Goal: Task Accomplishment & Management: Manage account settings

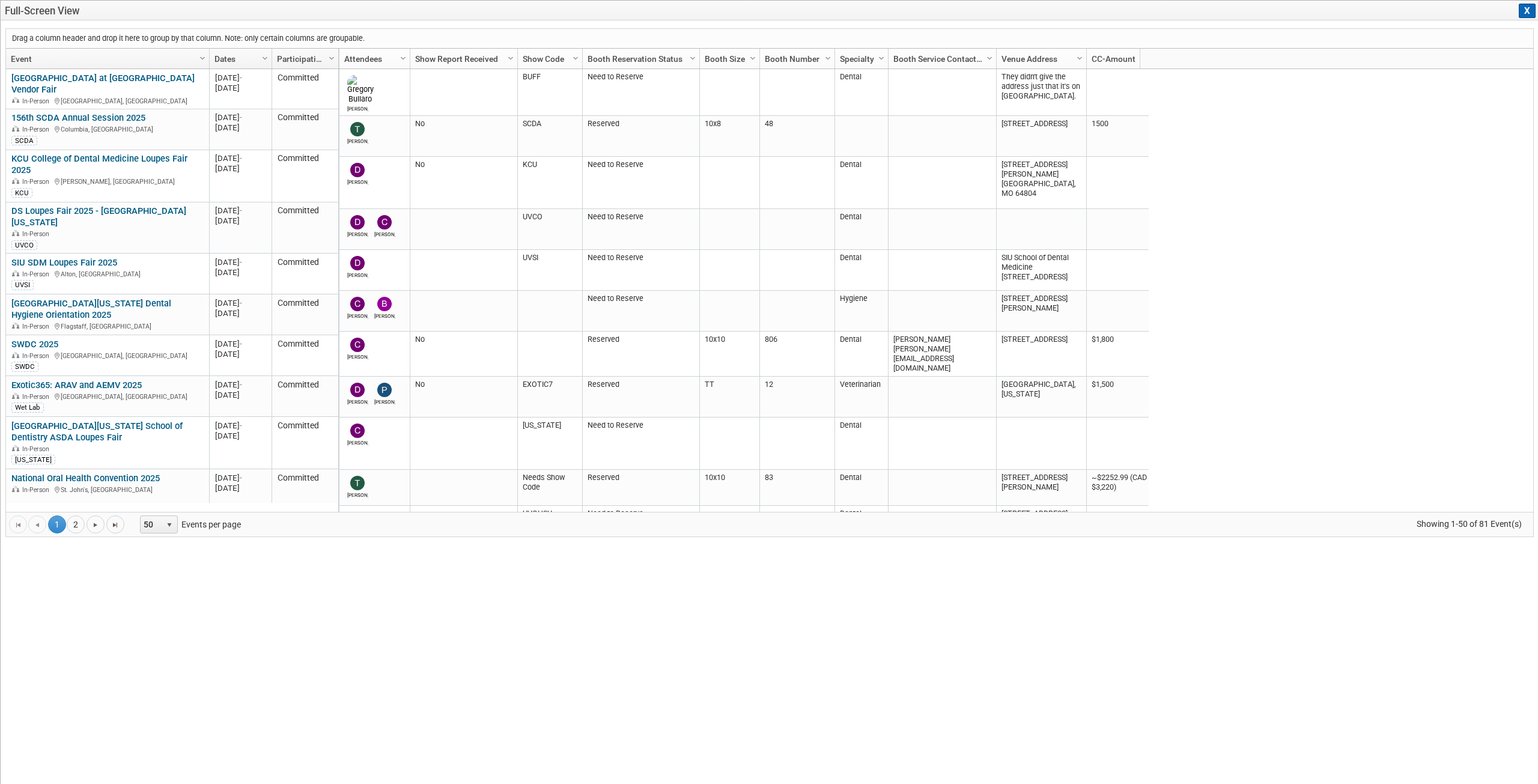
click at [1528, 9] on button "X" at bounding box center [1527, 11] width 17 height 14
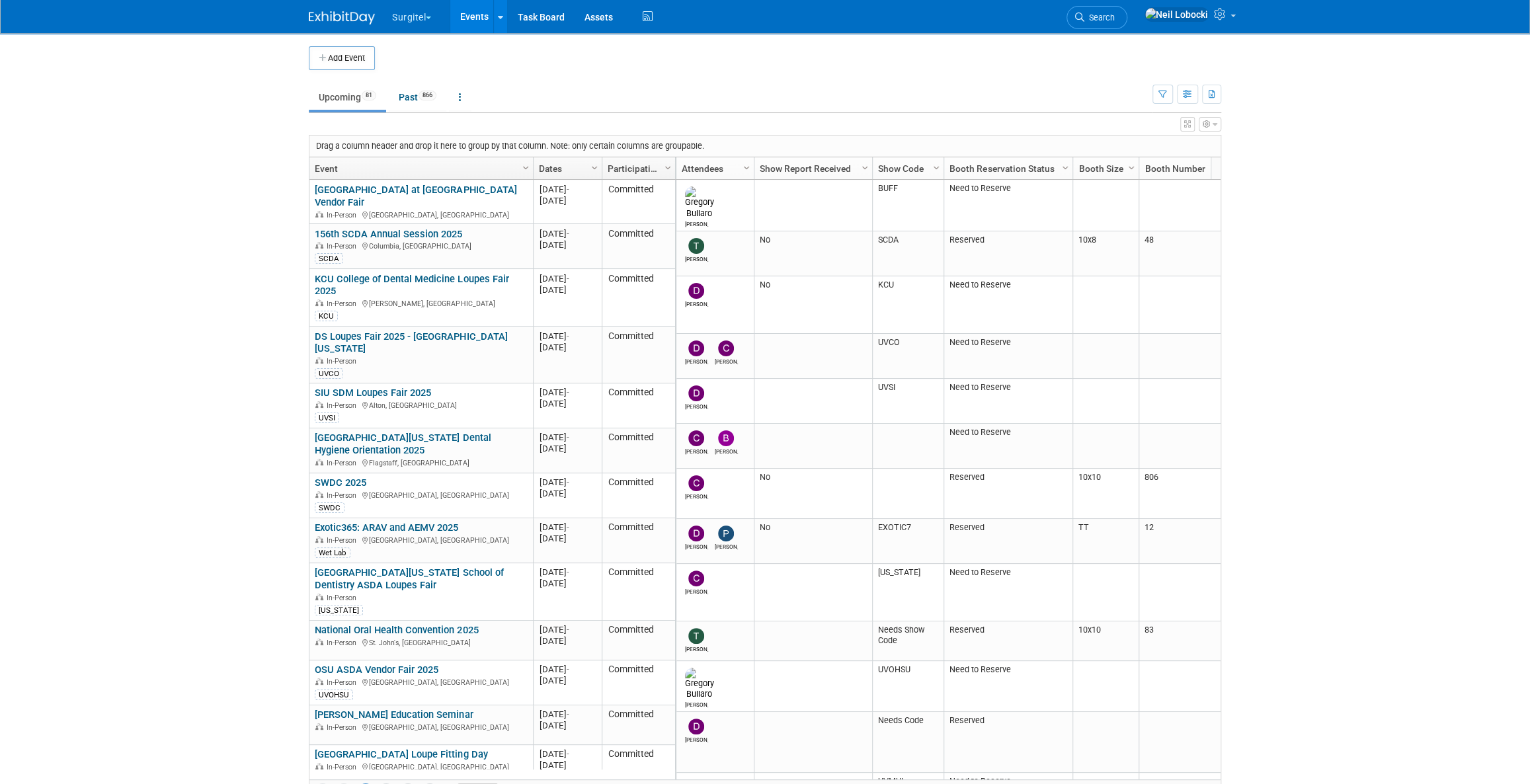
click at [1281, 62] on body "Surgitel Choose Workspace: Surgitel SurgiTel Test Events Add Event Bulk Upload …" at bounding box center [765, 392] width 1530 height 784
click at [1115, 16] on span "Search" at bounding box center [1099, 18] width 31 height 10
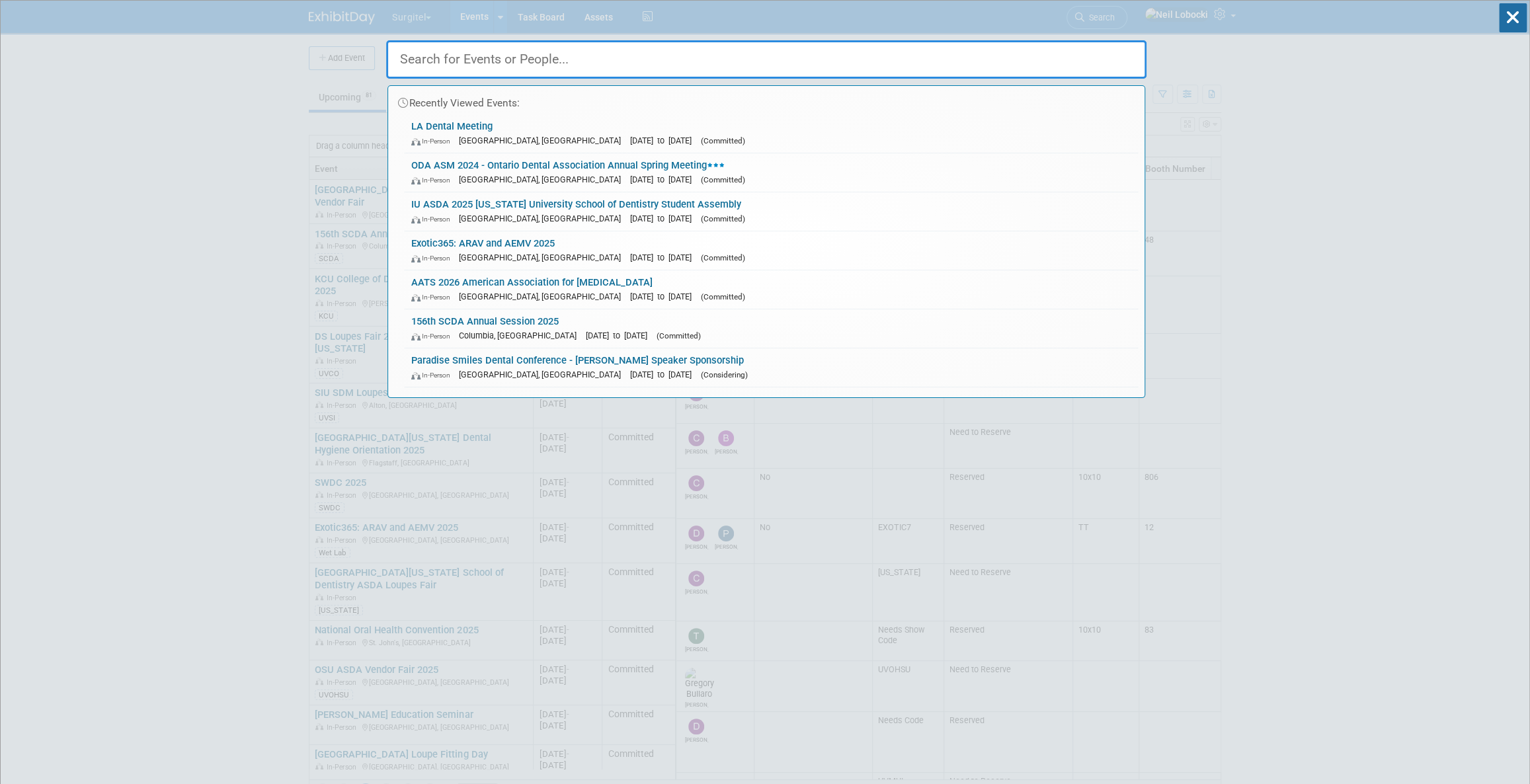
click at [641, 59] on input "text" at bounding box center [766, 60] width 761 height 39
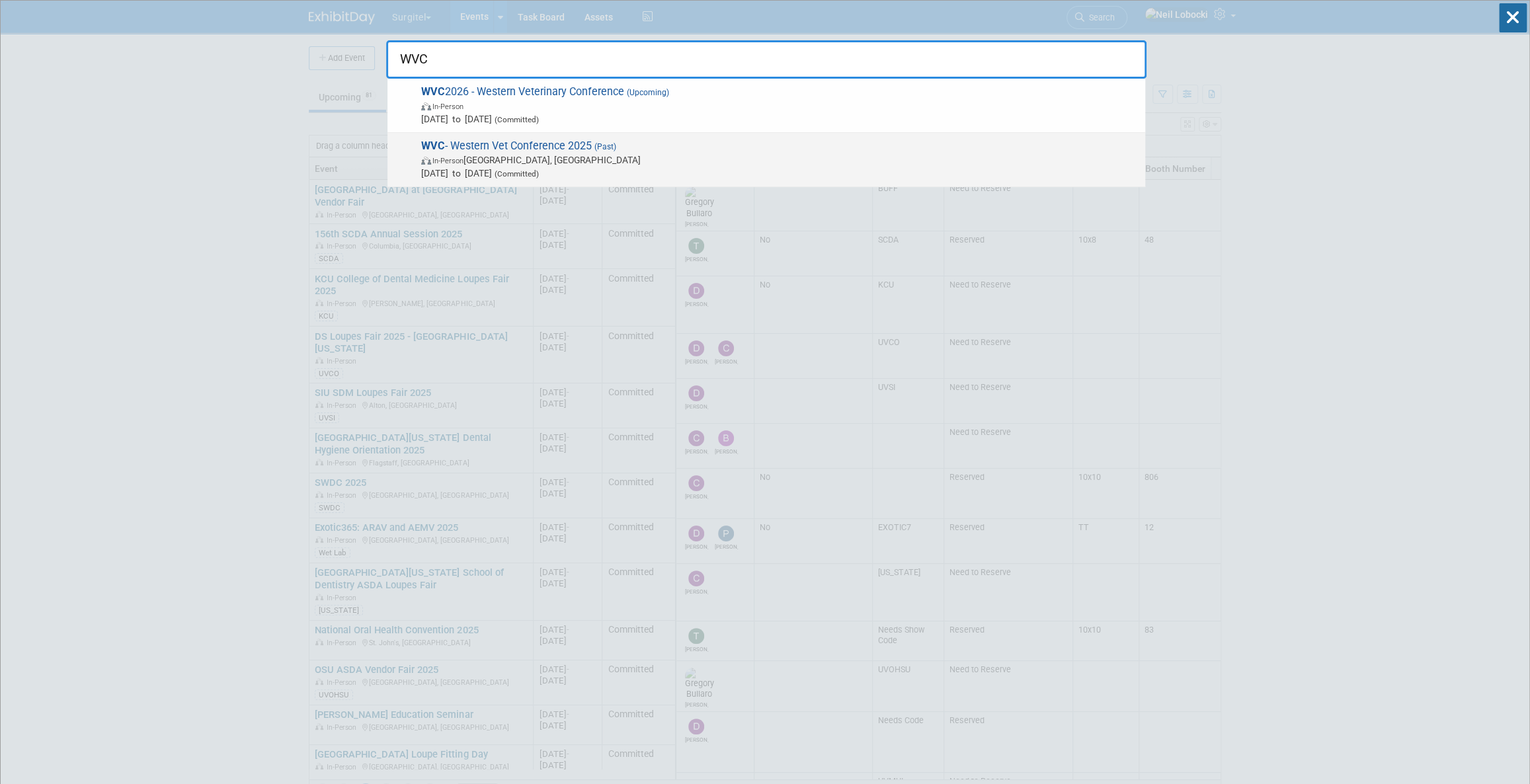
type input "WVC"
click at [575, 161] on span "In-Person Las Vegas, NV" at bounding box center [779, 159] width 718 height 13
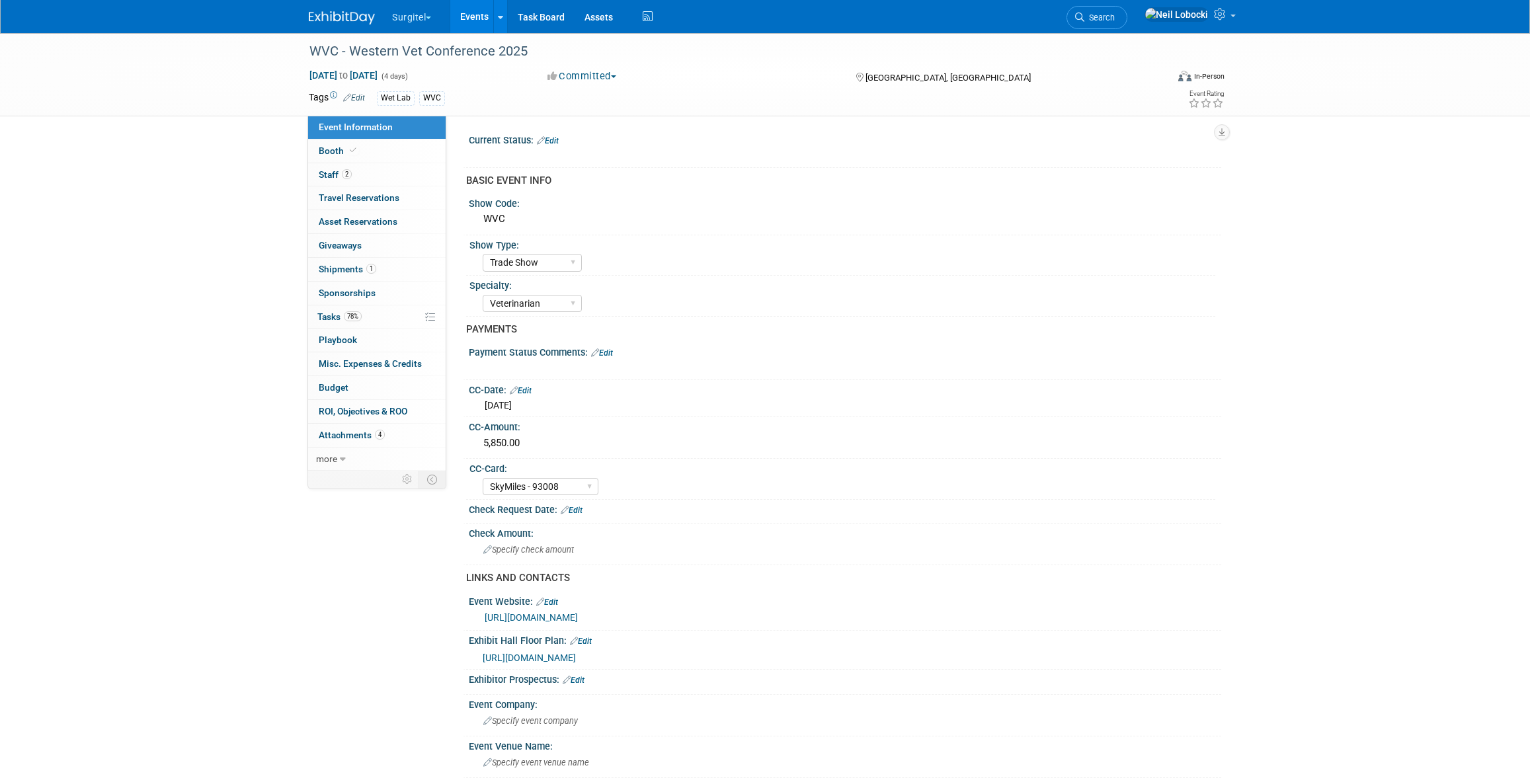
select select "Trade Show"
select select "Veterinarian"
select select "SkyMiles - 93008"
select select "No"
click at [357, 436] on span "Attachments 4" at bounding box center [351, 435] width 66 height 11
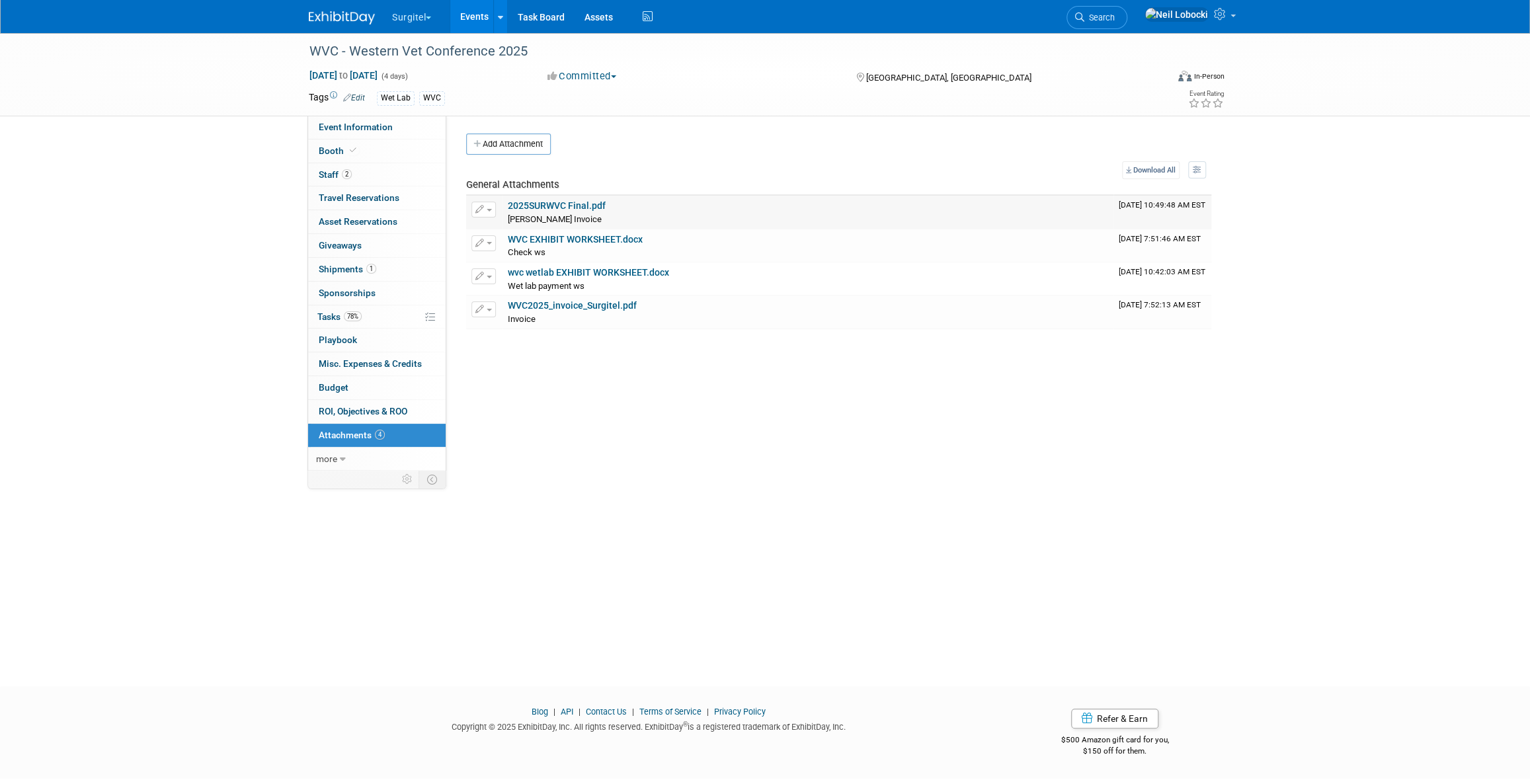
click at [563, 202] on link "2025SURWVC Final.pdf" at bounding box center [556, 205] width 98 height 11
click at [361, 410] on span "ROI, Objectives & ROO 0" at bounding box center [362, 411] width 89 height 11
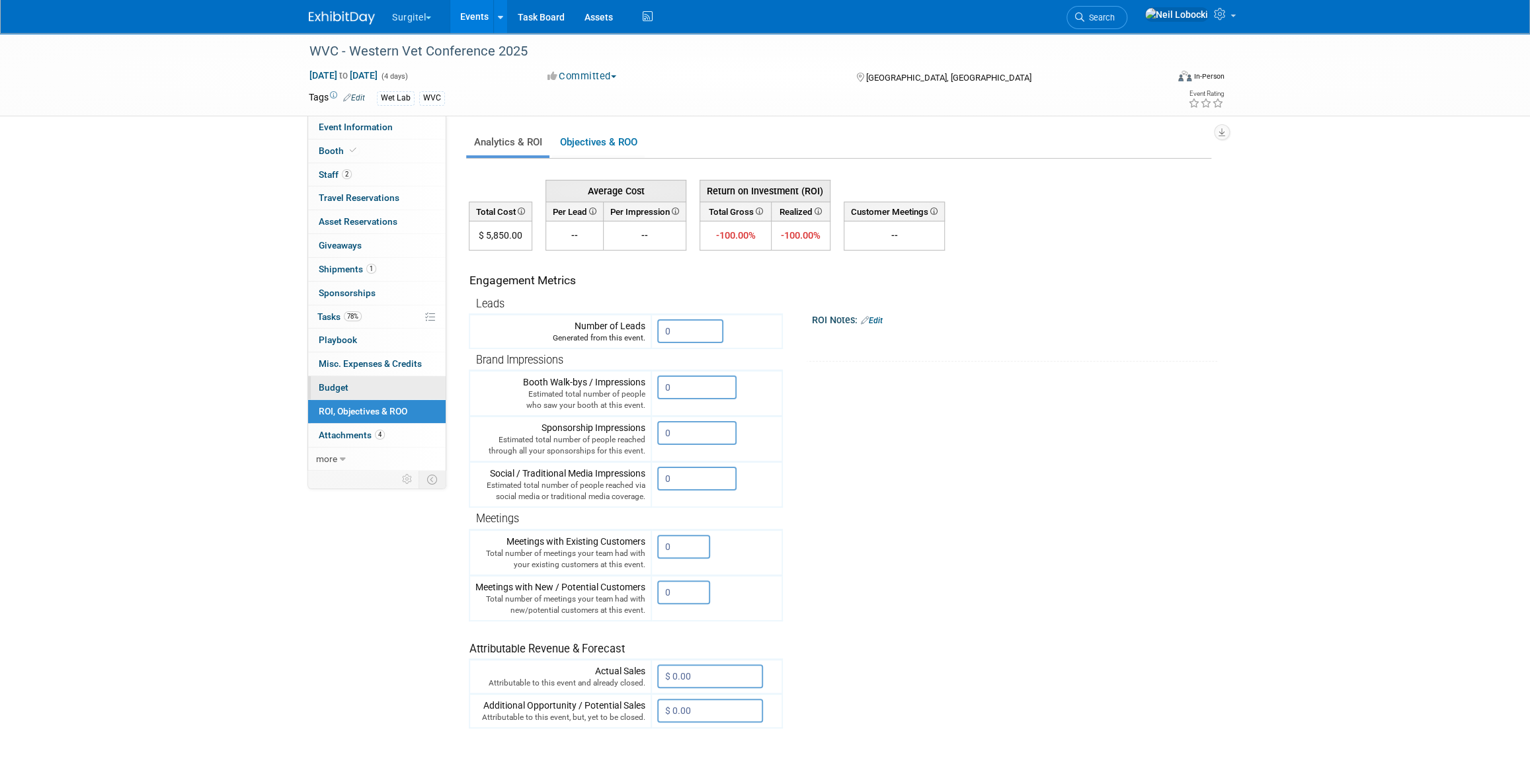
click at [341, 382] on span "Budget" at bounding box center [333, 387] width 30 height 11
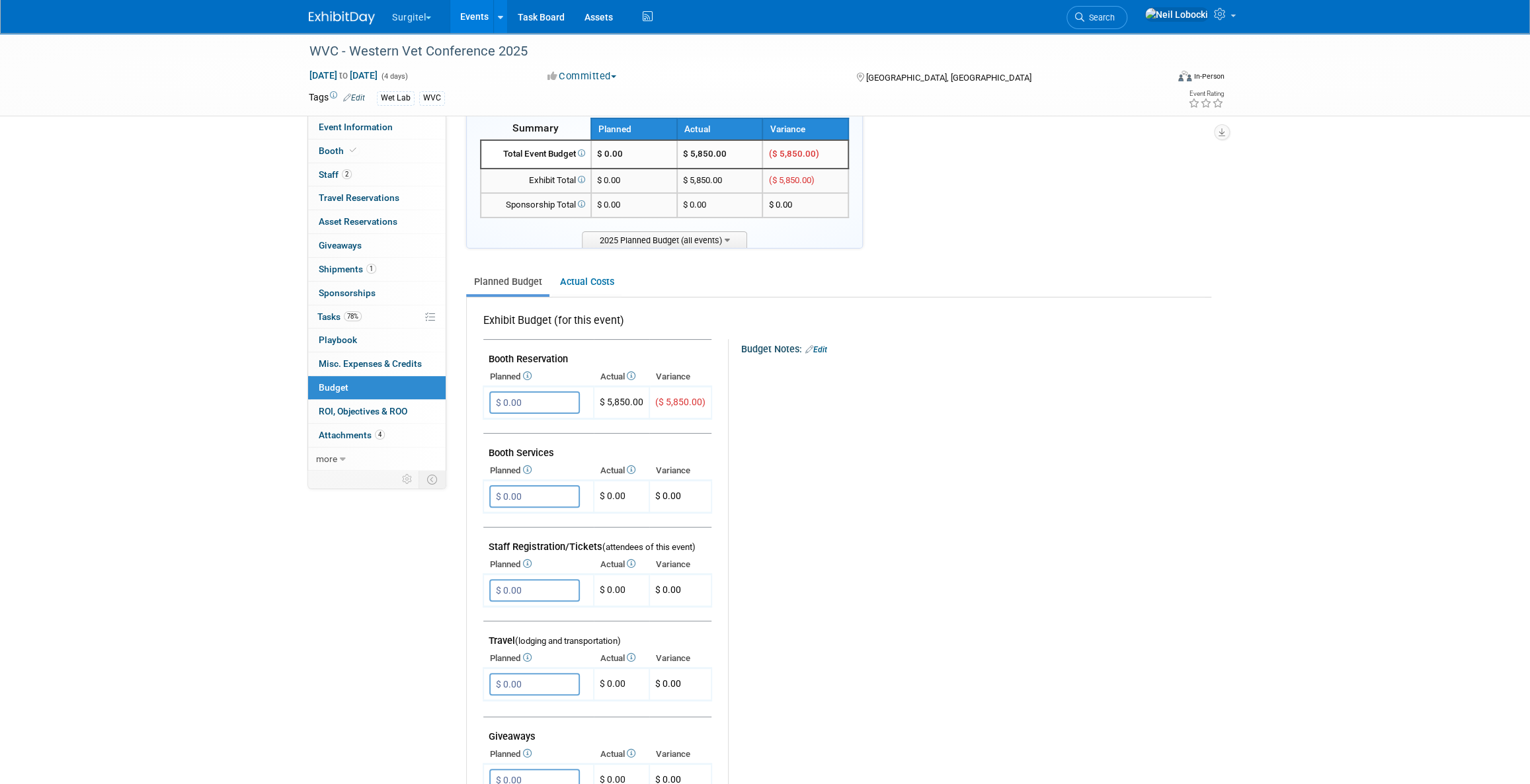
scroll to position [60, 0]
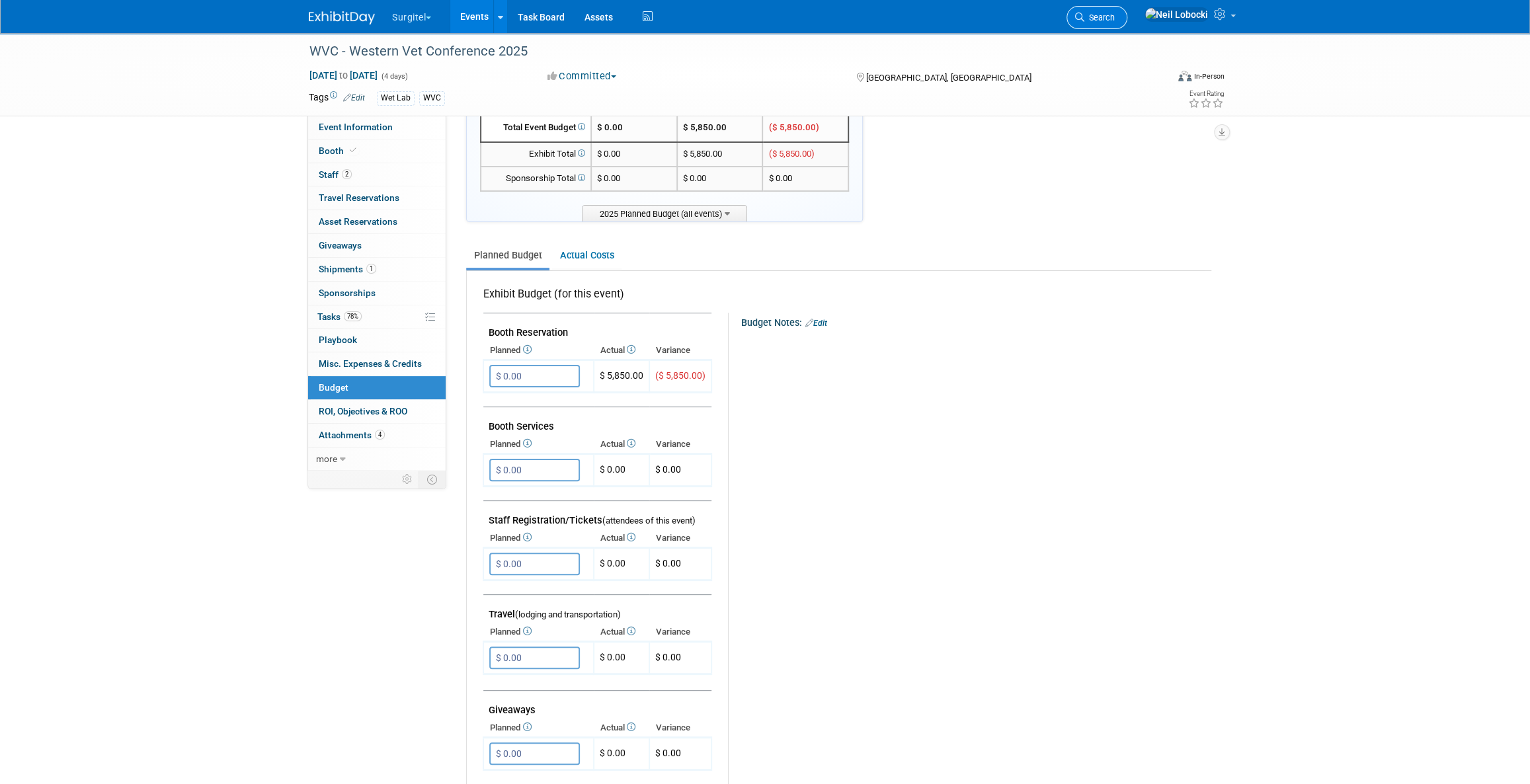
click at [1115, 16] on span "Search" at bounding box center [1099, 18] width 31 height 10
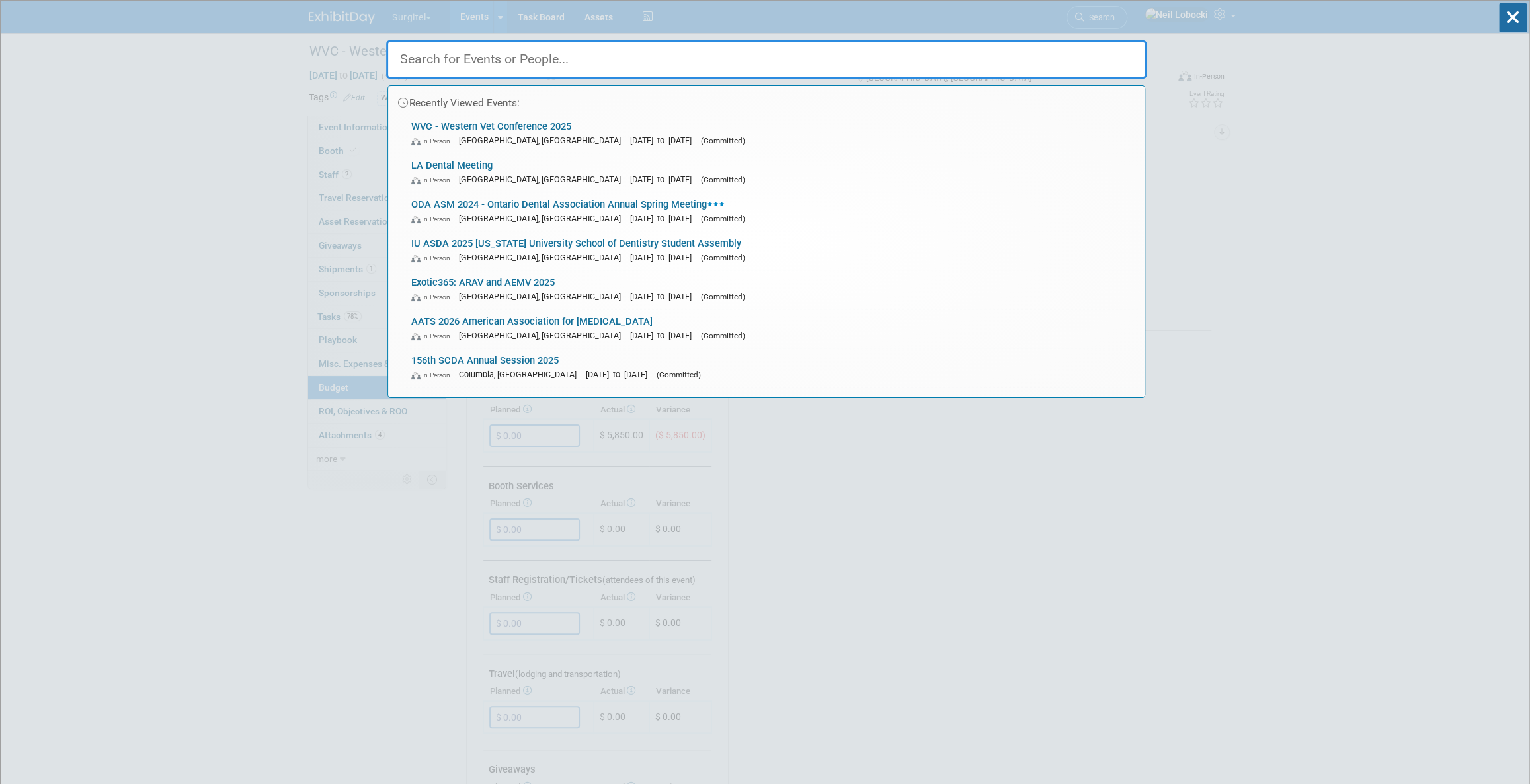
click at [650, 60] on input "text" at bounding box center [766, 60] width 761 height 39
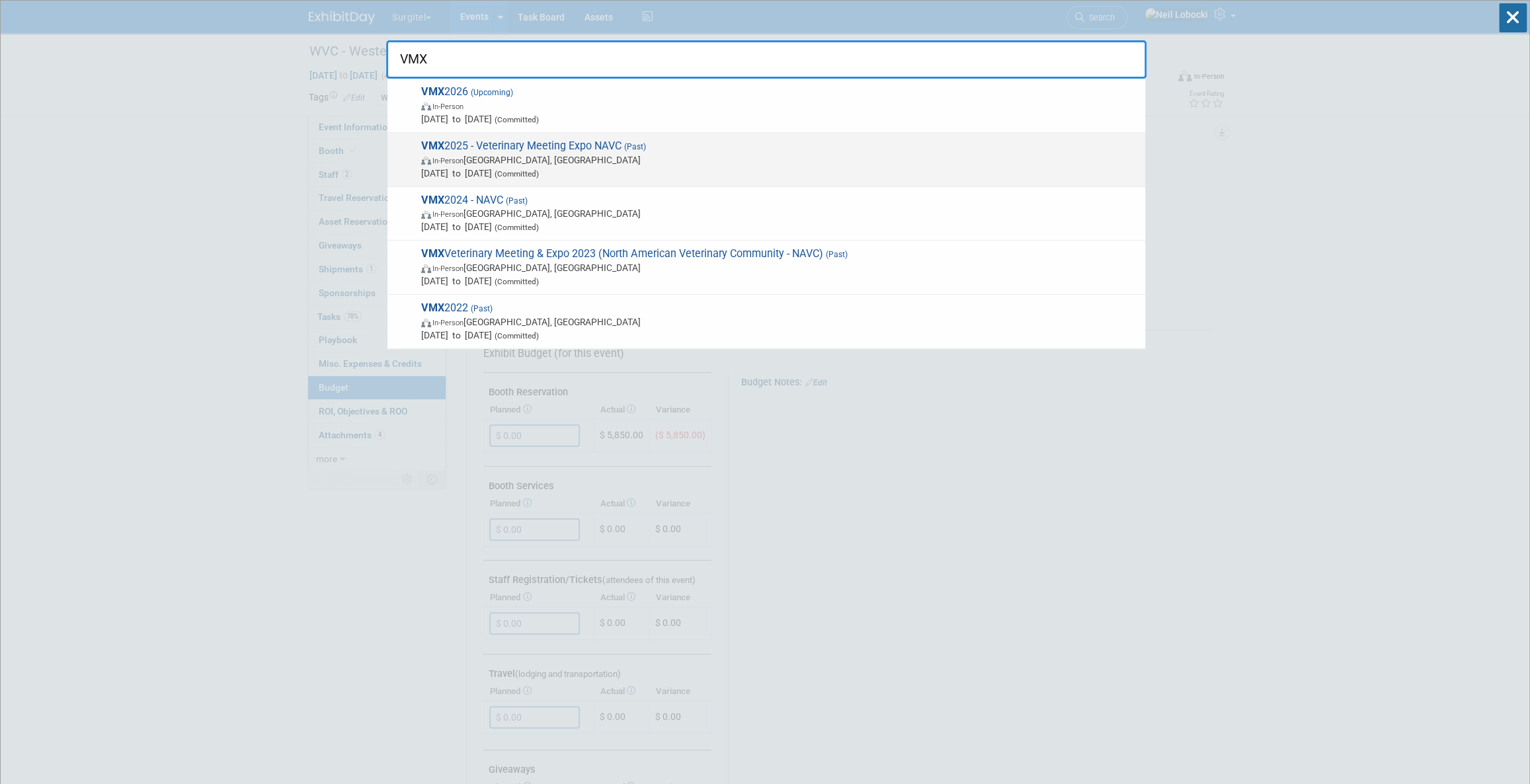
type input "VMX"
click at [599, 157] on span "In-Person Orlando, FL" at bounding box center [779, 159] width 718 height 13
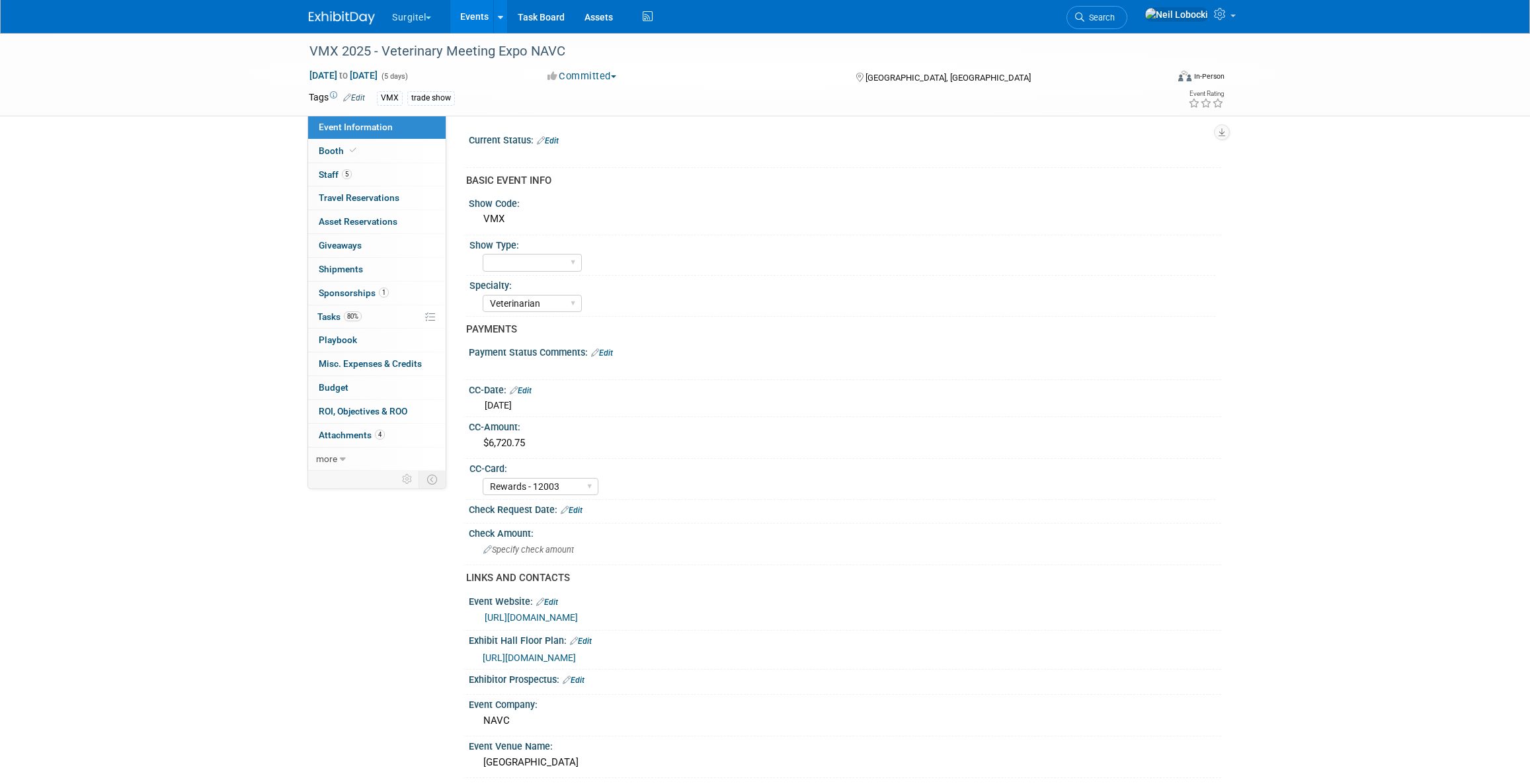
select select "Veterinarian"
select select "Rewards - 12003"
select select "Yes"
click at [330, 439] on link "4 Attachments 4" at bounding box center [377, 435] width 137 height 23
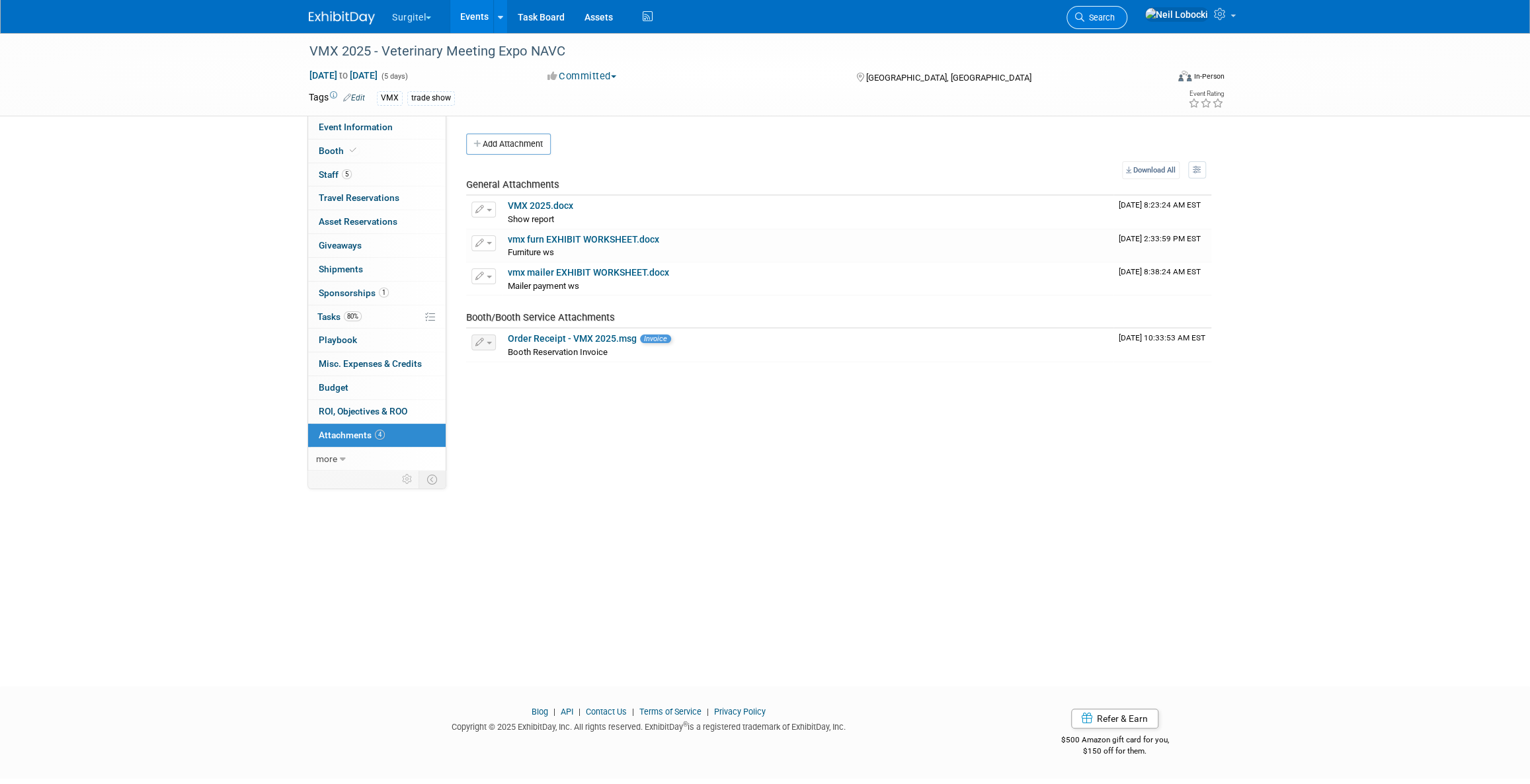
click at [1115, 19] on span "Search" at bounding box center [1099, 18] width 31 height 10
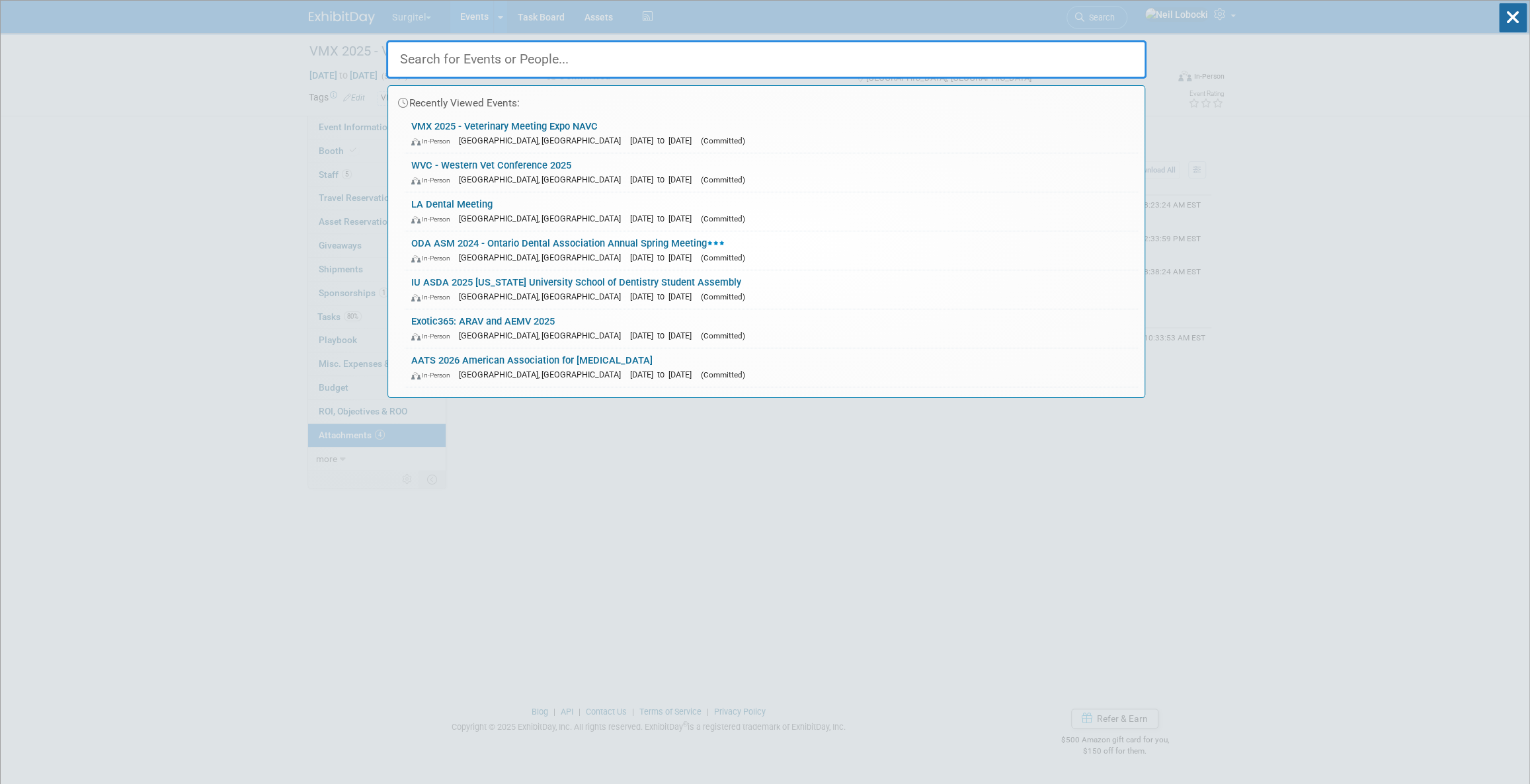
click at [697, 66] on input "text" at bounding box center [766, 60] width 761 height 39
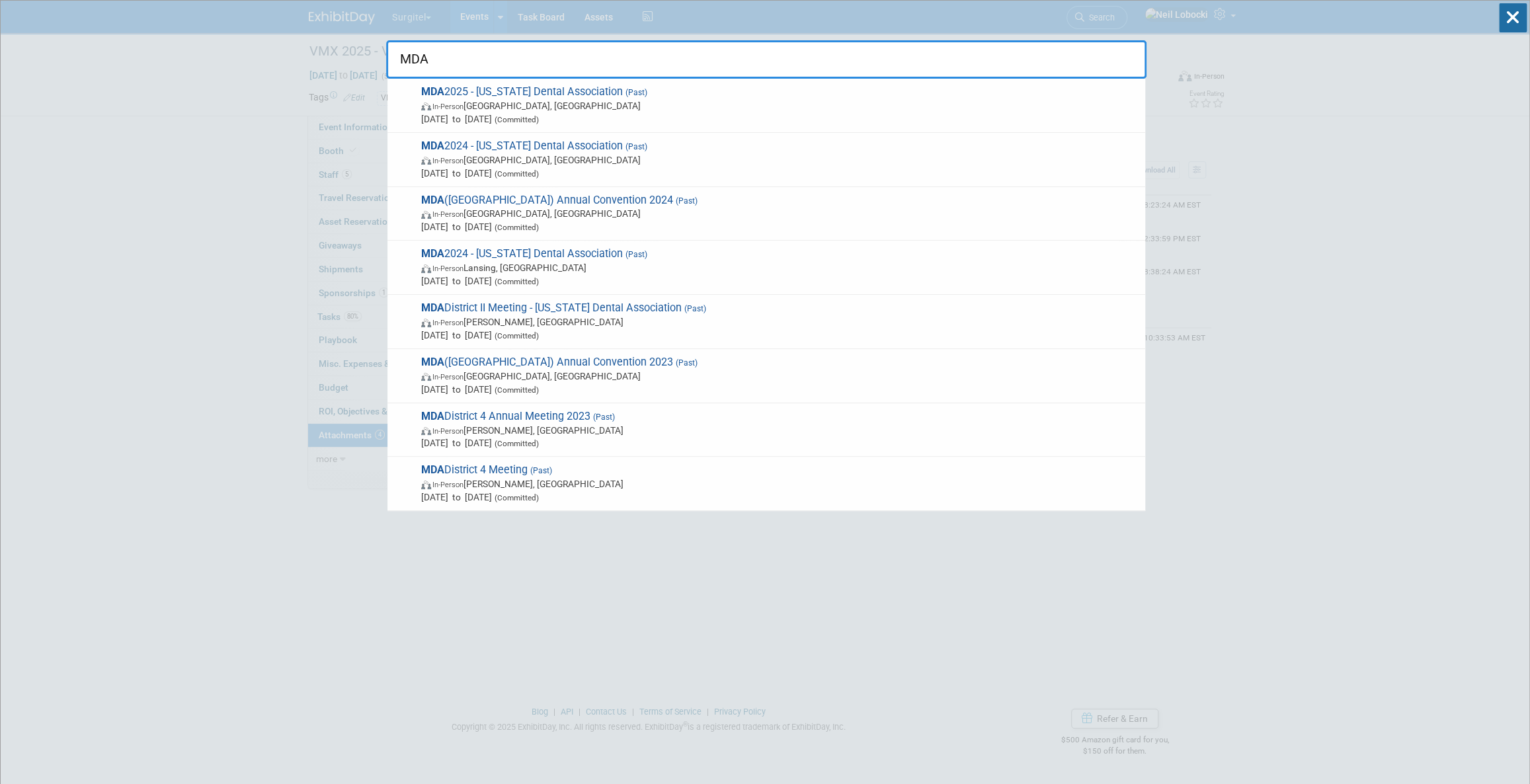
click at [550, 56] on input "MDA" at bounding box center [766, 60] width 761 height 39
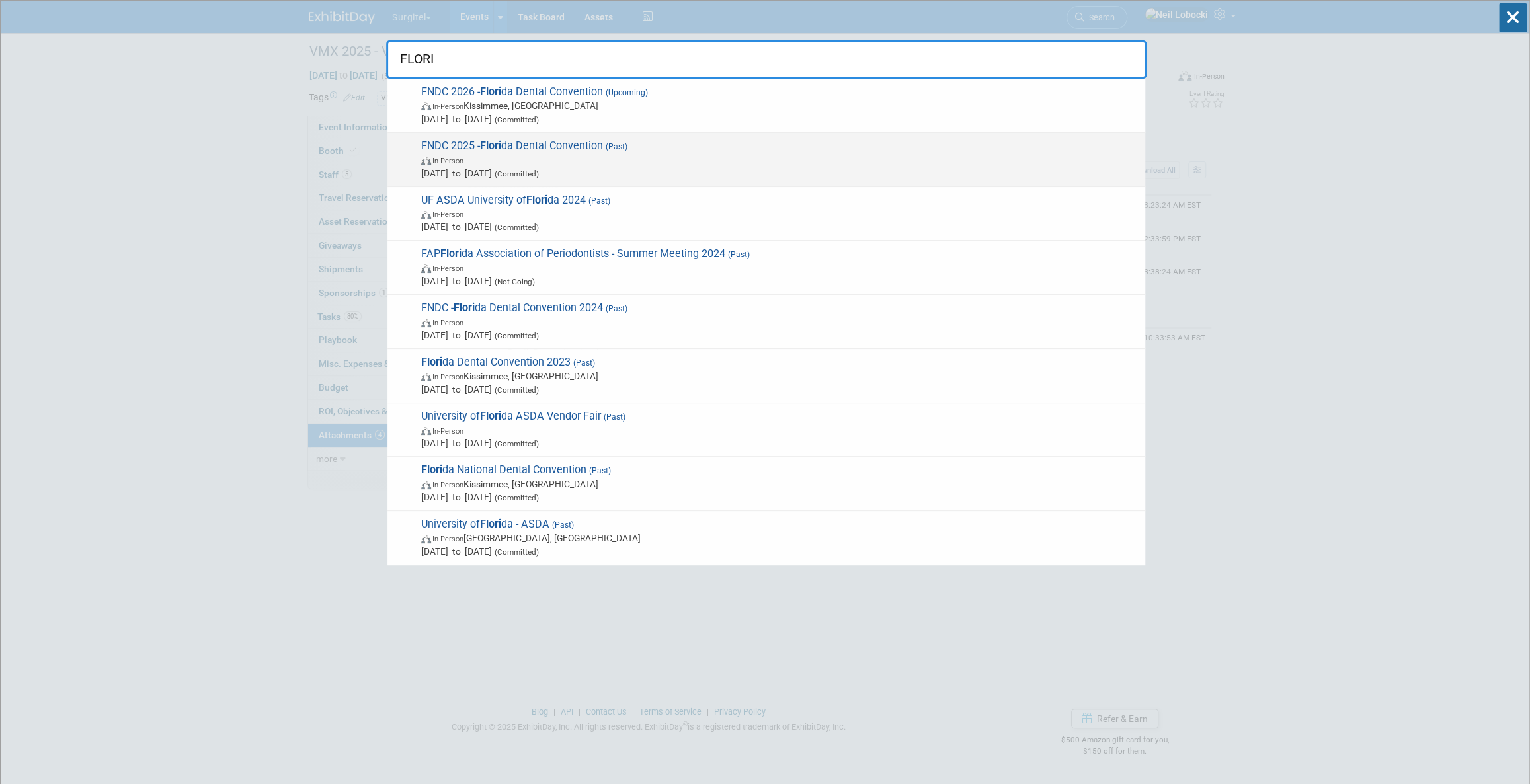
type input "FLORI"
click at [593, 158] on span "In-Person" at bounding box center [779, 159] width 718 height 13
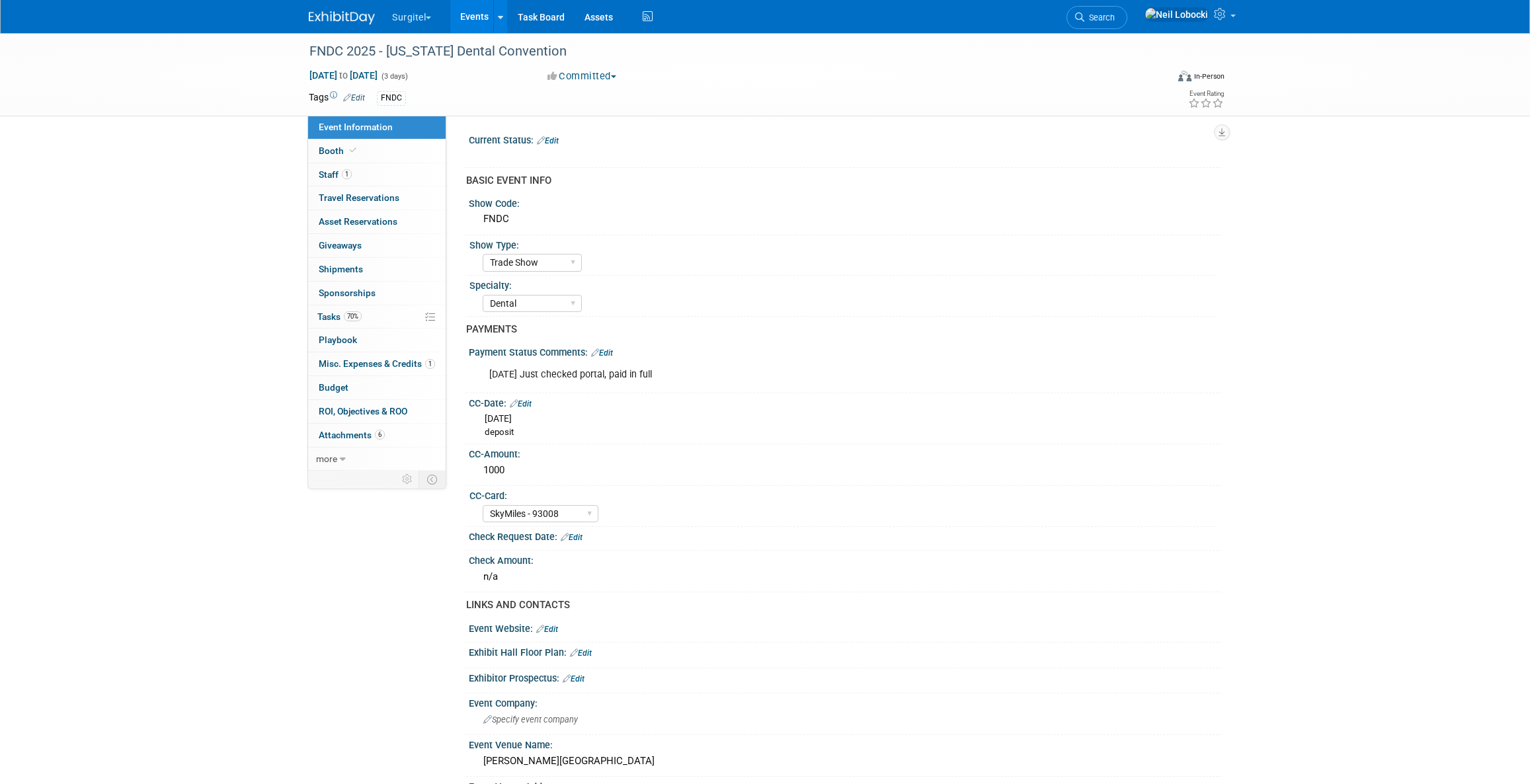
select select "Trade Show"
select select "Dental"
select select "SkyMiles - 93008"
select select "No"
click at [1127, 24] on link "Search" at bounding box center [1096, 17] width 61 height 23
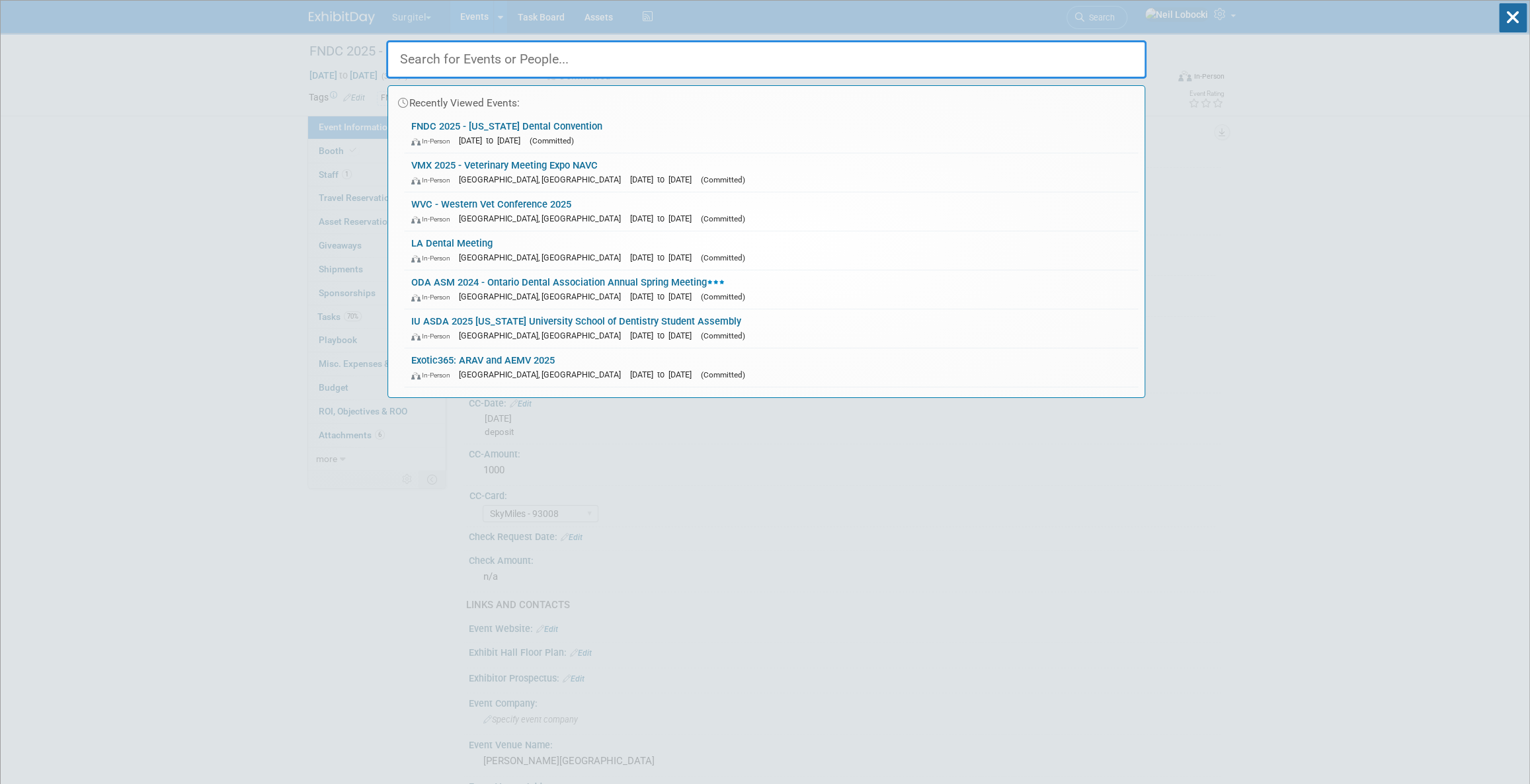
click at [674, 62] on input "text" at bounding box center [766, 60] width 761 height 39
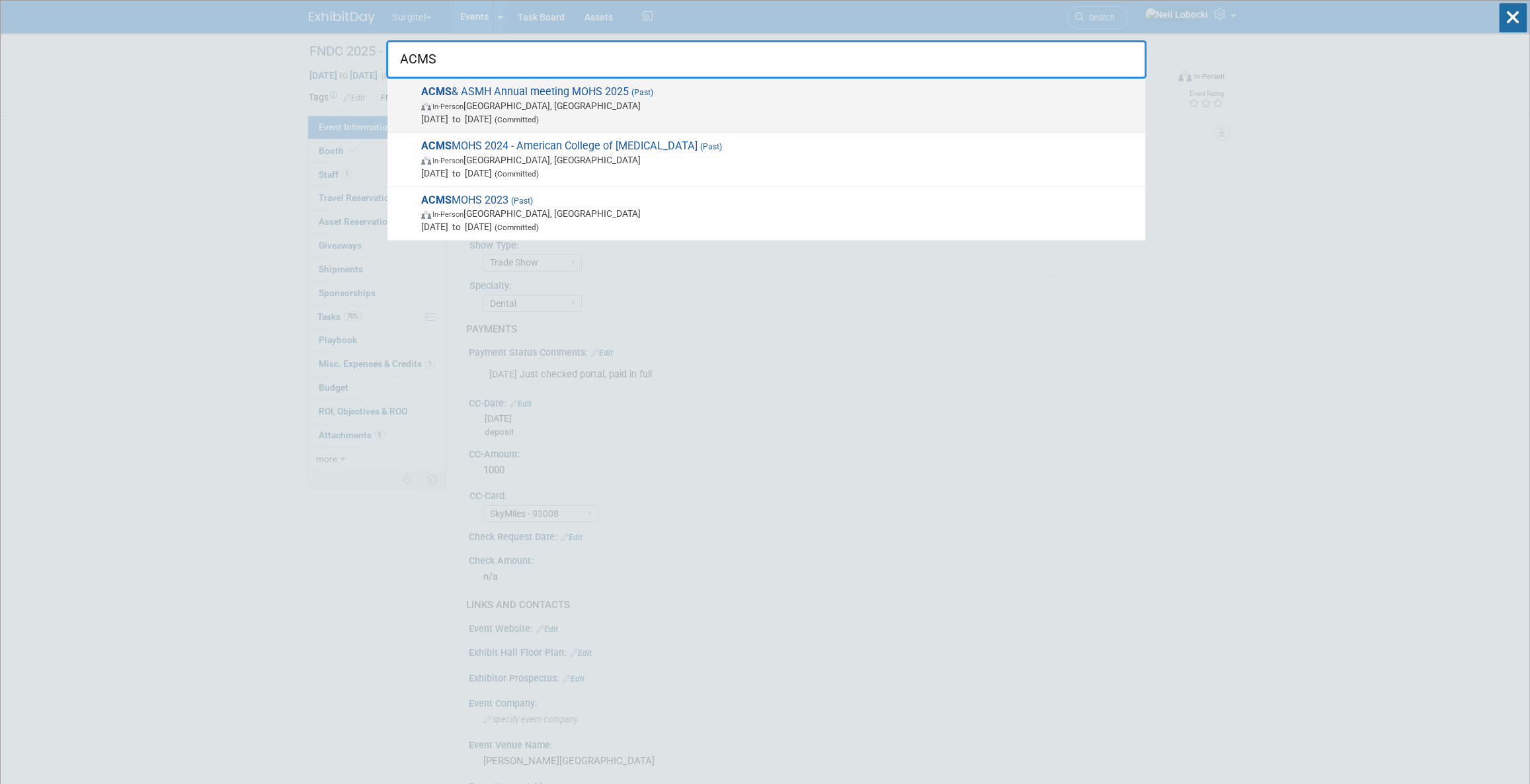
type input "ACMS"
click at [631, 105] on span "In-Person Nashville, TN" at bounding box center [779, 105] width 718 height 13
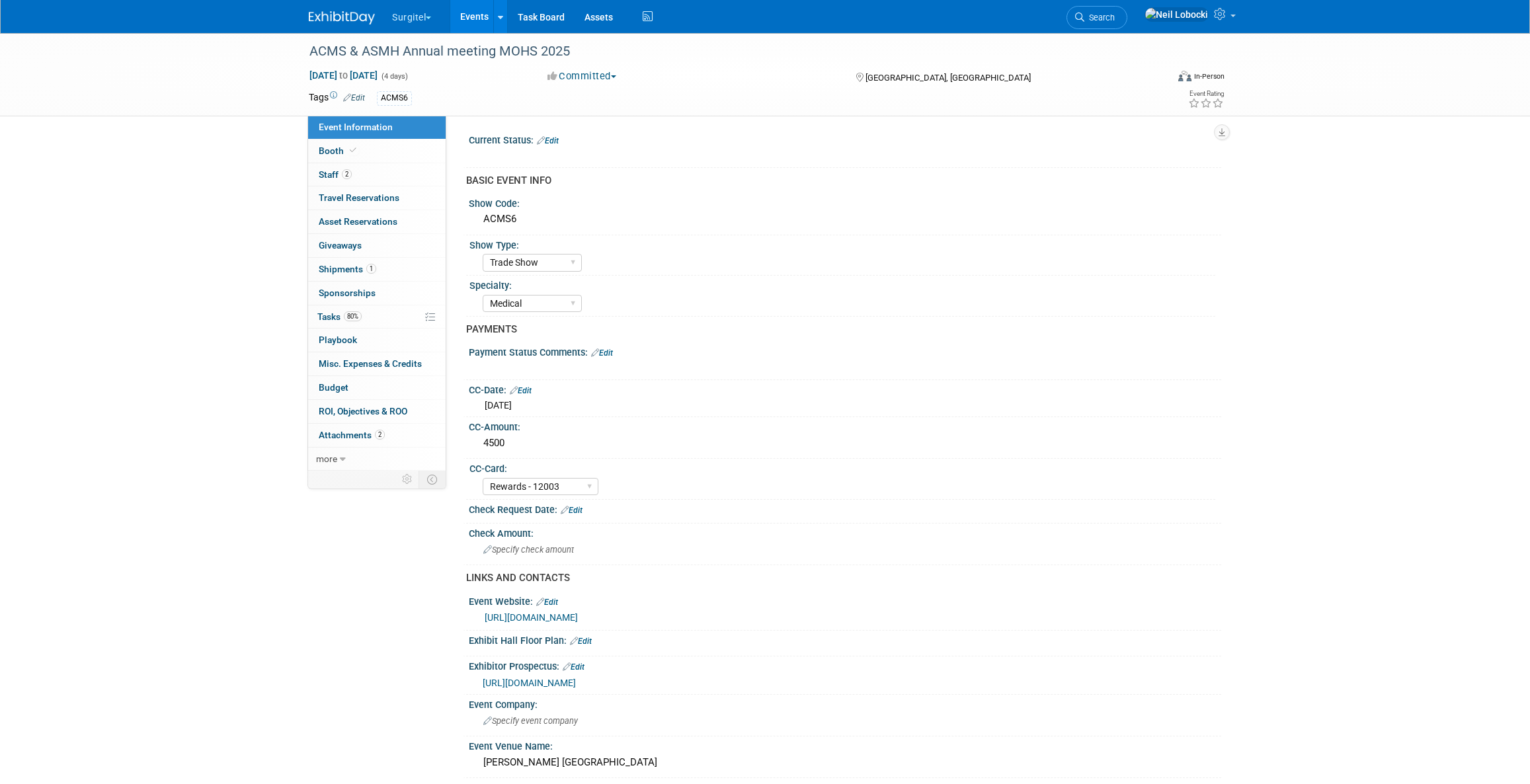
select select "Trade Show"
select select "Medical"
select select "Rewards - 12003"
select select "No"
click at [345, 433] on span "Attachments 2" at bounding box center [351, 435] width 66 height 11
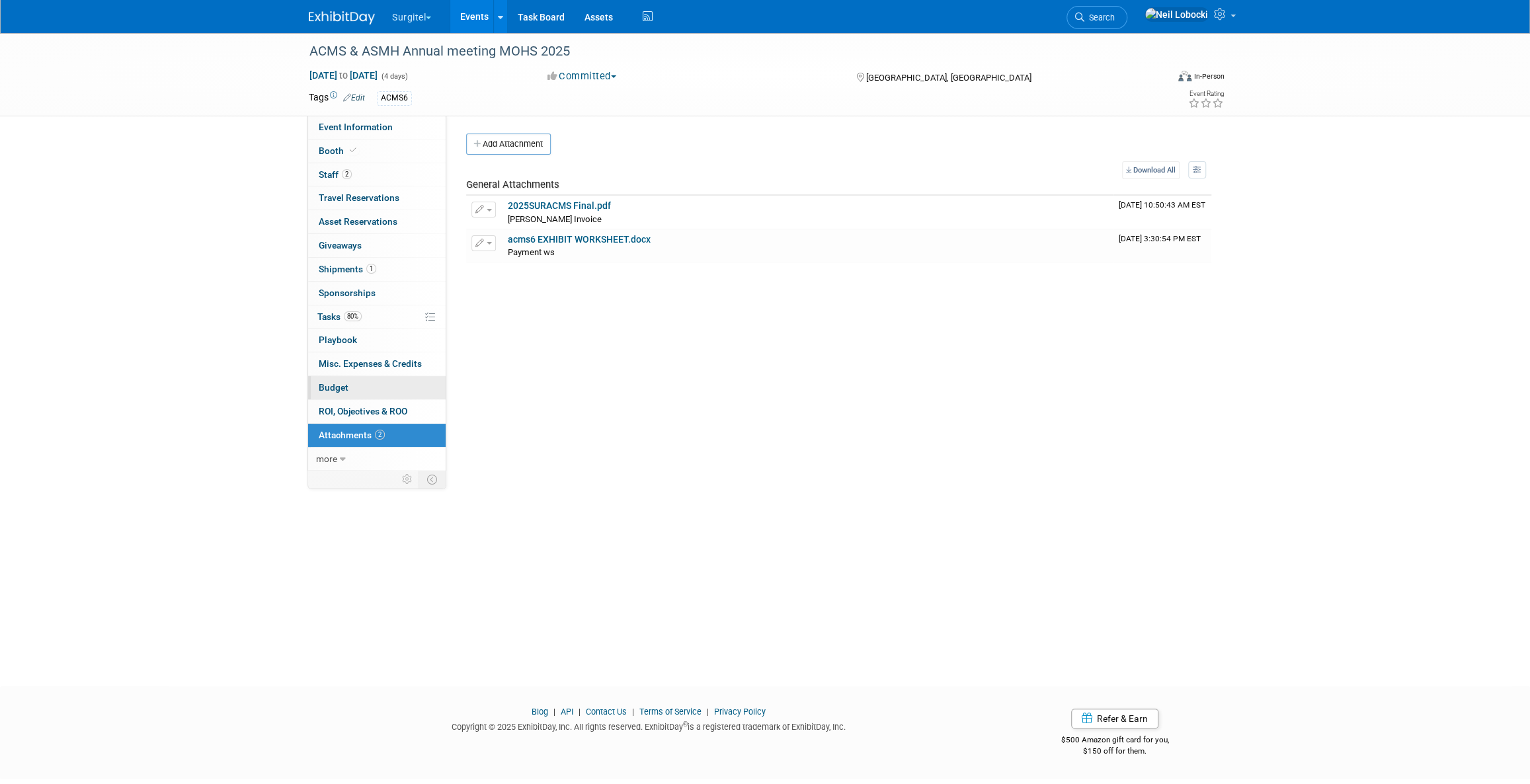
click at [341, 387] on span "Budget" at bounding box center [333, 387] width 30 height 11
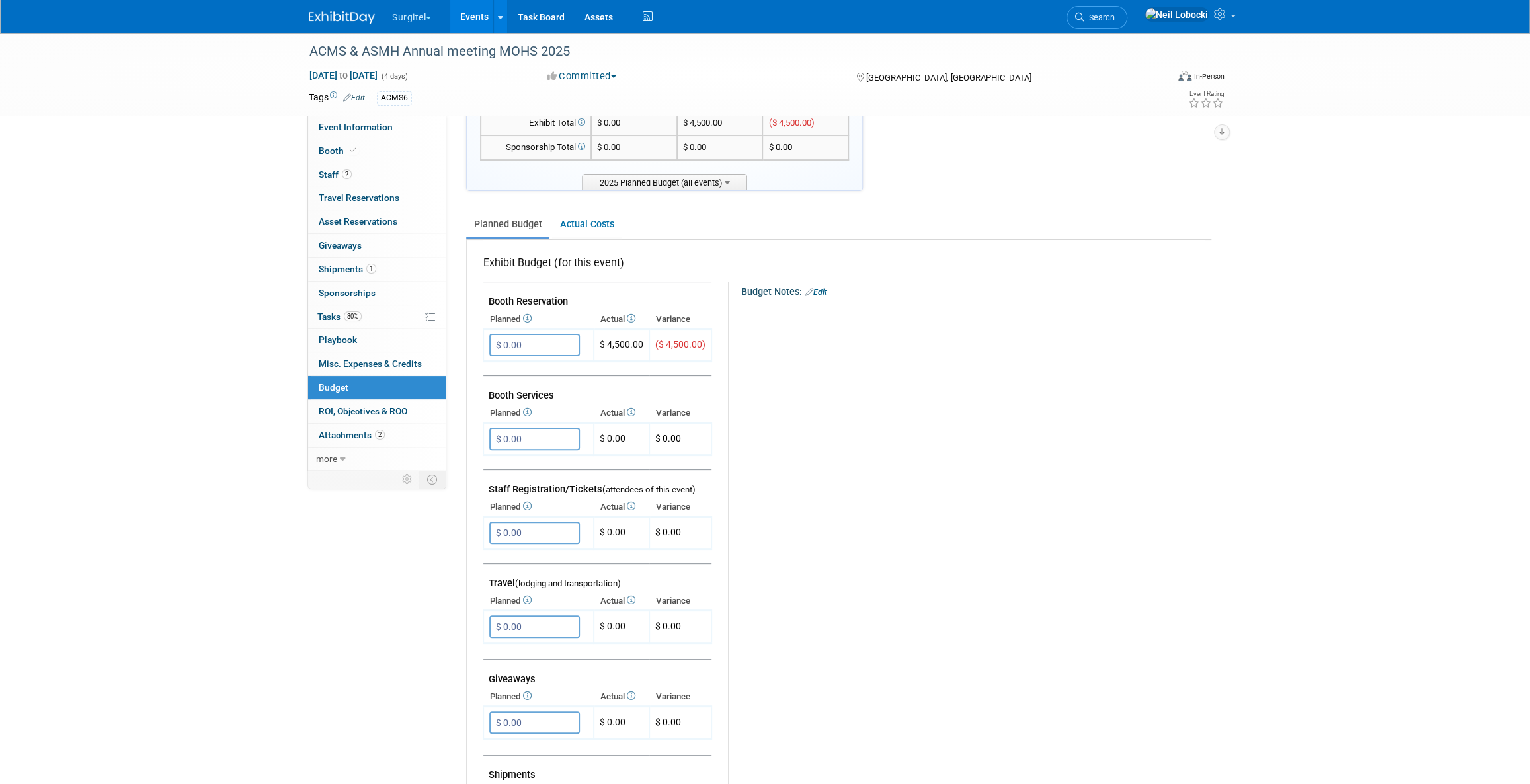
scroll to position [119, 0]
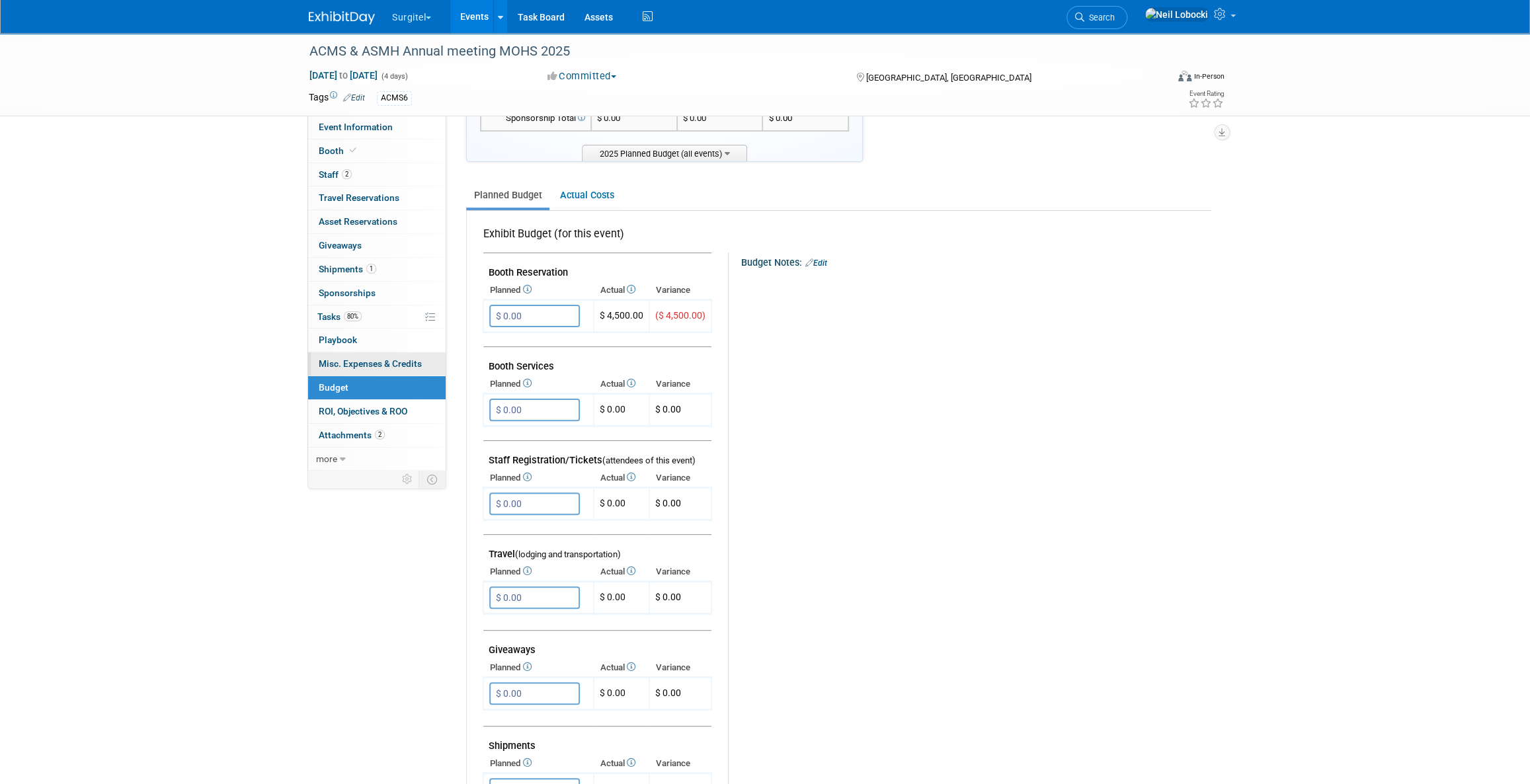
click at [371, 361] on span "Misc. Expenses & Credits 0" at bounding box center [370, 363] width 104 height 11
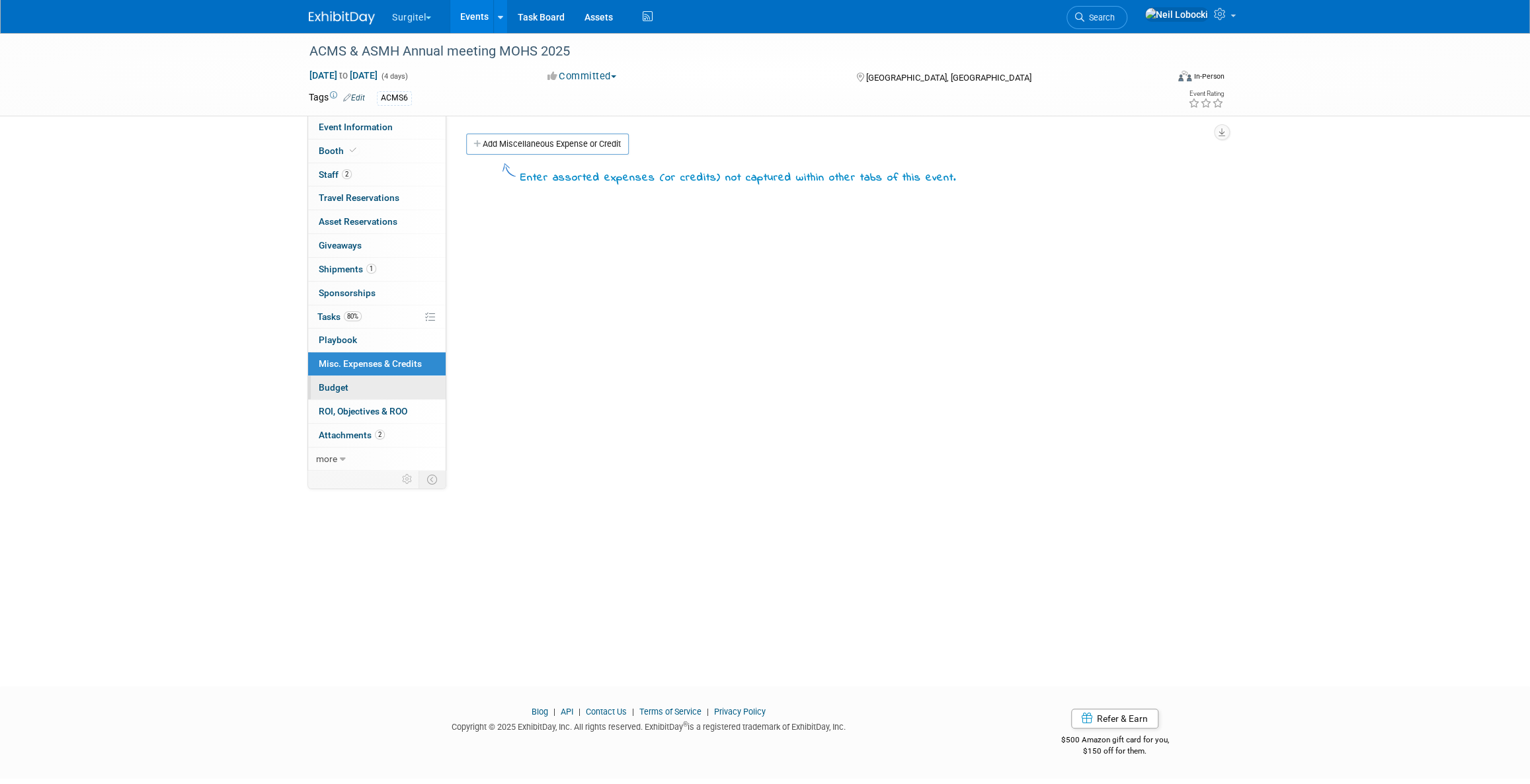
click at [371, 387] on link "Budget" at bounding box center [377, 387] width 137 height 23
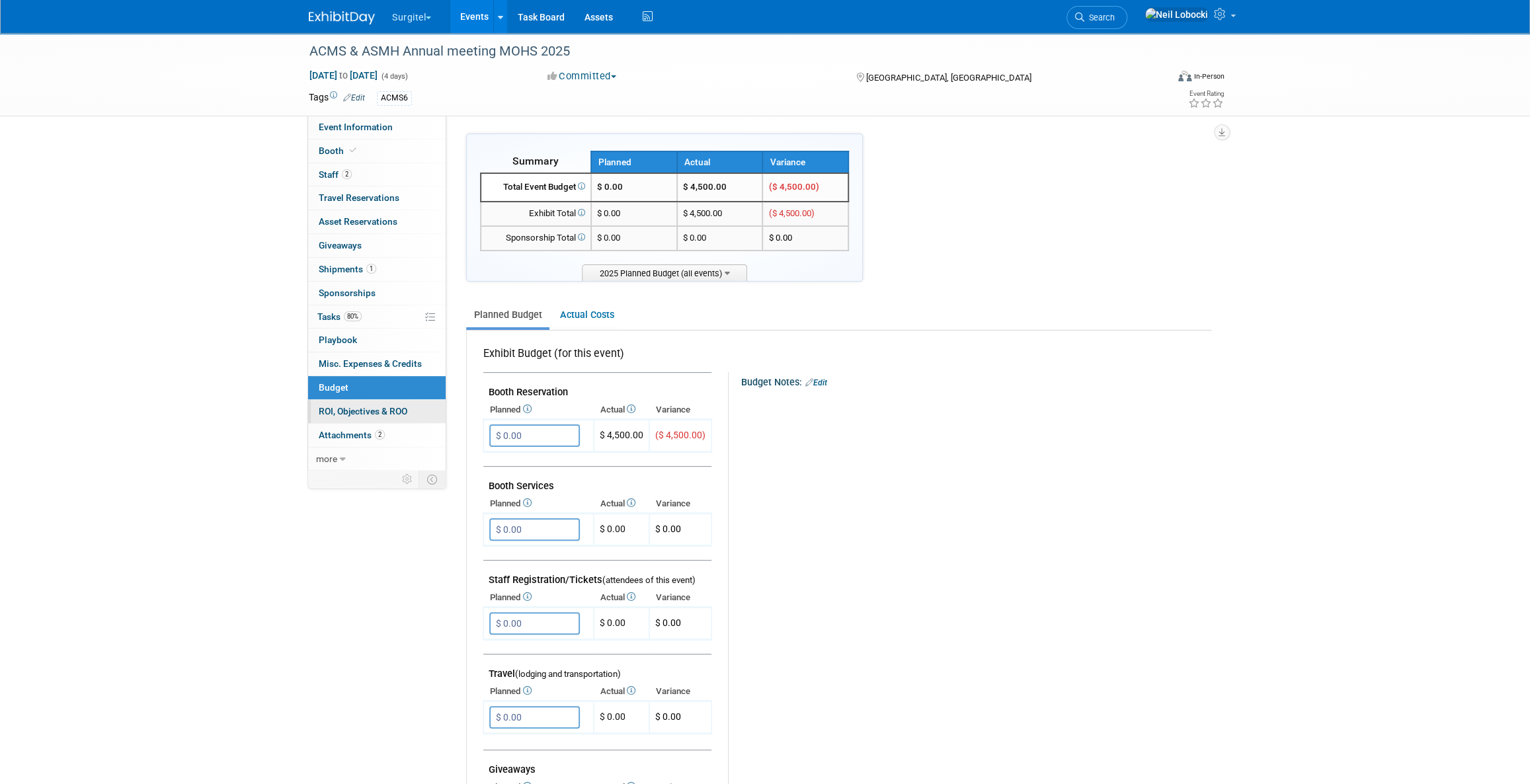
click at [357, 408] on span "ROI, Objectives & ROO 0" at bounding box center [362, 411] width 89 height 11
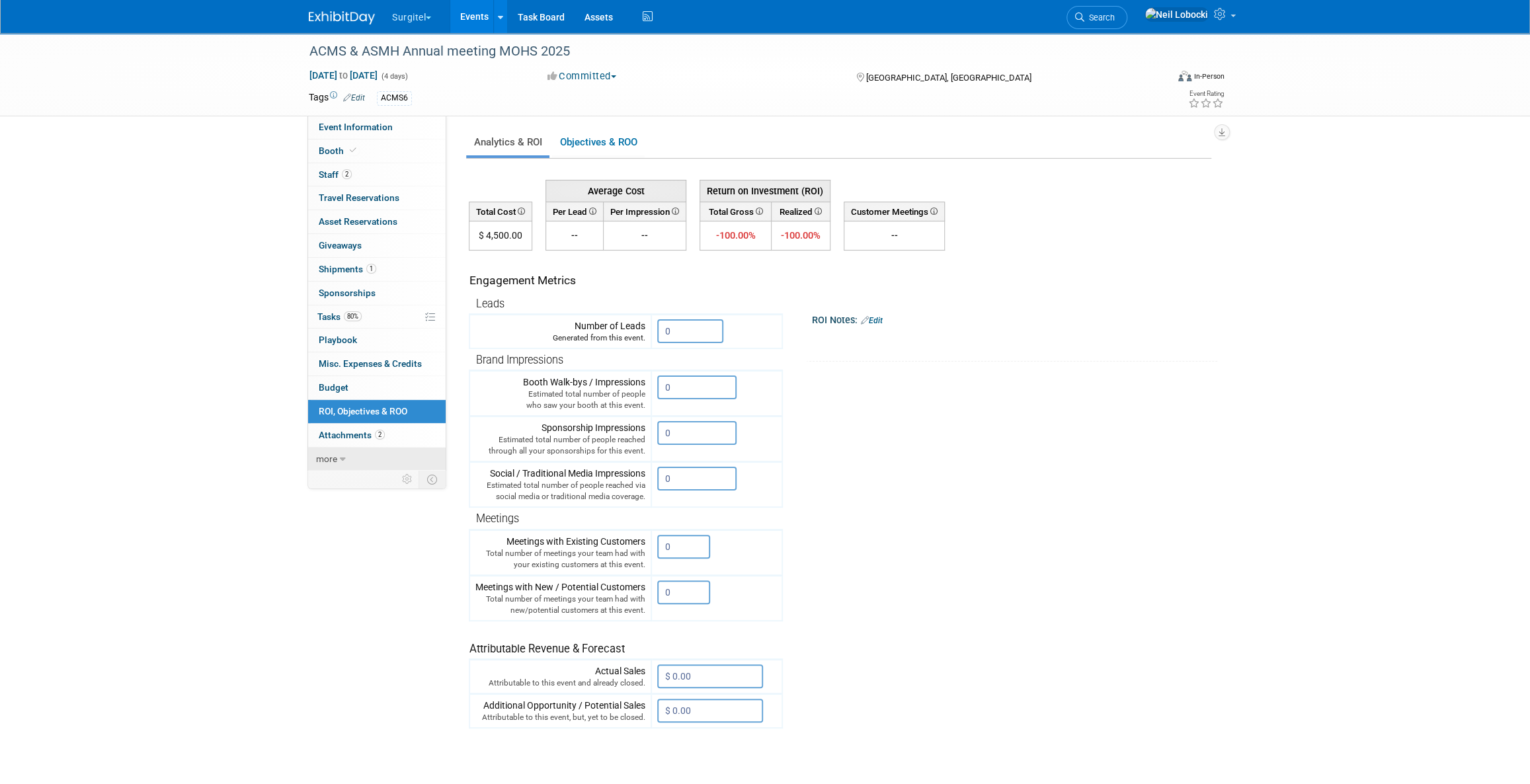
click at [332, 465] on link "more" at bounding box center [377, 459] width 137 height 23
click at [353, 387] on link "Budget" at bounding box center [377, 387] width 137 height 23
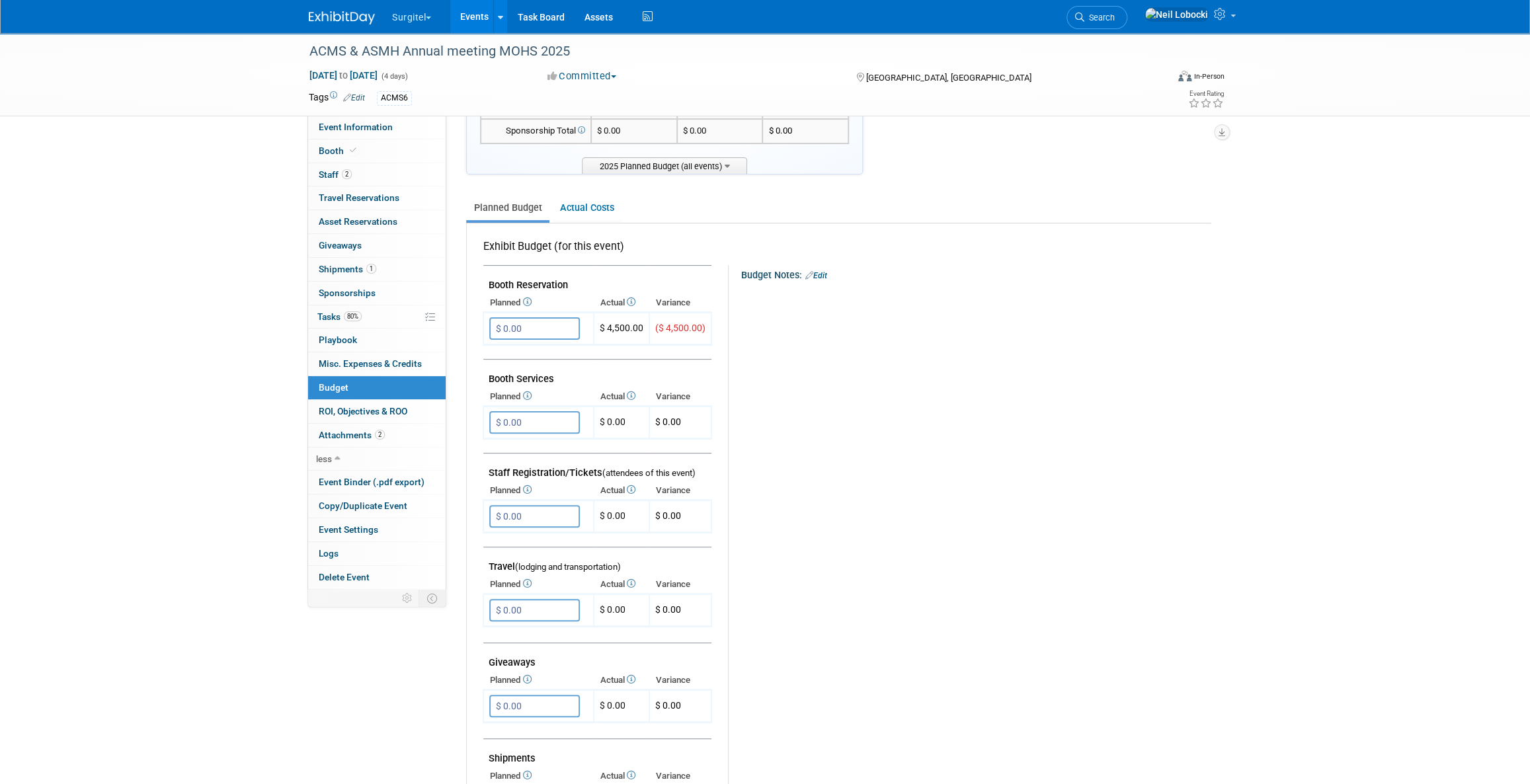
scroll to position [140, 0]
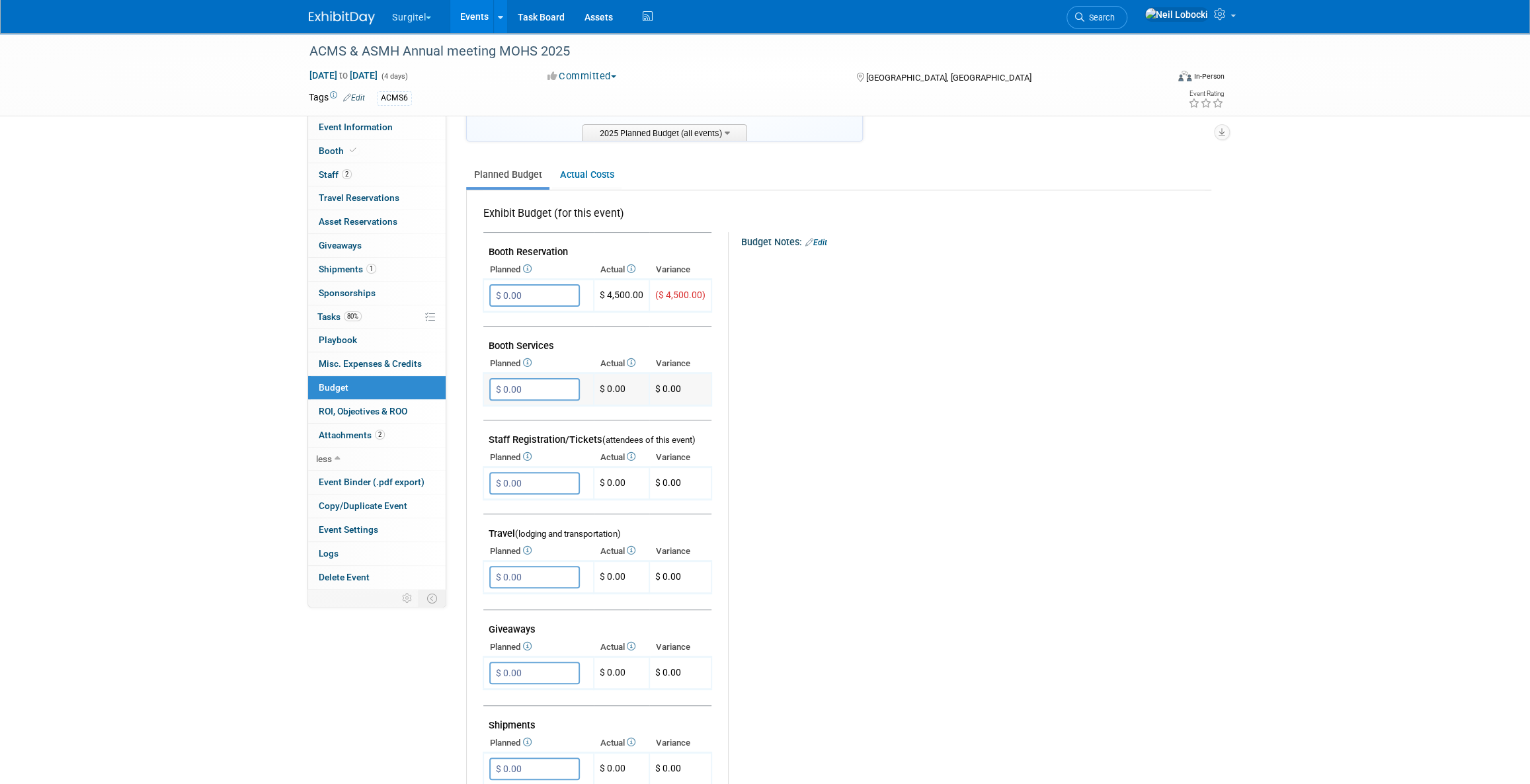
click at [617, 383] on td "$ 0.00" at bounding box center [621, 389] width 56 height 33
click at [370, 366] on span "Misc. Expenses & Credits 0" at bounding box center [370, 363] width 104 height 11
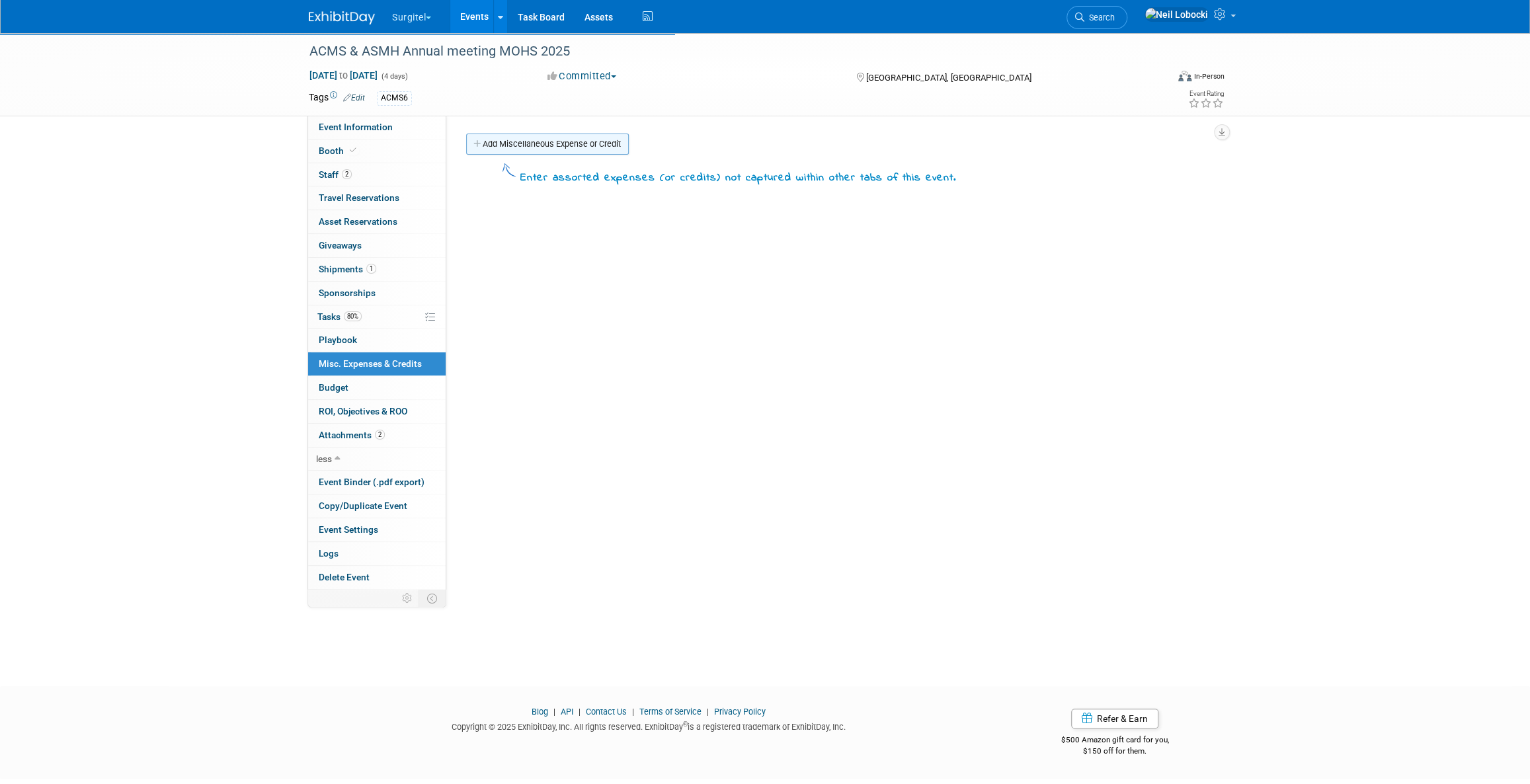
click at [564, 144] on link "Add Miscellaneous Expense or Credit" at bounding box center [546, 143] width 162 height 21
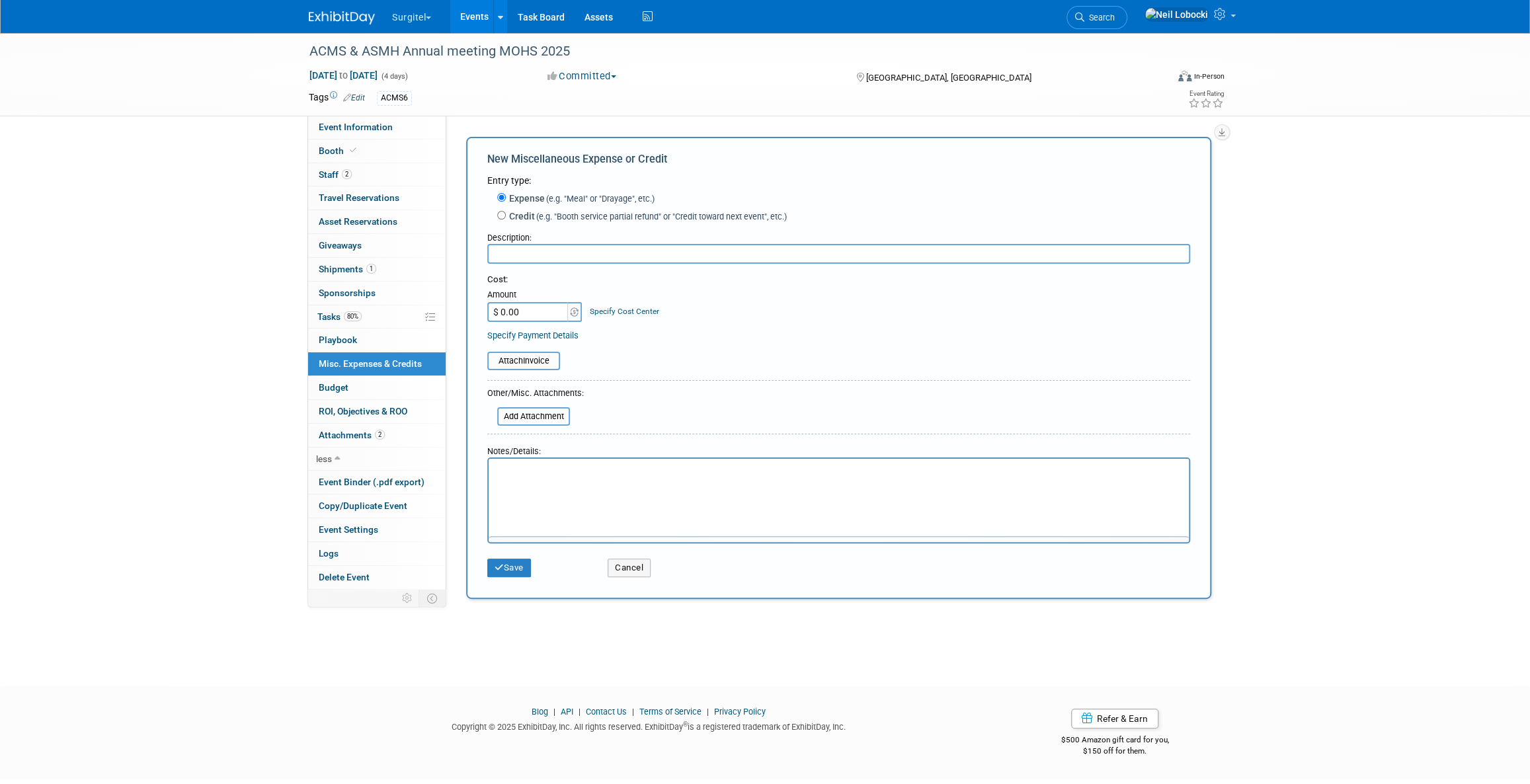
click at [559, 253] on input "text" at bounding box center [838, 254] width 703 height 20
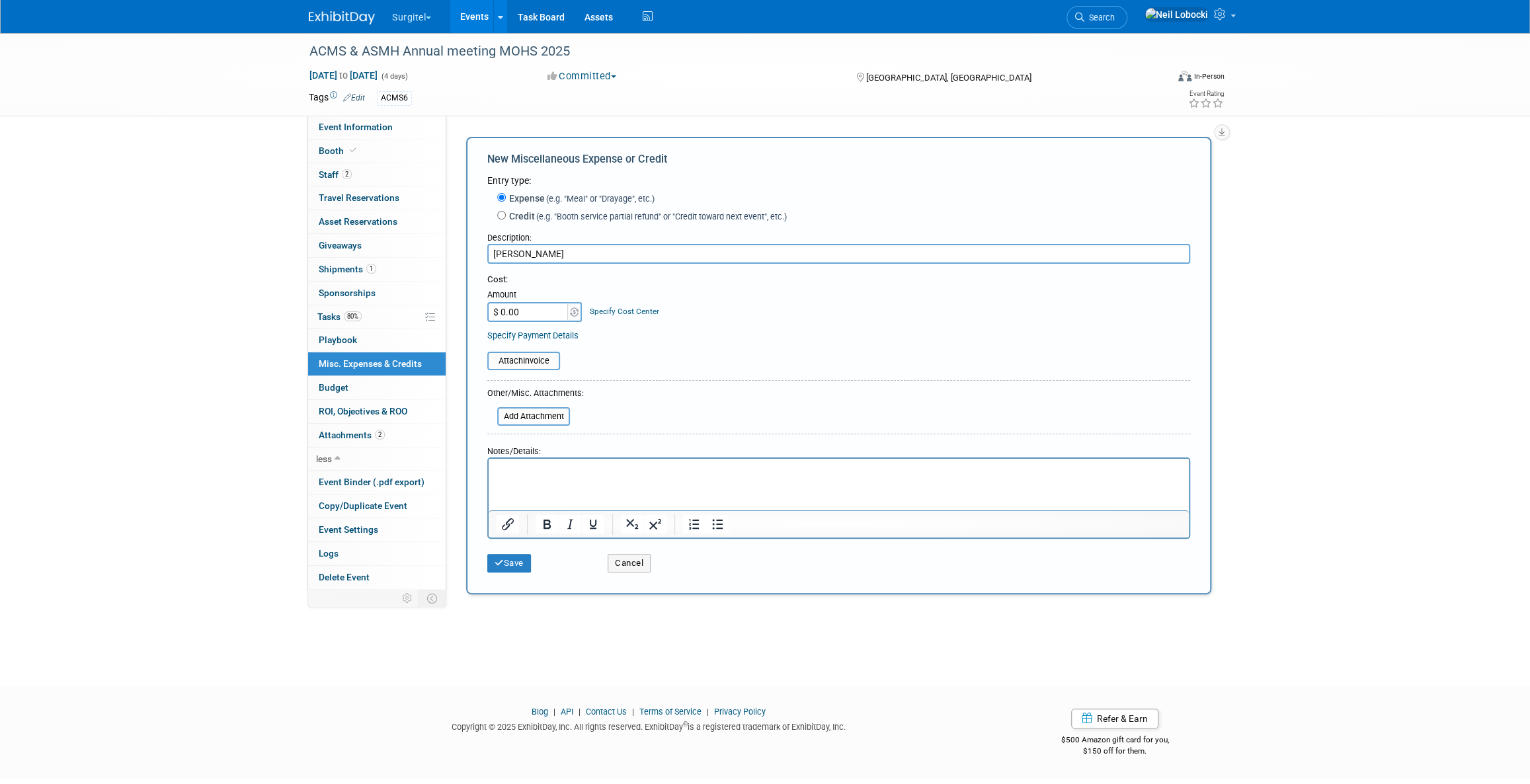
type input "[PERSON_NAME]"
click at [529, 308] on input "$ 0.00" at bounding box center [528, 312] width 83 height 20
type input "$ 6,807.15"
click at [565, 250] on input "[PERSON_NAME]" at bounding box center [838, 254] width 703 height 20
type input "[PERSON_NAME] Final Invoice"
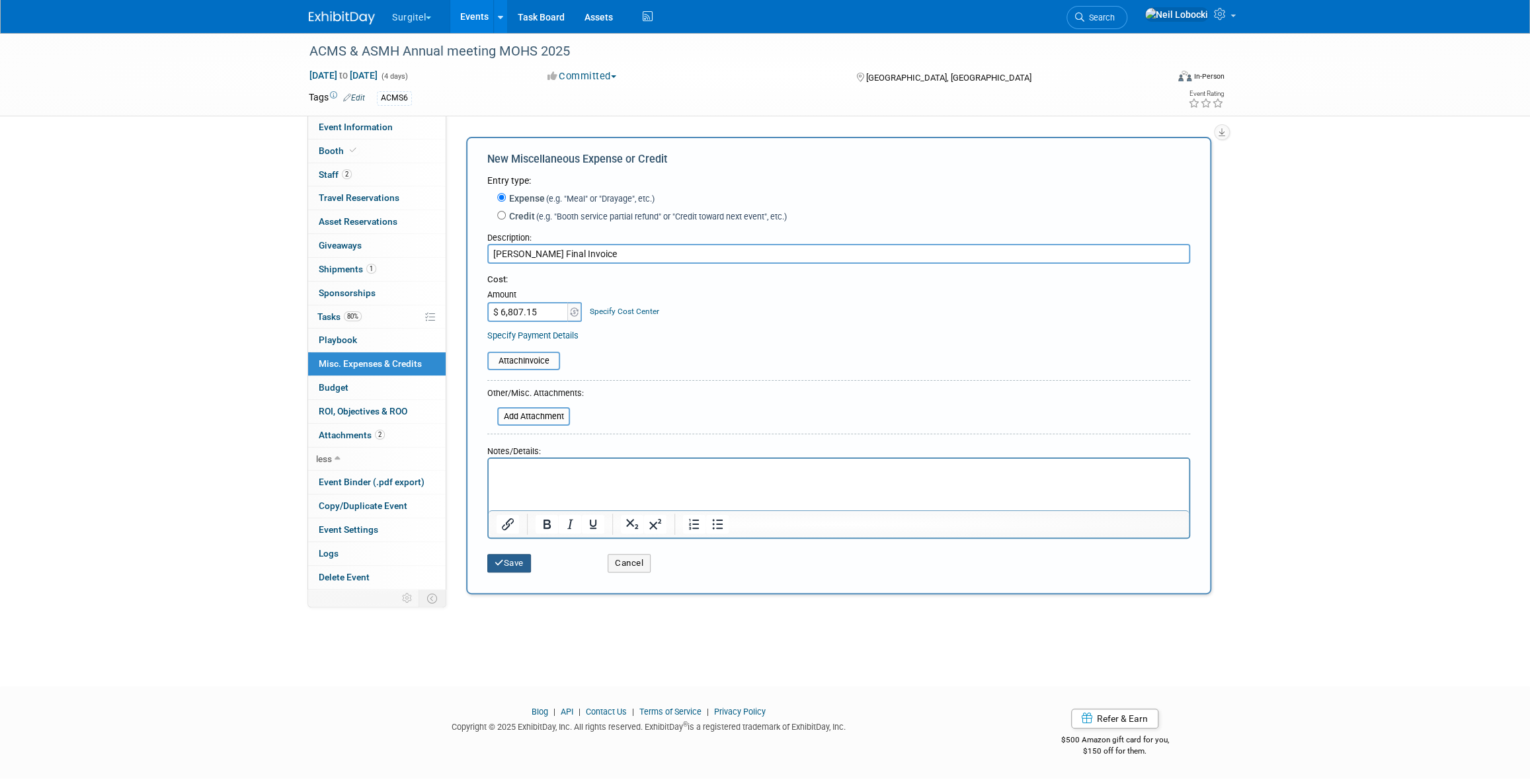
click at [516, 564] on button "Save" at bounding box center [509, 563] width 44 height 19
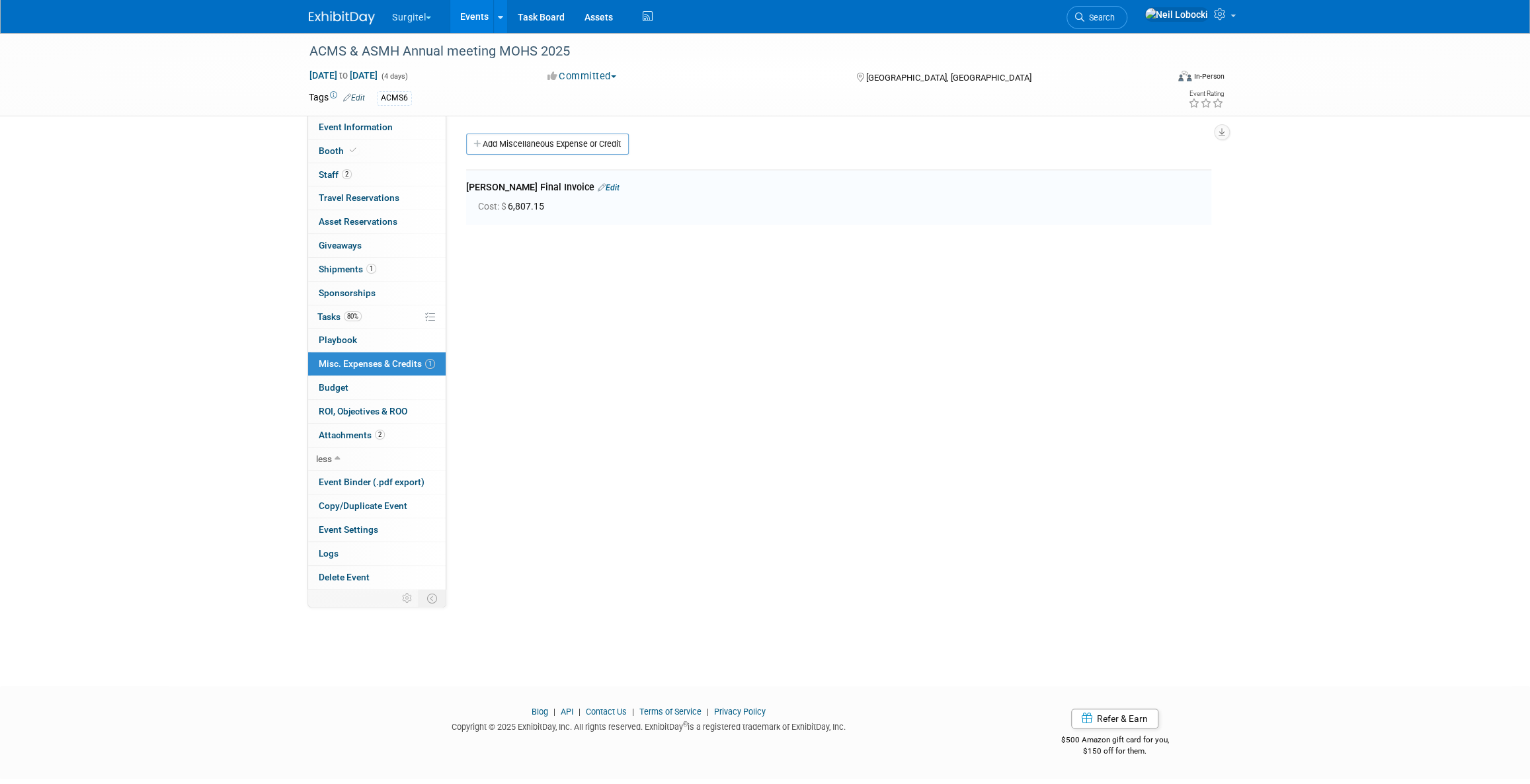
click at [245, 423] on div "ACMS & ASMH Annual meeting MOHS 2025 May 15, 2025 to May 18, 2025 (4 days) May …" at bounding box center [765, 347] width 1530 height 629
click at [397, 406] on span "ROI, Objectives & ROO 0" at bounding box center [362, 411] width 89 height 11
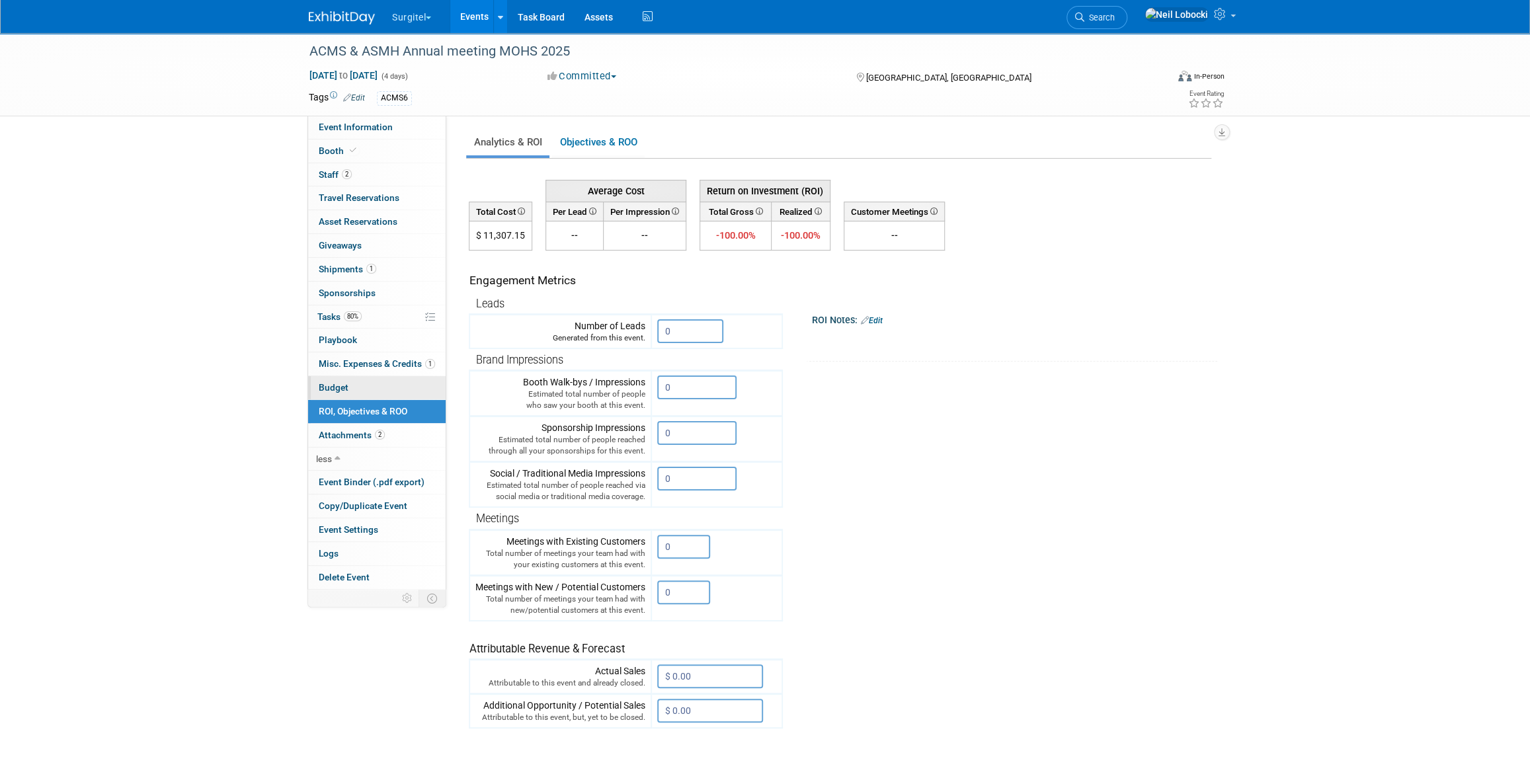
click at [365, 383] on link "Budget" at bounding box center [377, 387] width 137 height 23
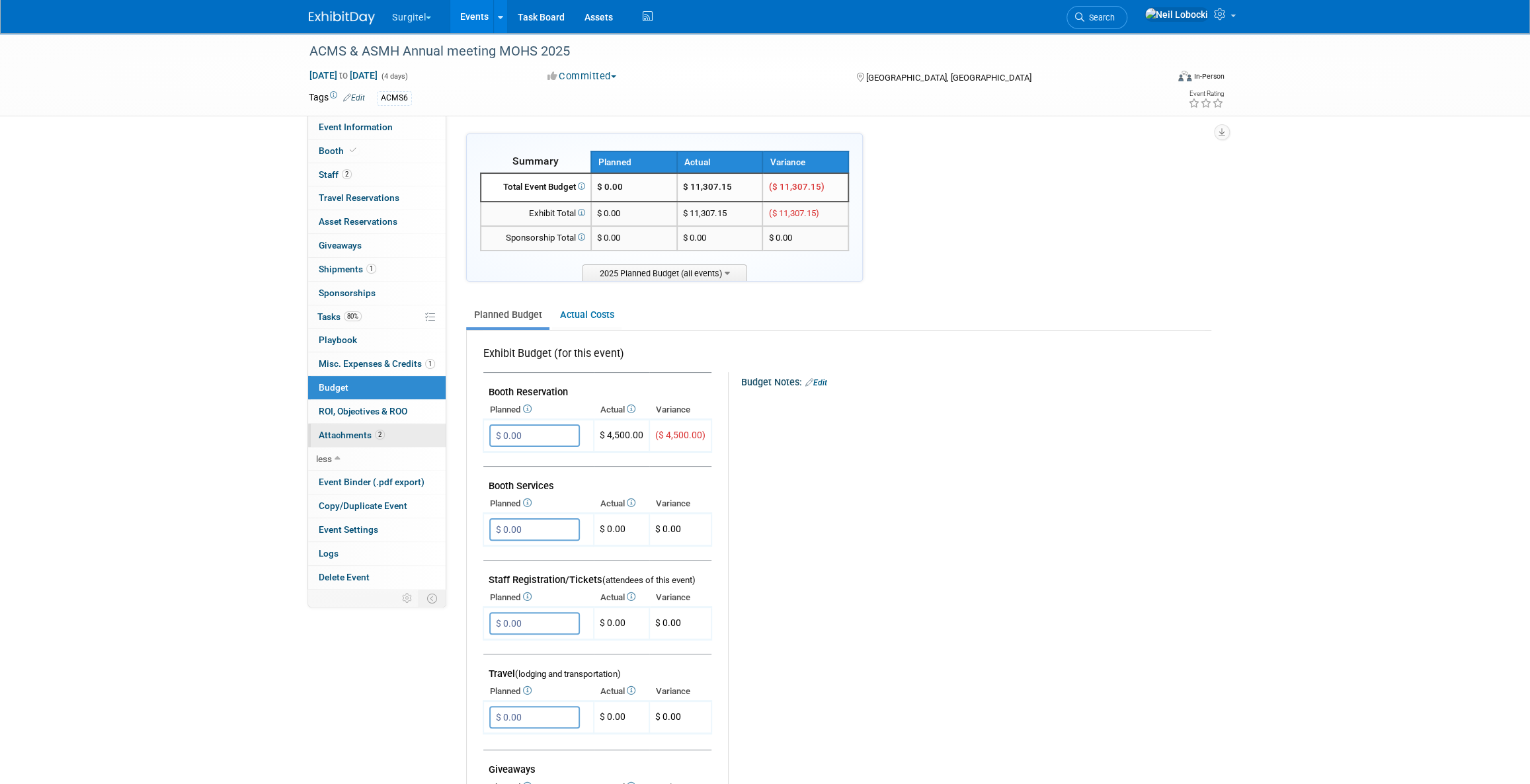
click at [385, 428] on link "2 Attachments 2" at bounding box center [377, 435] width 137 height 23
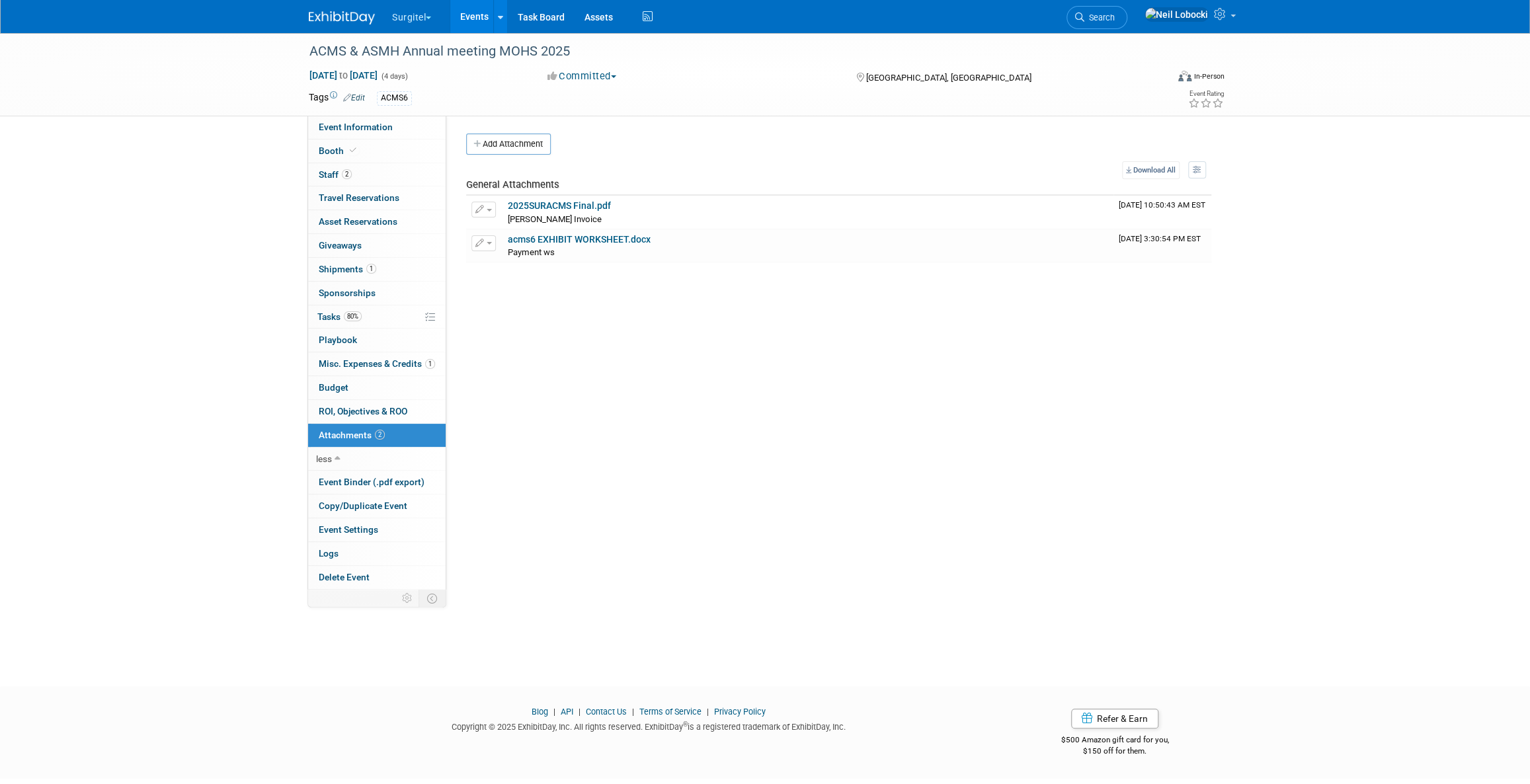
click at [224, 336] on div "ACMS & ASMH Annual meeting MOHS 2025 May 15, 2025 to May 18, 2025 (4 days) May …" at bounding box center [765, 347] width 1530 height 629
click at [1115, 18] on span "Search" at bounding box center [1099, 18] width 31 height 10
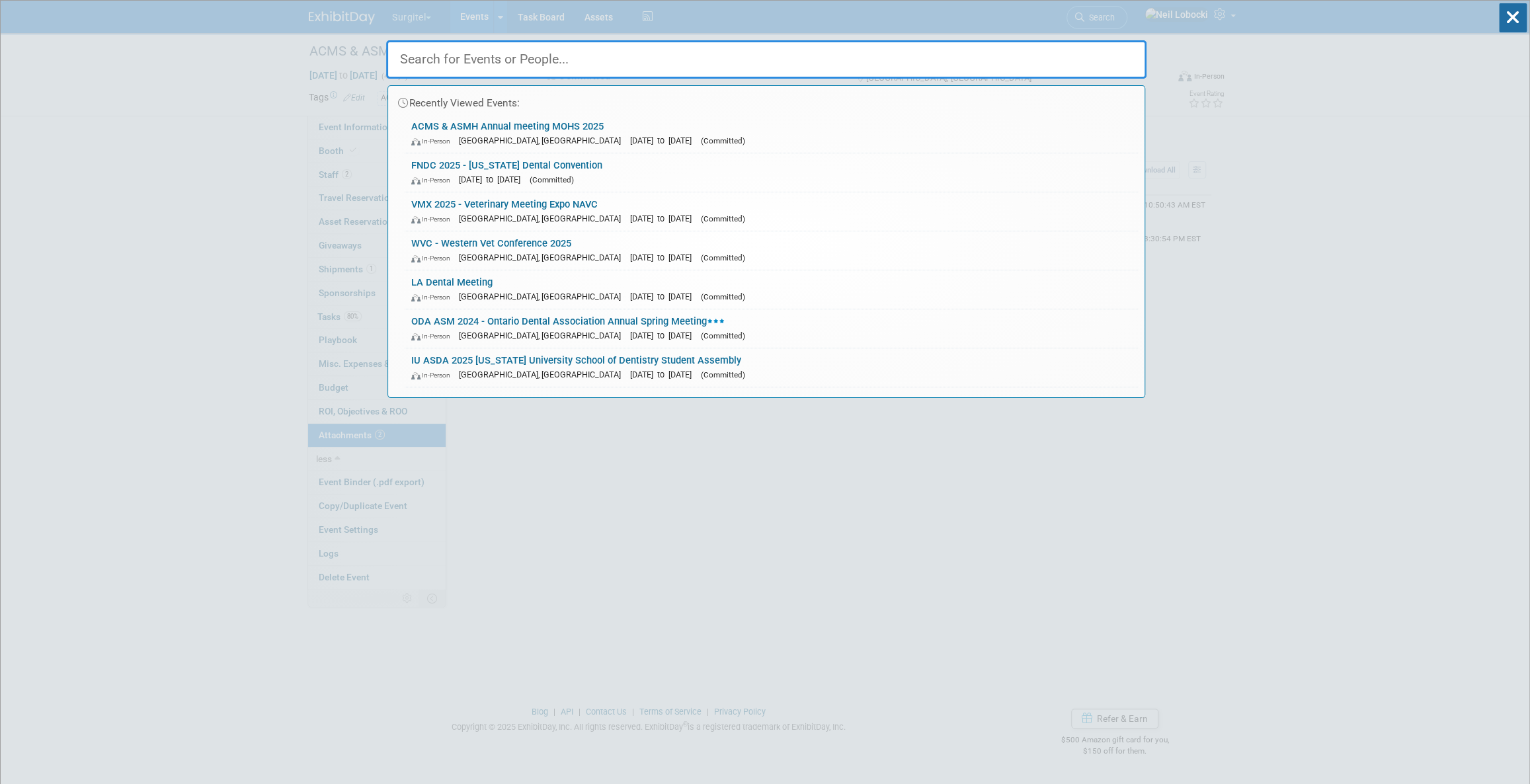
click at [781, 58] on input "text" at bounding box center [766, 60] width 761 height 39
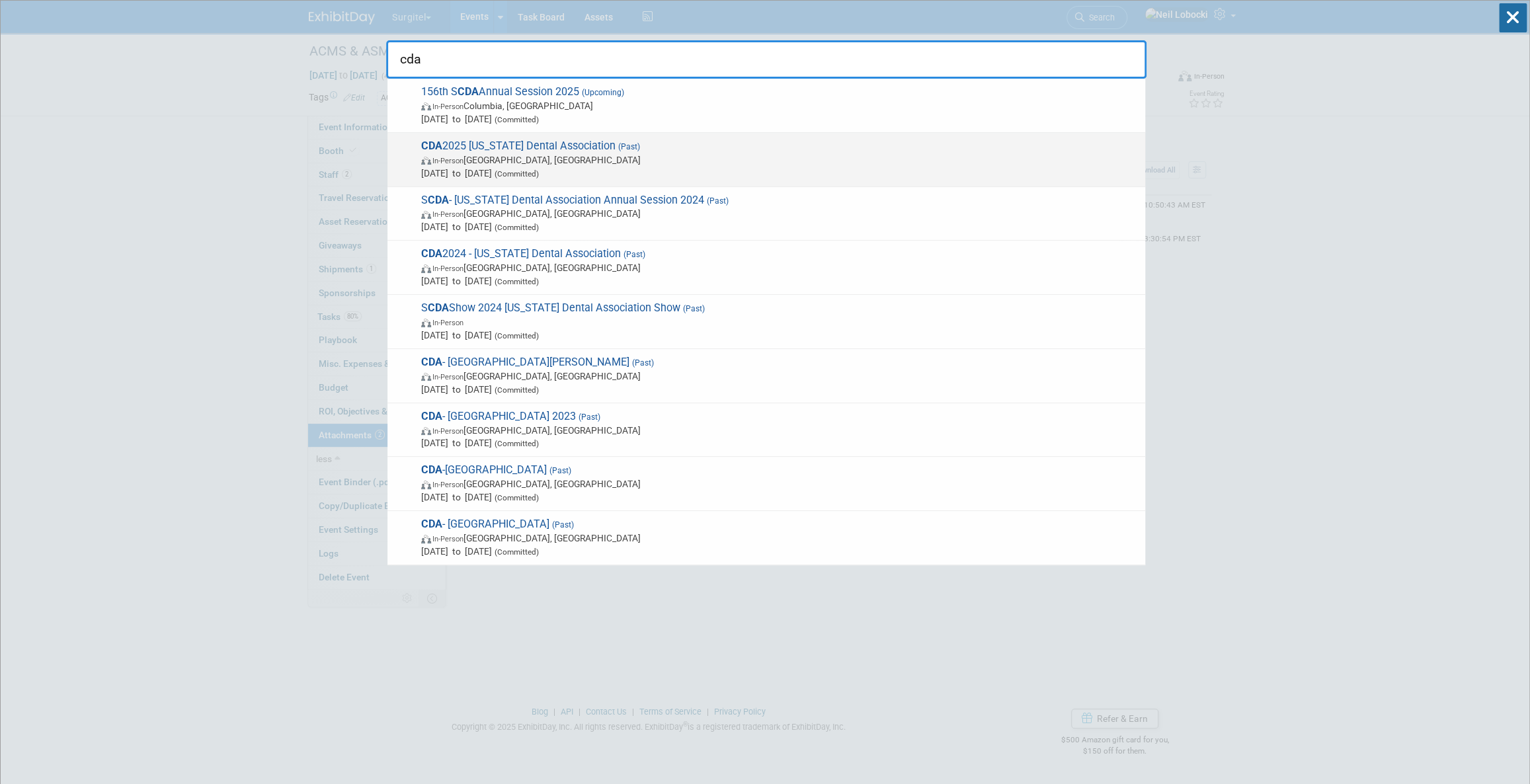
type input "cda"
click at [671, 164] on span "In-Person Anaheim, CA" at bounding box center [779, 159] width 718 height 13
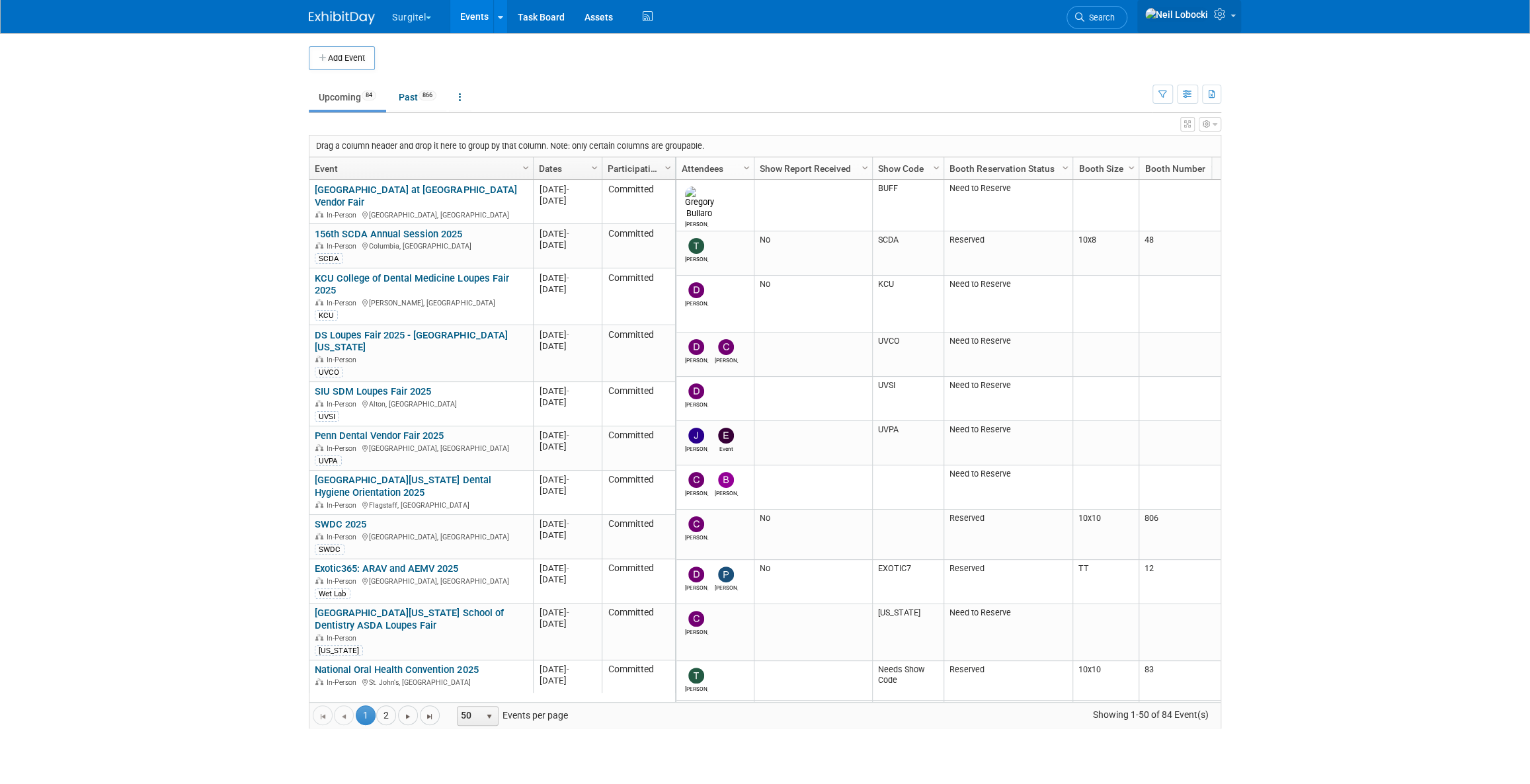
click at [1234, 16] on link at bounding box center [1189, 16] width 104 height 33
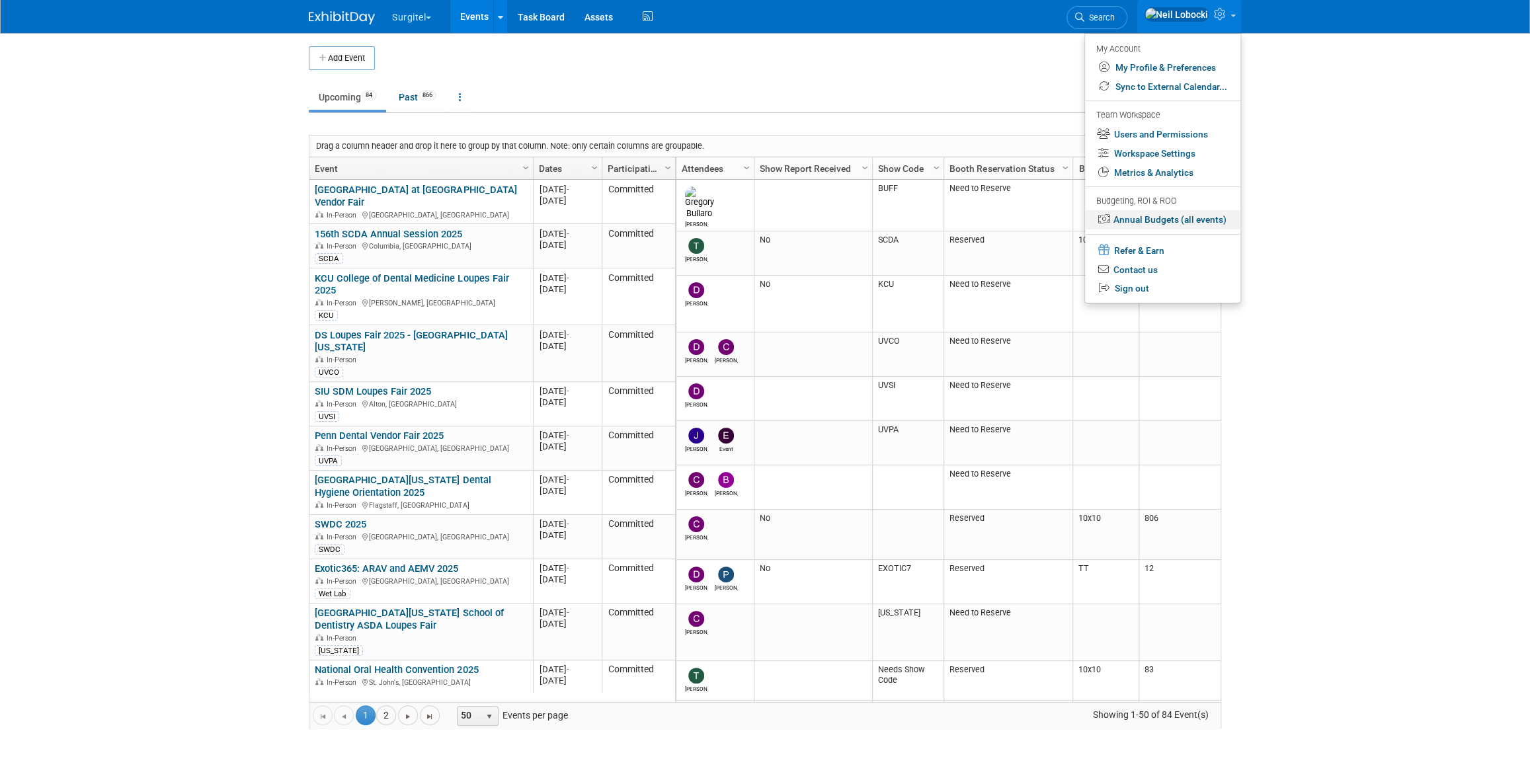
click at [1179, 223] on link "Annual Budgets (all events)" at bounding box center [1163, 219] width 155 height 19
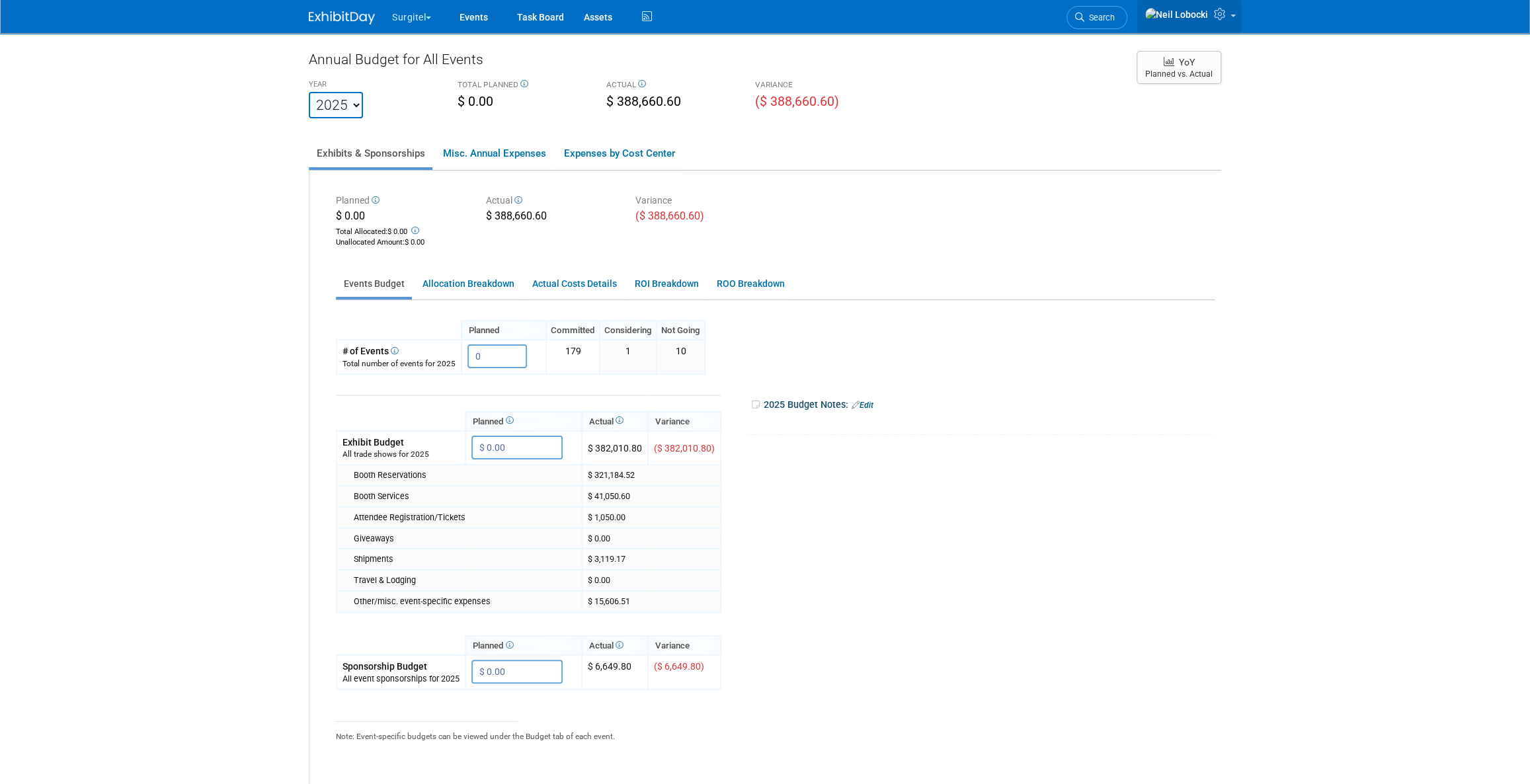
click at [1226, 13] on icon at bounding box center [1220, 14] width 15 height 12
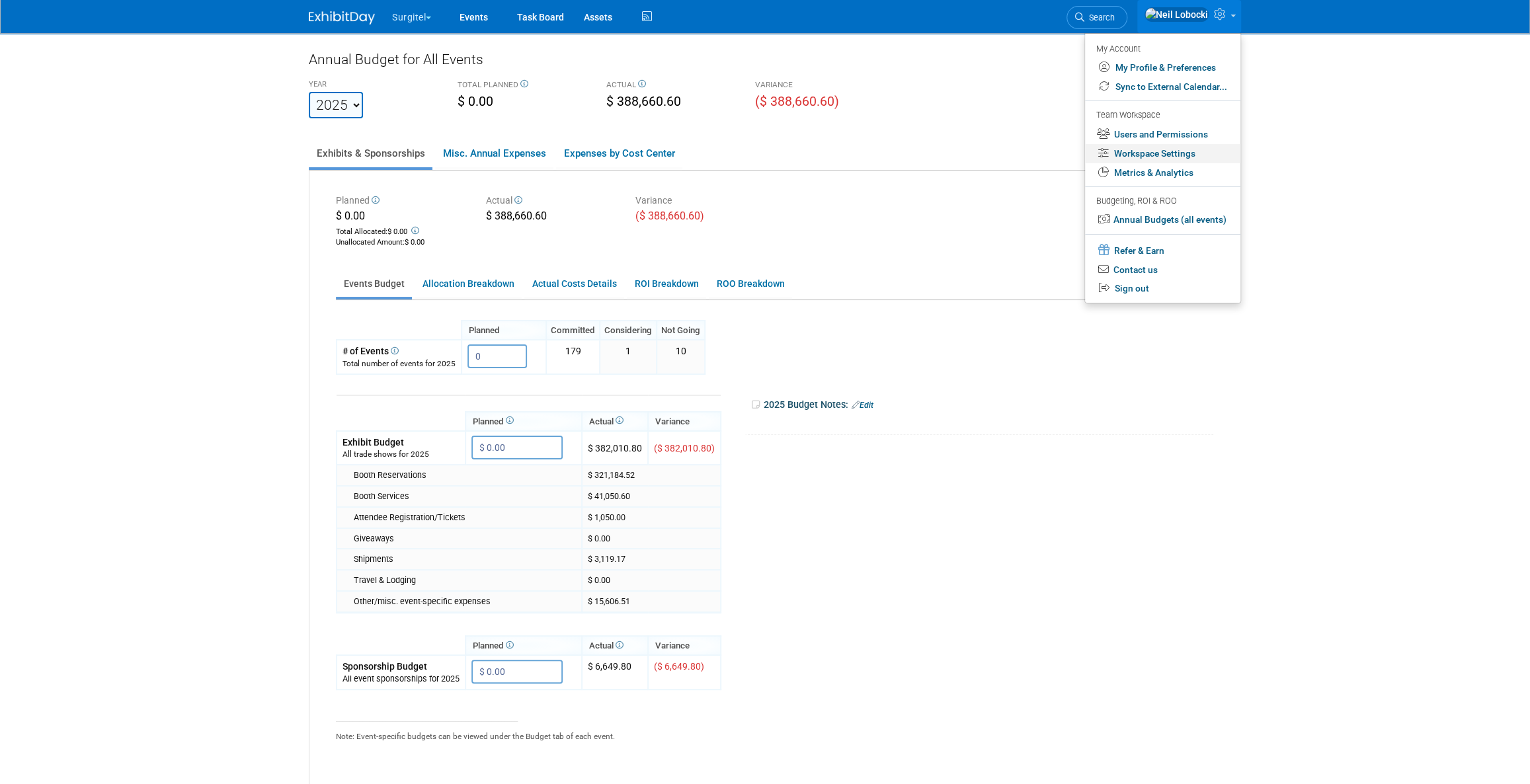
click at [1149, 152] on link "Workspace Settings" at bounding box center [1163, 153] width 155 height 19
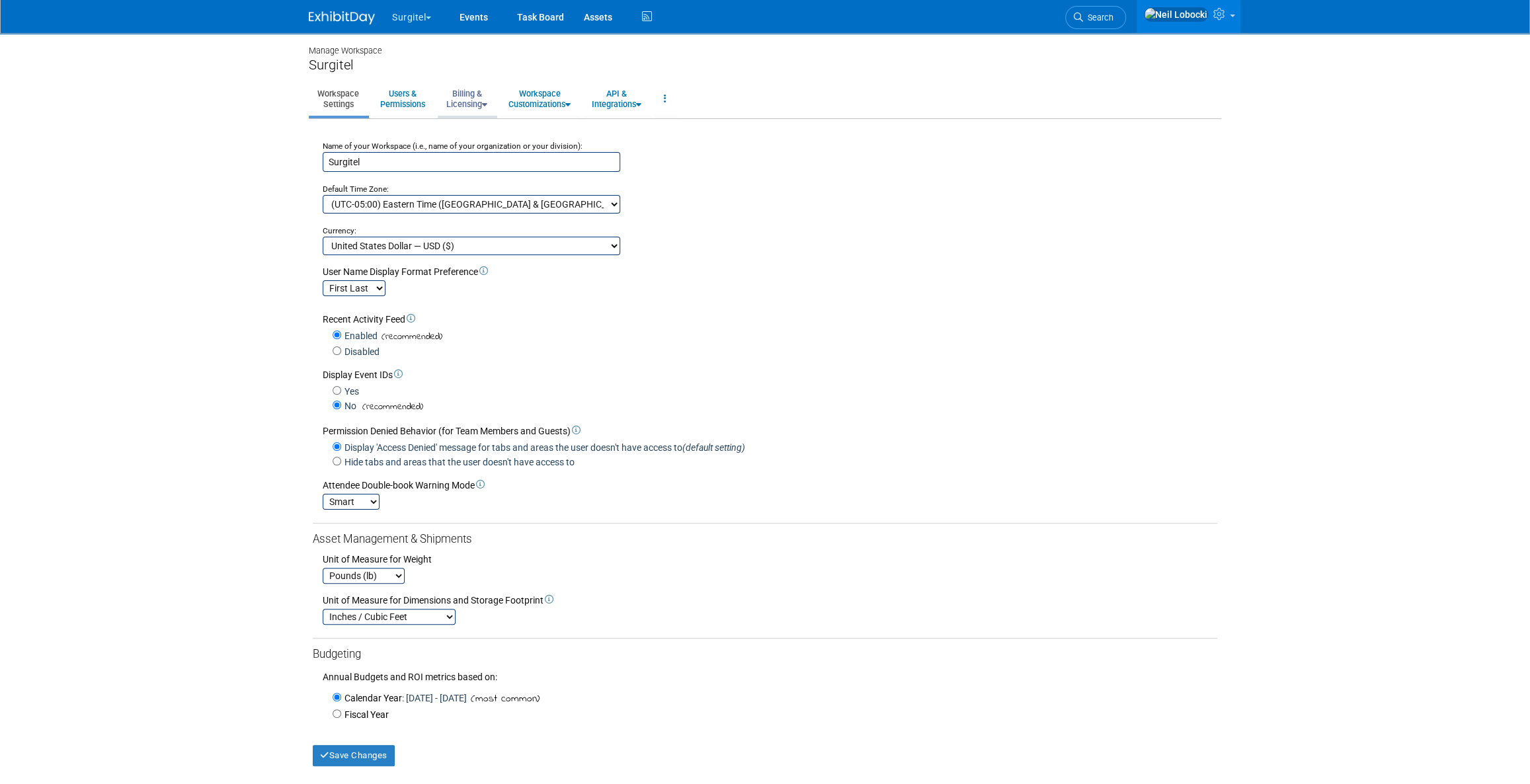
click at [462, 99] on link "Billing & Licensing" at bounding box center [467, 98] width 58 height 33
click at [550, 99] on link "Workspace Customizations" at bounding box center [540, 98] width 80 height 33
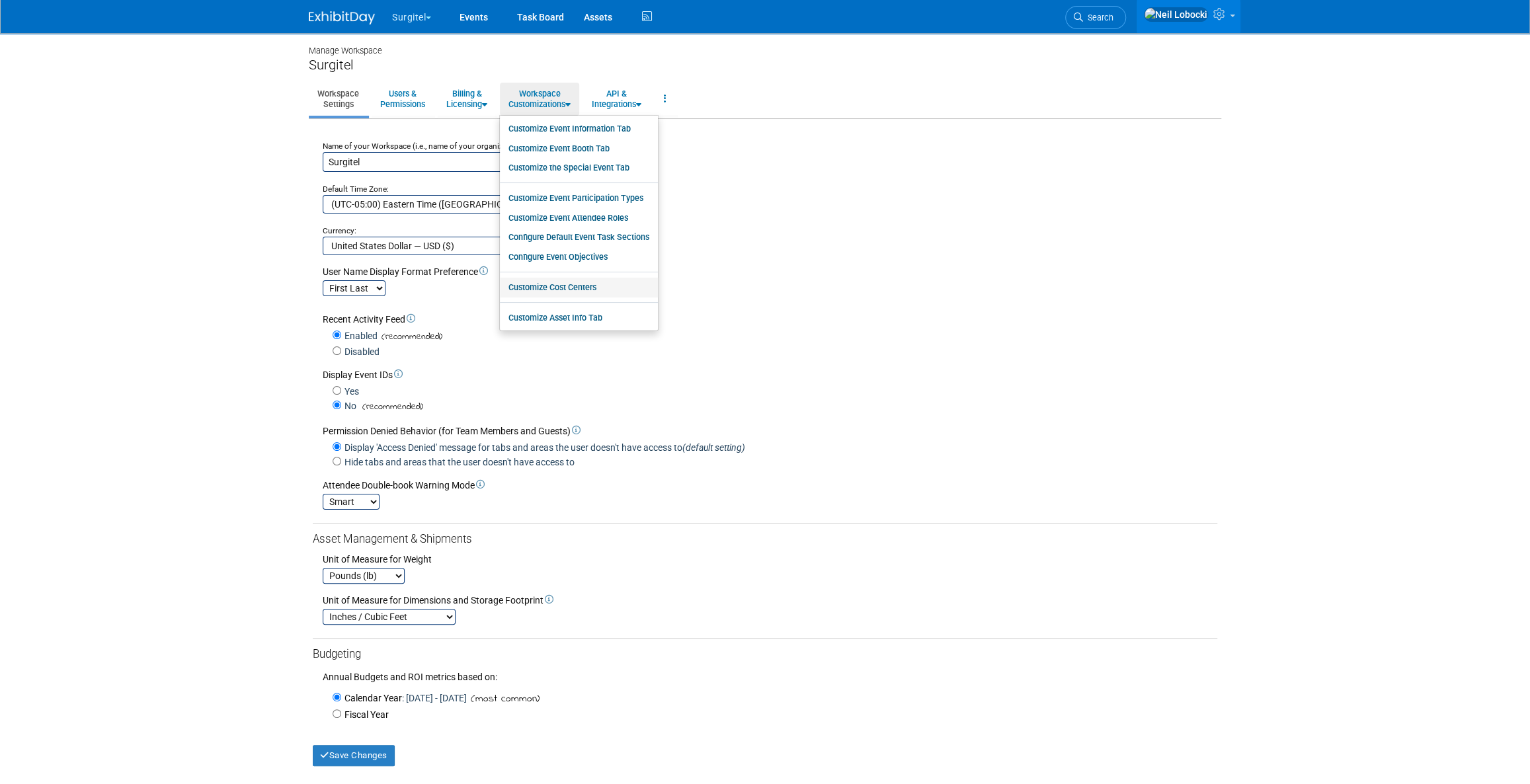
click at [601, 284] on link "Customize Cost Centers" at bounding box center [578, 288] width 158 height 20
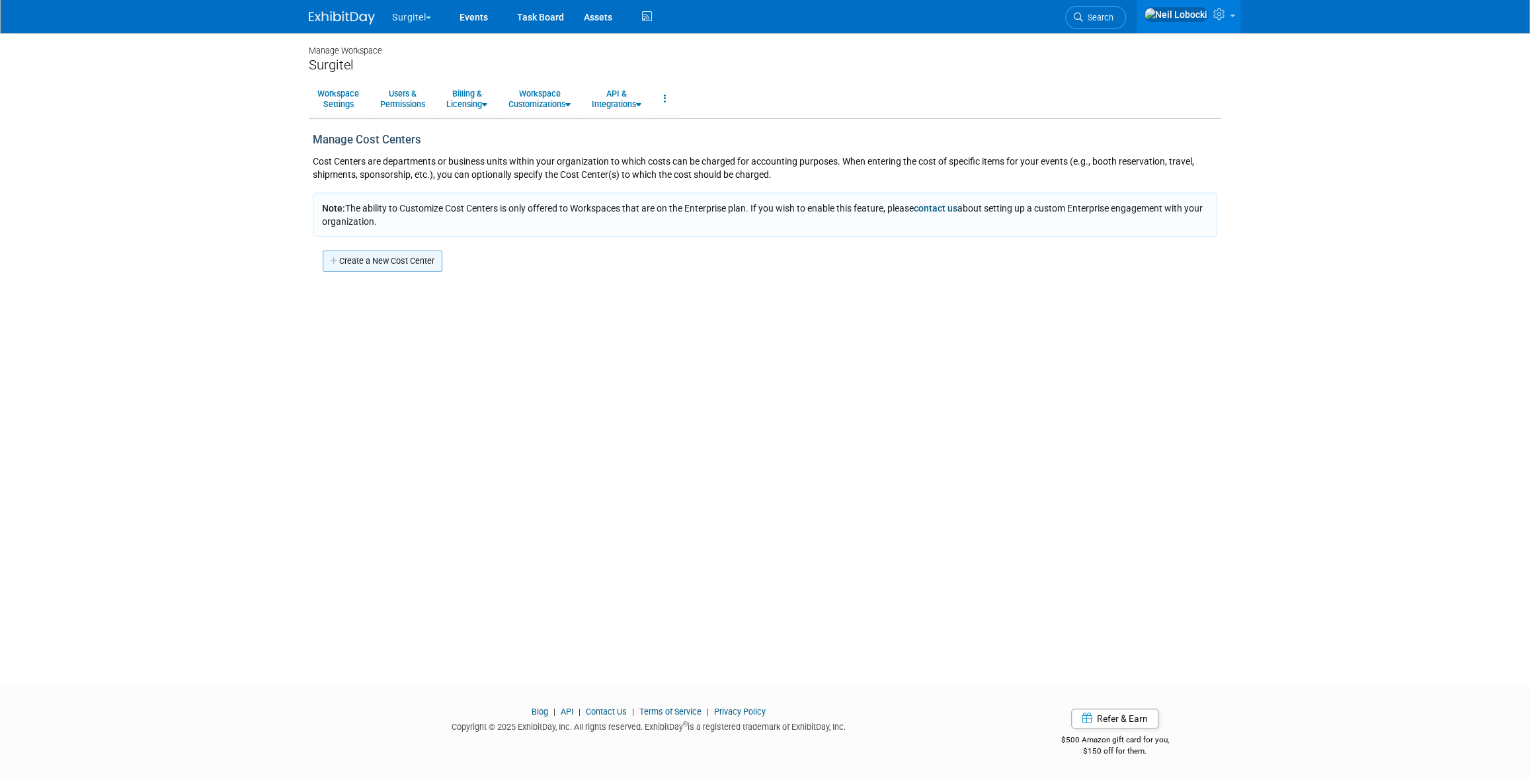
click at [377, 264] on link "Create a New Cost Center" at bounding box center [382, 261] width 119 height 21
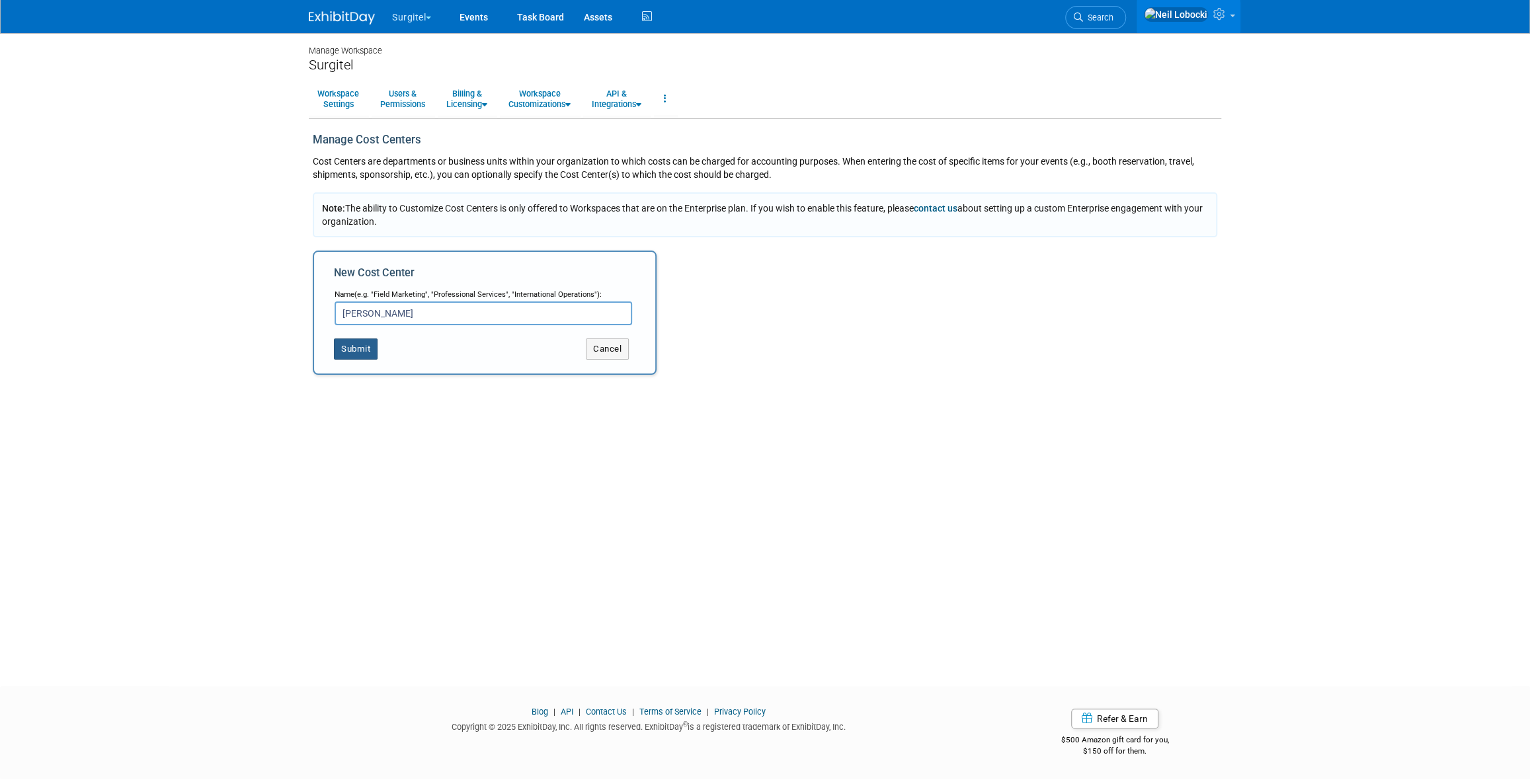
type input "[PERSON_NAME]"
click at [365, 349] on button "Submit" at bounding box center [355, 348] width 44 height 21
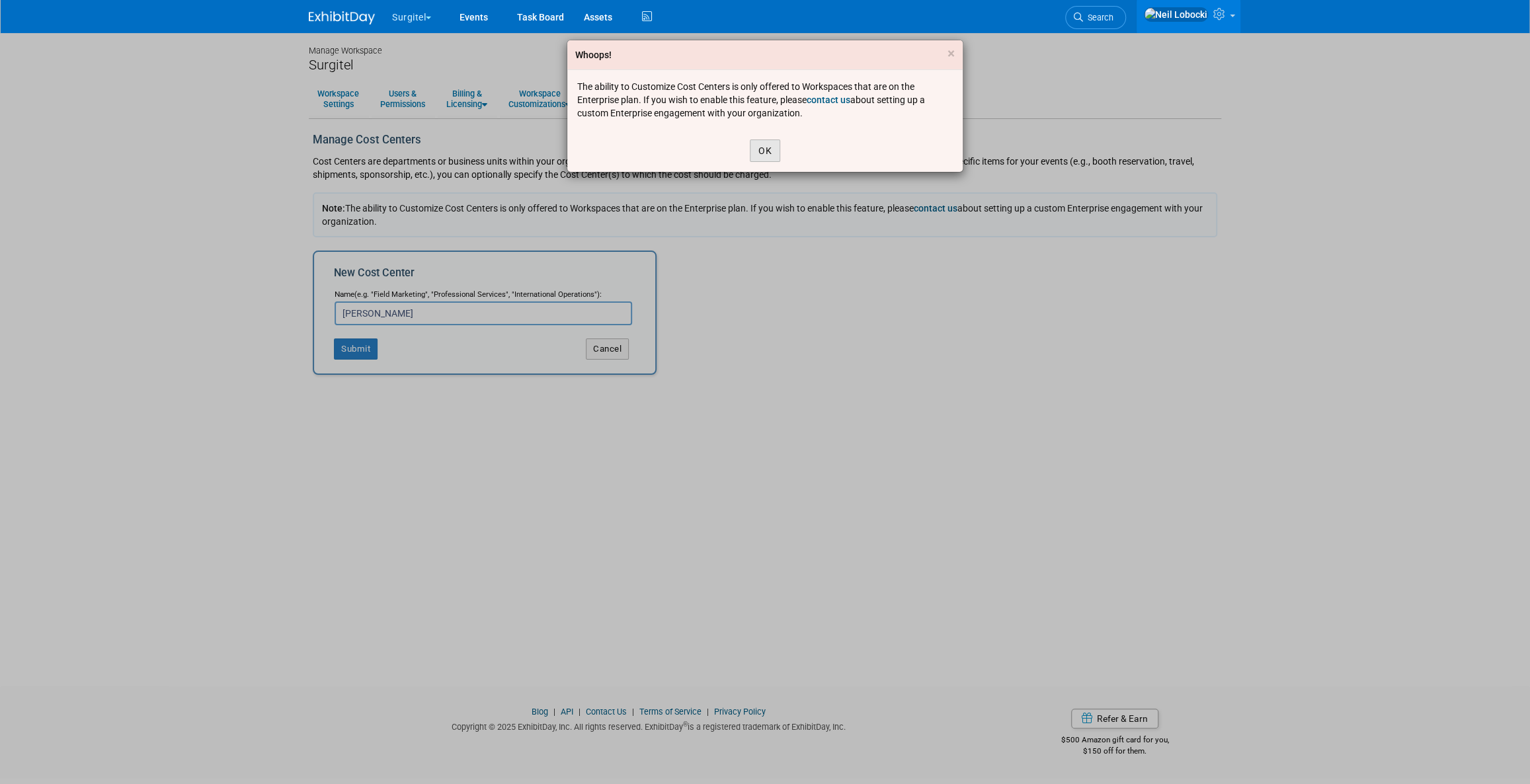
click at [763, 147] on button "OK" at bounding box center [765, 150] width 31 height 23
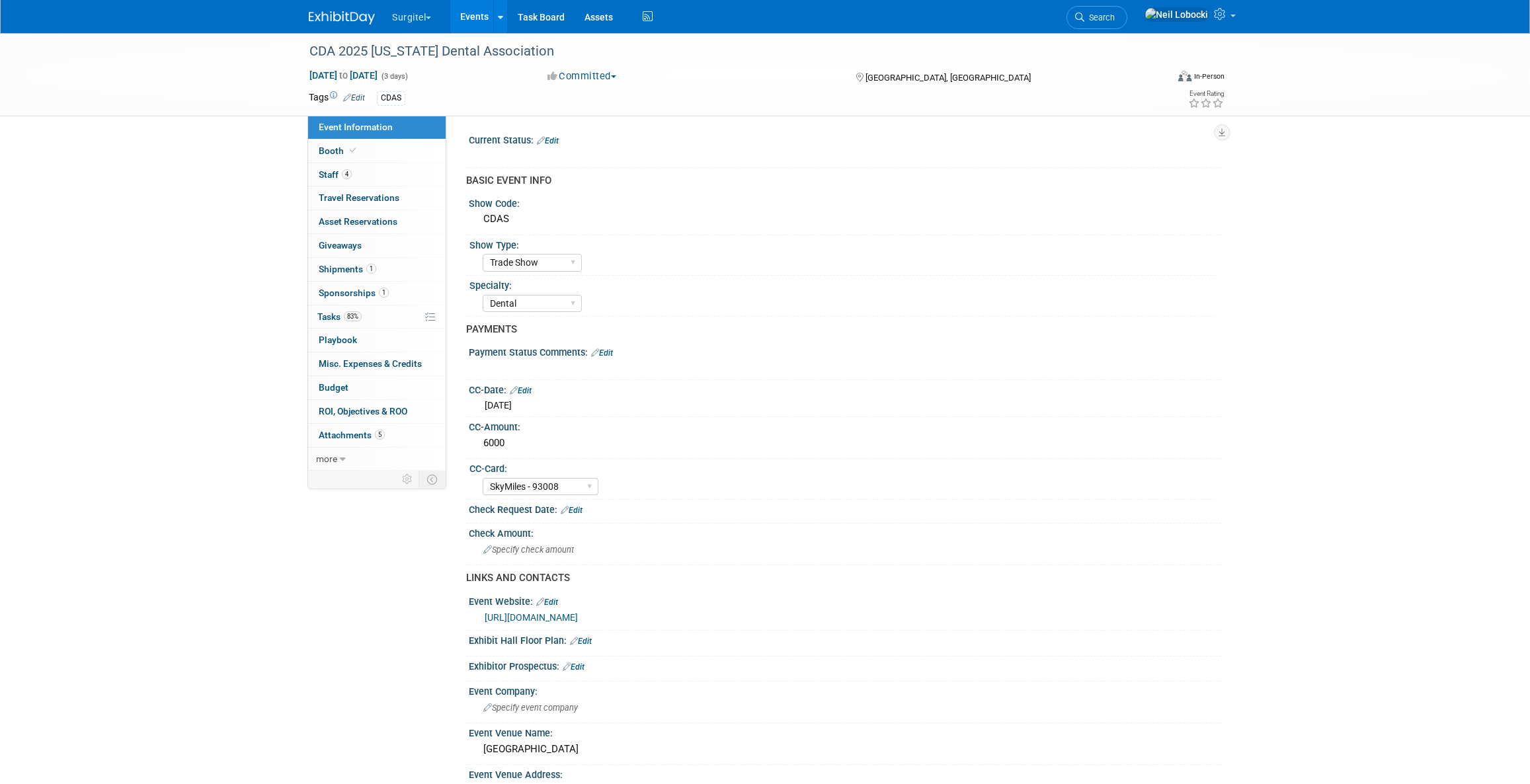
select select "Trade Show"
select select "Dental"
select select "SkyMiles - 93008"
select select "No"
click at [352, 388] on link "Budget" at bounding box center [377, 387] width 137 height 23
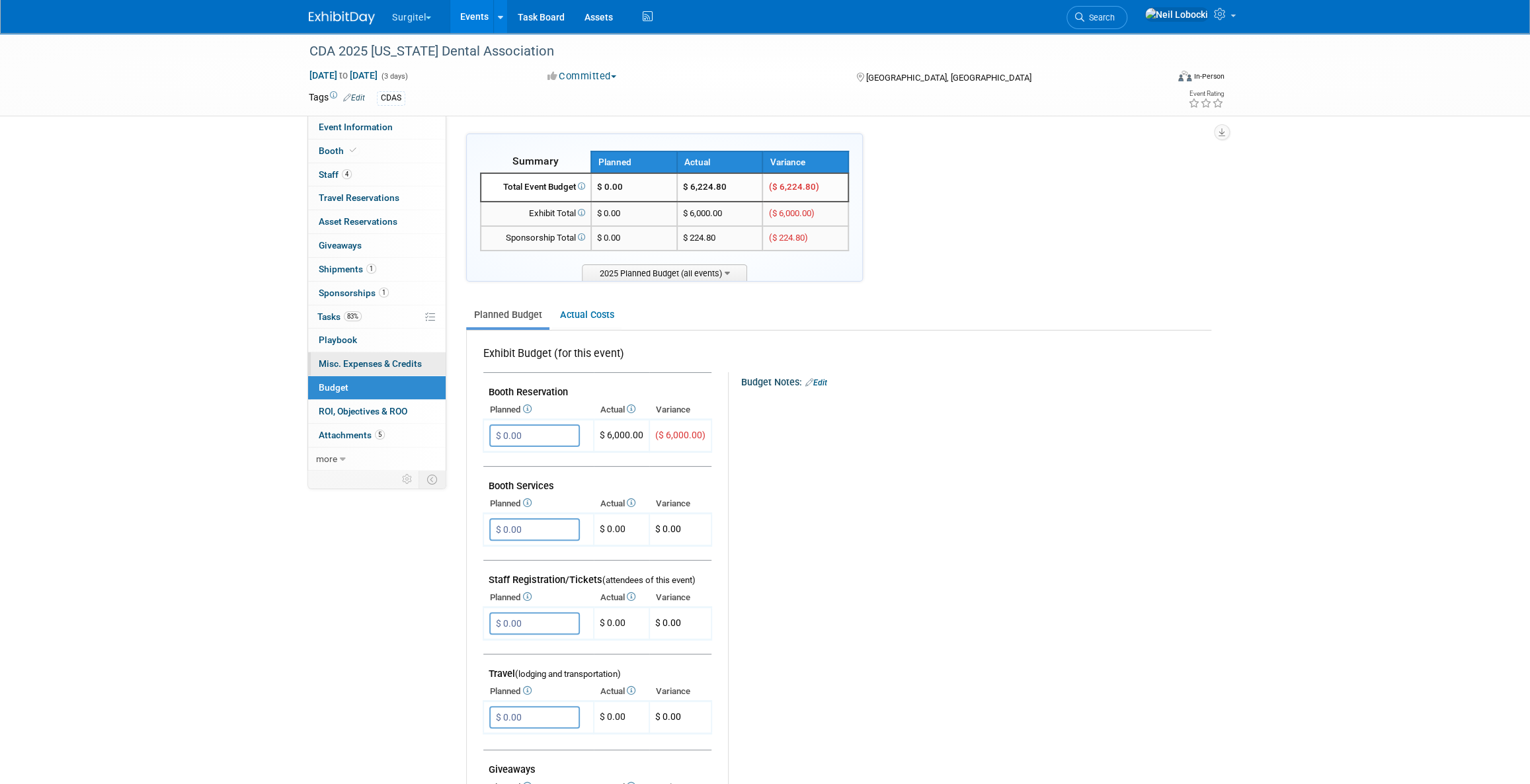
click at [375, 358] on span "Misc. Expenses & Credits 0" at bounding box center [370, 363] width 104 height 11
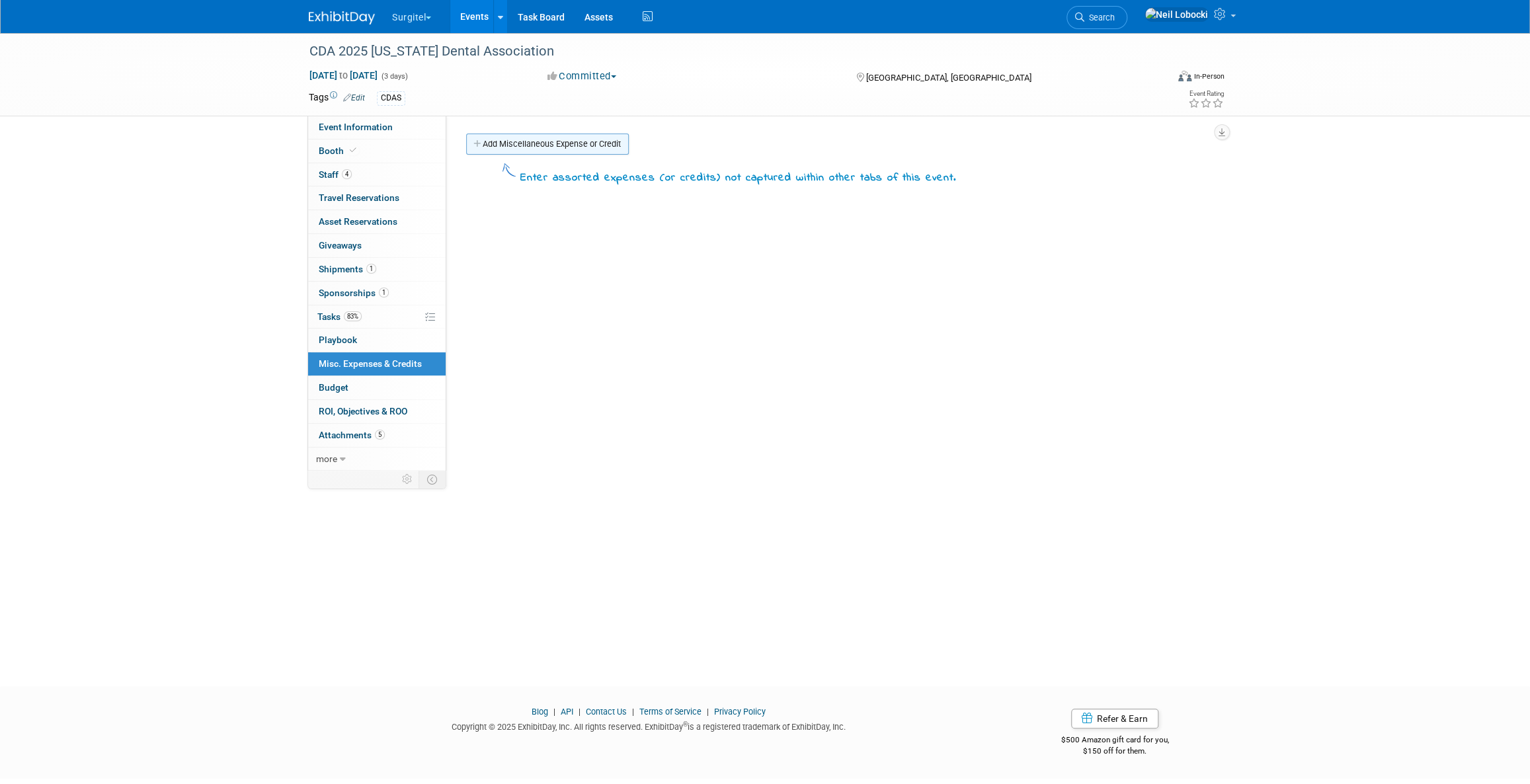
click at [557, 149] on link "Add Miscellaneous Expense or Credit" at bounding box center [546, 143] width 162 height 21
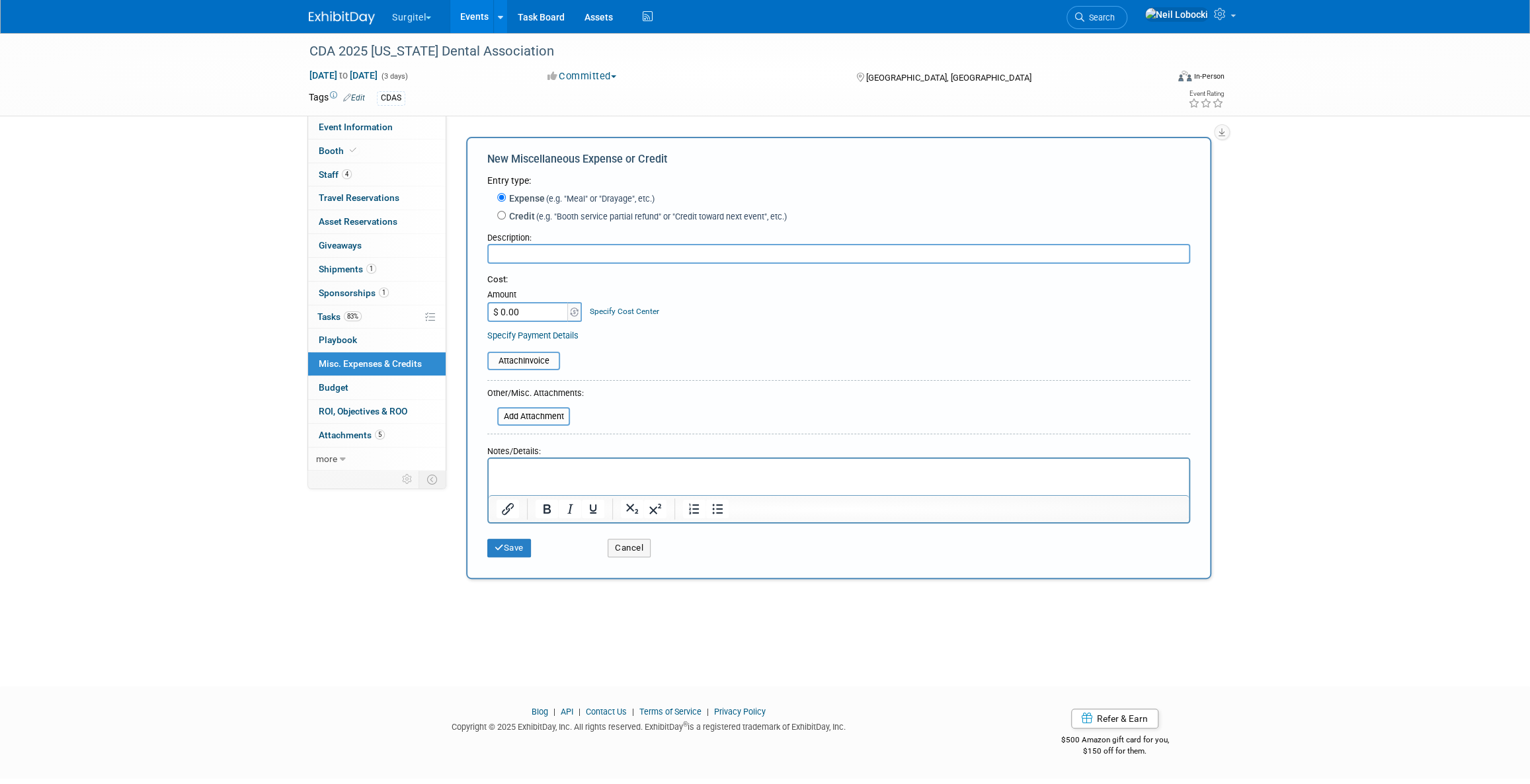
click at [576, 260] on input "text" at bounding box center [838, 254] width 703 height 20
type input "Lamar Invoice 1"
click at [533, 313] on input "$ 0.00" at bounding box center [528, 312] width 83 height 20
type input "$ 20,315.74"
click at [515, 544] on button "Save" at bounding box center [509, 547] width 44 height 19
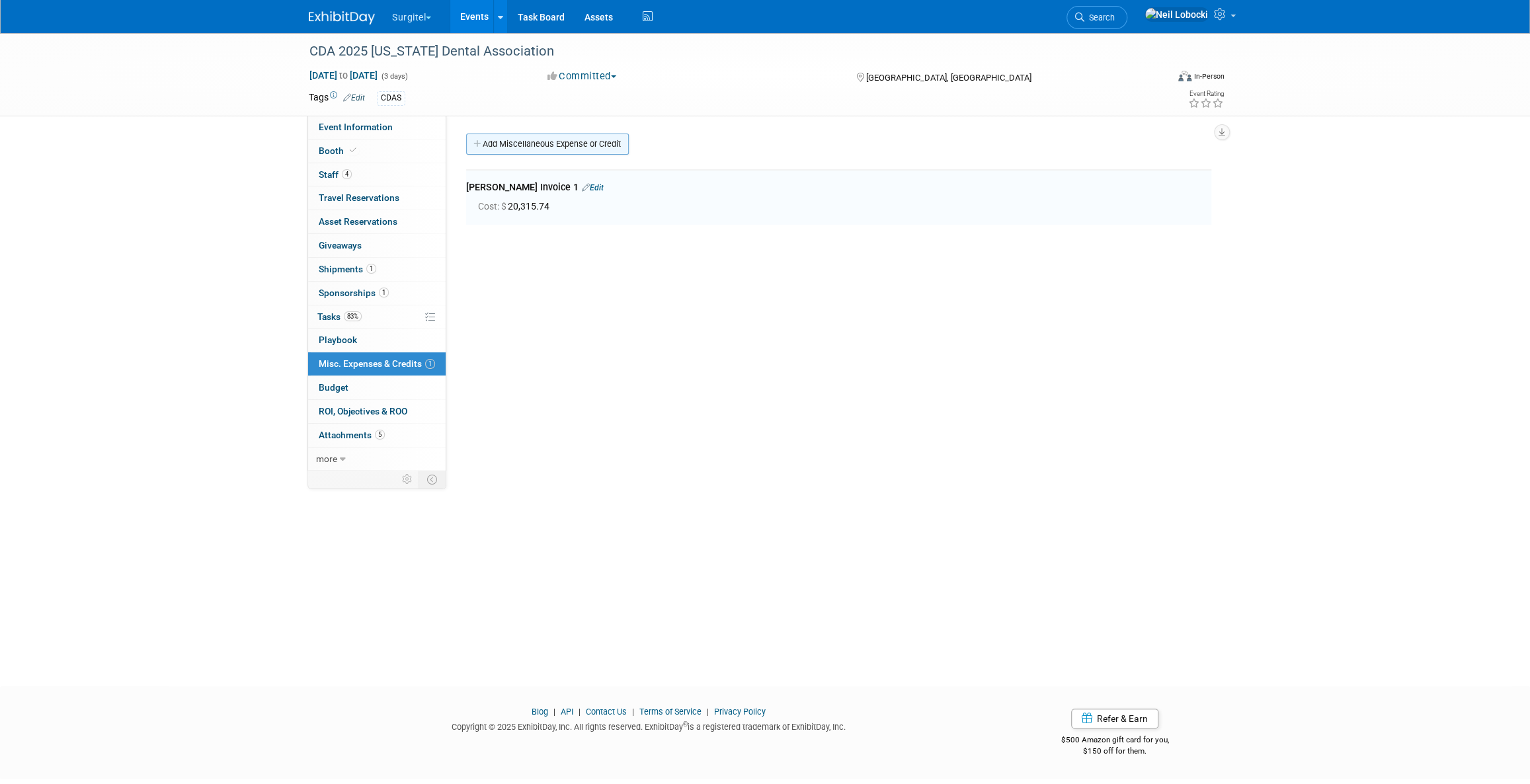
click at [574, 140] on link "Add Miscellaneous Expense or Credit" at bounding box center [546, 143] width 162 height 21
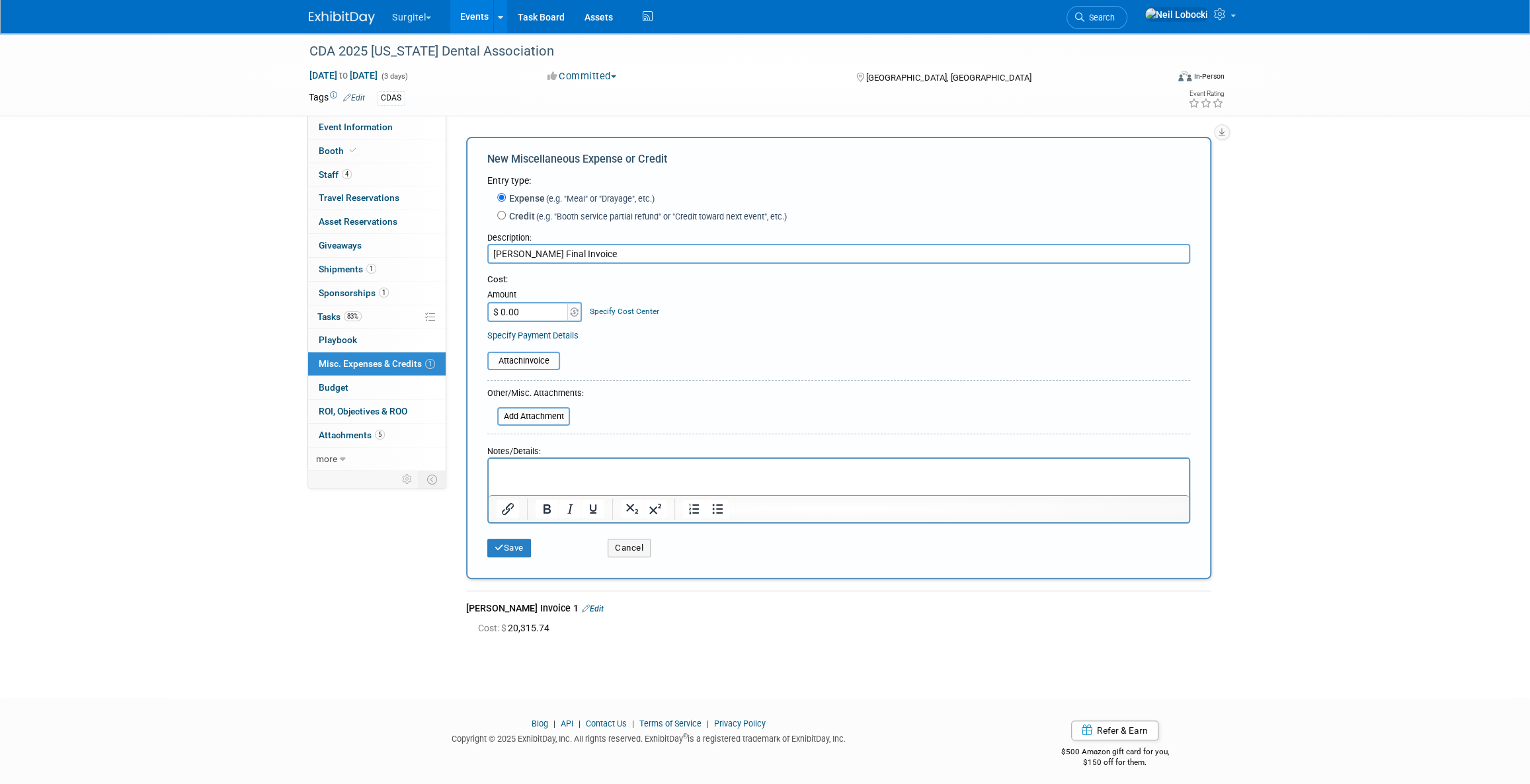
type input "Lamar Final Invoice"
click at [526, 306] on input "$ 0.00" at bounding box center [528, 312] width 83 height 20
type input "$ 25,282.99"
click at [508, 546] on button "Save" at bounding box center [509, 547] width 44 height 19
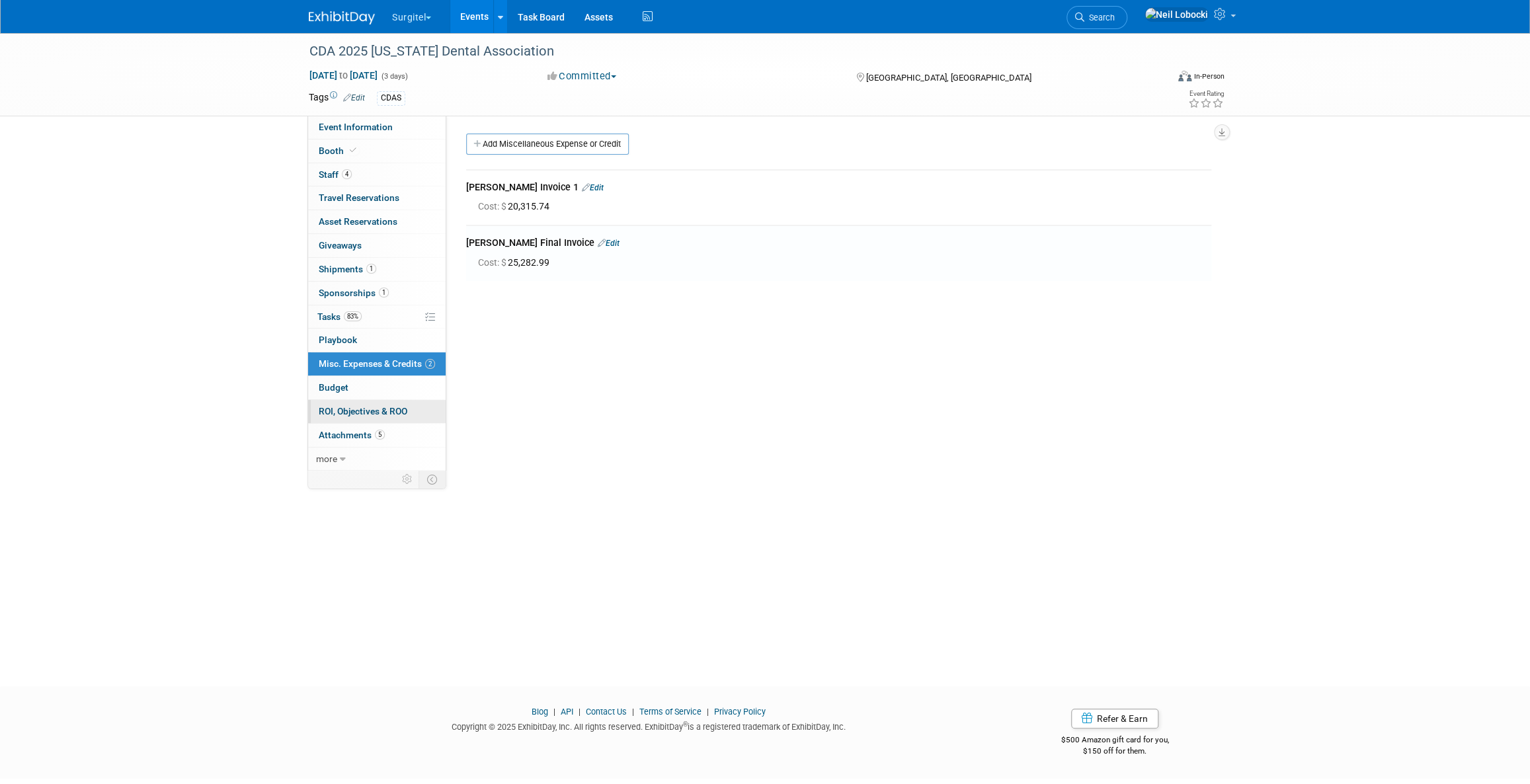
click at [404, 413] on span "ROI, Objectives & ROO 0" at bounding box center [362, 411] width 89 height 11
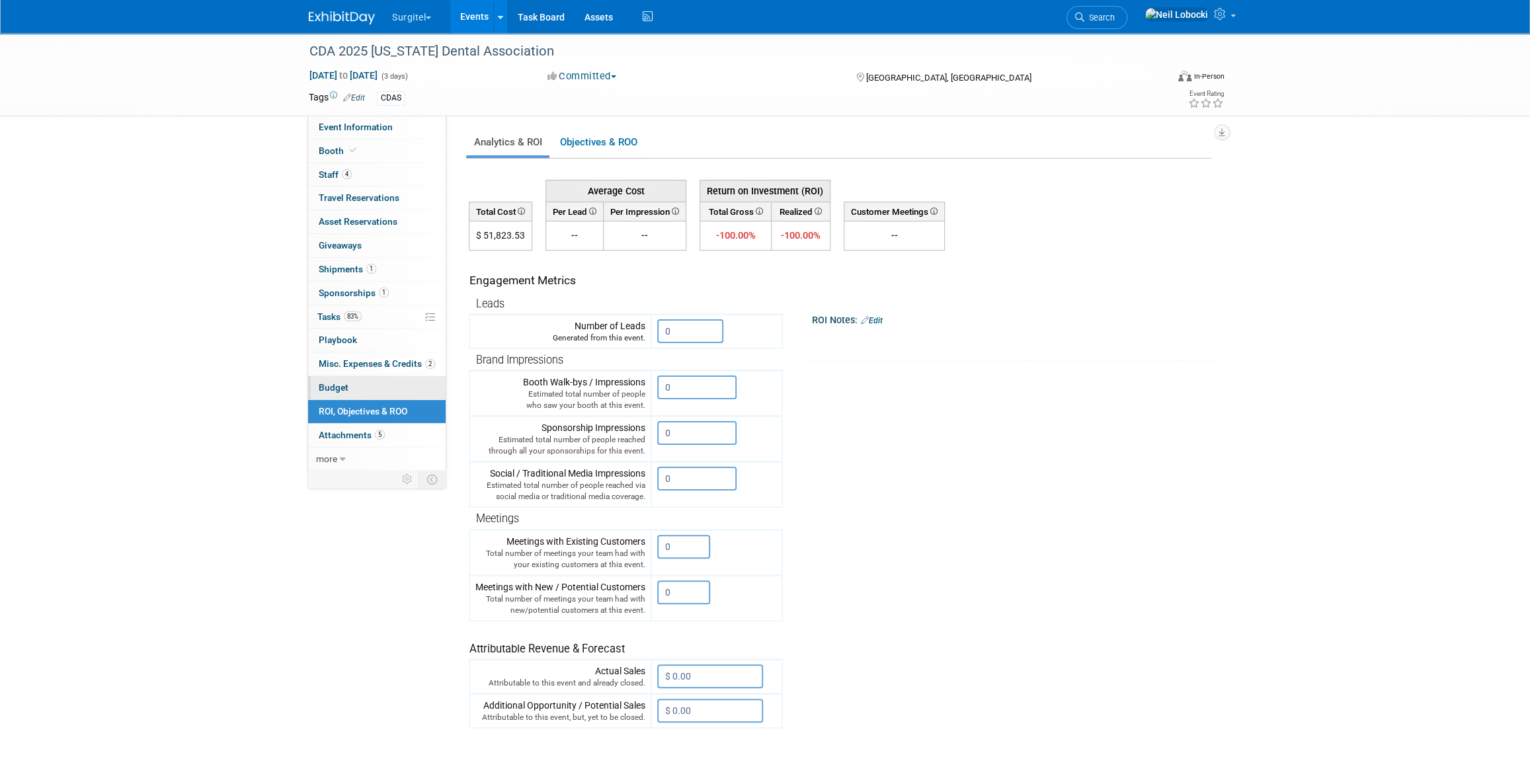
click at [402, 391] on link "Budget" at bounding box center [377, 387] width 137 height 23
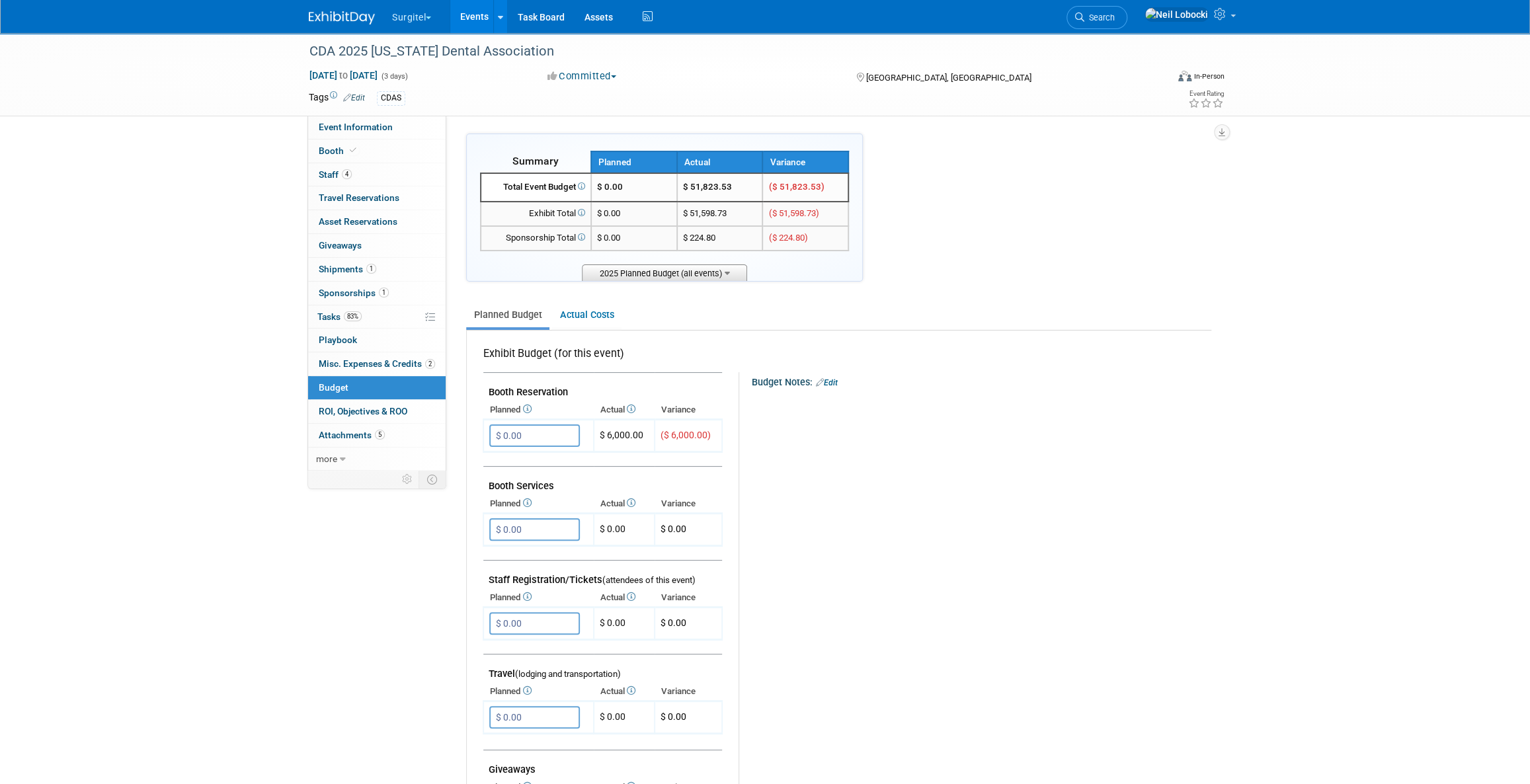
click at [722, 275] on span "2025 Planned Budget (all events)" at bounding box center [664, 273] width 165 height 17
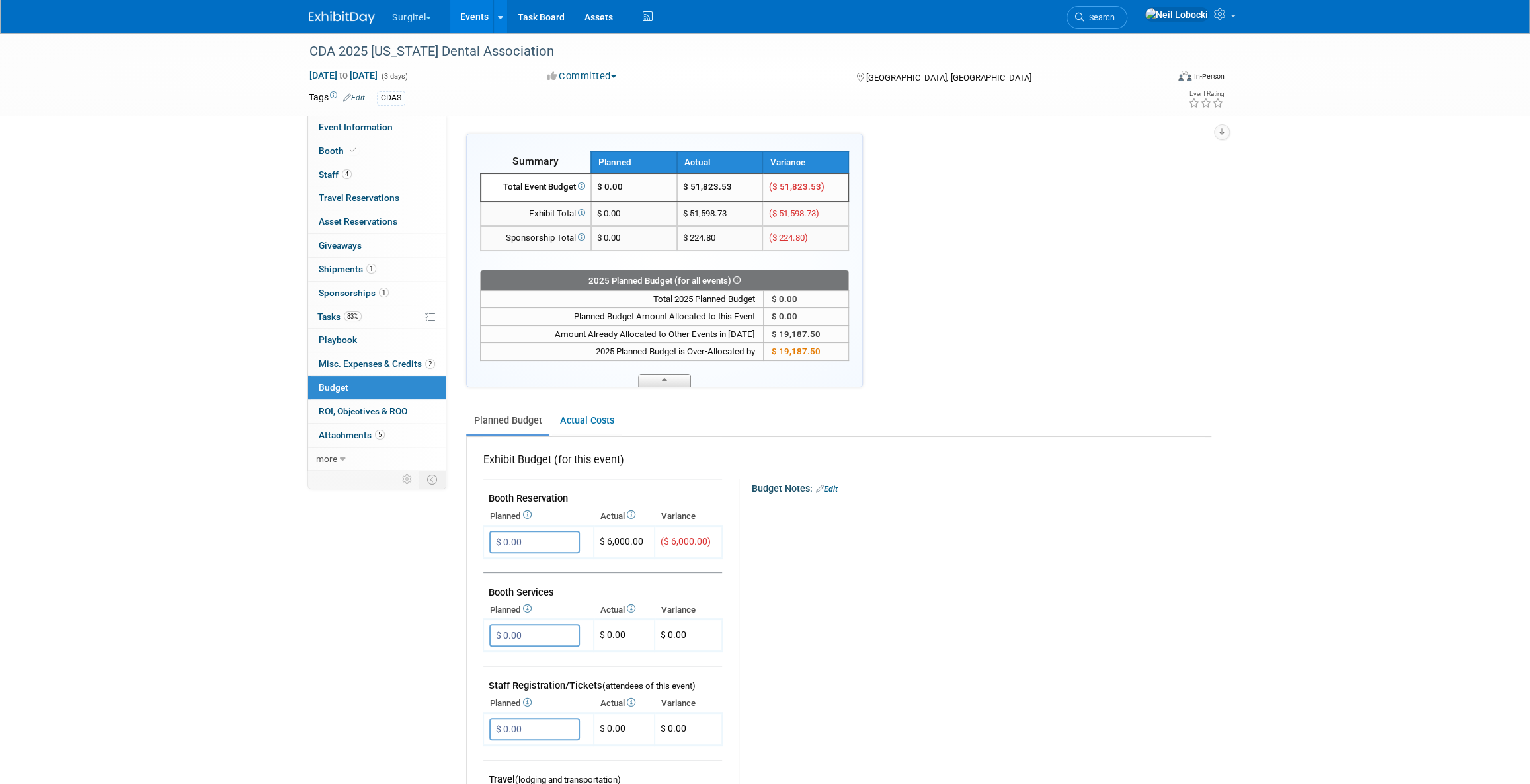
click at [668, 381] on span at bounding box center [664, 380] width 53 height 13
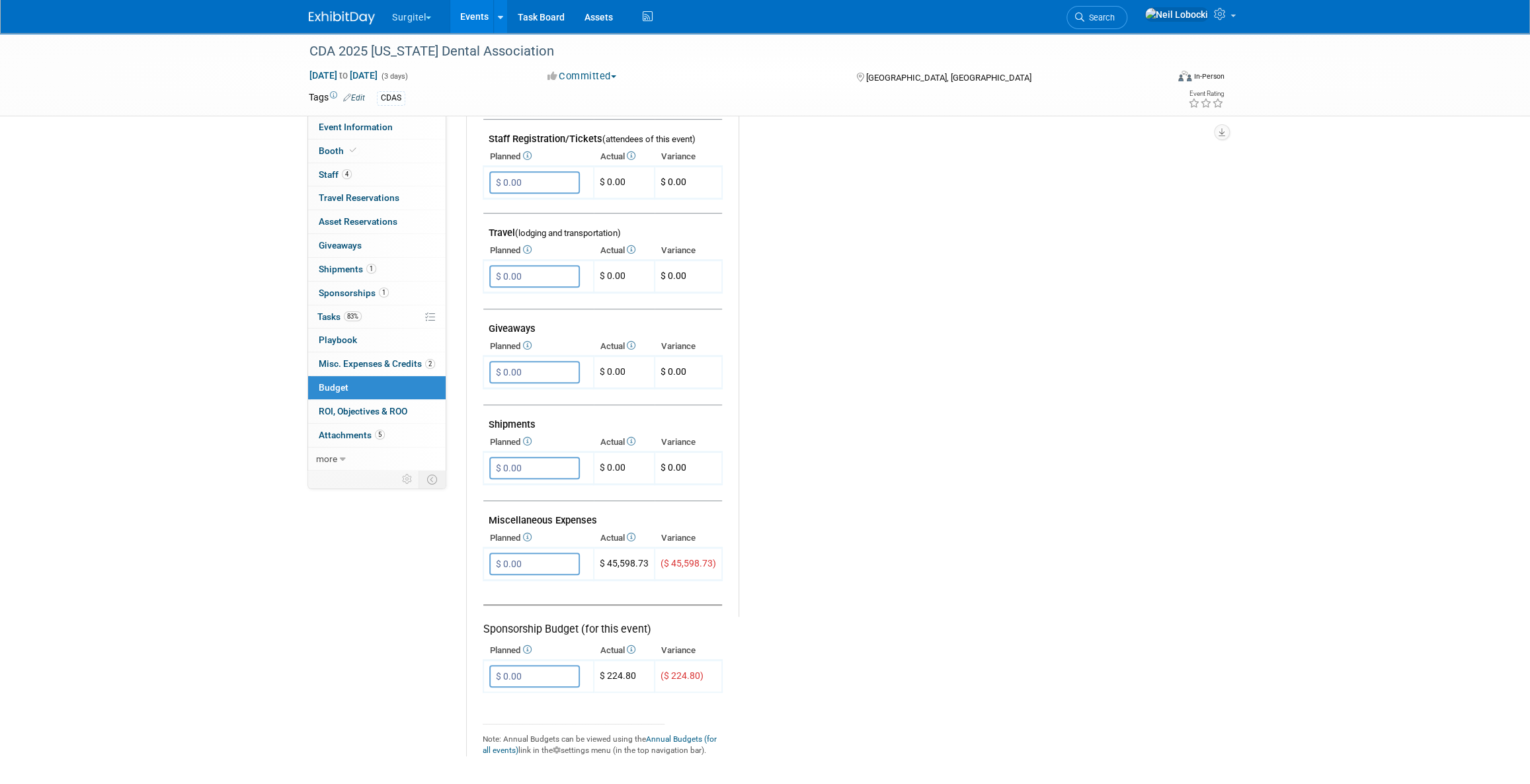
scroll to position [430, 0]
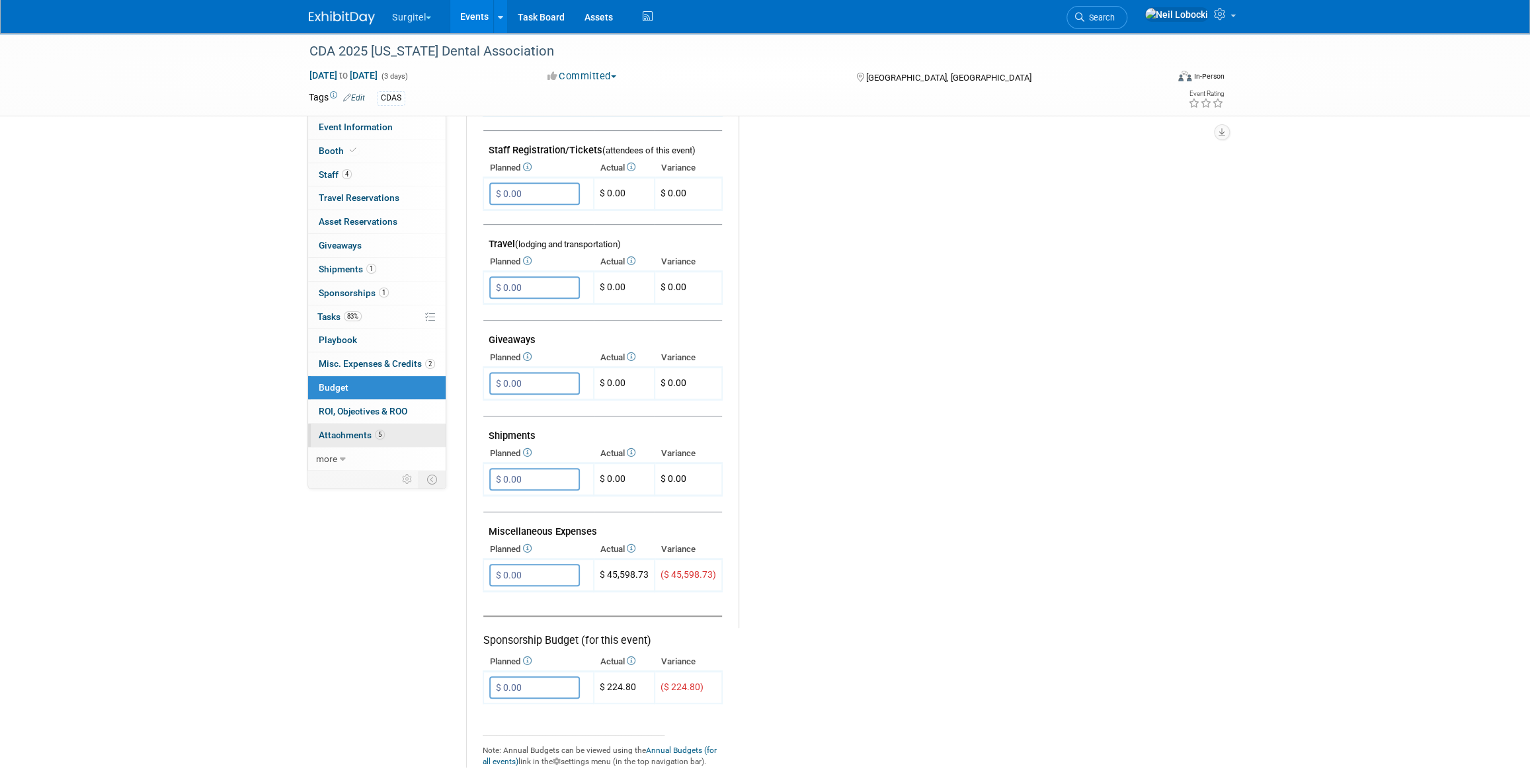
click at [363, 431] on span "Attachments 5" at bounding box center [351, 435] width 66 height 11
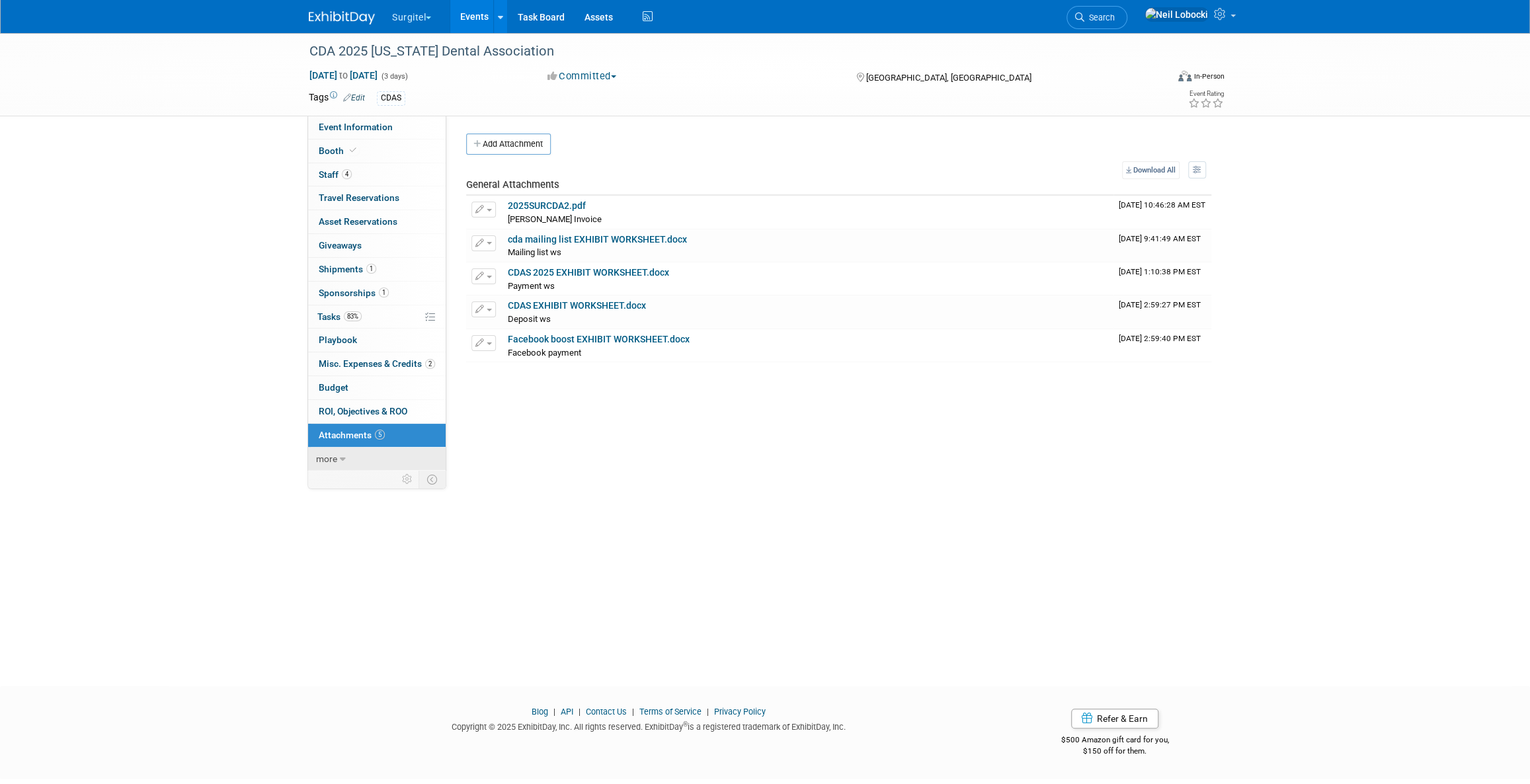
click at [328, 458] on span "more" at bounding box center [326, 459] width 21 height 11
click at [520, 148] on button "Add Attachment" at bounding box center [508, 143] width 85 height 21
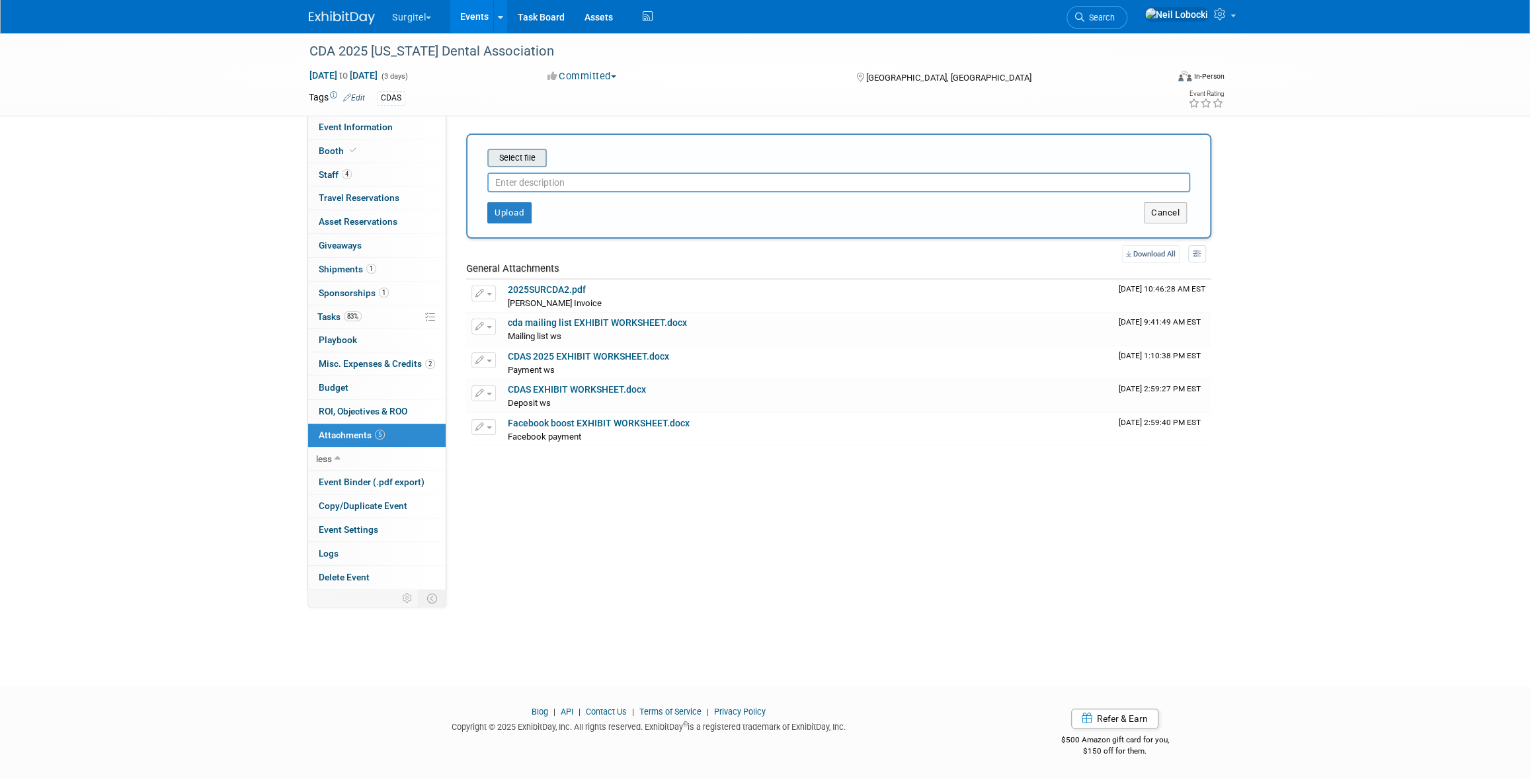
click at [524, 152] on input "file" at bounding box center [467, 158] width 157 height 16
click at [1173, 205] on button "Cancel" at bounding box center [1165, 212] width 43 height 21
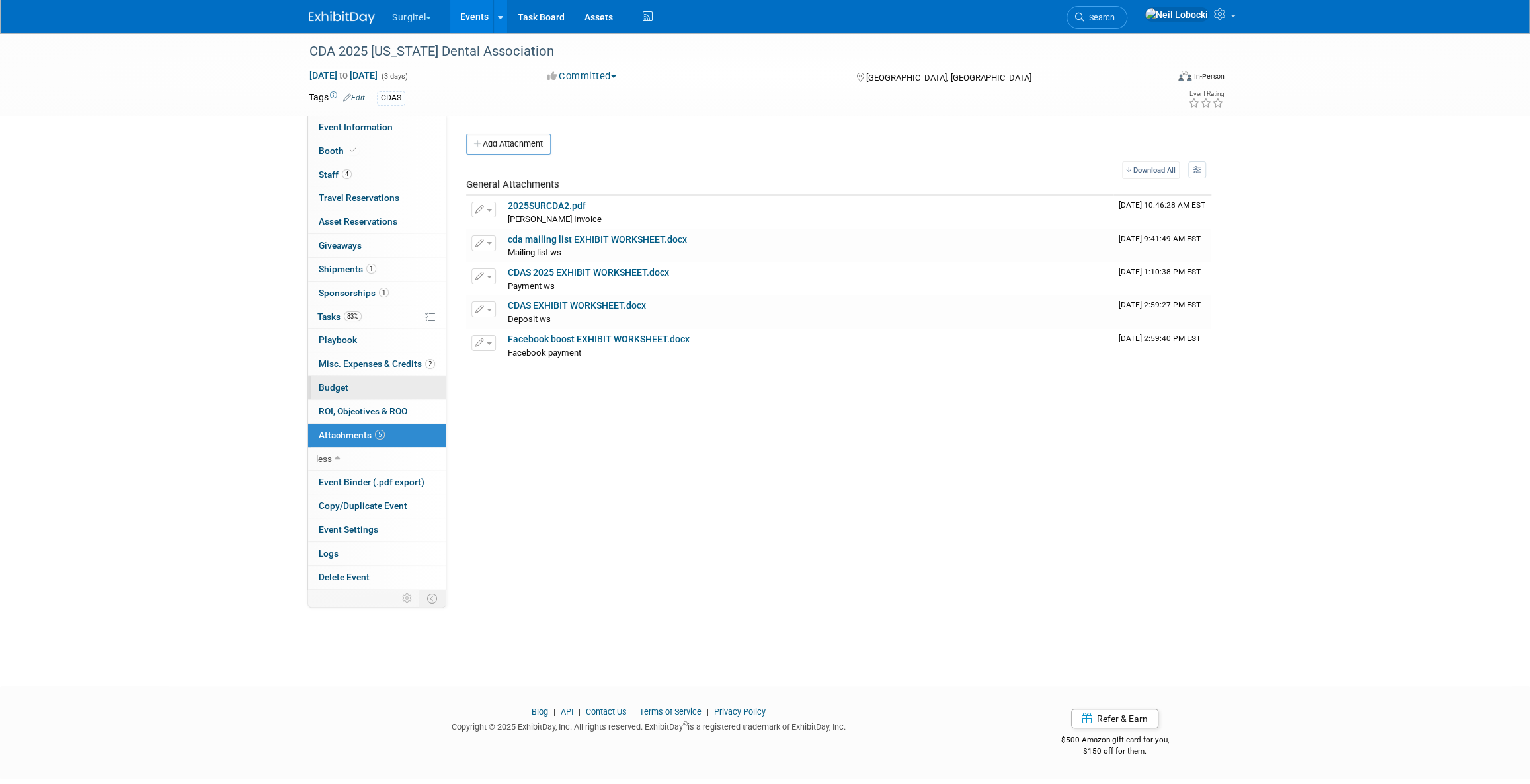
click at [353, 388] on link "Budget" at bounding box center [377, 387] width 137 height 23
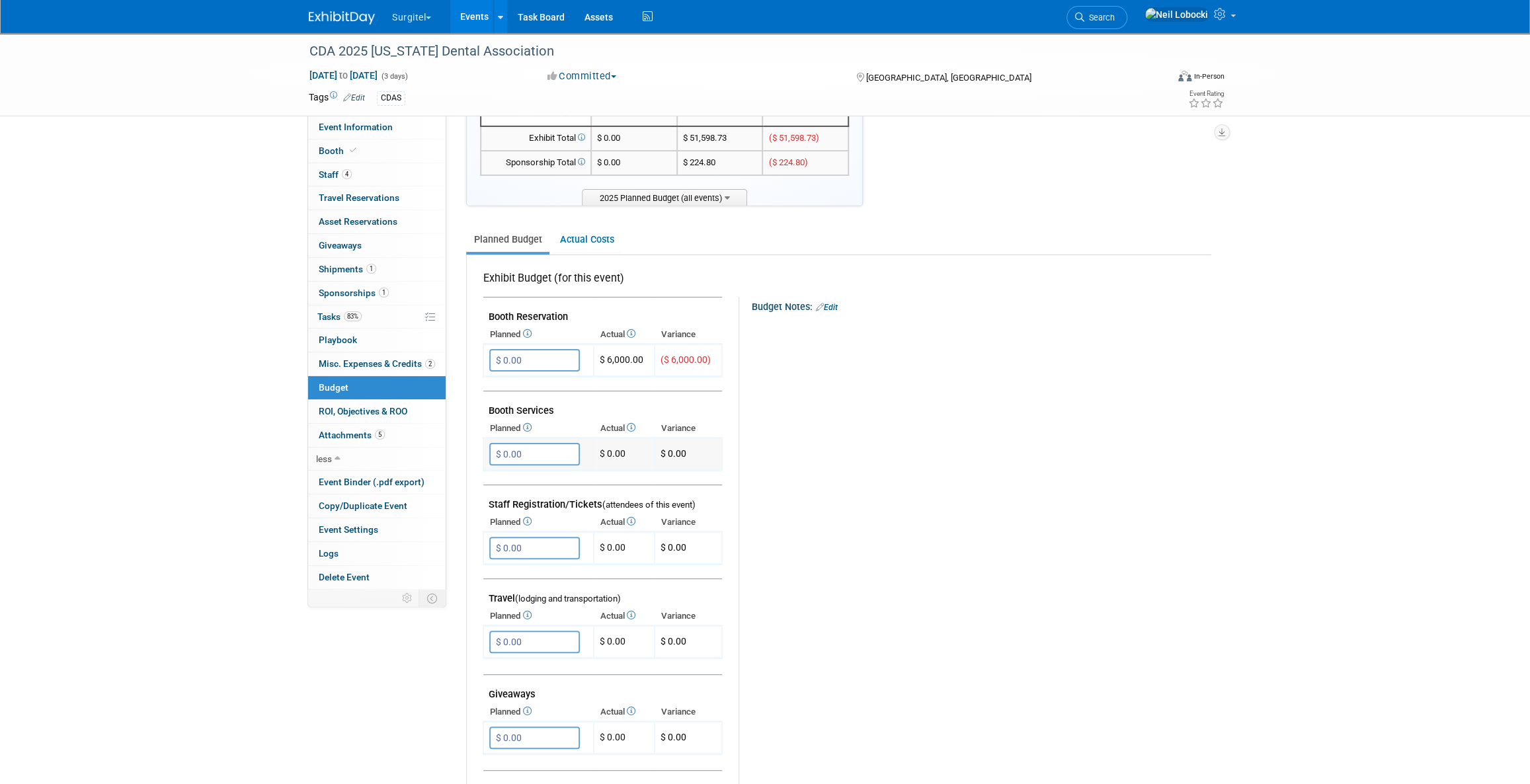
scroll to position [300, 0]
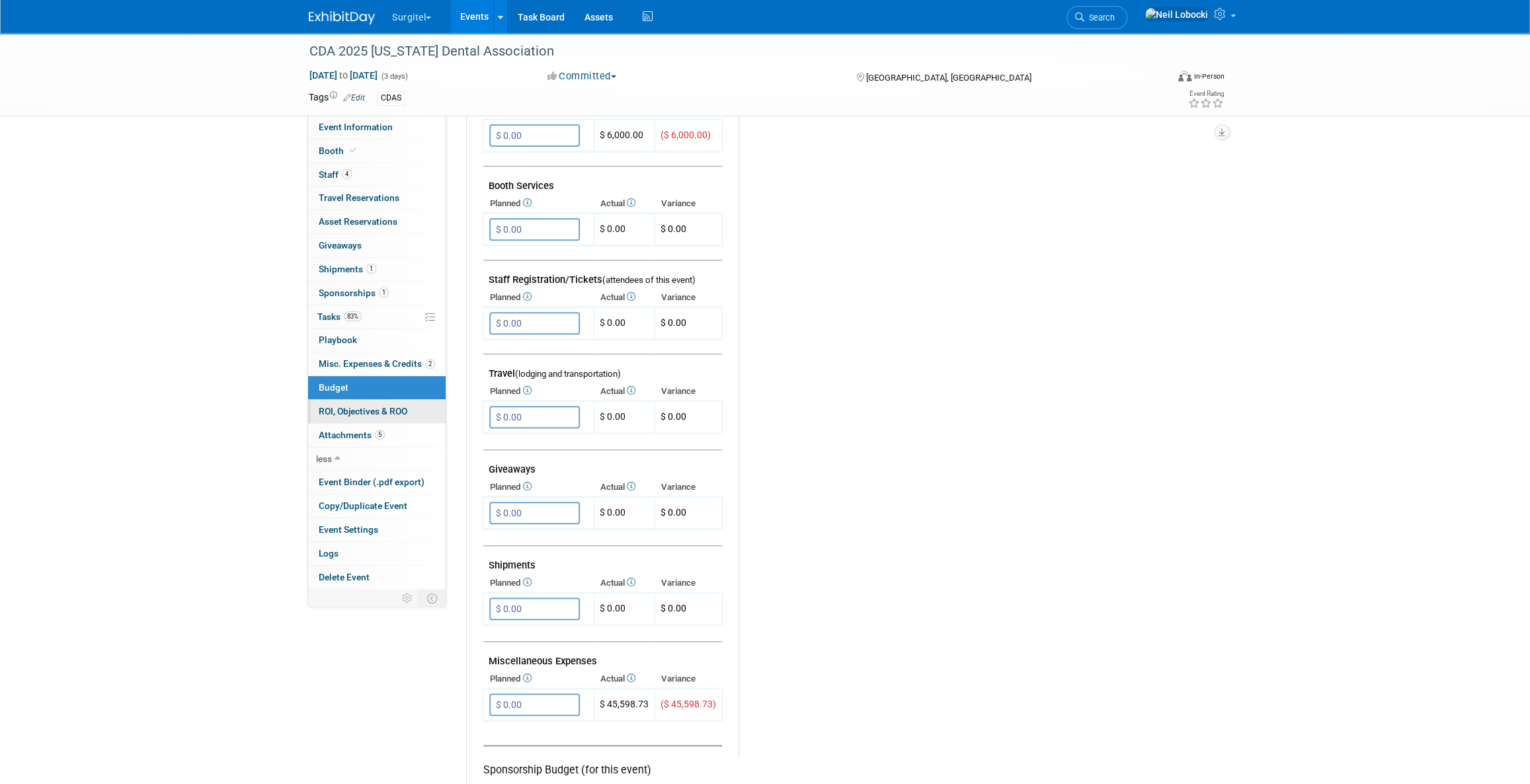
click at [370, 410] on span "ROI, Objectives & ROO 0" at bounding box center [362, 411] width 89 height 11
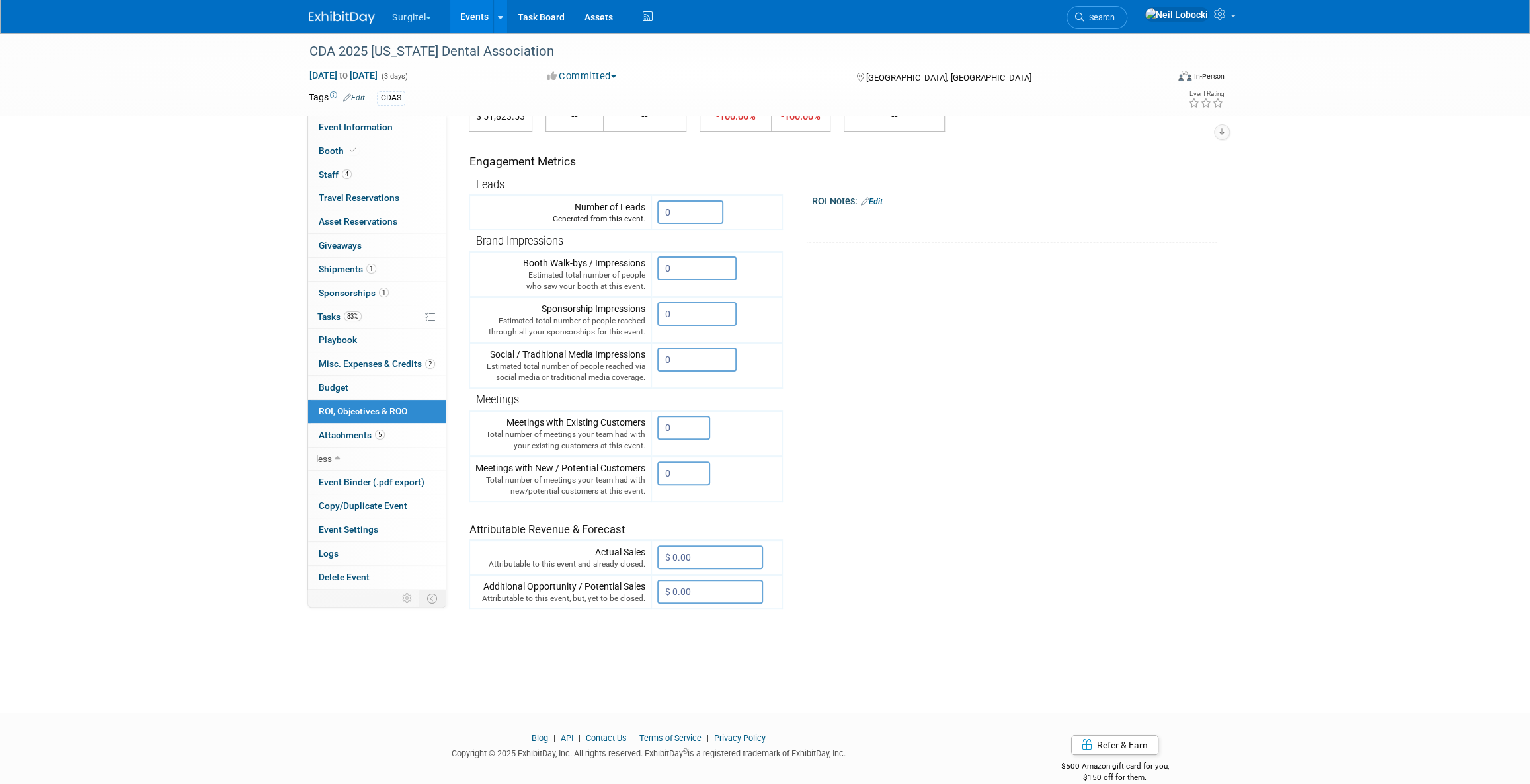
scroll to position [119, 0]
click at [701, 550] on input "$ 0.00" at bounding box center [710, 556] width 106 height 24
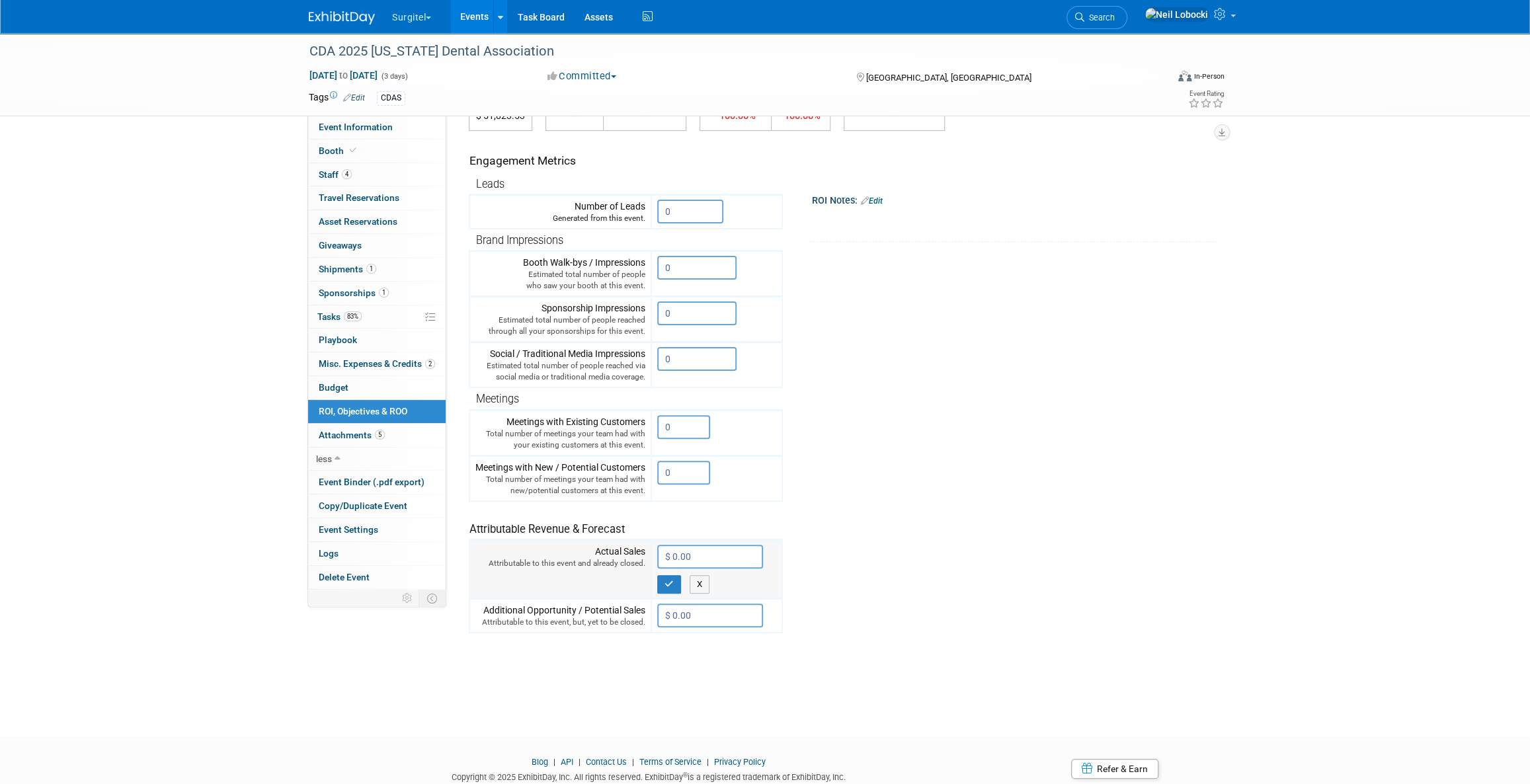
click at [730, 560] on input "$ 0.00" at bounding box center [710, 556] width 106 height 24
type input "$ 135,612.00"
click at [672, 581] on icon "button" at bounding box center [668, 583] width 9 height 9
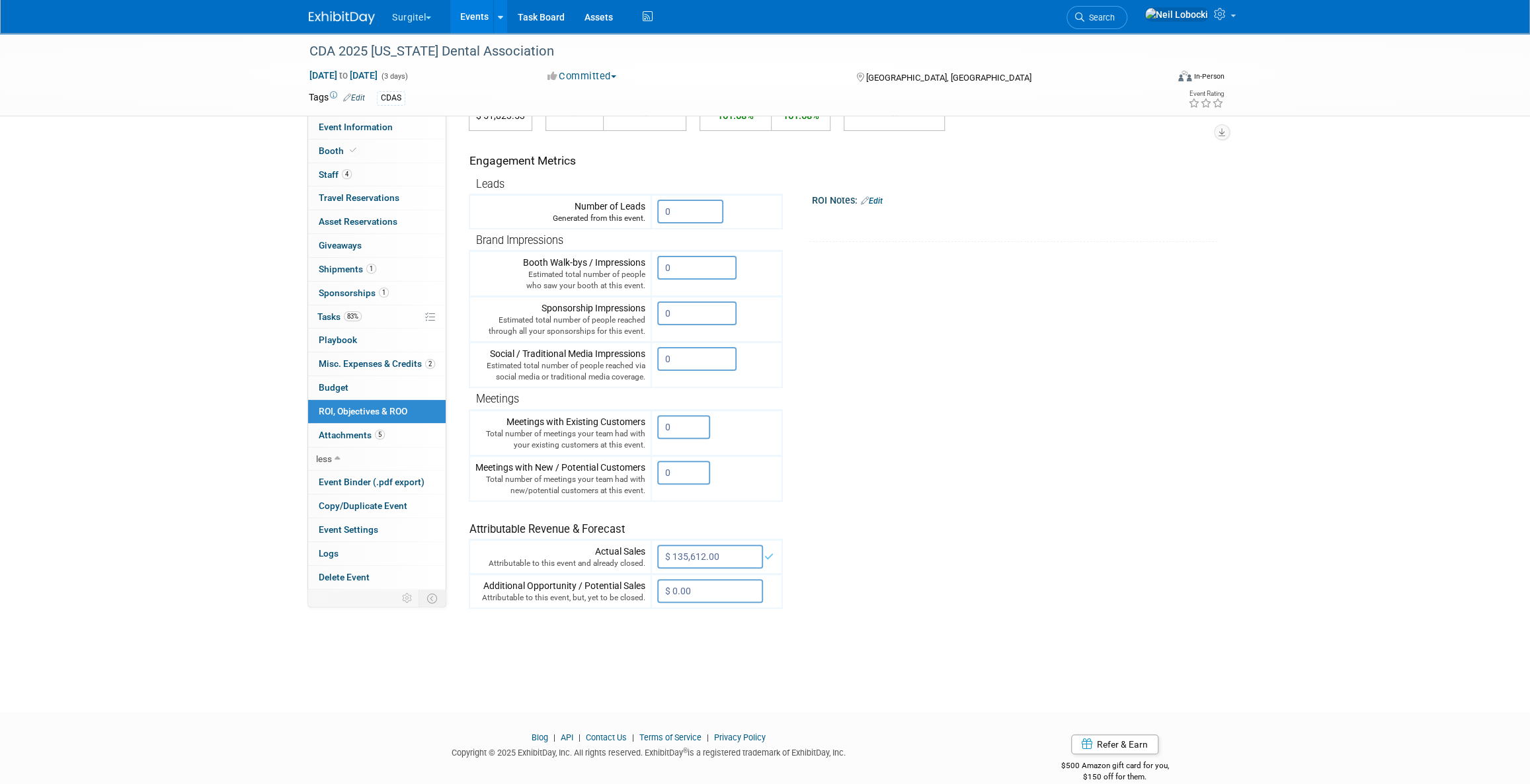
click at [848, 416] on tr "Engagement Metrics Leads Generated from this event. 0 X Brand Impressions 0" at bounding box center [840, 370] width 743 height 478
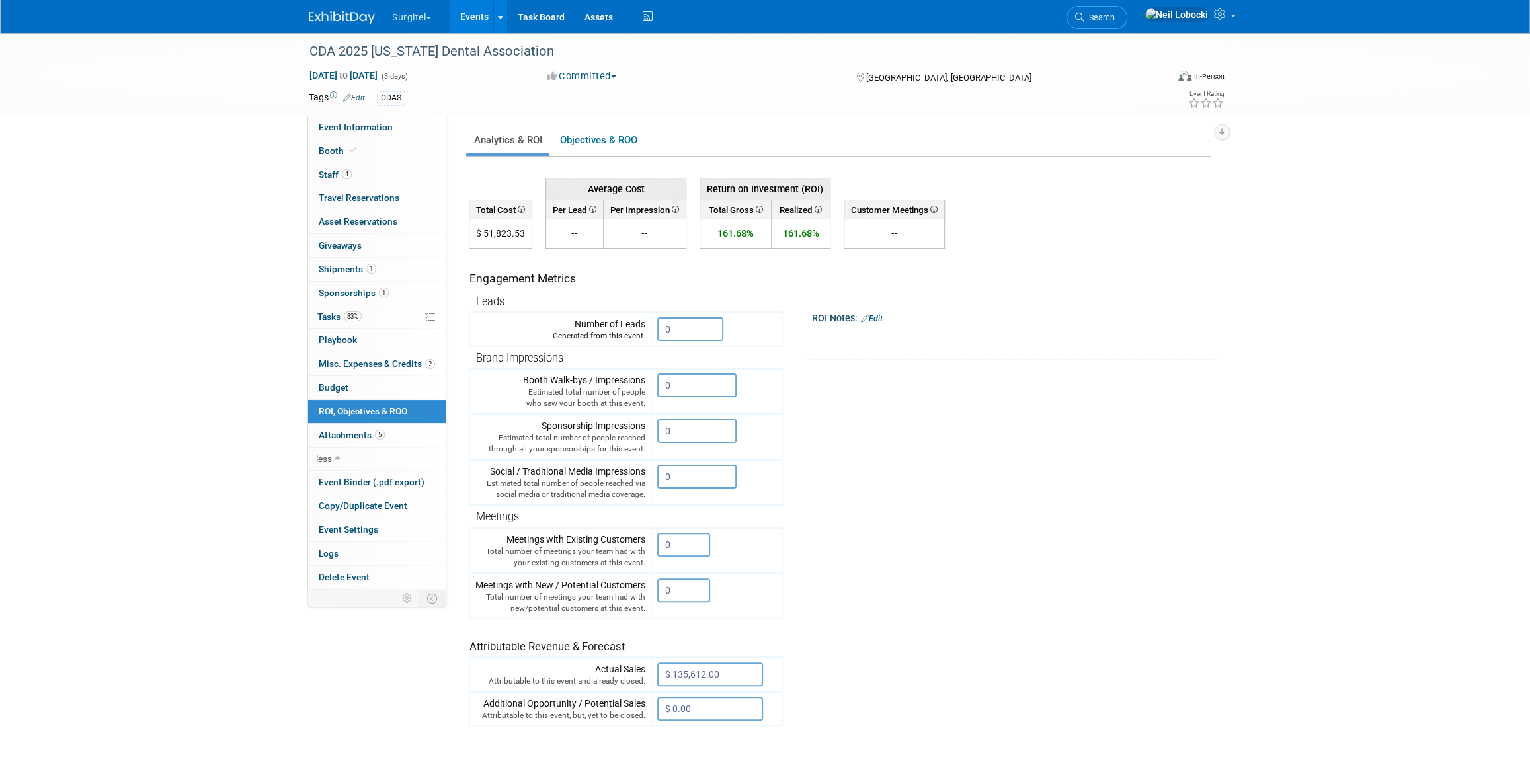
scroll to position [0, 0]
click at [365, 394] on link "Budget" at bounding box center [377, 387] width 137 height 23
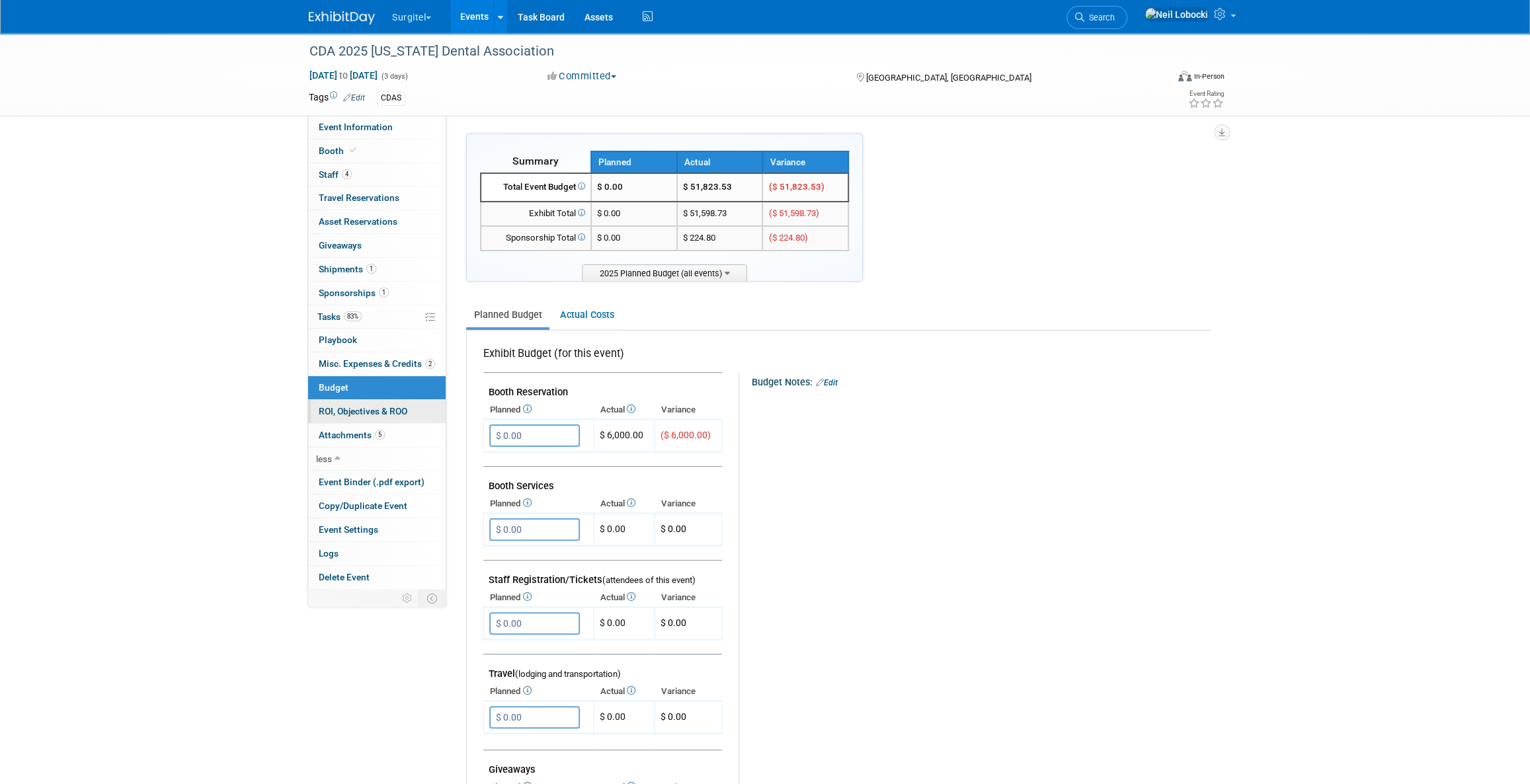
click at [357, 408] on span "ROI, Objectives & ROO 0" at bounding box center [362, 411] width 89 height 11
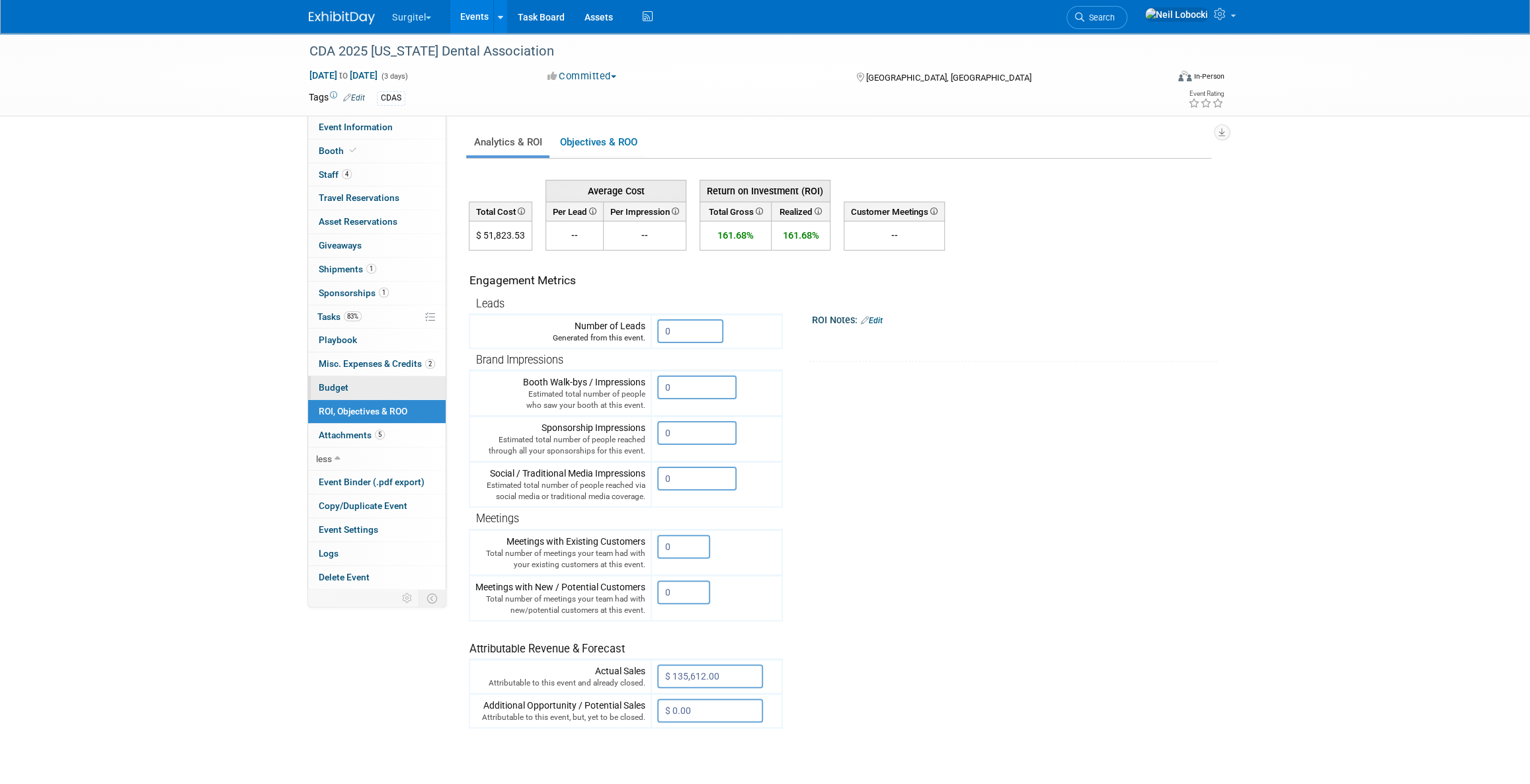
click at [348, 387] on link "Budget" at bounding box center [377, 387] width 137 height 23
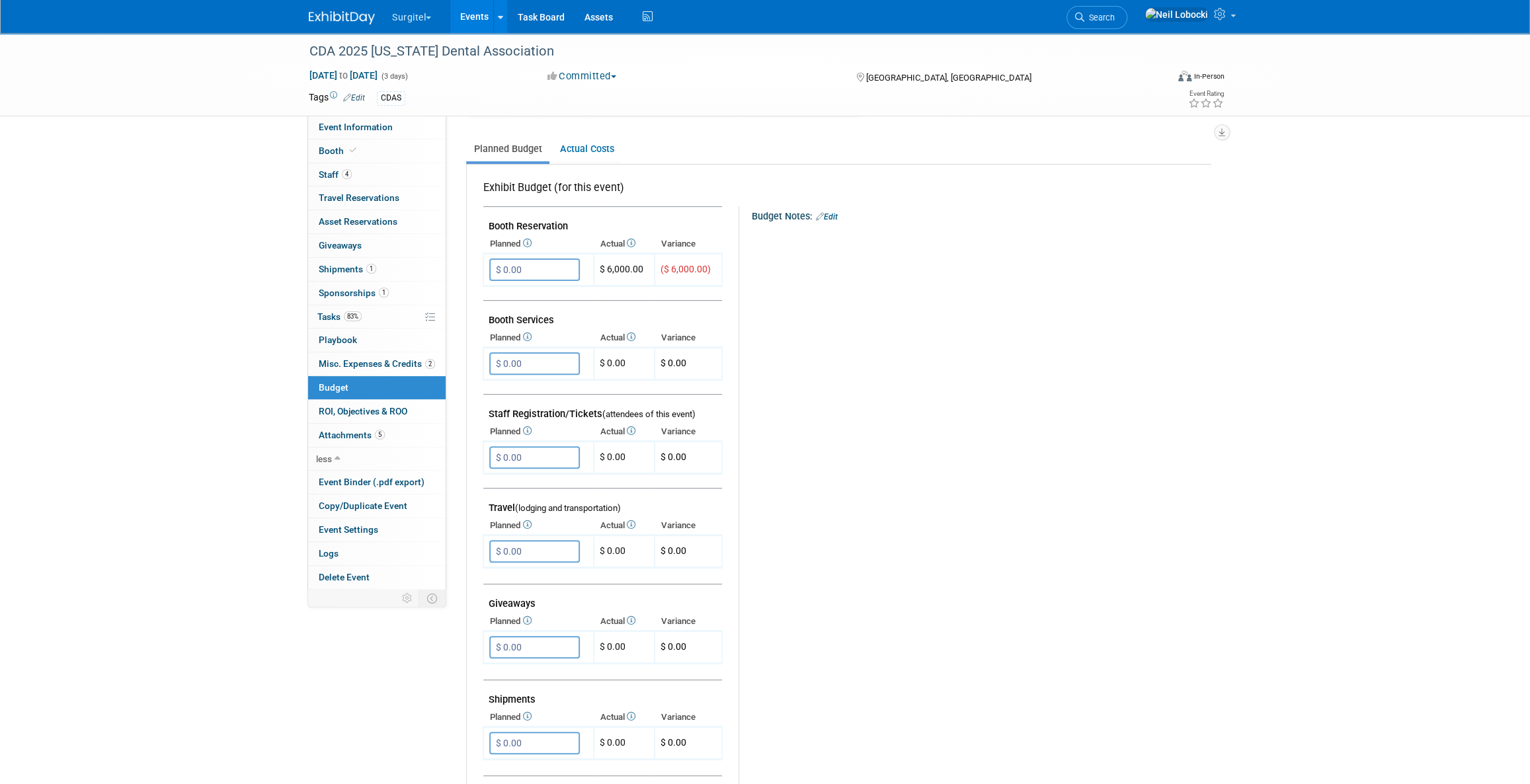
scroll to position [360, 0]
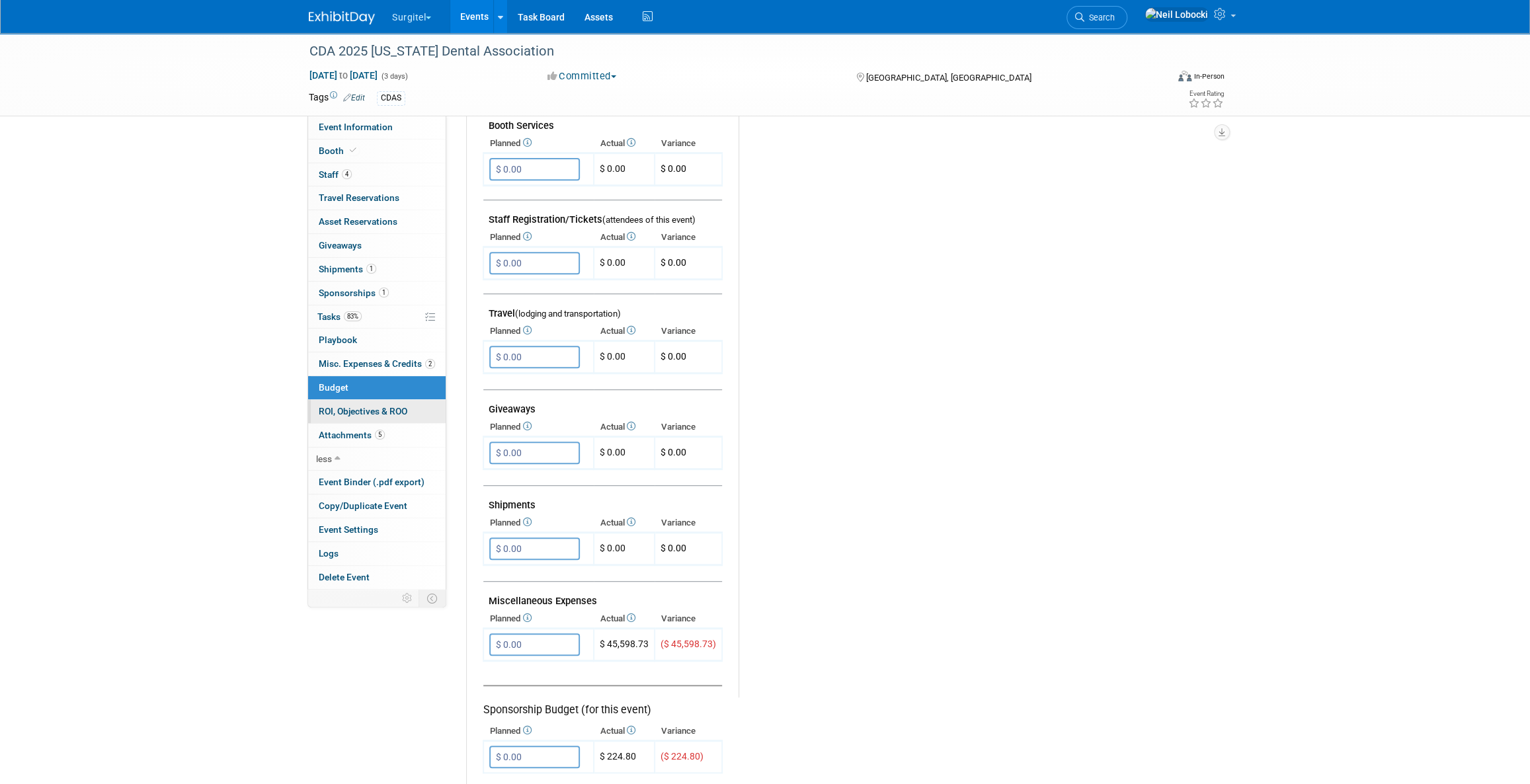
click at [335, 403] on link "0 ROI, Objectives & ROO 0" at bounding box center [377, 411] width 137 height 23
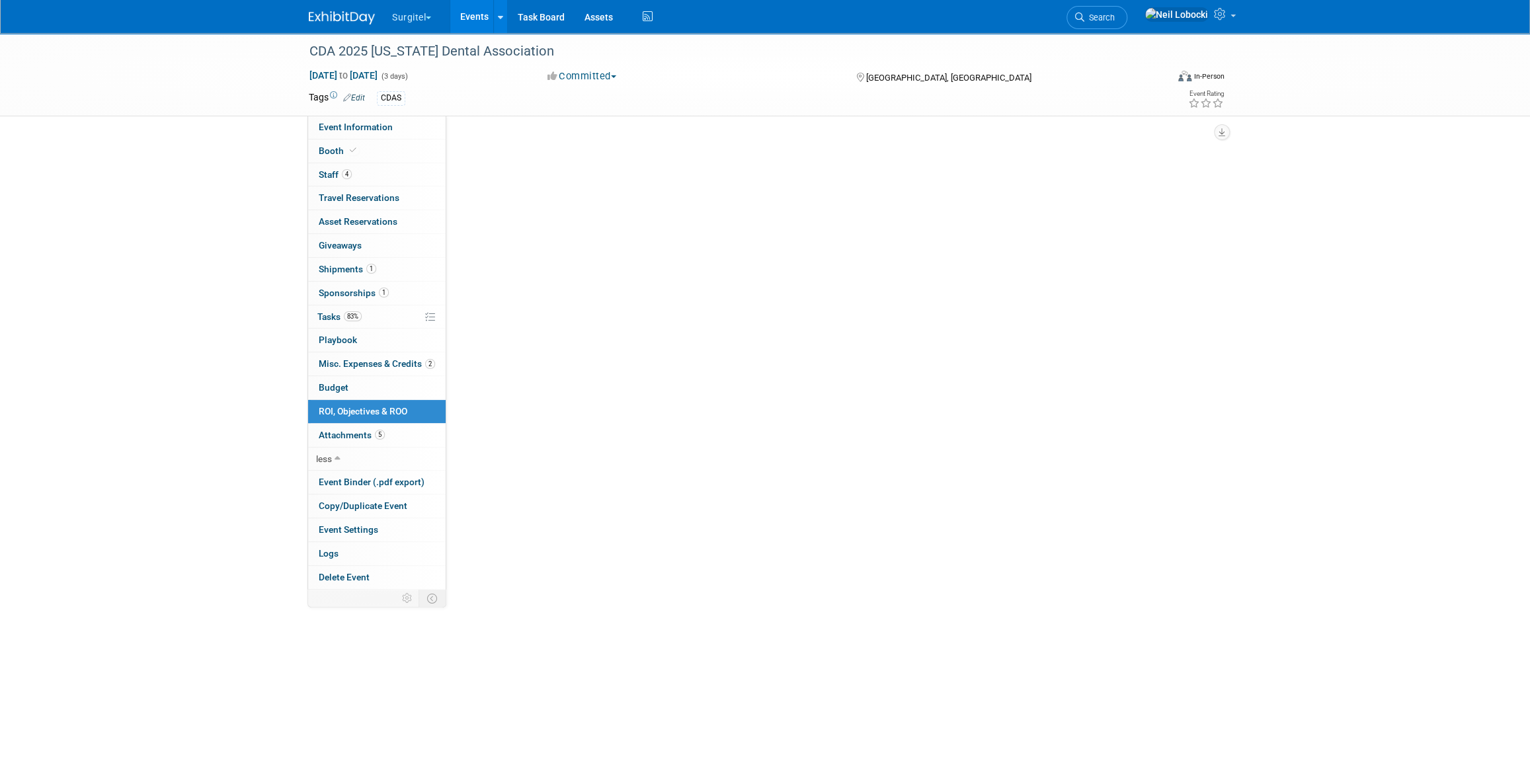
scroll to position [0, 0]
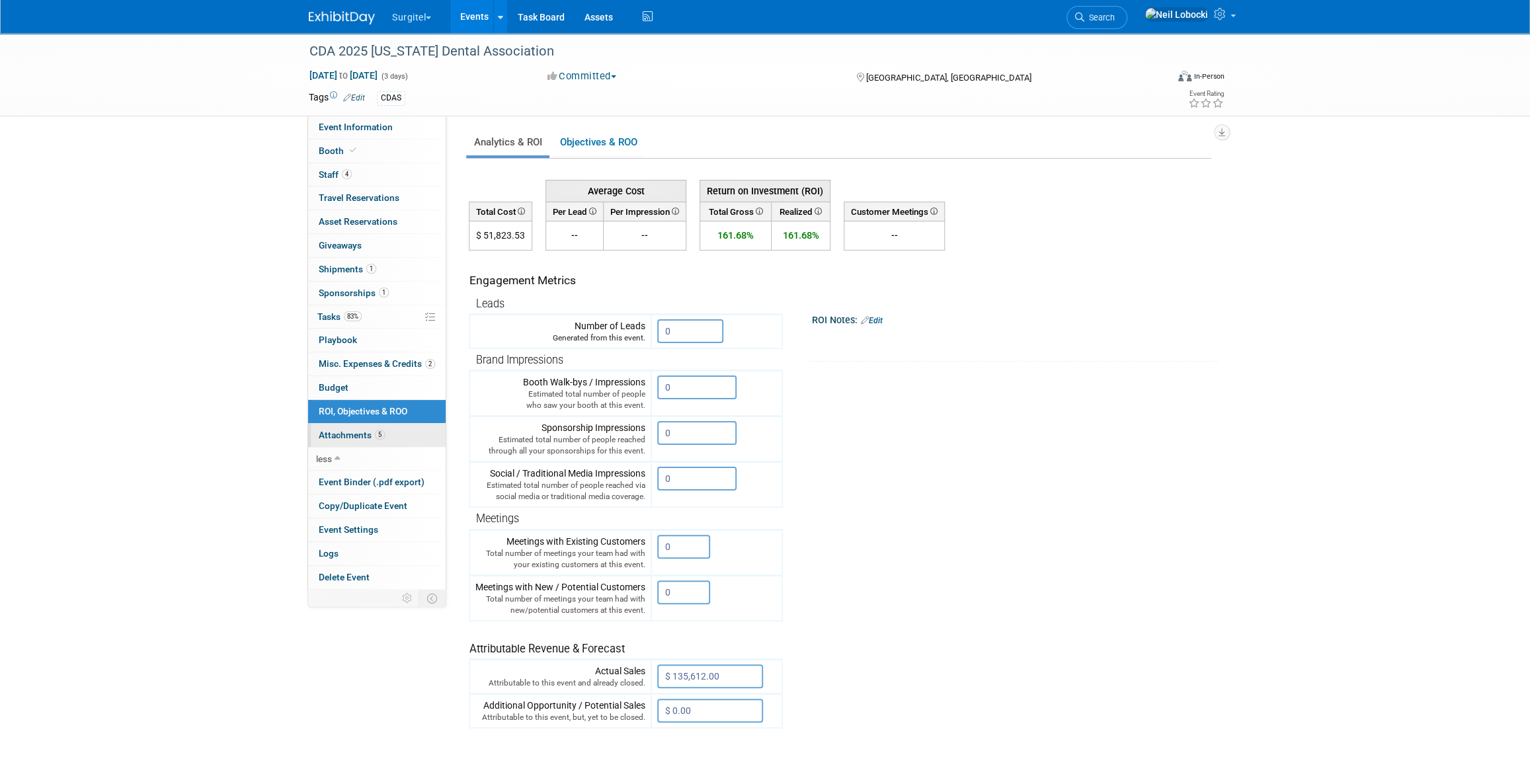
click at [371, 432] on span "Attachments 5" at bounding box center [351, 435] width 66 height 11
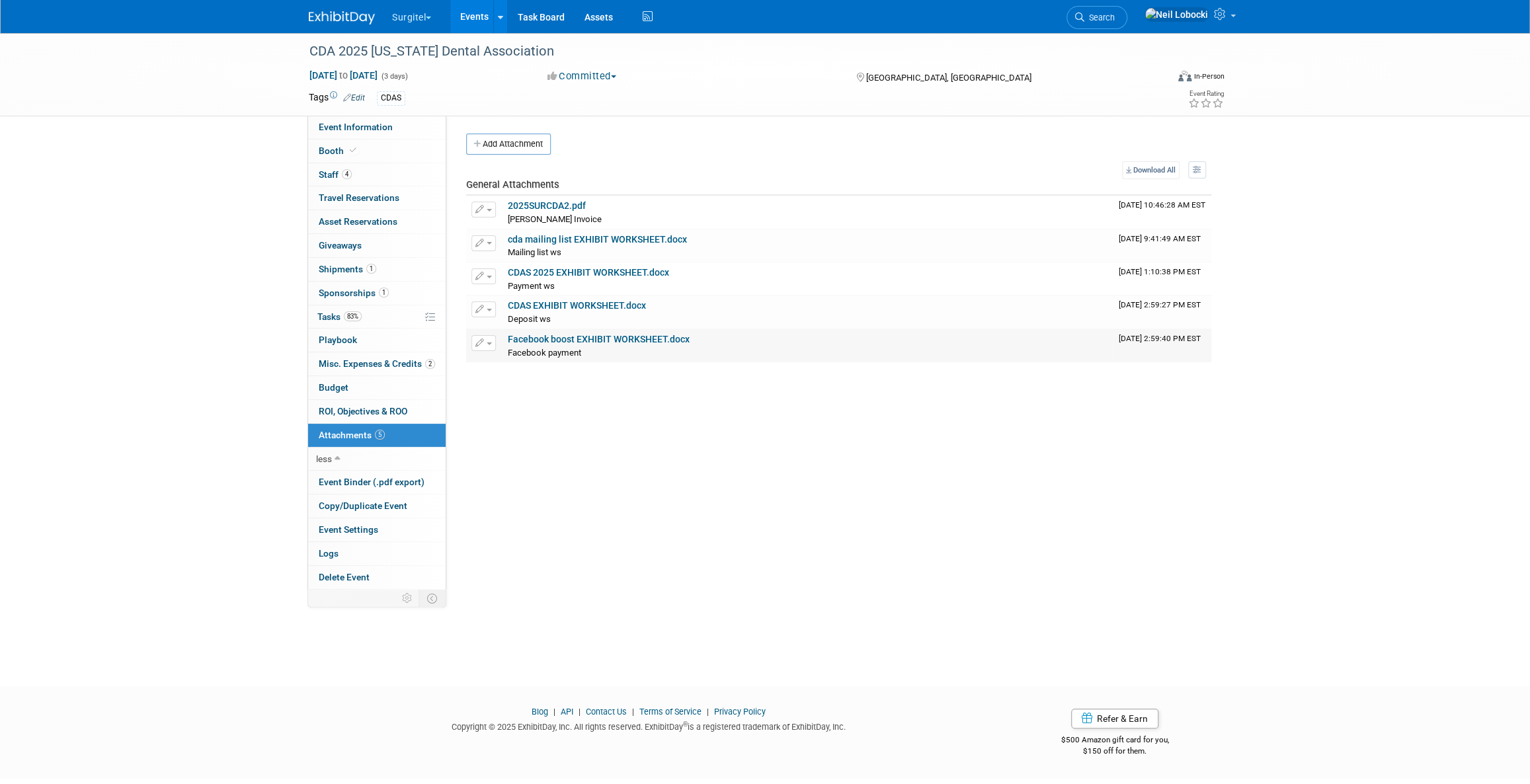
click at [610, 336] on link "Facebook boost EXHIBIT WORKSHEET.docx" at bounding box center [598, 338] width 182 height 11
click at [572, 306] on link "CDAS EXHIBIT WORKSHEET.docx" at bounding box center [576, 305] width 138 height 11
click at [568, 275] on link "CDAS 2025 EXHIBIT WORKSHEET.docx" at bounding box center [588, 272] width 161 height 11
click at [589, 237] on link "cda mailing list EXHIBIT WORKSHEET.docx" at bounding box center [597, 239] width 179 height 11
click at [344, 409] on span "ROI, Objectives & ROO 0" at bounding box center [362, 411] width 89 height 11
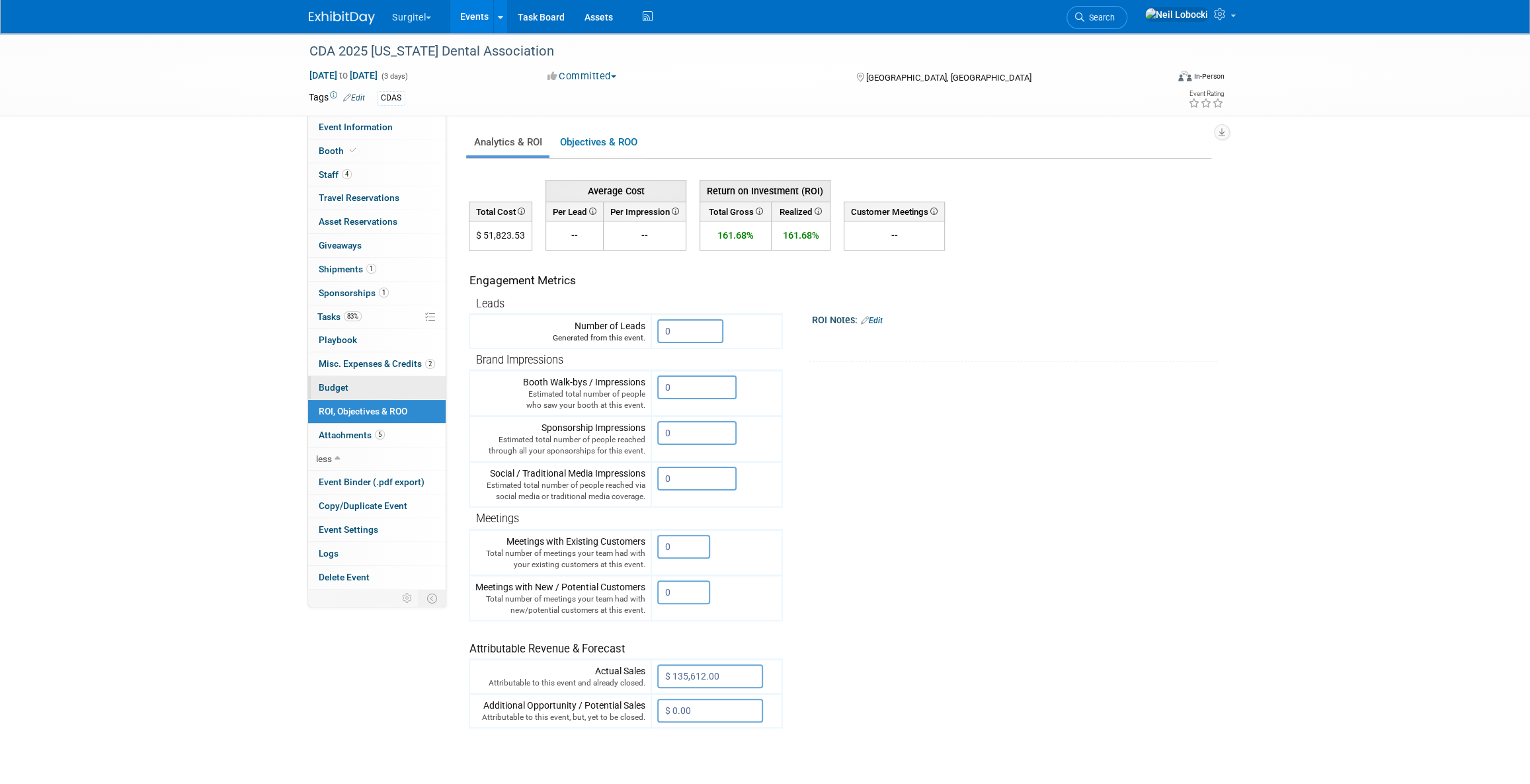
click at [354, 385] on link "Budget" at bounding box center [377, 387] width 137 height 23
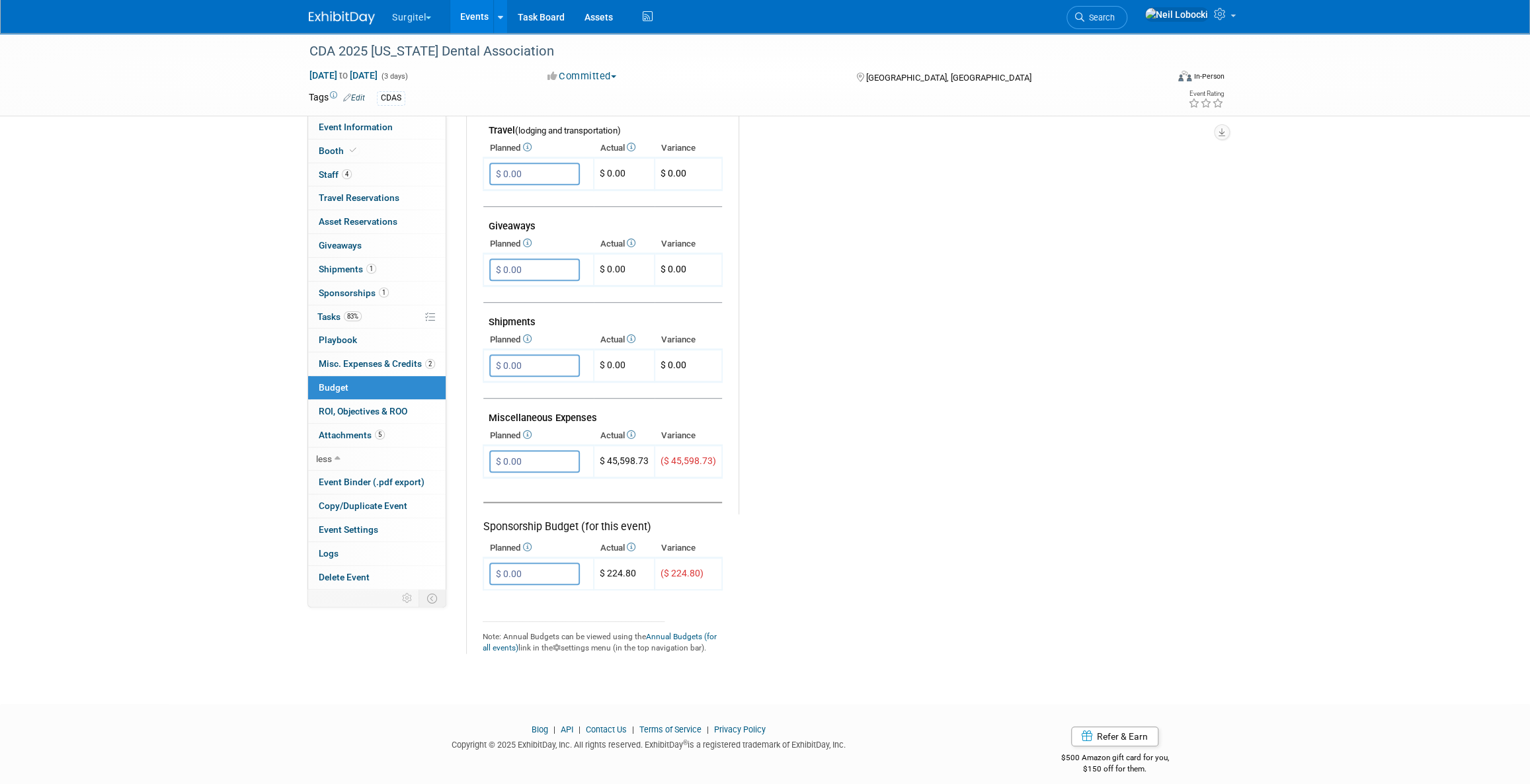
scroll to position [549, 0]
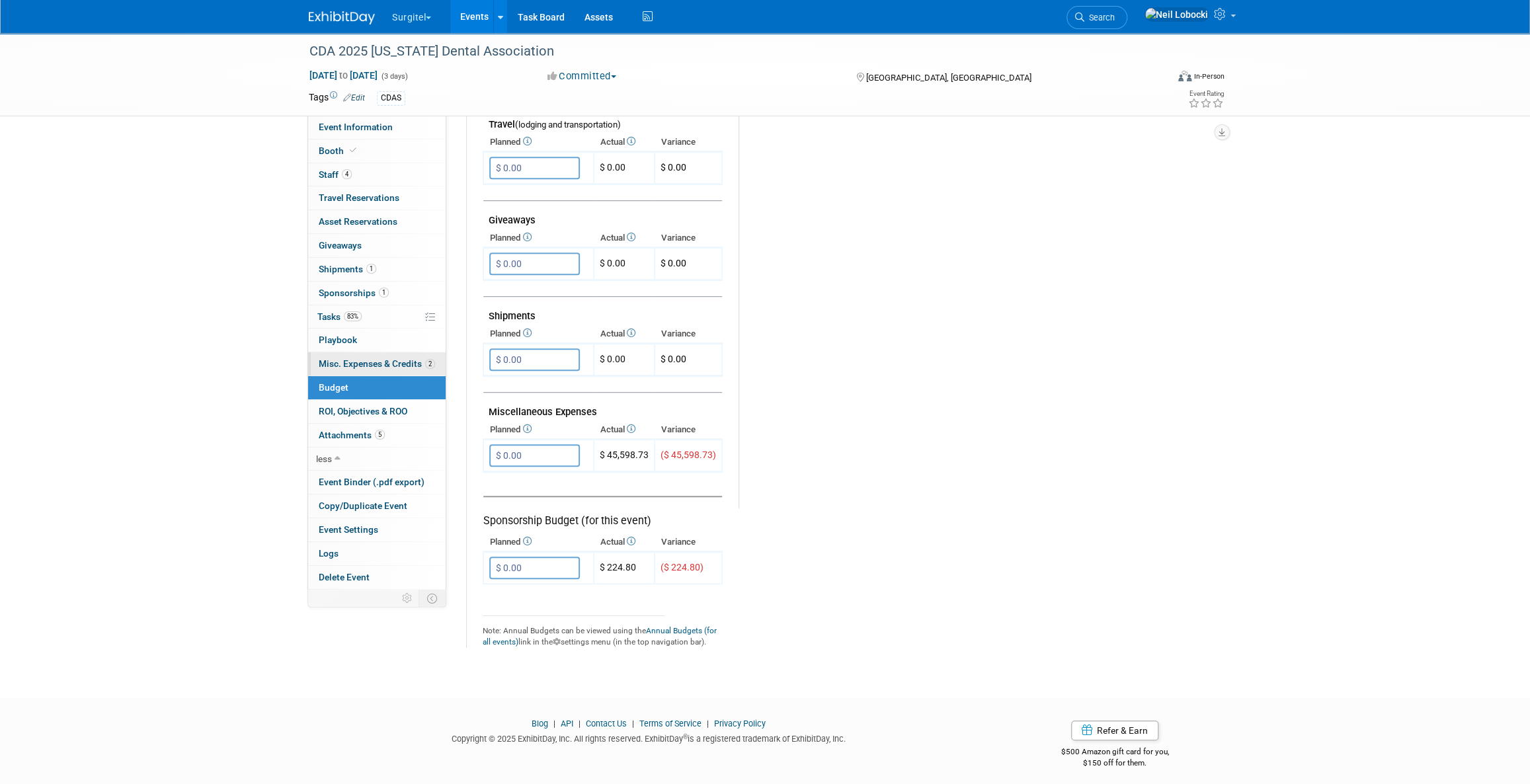
click at [372, 366] on span "Misc. Expenses & Credits 2" at bounding box center [376, 363] width 116 height 11
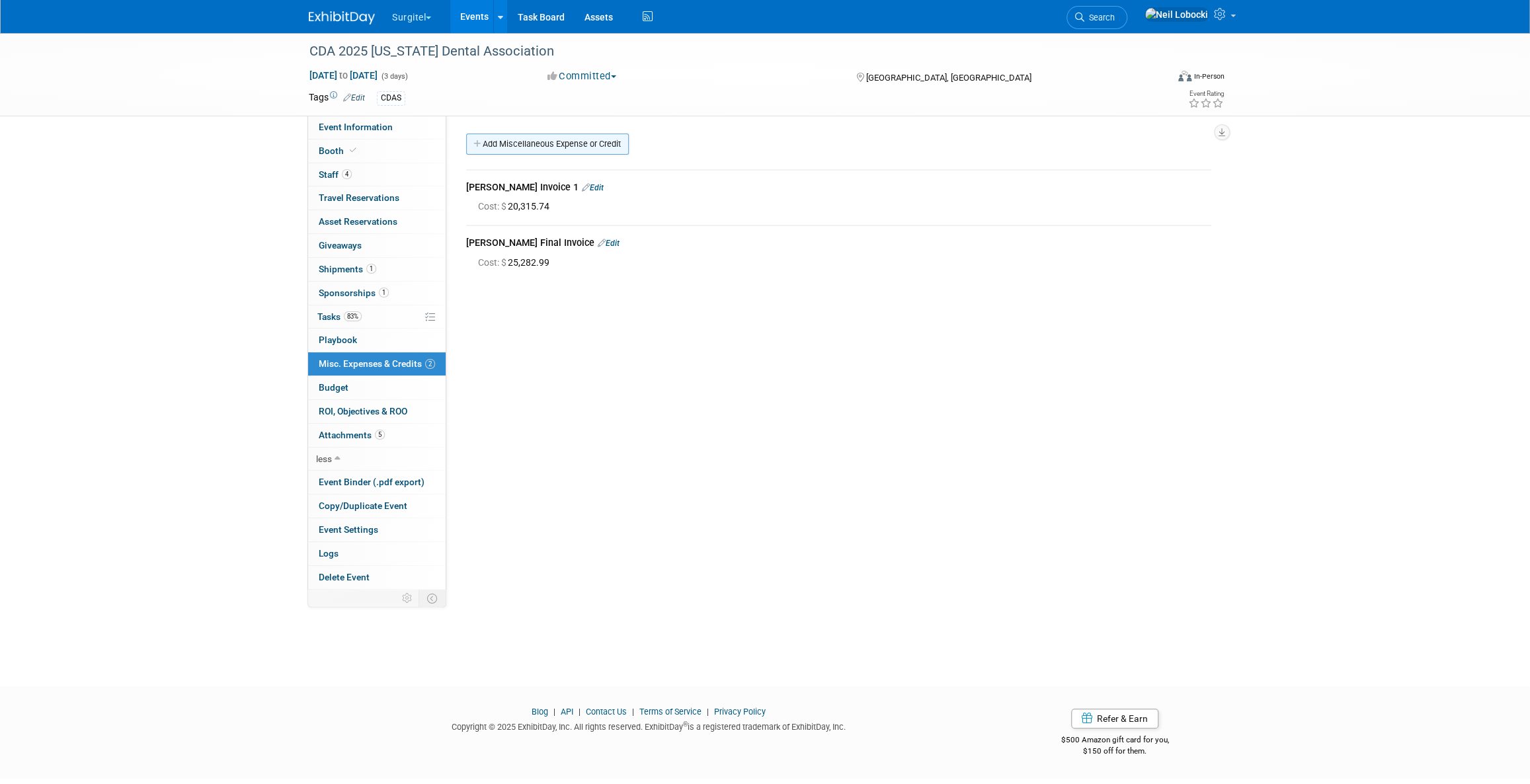
click at [597, 143] on link "Add Miscellaneous Expense or Credit" at bounding box center [546, 143] width 162 height 21
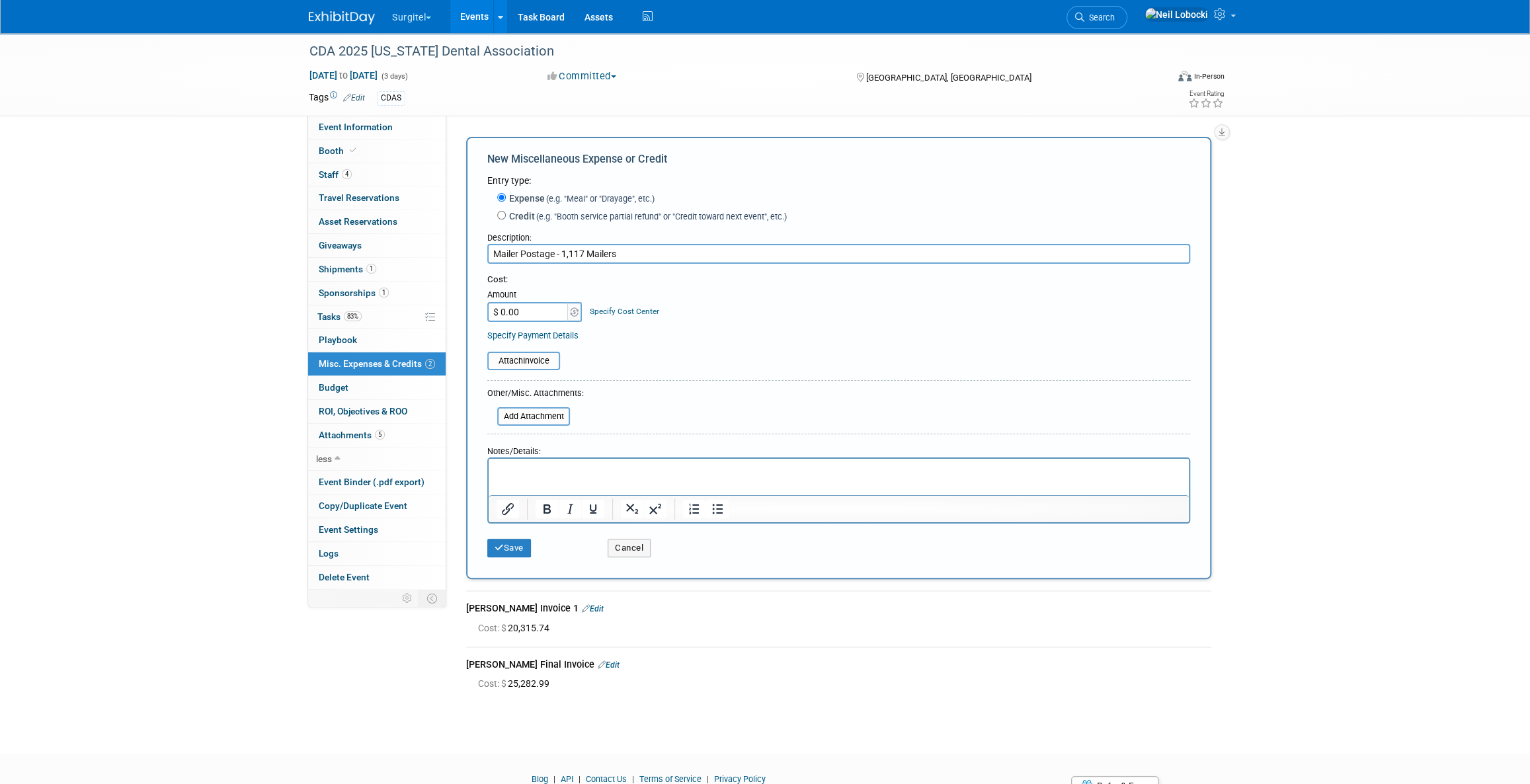
type input "Mailer Postage - 1,117 Mailers"
click at [530, 313] on input "$ 0.00" at bounding box center [528, 312] width 83 height 20
type input "$ 689.45"
click at [526, 362] on input "file" at bounding box center [480, 361] width 157 height 16
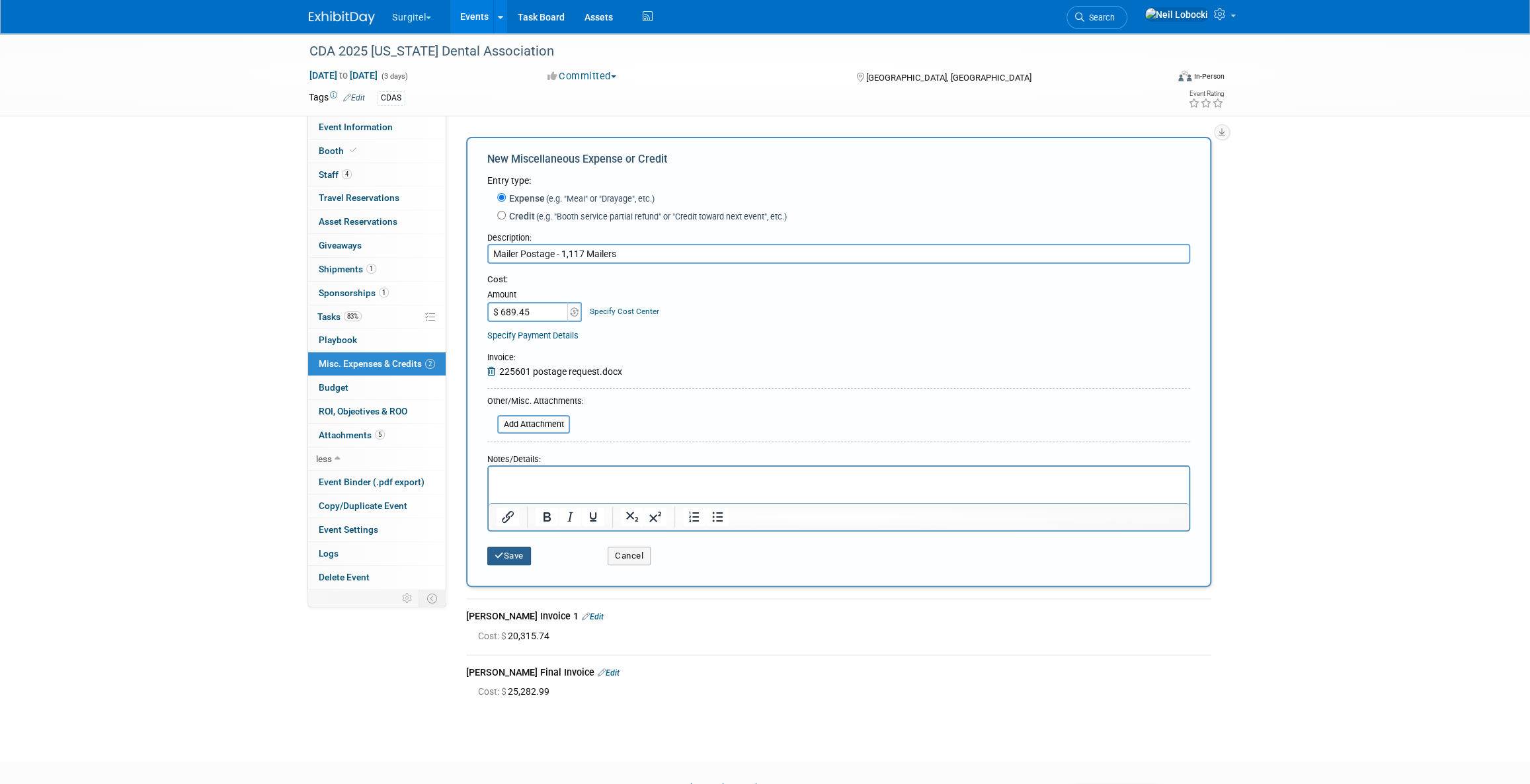
click at [501, 559] on icon "submit" at bounding box center [499, 555] width 9 height 9
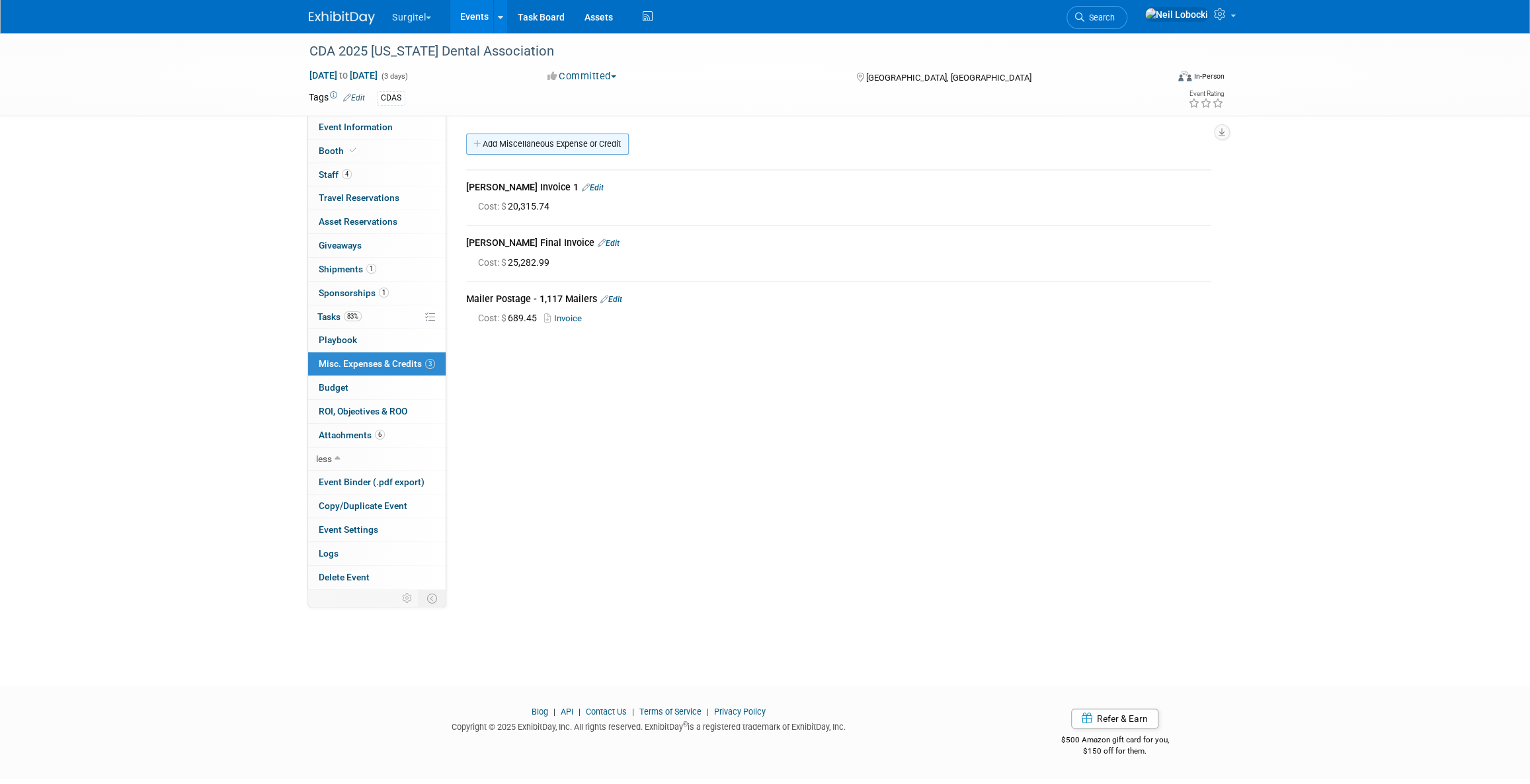
click at [573, 142] on link "Add Miscellaneous Expense or Credit" at bounding box center [546, 143] width 162 height 21
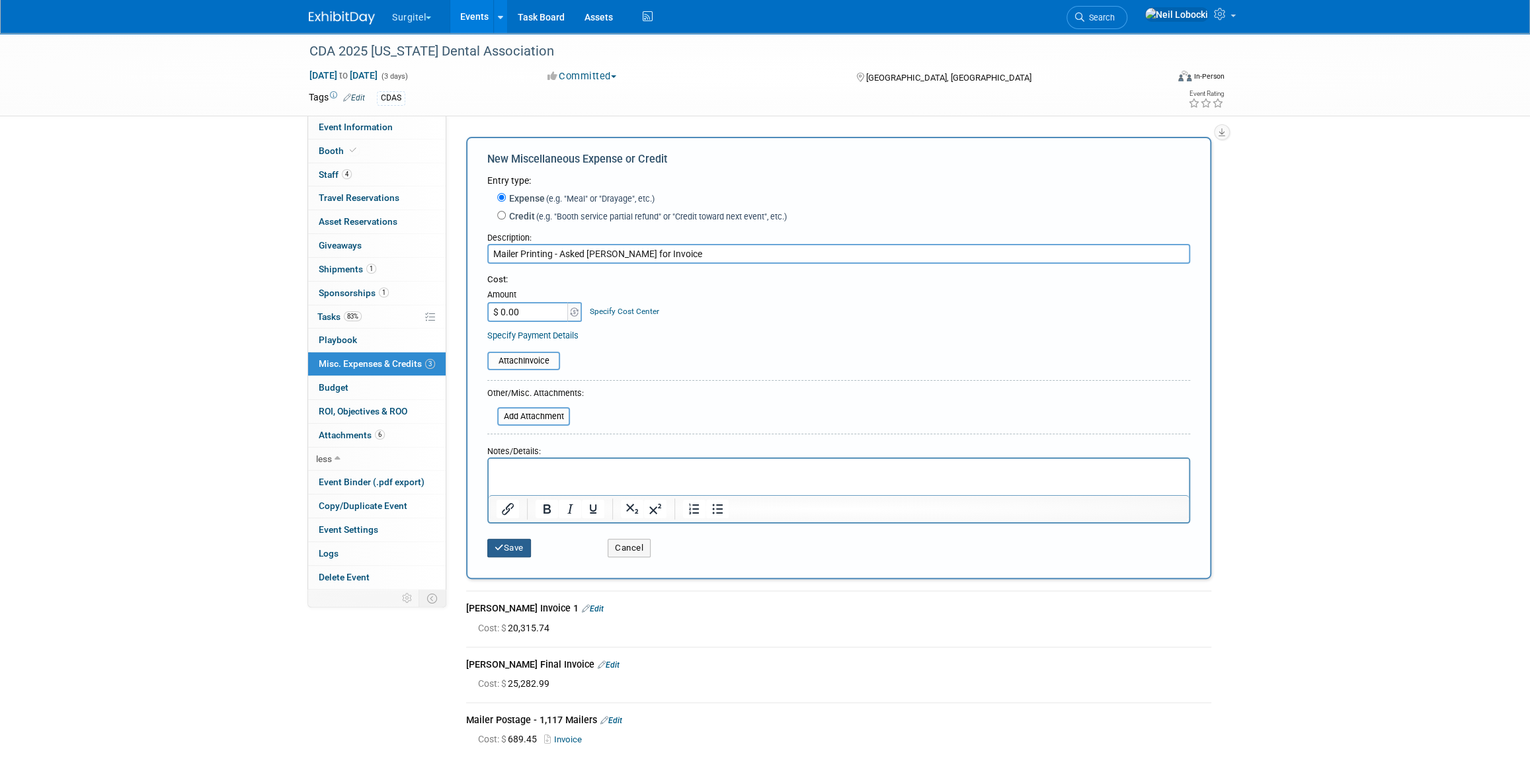
type input "Mailer Printing - Asked Sharon for Invoice"
click at [505, 545] on button "Save" at bounding box center [509, 547] width 44 height 19
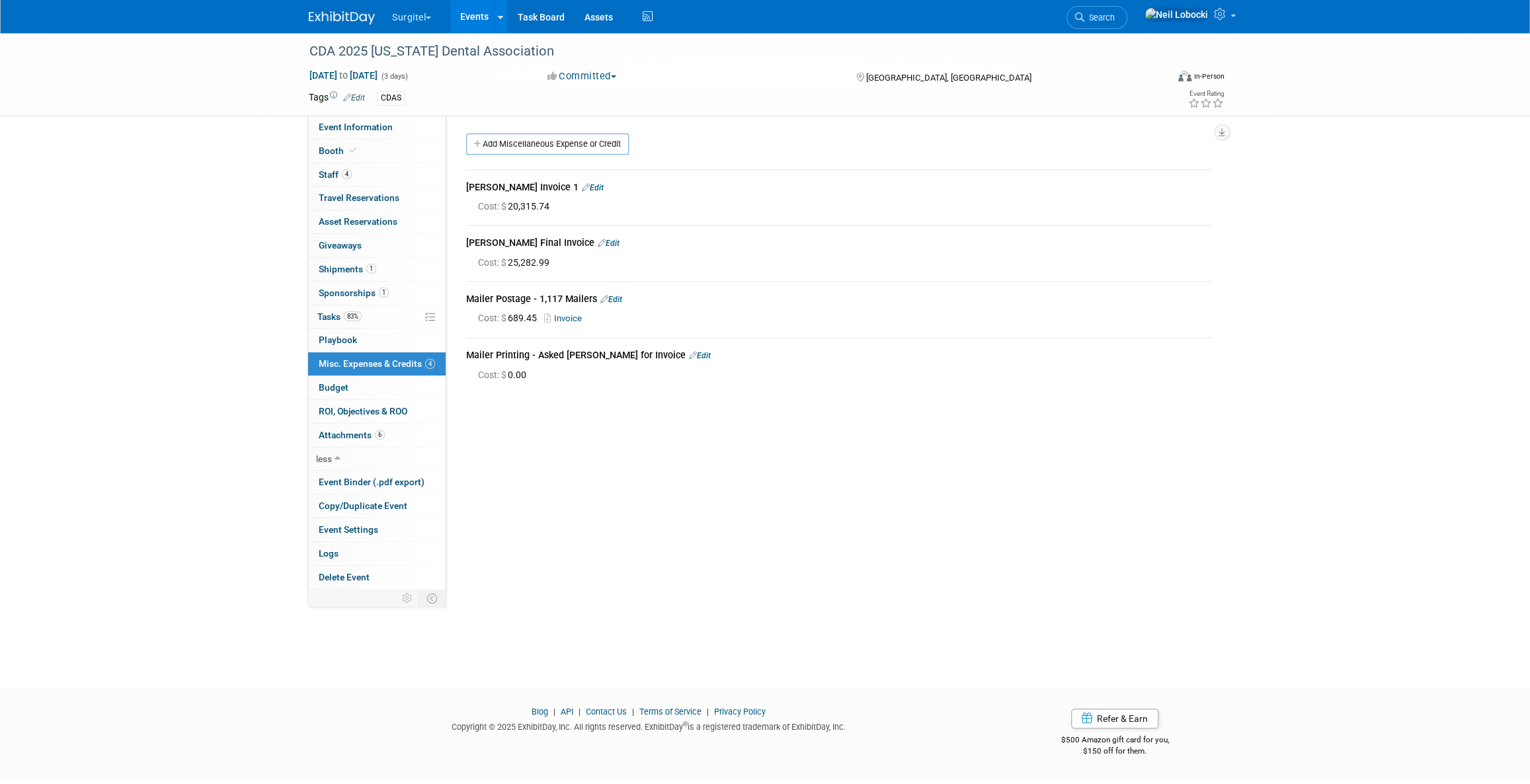
click at [262, 288] on div "CDA 2025 California Dental Association May 15, 2025 to May 17, 2025 (3 days) Ma…" at bounding box center [765, 347] width 1530 height 629
click at [715, 502] on div "Current Status: Edit X BASIC EVENT INFO Show Code: CDAS Show Type: School Show …" at bounding box center [833, 351] width 774 height 472
click at [603, 439] on div "Current Status: Edit X BASIC EVENT INFO Show Code: CDAS Show Type: School Show …" at bounding box center [833, 351] width 774 height 472
click at [597, 241] on link "Edit" at bounding box center [608, 243] width 22 height 9
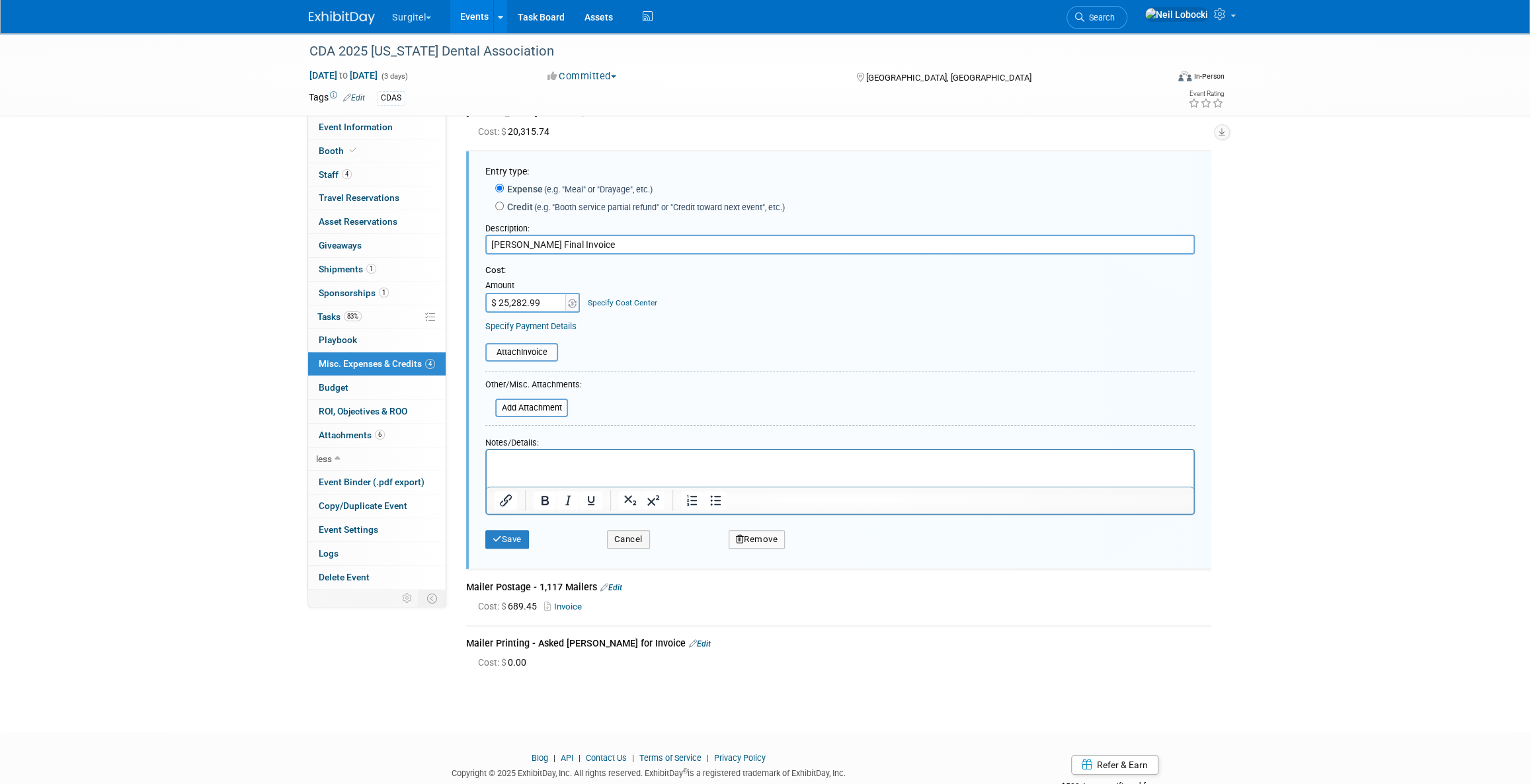
click at [516, 245] on input "Lamar Final Invoice" at bounding box center [840, 245] width 710 height 20
type input "Lamar Invoice 2 - Final"
click at [519, 532] on button "Save" at bounding box center [508, 539] width 44 height 19
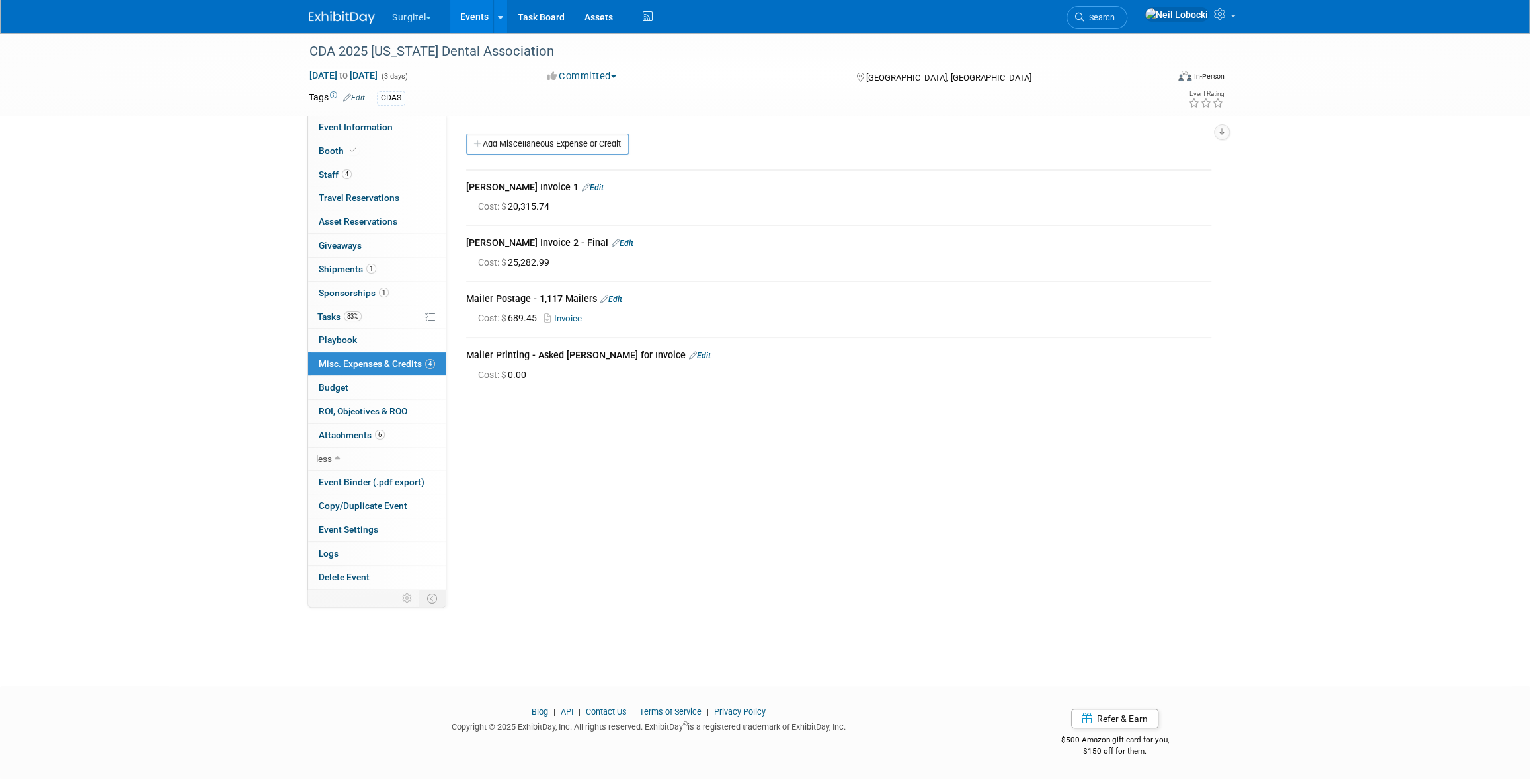
click at [581, 188] on link "Edit" at bounding box center [592, 187] width 22 height 9
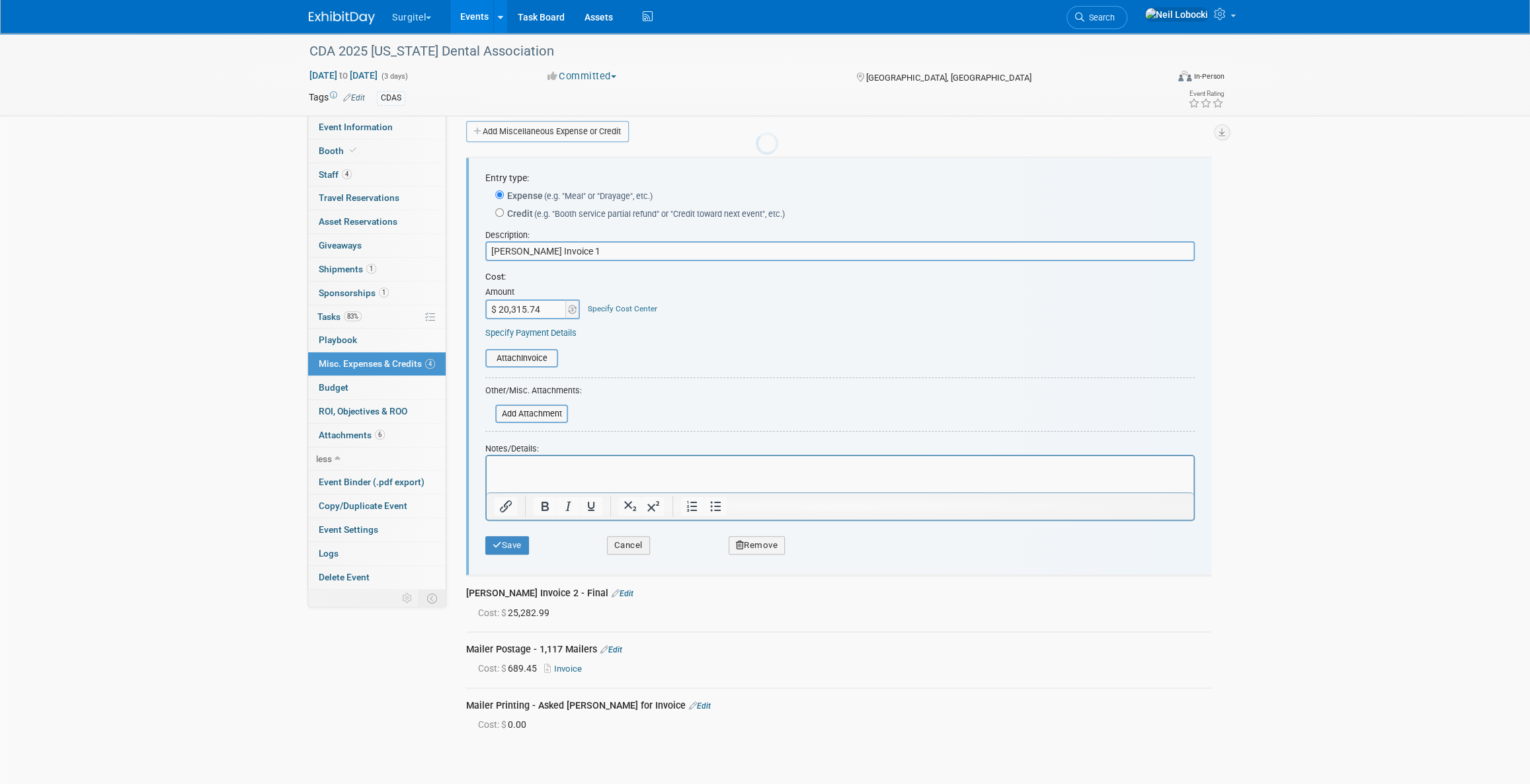
scroll to position [20, 0]
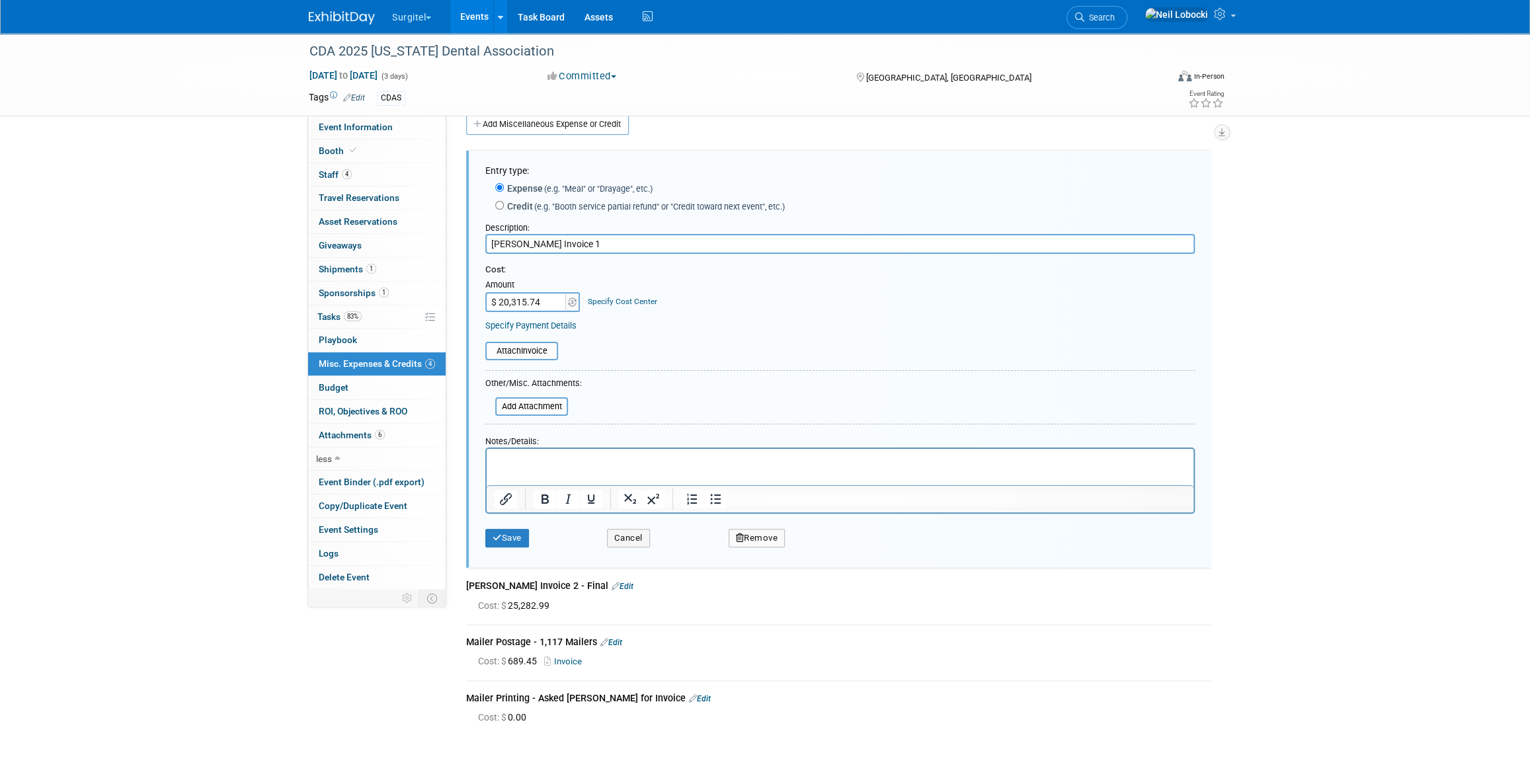
click at [582, 245] on input "Lamar Invoice 1" at bounding box center [840, 244] width 710 height 20
type input "Lamar Invoice 1 - 50% Estimate"
click at [517, 535] on button "Save" at bounding box center [508, 537] width 44 height 19
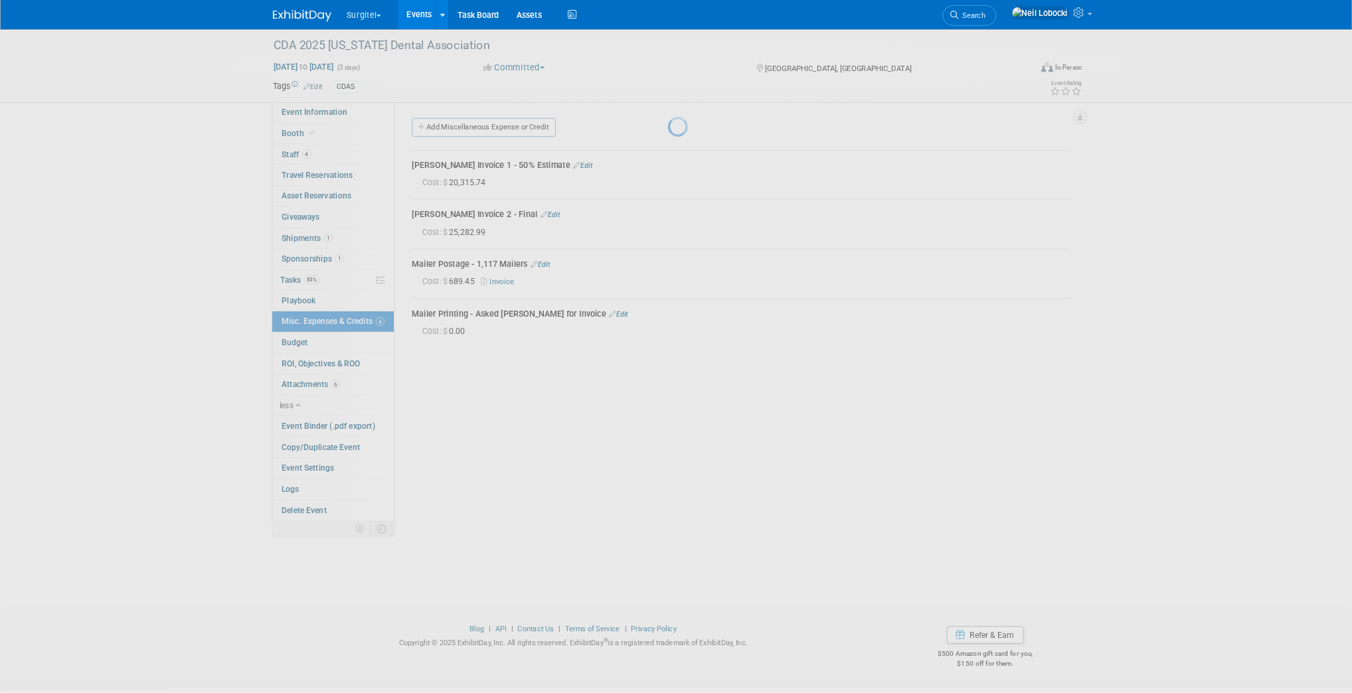
scroll to position [0, 0]
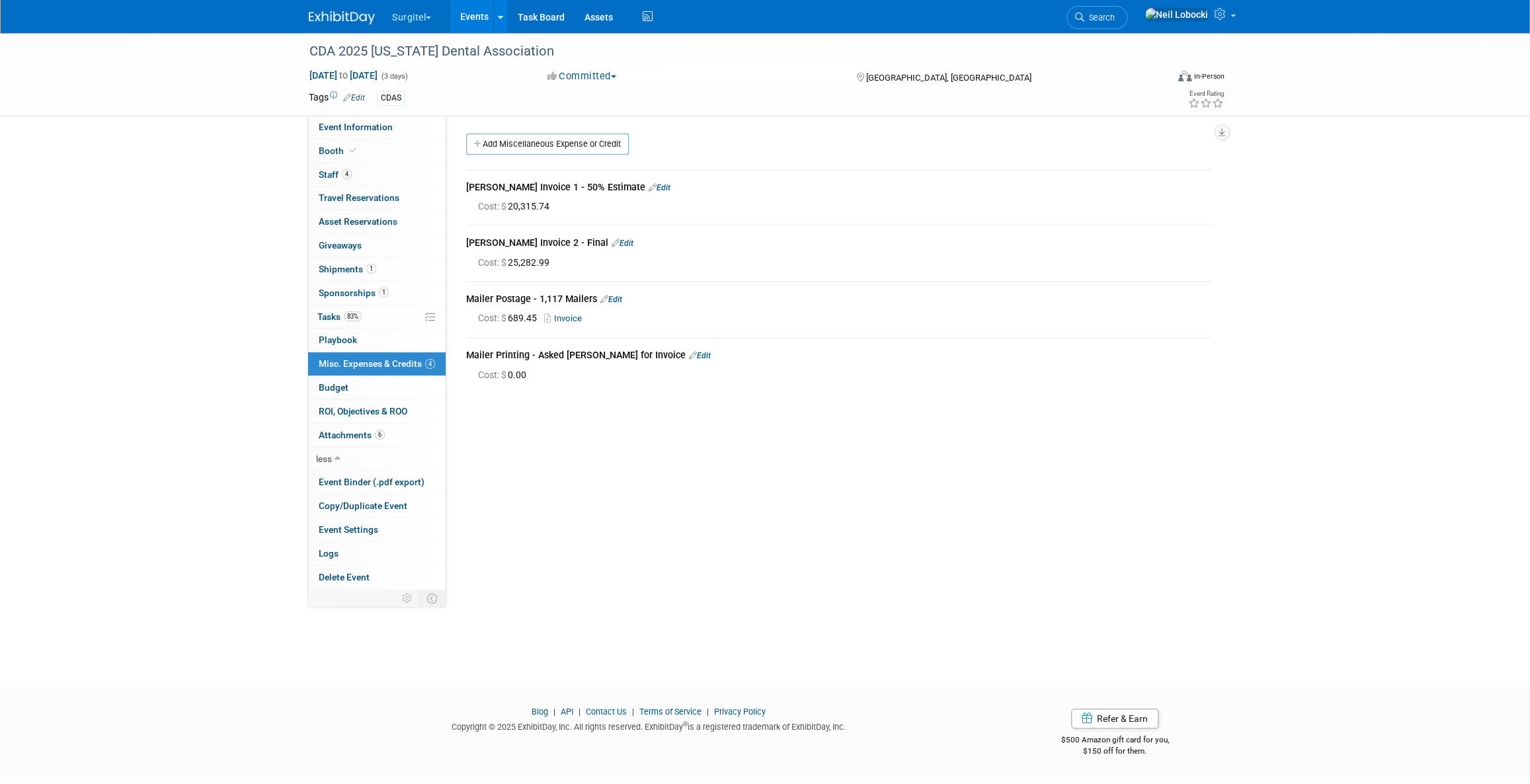
click at [569, 456] on div "Current Status: Edit X BASIC EVENT INFO Show Code: CDAS Show Type: School Show …" at bounding box center [833, 351] width 774 height 472
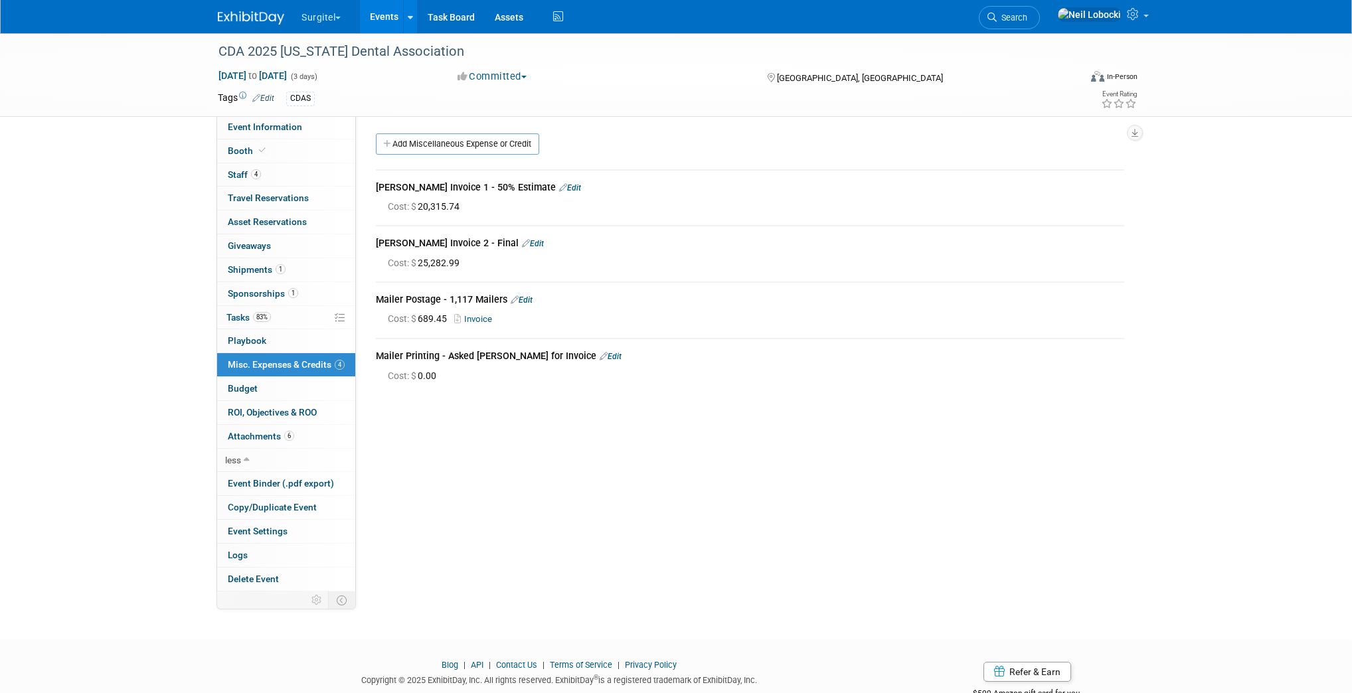
click at [565, 474] on div "Current Status: Edit X BASIC EVENT INFO Show Code: CDAS Show Type: School Show …" at bounding box center [745, 353] width 778 height 474
click at [332, 296] on link "1 Sponsorships 1" at bounding box center [286, 293] width 138 height 23
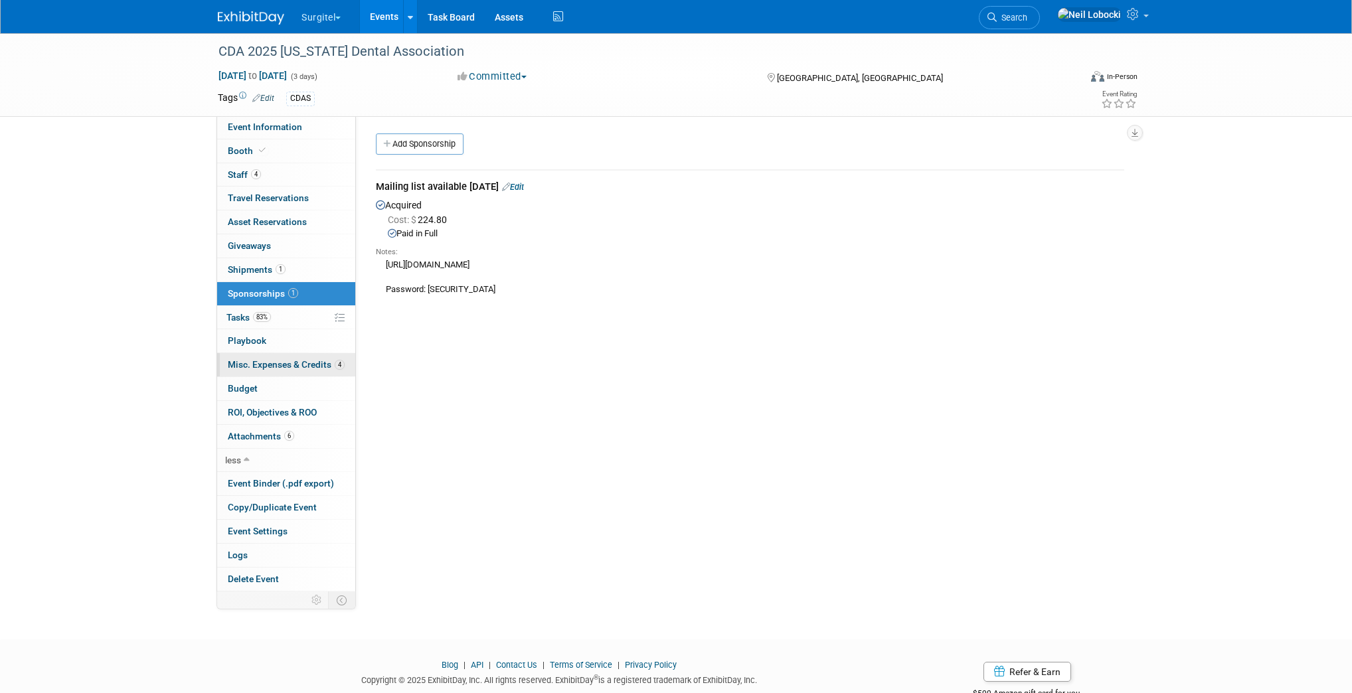
click at [288, 365] on span "Misc. Expenses & Credits 4" at bounding box center [286, 364] width 117 height 11
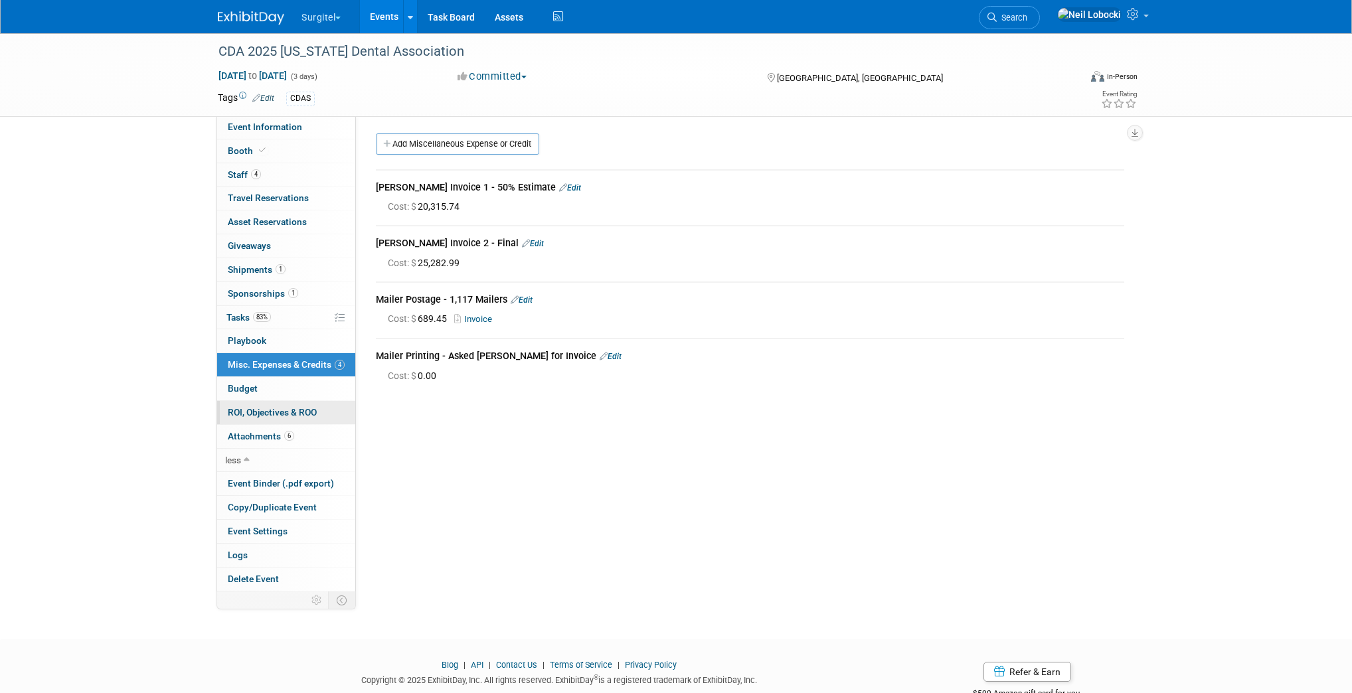
click at [302, 408] on span "ROI, Objectives & ROO 0" at bounding box center [272, 412] width 89 height 11
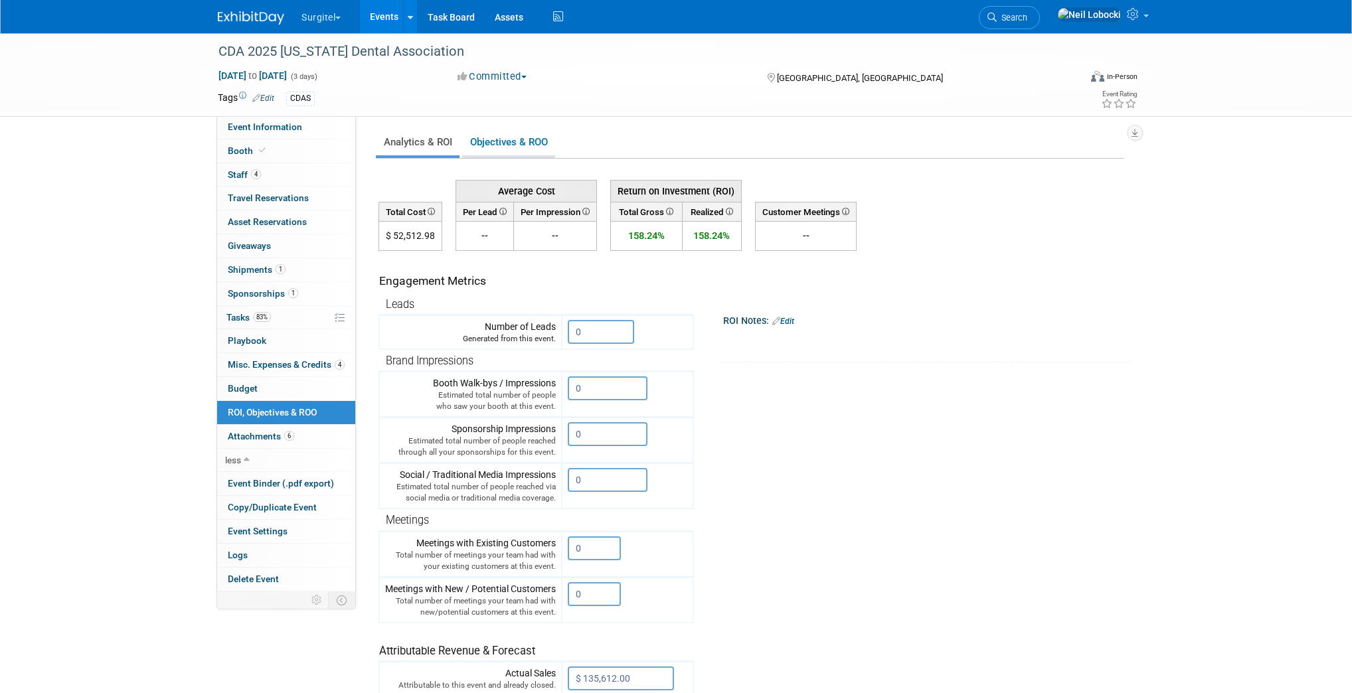
click at [525, 135] on link "Objectives & ROO 0" at bounding box center [508, 143] width 93 height 26
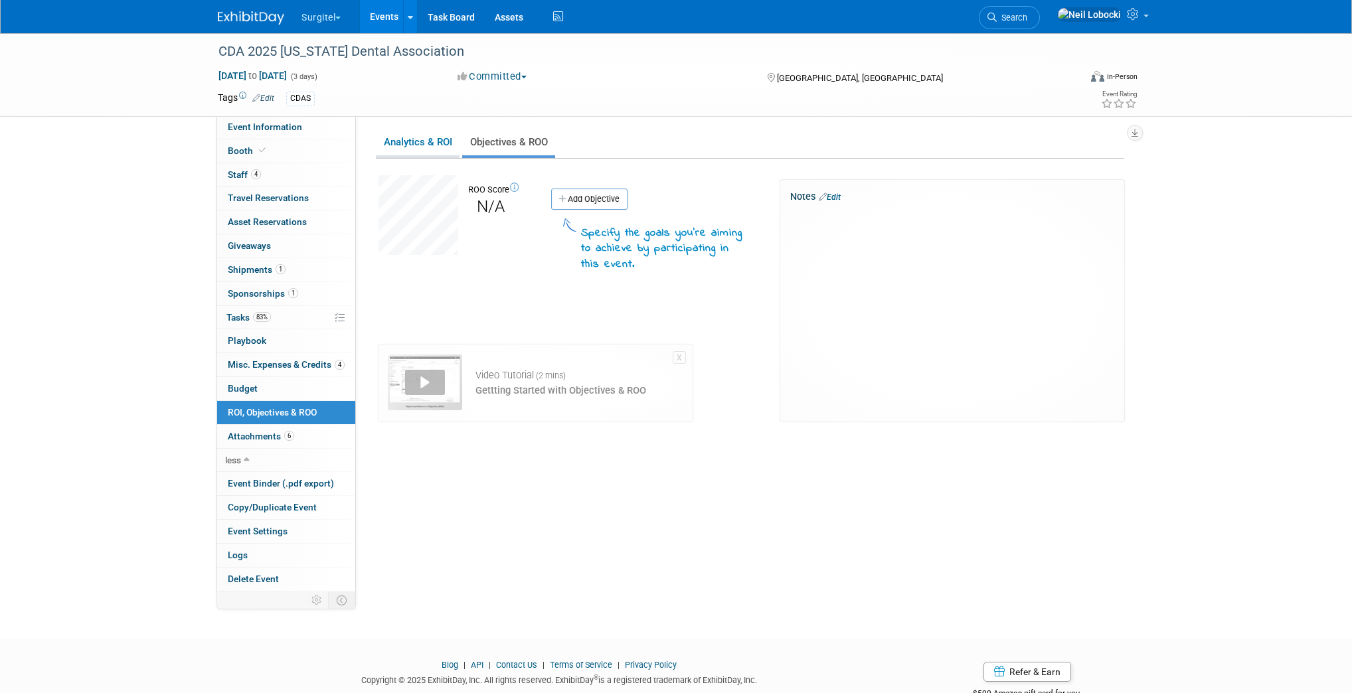
click at [411, 141] on link "Analytics & ROI" at bounding box center [418, 143] width 84 height 26
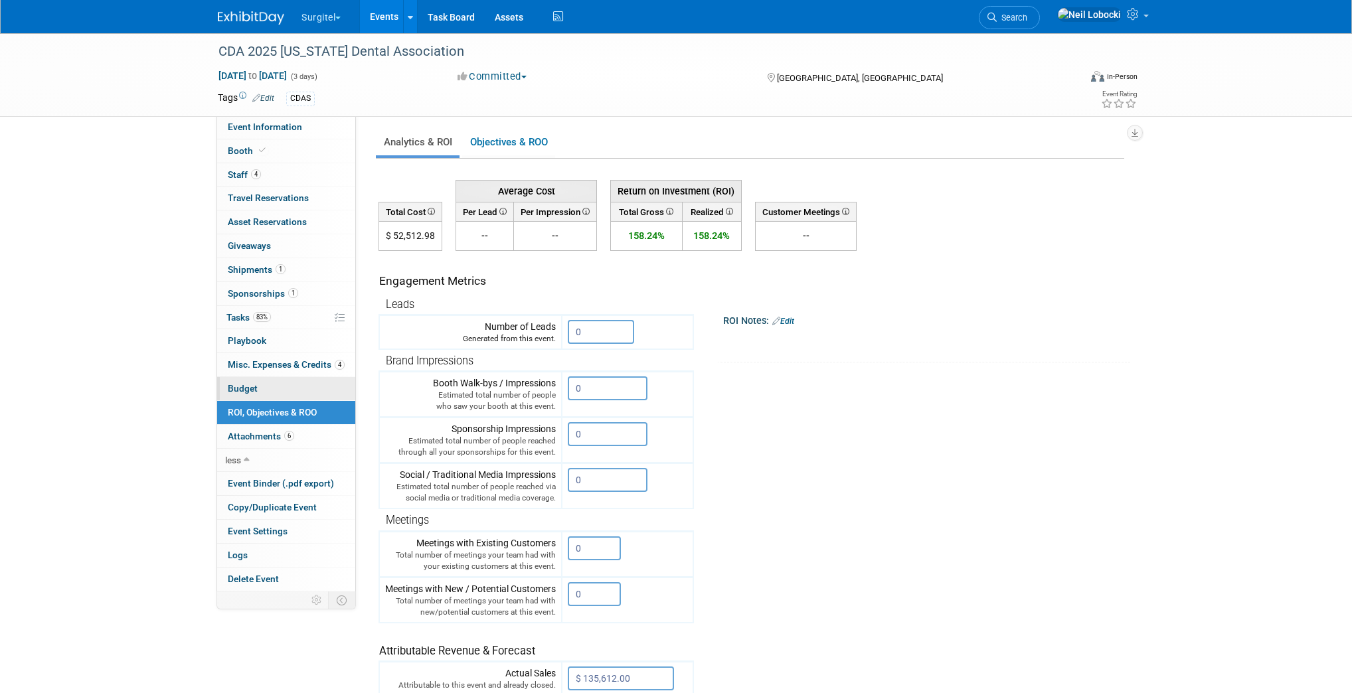
click at [258, 381] on link "Budget" at bounding box center [286, 388] width 138 height 23
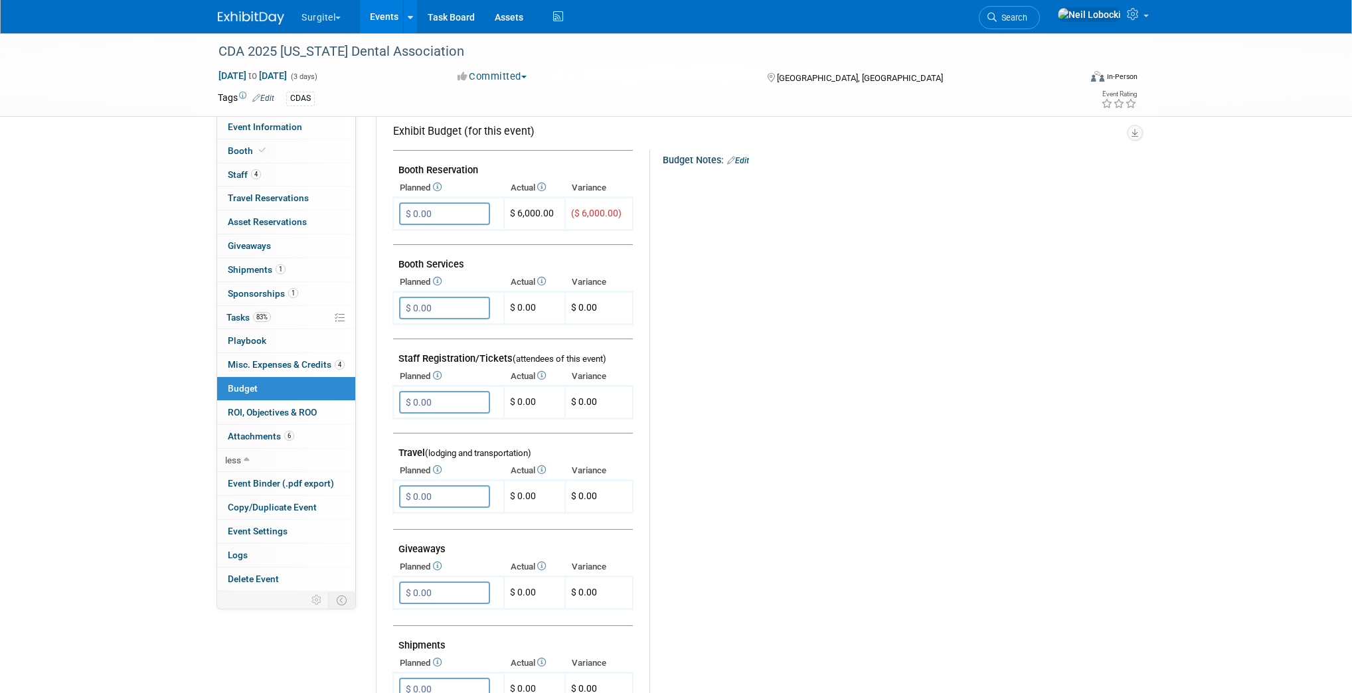
scroll to position [213, 0]
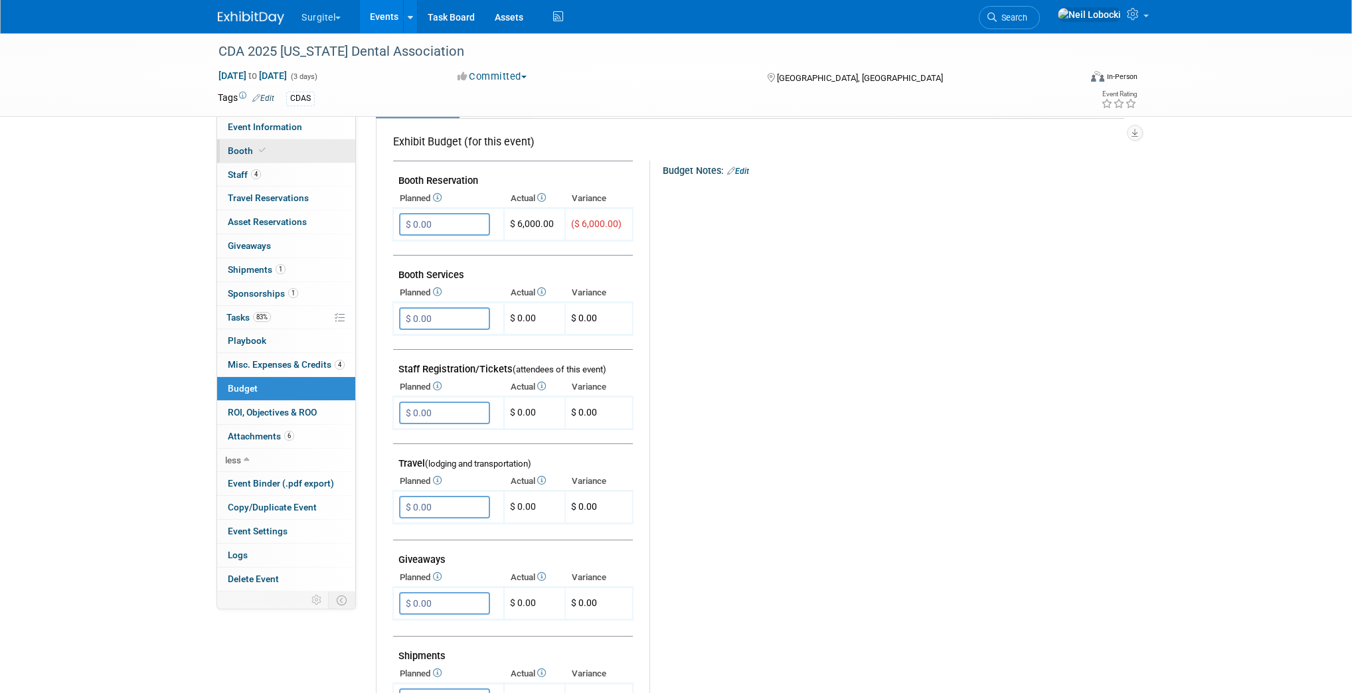
click at [269, 154] on link "Booth" at bounding box center [286, 150] width 138 height 23
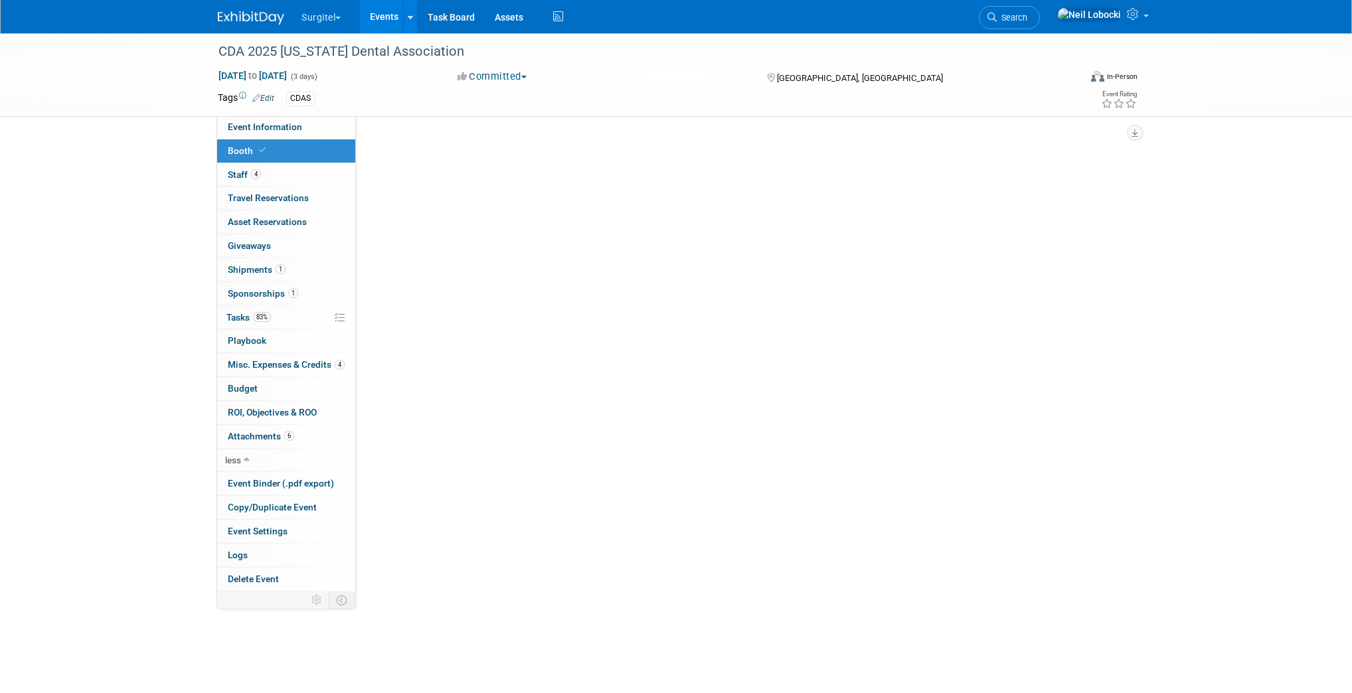
scroll to position [0, 0]
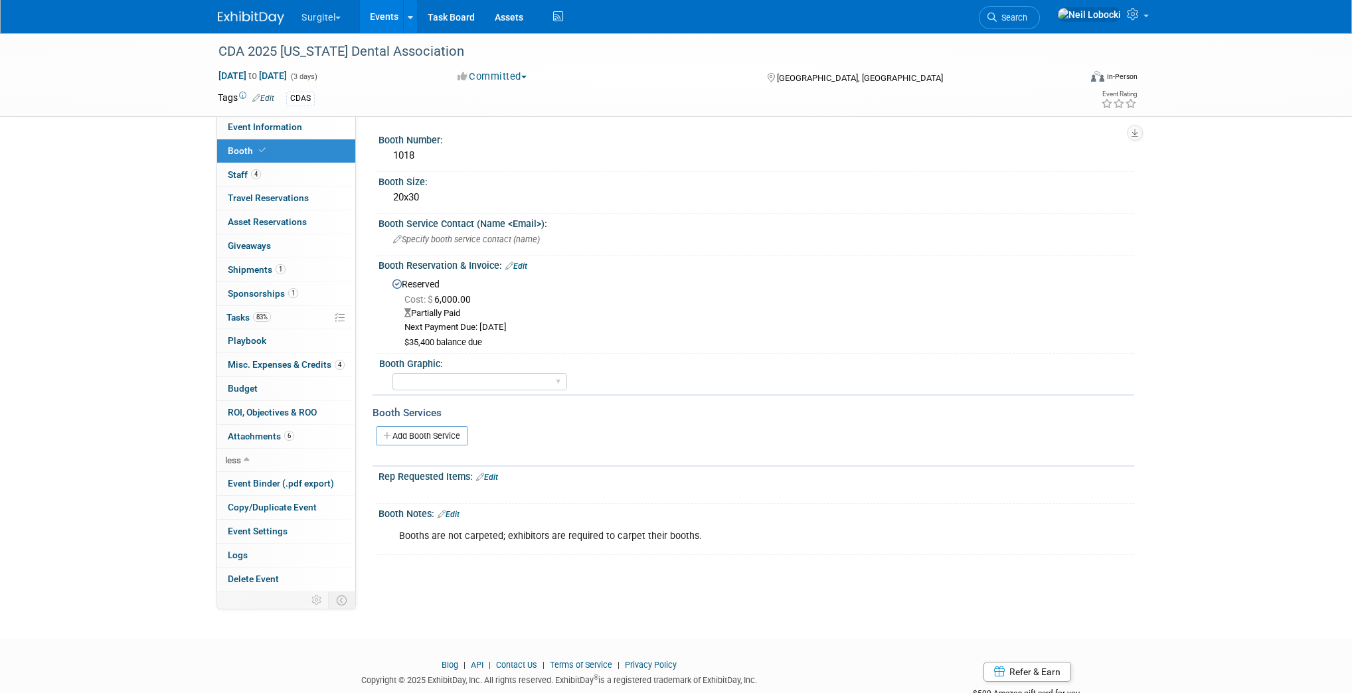
drag, startPoint x: 498, startPoint y: 343, endPoint x: 387, endPoint y: 276, distance: 130.2
click at [387, 276] on div "Reserved Cost: $ 6,000.00 Partially Paid Next Payment Due: Mar 7, 2025 $35,400 …" at bounding box center [757, 310] width 756 height 79
copy div "Reserved Cost: $ 6,000.00 Partially Paid Next Payment Due: Mar 7, 2025 $35,400 …"
click at [319, 413] on link "0 ROI, Objectives & ROO 0" at bounding box center [286, 412] width 138 height 23
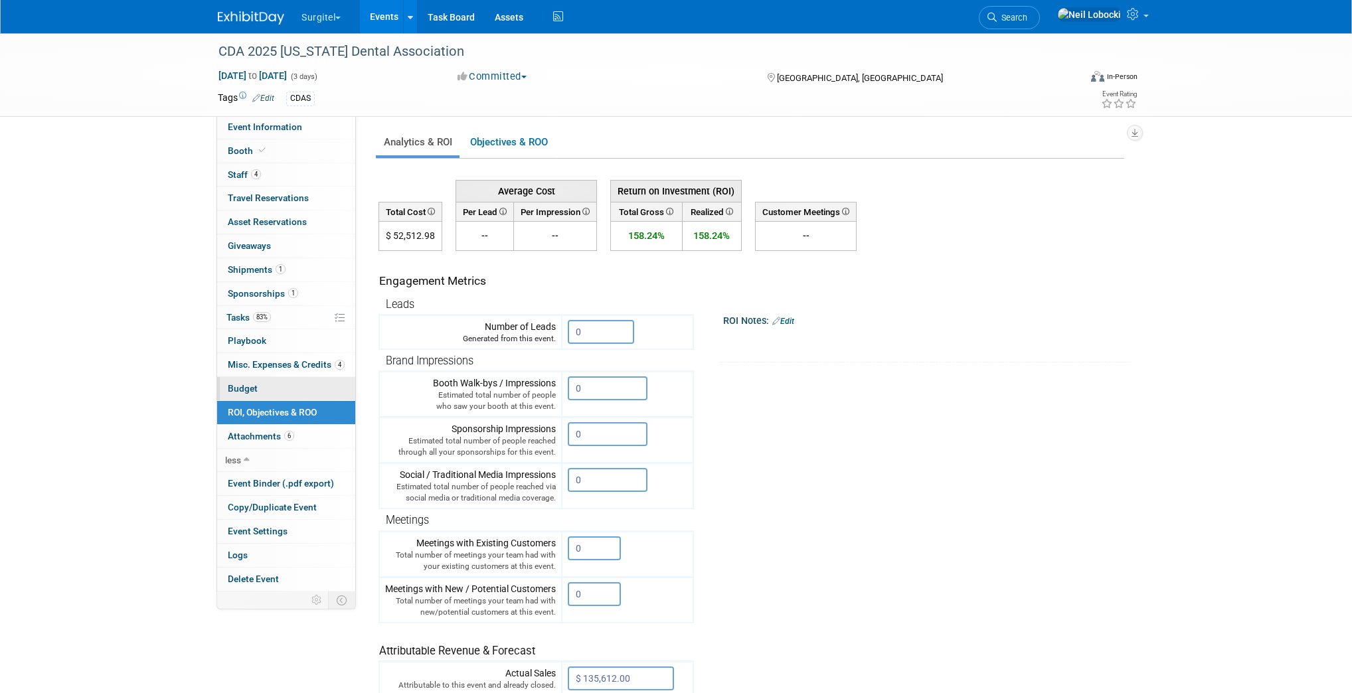
click at [301, 388] on link "Budget" at bounding box center [286, 388] width 138 height 23
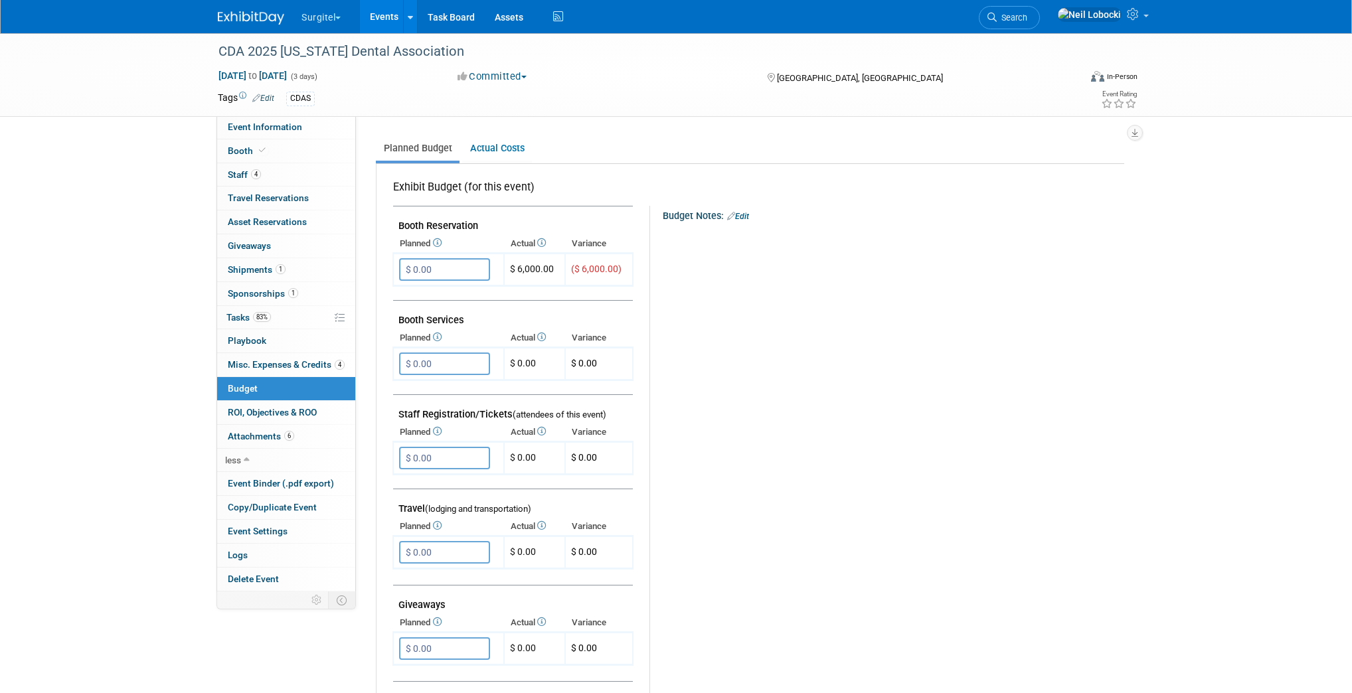
scroll to position [213, 0]
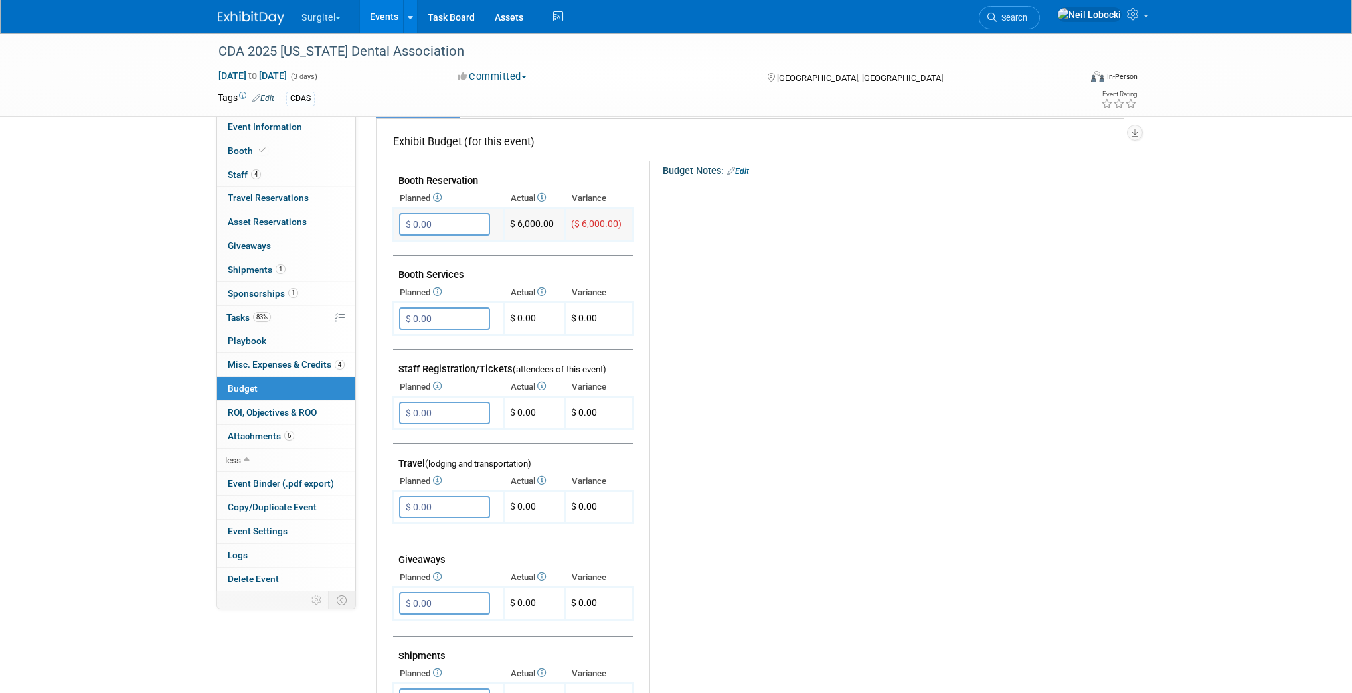
click at [534, 222] on span "$ 6,000.00" at bounding box center [532, 224] width 44 height 11
click at [534, 221] on span "$ 6,000.00" at bounding box center [532, 224] width 44 height 11
click at [271, 149] on link "Booth" at bounding box center [286, 150] width 138 height 23
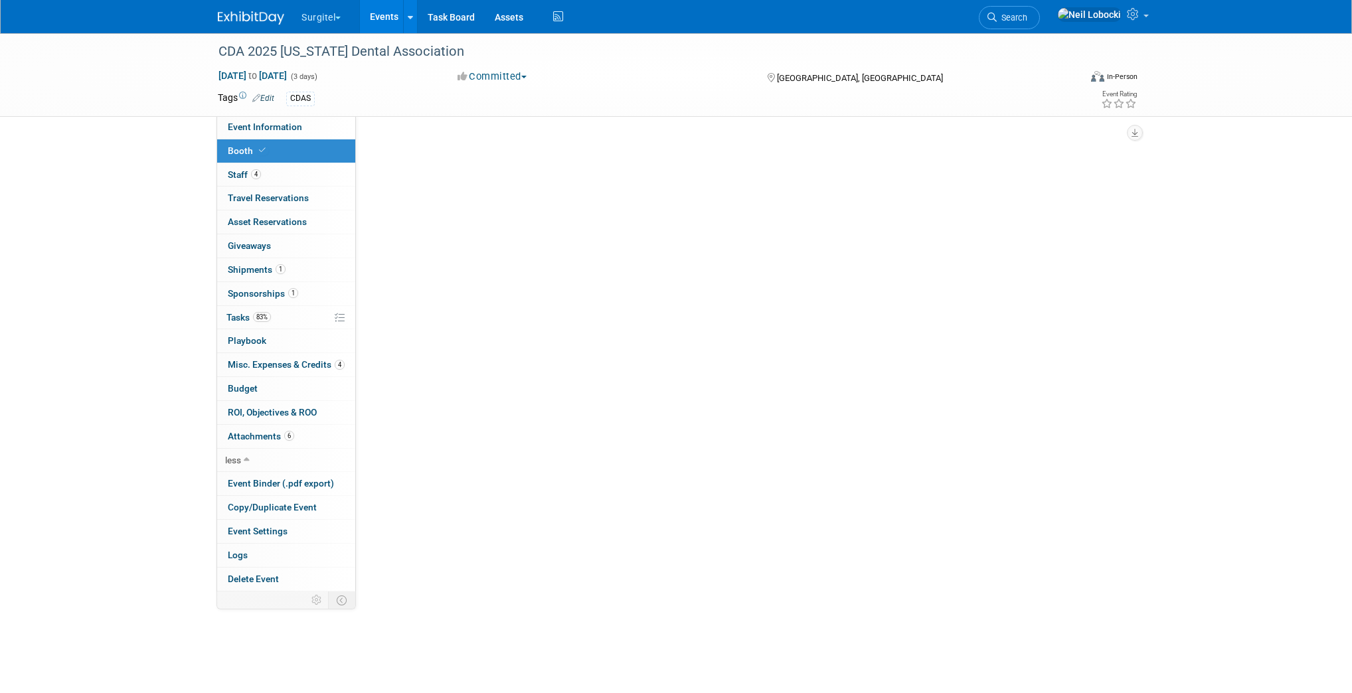
scroll to position [0, 0]
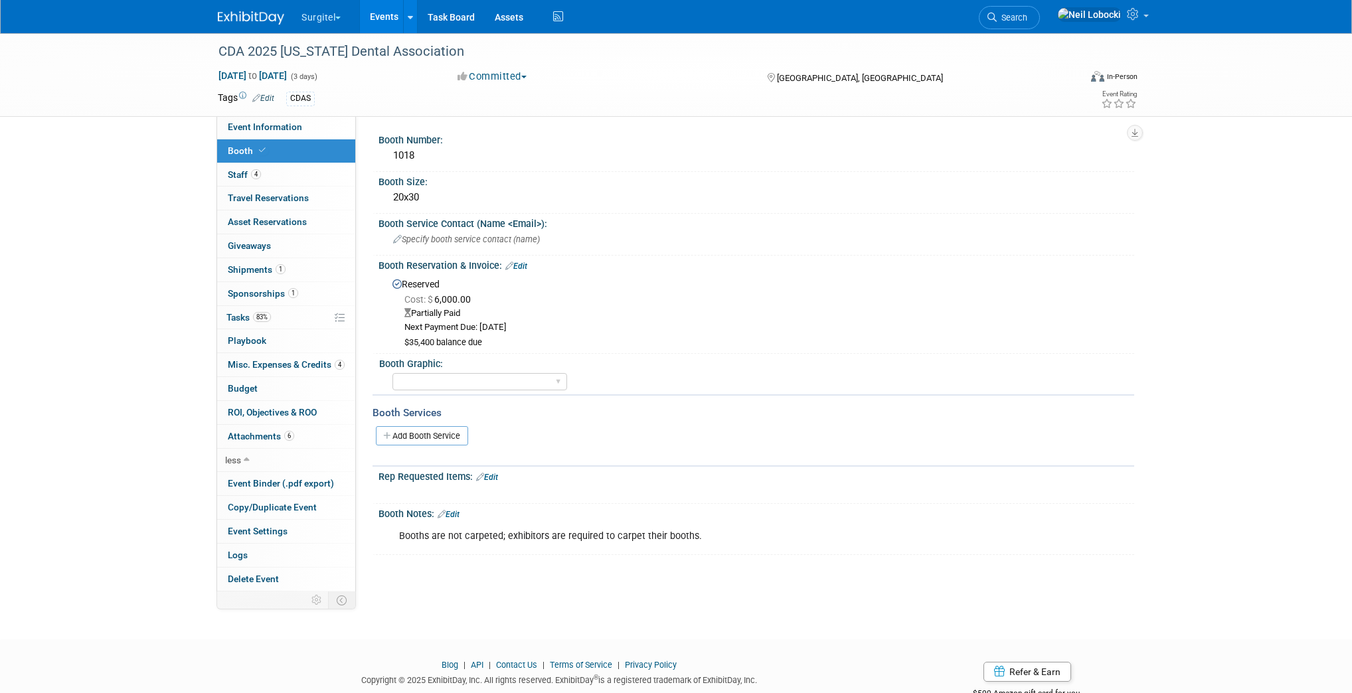
click at [523, 263] on link "Edit" at bounding box center [516, 266] width 22 height 9
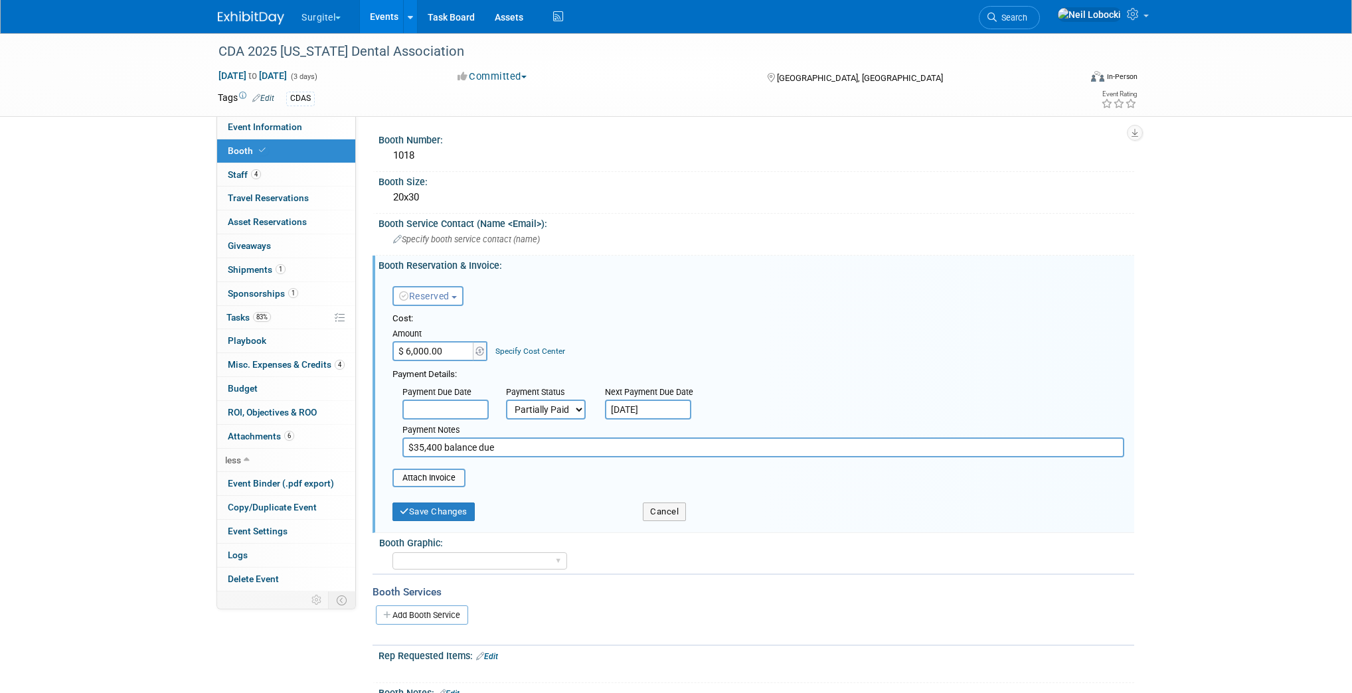
click at [456, 292] on button "Reserved" at bounding box center [428, 296] width 71 height 20
click at [621, 282] on div "Reserved Need to Reserve Reserved No Reservation Required Ideally by:" at bounding box center [759, 293] width 752 height 39
click at [458, 510] on button "Save Changes" at bounding box center [434, 512] width 82 height 19
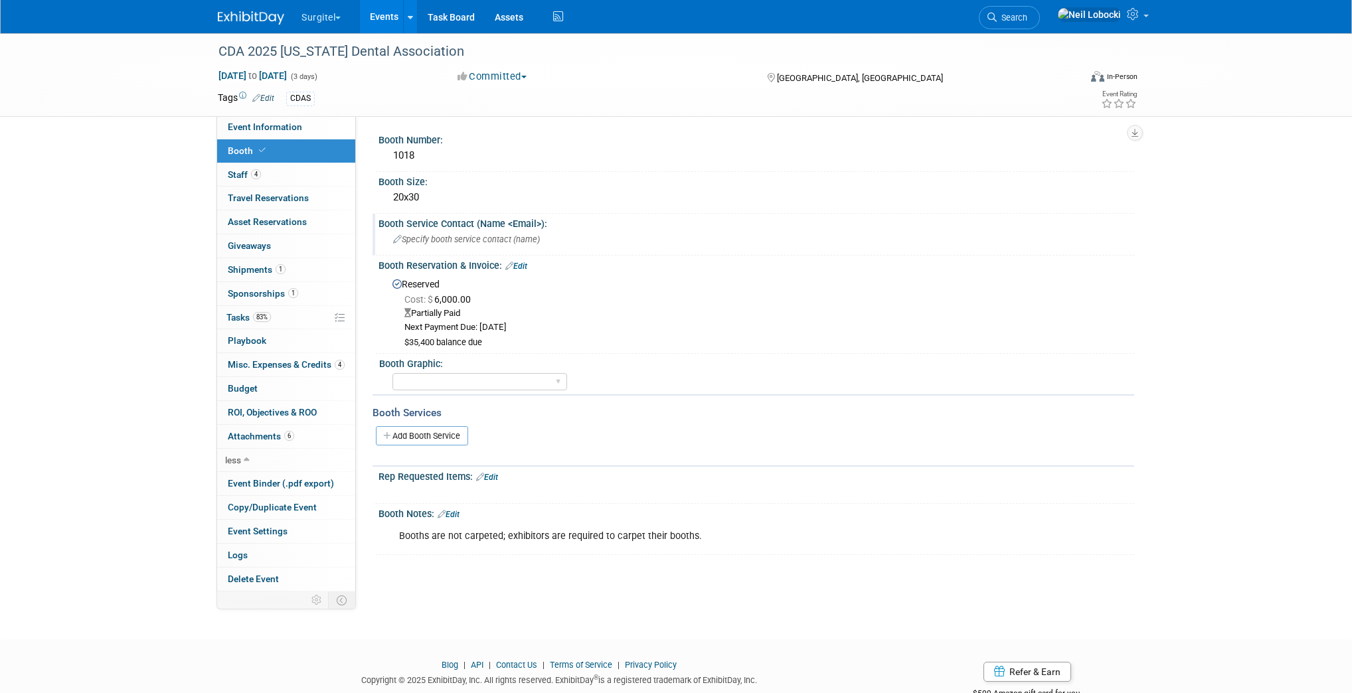
click at [640, 248] on div "Specify booth service contact (name )" at bounding box center [757, 239] width 736 height 21
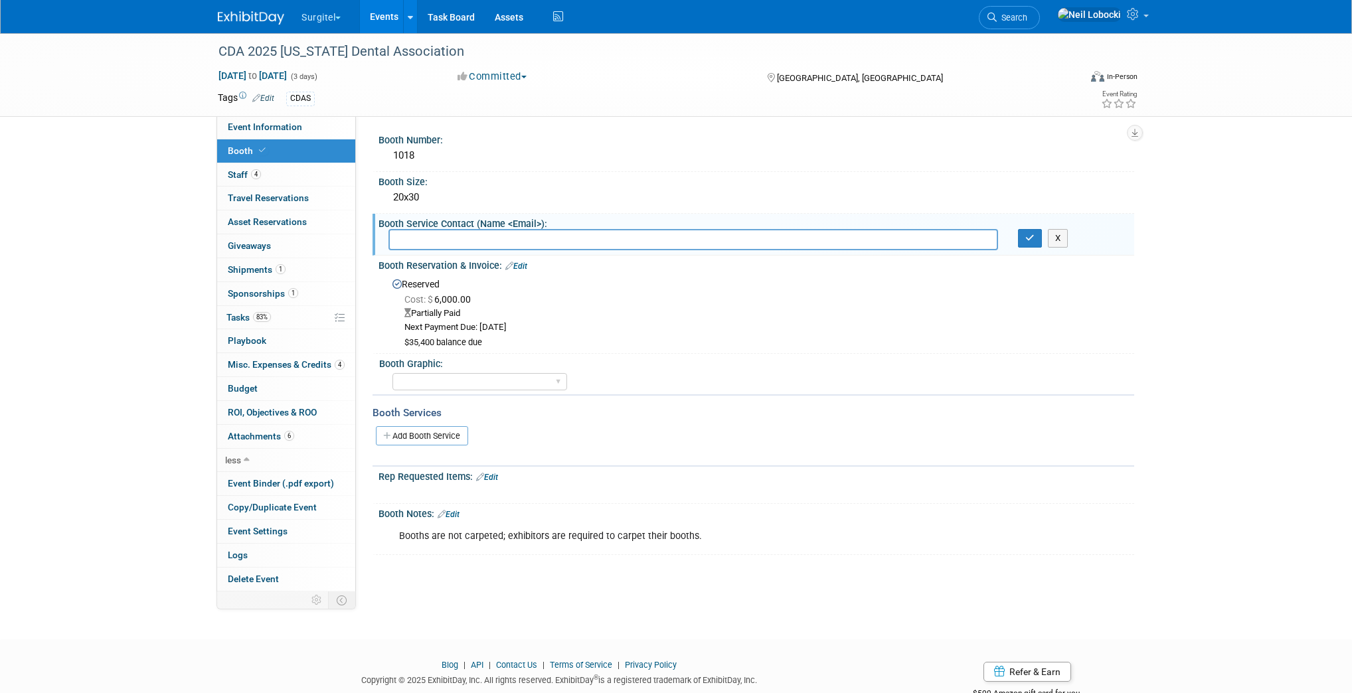
click at [1154, 210] on div "CDA 2025 California Dental Association May 15, 2025 to May 17, 2025 (3 days) Ma…" at bounding box center [676, 324] width 1352 height 582
click at [434, 435] on link "Add Booth Service" at bounding box center [422, 435] width 92 height 19
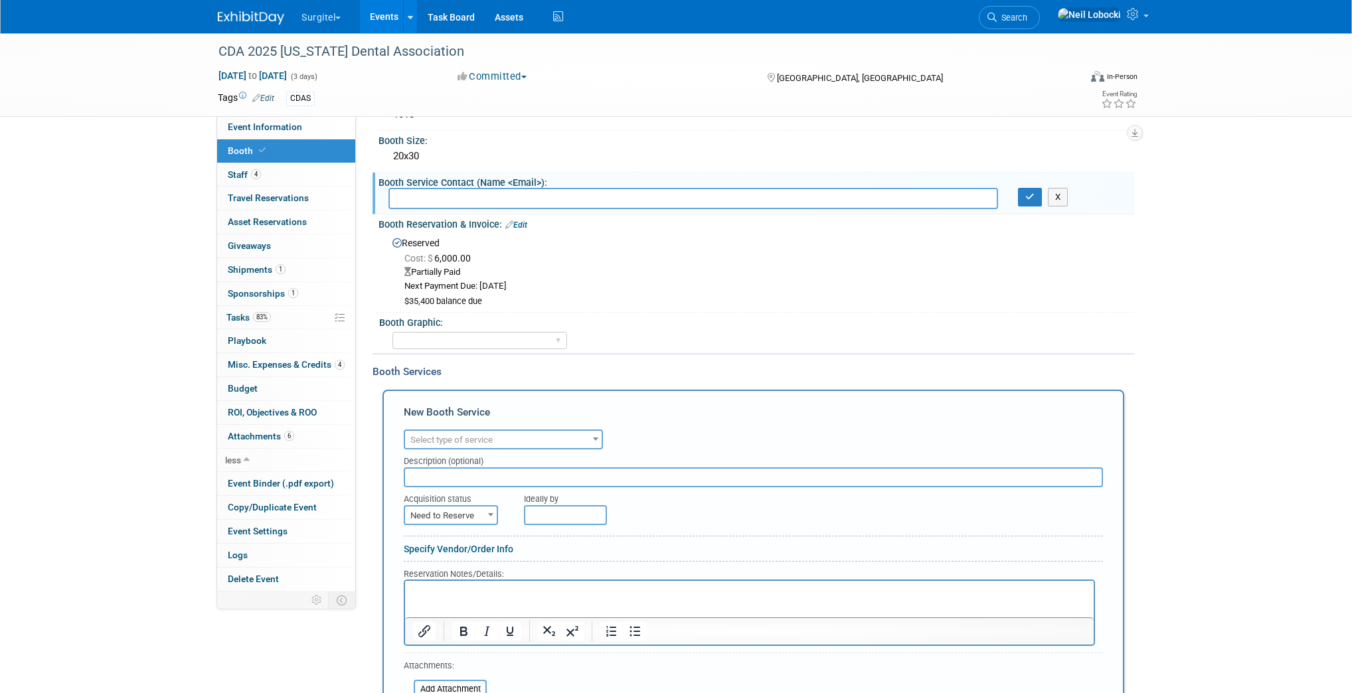
scroll to position [159, 0]
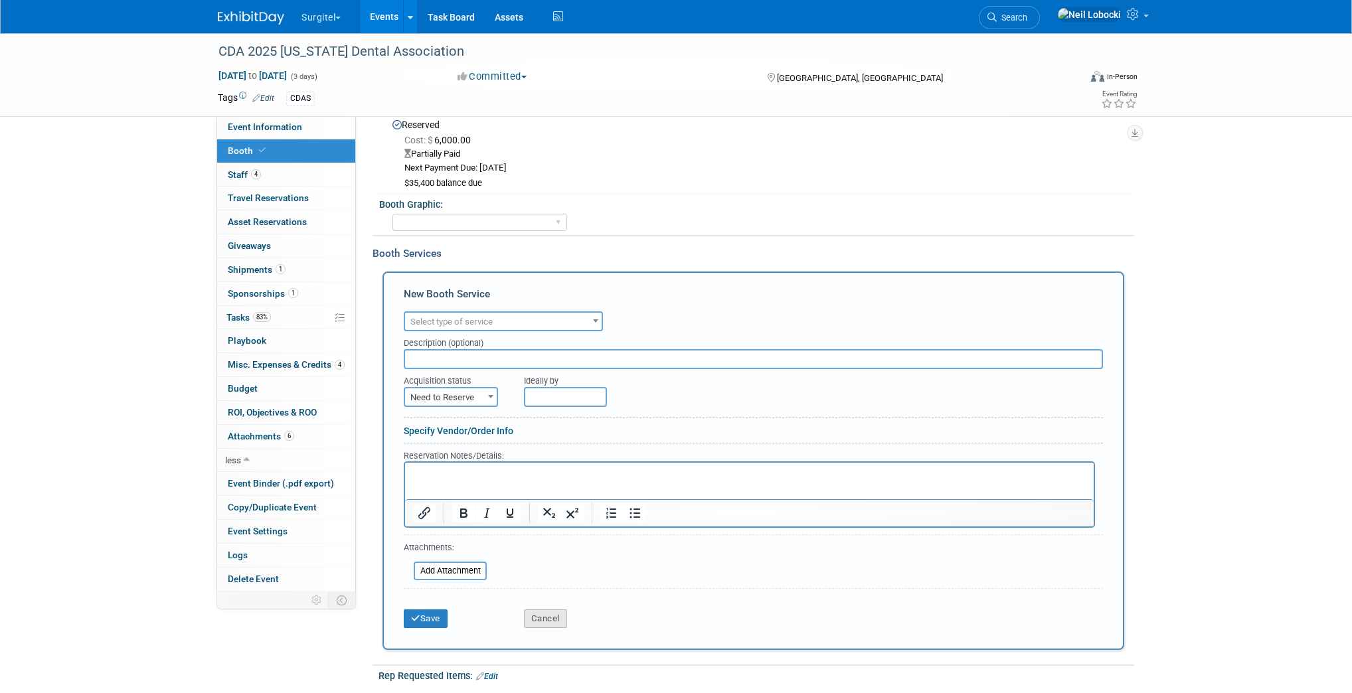
click at [537, 616] on button "Cancel" at bounding box center [545, 619] width 43 height 19
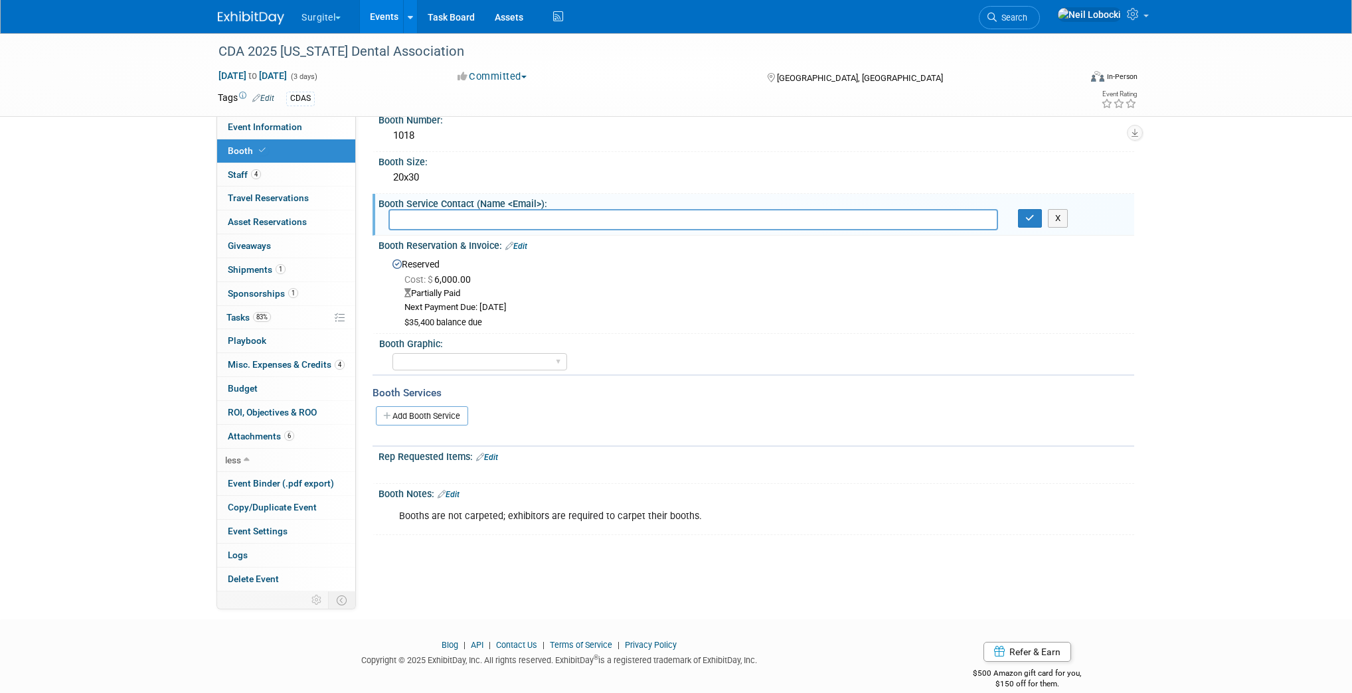
scroll to position [0, 0]
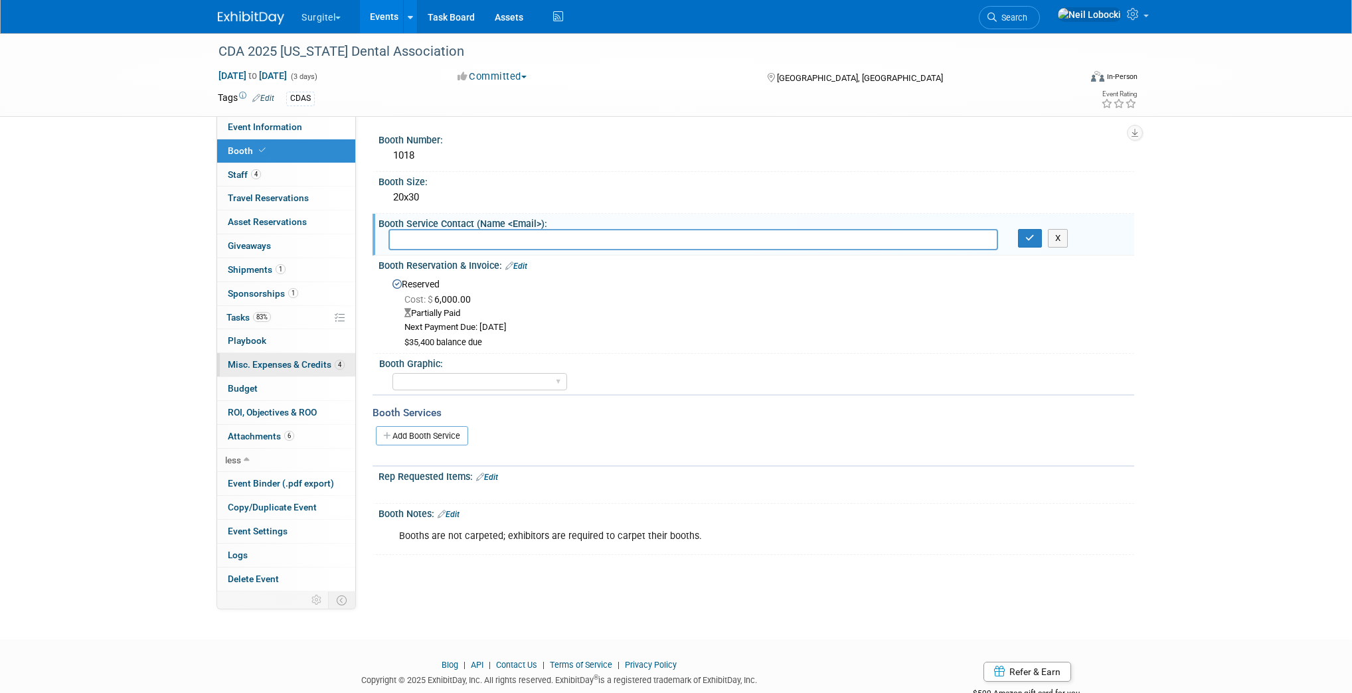
click at [290, 361] on span "Misc. Expenses & Credits 4" at bounding box center [286, 364] width 117 height 11
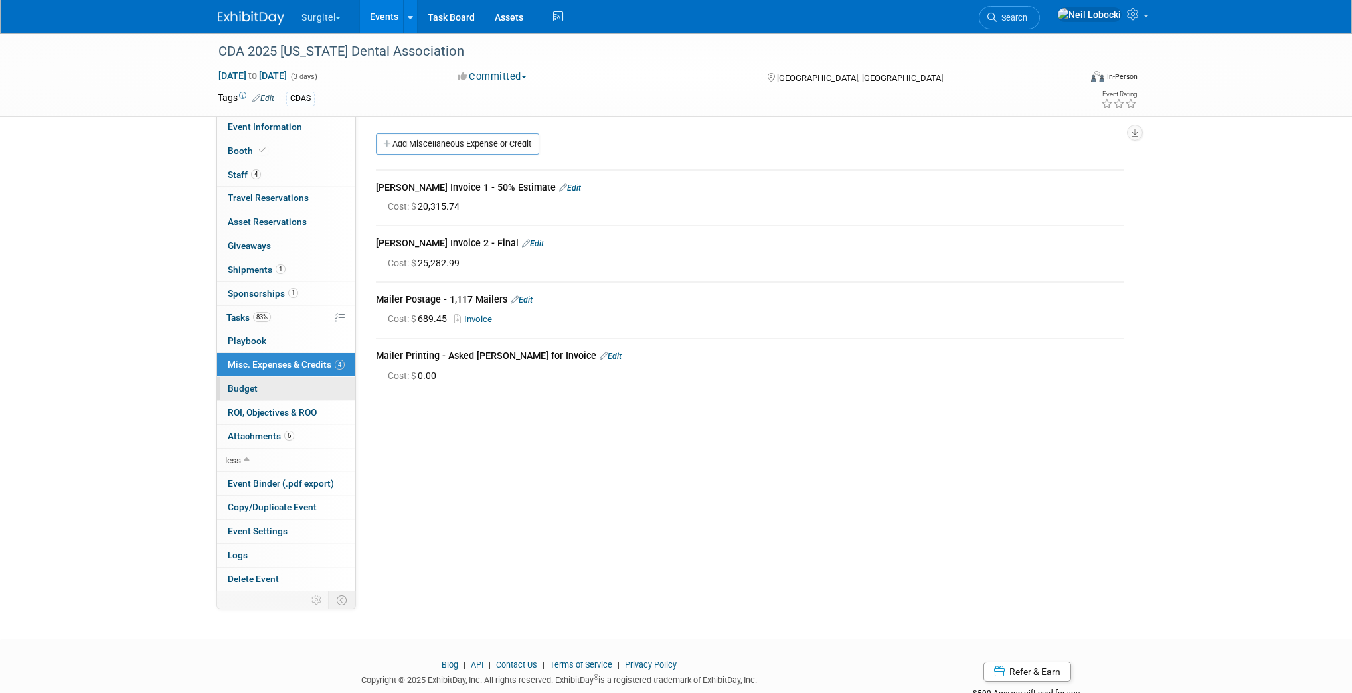
click at [298, 387] on link "Budget" at bounding box center [286, 388] width 138 height 23
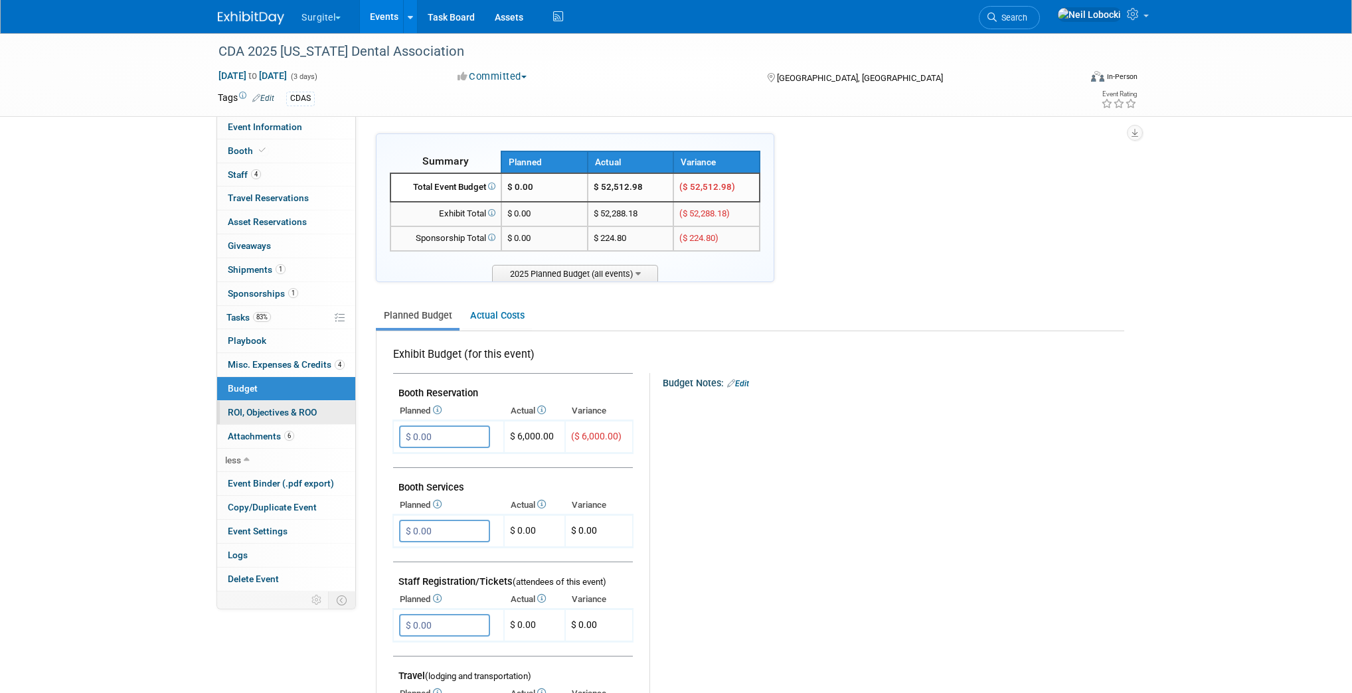
click at [302, 412] on span "ROI, Objectives & ROO 0" at bounding box center [272, 412] width 89 height 11
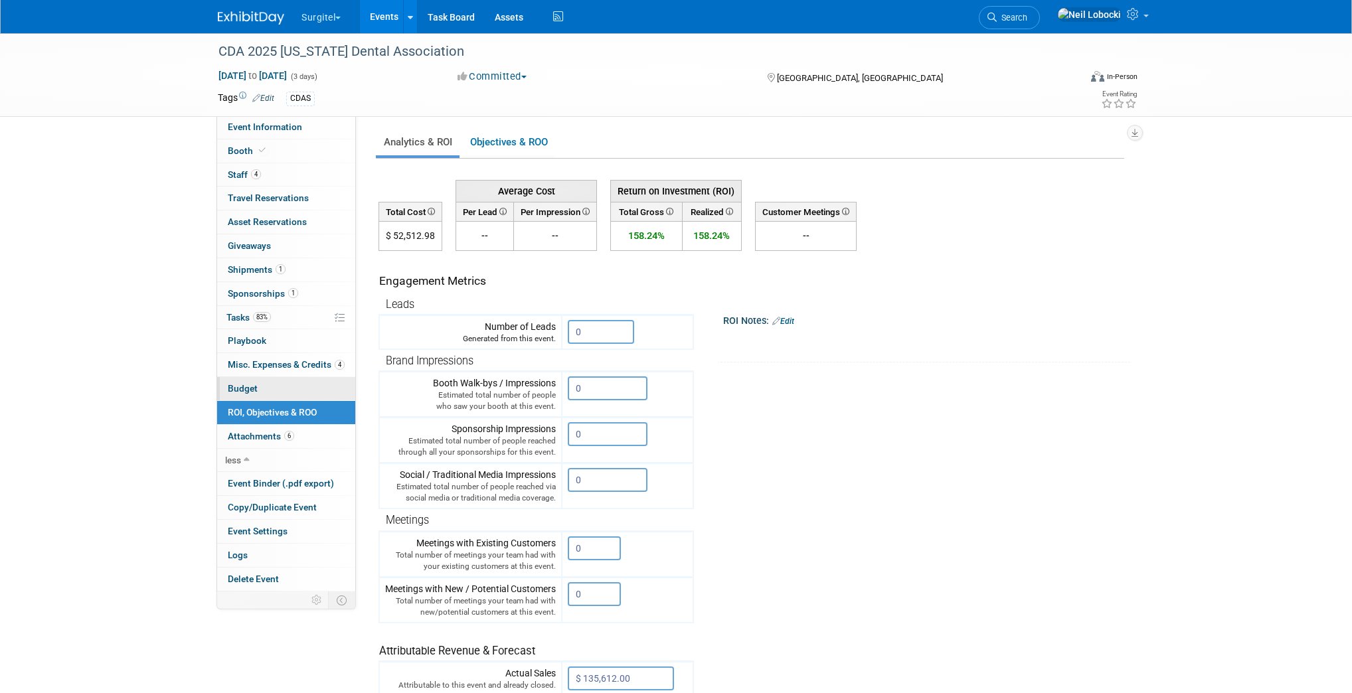
click at [300, 391] on link "Budget" at bounding box center [286, 388] width 138 height 23
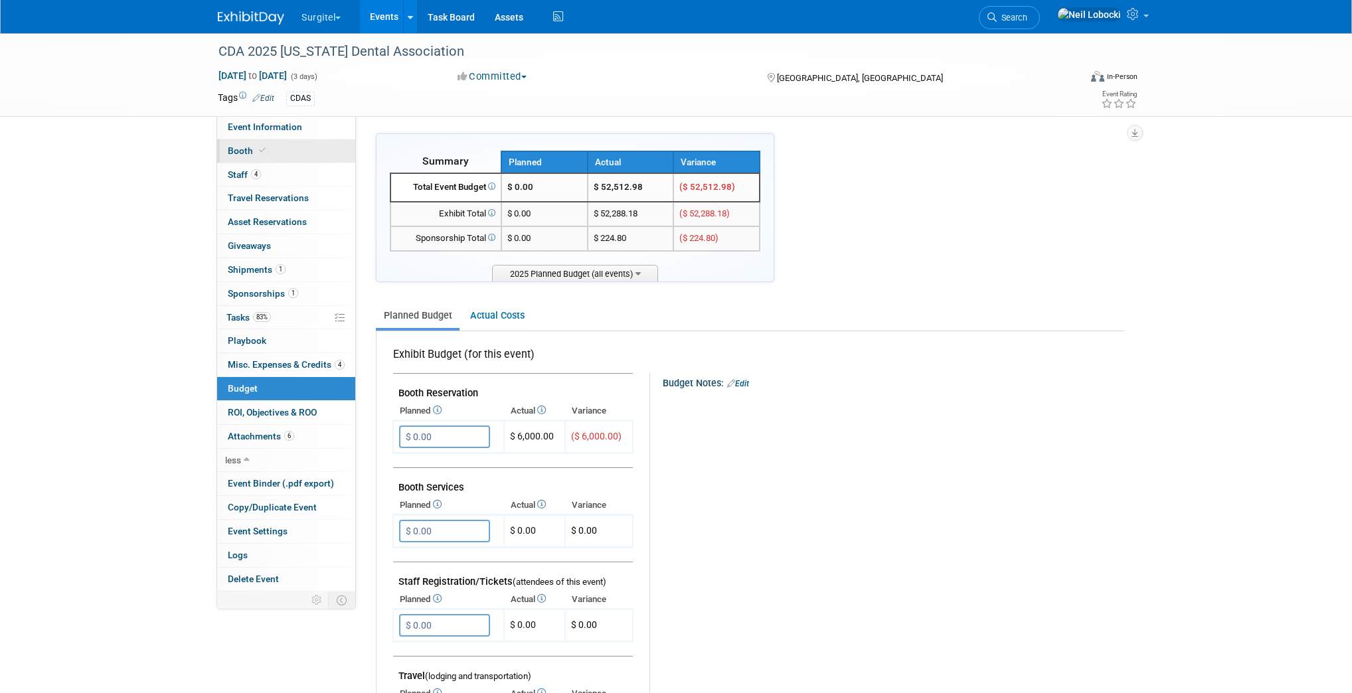
click at [292, 145] on link "Booth" at bounding box center [286, 150] width 138 height 23
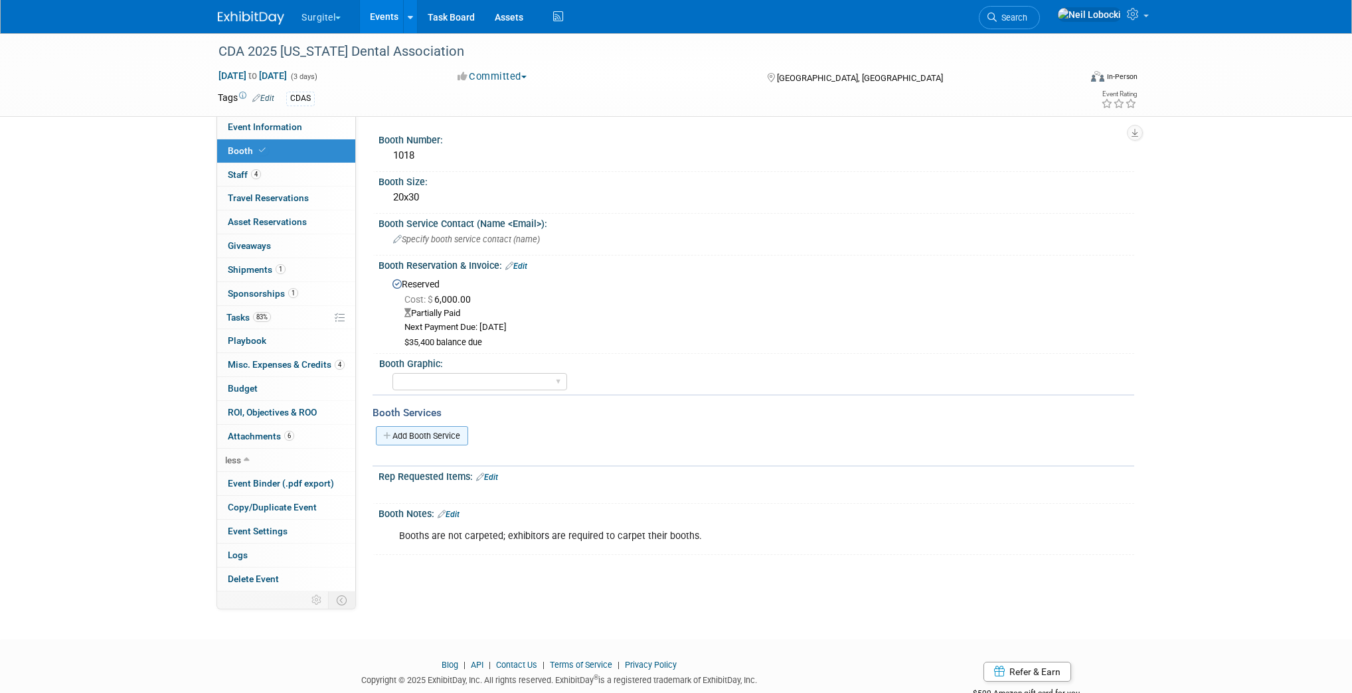
click at [436, 432] on link "Add Booth Service" at bounding box center [422, 435] width 92 height 19
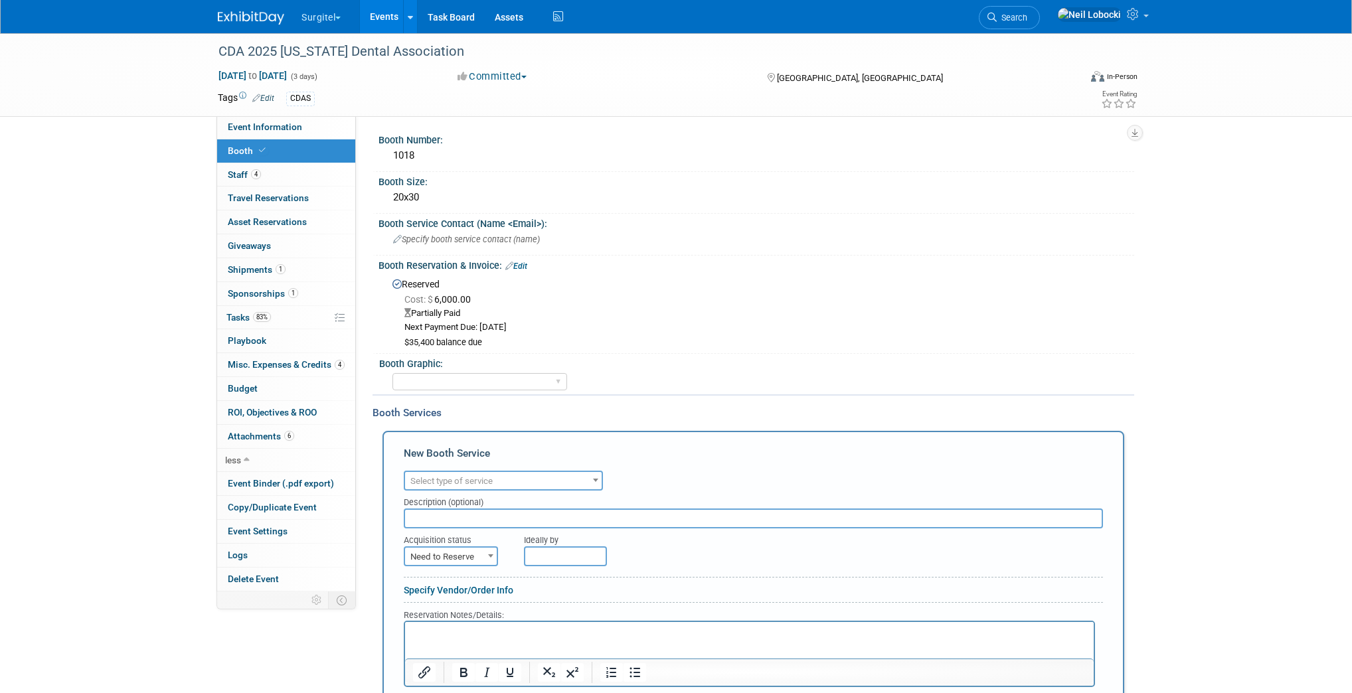
click at [470, 478] on span "Select type of service" at bounding box center [451, 481] width 82 height 10
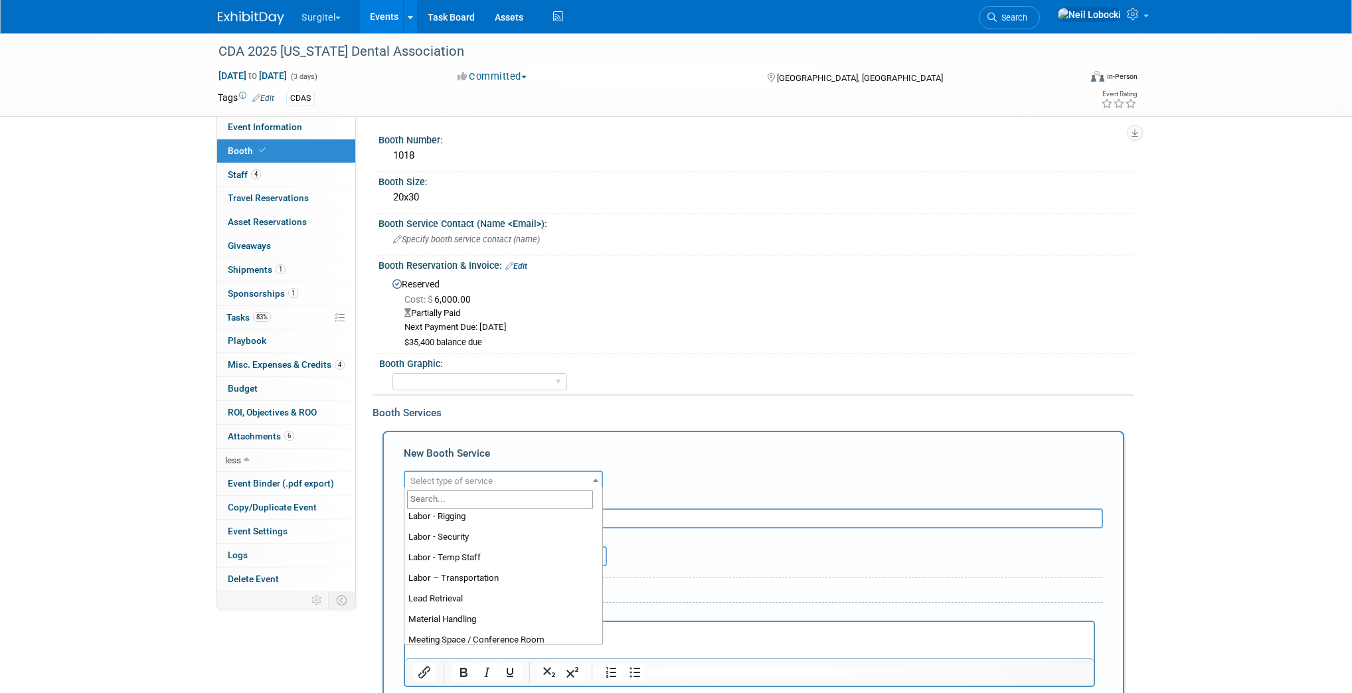
scroll to position [213, 0]
click at [695, 462] on div "New Booth Service" at bounding box center [753, 456] width 699 height 21
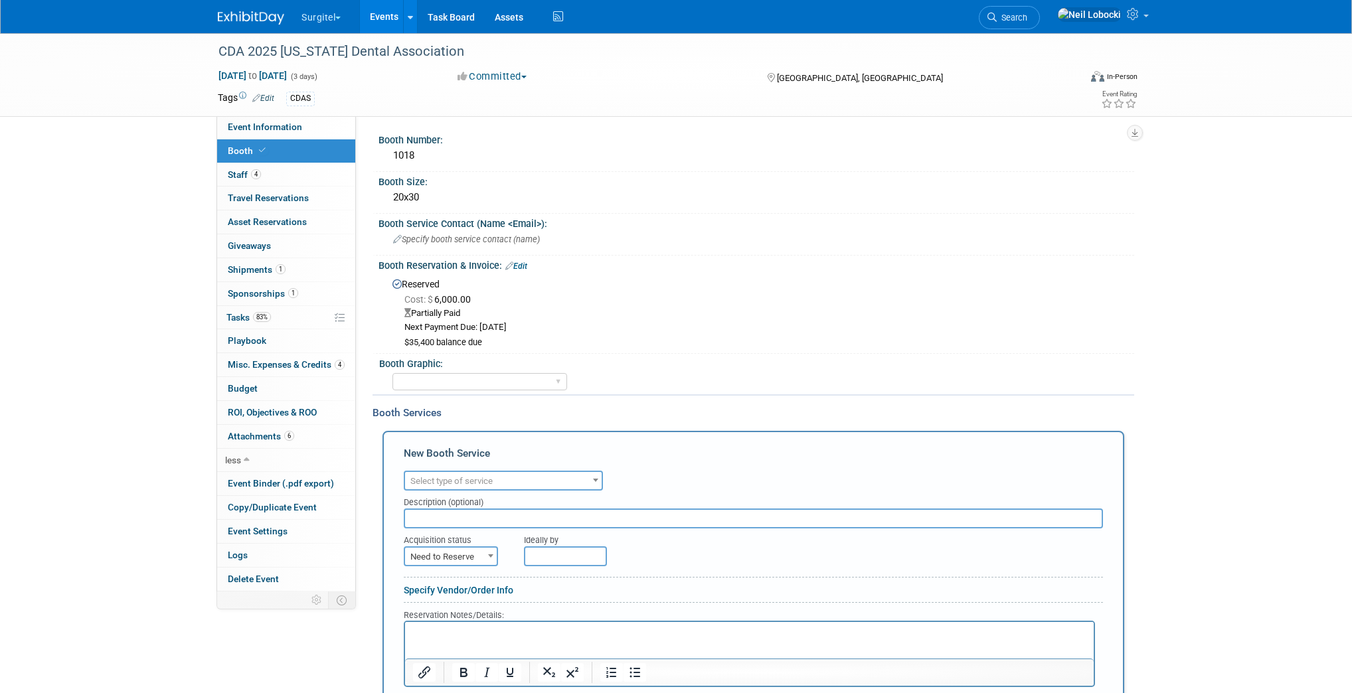
click at [499, 513] on input "text" at bounding box center [753, 519] width 699 height 20
type input "Lamar Invoice 1 - 50% Deposit"
click at [478, 552] on span "Need to Reserve" at bounding box center [451, 557] width 92 height 19
click at [684, 542] on div "Ideally by" at bounding box center [783, 538] width 519 height 18
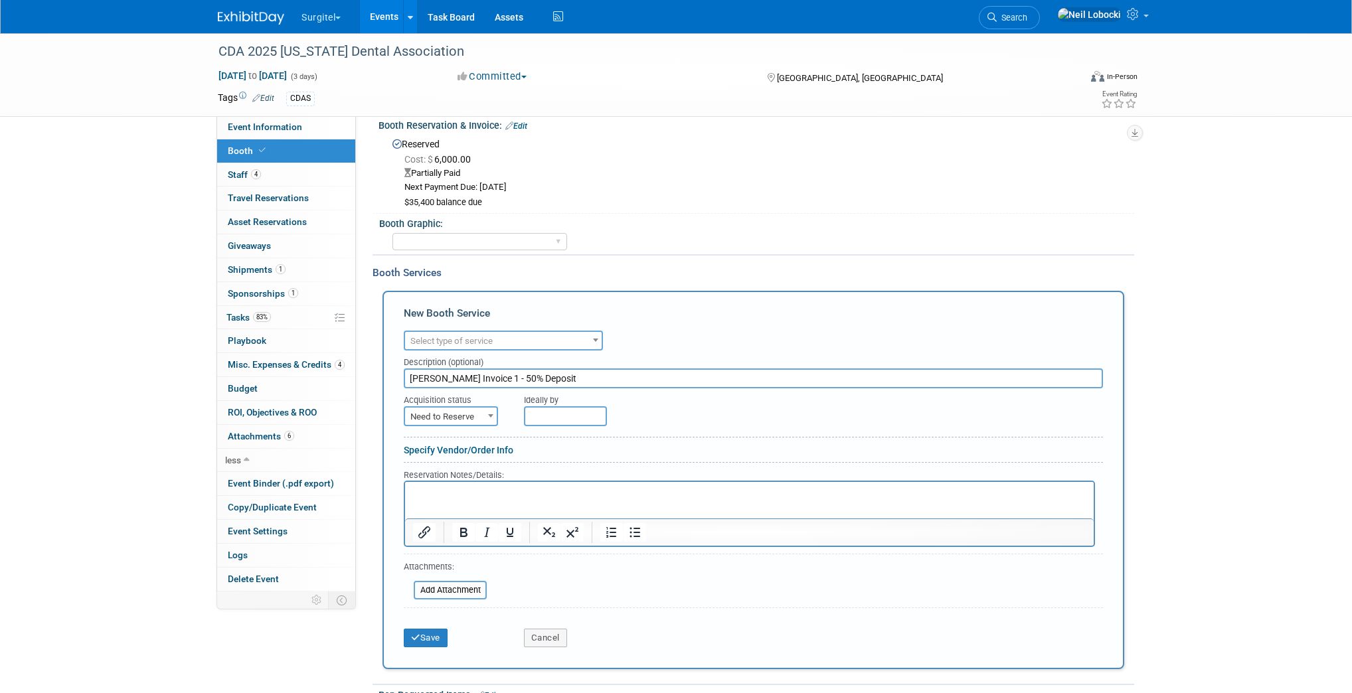
scroll to position [159, 0]
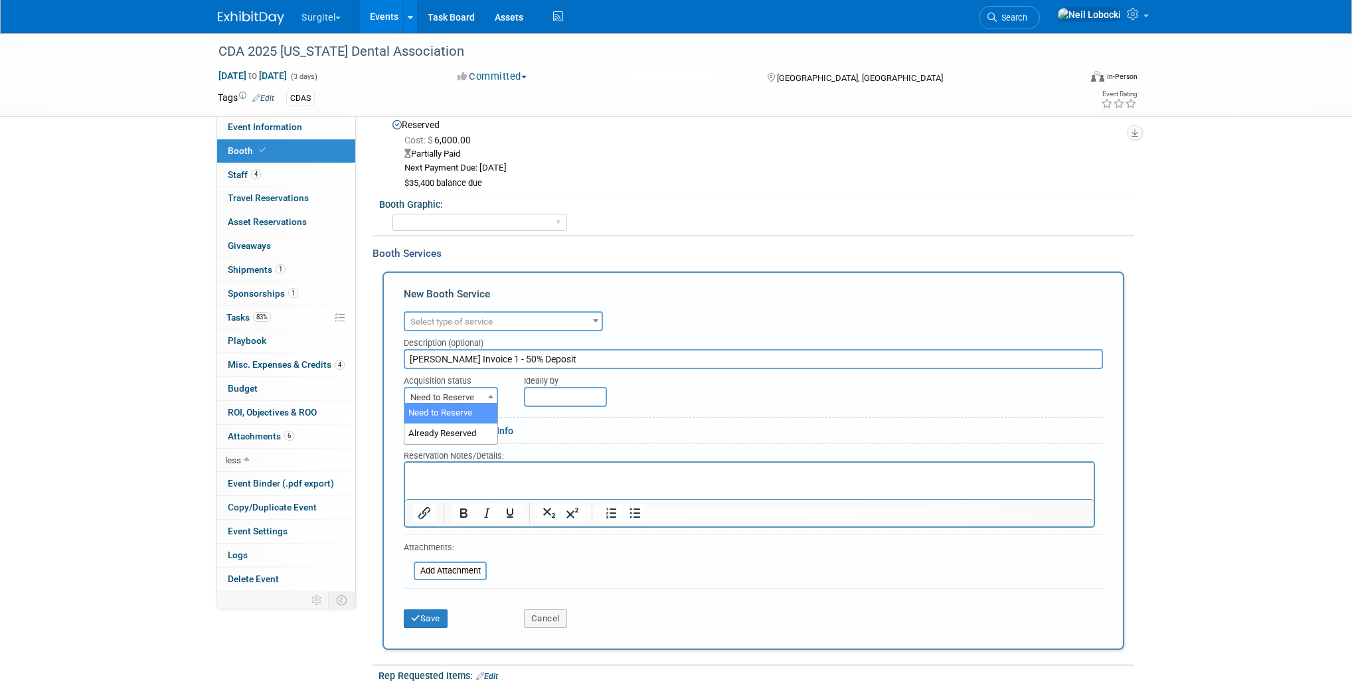
click at [473, 389] on span "Need to Reserve" at bounding box center [451, 398] width 92 height 19
select select "2"
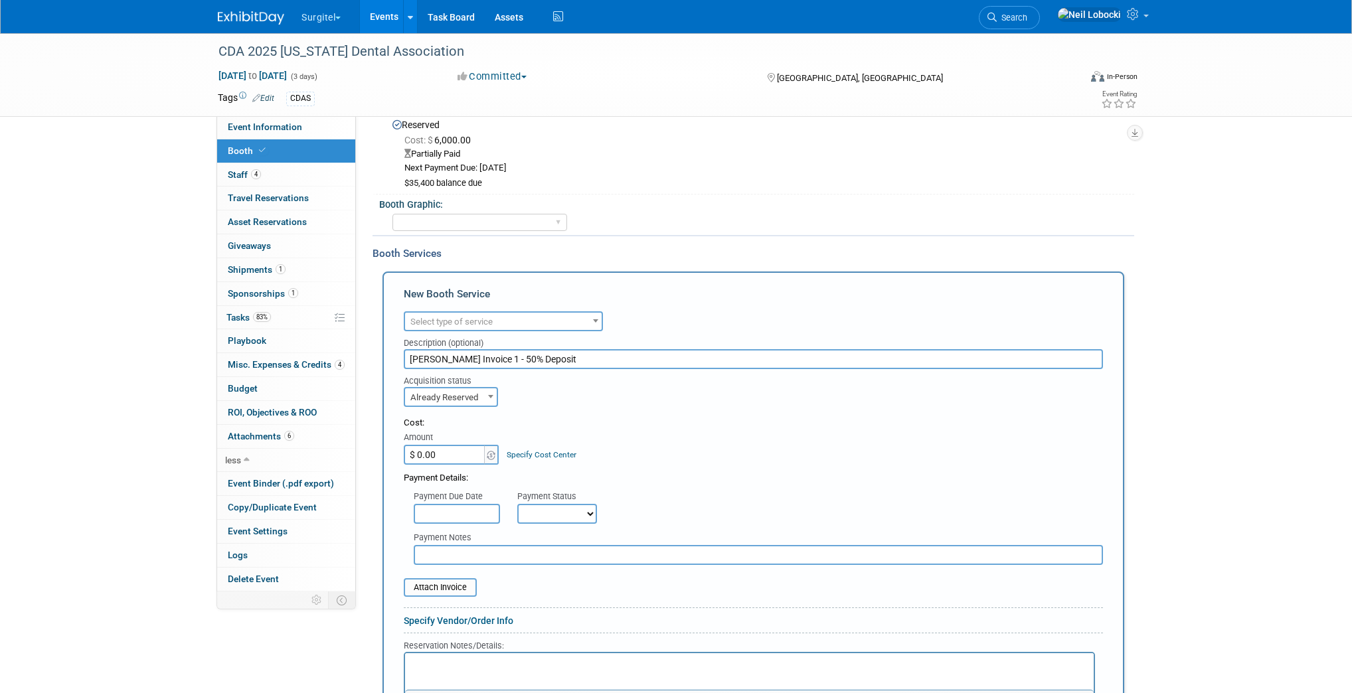
click at [444, 454] on input "$ 0.00" at bounding box center [445, 455] width 83 height 20
type input "$ 20,282.99"
click at [675, 478] on div "Payment Details:" at bounding box center [753, 475] width 699 height 20
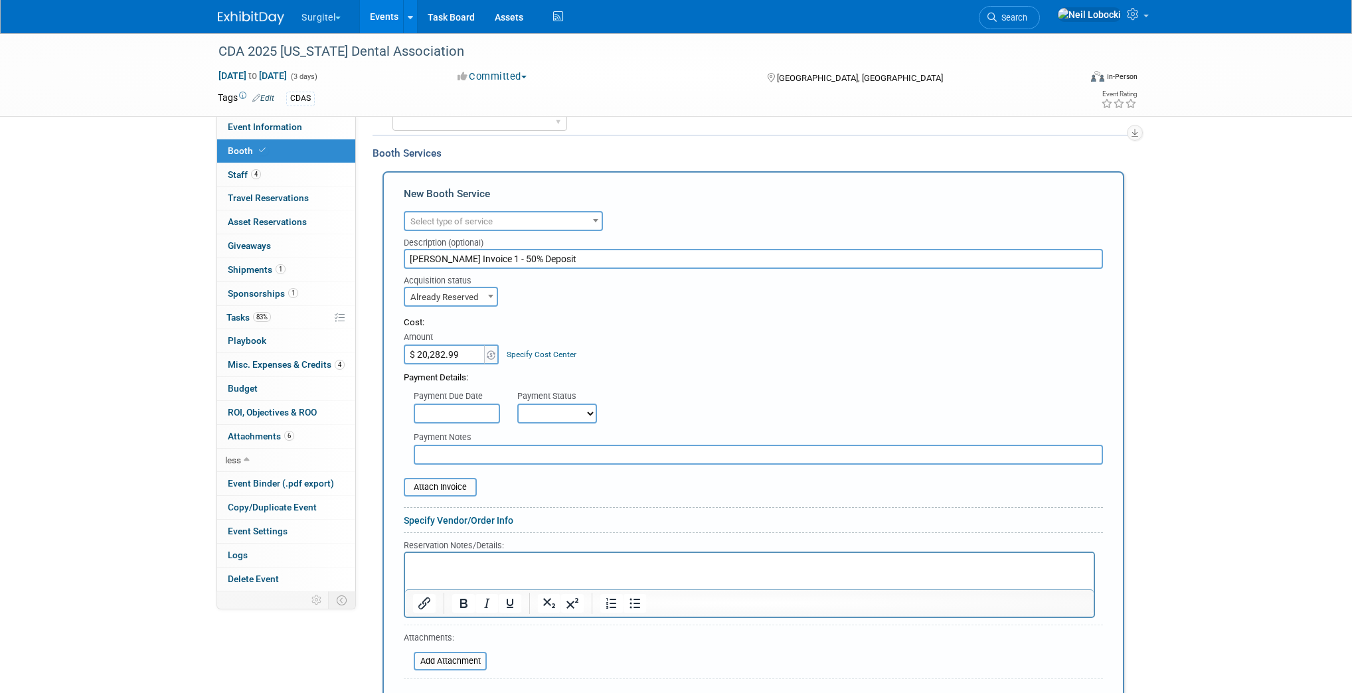
scroll to position [266, 0]
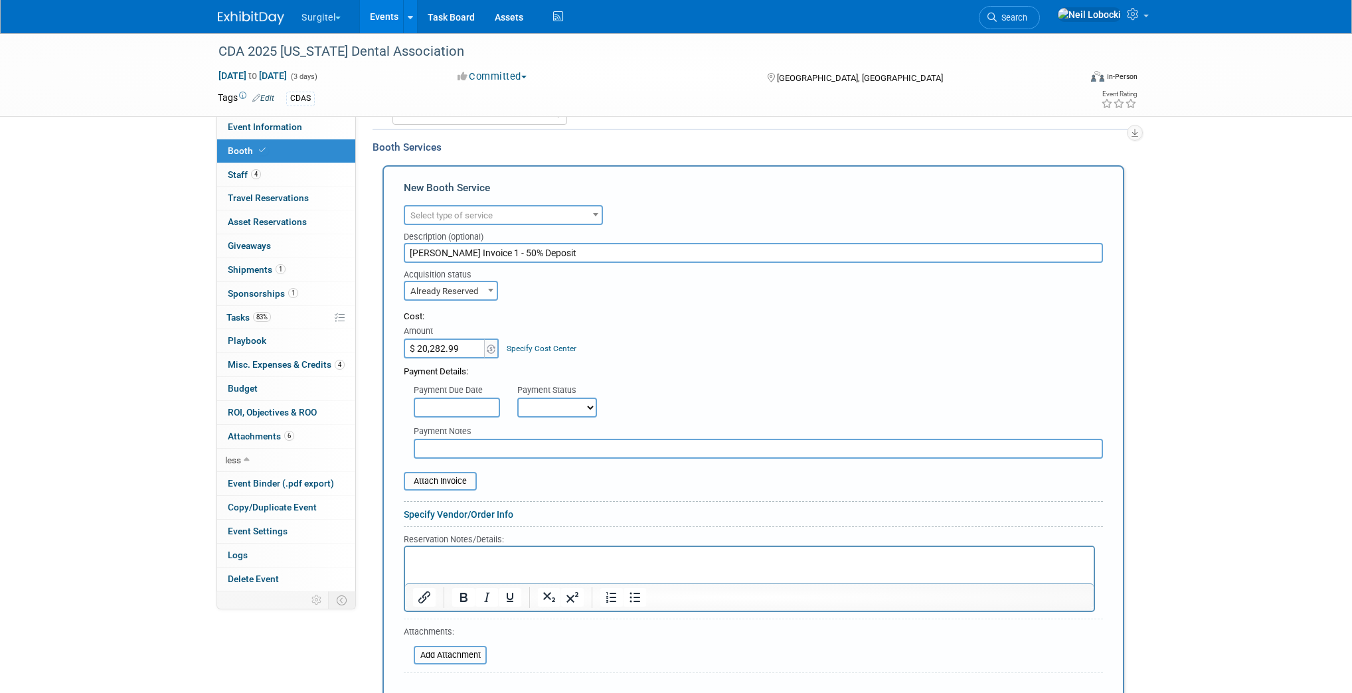
click at [553, 402] on select "Not Paid Yet Partially Paid Paid in Full" at bounding box center [557, 408] width 80 height 20
select select "1"
click at [517, 398] on select "Not Paid Yet Partially Paid Paid in Full" at bounding box center [557, 408] width 80 height 20
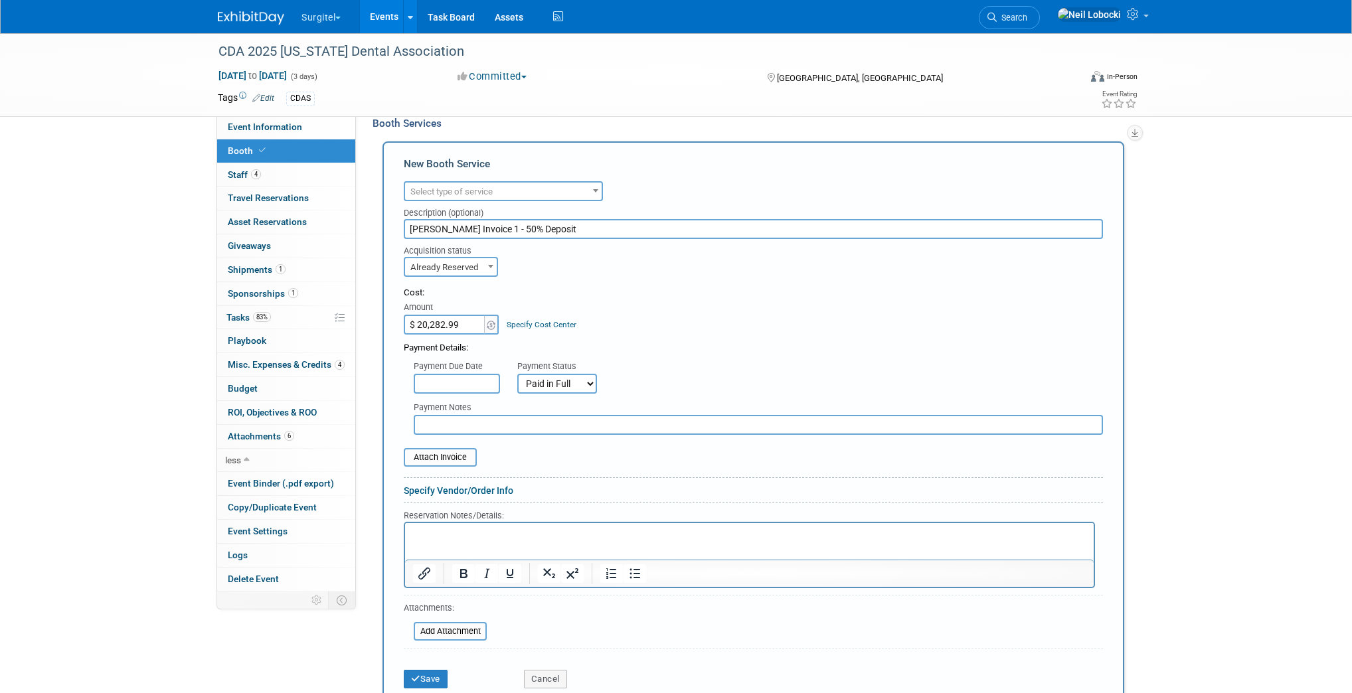
scroll to position [372, 0]
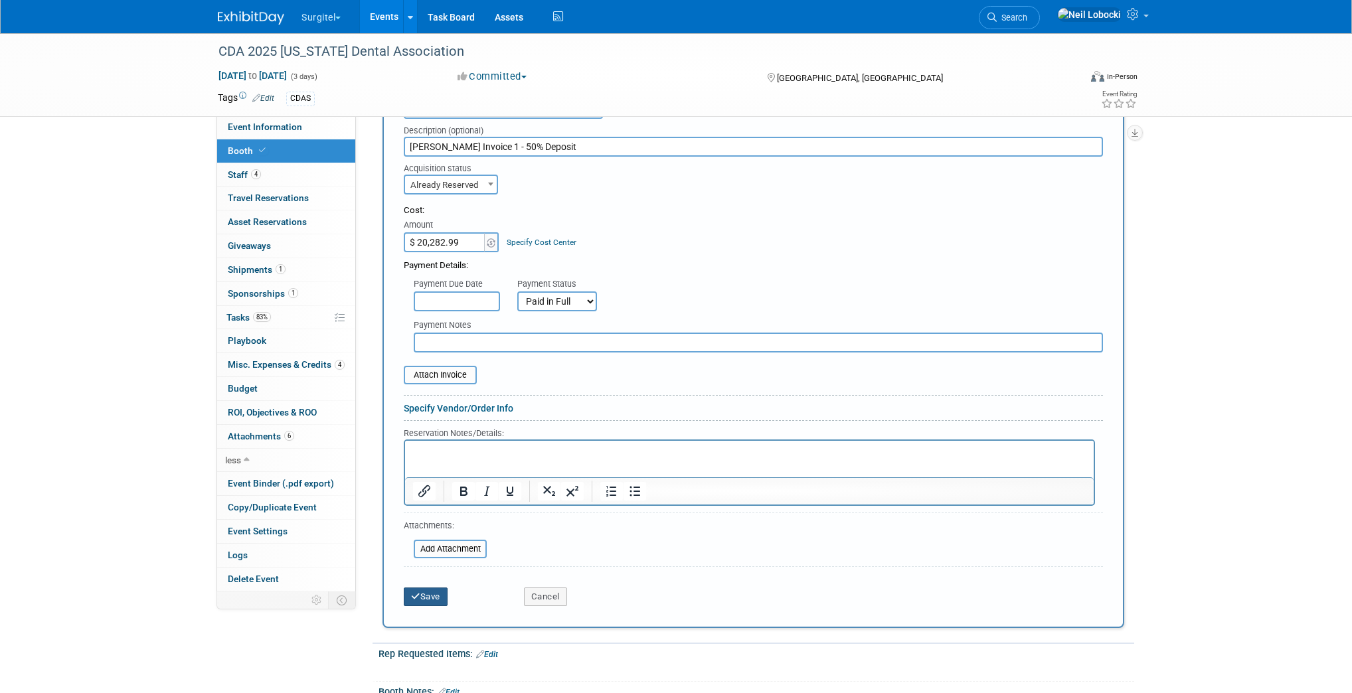
click at [419, 595] on icon "submit" at bounding box center [415, 596] width 9 height 9
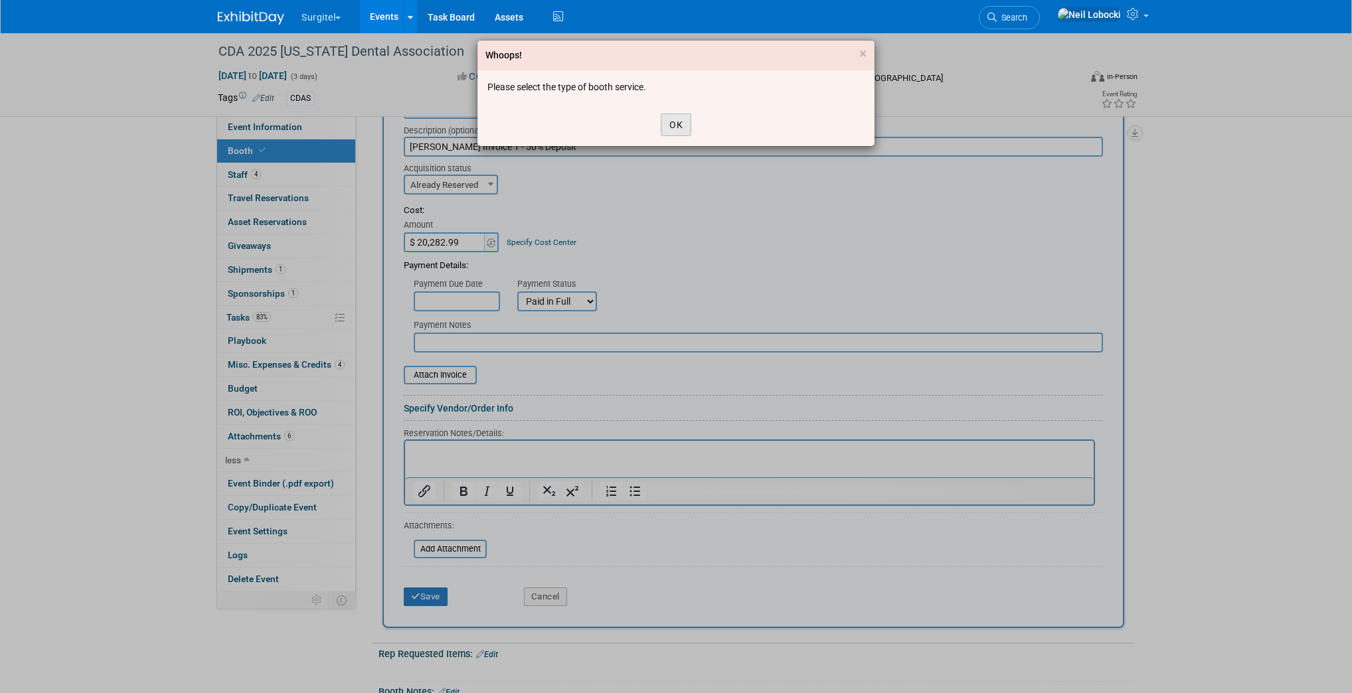
click at [675, 125] on button "OK" at bounding box center [676, 125] width 31 height 23
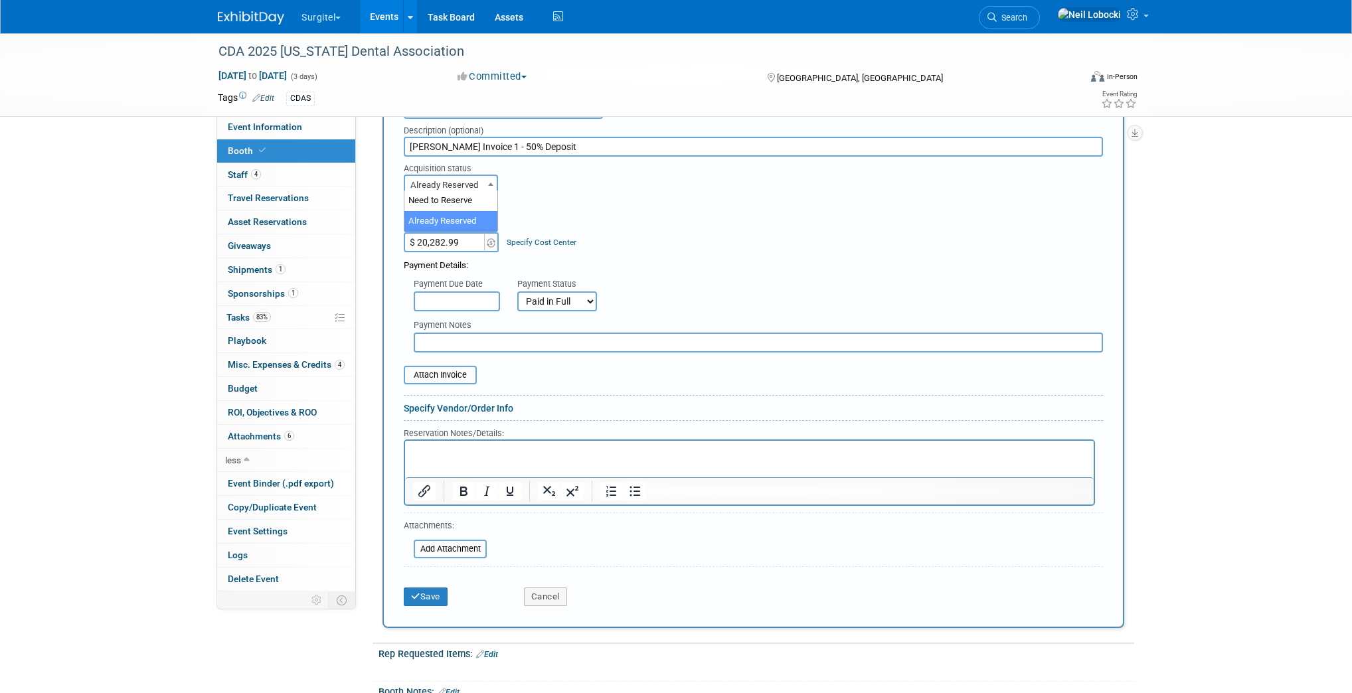
click at [476, 184] on span "Already Reserved" at bounding box center [451, 185] width 92 height 19
click at [608, 165] on div "Acquisition status Need to Reserve Already Reserved Already Reserved Ideally by" at bounding box center [753, 176] width 719 height 38
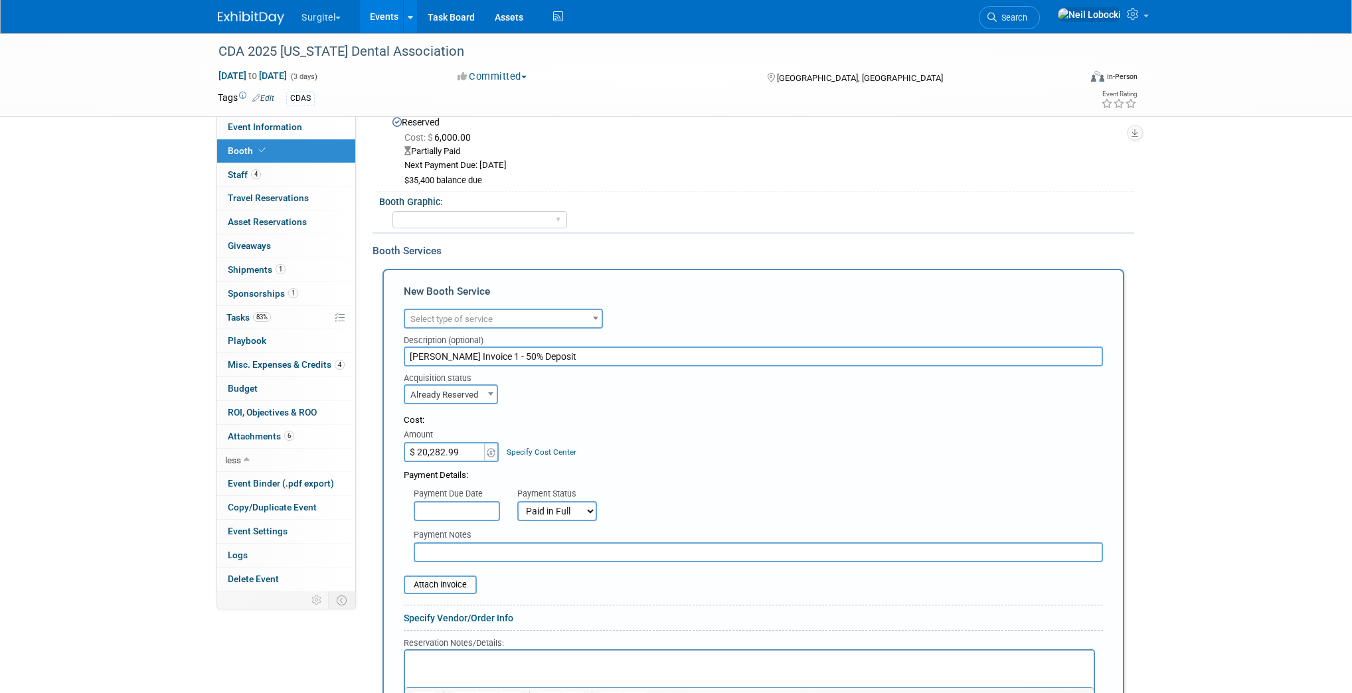
scroll to position [159, 0]
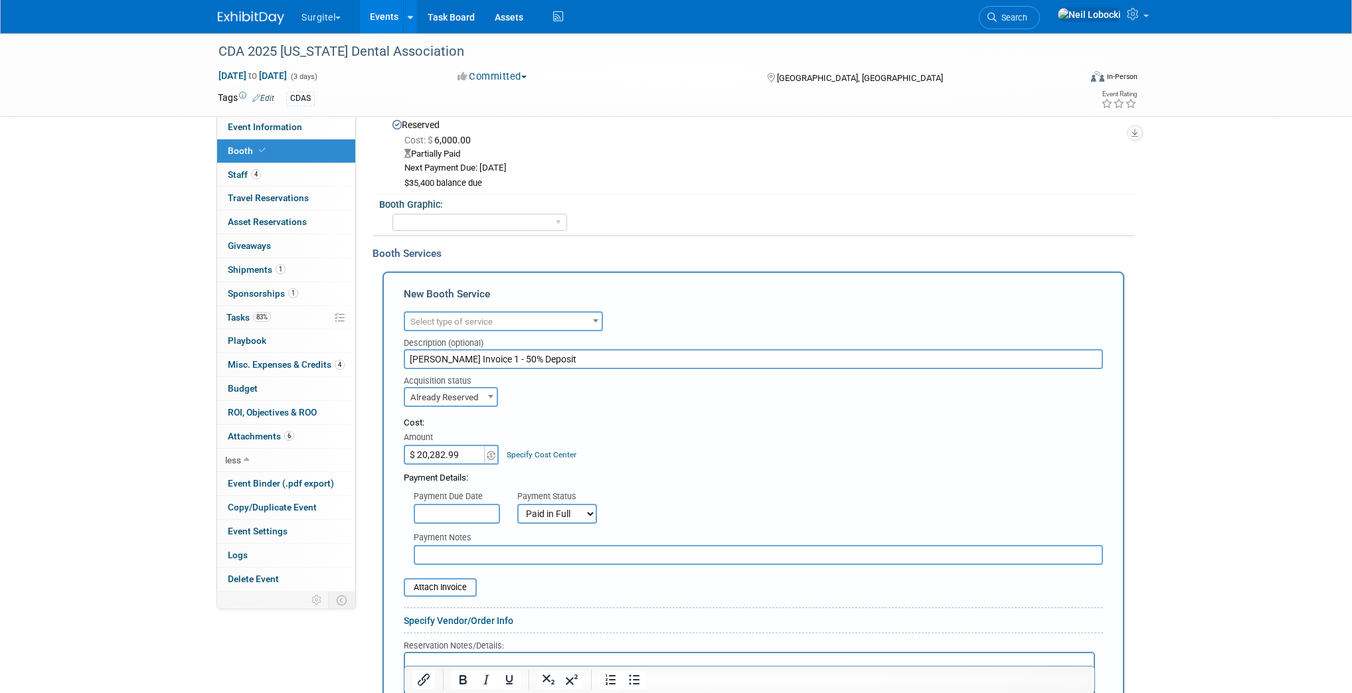
click at [497, 315] on span "Select type of service" at bounding box center [503, 322] width 197 height 19
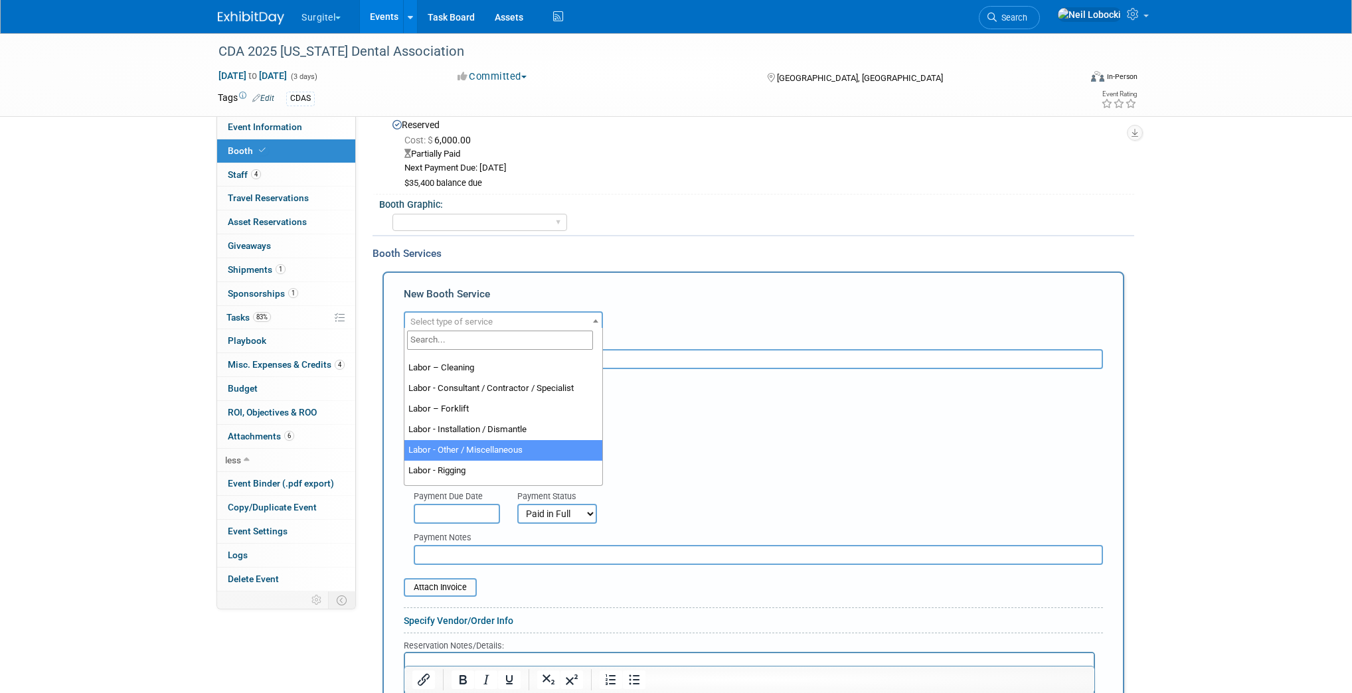
scroll to position [74, 0]
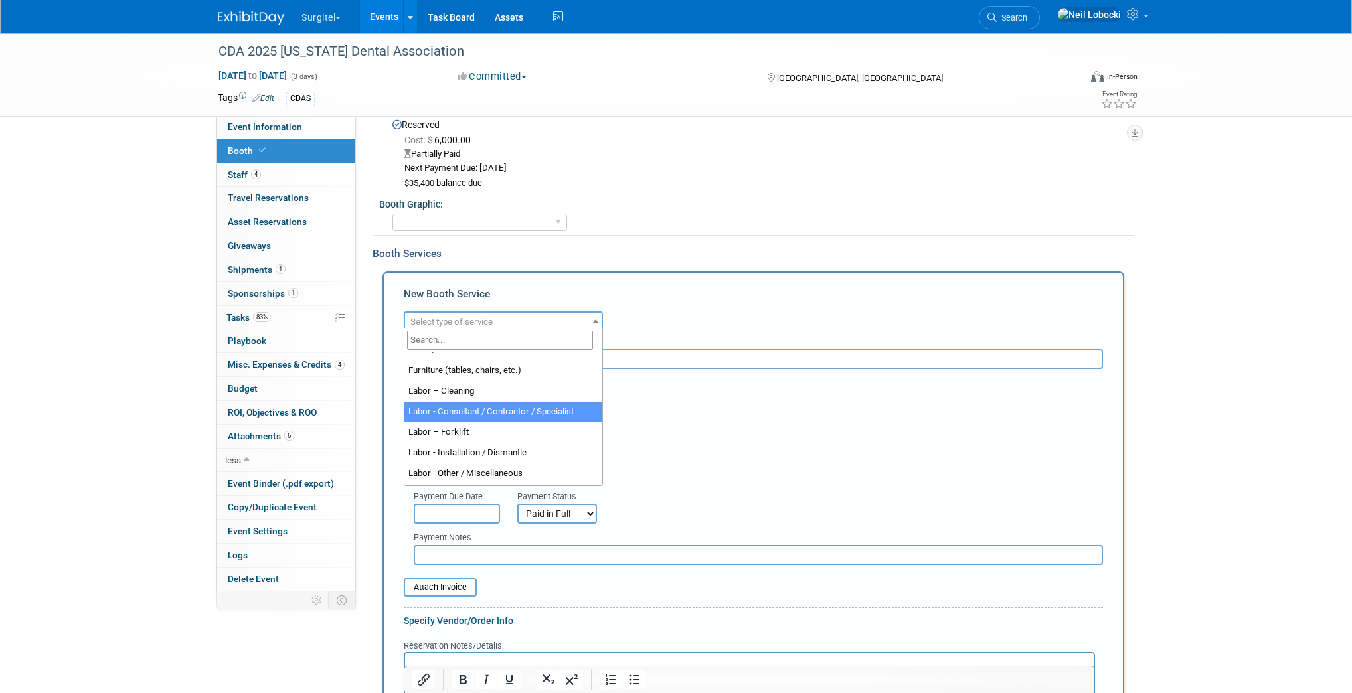
select select "12"
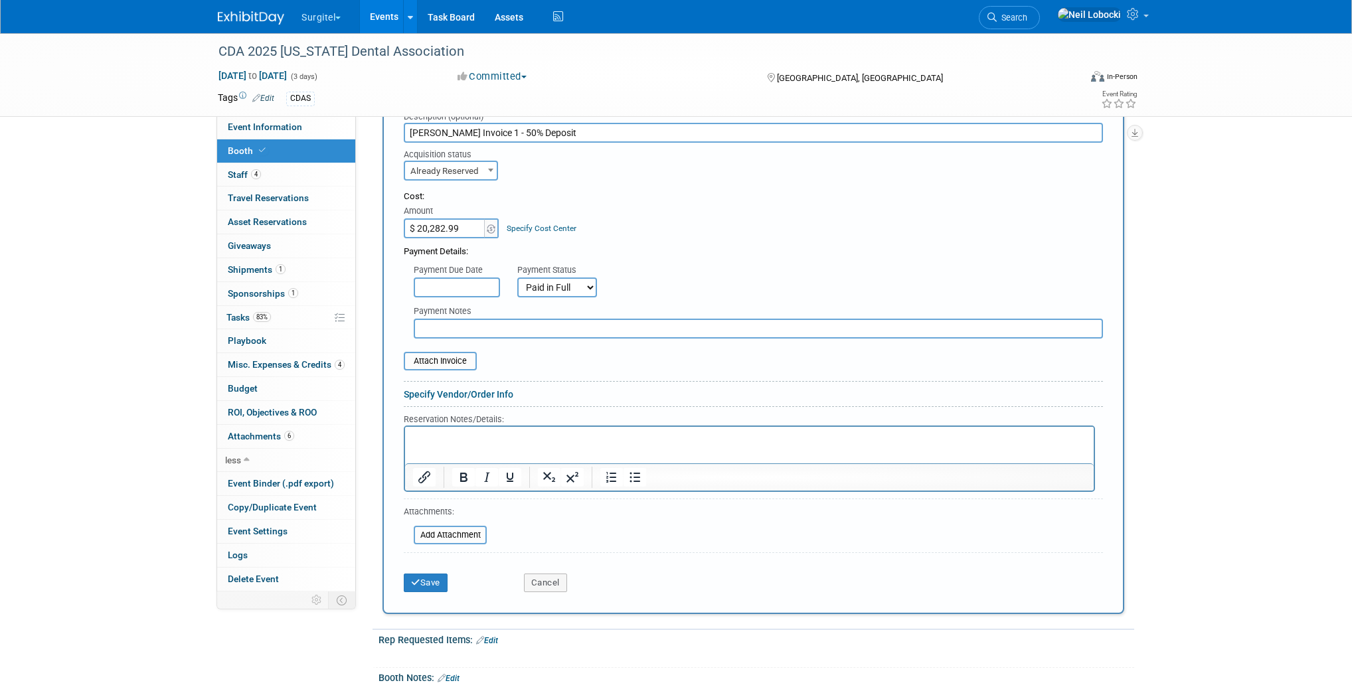
scroll to position [478, 0]
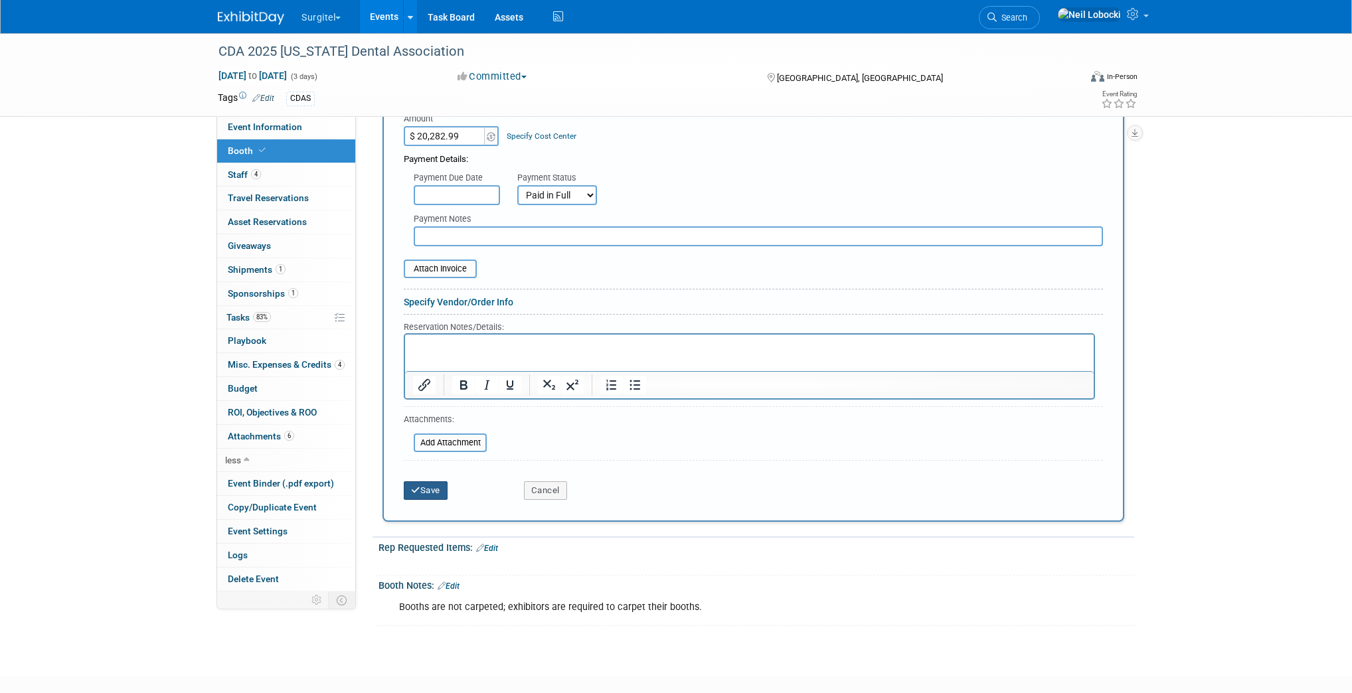
click at [420, 488] on button "Save" at bounding box center [426, 491] width 44 height 19
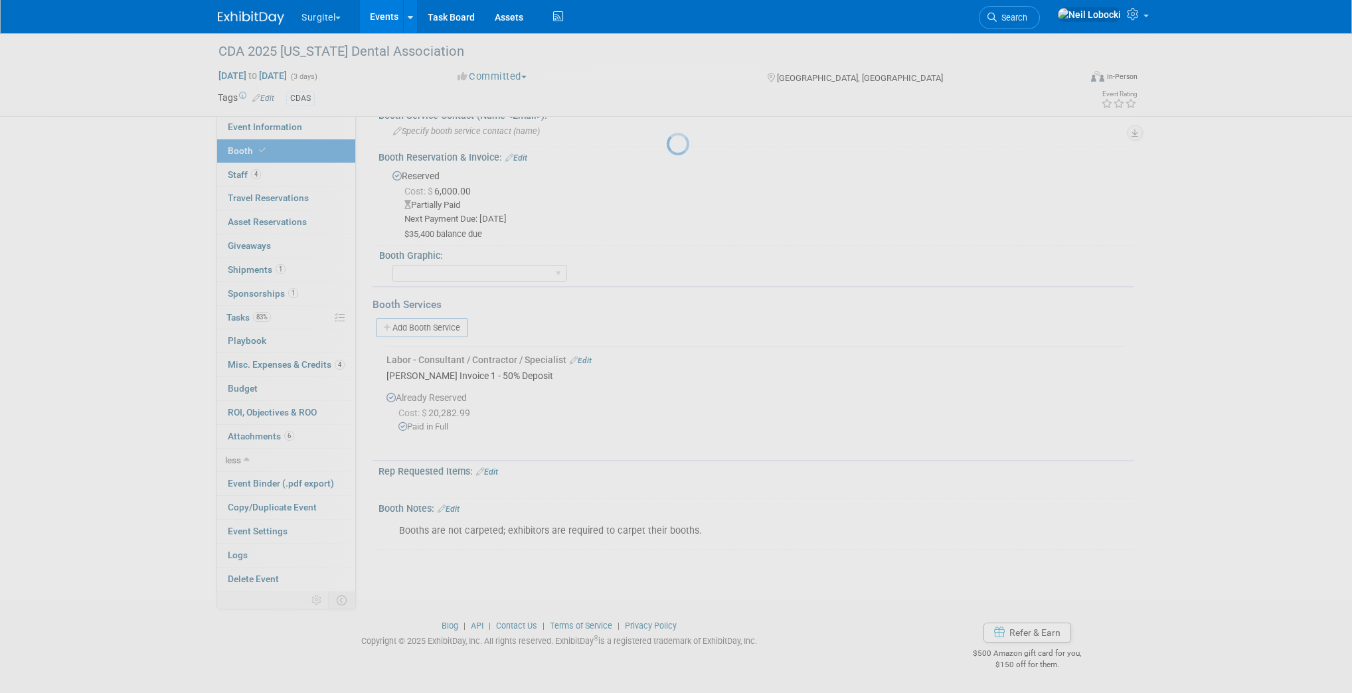
scroll to position [104, 0]
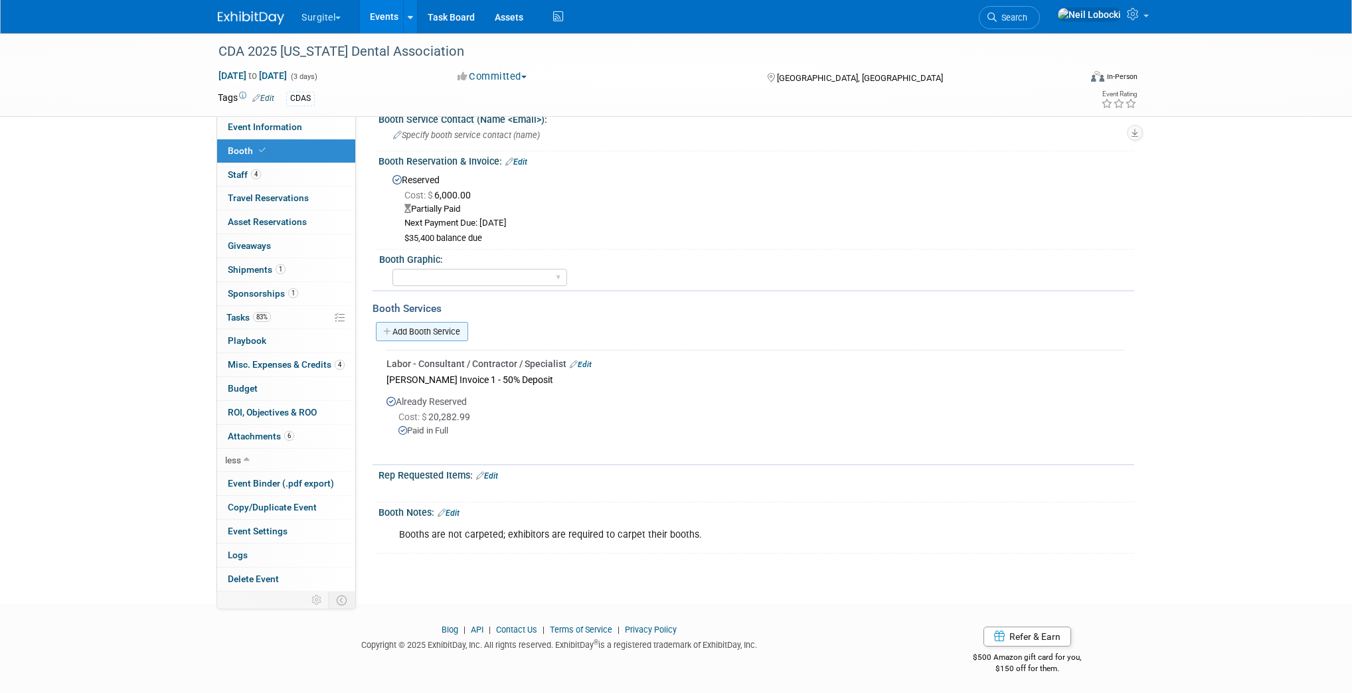
click at [444, 326] on link "Add Booth Service" at bounding box center [422, 331] width 92 height 19
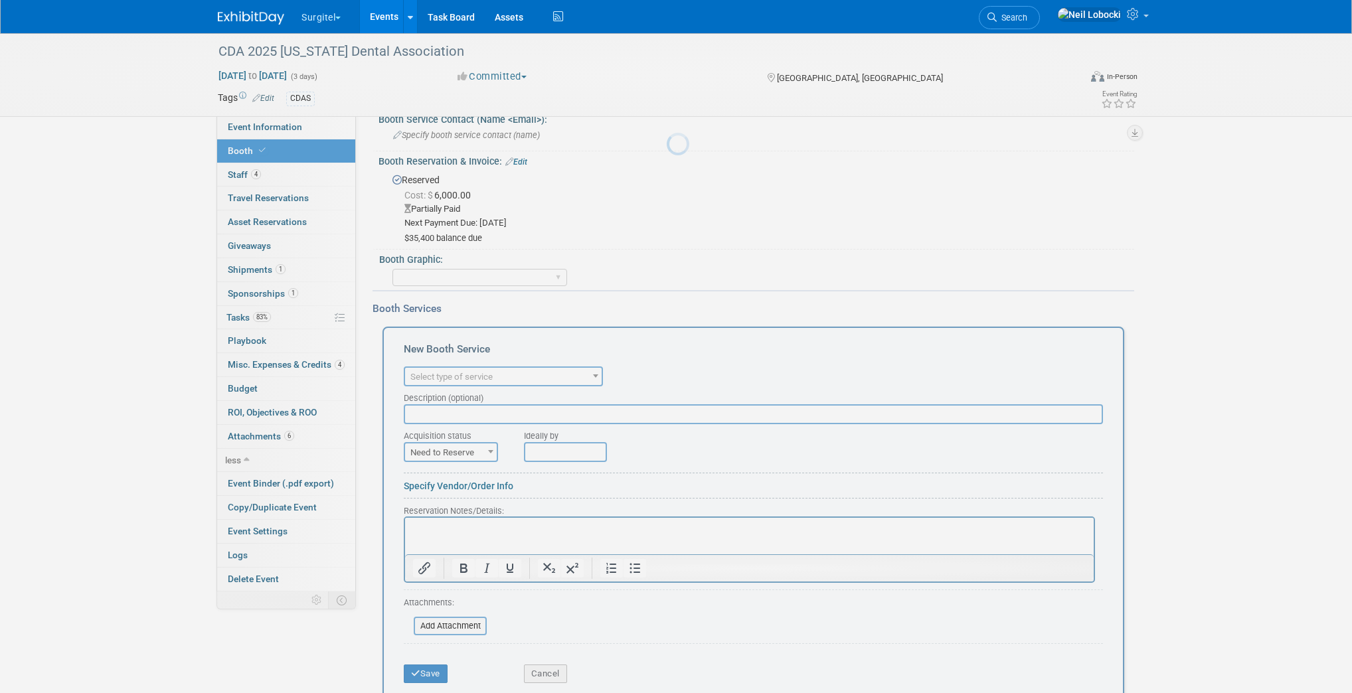
scroll to position [0, 0]
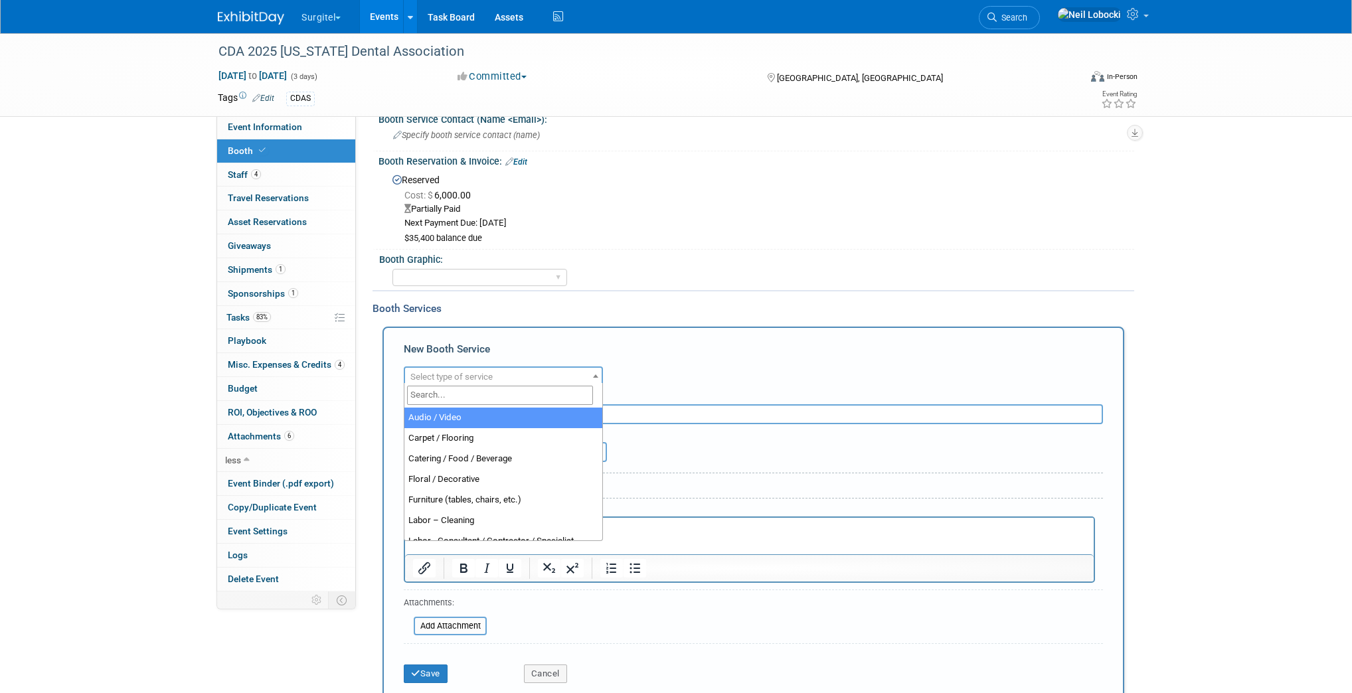
click at [502, 368] on span "Select type of service" at bounding box center [503, 377] width 197 height 19
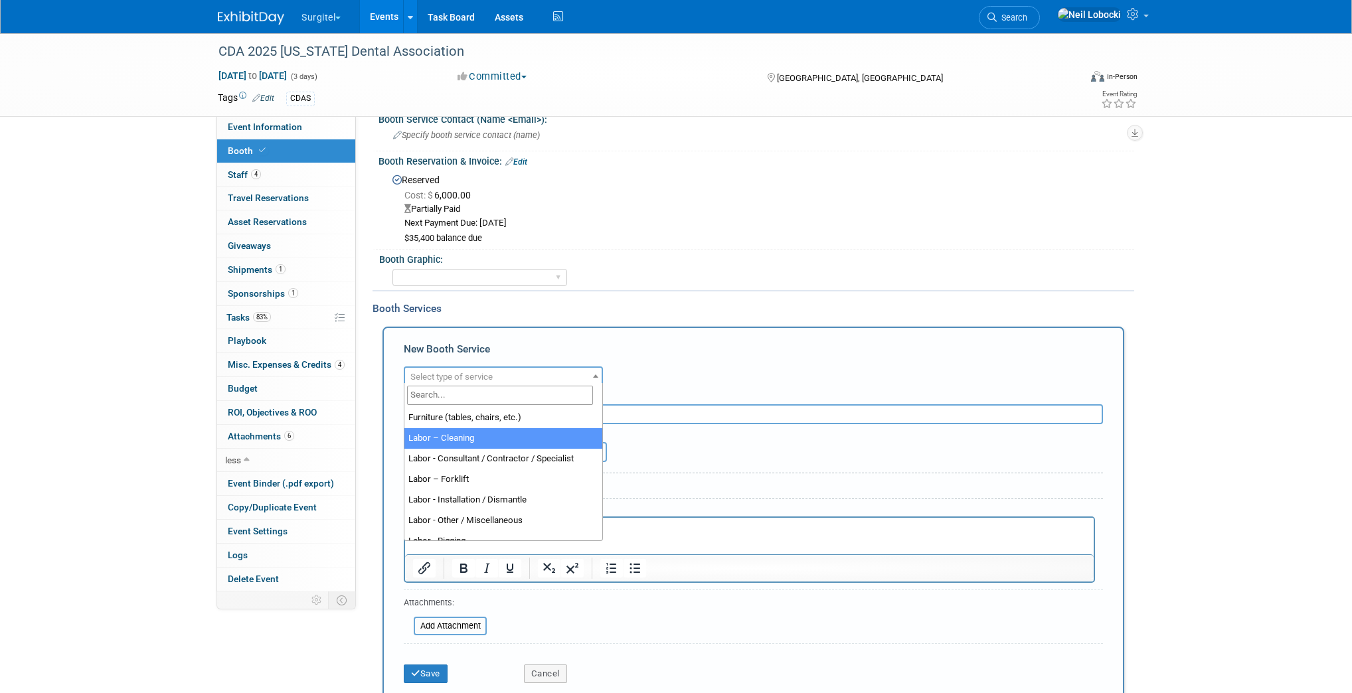
scroll to position [106, 0]
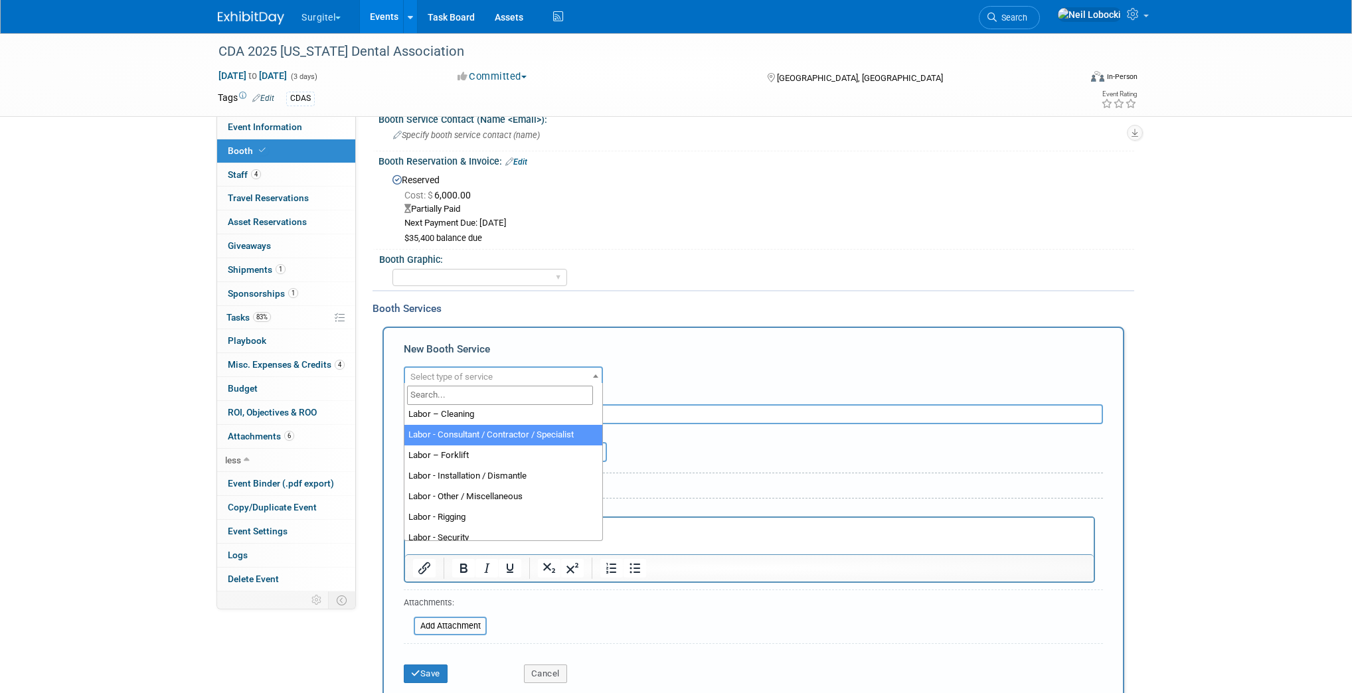
select select "12"
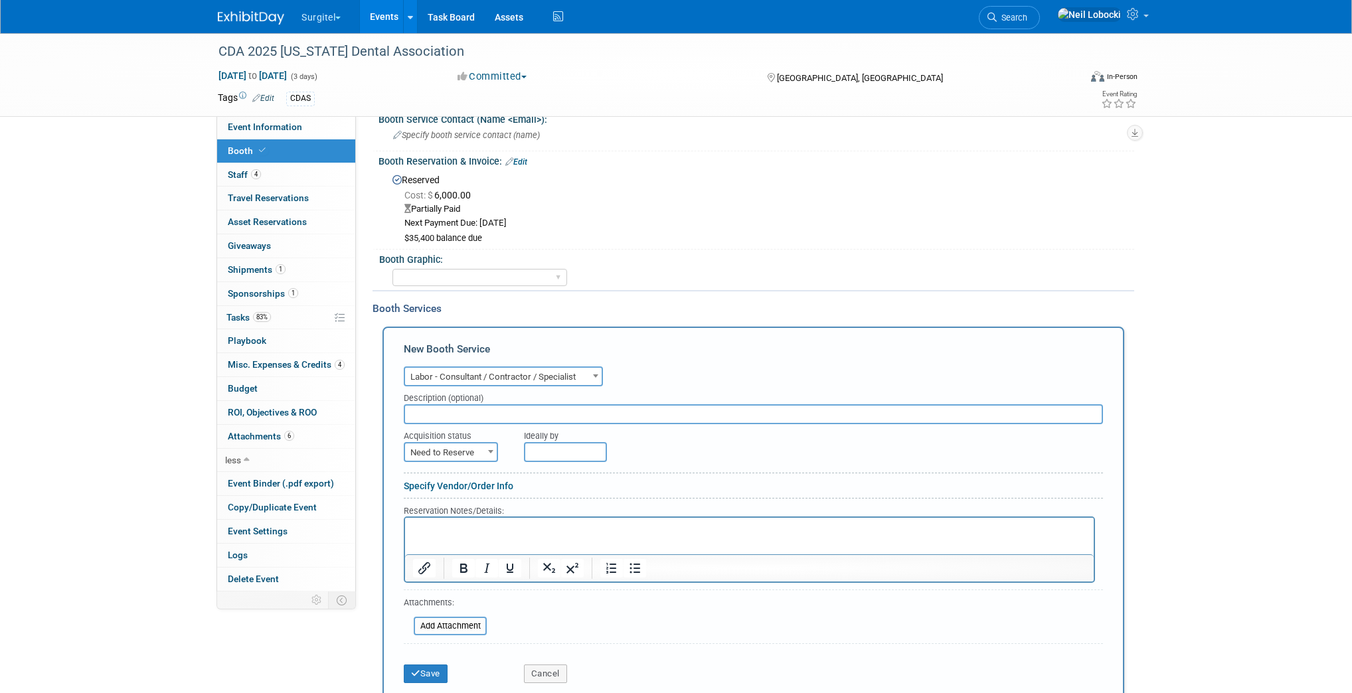
click at [482, 410] on input "text" at bounding box center [753, 414] width 699 height 20
type input "Lamar Invoice 2 - Final"
click at [470, 451] on span "Need to Reserve" at bounding box center [451, 453] width 92 height 19
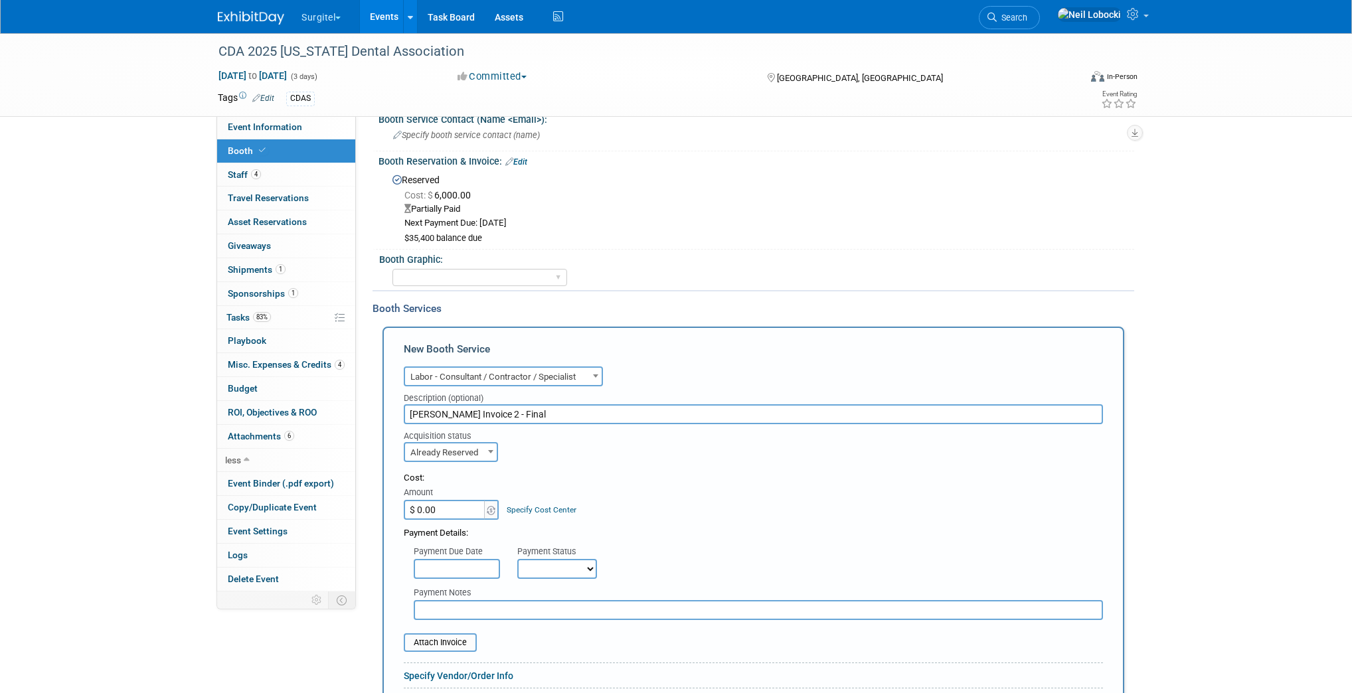
select select "2"
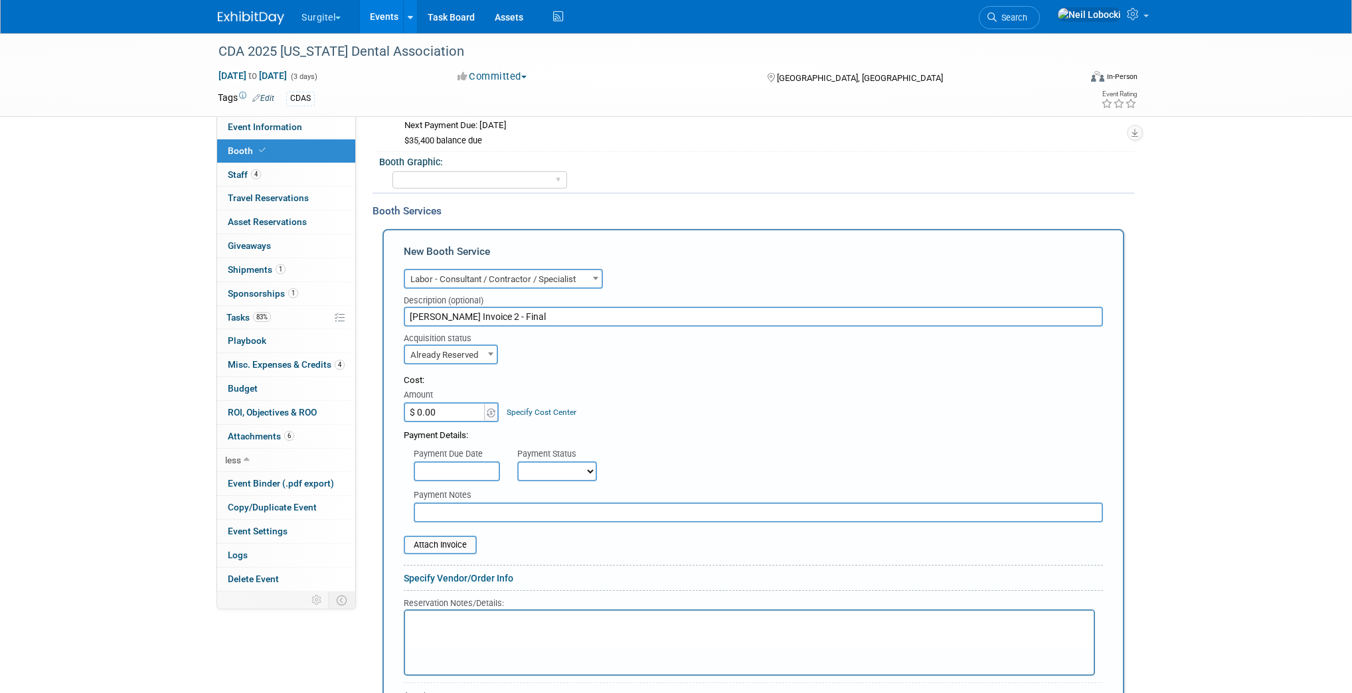
scroll to position [211, 0]
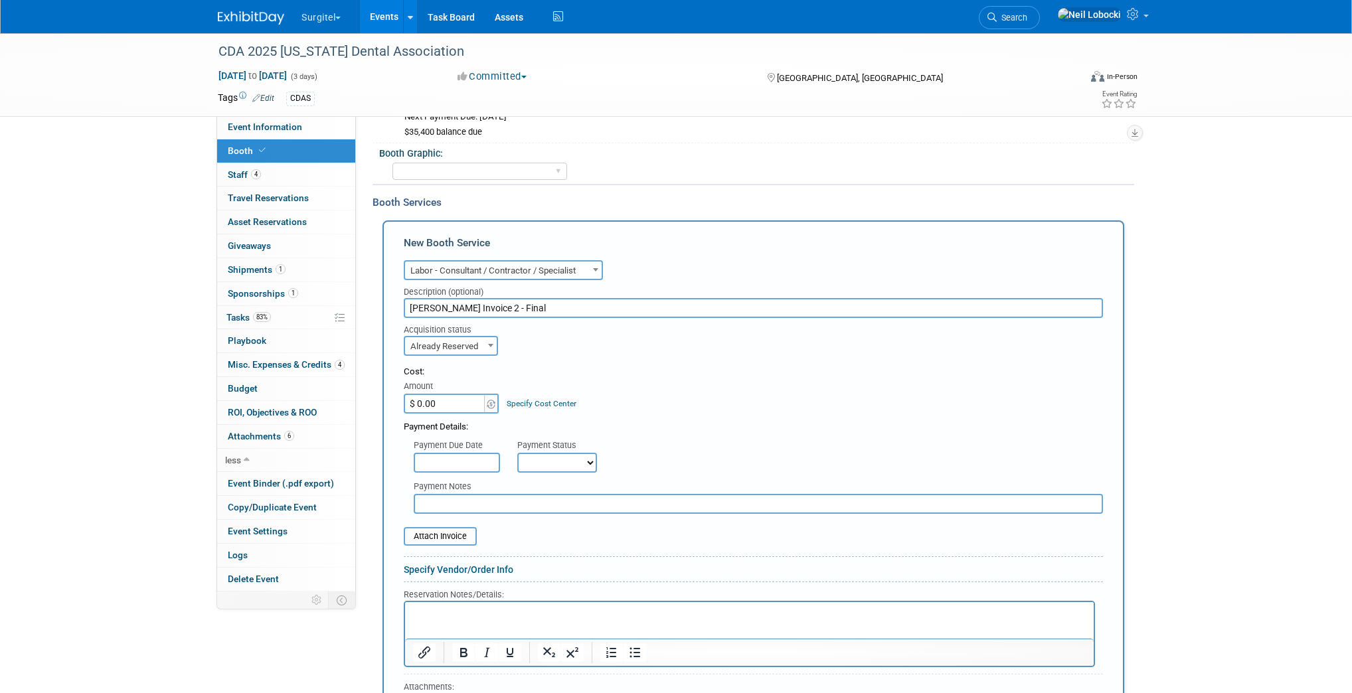
click at [450, 399] on input "$ 0.00" at bounding box center [445, 404] width 83 height 20
type input "$ 25,282.99"
click at [535, 462] on select "Not Paid Yet Partially Paid Paid in Full" at bounding box center [557, 463] width 80 height 20
click at [683, 452] on div "Payment Due Date Payment Status Not Paid Yet Partially Paid Paid in Full Next P…" at bounding box center [753, 453] width 719 height 39
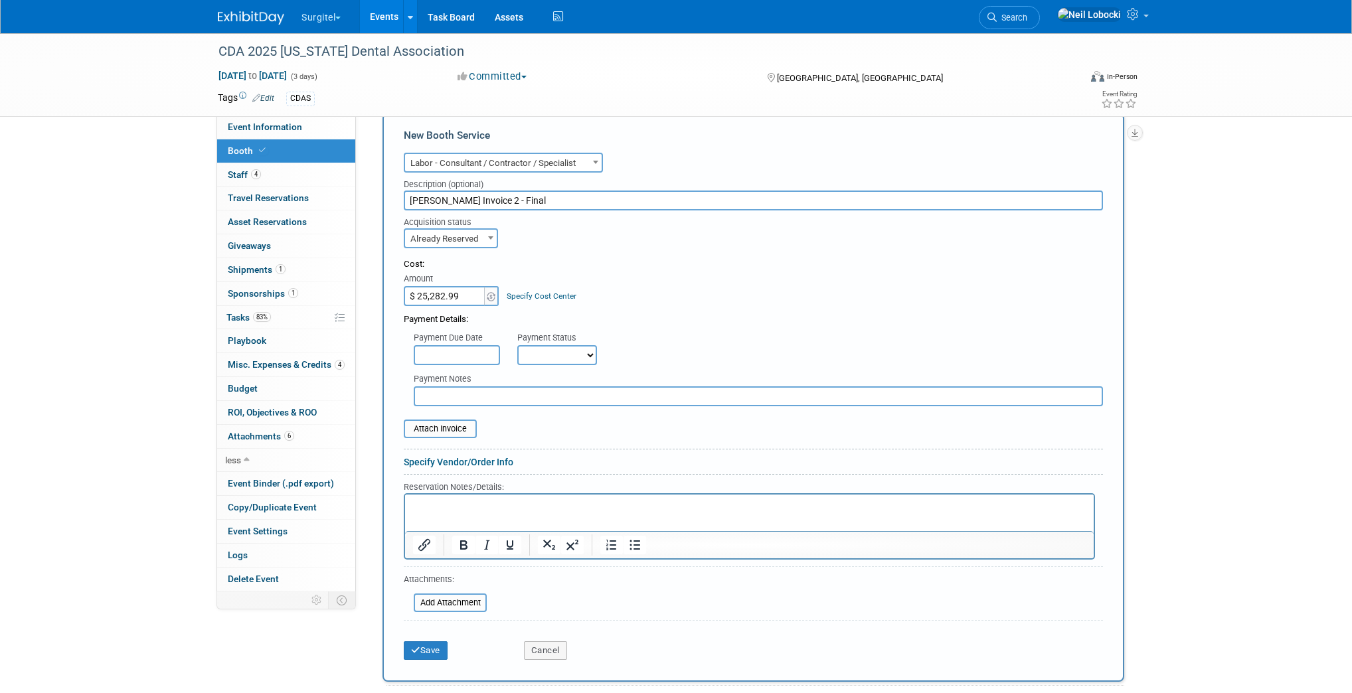
scroll to position [370, 0]
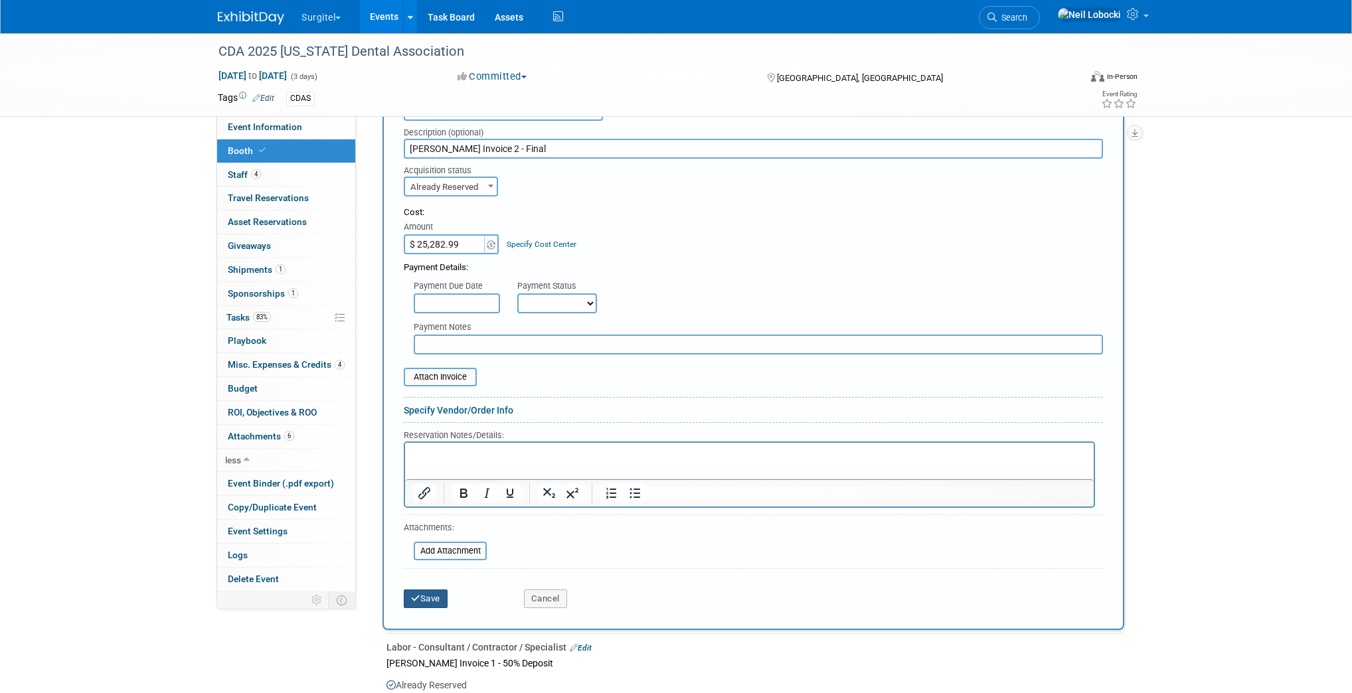
click at [418, 594] on icon "submit" at bounding box center [415, 598] width 9 height 9
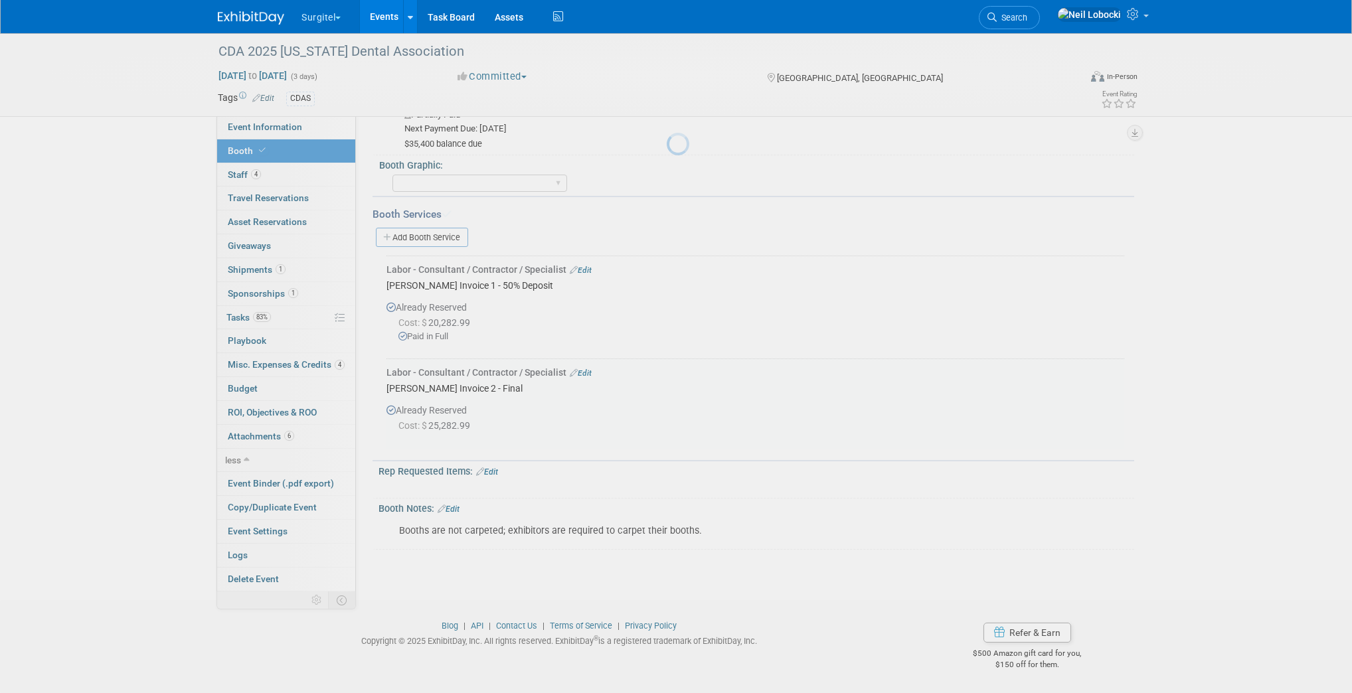
scroll to position [195, 0]
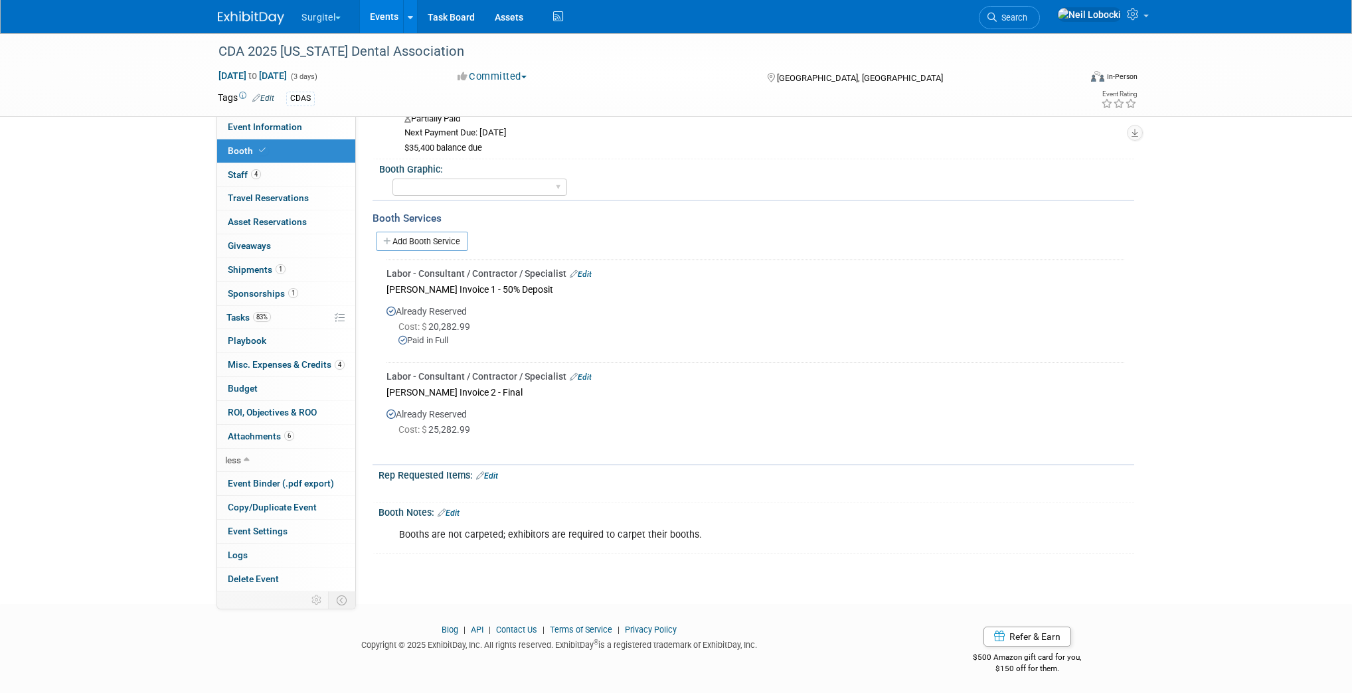
click at [135, 349] on div "CDA 2025 California Dental Association May 15, 2025 to May 17, 2025 (3 days) Ma…" at bounding box center [676, 210] width 1352 height 742
click at [133, 359] on div "CDA 2025 California Dental Association May 15, 2025 to May 17, 2025 (3 days) Ma…" at bounding box center [676, 210] width 1352 height 742
click at [284, 407] on span "ROI, Objectives & ROO 0" at bounding box center [272, 412] width 89 height 11
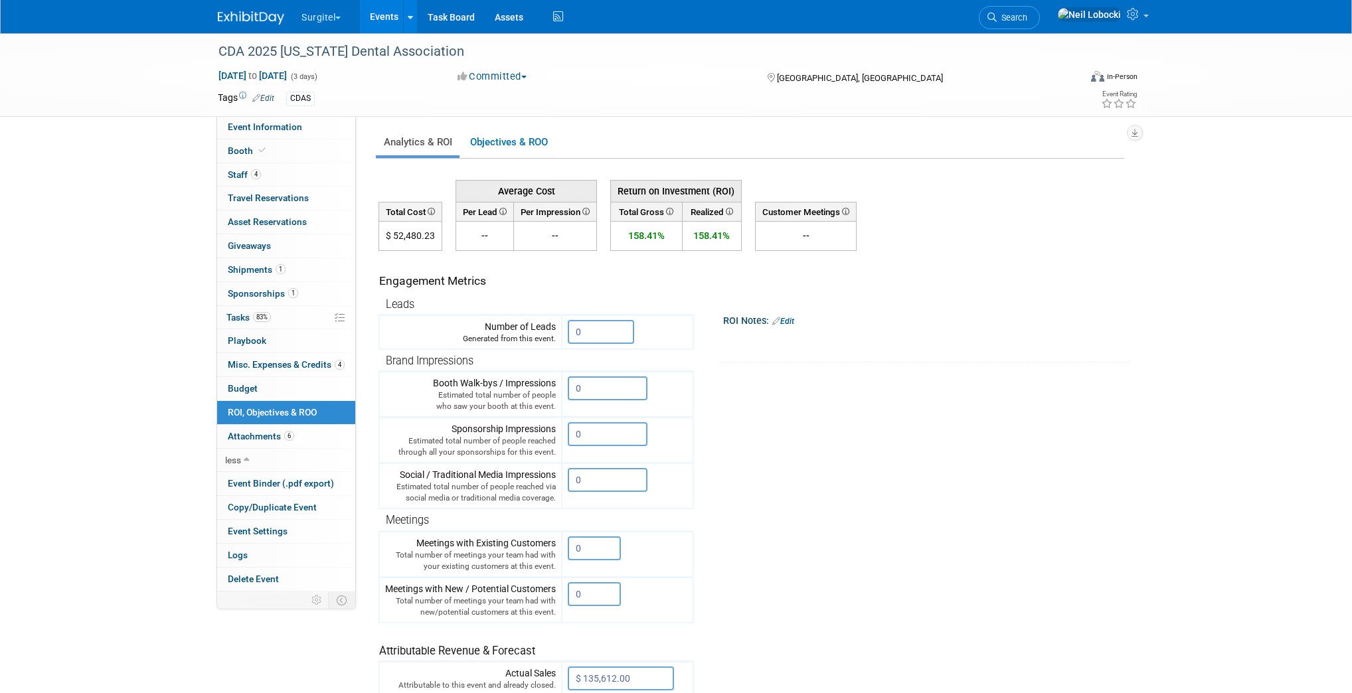
scroll to position [0, 0]
click at [266, 391] on link "Budget" at bounding box center [286, 388] width 138 height 23
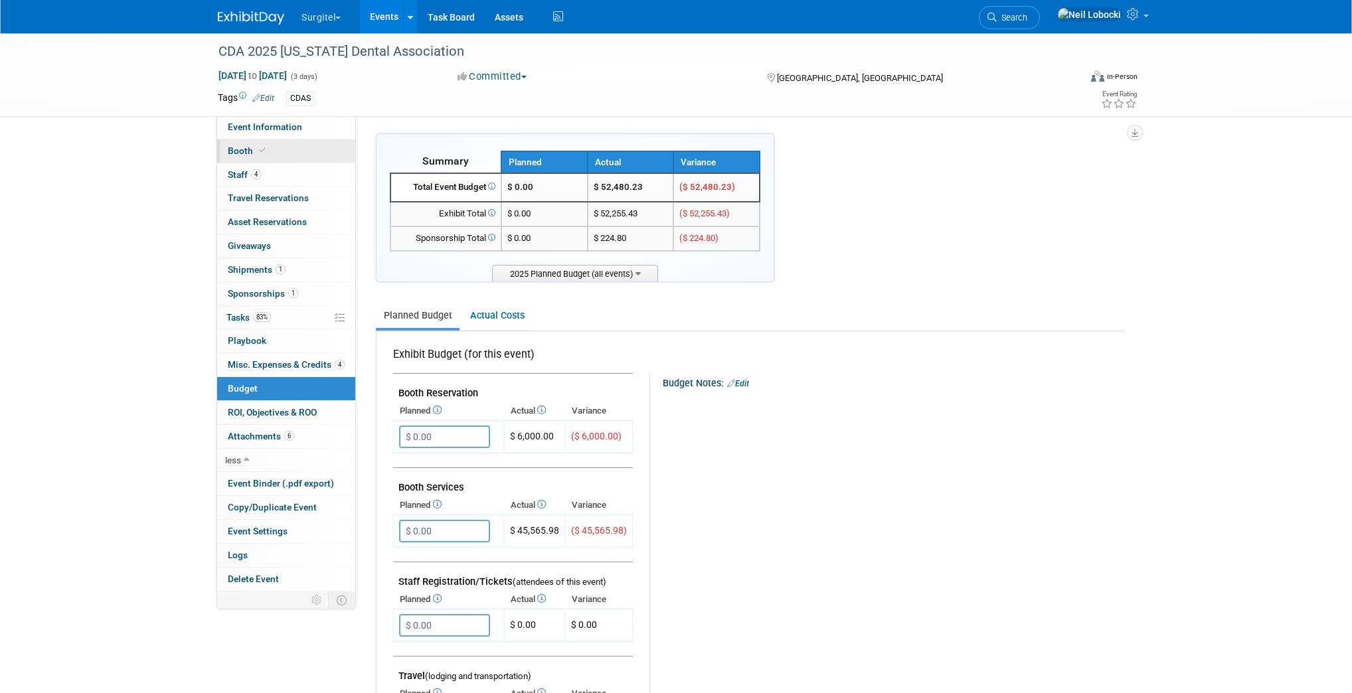
click at [311, 145] on link "Booth" at bounding box center [286, 150] width 138 height 23
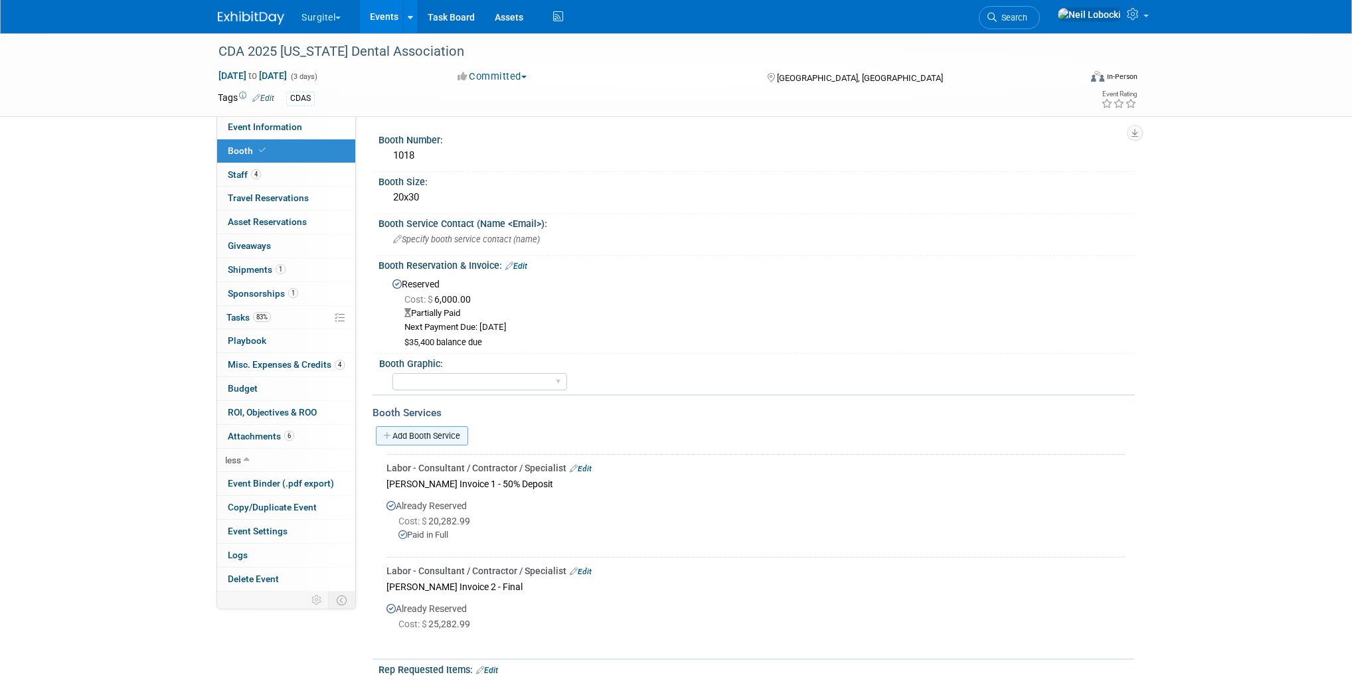
click at [461, 432] on link "Add Booth Service" at bounding box center [422, 435] width 92 height 19
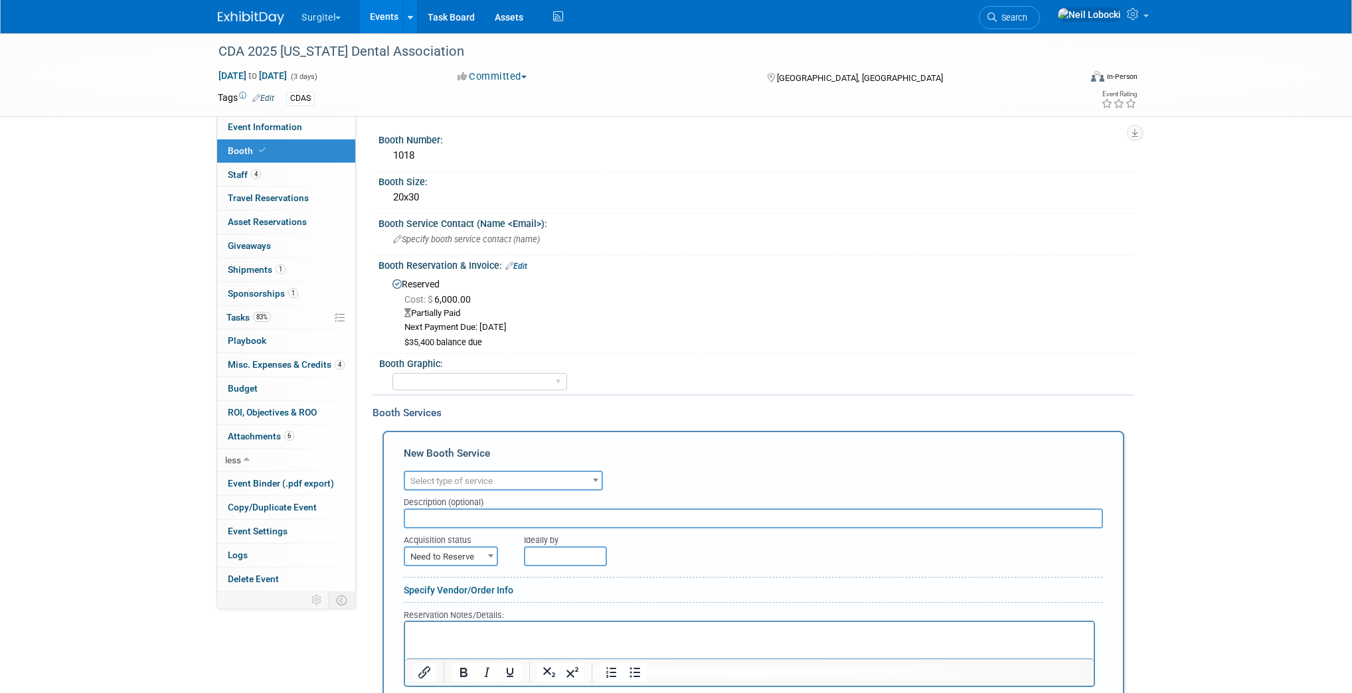
click at [529, 472] on span "Select type of service" at bounding box center [503, 481] width 197 height 19
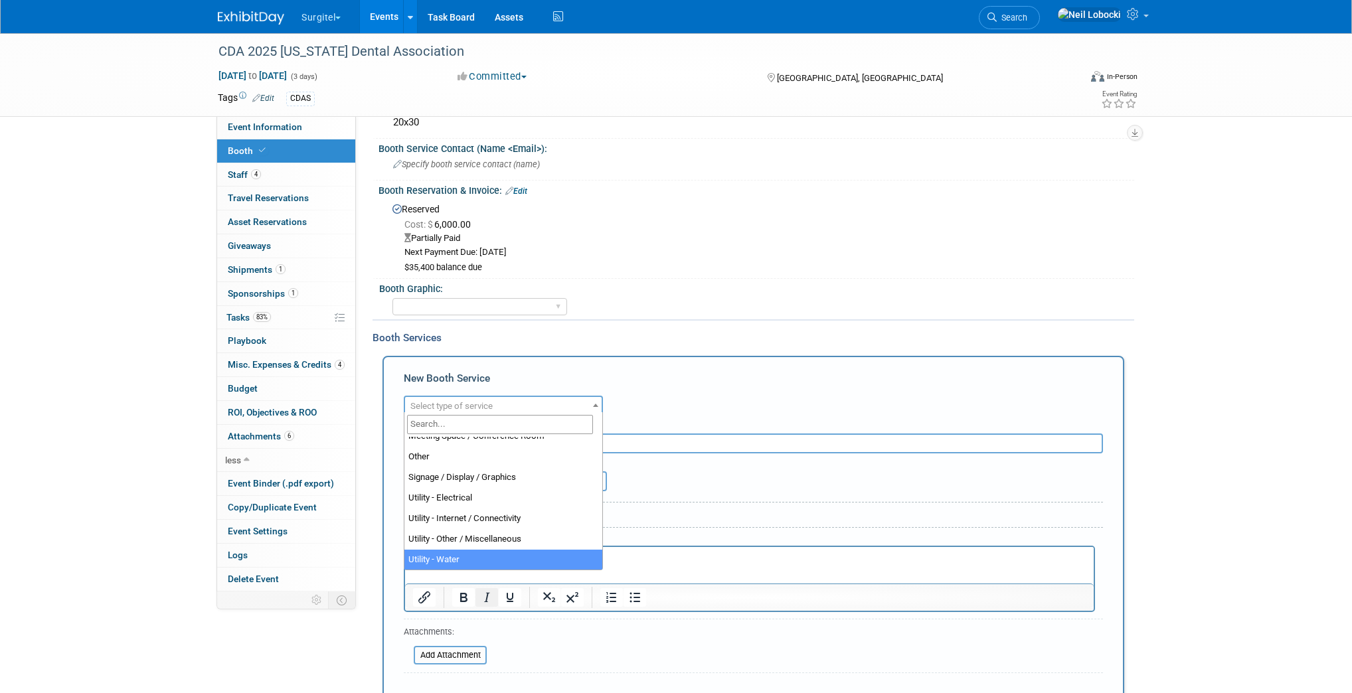
scroll to position [106, 0]
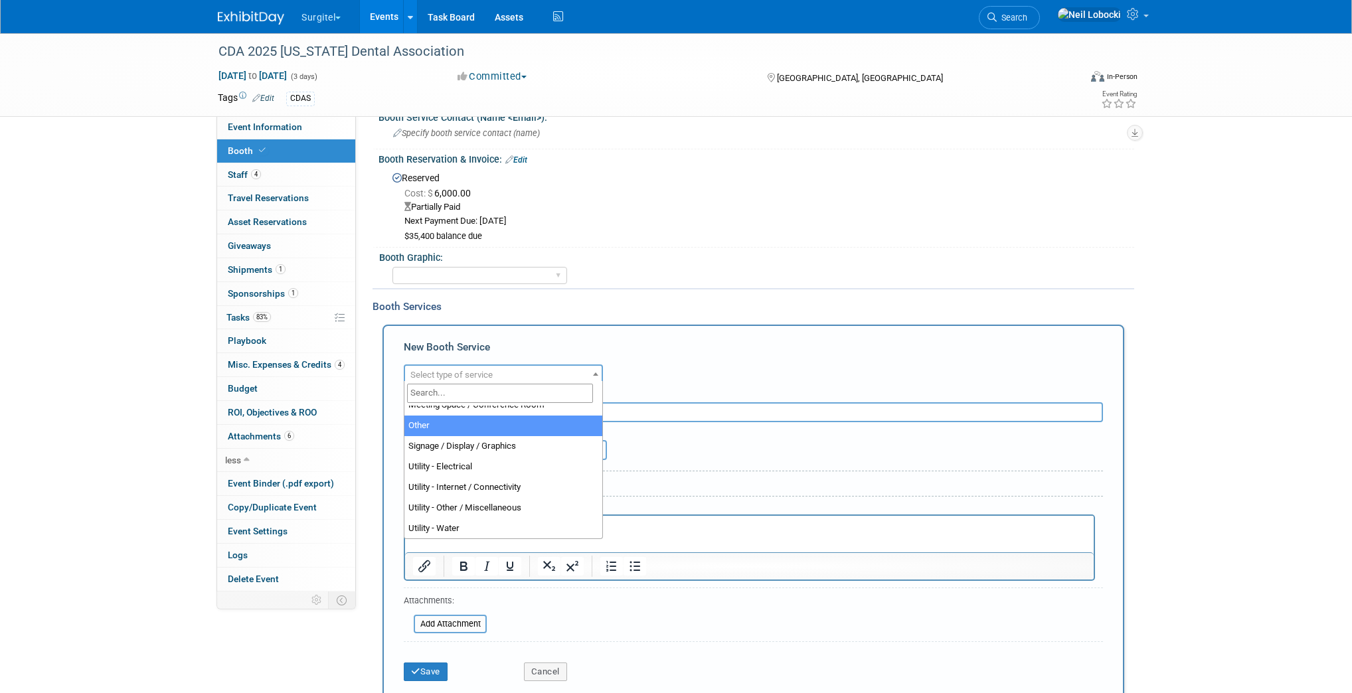
click at [819, 353] on div "New Booth Service" at bounding box center [753, 350] width 699 height 21
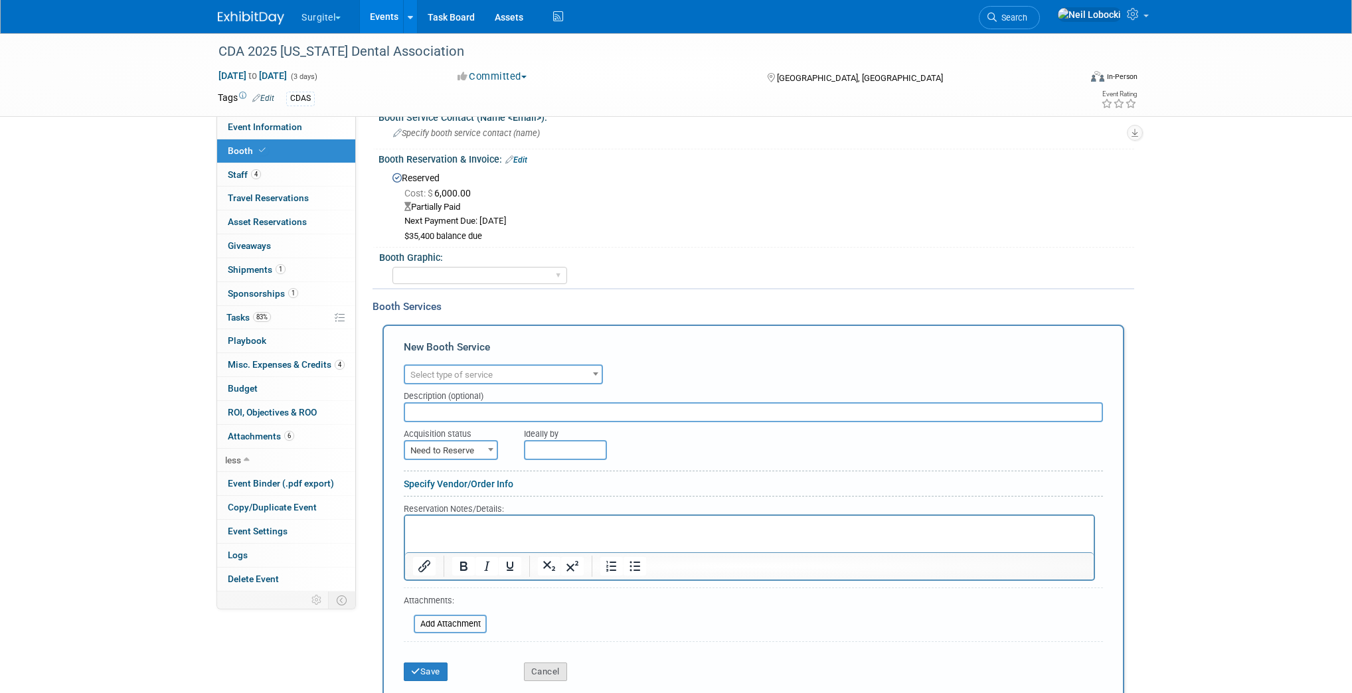
click at [554, 667] on button "Cancel" at bounding box center [545, 672] width 43 height 19
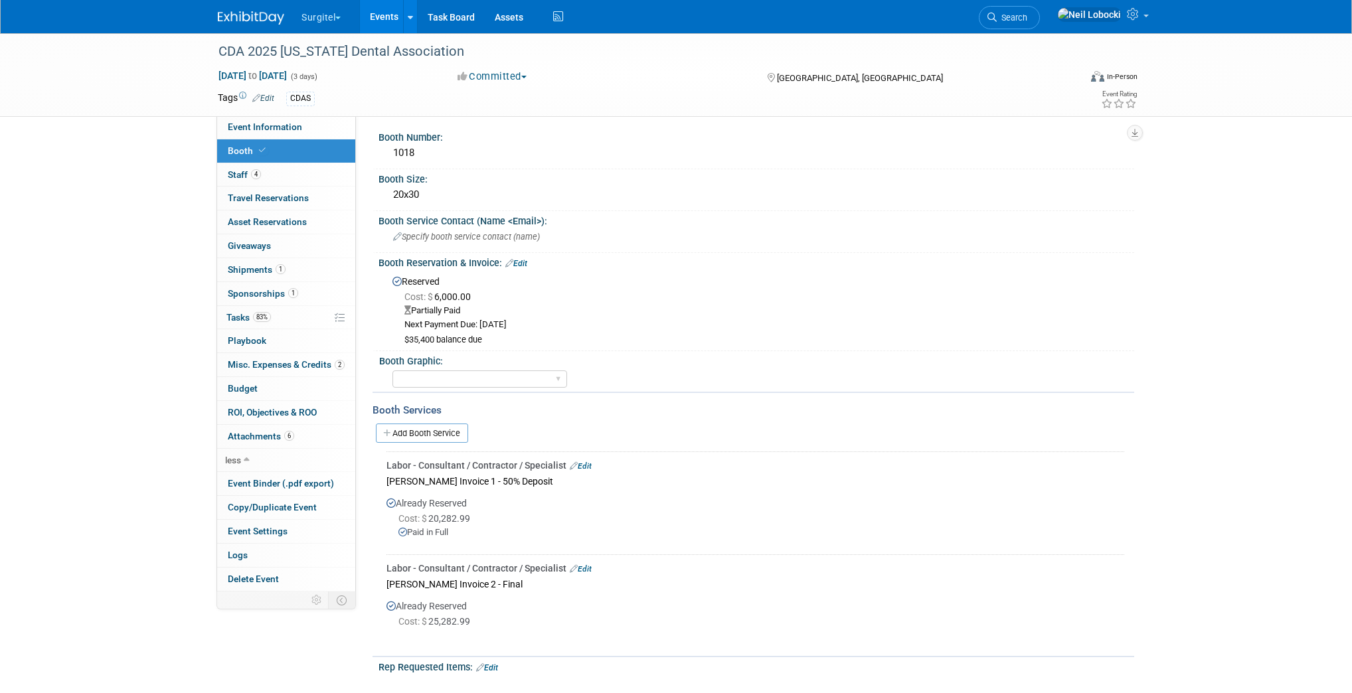
scroll to position [0, 0]
click at [462, 300] on span "Cost: $ 6,000.00" at bounding box center [440, 299] width 72 height 11
click at [525, 262] on link "Edit" at bounding box center [516, 266] width 22 height 9
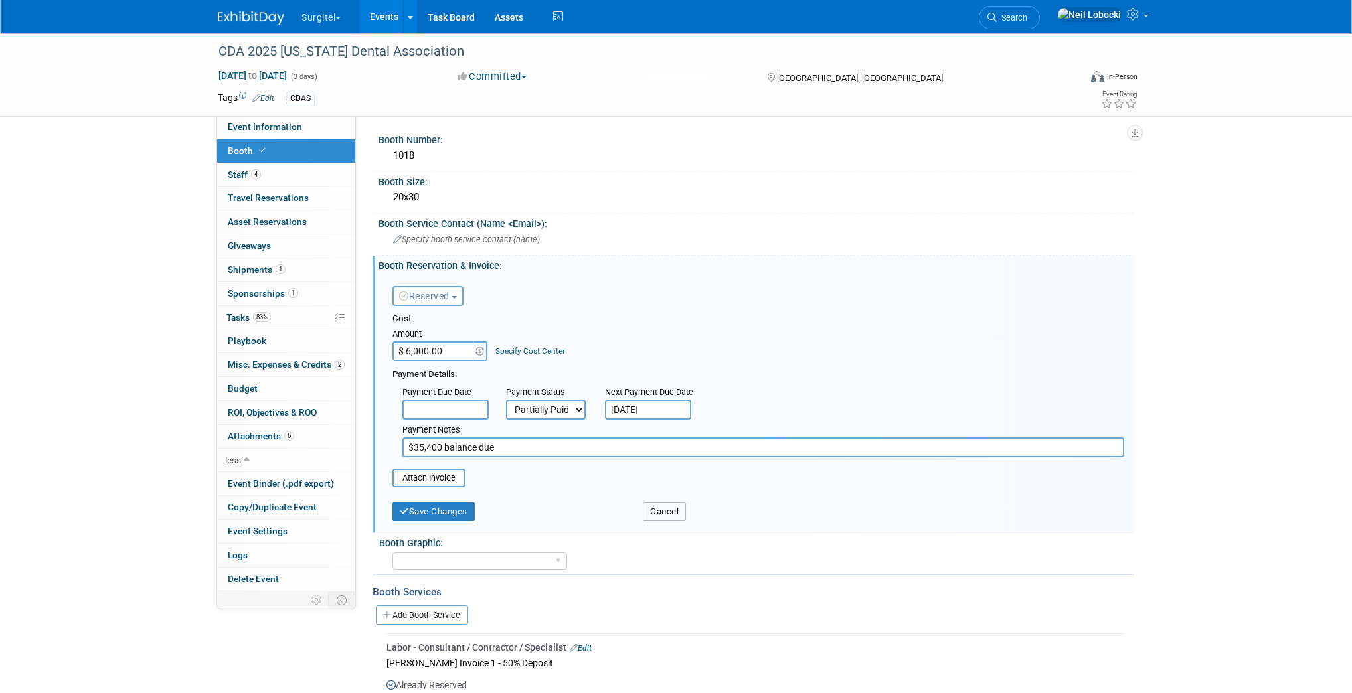
click at [654, 509] on button "Cancel" at bounding box center [664, 512] width 43 height 19
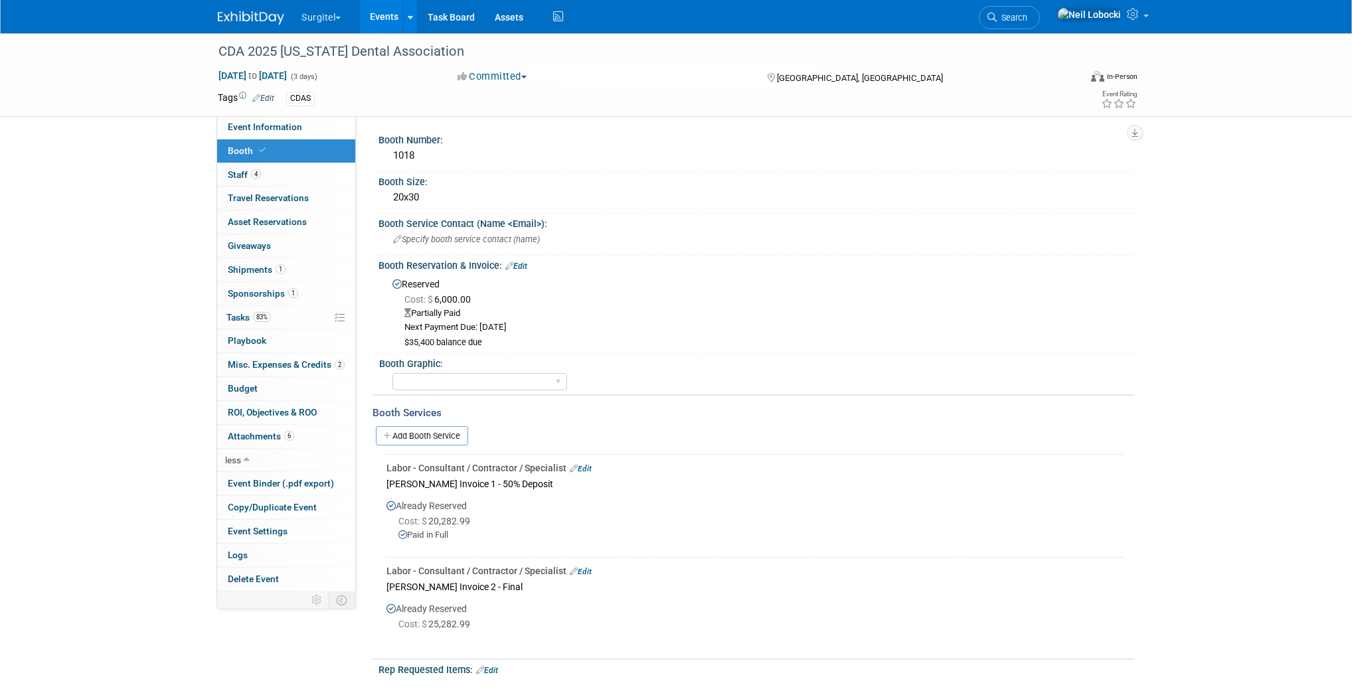
click at [527, 266] on link "Edit" at bounding box center [516, 266] width 22 height 9
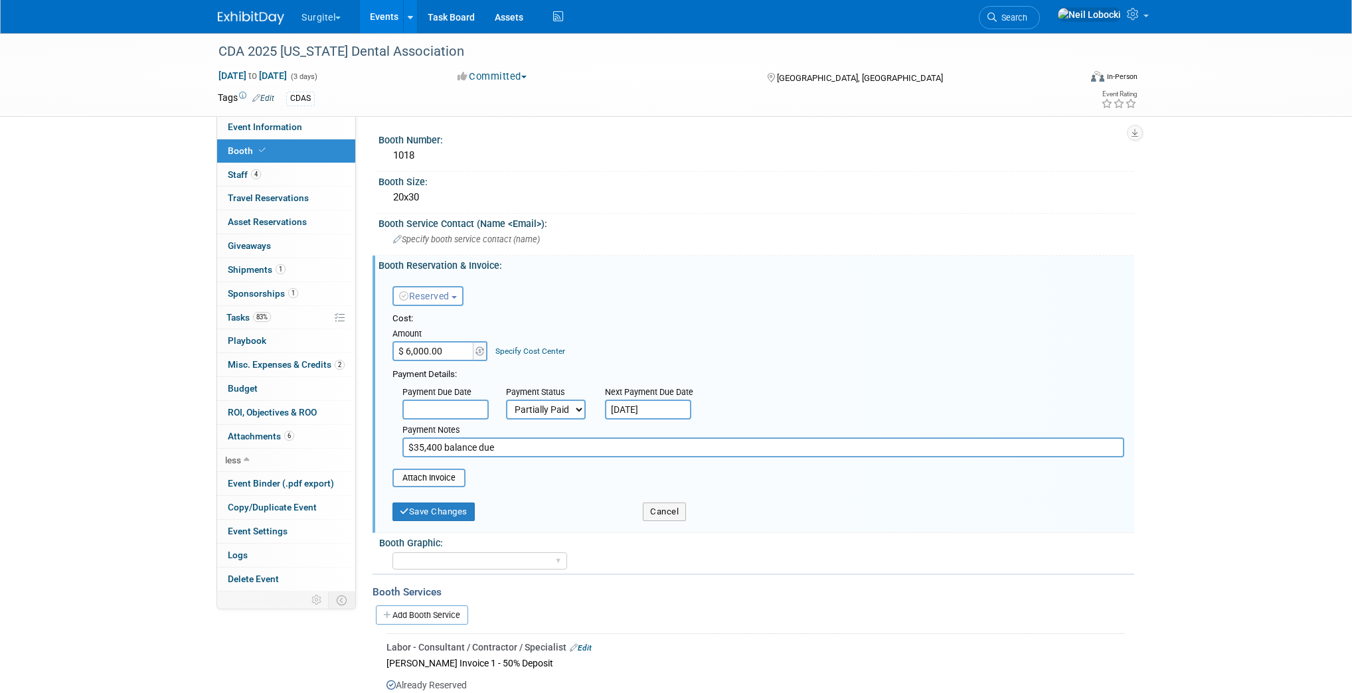
click at [407, 445] on input "$35,400 balance due" at bounding box center [763, 448] width 722 height 20
click at [542, 446] on input "$6,000 Reservation and $35,400 balance due" at bounding box center [763, 448] width 722 height 20
click at [659, 441] on input "$6,000 Reservation and $35,400 Final balance due" at bounding box center [763, 448] width 722 height 20
type input "$6,000 Reservation and $35,400 Final balance"
click at [435, 349] on input "$ 6,000.00" at bounding box center [434, 351] width 83 height 20
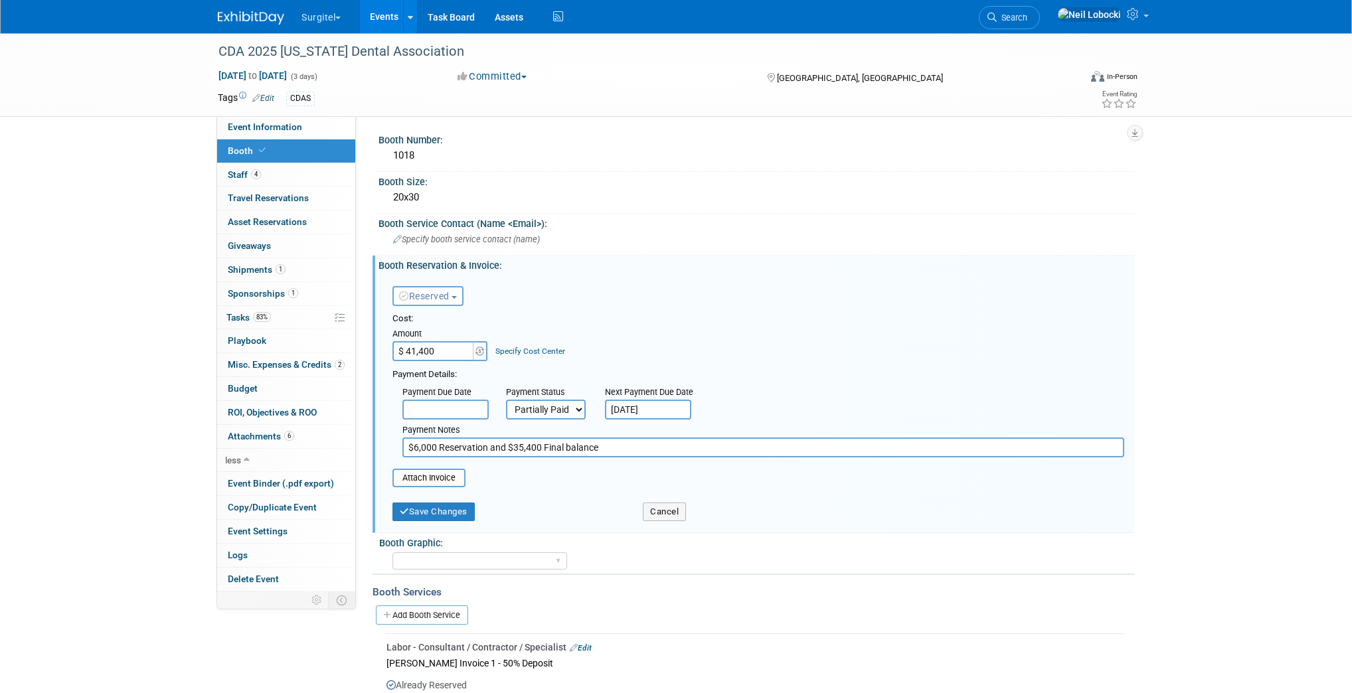
type input "$ 41,400.00"
click at [561, 407] on select "Not Paid Yet Partially Paid Paid in Full" at bounding box center [546, 410] width 80 height 20
select select "1"
click at [506, 400] on select "Not Paid Yet Partially Paid Paid in Full" at bounding box center [546, 410] width 80 height 20
click at [461, 507] on button "Save Changes" at bounding box center [434, 512] width 82 height 19
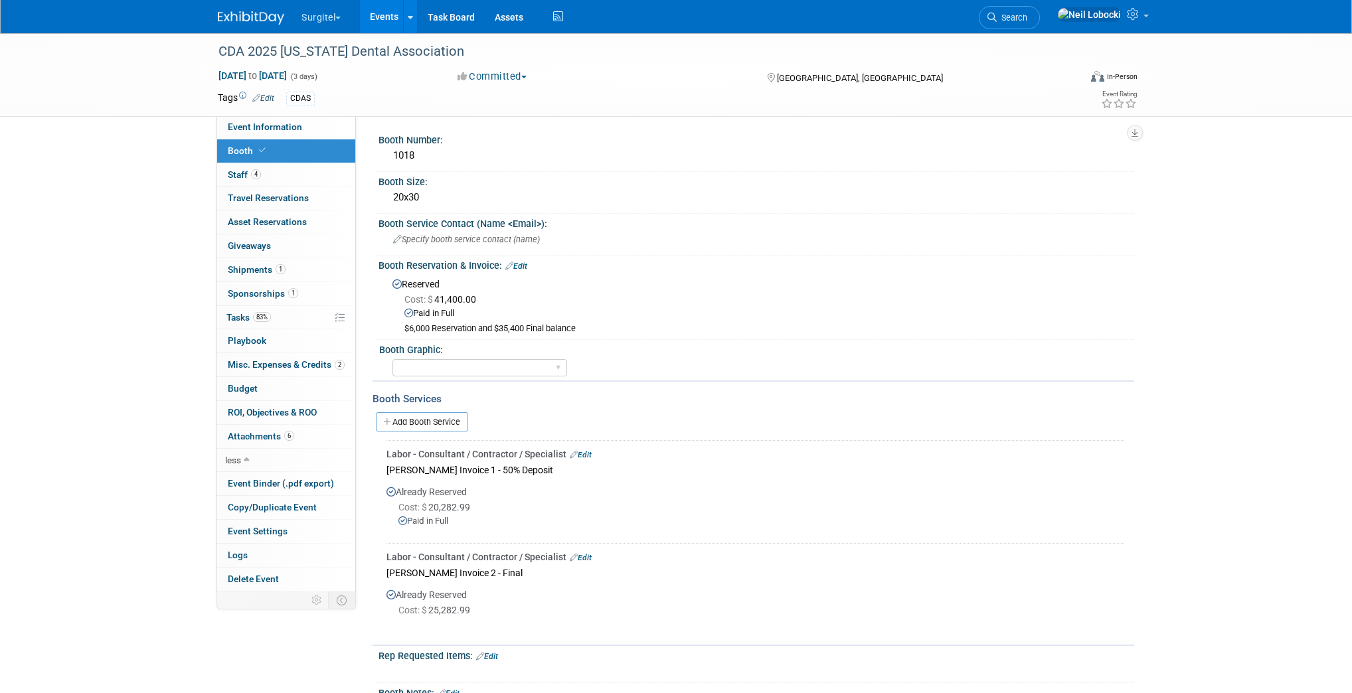
click at [753, 493] on div "Already Reserved Cost: $ 20,282.99 Paid in Full" at bounding box center [756, 509] width 738 height 60
click at [280, 413] on span "ROI, Objectives & ROO 0" at bounding box center [272, 412] width 89 height 11
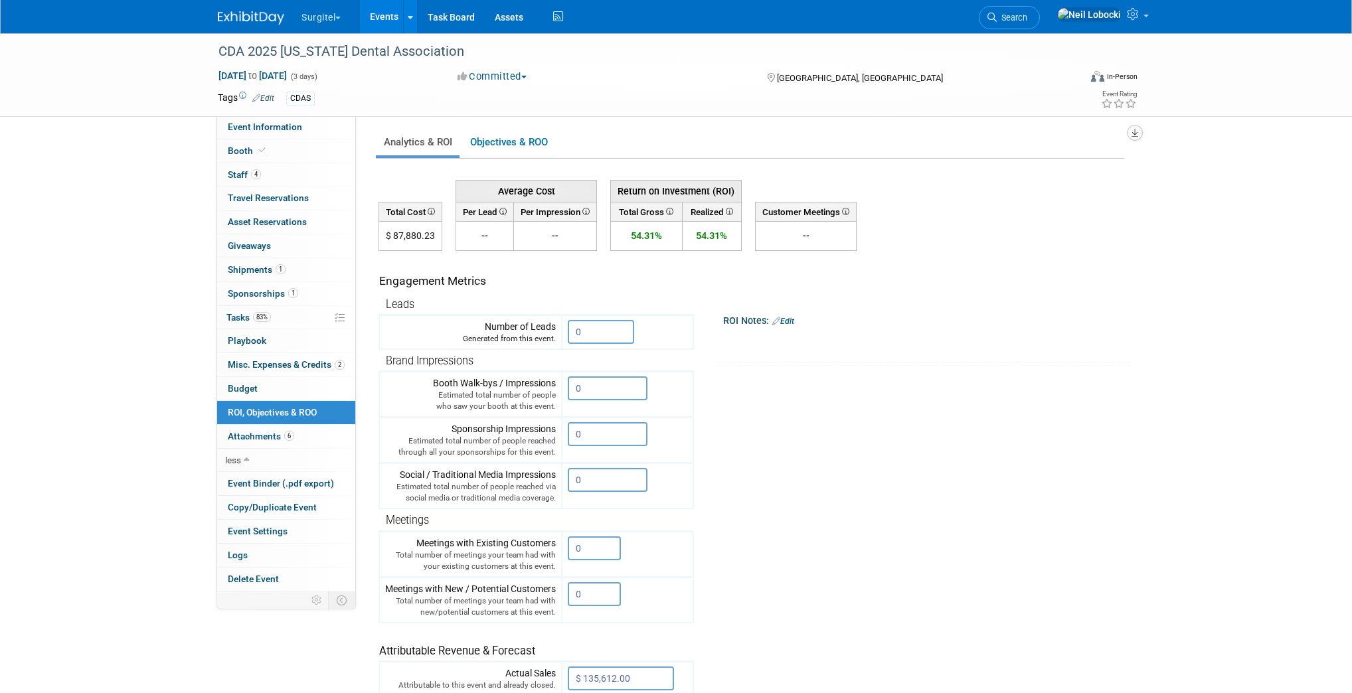
click at [1137, 132] on icon "button" at bounding box center [1135, 133] width 7 height 9
click at [1063, 171] on link "Export tab to PDF" at bounding box center [1077, 171] width 112 height 19
click at [273, 391] on link "Budget" at bounding box center [286, 388] width 138 height 23
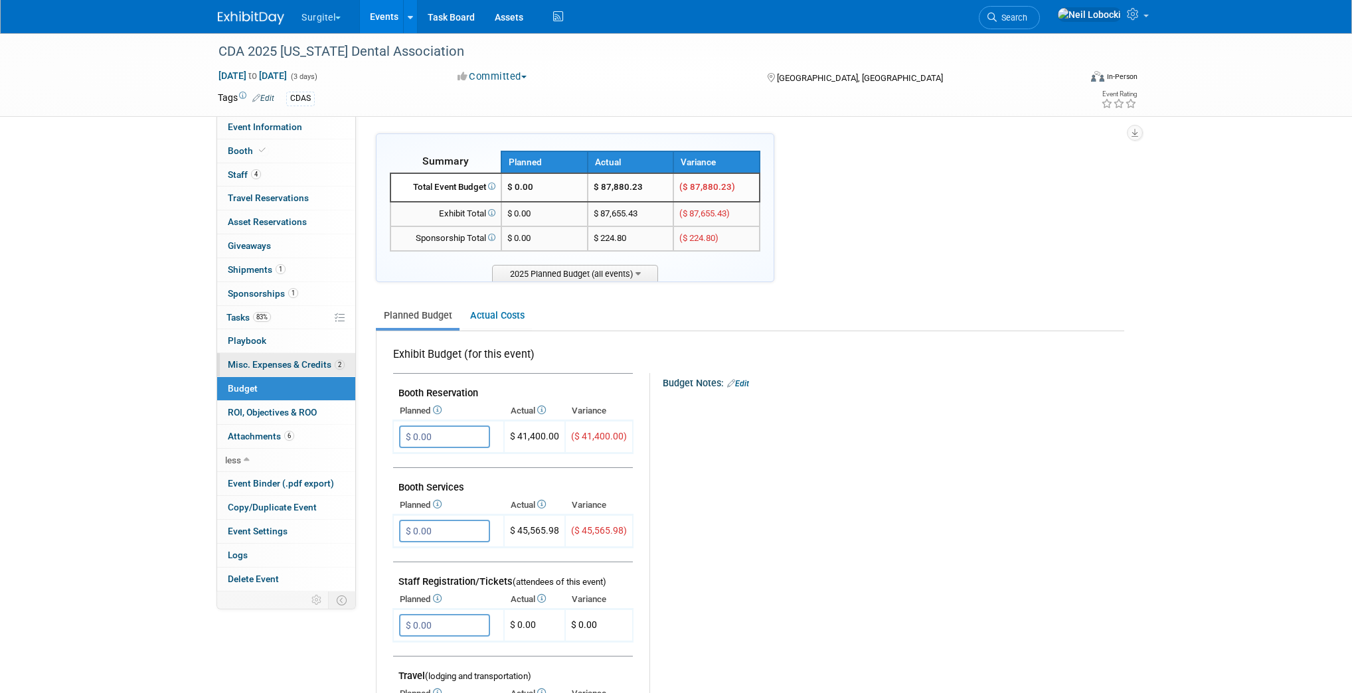
click at [254, 363] on span "Misc. Expenses & Credits 2" at bounding box center [286, 364] width 117 height 11
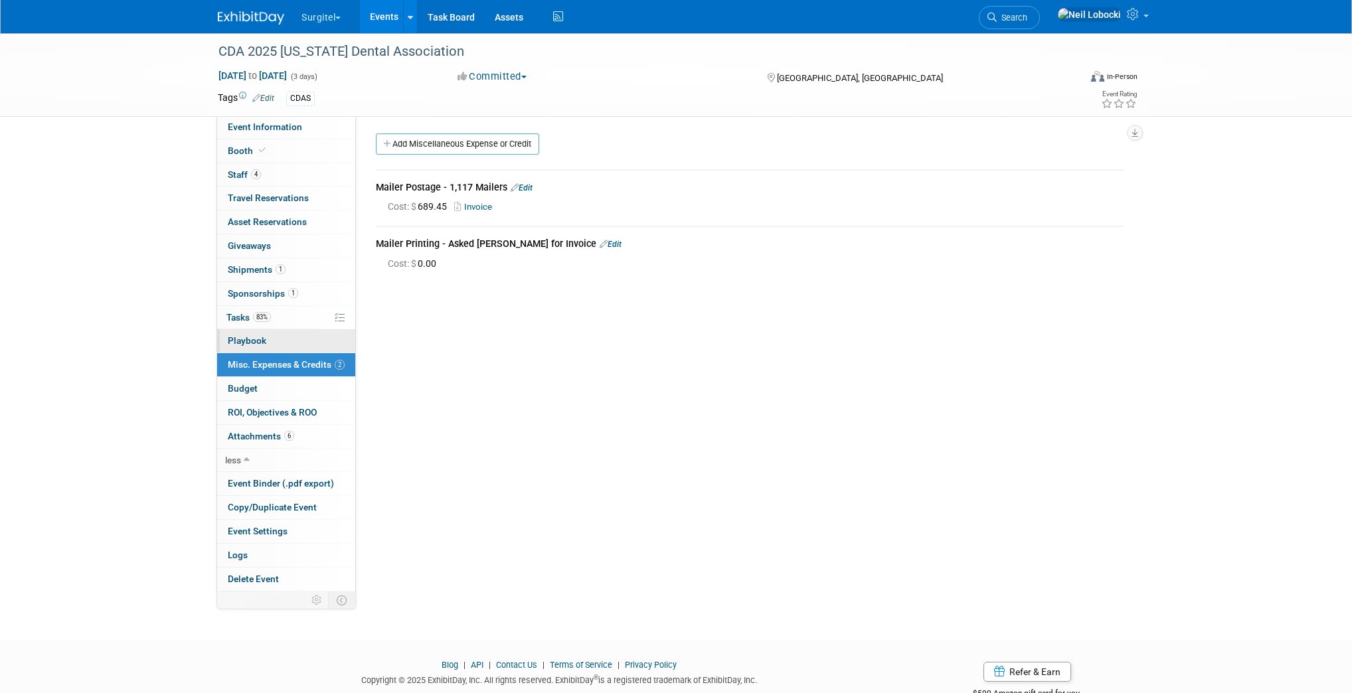
click at [247, 345] on span "Playbook 0" at bounding box center [247, 340] width 39 height 11
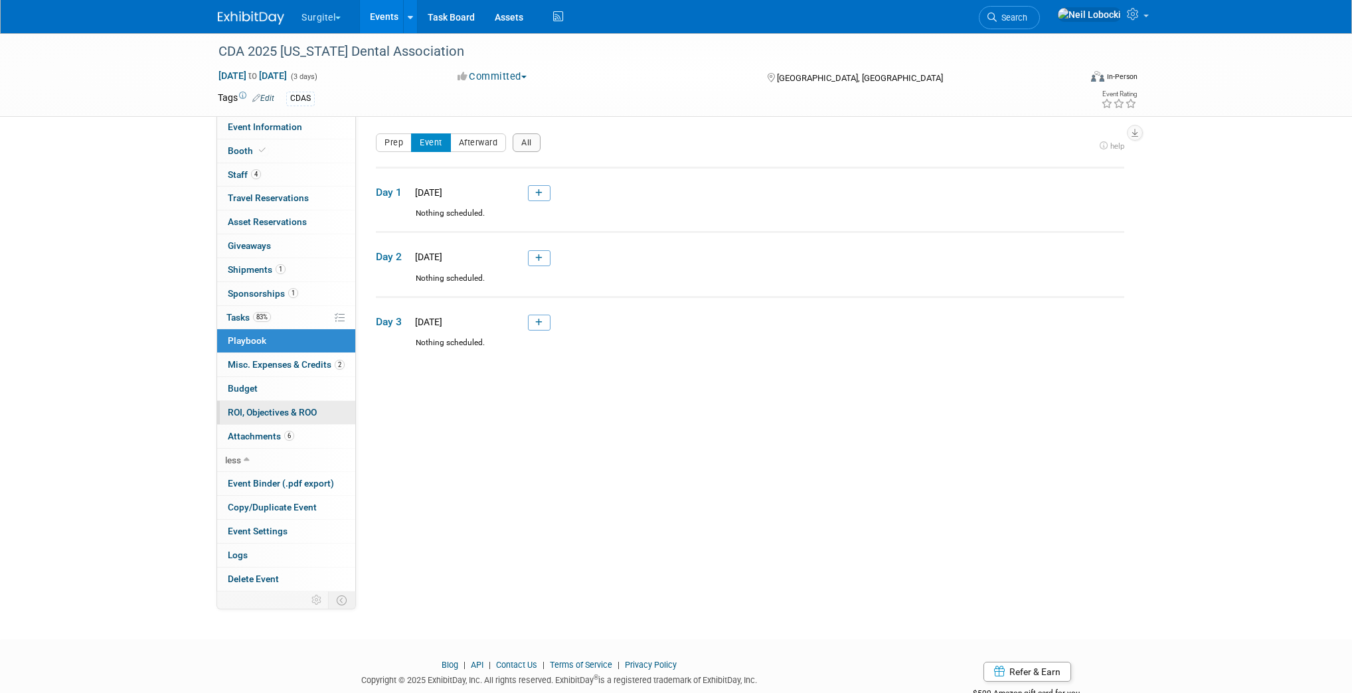
click at [255, 414] on span "ROI, Objectives & ROO 0" at bounding box center [272, 412] width 89 height 11
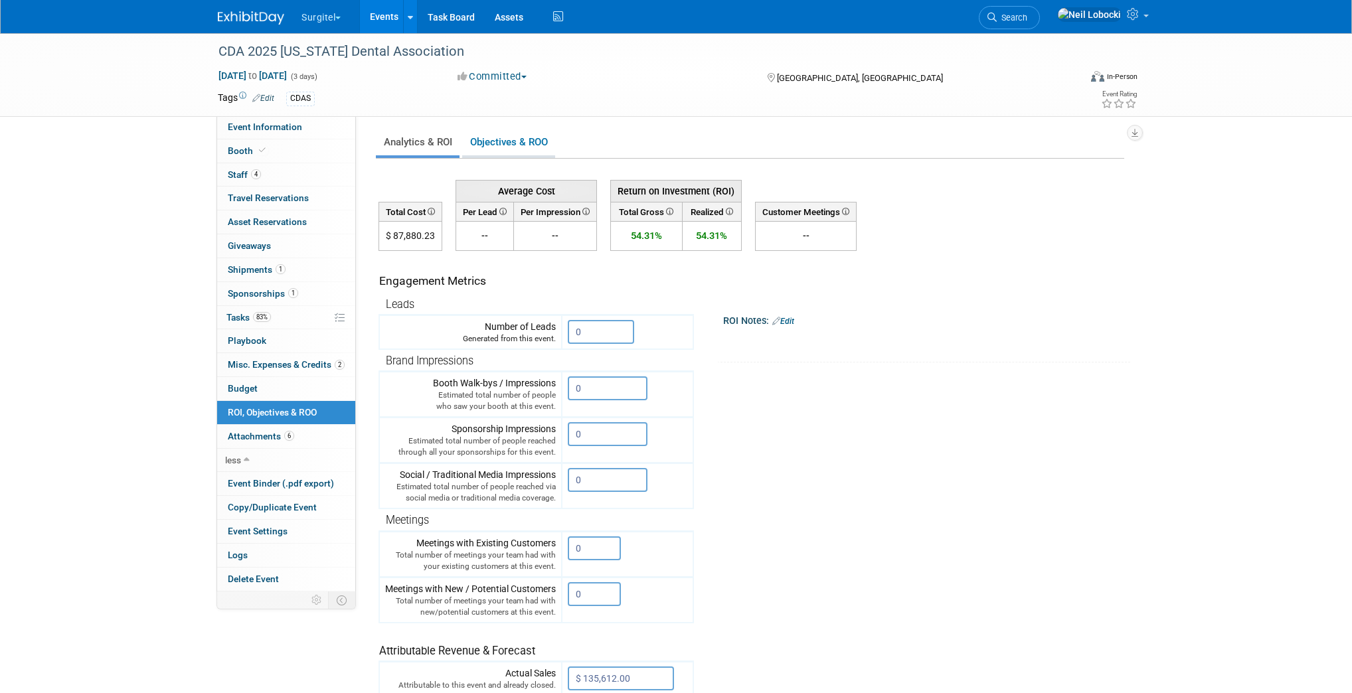
click at [513, 138] on link "Objectives & ROO 0" at bounding box center [508, 143] width 93 height 26
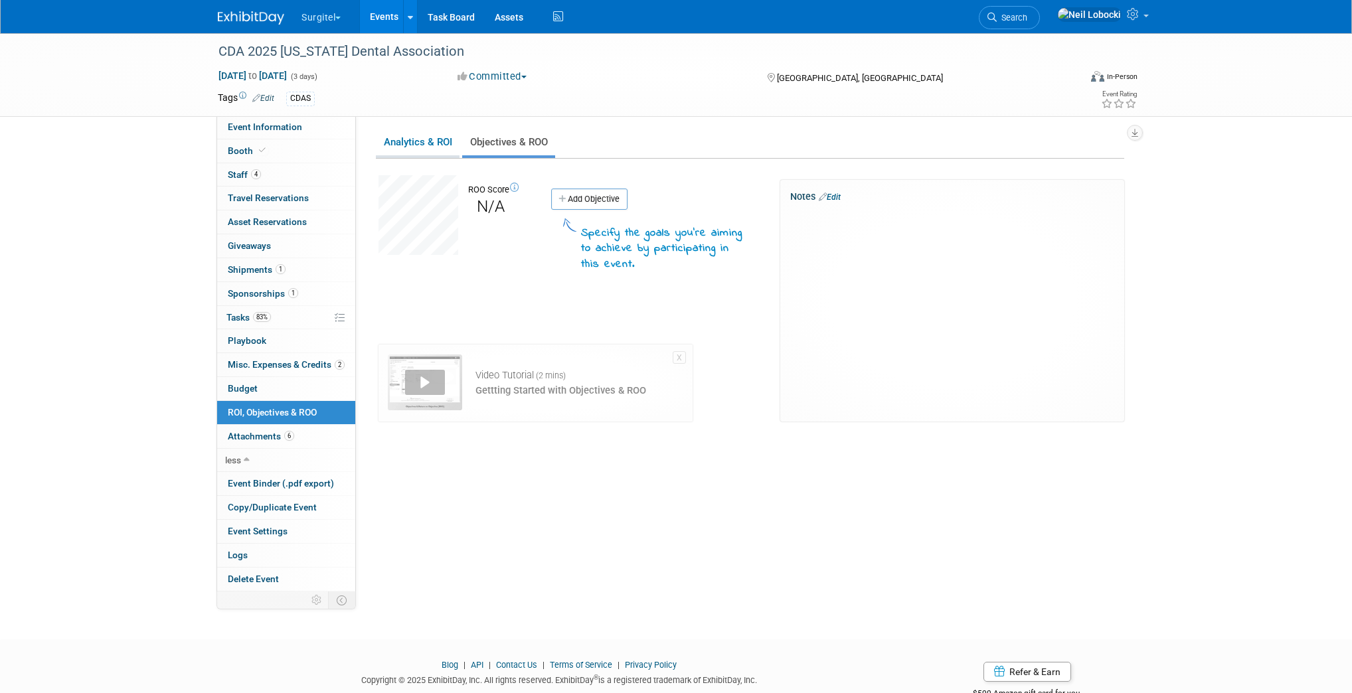
click at [402, 144] on link "Analytics & ROI" at bounding box center [418, 143] width 84 height 26
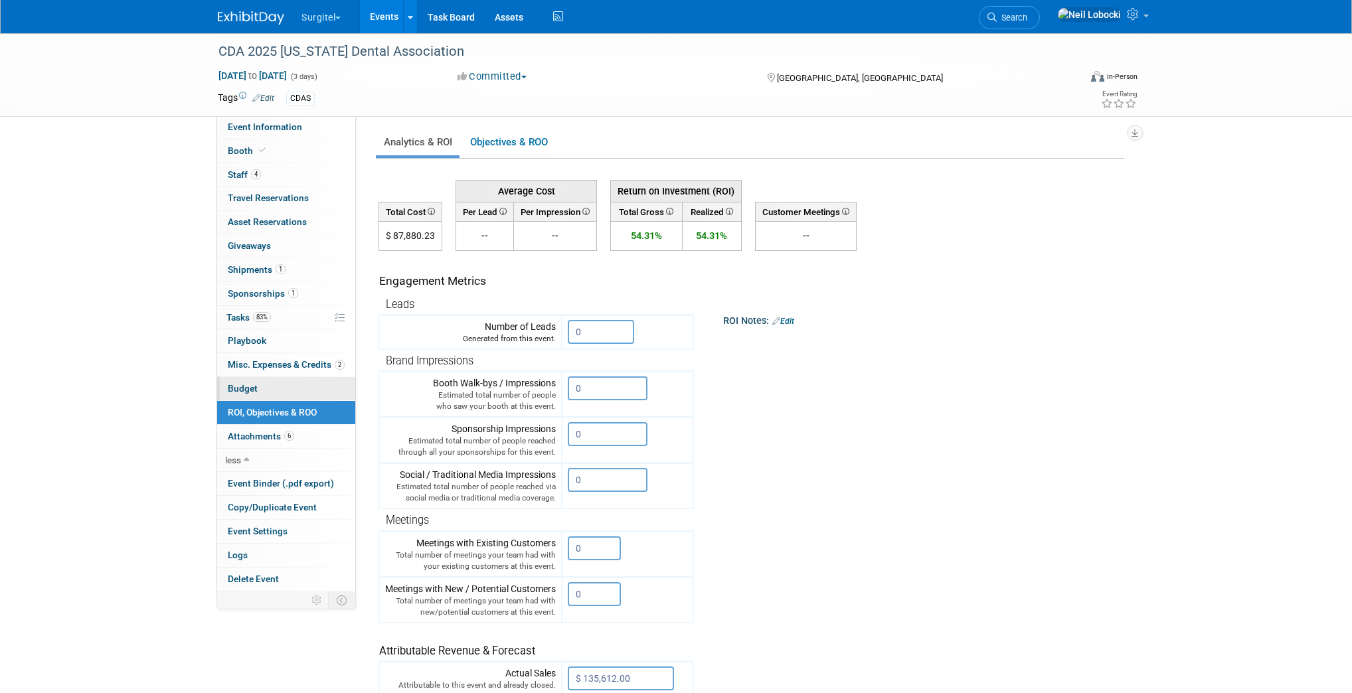
click at [264, 388] on link "Budget" at bounding box center [286, 388] width 138 height 23
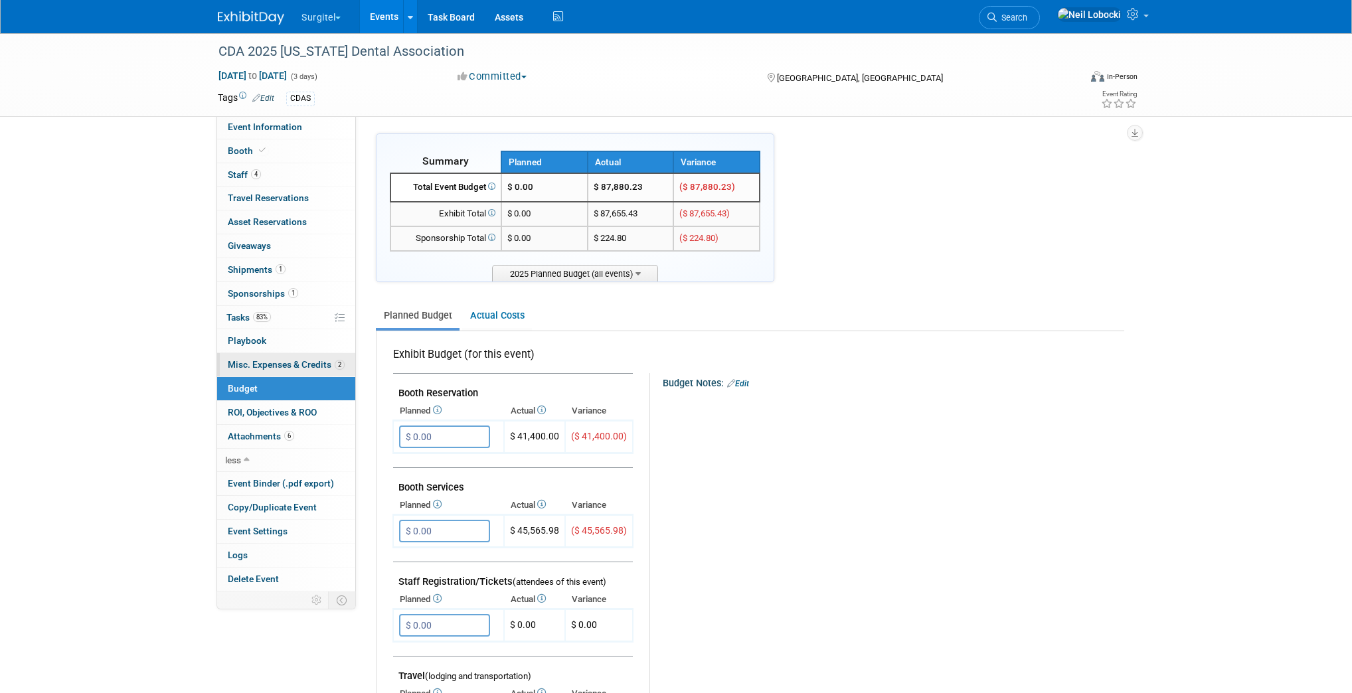
click at [275, 363] on span "Misc. Expenses & Credits 2" at bounding box center [286, 364] width 117 height 11
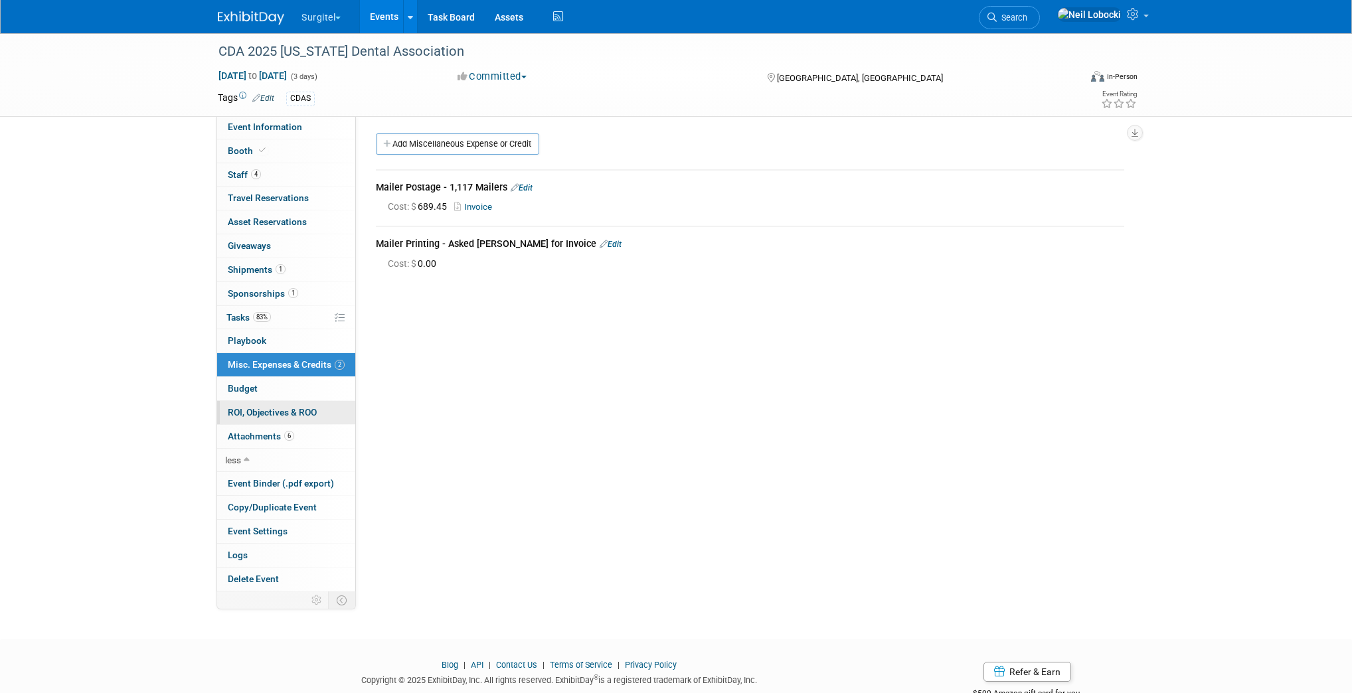
click at [262, 408] on span "ROI, Objectives & ROO 0" at bounding box center [272, 412] width 89 height 11
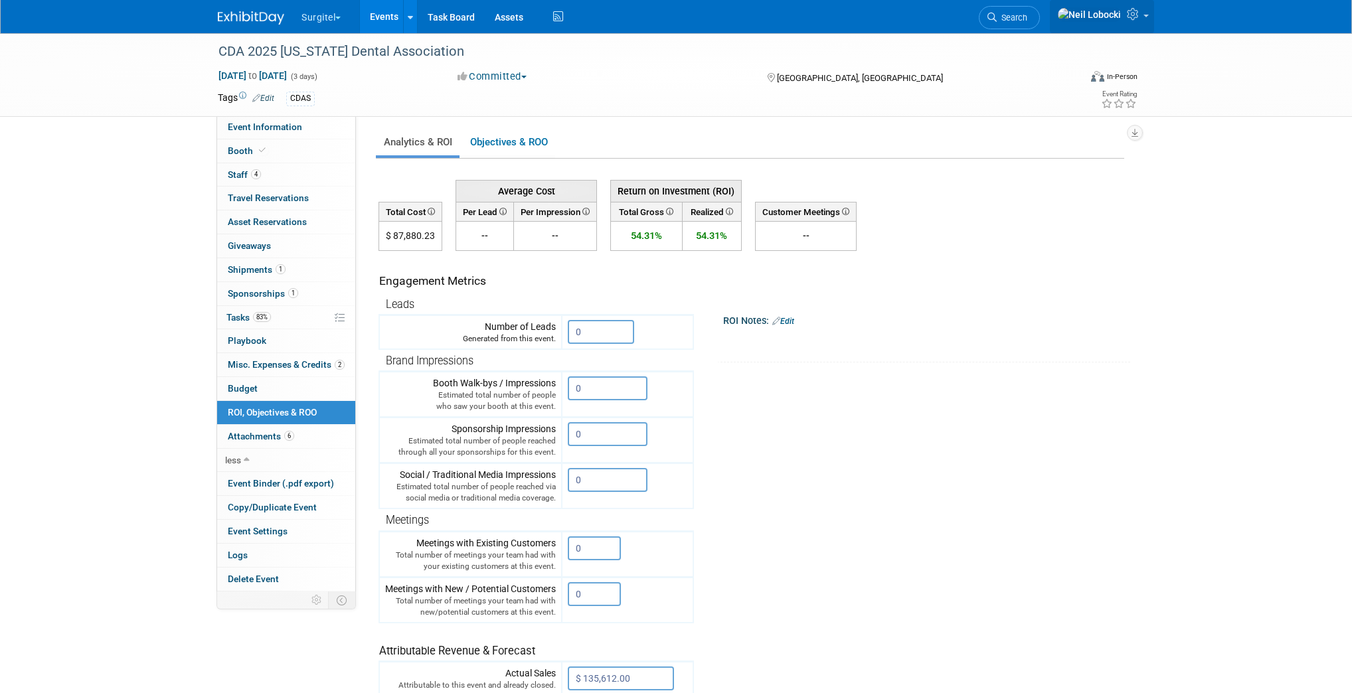
click at [1136, 24] on link at bounding box center [1102, 16] width 104 height 33
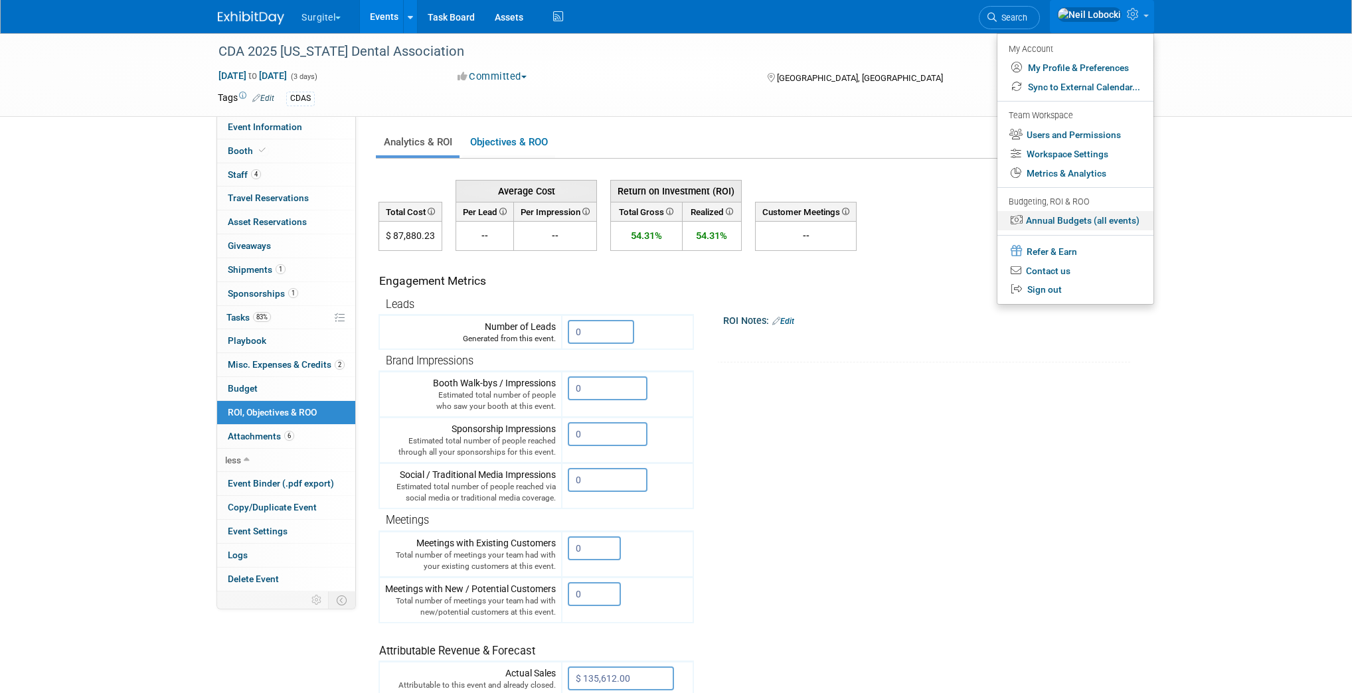
click at [1065, 222] on link "Annual Budgets (all events)" at bounding box center [1076, 220] width 156 height 19
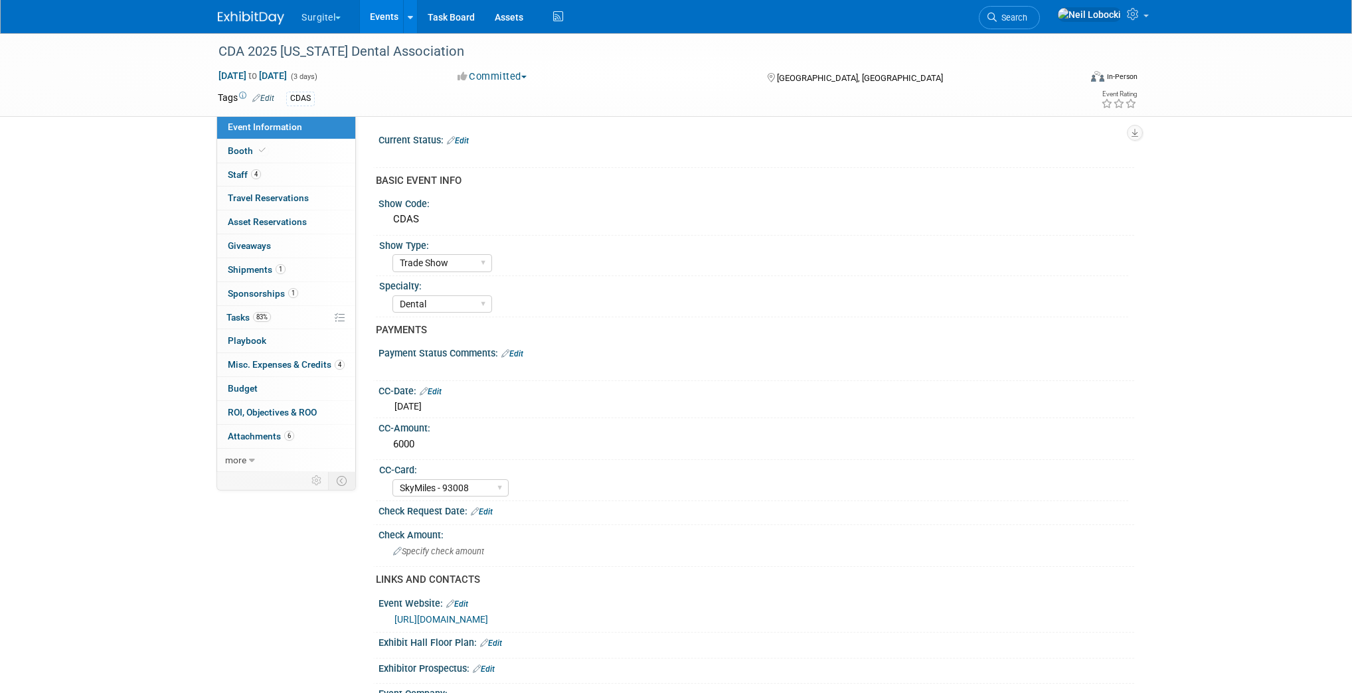
select select "Trade Show"
select select "Dental"
select select "SkyMiles - 93008"
select select "No"
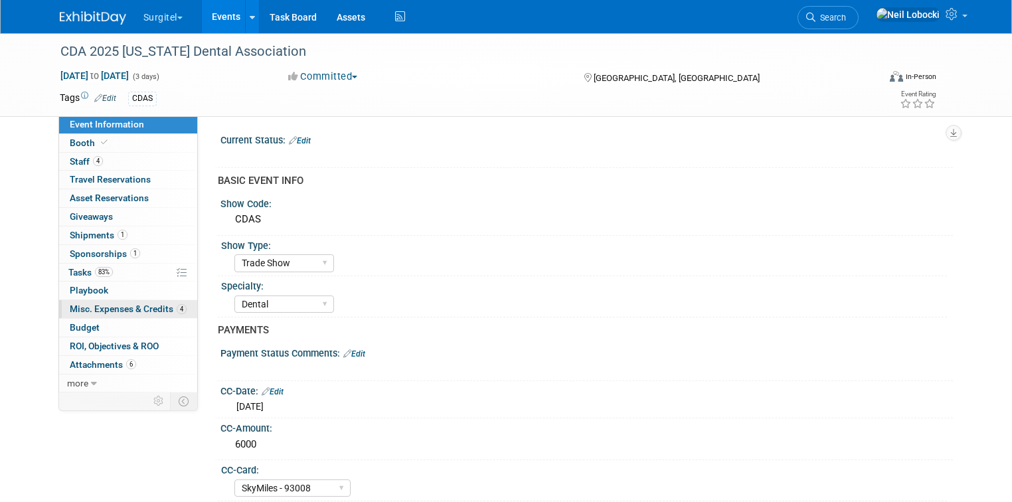
click at [80, 300] on link "4 Misc. Expenses & Credits 4" at bounding box center [128, 309] width 138 height 18
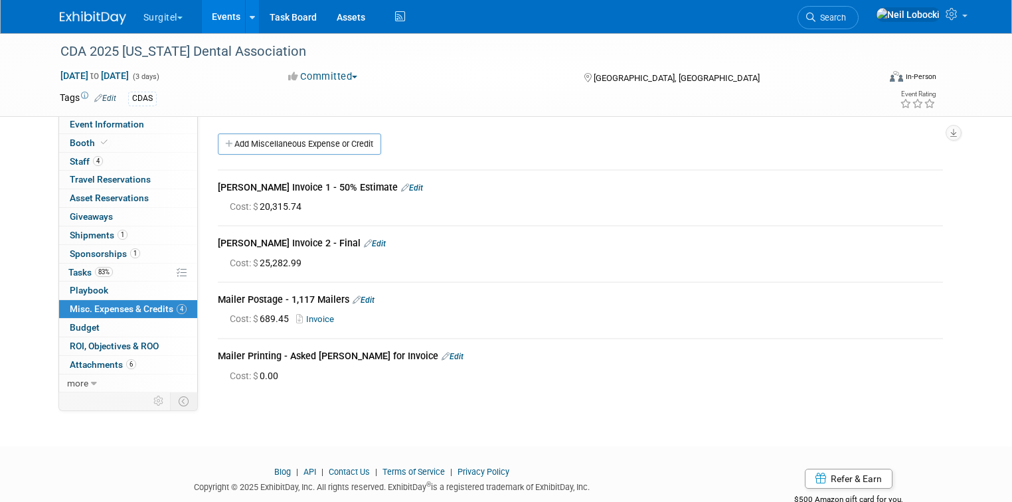
click at [364, 247] on link "Edit" at bounding box center [375, 243] width 22 height 9
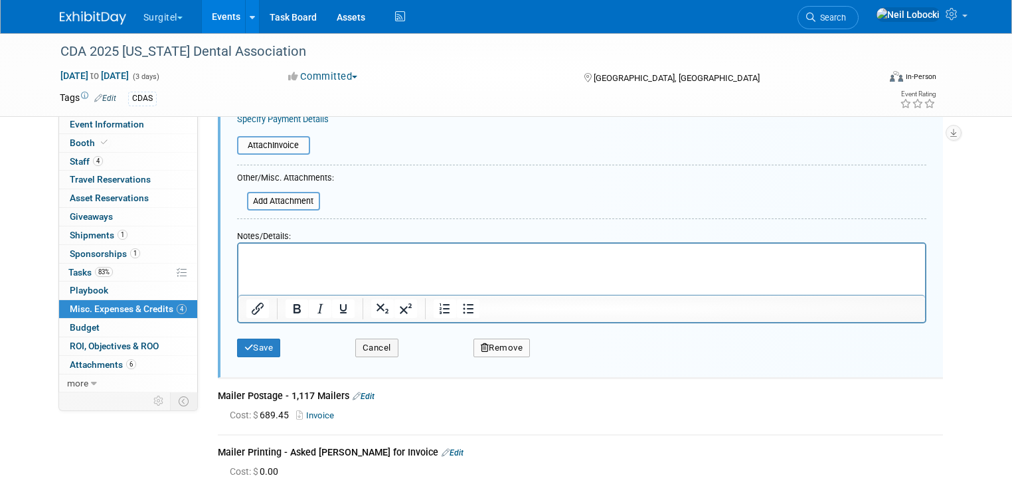
scroll to position [288, 0]
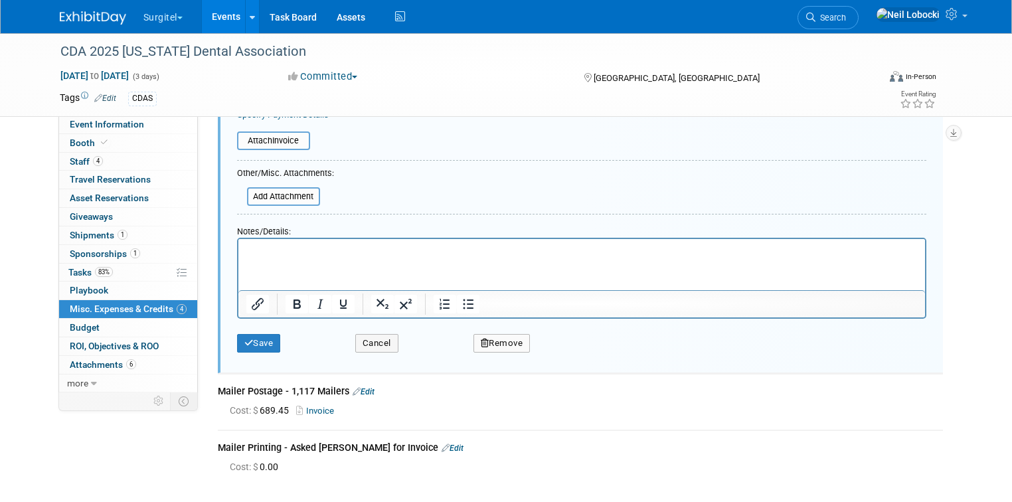
click at [504, 341] on button "Remove" at bounding box center [502, 343] width 57 height 19
click at [573, 350] on link "Yes" at bounding box center [575, 353] width 39 height 21
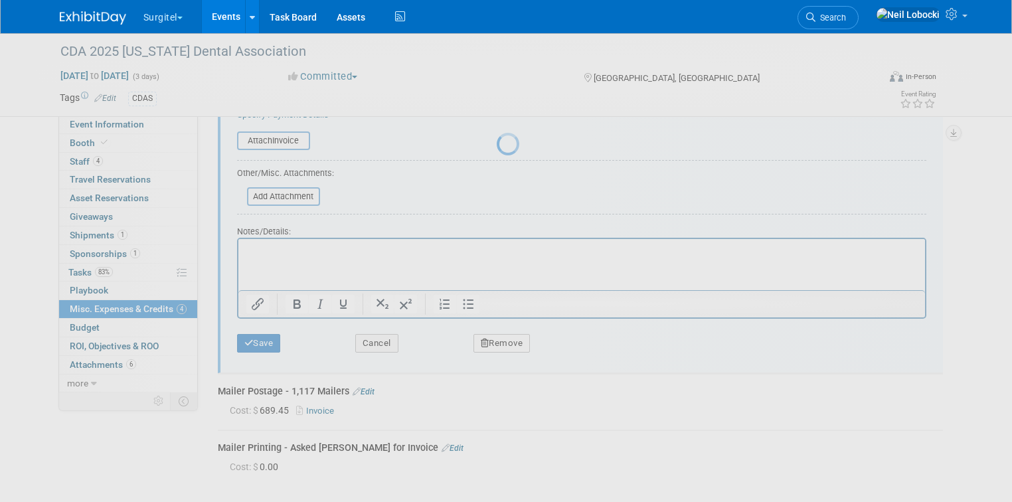
scroll to position [32, 0]
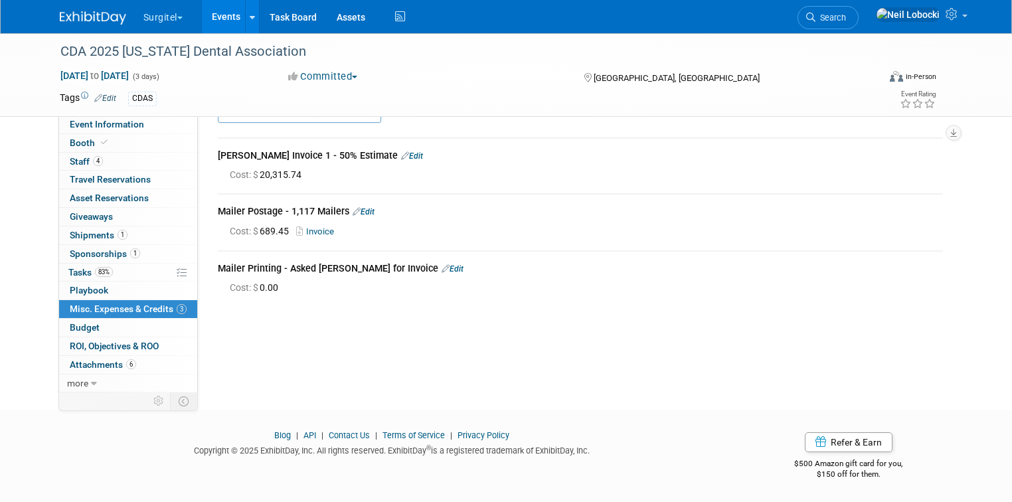
click at [401, 157] on link "Edit" at bounding box center [412, 155] width 22 height 9
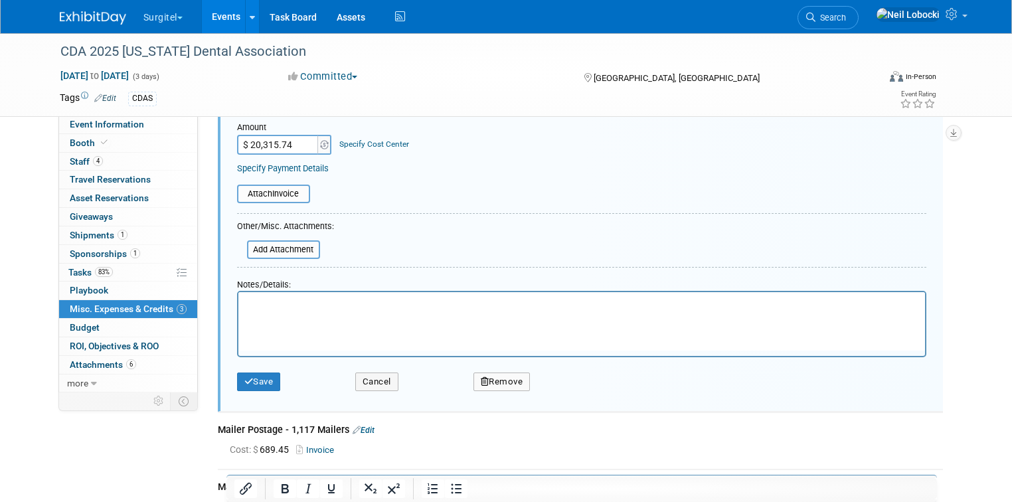
scroll to position [179, 0]
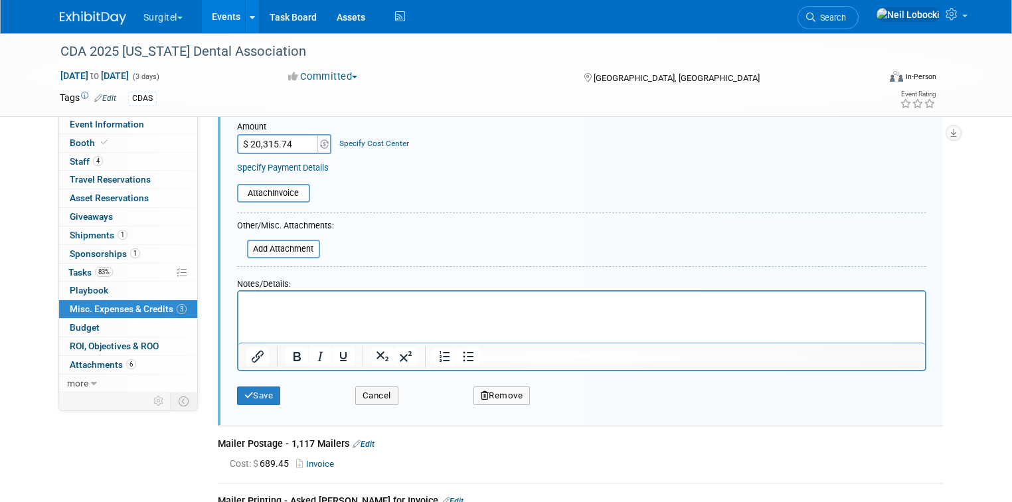
click at [494, 393] on button "Remove" at bounding box center [502, 396] width 57 height 19
click at [565, 404] on icon at bounding box center [566, 407] width 8 height 7
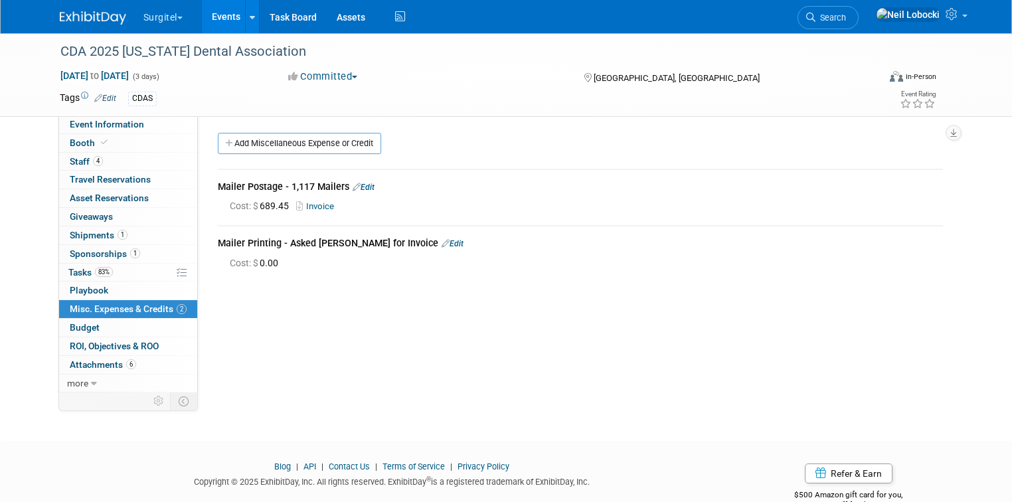
scroll to position [0, 0]
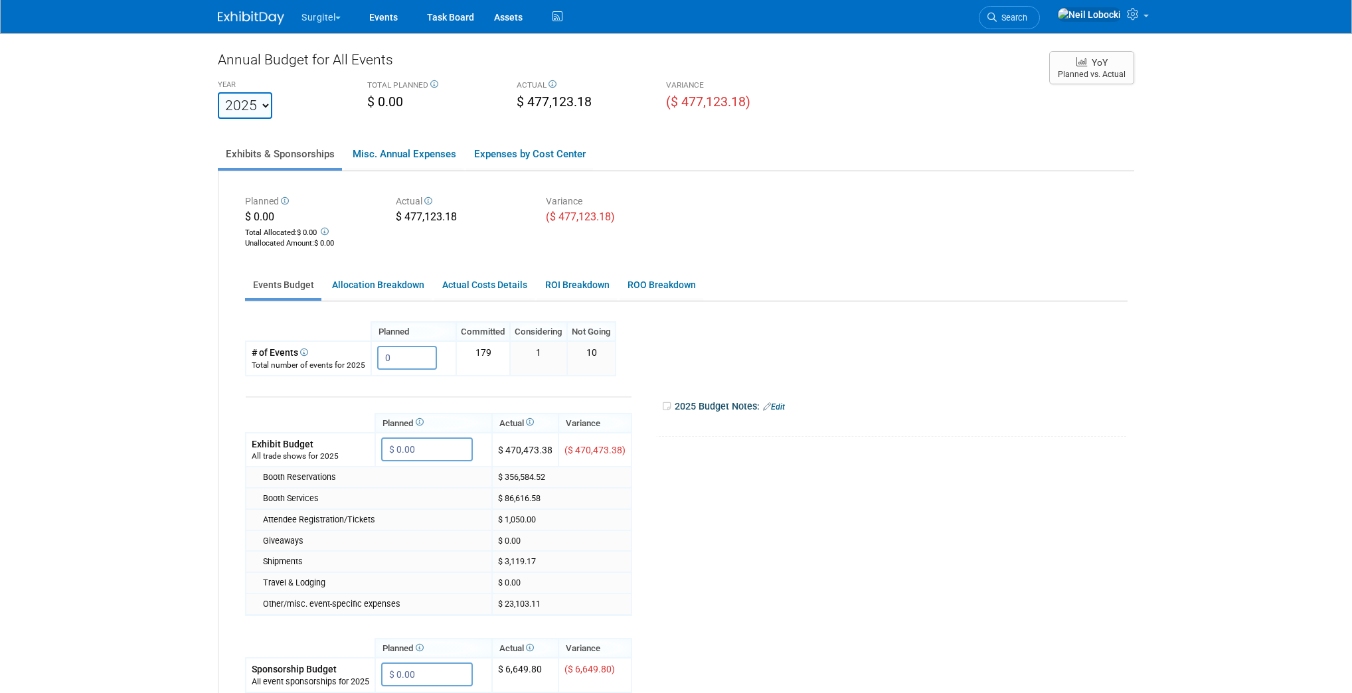
click at [256, 97] on select "2019 2020 2021 2022 2023 2024 2025 2026 2027 2028 2029 2030 2031" at bounding box center [245, 105] width 54 height 27
click at [147, 146] on body "Surgitel Choose Workspace: Surgitel" at bounding box center [676, 346] width 1352 height 693
click at [380, 289] on link "Allocation Breakdown" at bounding box center [378, 285] width 108 height 26
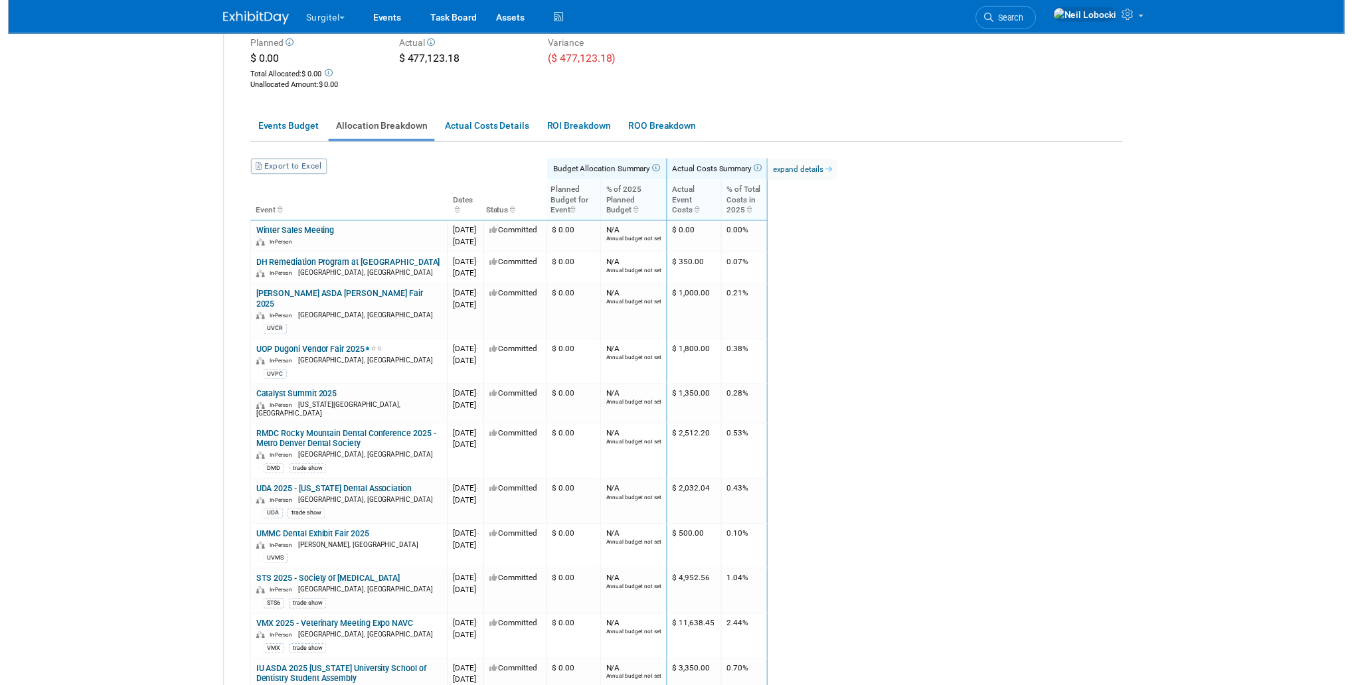
scroll to position [159, 0]
click at [840, 169] on link "expand details" at bounding box center [803, 169] width 71 height 21
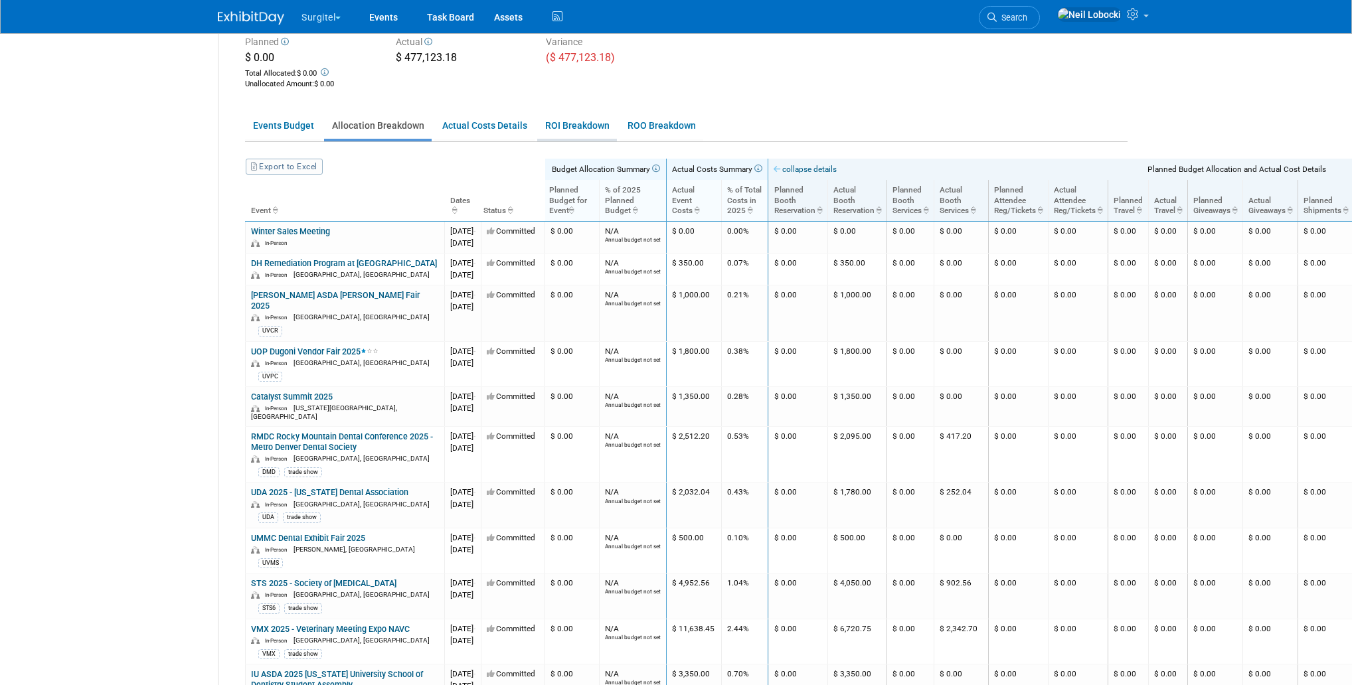
click at [588, 125] on link "ROI Breakdown" at bounding box center [577, 126] width 80 height 26
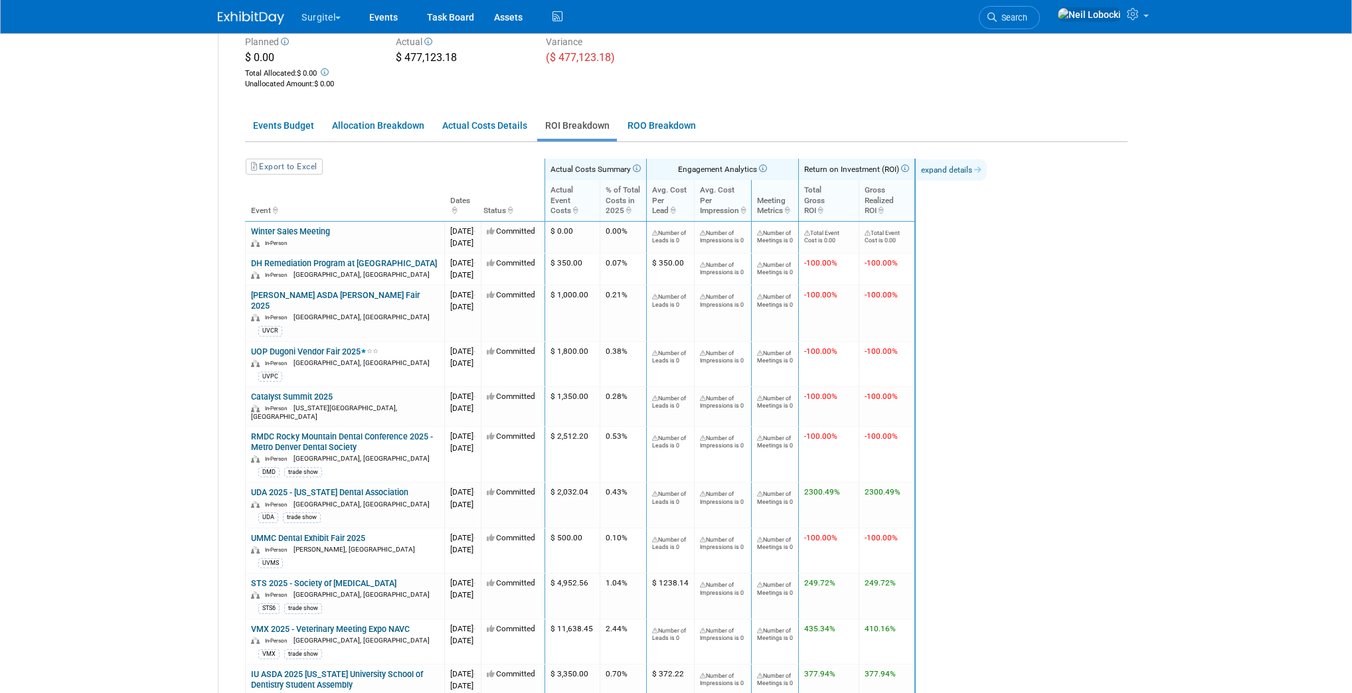
click at [987, 170] on link "expand details" at bounding box center [951, 169] width 71 height 21
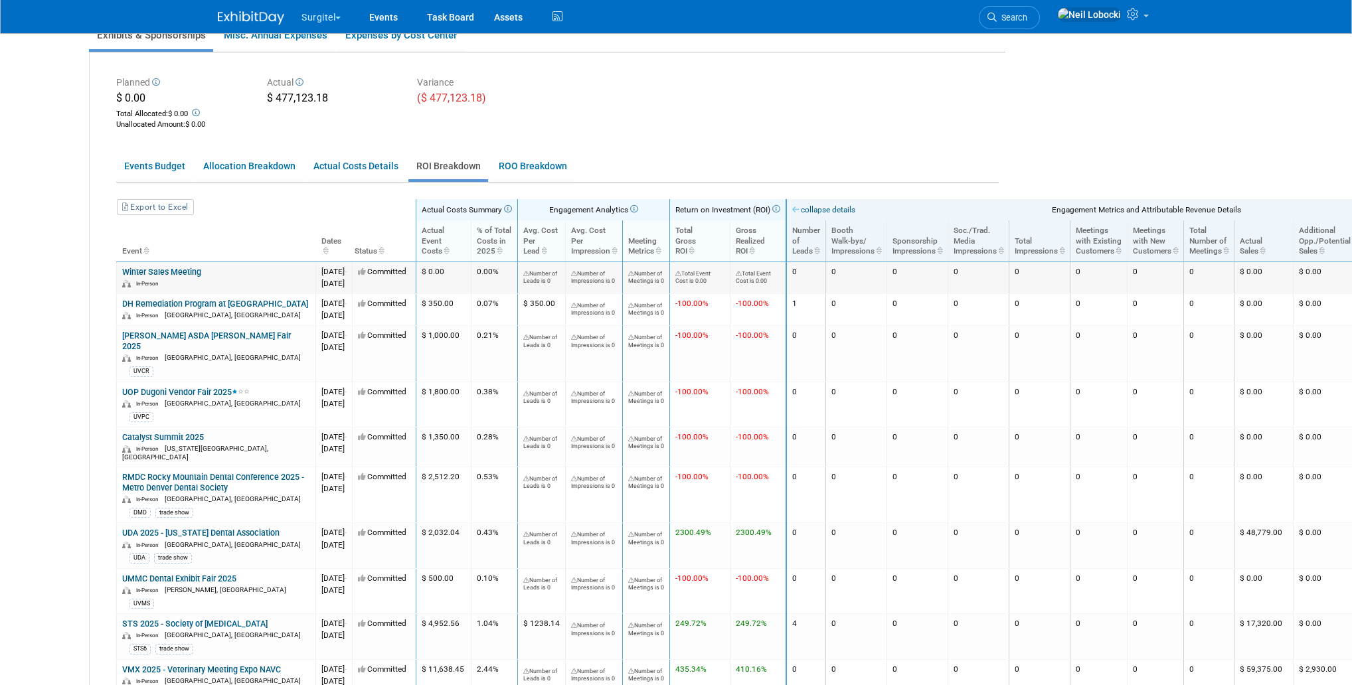
scroll to position [106, 129]
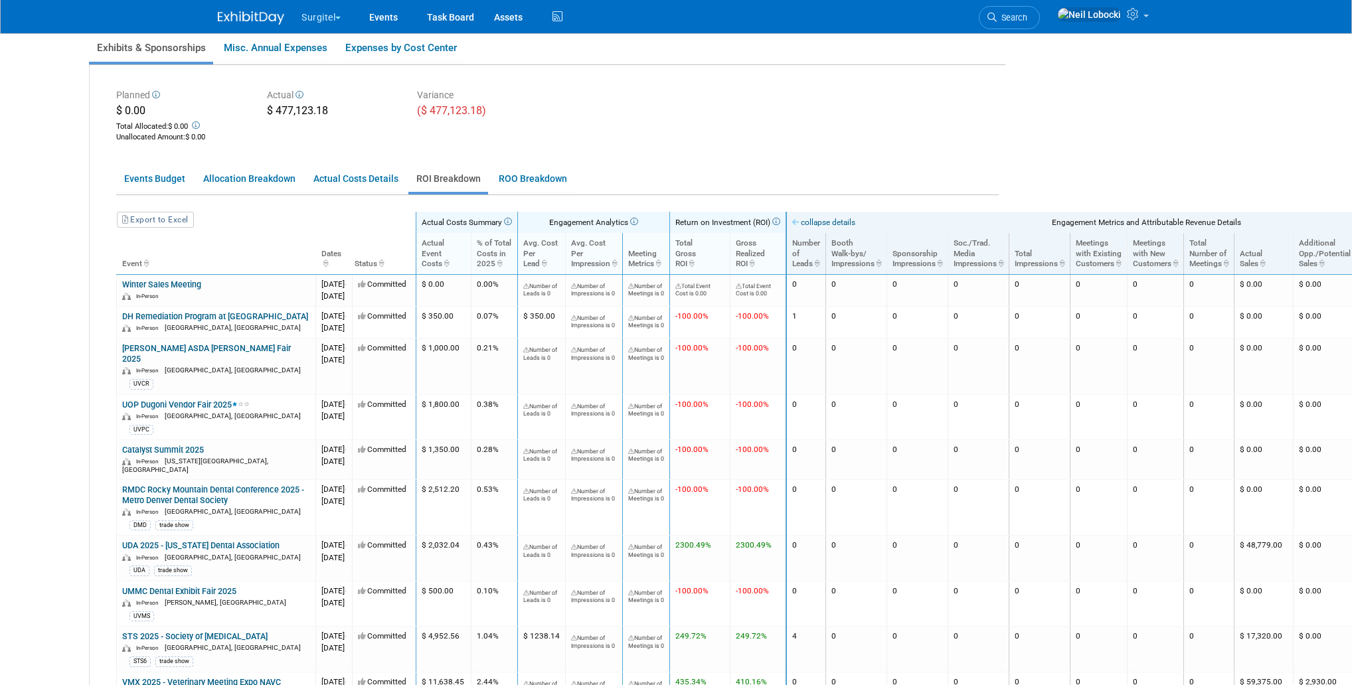
click at [133, 261] on th "Event" at bounding box center [216, 253] width 199 height 41
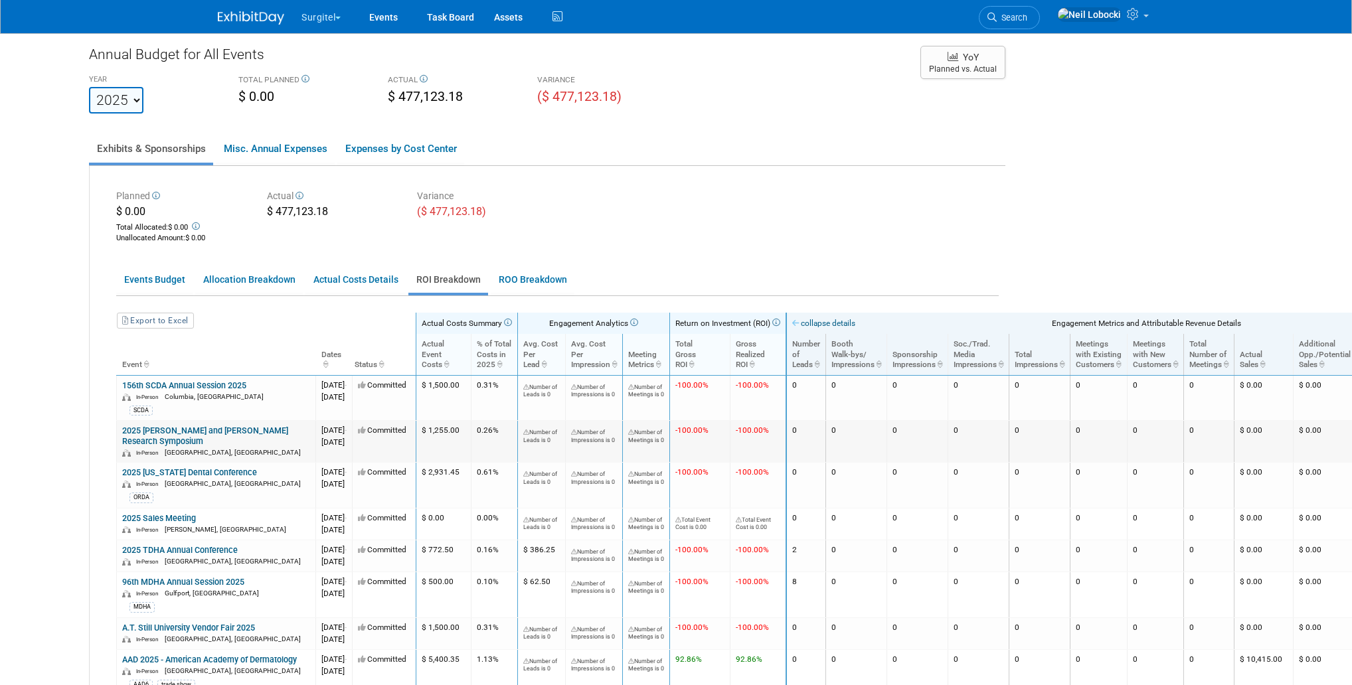
scroll to position [0, 129]
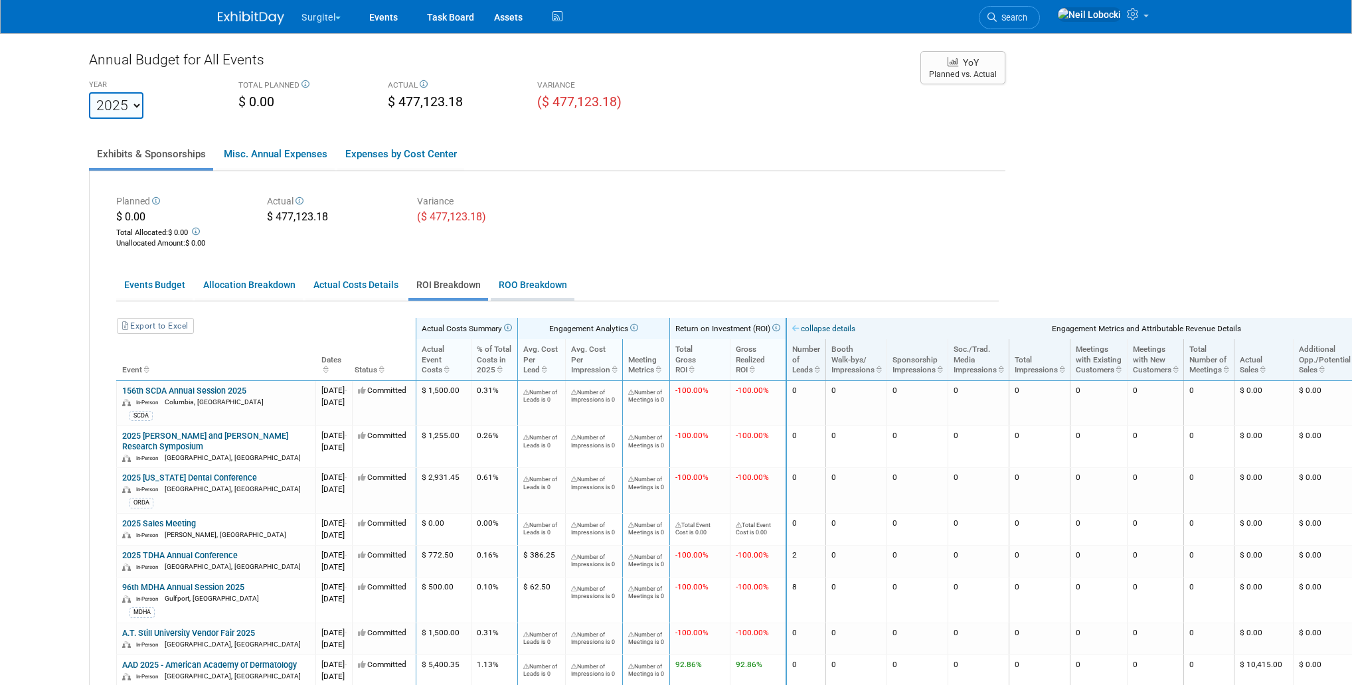
click at [536, 290] on link "ROO Breakdown" at bounding box center [533, 285] width 84 height 26
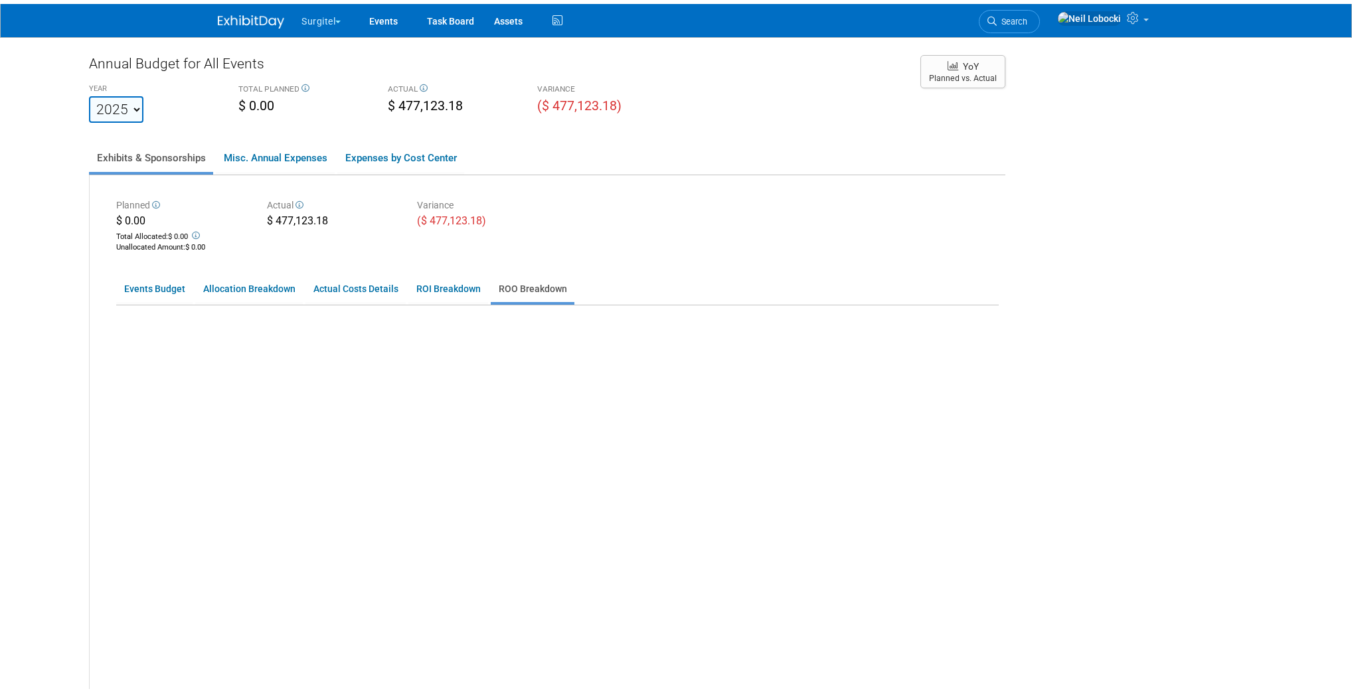
scroll to position [0, 0]
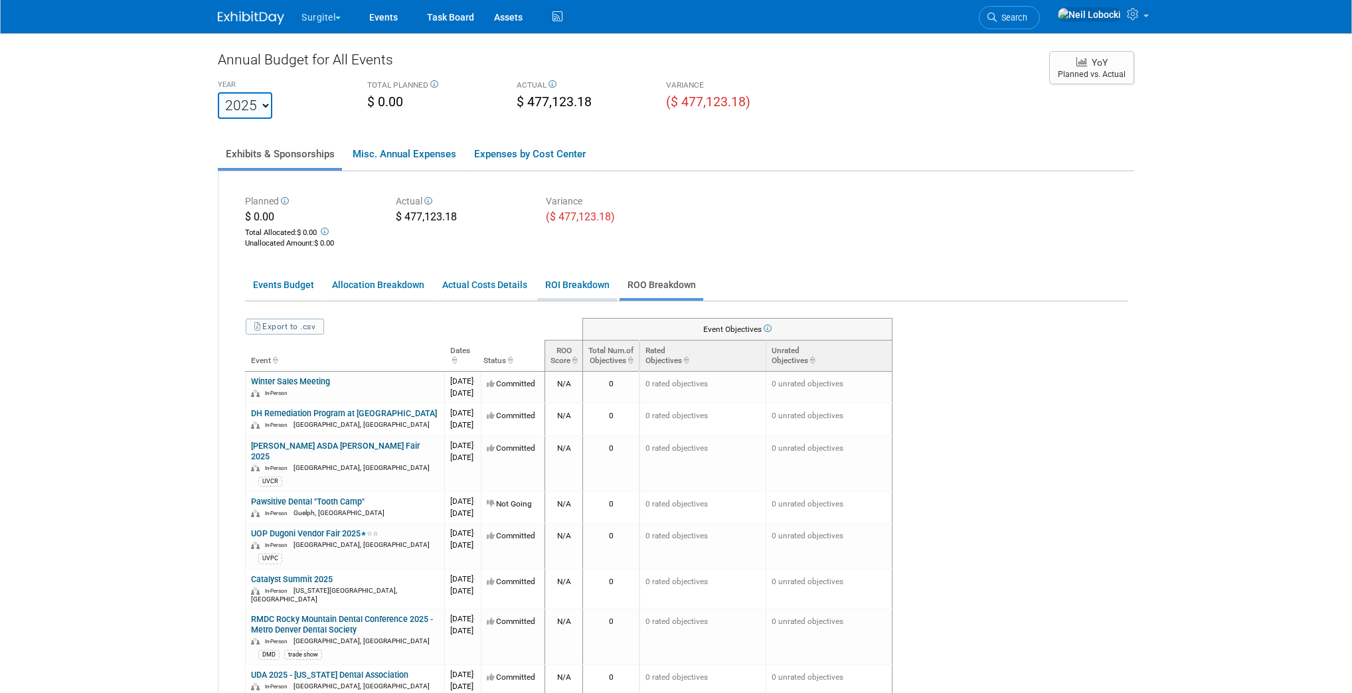
click at [595, 287] on link "ROI Breakdown" at bounding box center [577, 285] width 80 height 26
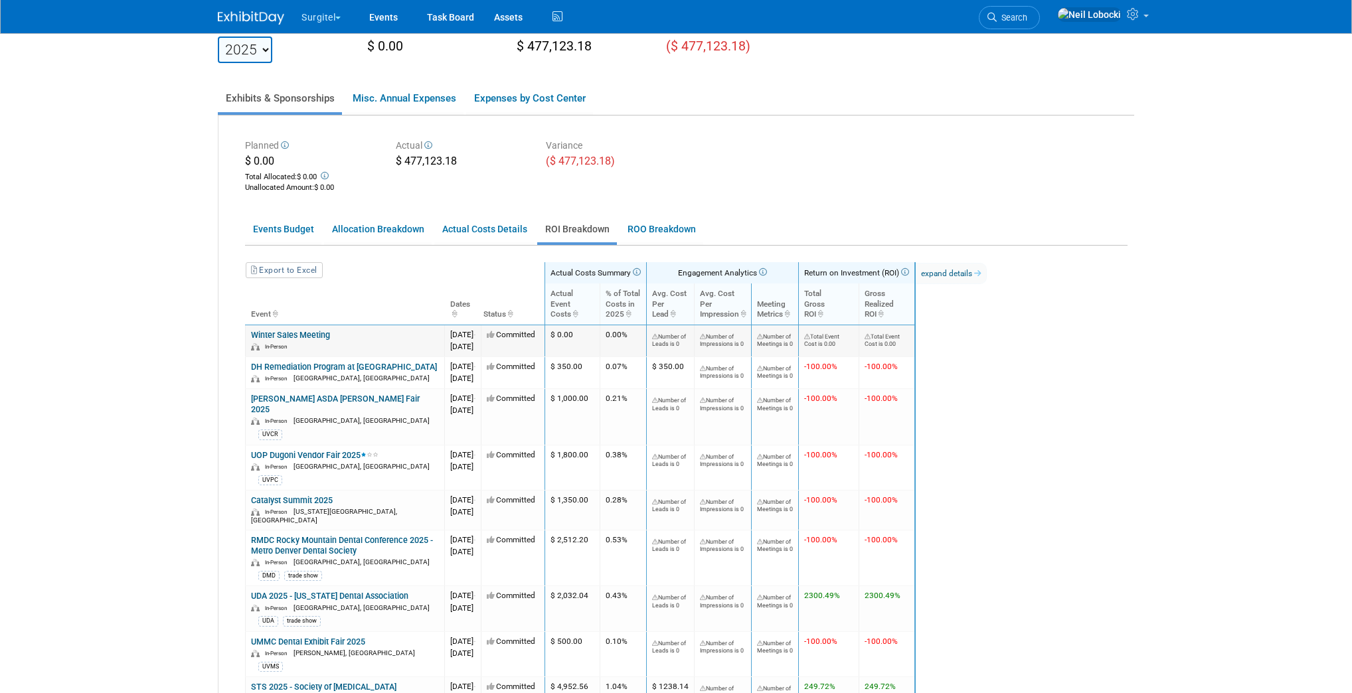
scroll to position [53, 0]
click at [255, 318] on th "Event" at bounding box center [345, 306] width 199 height 41
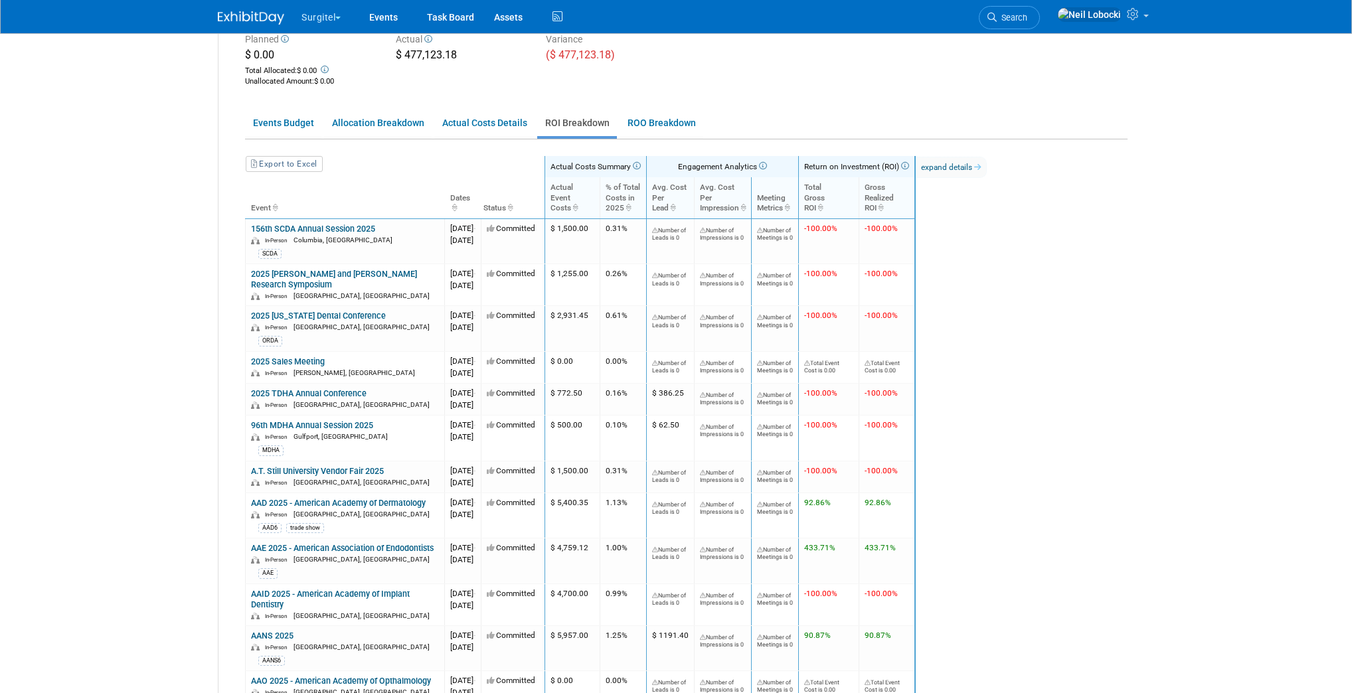
scroll to position [213, 0]
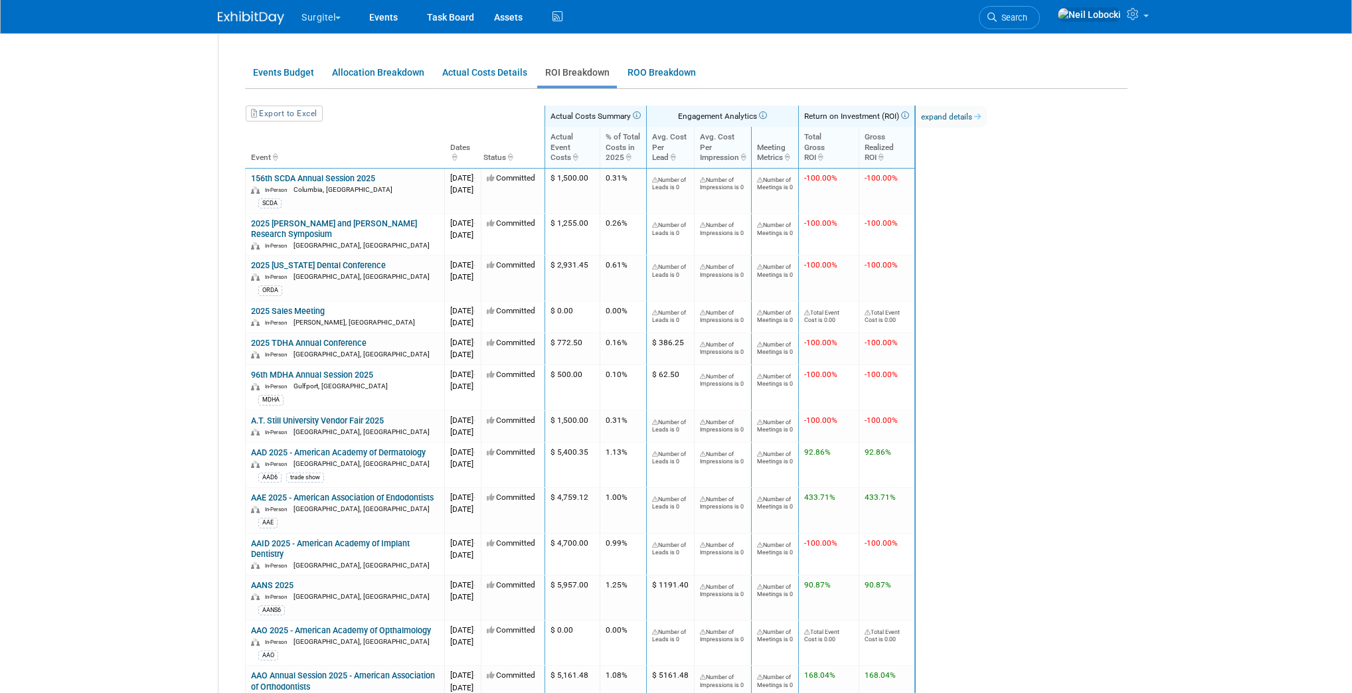
click at [459, 154] on th "Dates" at bounding box center [463, 147] width 37 height 41
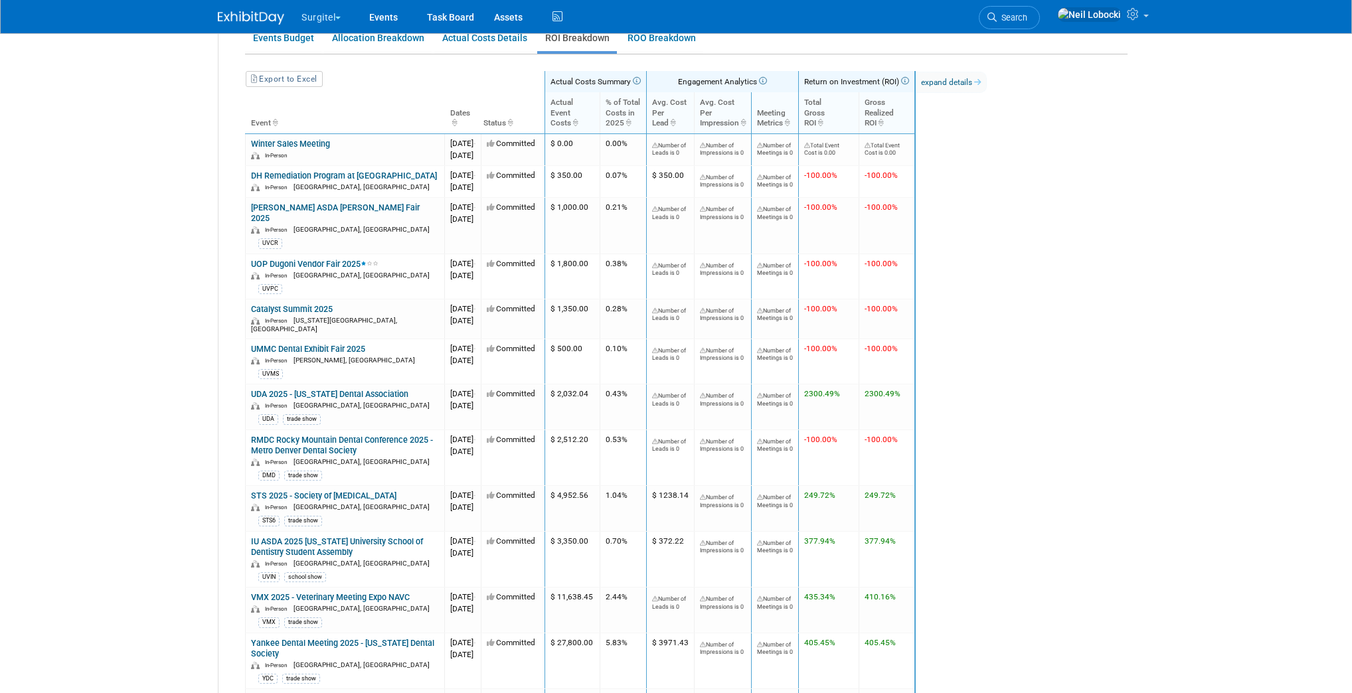
scroll to position [0, 0]
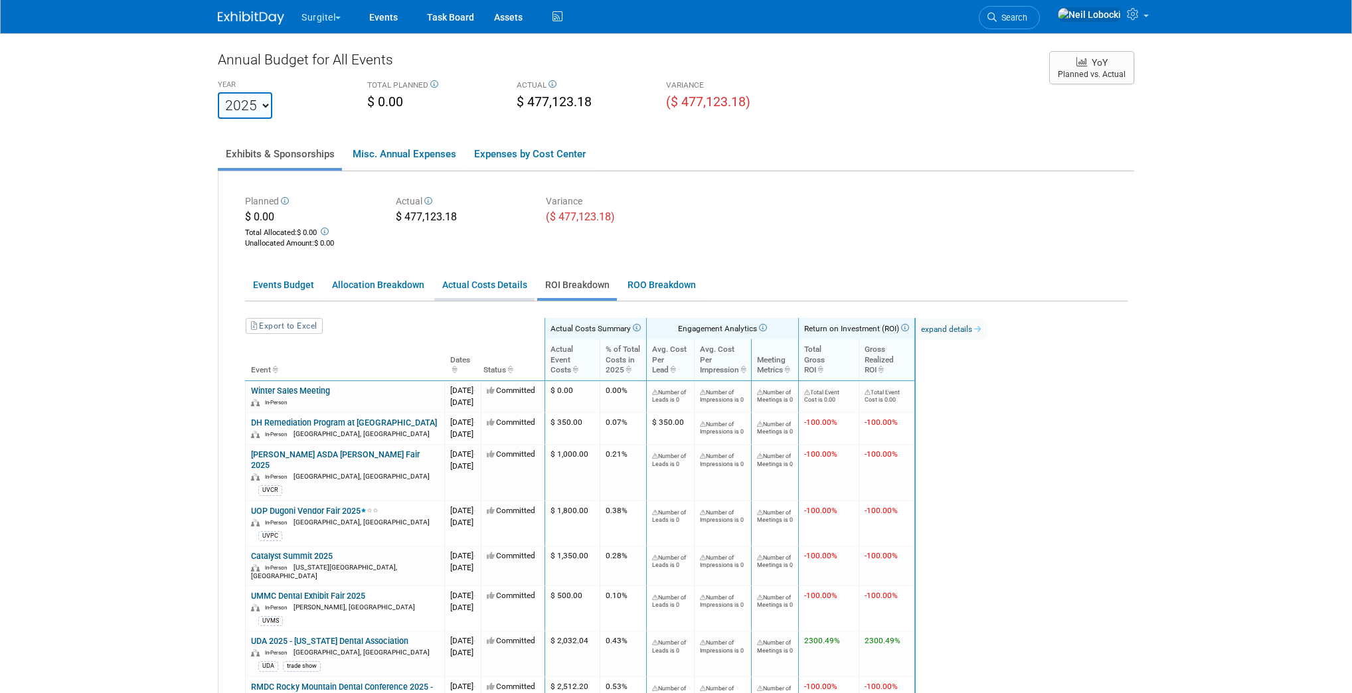
click at [452, 291] on link "Actual Costs Details" at bounding box center [484, 285] width 100 height 26
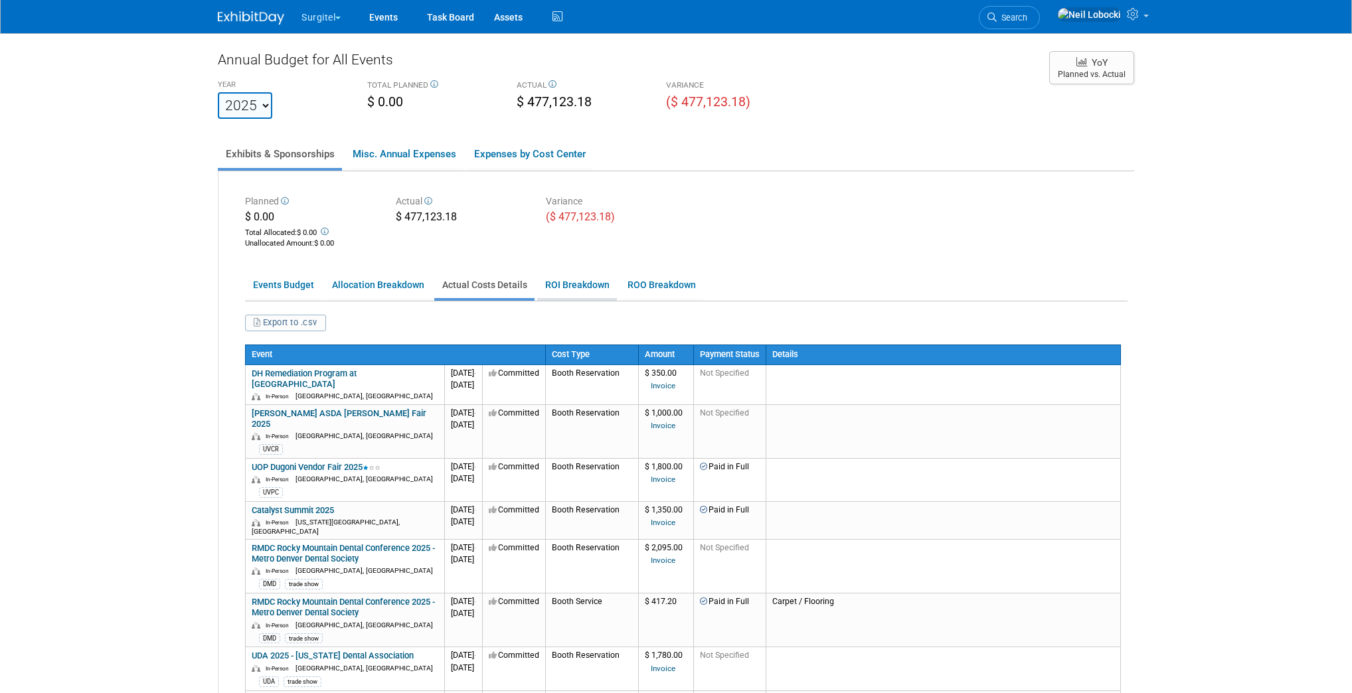
click at [574, 288] on link "ROI Breakdown" at bounding box center [577, 285] width 80 height 26
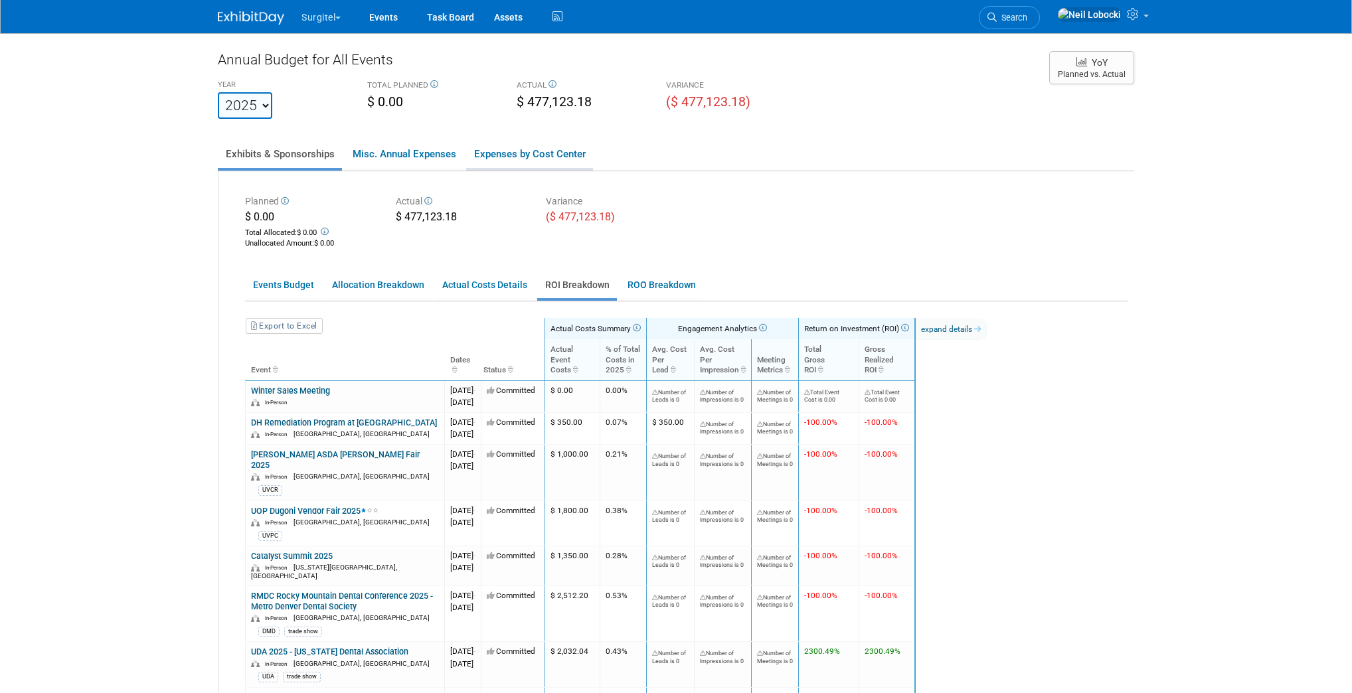
click at [565, 156] on link "Expenses by Cost Center" at bounding box center [529, 154] width 127 height 28
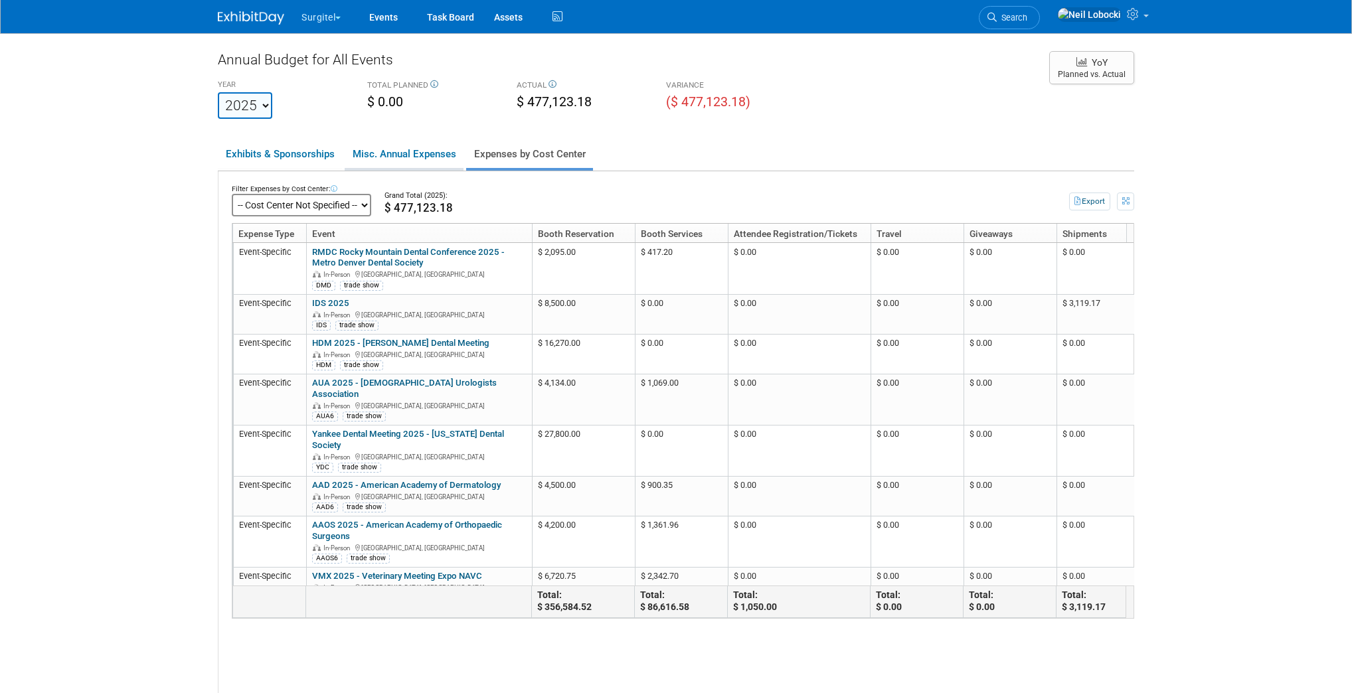
click at [414, 157] on link "Misc. Annual Expenses" at bounding box center [404, 154] width 119 height 28
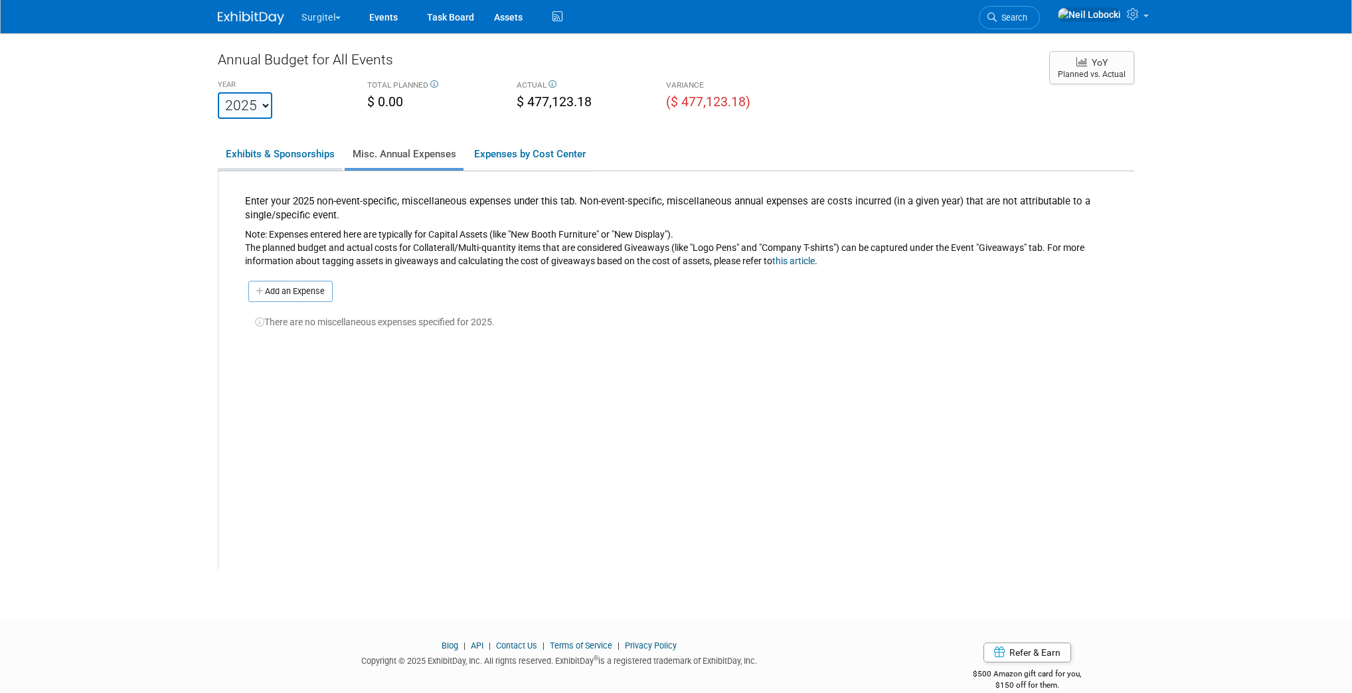
click at [270, 159] on link "Exhibits & Sponsorships" at bounding box center [280, 154] width 124 height 28
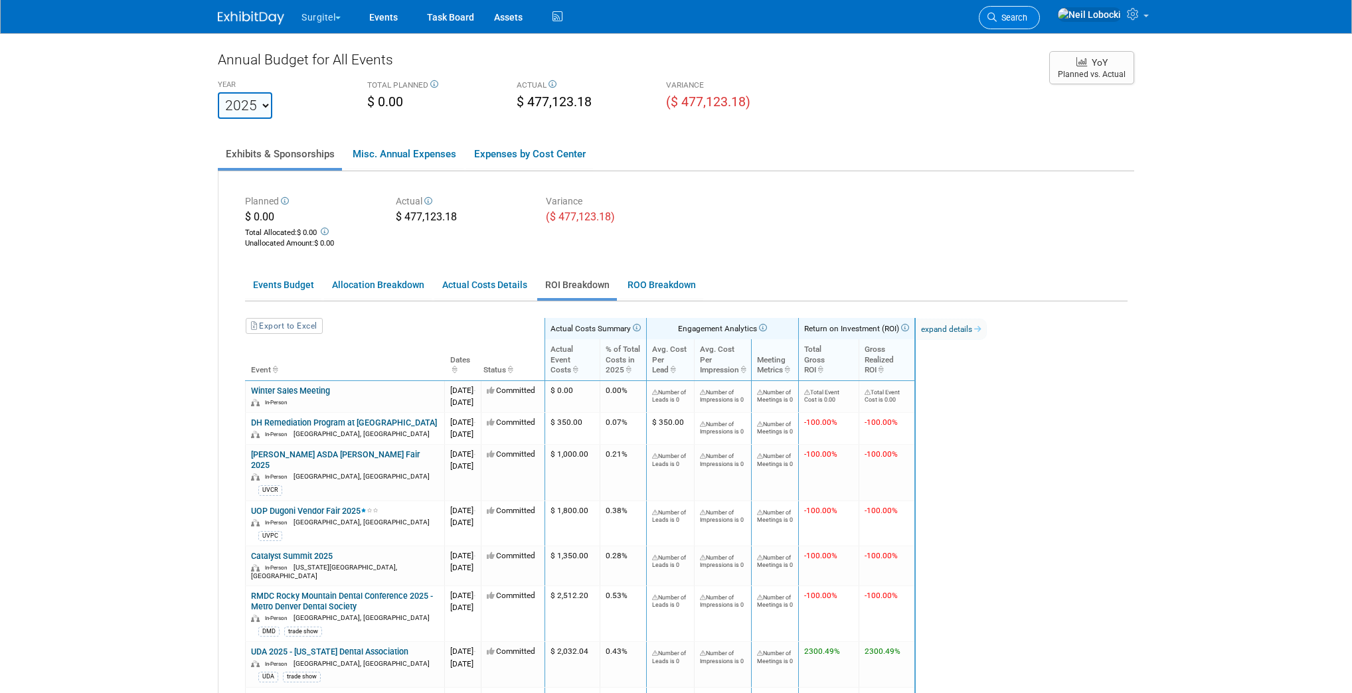
click at [1035, 23] on link "Search" at bounding box center [1009, 17] width 61 height 23
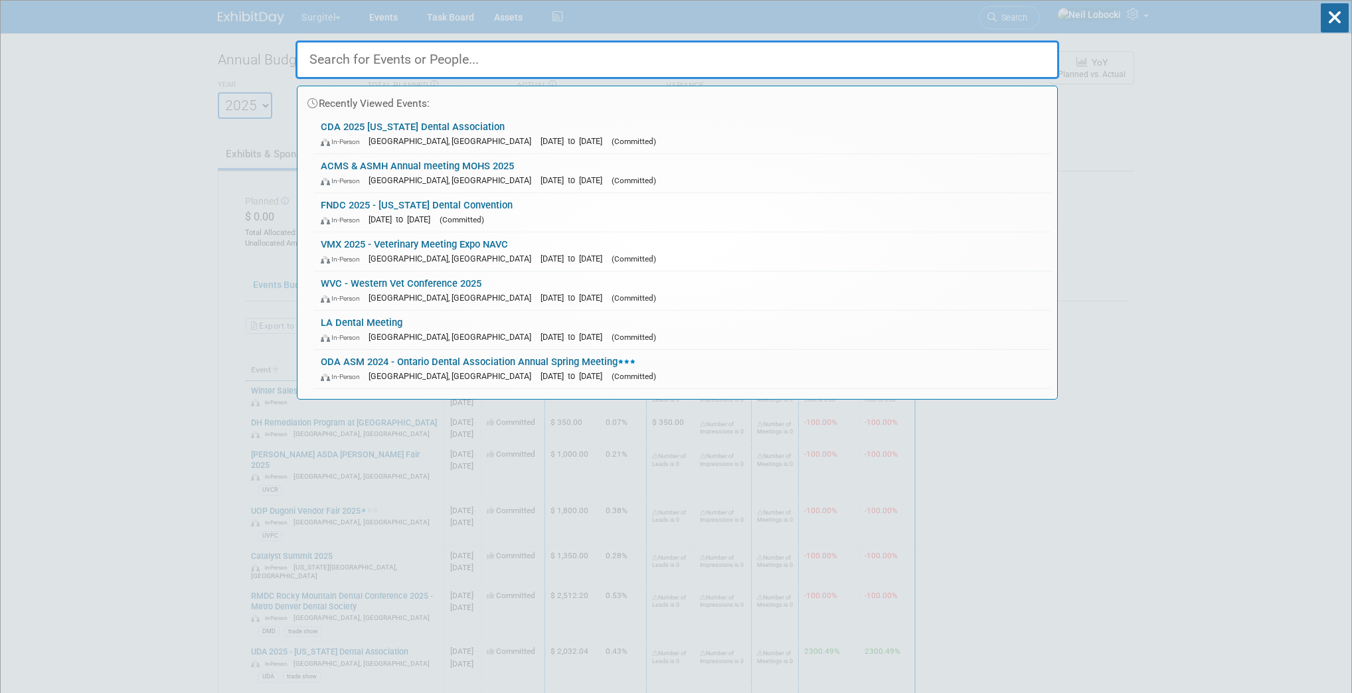
click at [672, 66] on input "text" at bounding box center [678, 60] width 764 height 39
click at [586, 171] on link "ACMS & ASMH Annual meeting MOHS 2025 In-Person Nashville, TN May 15, 2025 to Ma…" at bounding box center [682, 173] width 737 height 39
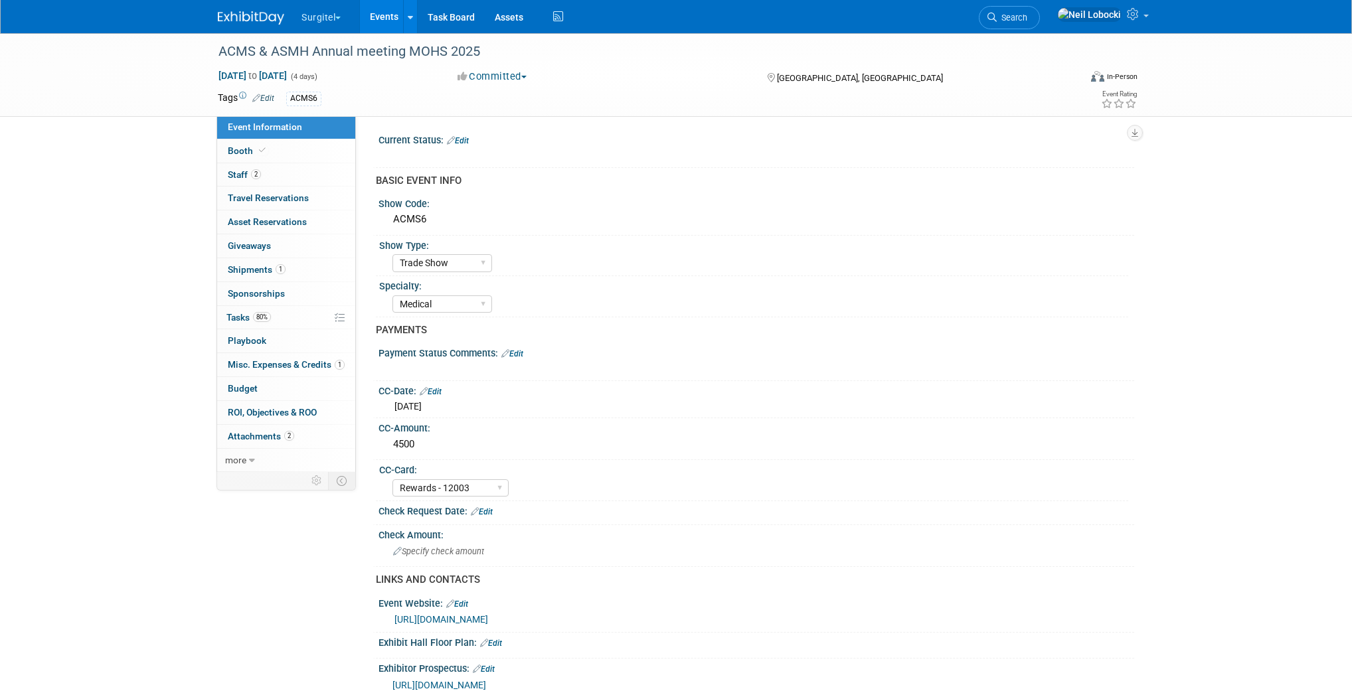
select select "Trade Show"
select select "Medical"
select select "Rewards - 12003"
select select "No"
click at [263, 390] on link "Budget" at bounding box center [286, 388] width 138 height 23
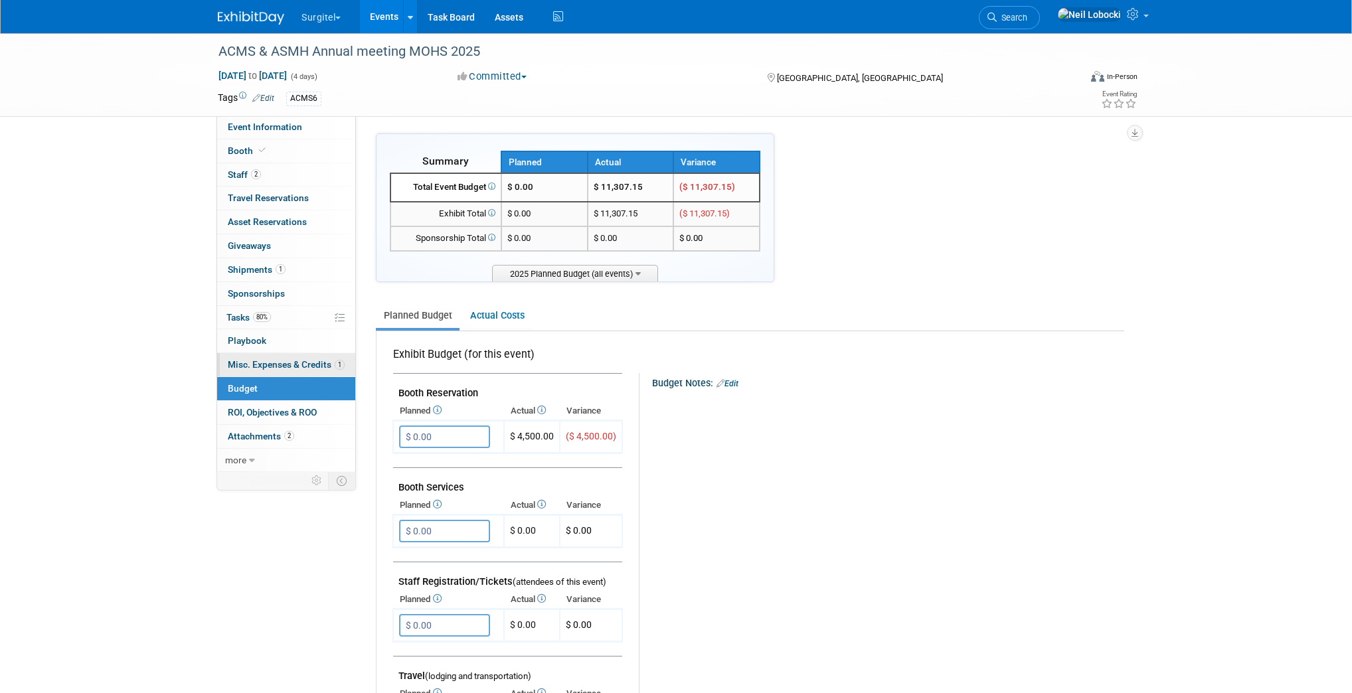
click at [291, 361] on span "Misc. Expenses & Credits 1" at bounding box center [286, 364] width 117 height 11
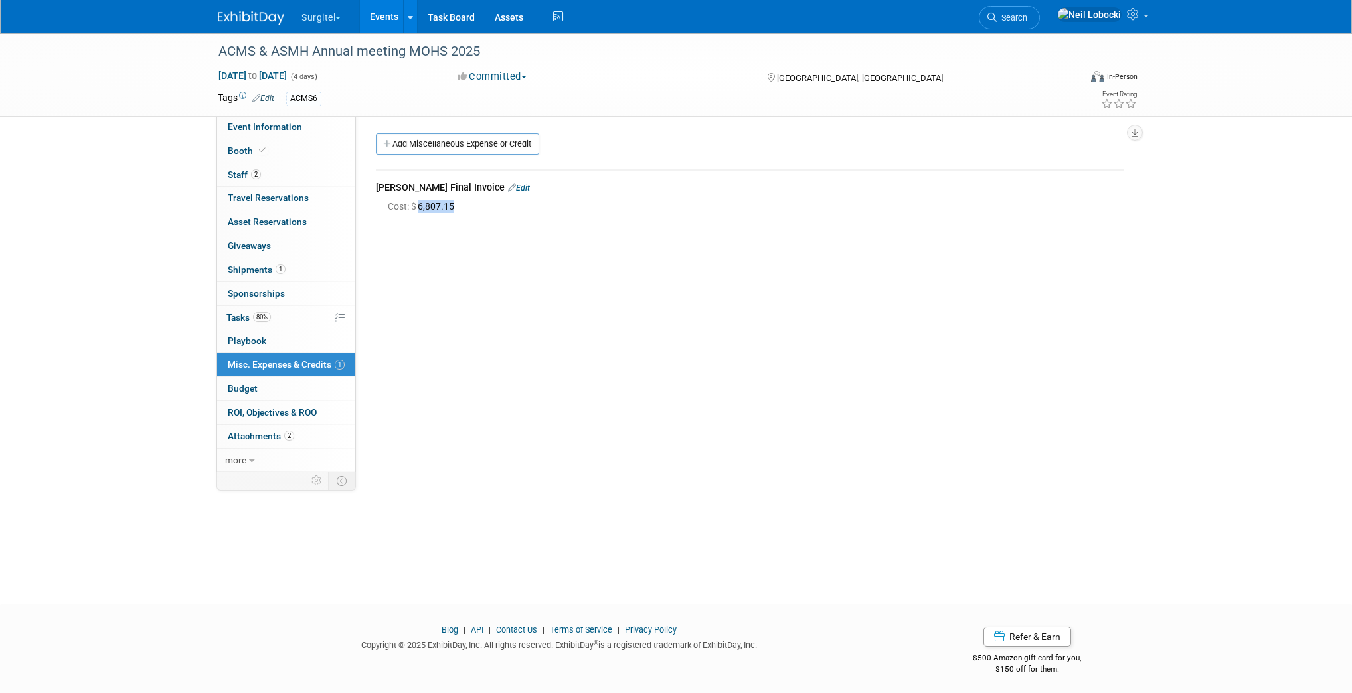
drag, startPoint x: 466, startPoint y: 207, endPoint x: 420, endPoint y: 207, distance: 45.8
click at [420, 207] on div "Cost: $ 6,807.15" at bounding box center [756, 206] width 737 height 13
copy span "6,807.15"
click at [282, 152] on link "Booth" at bounding box center [286, 150] width 138 height 23
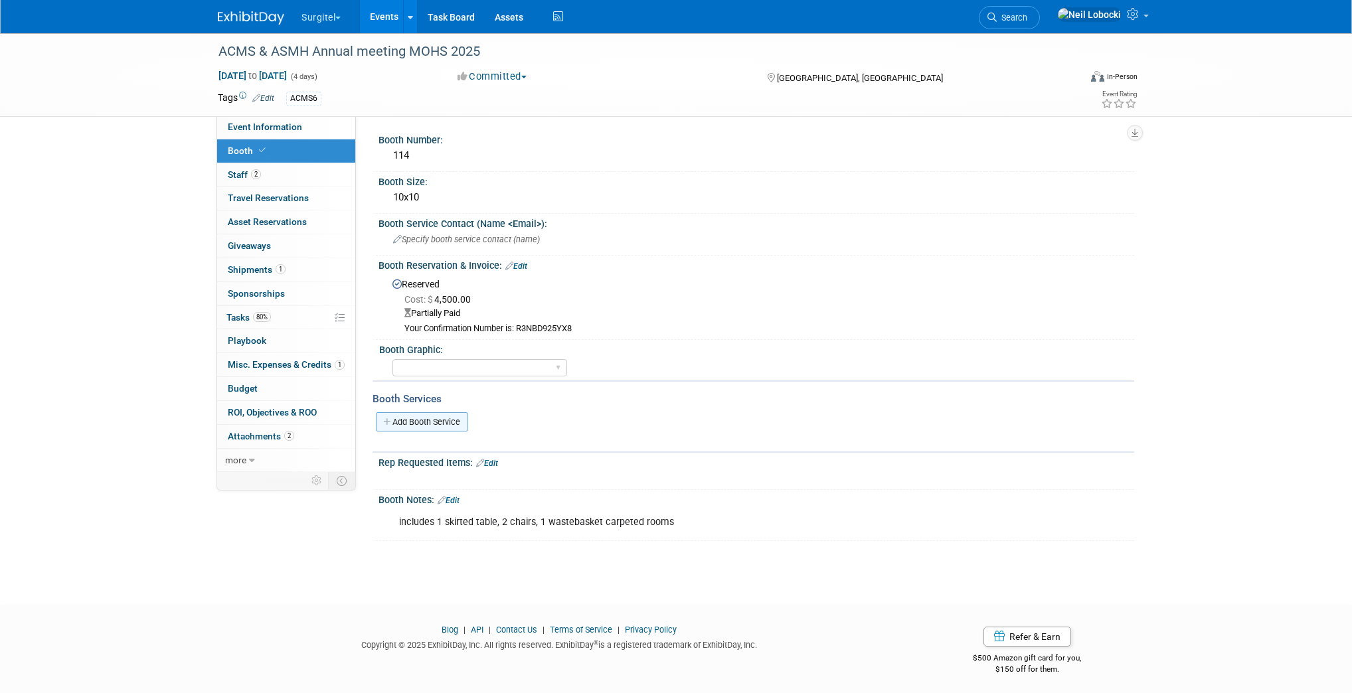
click at [426, 420] on link "Add Booth Service" at bounding box center [422, 421] width 92 height 19
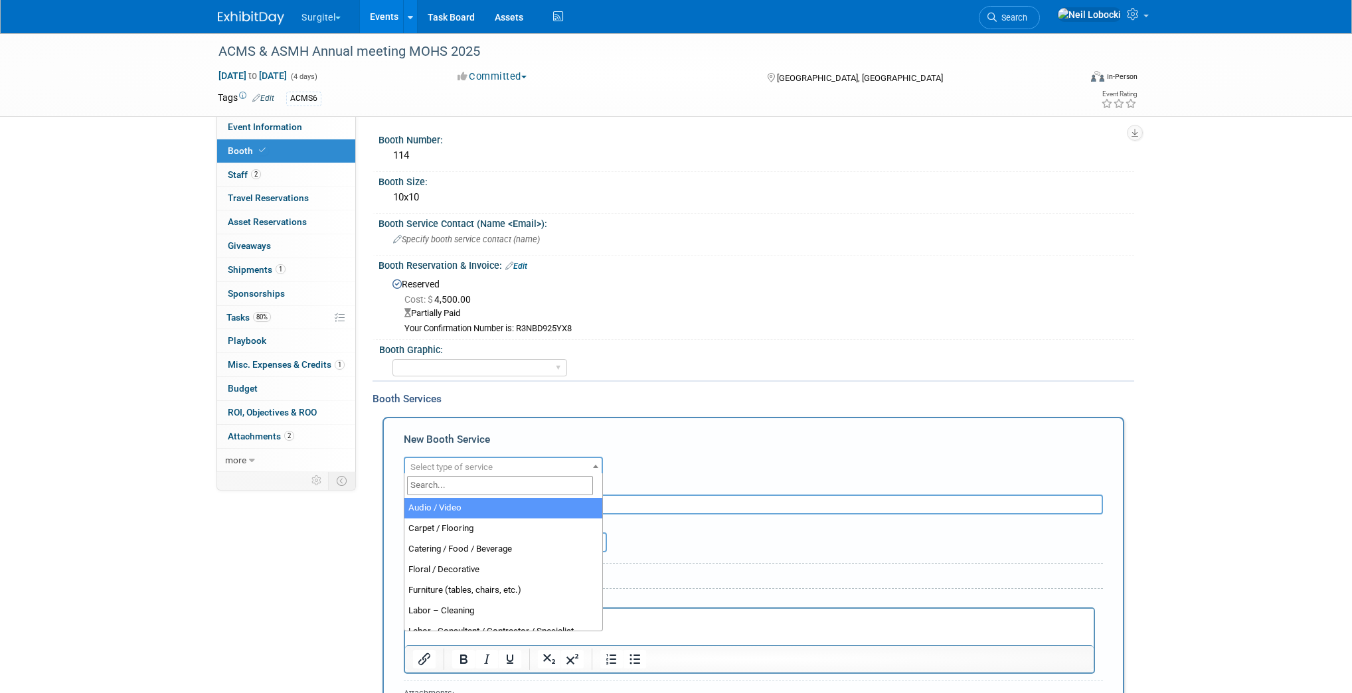
click at [478, 467] on span "Select type of service" at bounding box center [451, 467] width 82 height 10
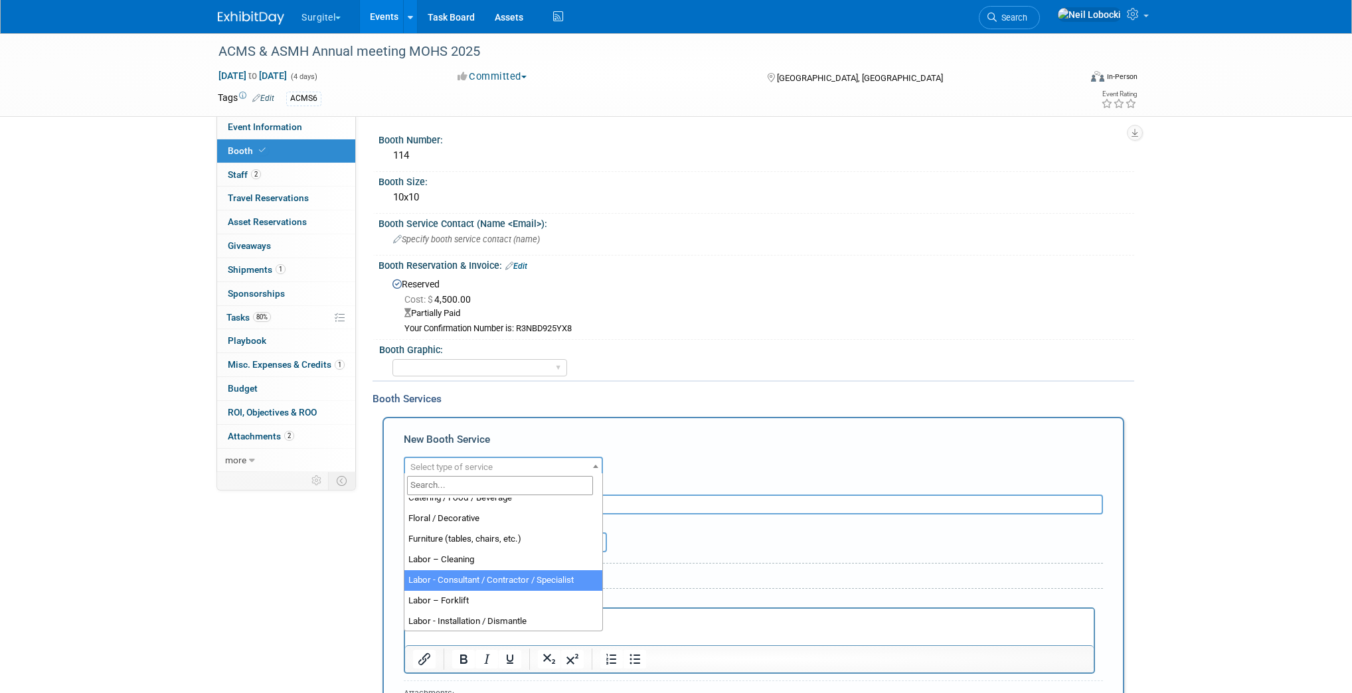
scroll to position [53, 0]
select select "12"
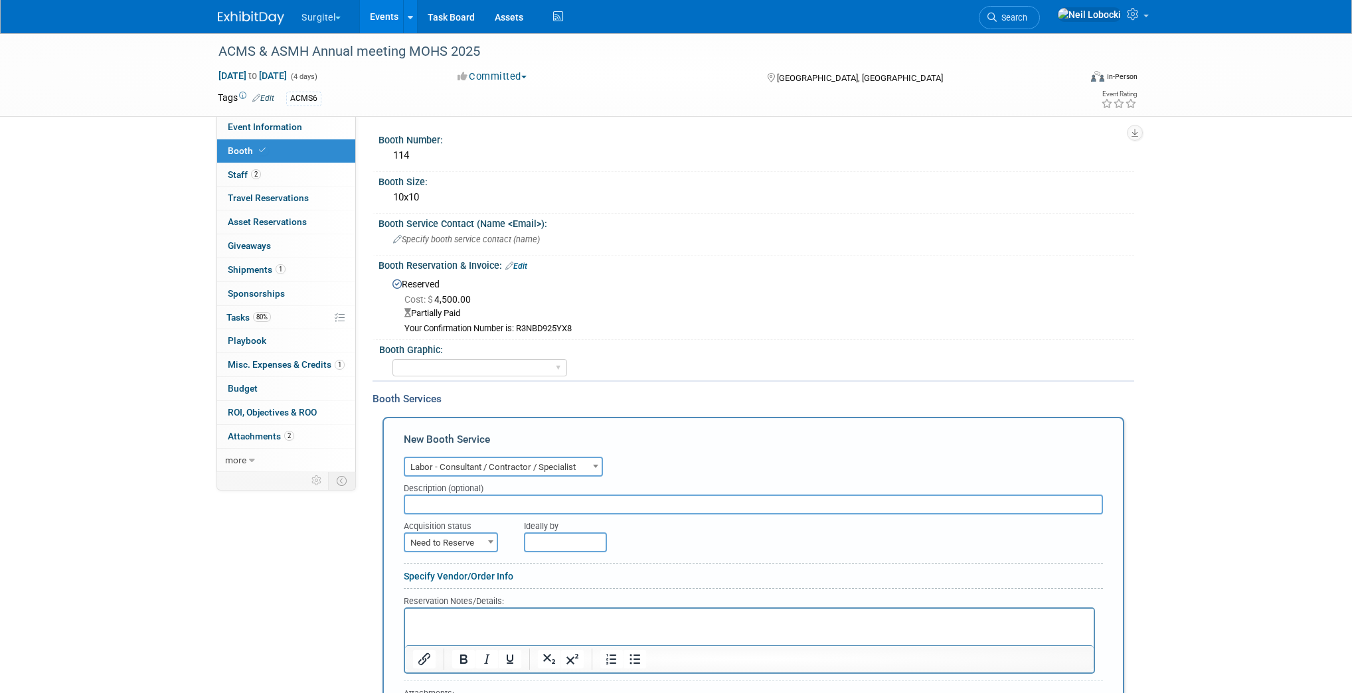
click at [480, 502] on input "text" at bounding box center [753, 505] width 699 height 20
type input "[PERSON_NAME] - Final Invoice"
click at [441, 541] on span "Need to Reserve" at bounding box center [451, 543] width 92 height 19
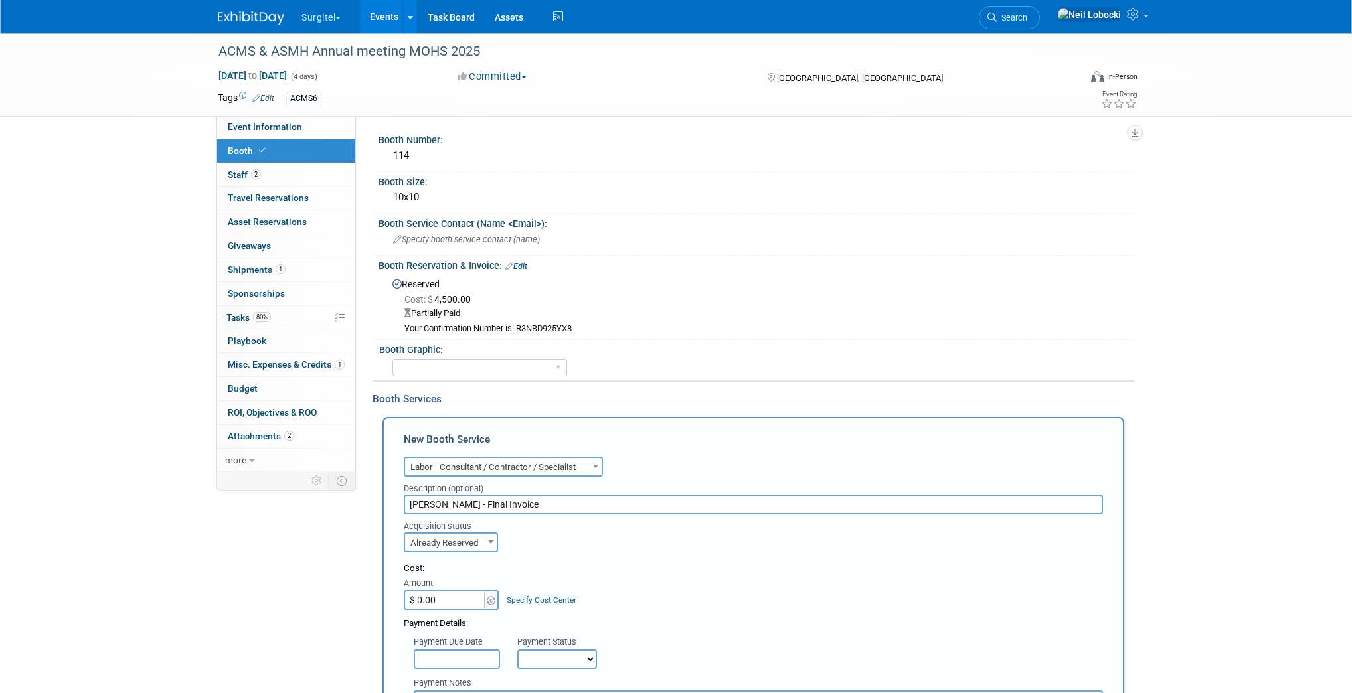
select select "2"
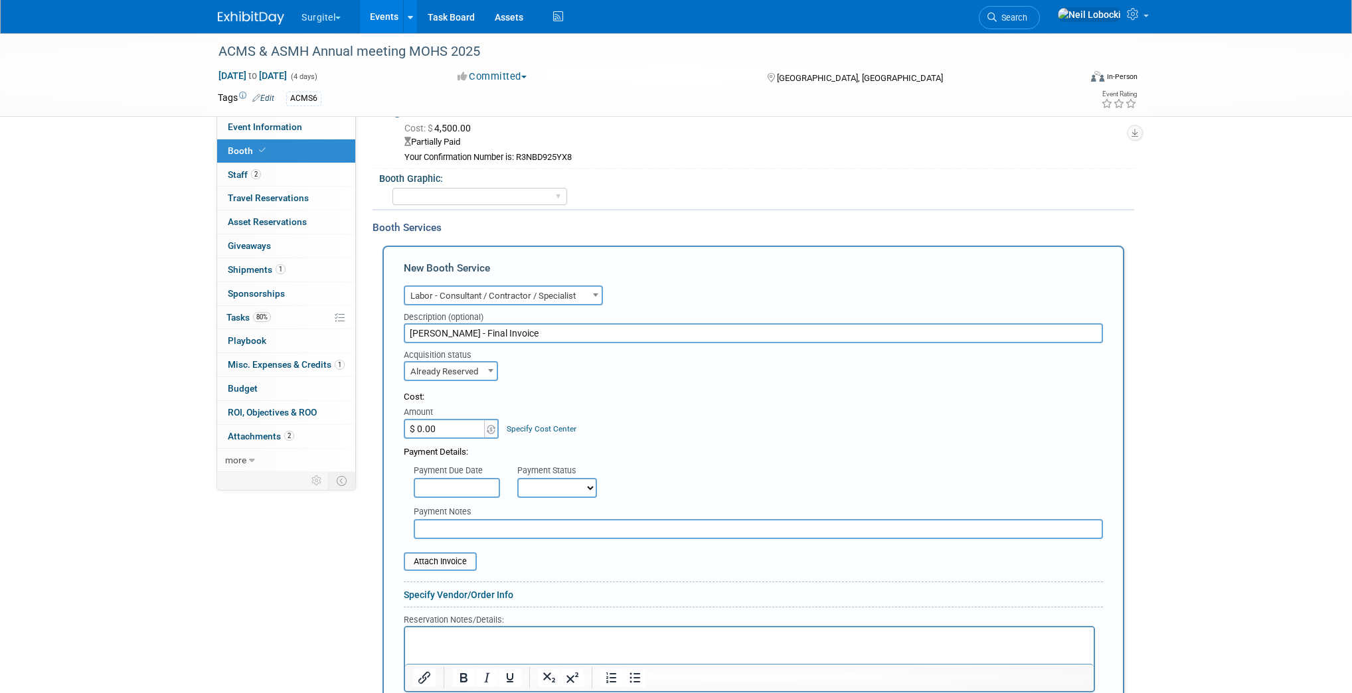
scroll to position [213, 0]
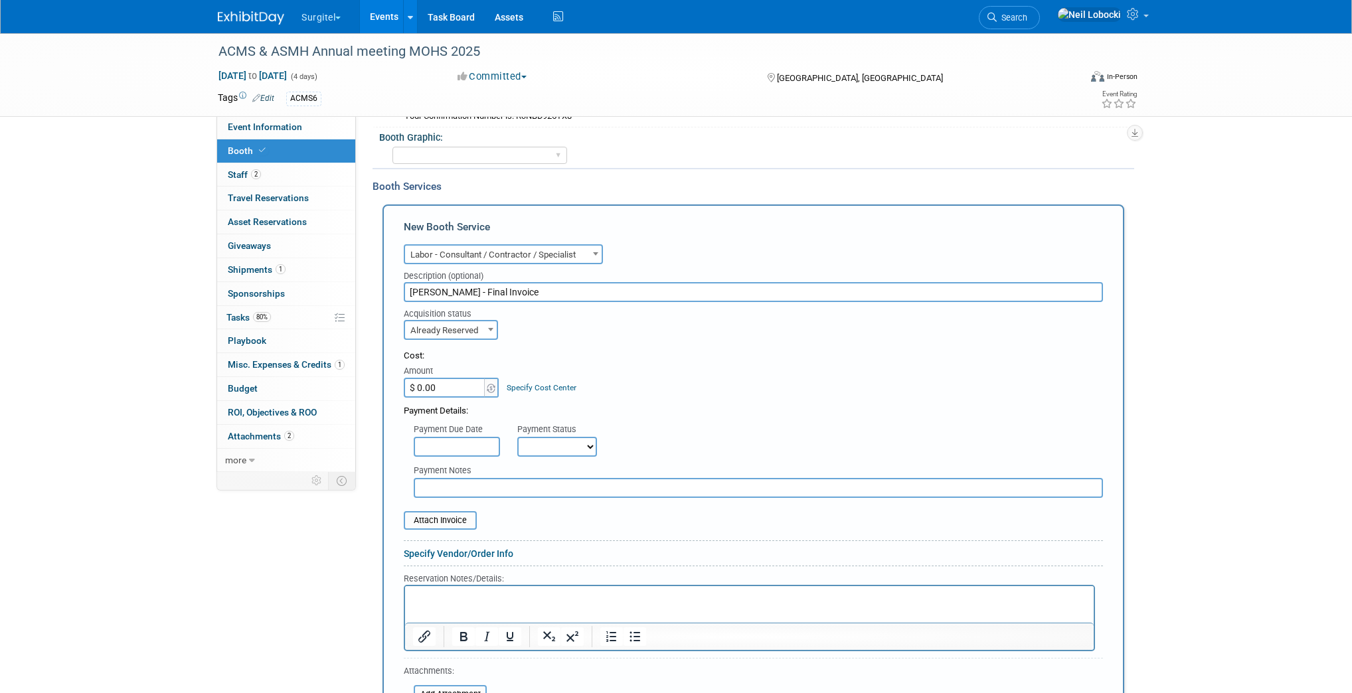
click at [437, 384] on input "$ 0.00" at bounding box center [445, 388] width 83 height 20
paste input "6,807.15"
type input "$ 6,807.15"
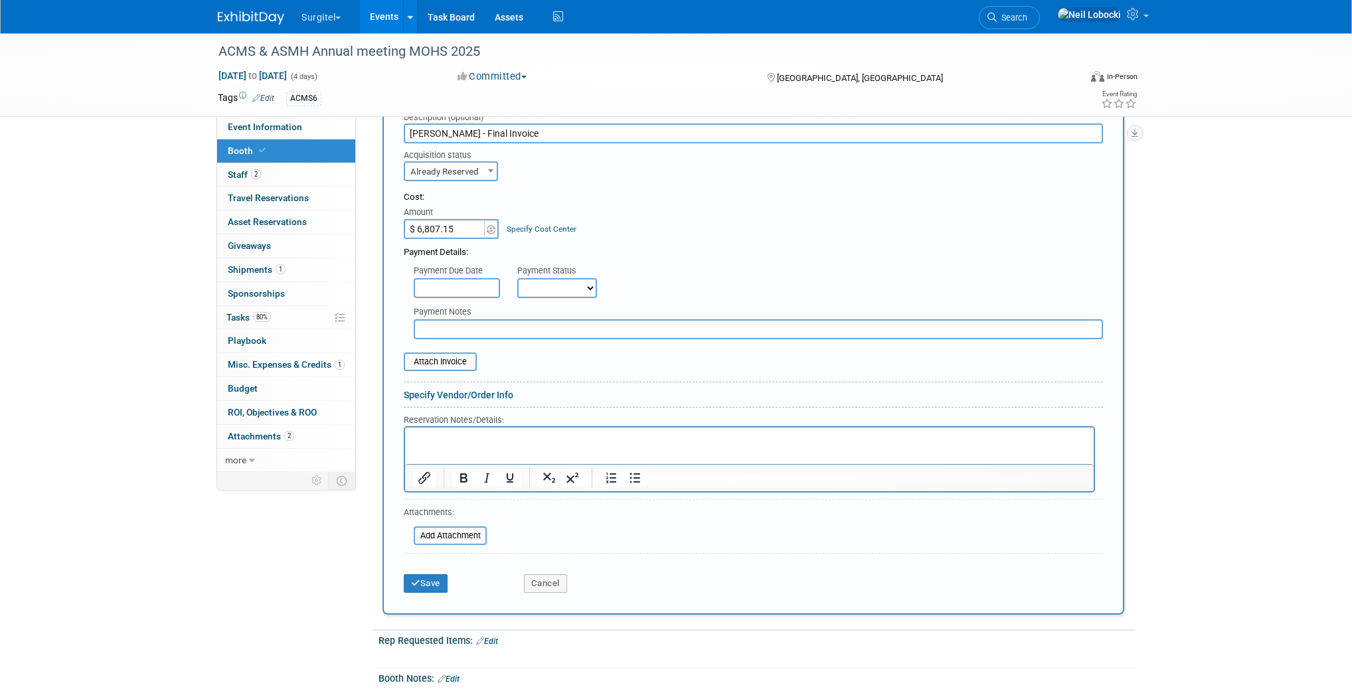
scroll to position [372, 0]
click at [438, 578] on button "Save" at bounding box center [426, 583] width 44 height 19
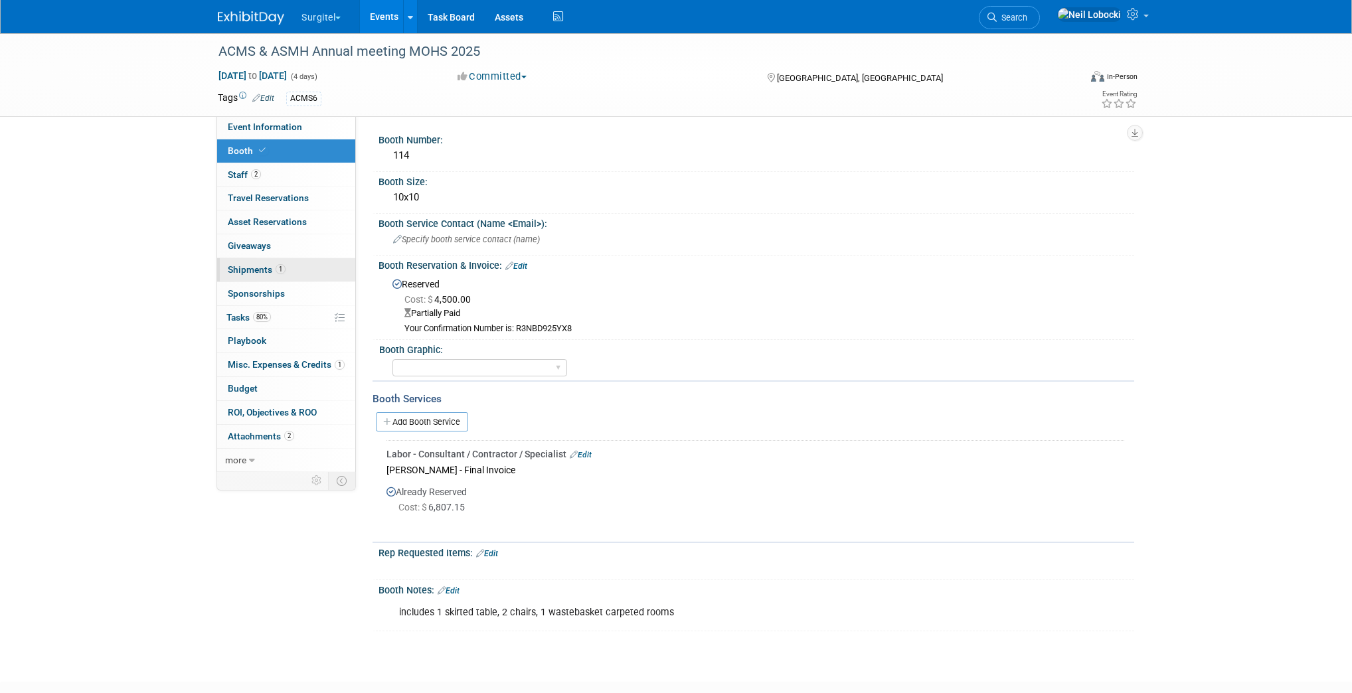
scroll to position [0, 0]
click at [292, 364] on span "Misc. Expenses & Credits 1" at bounding box center [286, 364] width 117 height 11
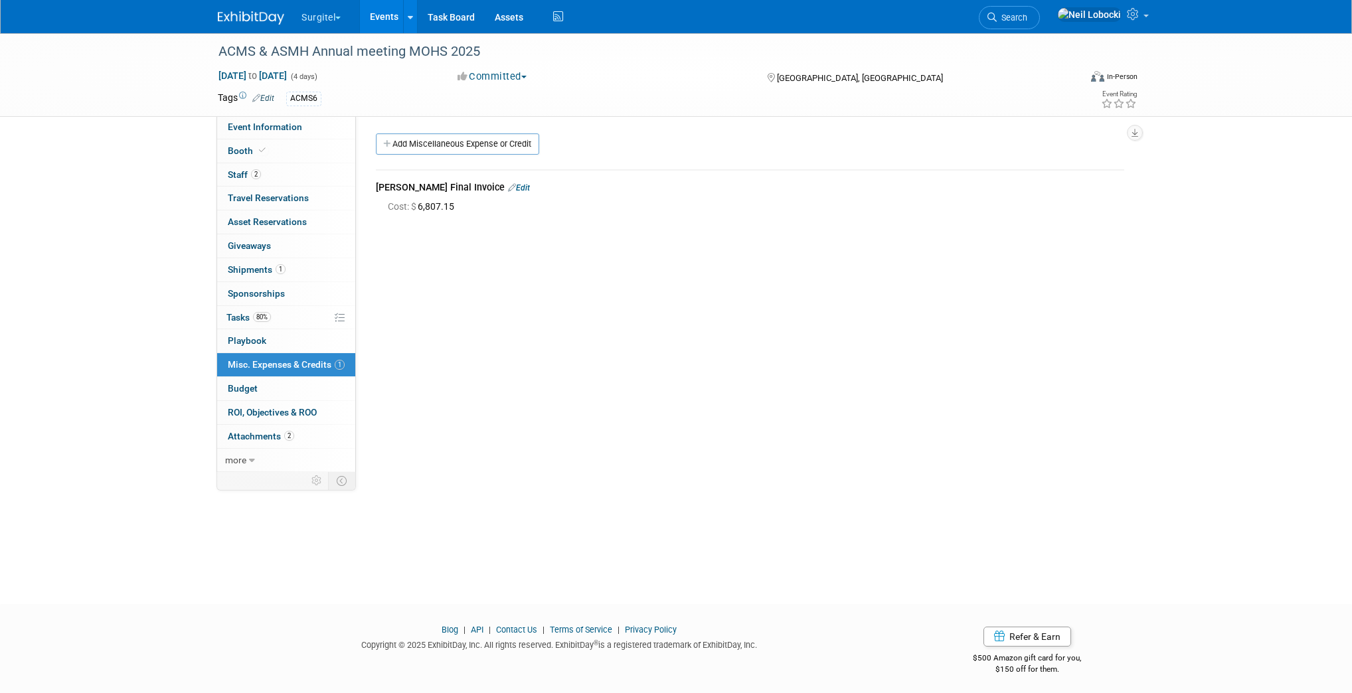
click at [508, 184] on link "Edit" at bounding box center [519, 187] width 22 height 9
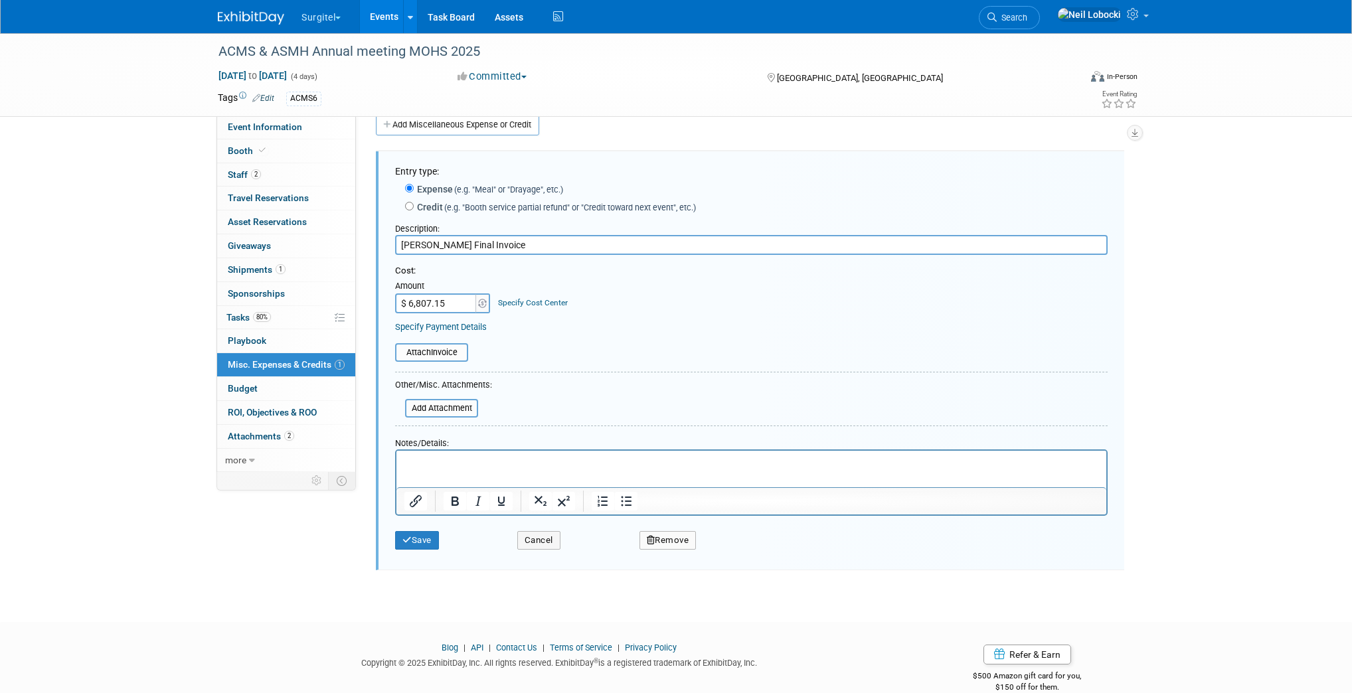
click at [663, 535] on button "Remove" at bounding box center [668, 540] width 57 height 19
click at [743, 550] on link "Yes" at bounding box center [741, 551] width 39 height 21
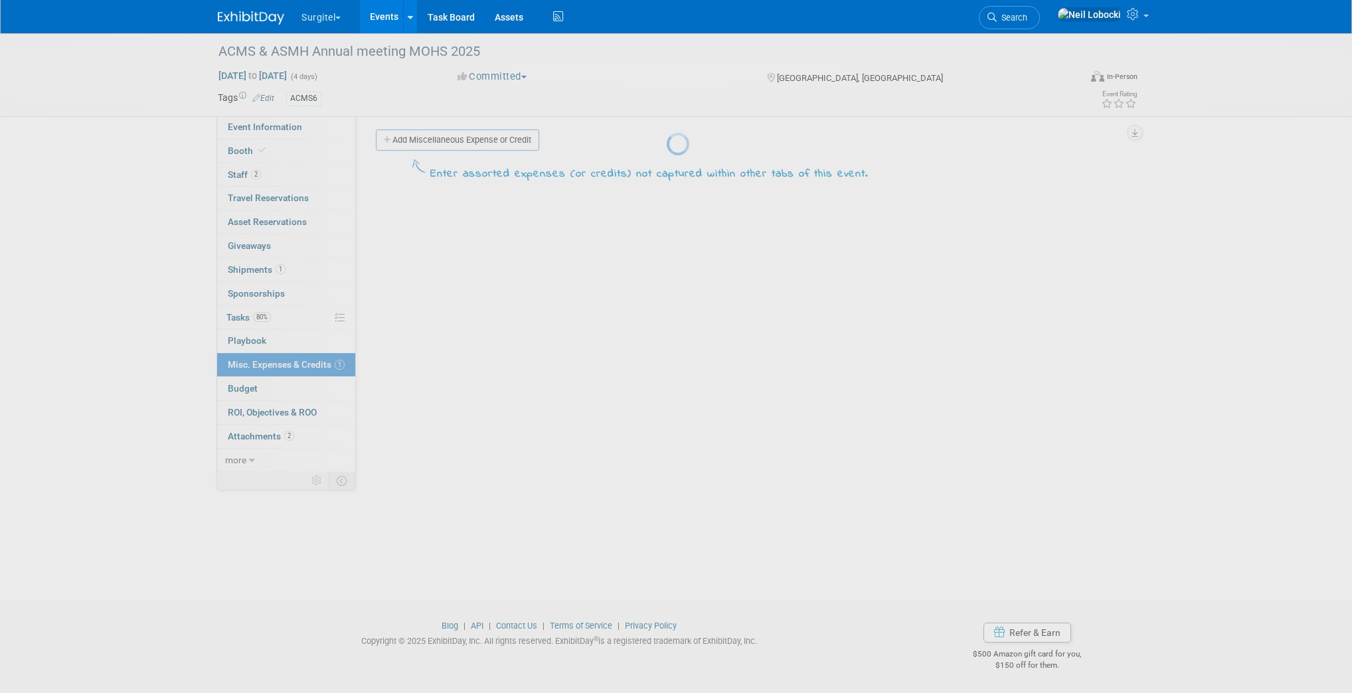
scroll to position [4, 0]
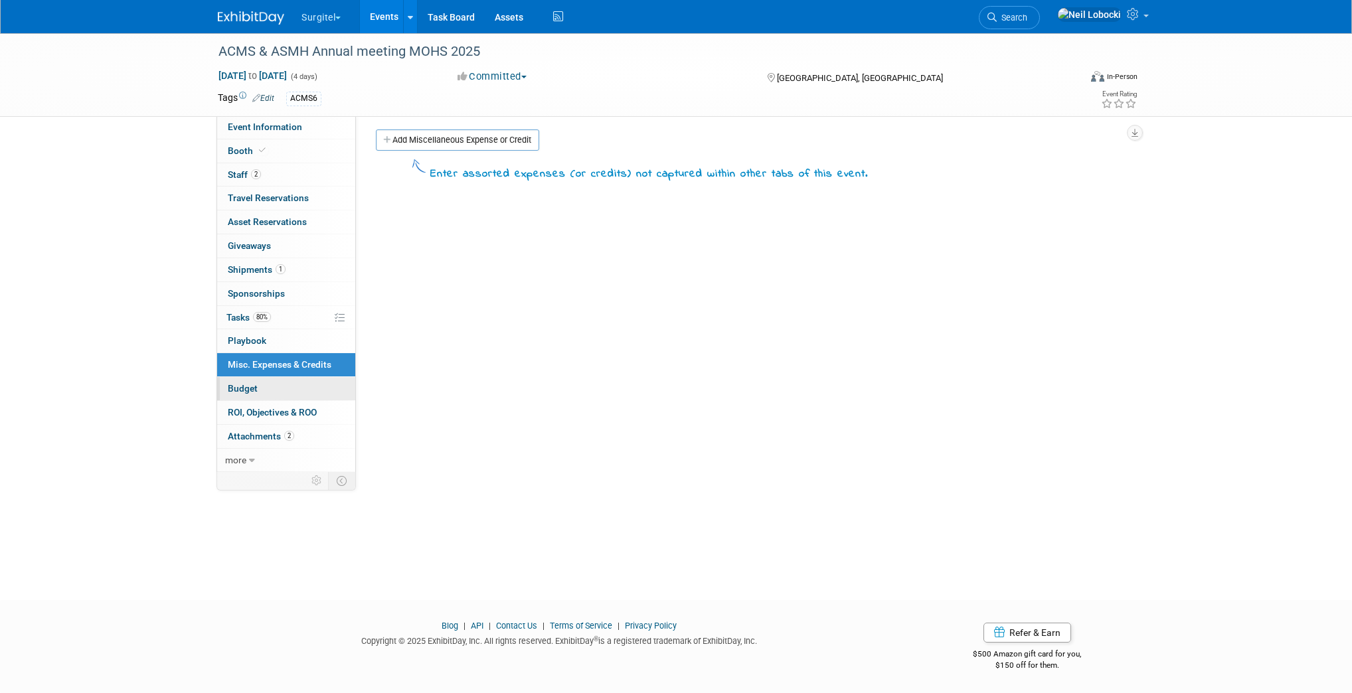
click at [279, 385] on link "Budget" at bounding box center [286, 388] width 138 height 23
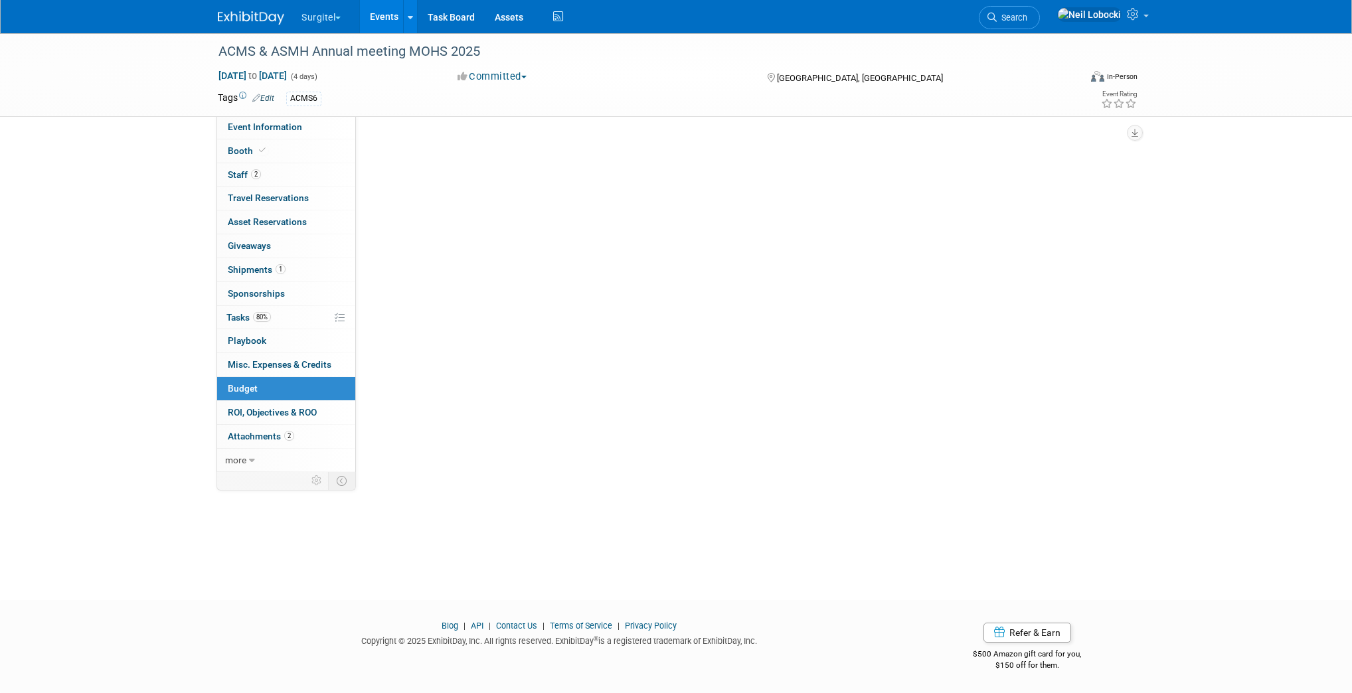
scroll to position [0, 0]
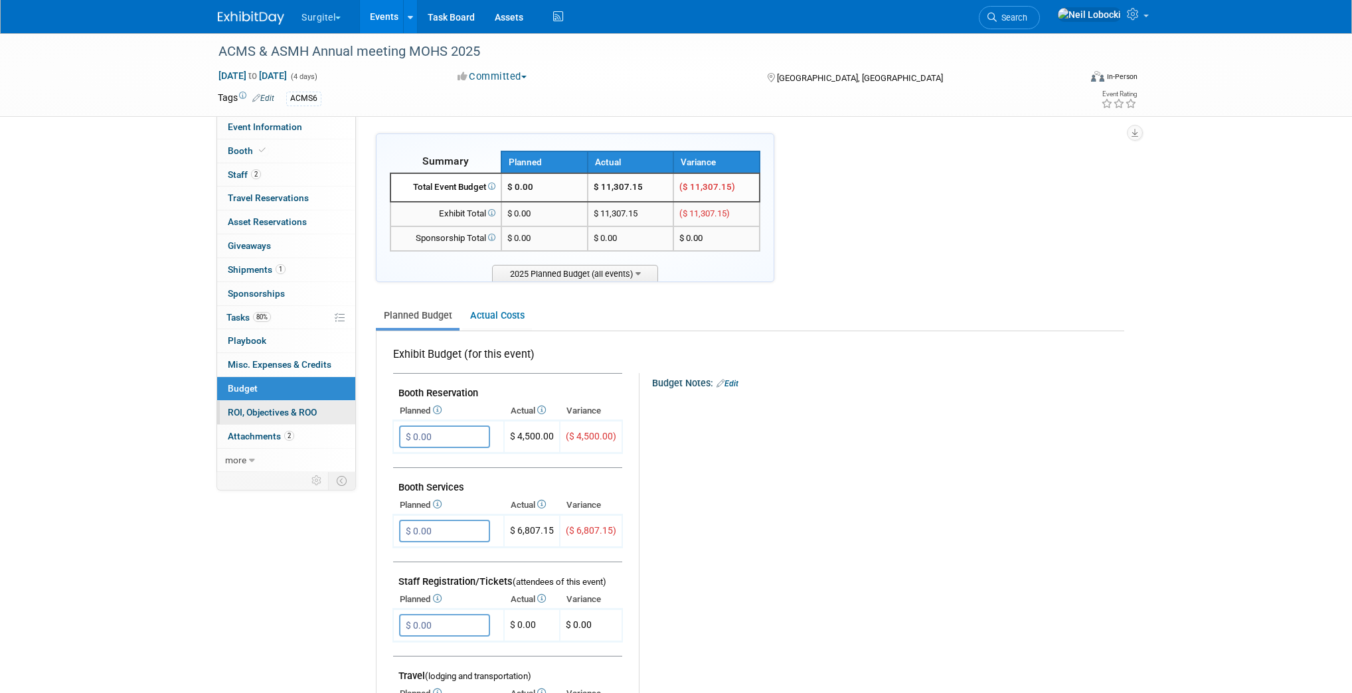
click at [265, 410] on span "ROI, Objectives & ROO 0" at bounding box center [272, 412] width 89 height 11
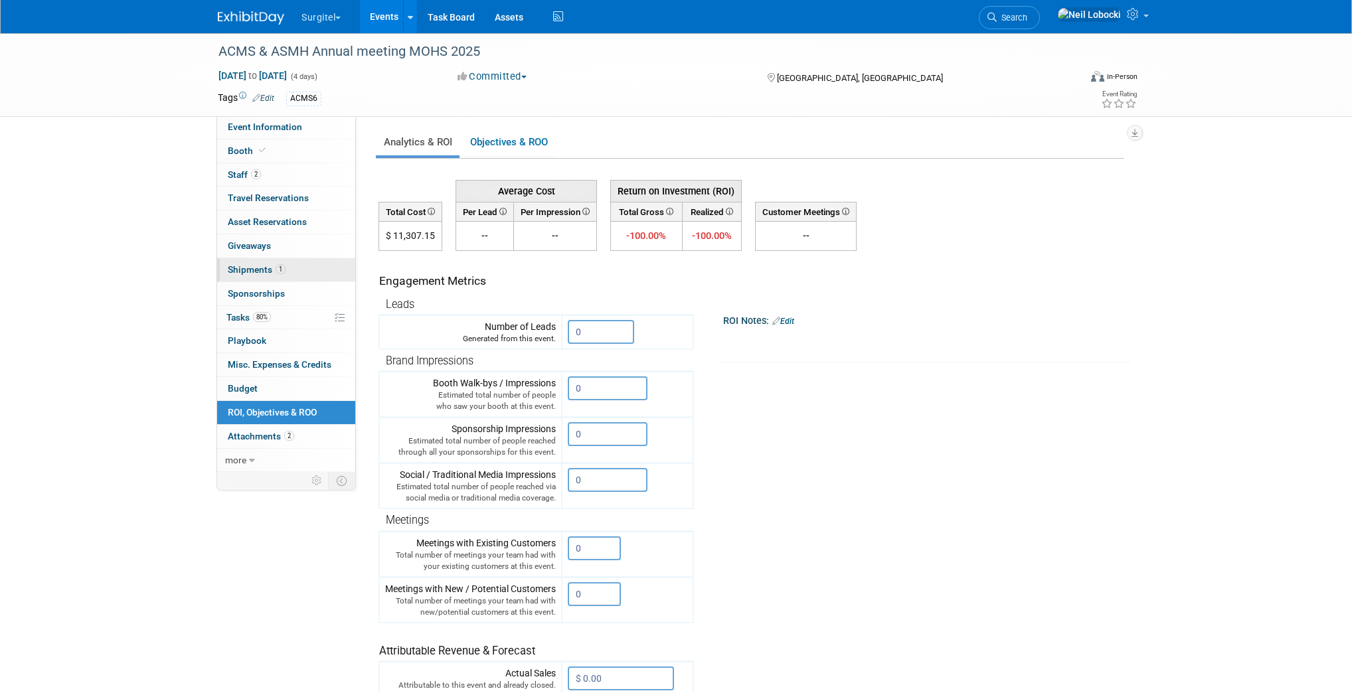
click at [262, 266] on span "Shipments 1" at bounding box center [257, 269] width 58 height 11
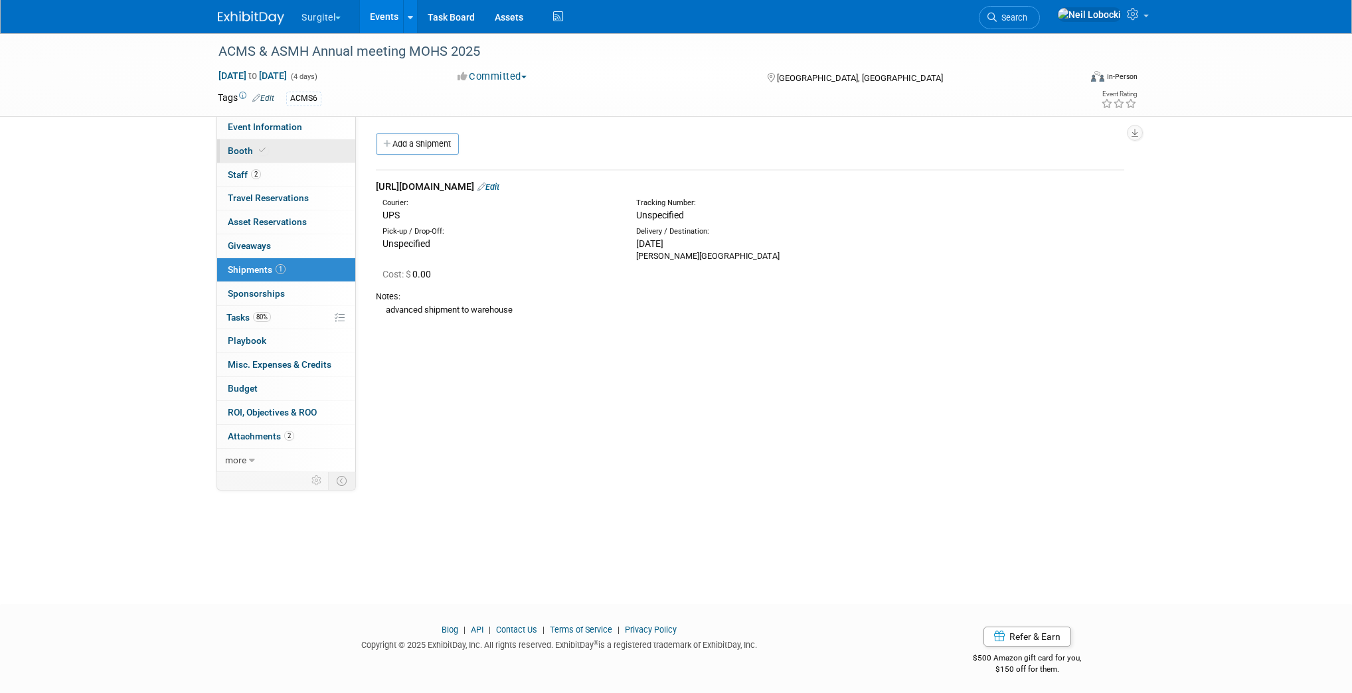
click at [251, 146] on span "Booth" at bounding box center [248, 150] width 41 height 11
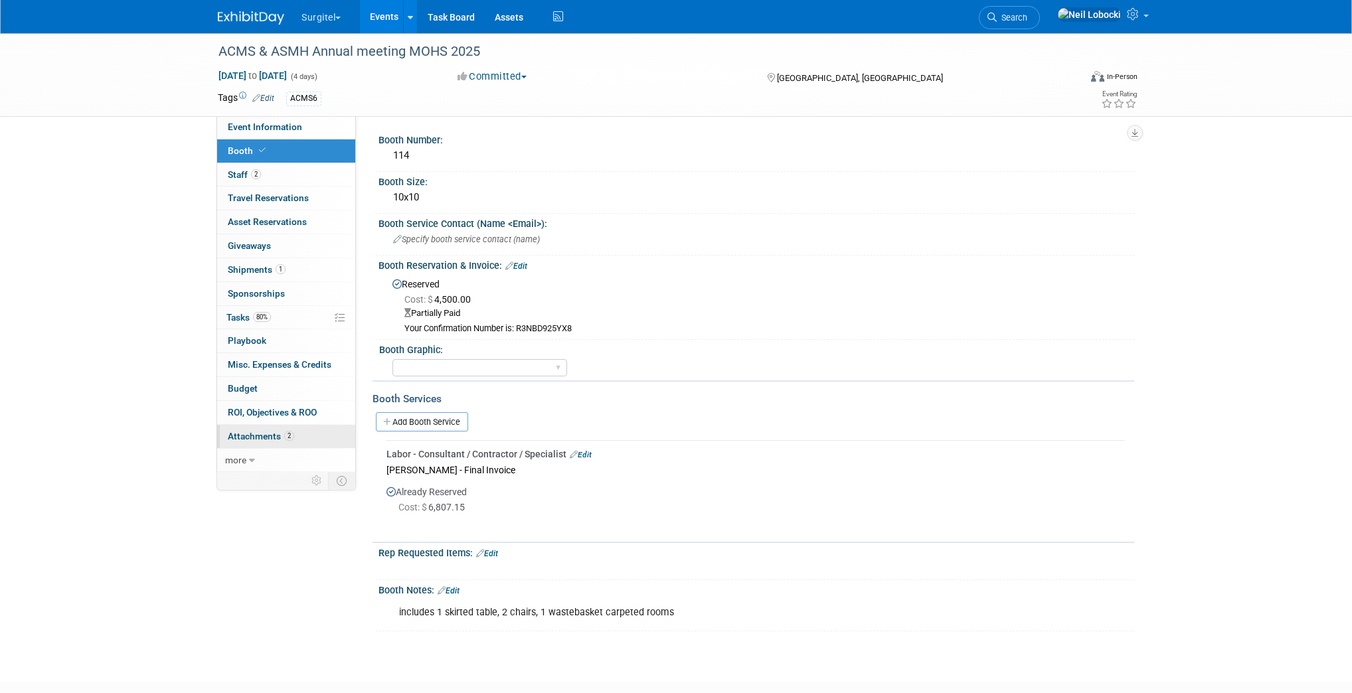
click at [236, 434] on span "Attachments 2" at bounding box center [261, 436] width 66 height 11
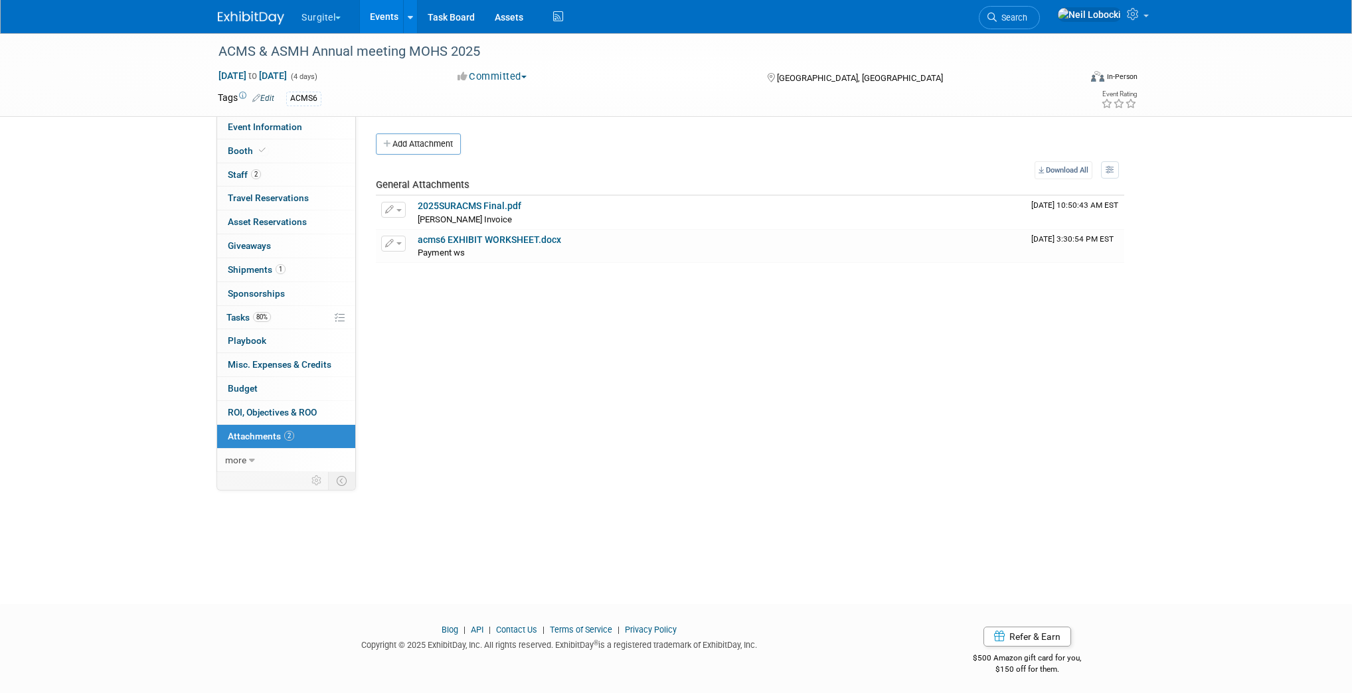
click at [448, 322] on div "Current Status: Edit X BASIC EVENT INFO Show Code: ACMS6 Show Type: School Show…" at bounding box center [745, 293] width 778 height 355
click at [276, 175] on link "2 Staff 2" at bounding box center [286, 174] width 138 height 23
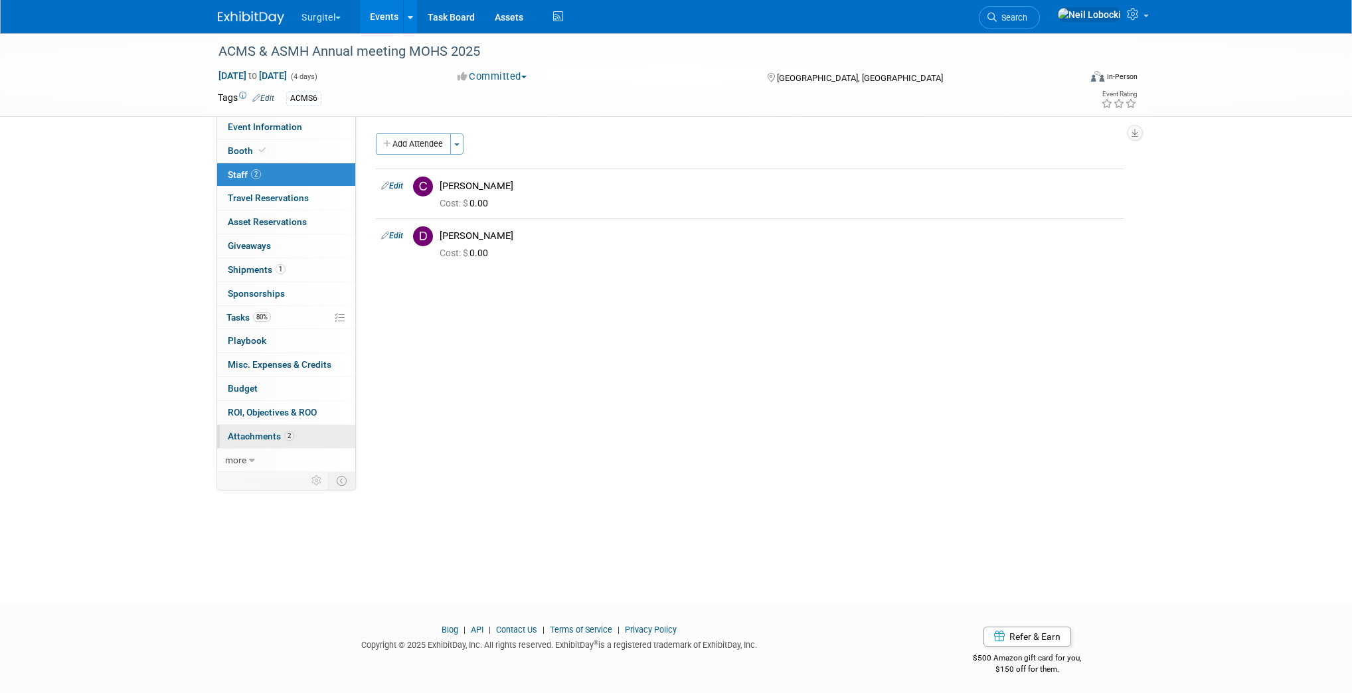
click at [306, 438] on link "2 Attachments 2" at bounding box center [286, 436] width 138 height 23
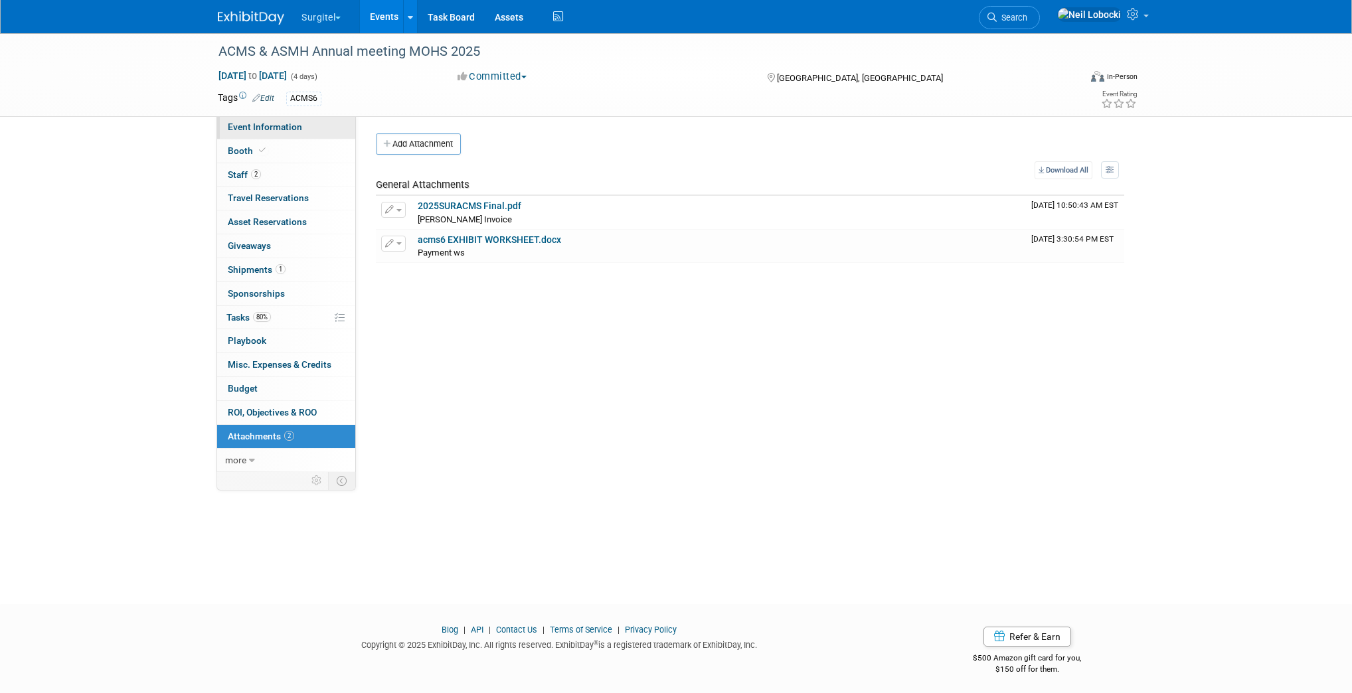
click at [266, 133] on link "Event Information" at bounding box center [286, 127] width 138 height 23
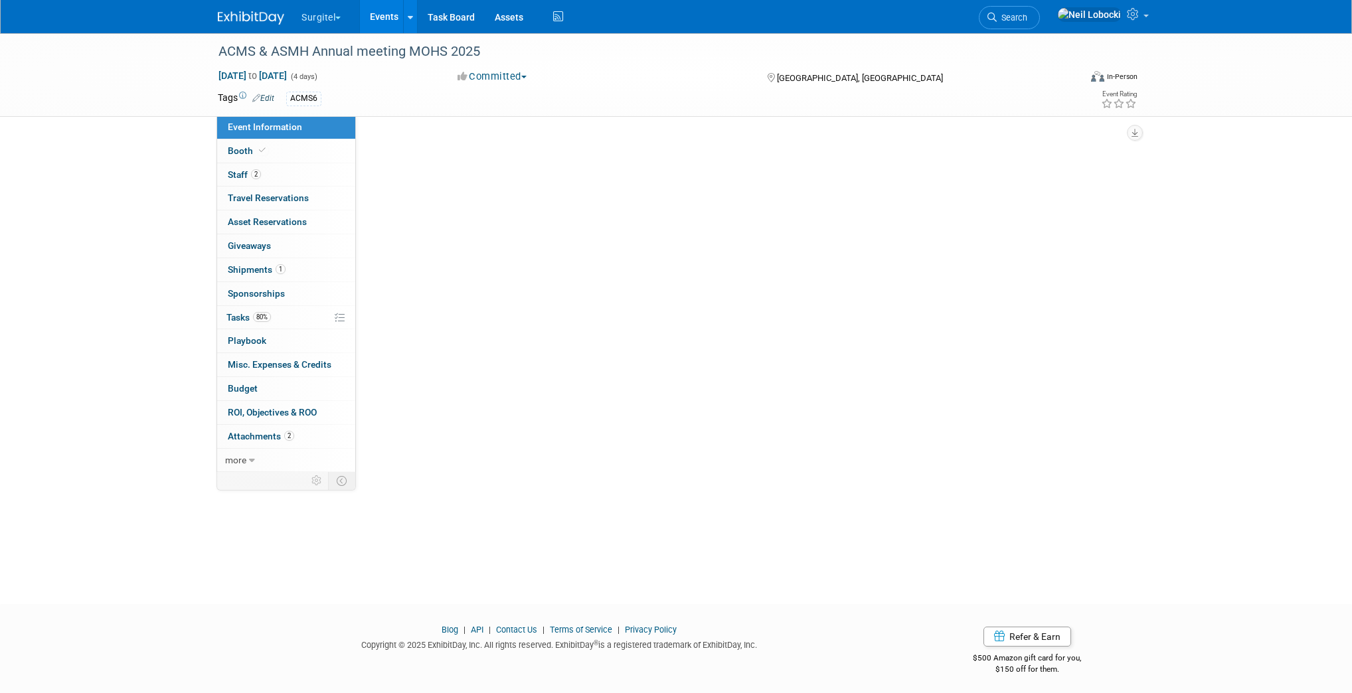
select select "Trade Show"
select select "Medical"
select select "Rewards - 12003"
select select "No"
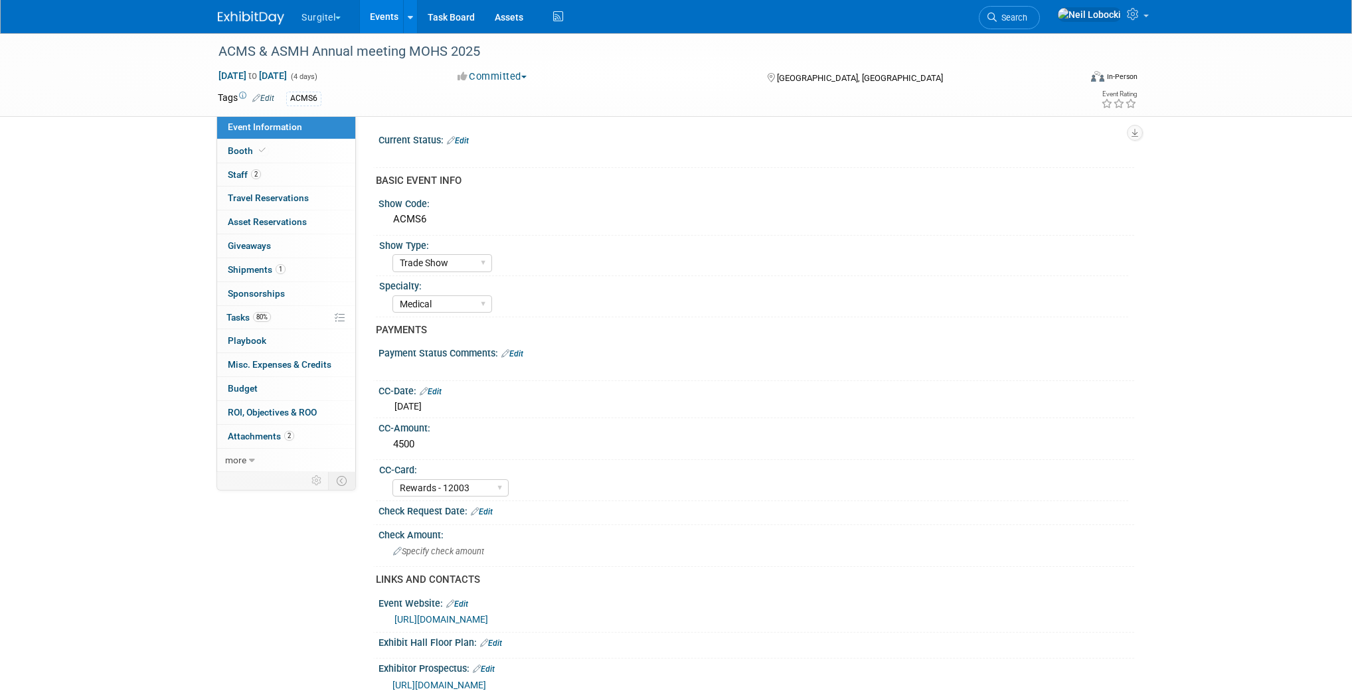
click at [465, 141] on link "Edit" at bounding box center [458, 140] width 22 height 9
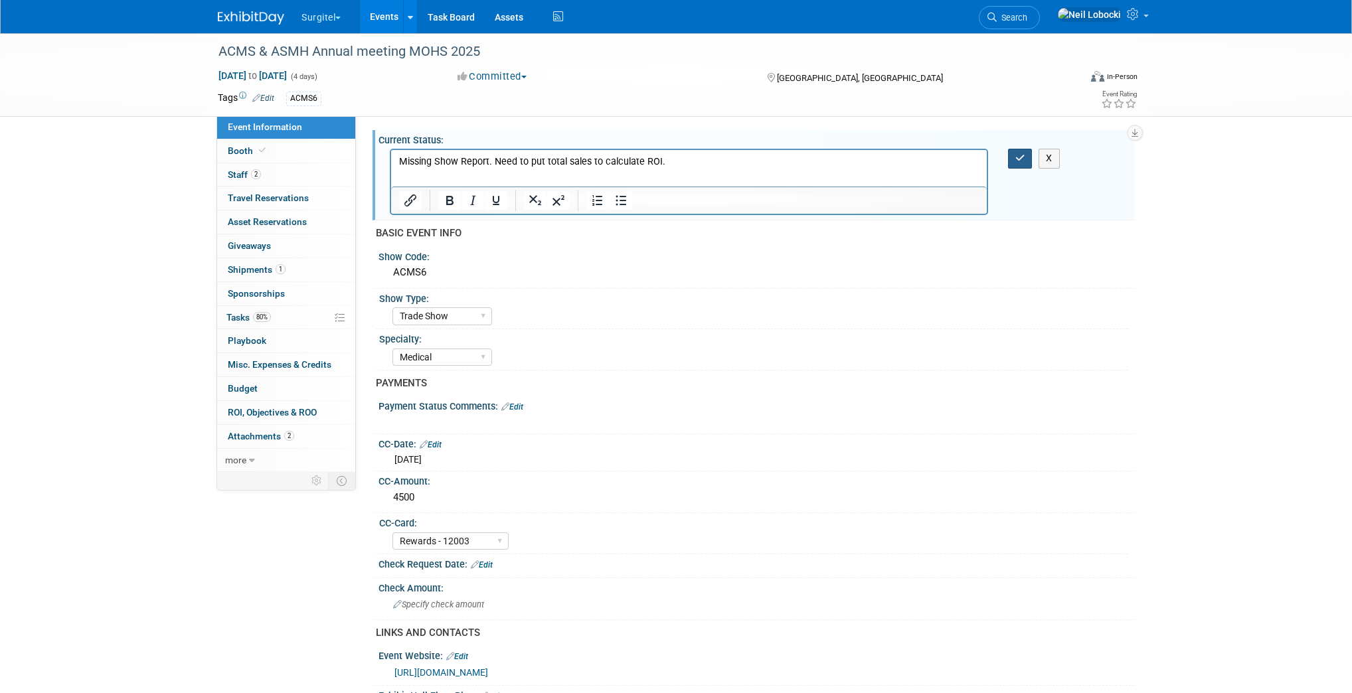
click at [1021, 163] on button "button" at bounding box center [1020, 158] width 25 height 19
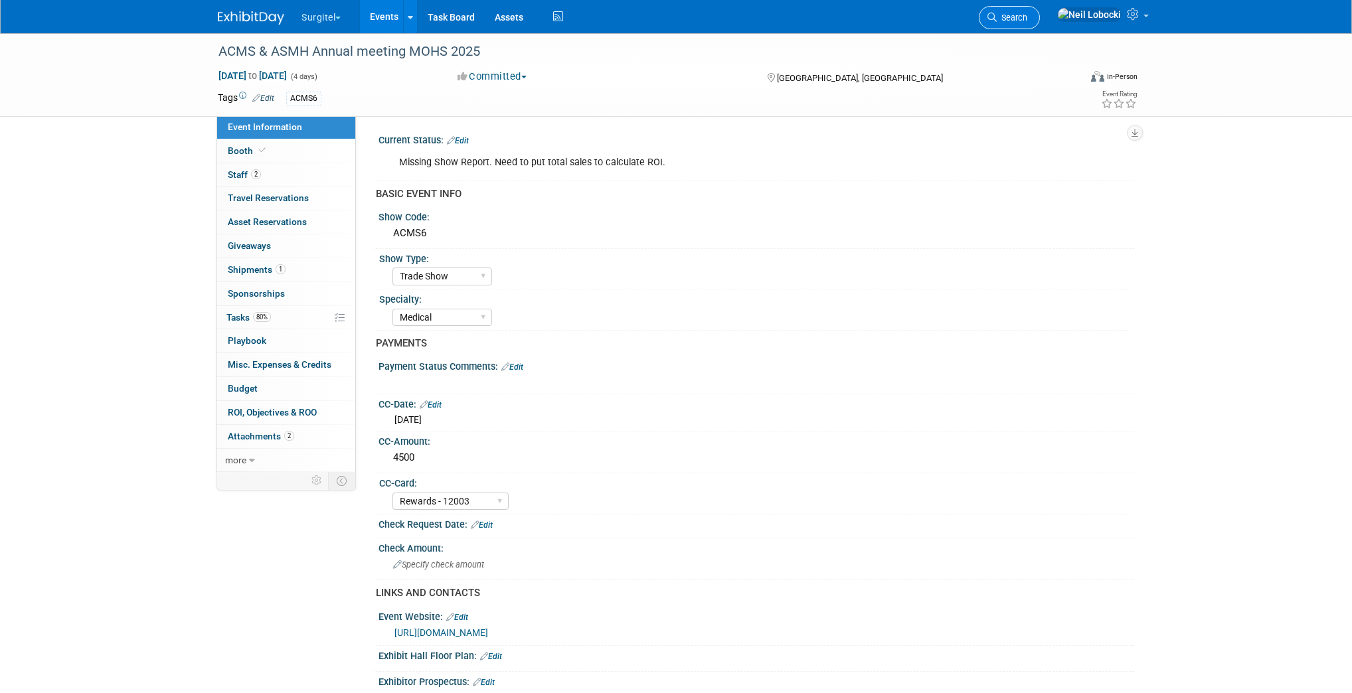
click at [1027, 19] on span "Search" at bounding box center [1012, 18] width 31 height 10
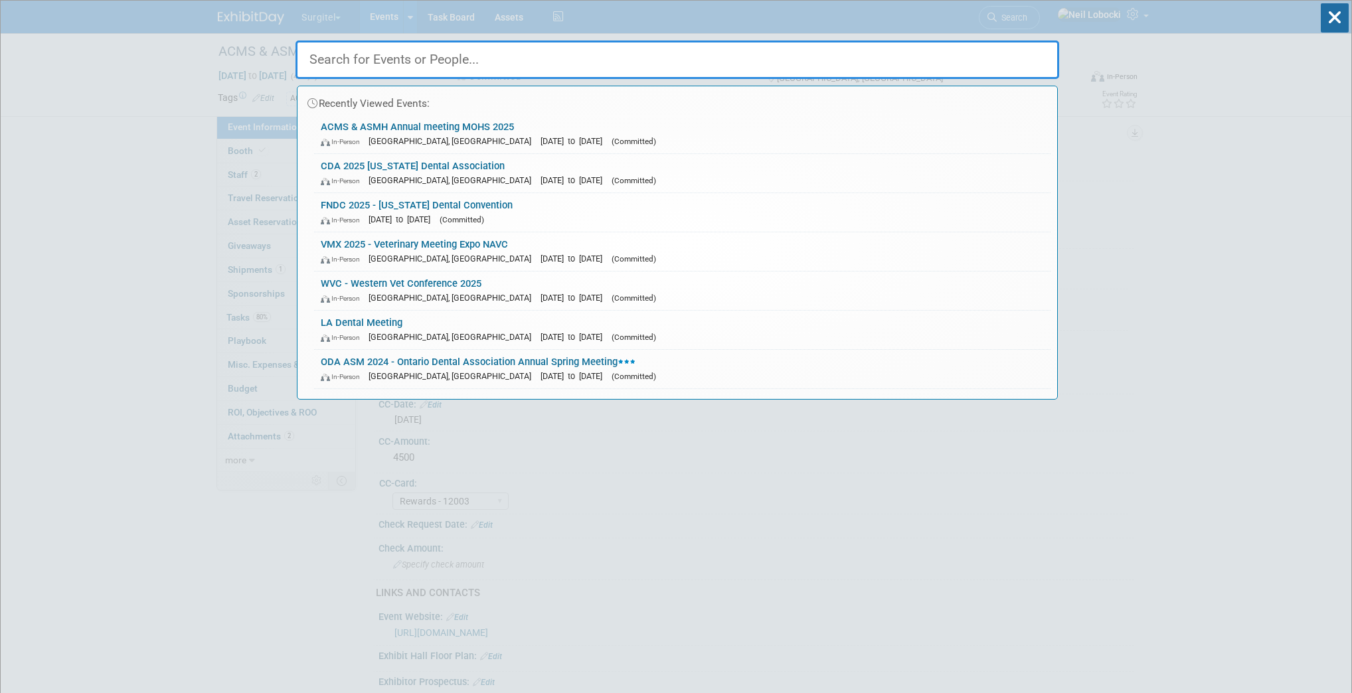
click at [699, 60] on input "text" at bounding box center [678, 60] width 764 height 39
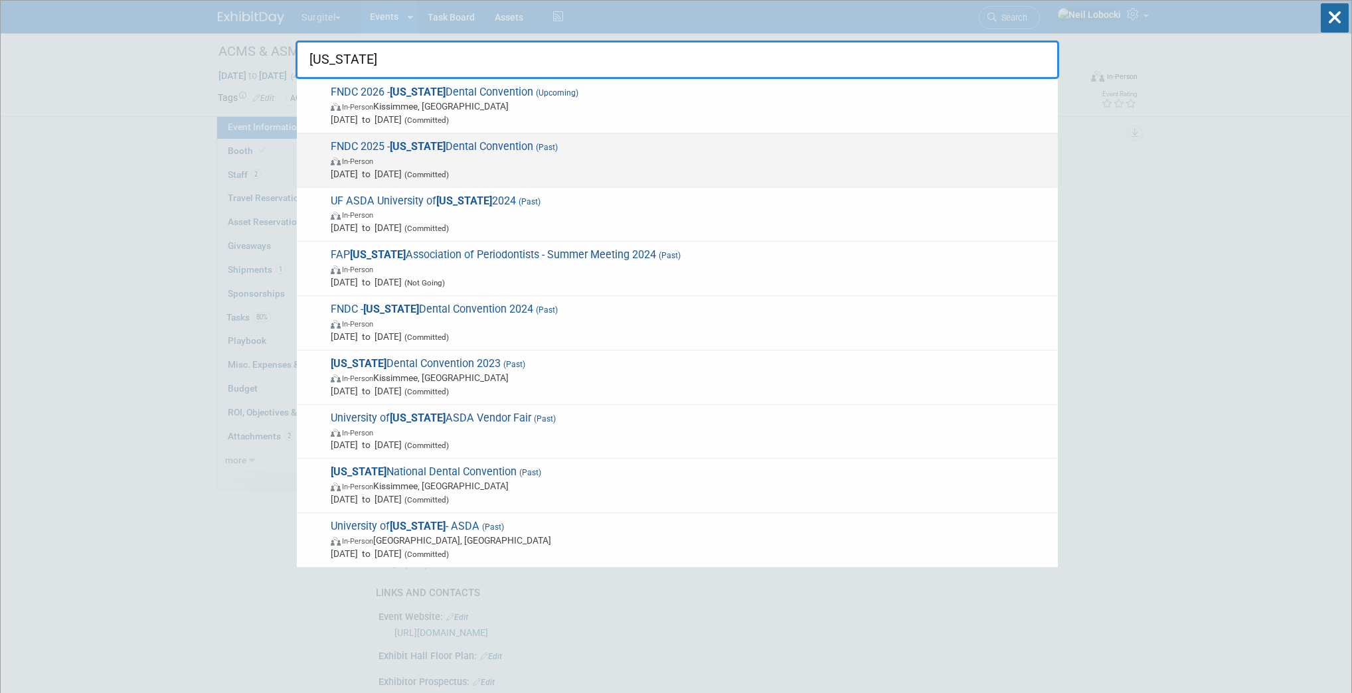
type input "florida"
click at [526, 155] on span "In-Person" at bounding box center [691, 160] width 721 height 13
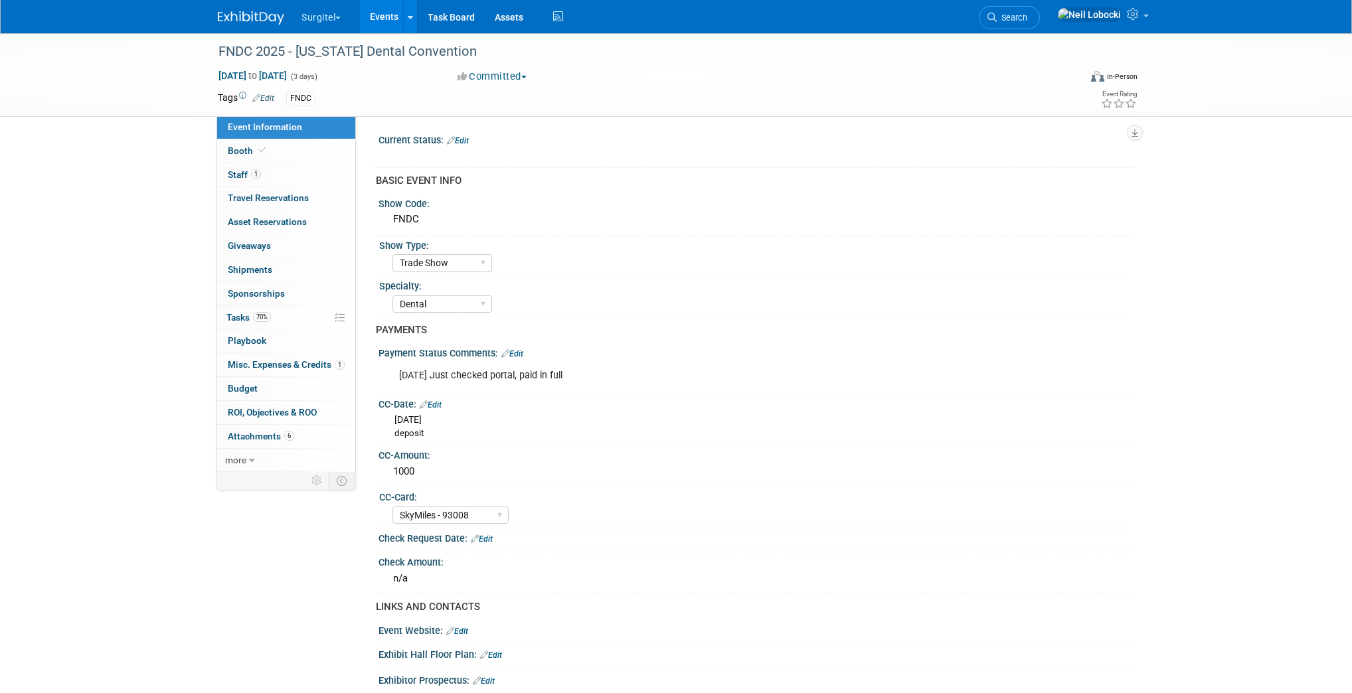
select select "Trade Show"
select select "Dental"
select select "SkyMiles - 93008"
select select "No"
click at [254, 369] on link "1 Misc. Expenses & Credits 1" at bounding box center [286, 364] width 138 height 23
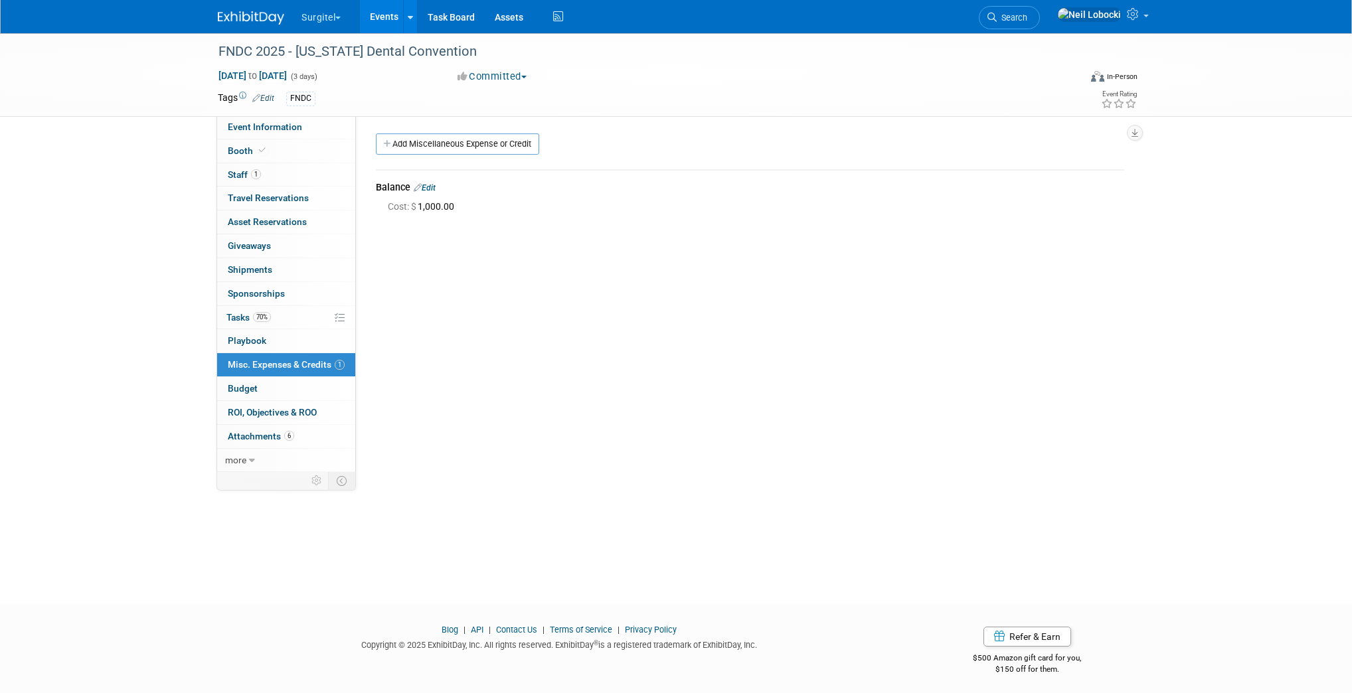
click at [433, 187] on link "Edit" at bounding box center [425, 187] width 22 height 9
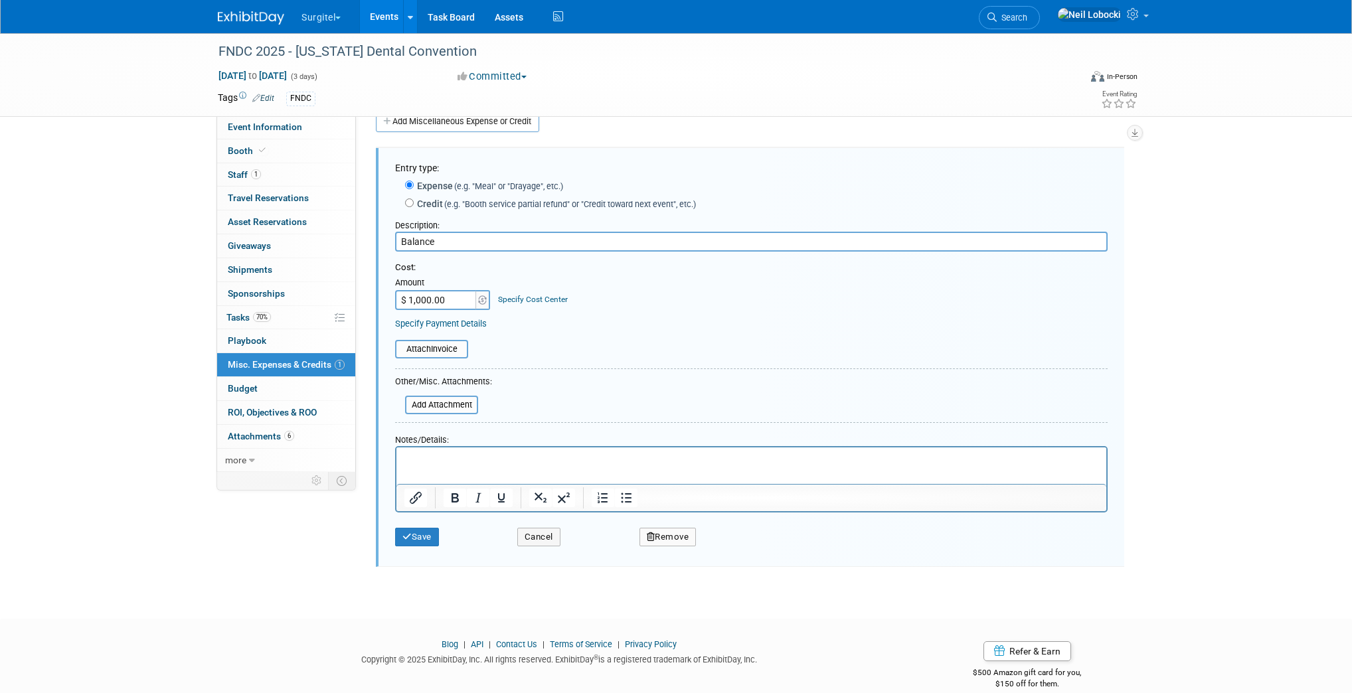
scroll to position [39, 0]
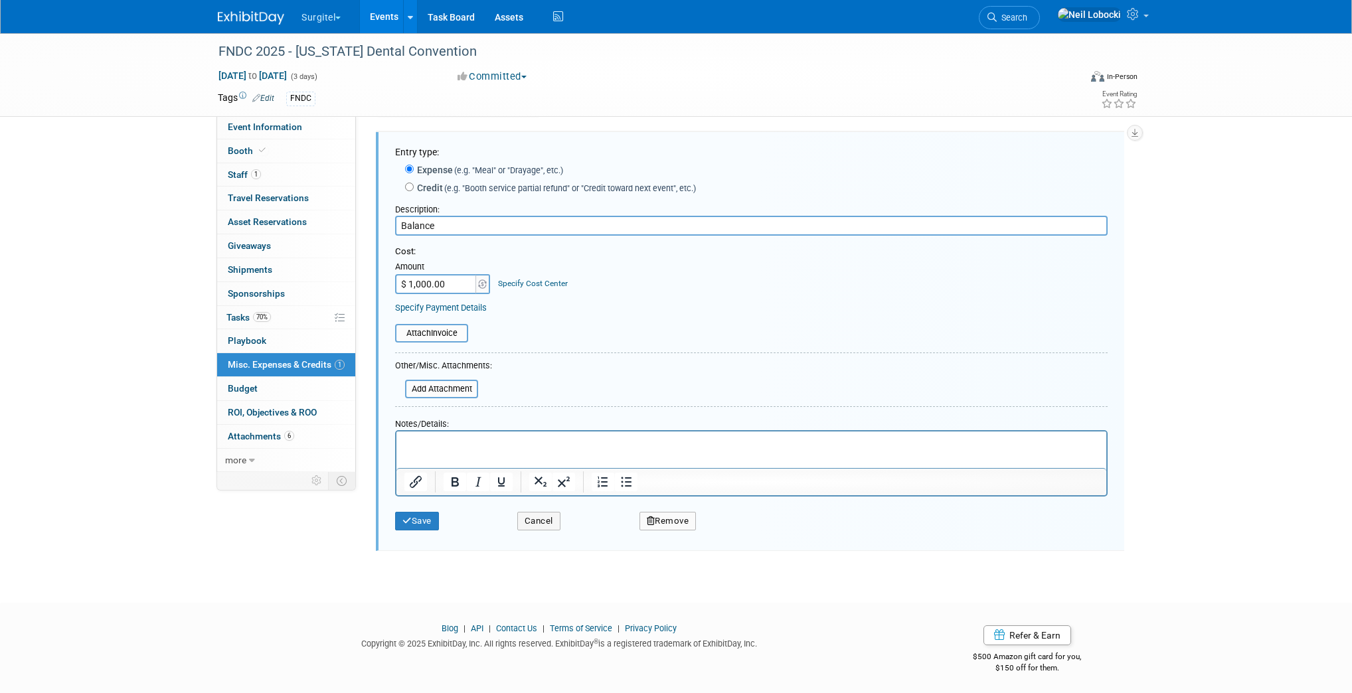
click at [478, 444] on p "Rich Text Area. Press ALT-0 for help." at bounding box center [751, 443] width 695 height 13
click at [438, 515] on button "Save" at bounding box center [417, 521] width 44 height 19
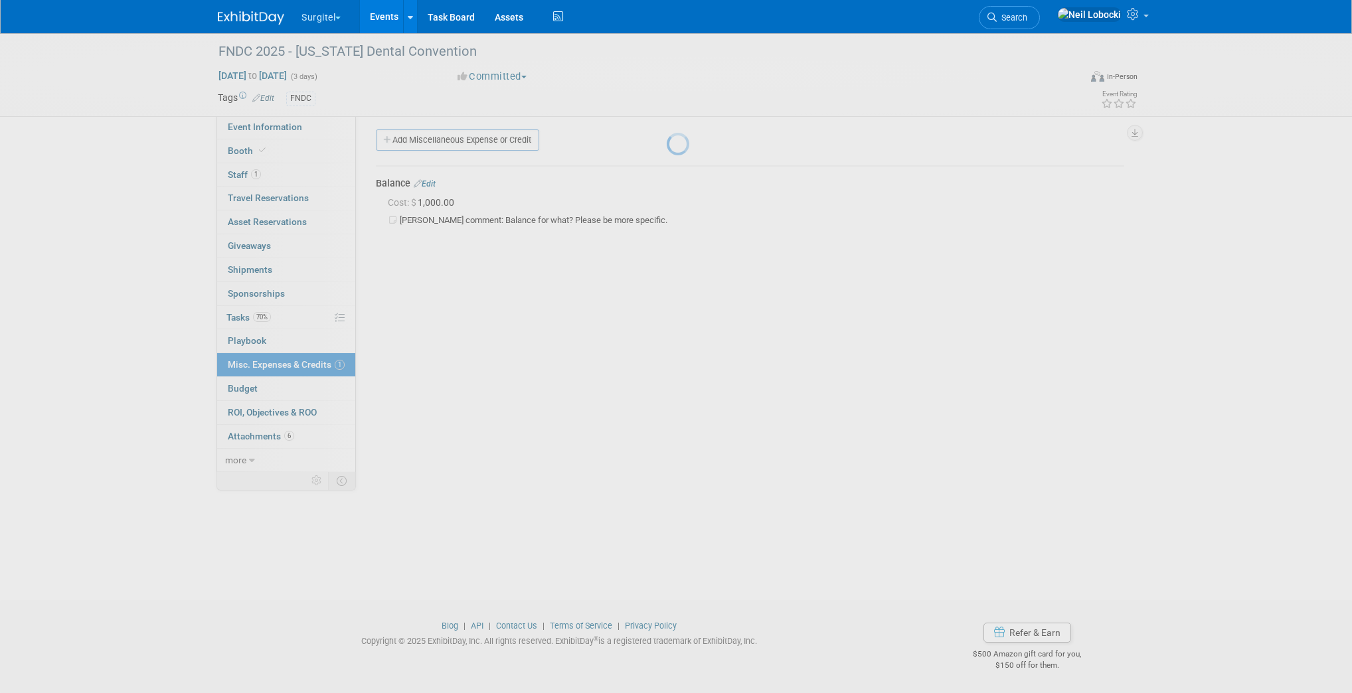
scroll to position [4, 0]
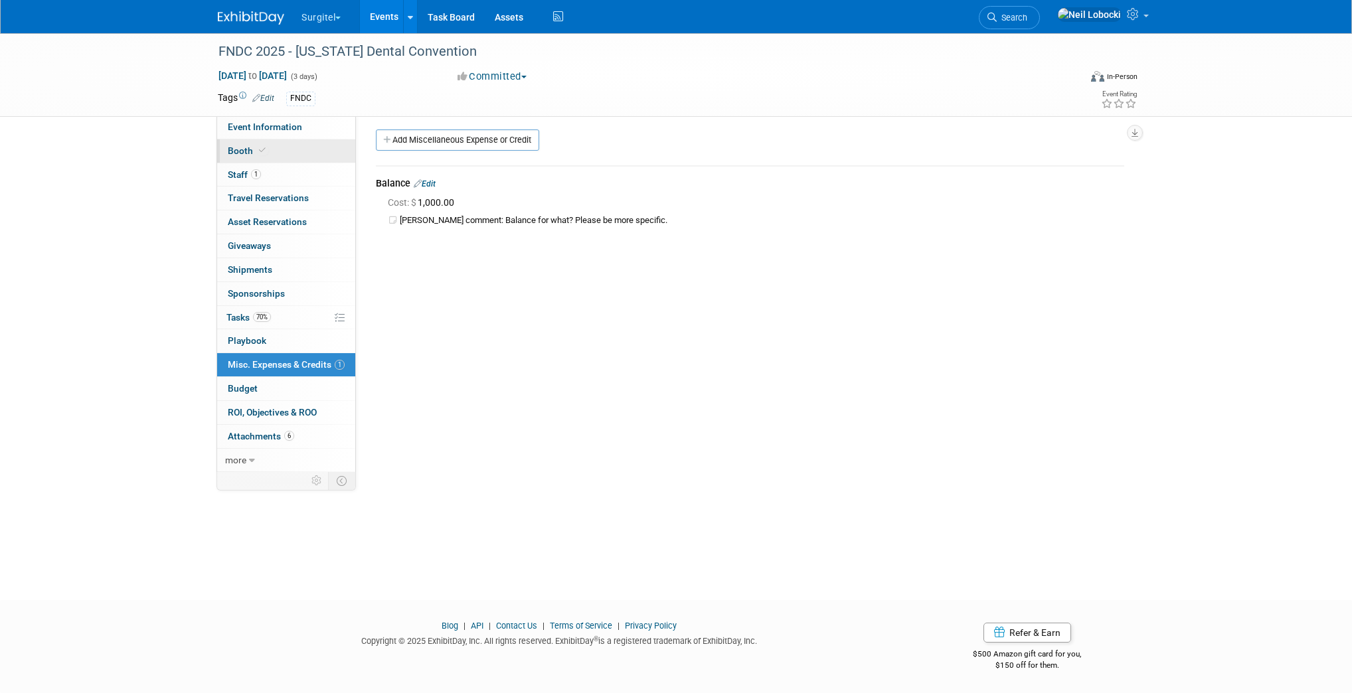
click at [292, 151] on link "Booth" at bounding box center [286, 150] width 138 height 23
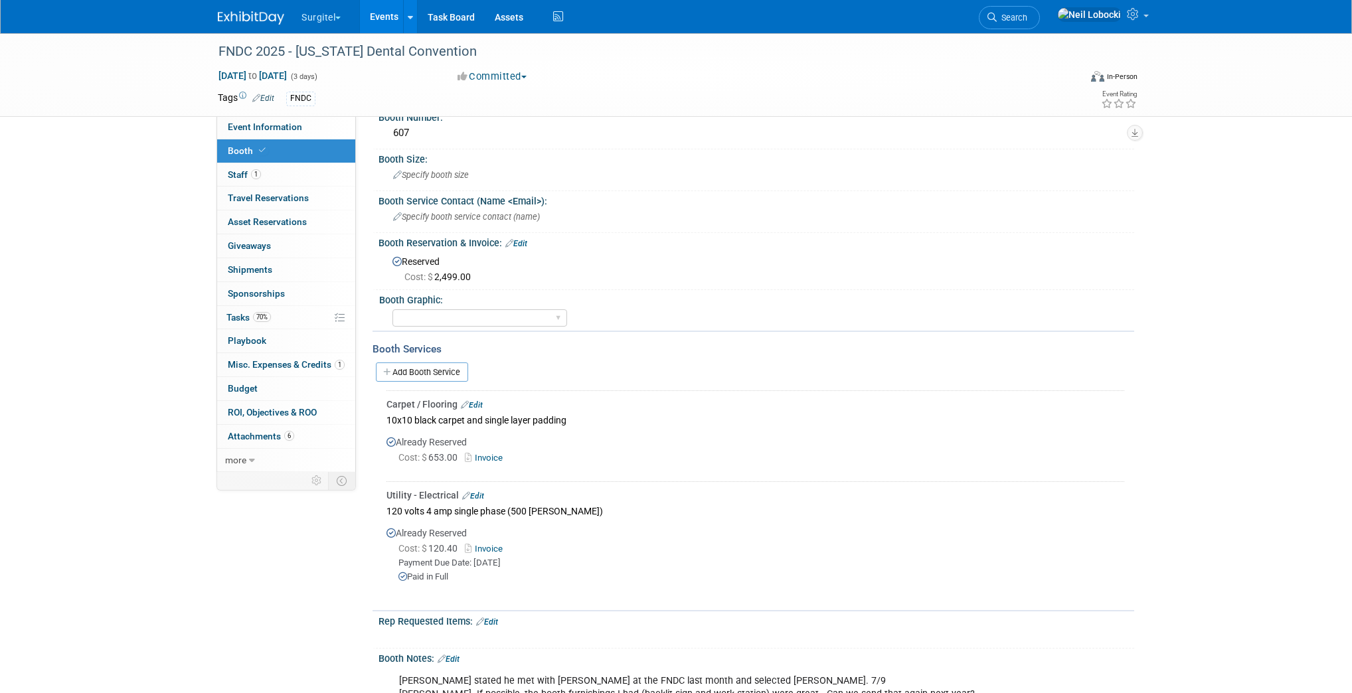
scroll to position [0, 0]
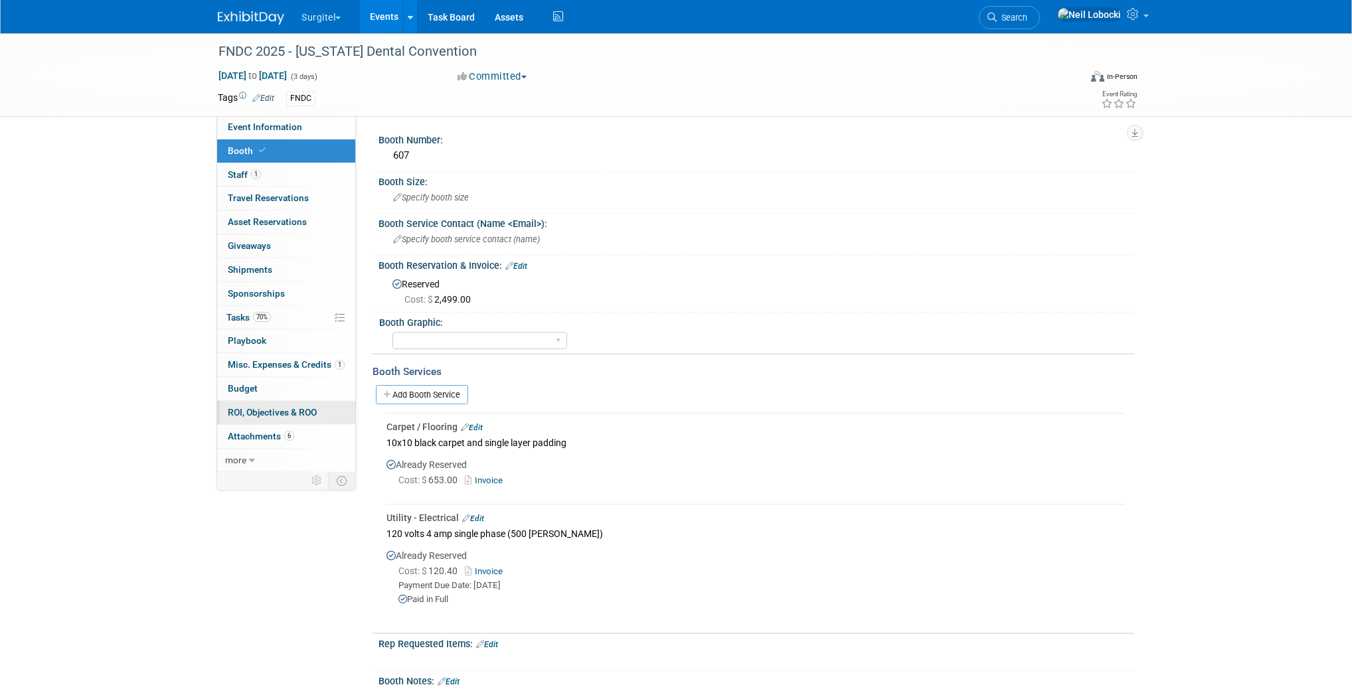
click at [262, 416] on span "ROI, Objectives & ROO 0" at bounding box center [272, 412] width 89 height 11
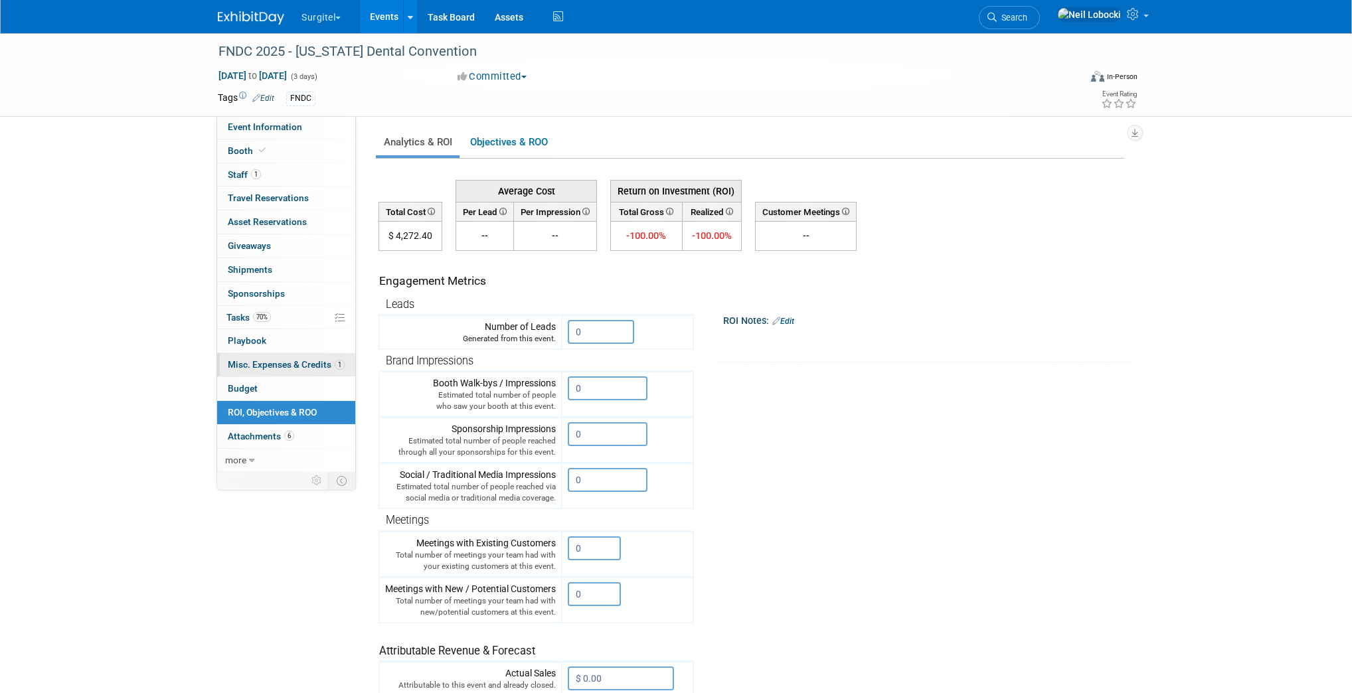
click at [307, 358] on link "1 Misc. Expenses & Credits 1" at bounding box center [286, 364] width 138 height 23
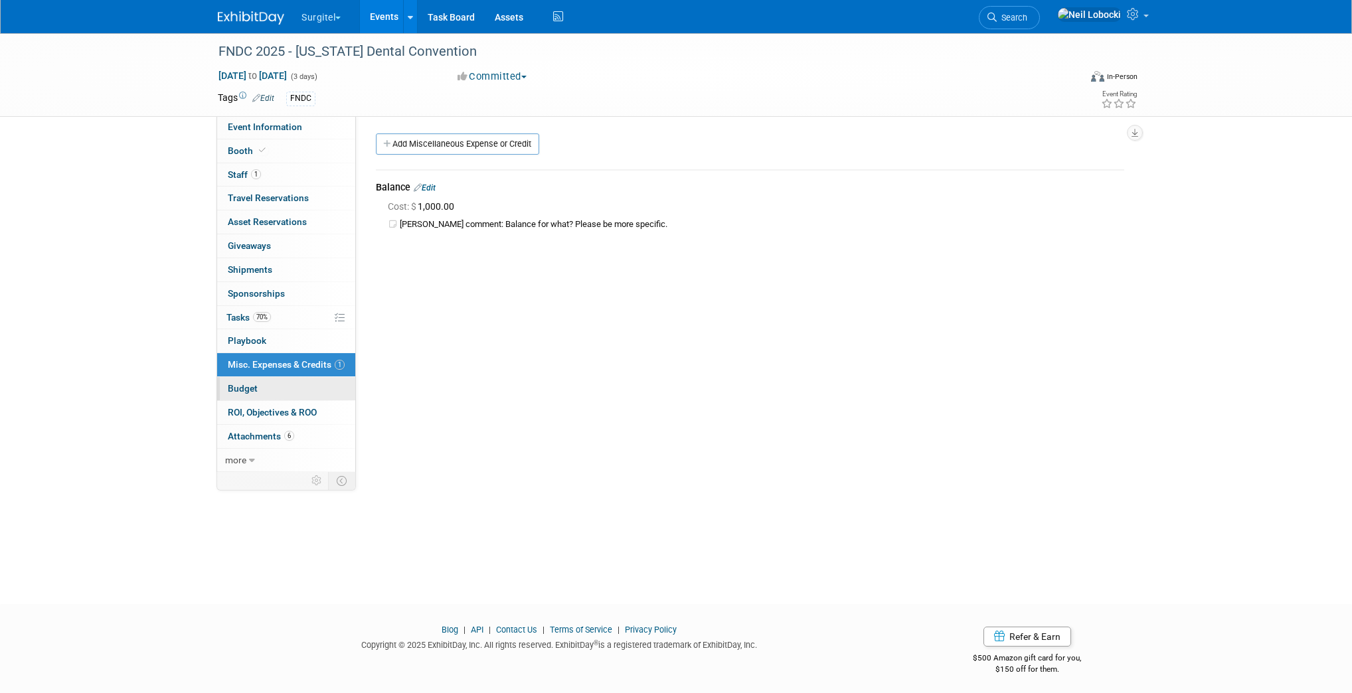
click at [286, 391] on link "Budget" at bounding box center [286, 388] width 138 height 23
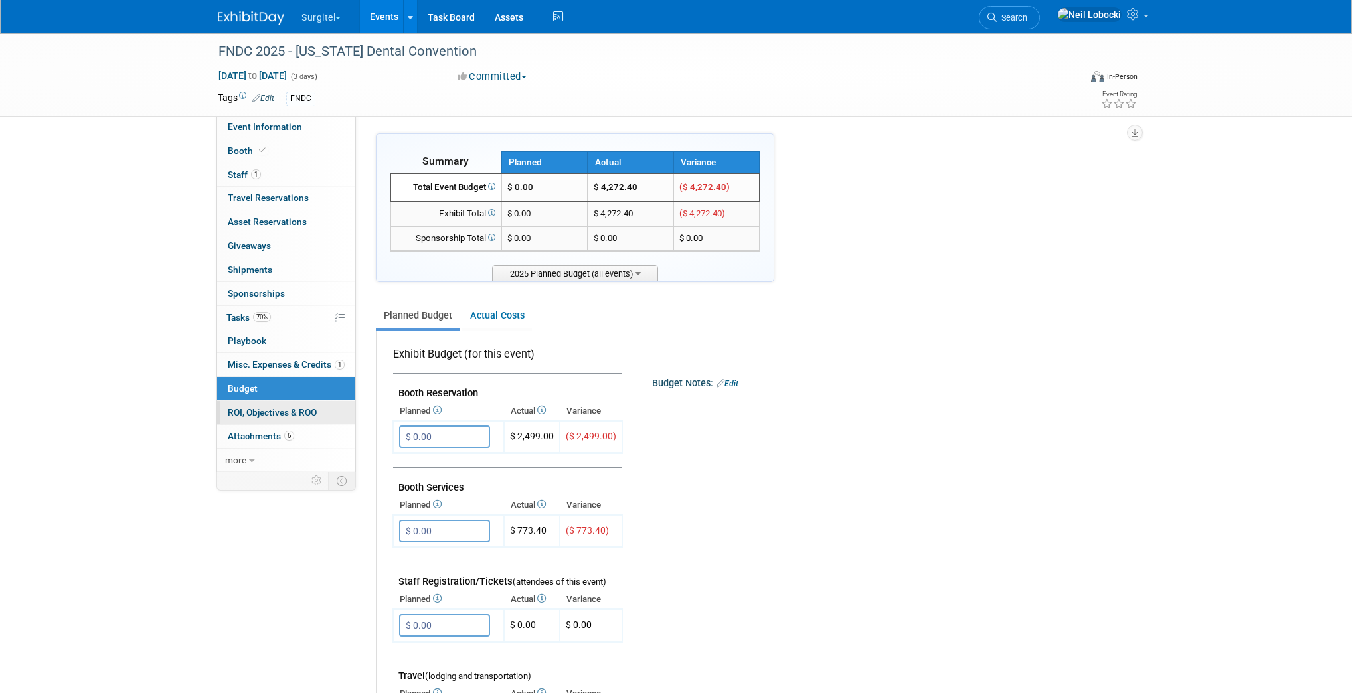
click at [275, 412] on span "ROI, Objectives & ROO 0" at bounding box center [272, 412] width 89 height 11
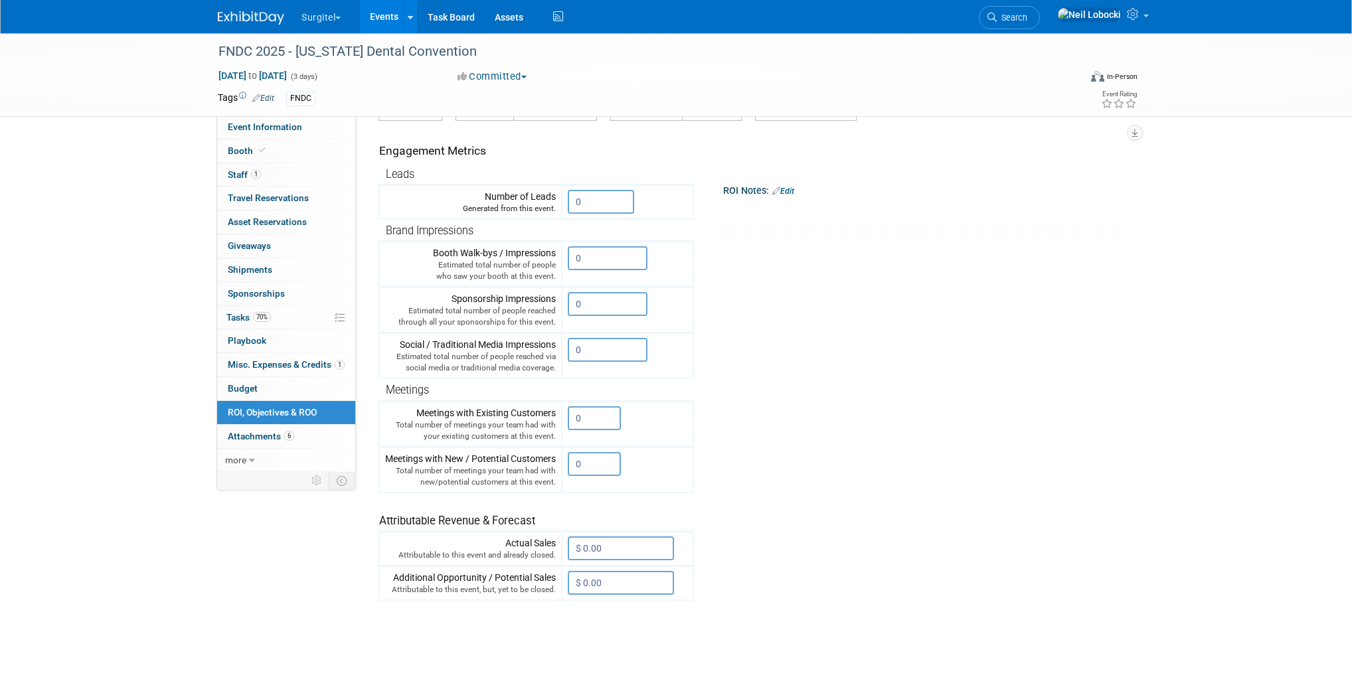
scroll to position [159, 0]
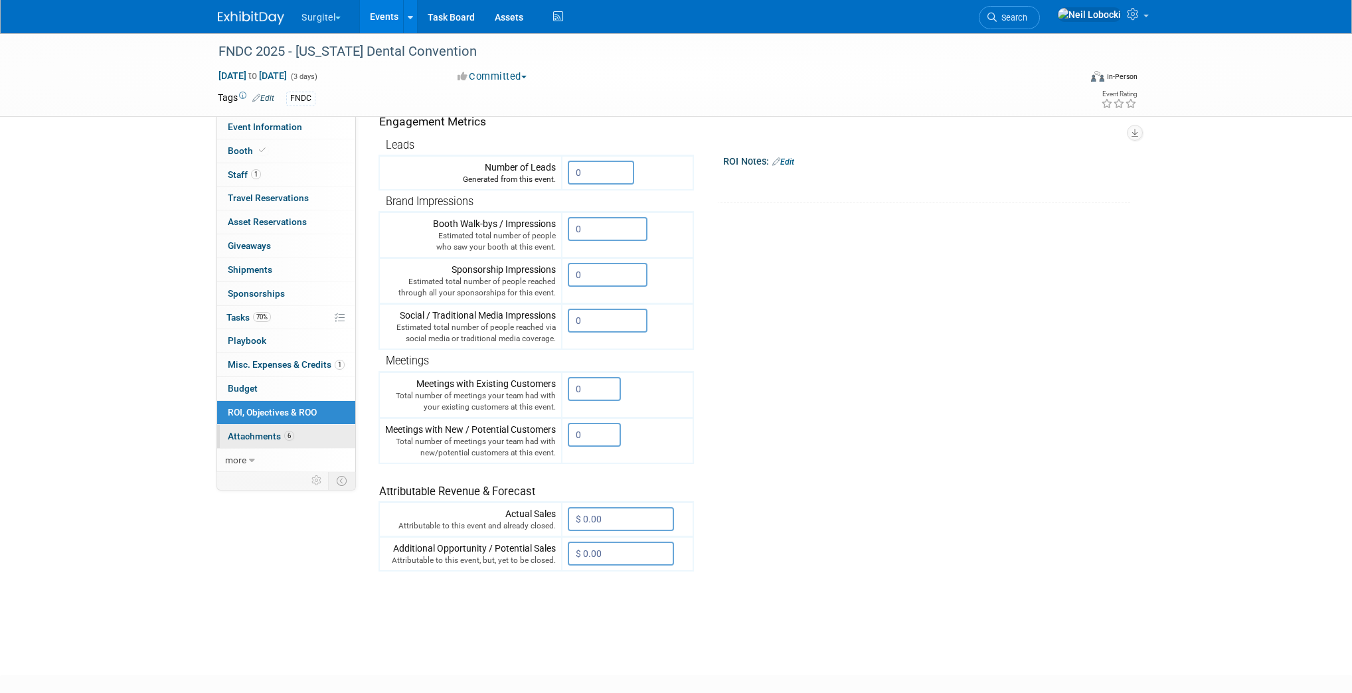
click at [242, 433] on span "Attachments 6" at bounding box center [261, 436] width 66 height 11
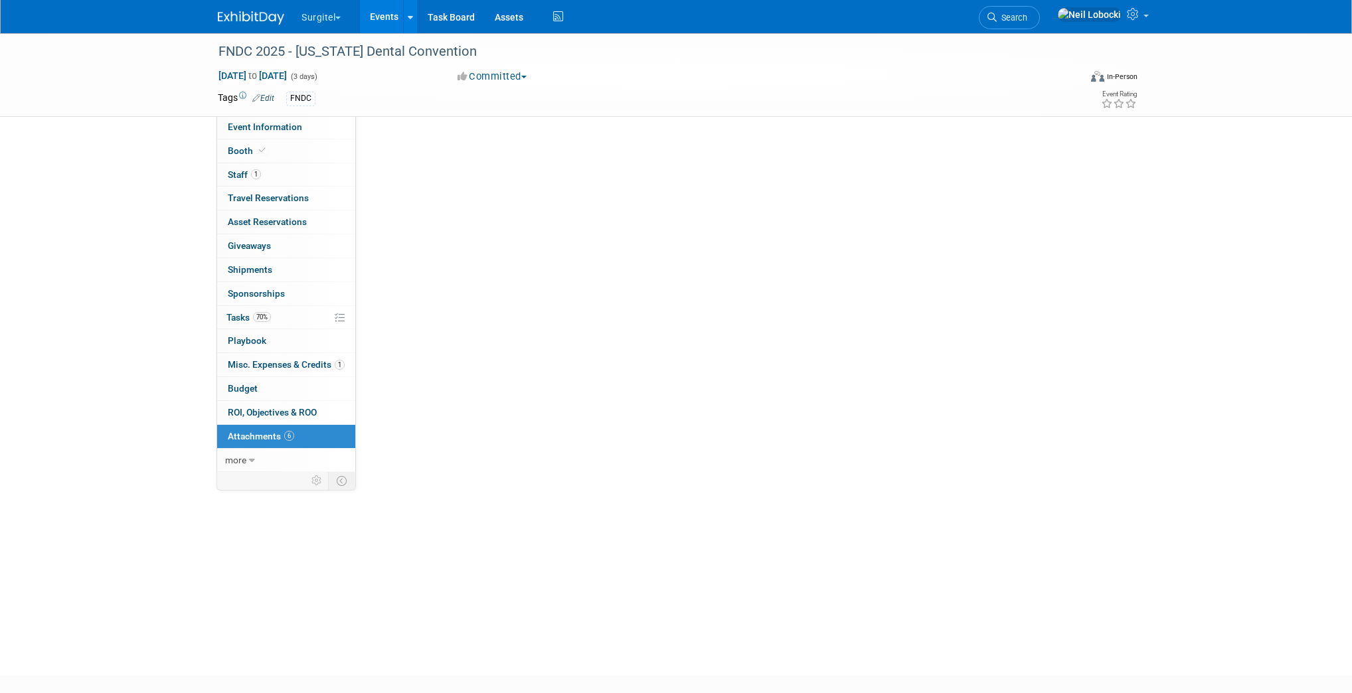
scroll to position [0, 0]
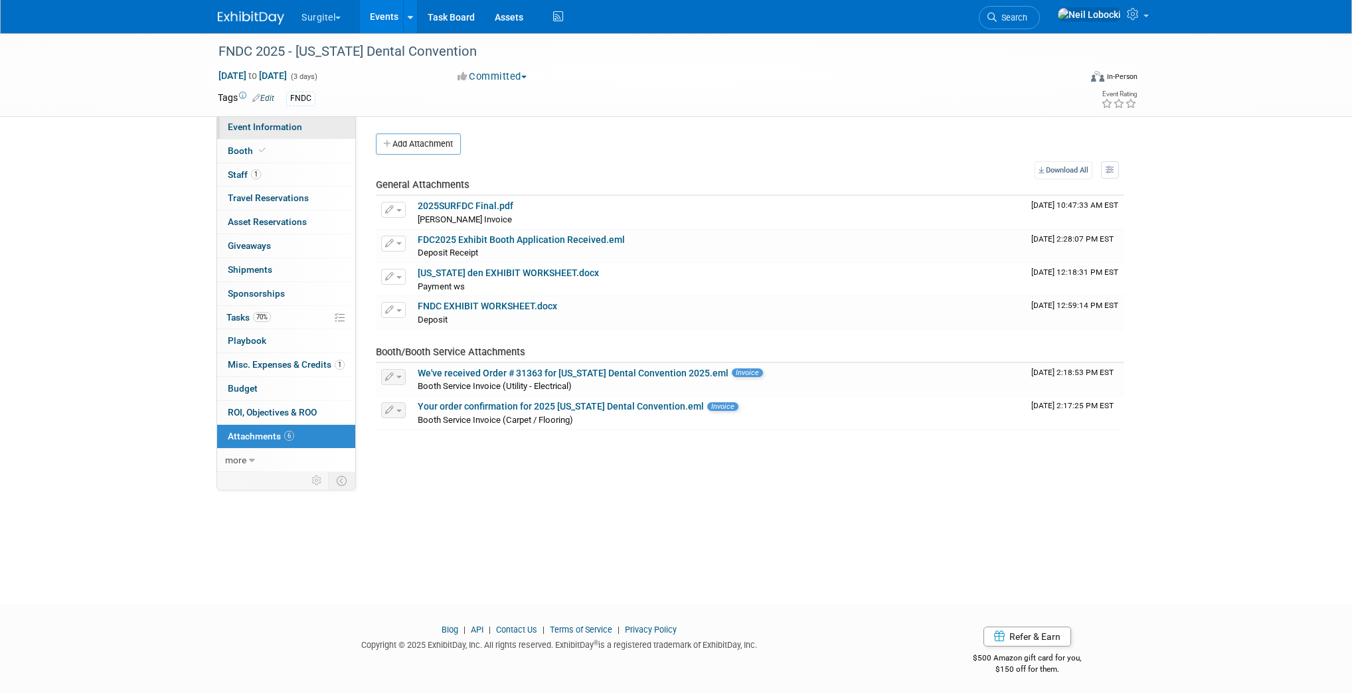
click at [310, 129] on link "Event Information" at bounding box center [286, 127] width 138 height 23
select select "Trade Show"
select select "Dental"
select select "SkyMiles - 93008"
select select "No"
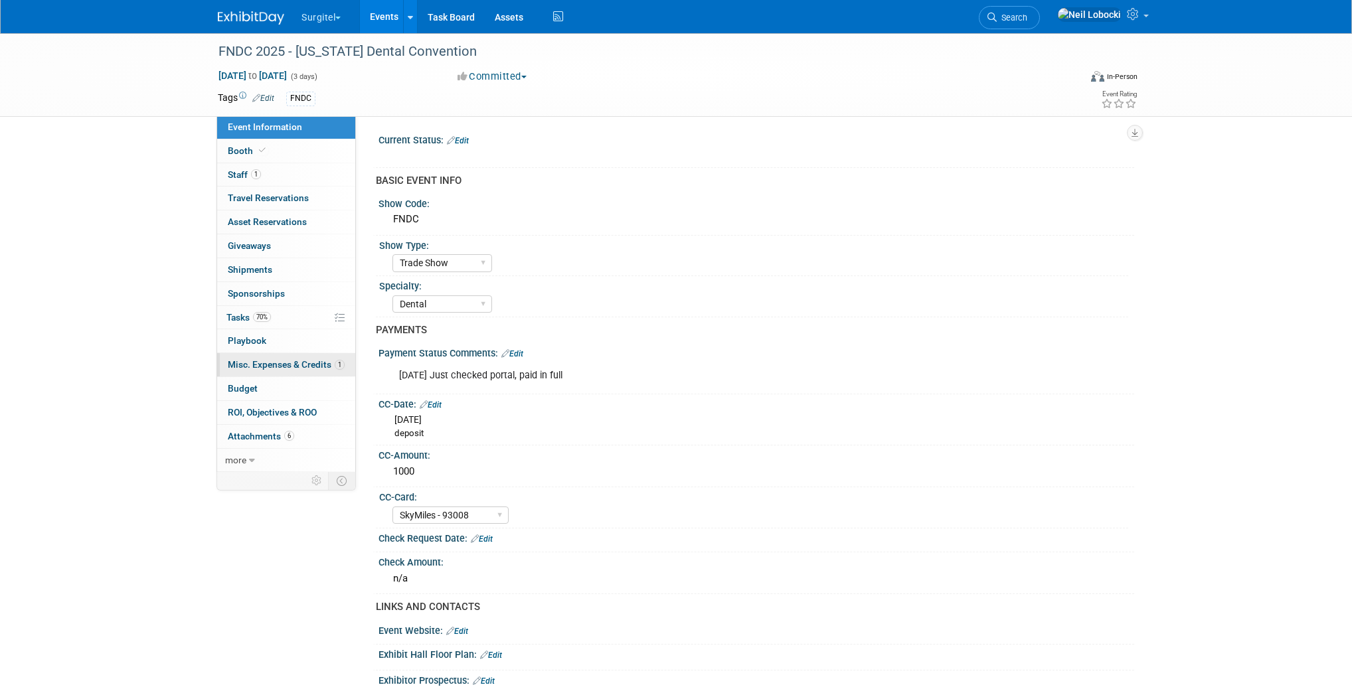
click at [306, 366] on span "Misc. Expenses & Credits 1" at bounding box center [286, 364] width 117 height 11
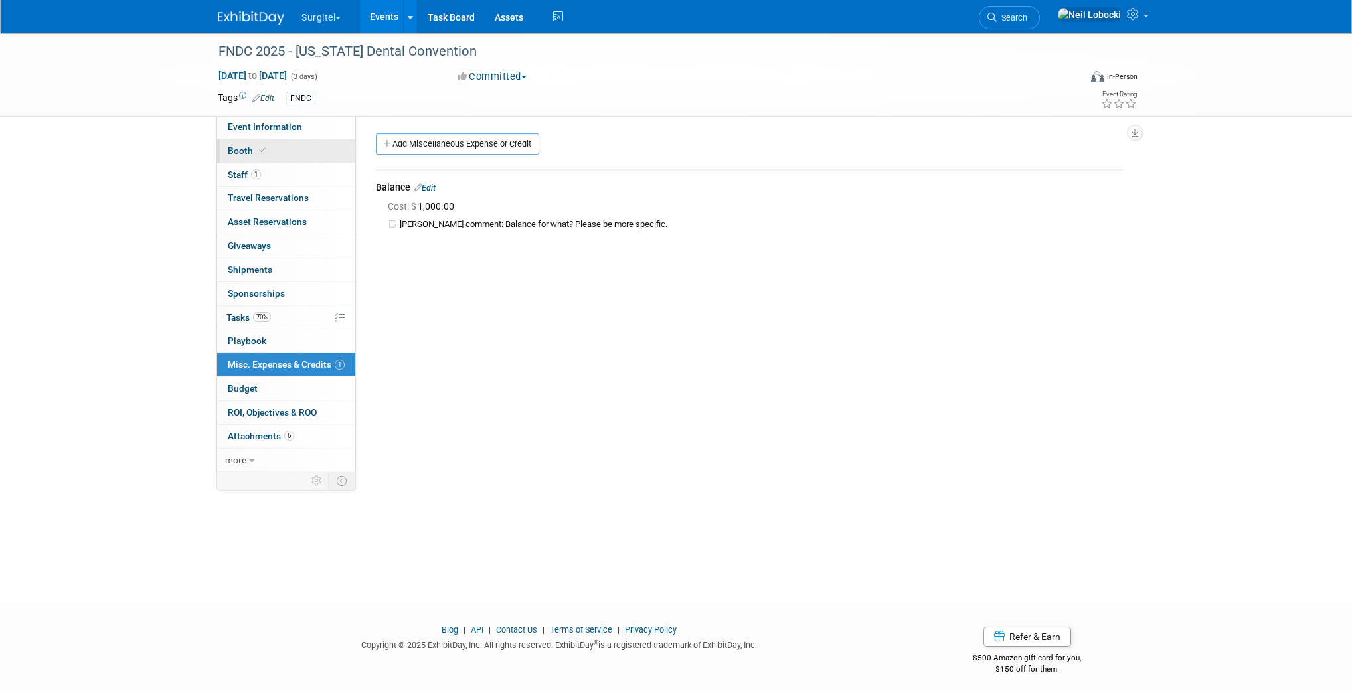
click at [292, 151] on link "Booth" at bounding box center [286, 150] width 138 height 23
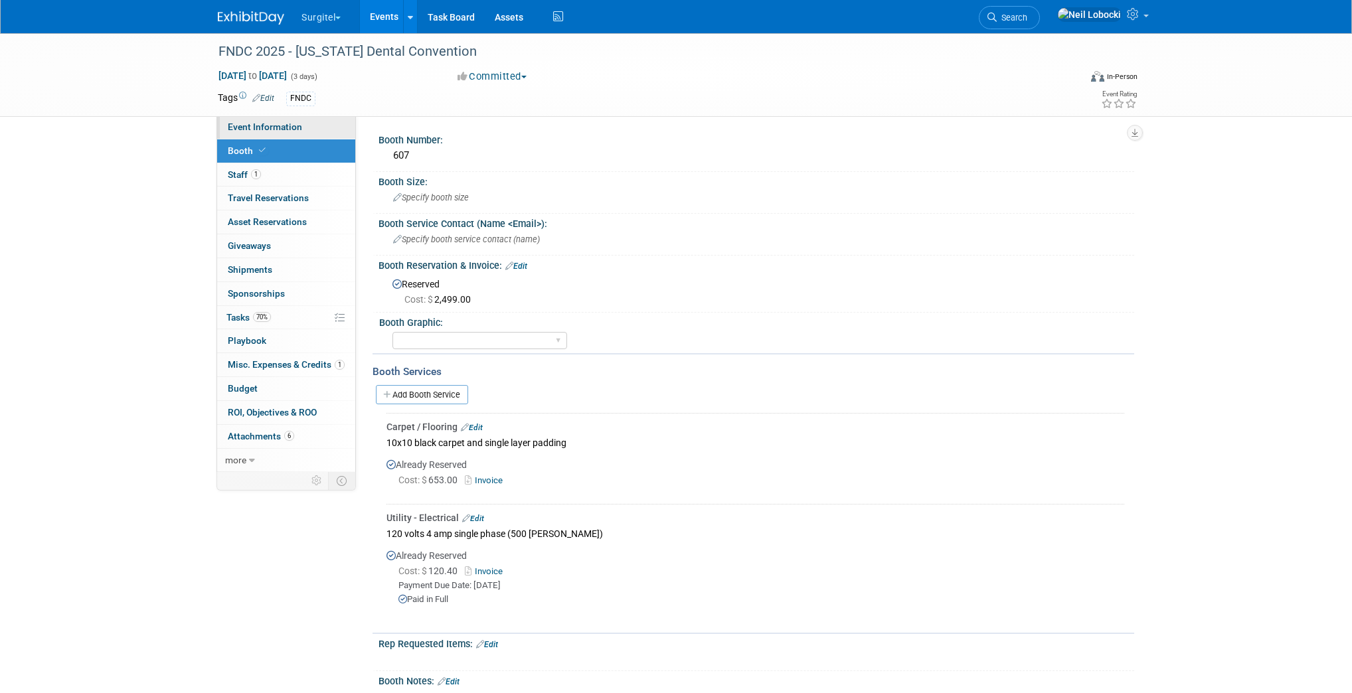
click at [288, 128] on span "Event Information" at bounding box center [265, 127] width 74 height 11
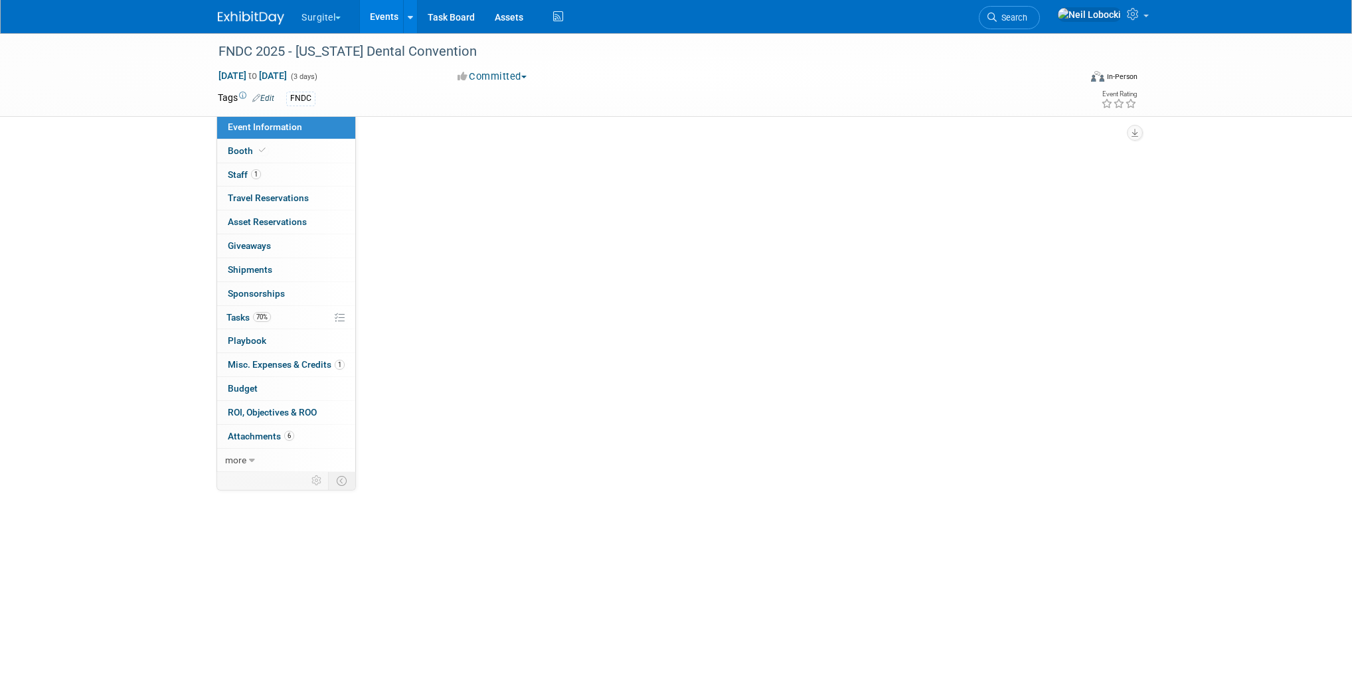
select select "Trade Show"
select select "Dental"
select select "SkyMiles - 93008"
select select "No"
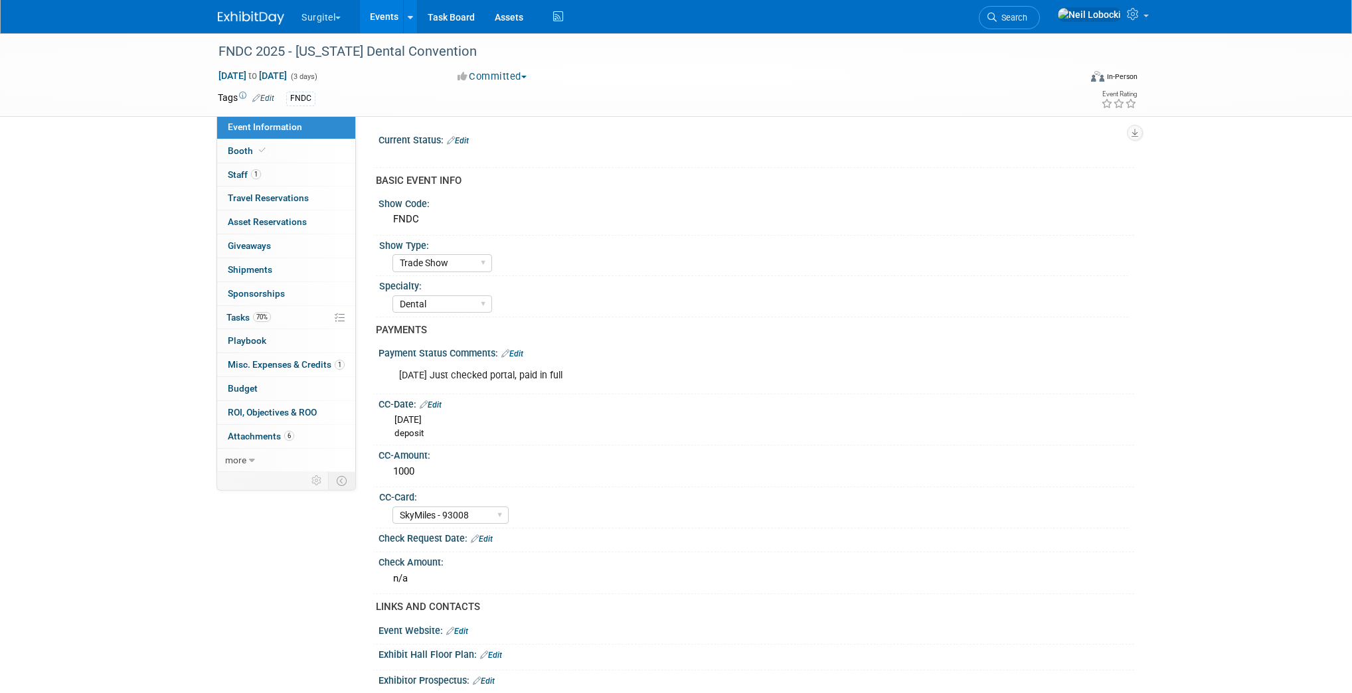
click at [468, 138] on link "Edit" at bounding box center [458, 140] width 22 height 9
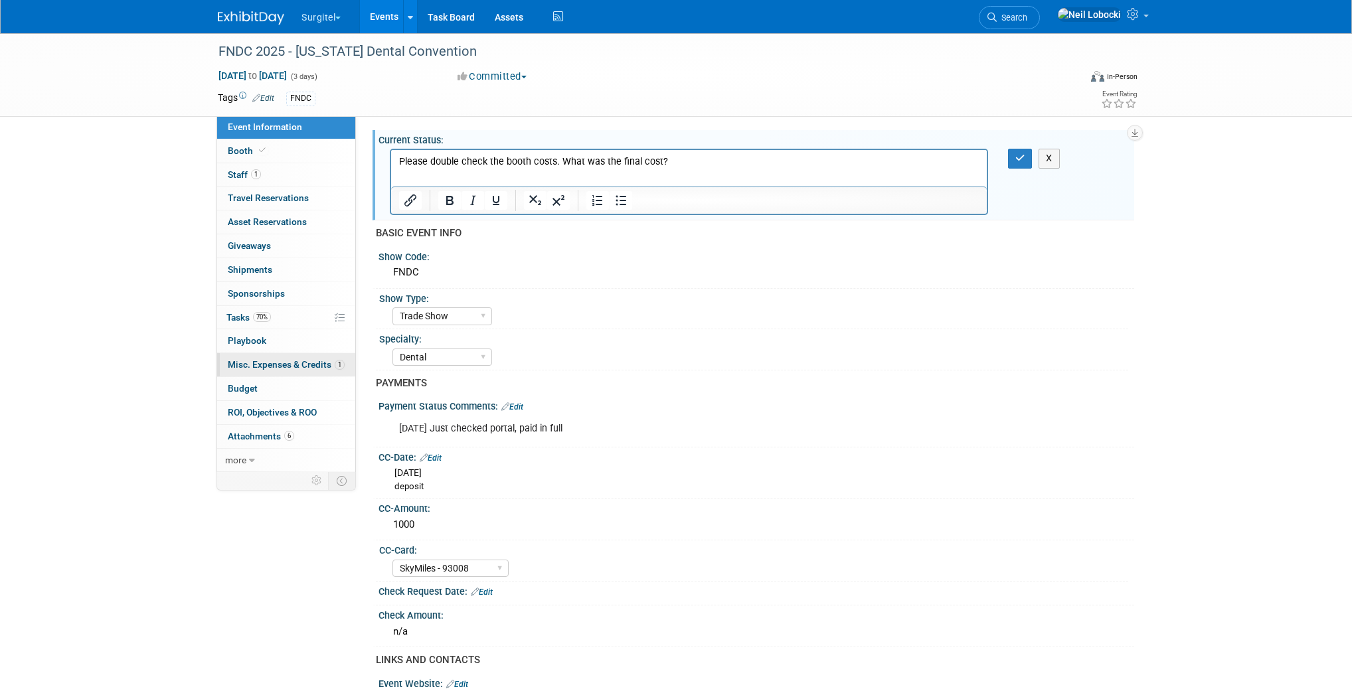
click at [285, 363] on span "Misc. Expenses & Credits 1" at bounding box center [286, 364] width 117 height 11
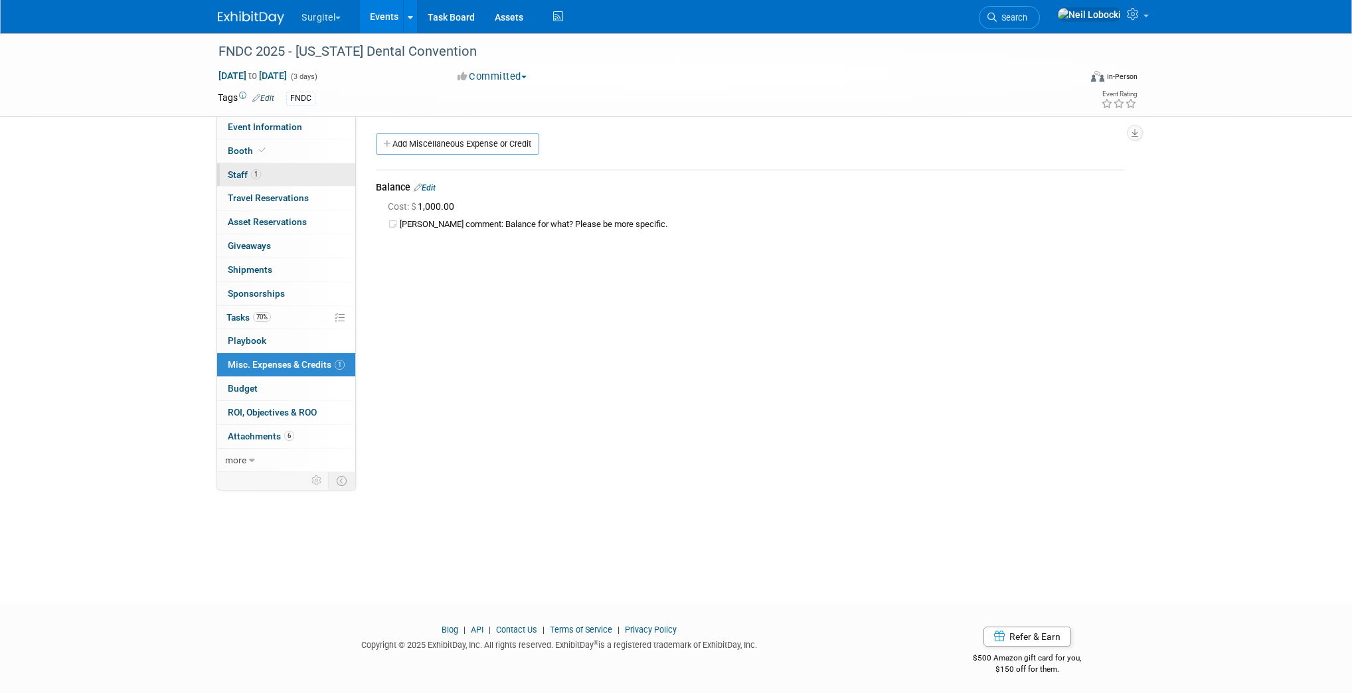
click at [279, 173] on link "1 Staff 1" at bounding box center [286, 174] width 138 height 23
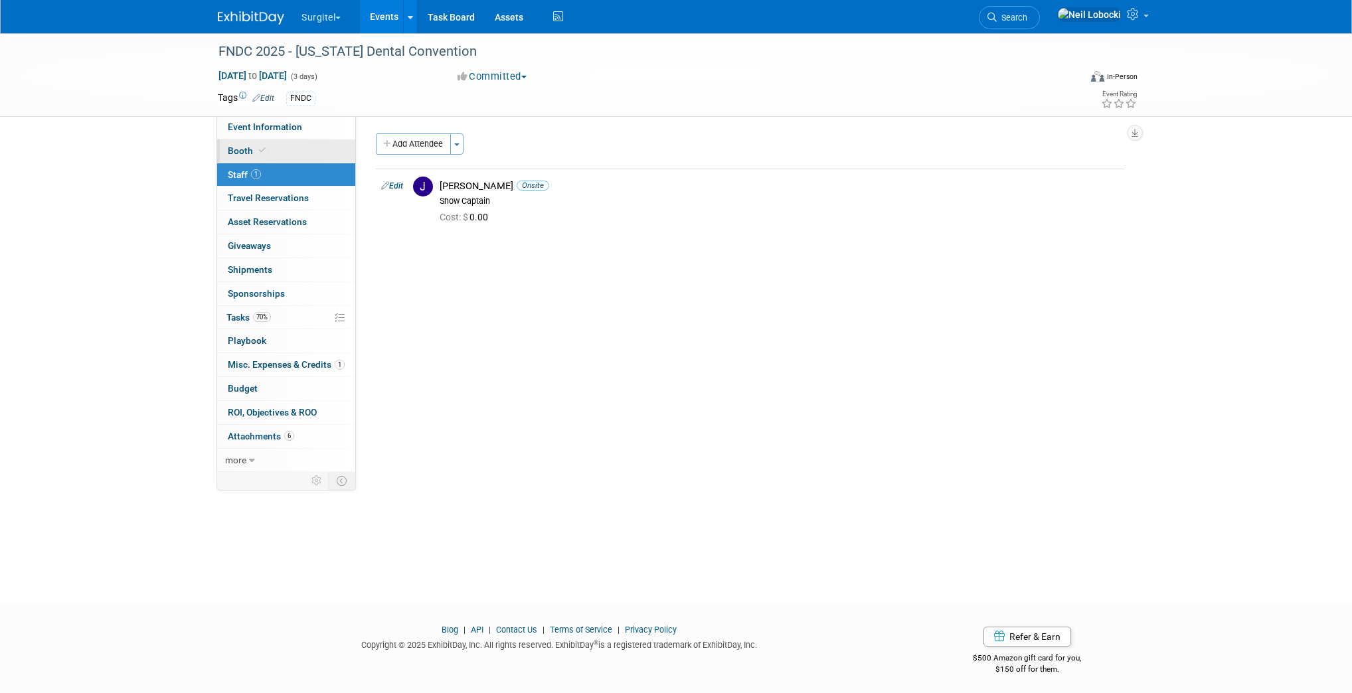
click at [283, 151] on link "Booth" at bounding box center [286, 150] width 138 height 23
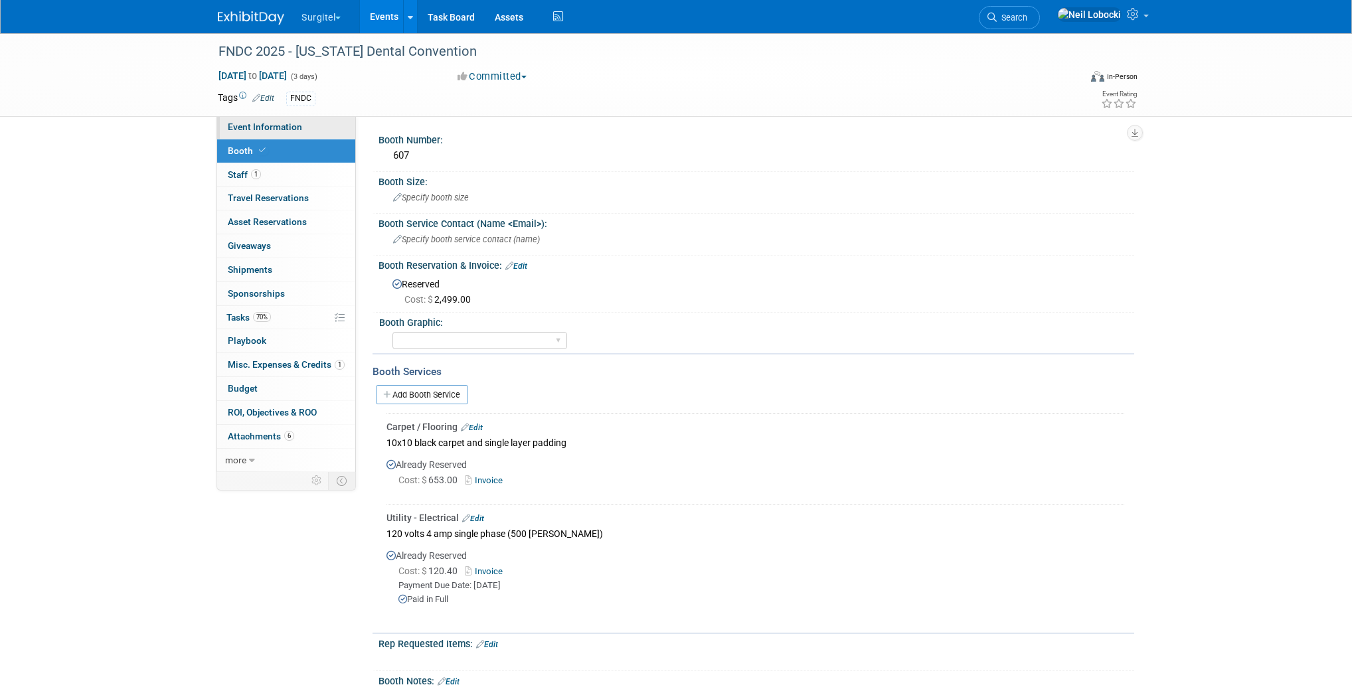
click at [290, 126] on span "Event Information" at bounding box center [265, 127] width 74 height 11
select select "Trade Show"
select select "Dental"
select select "SkyMiles - 93008"
select select "No"
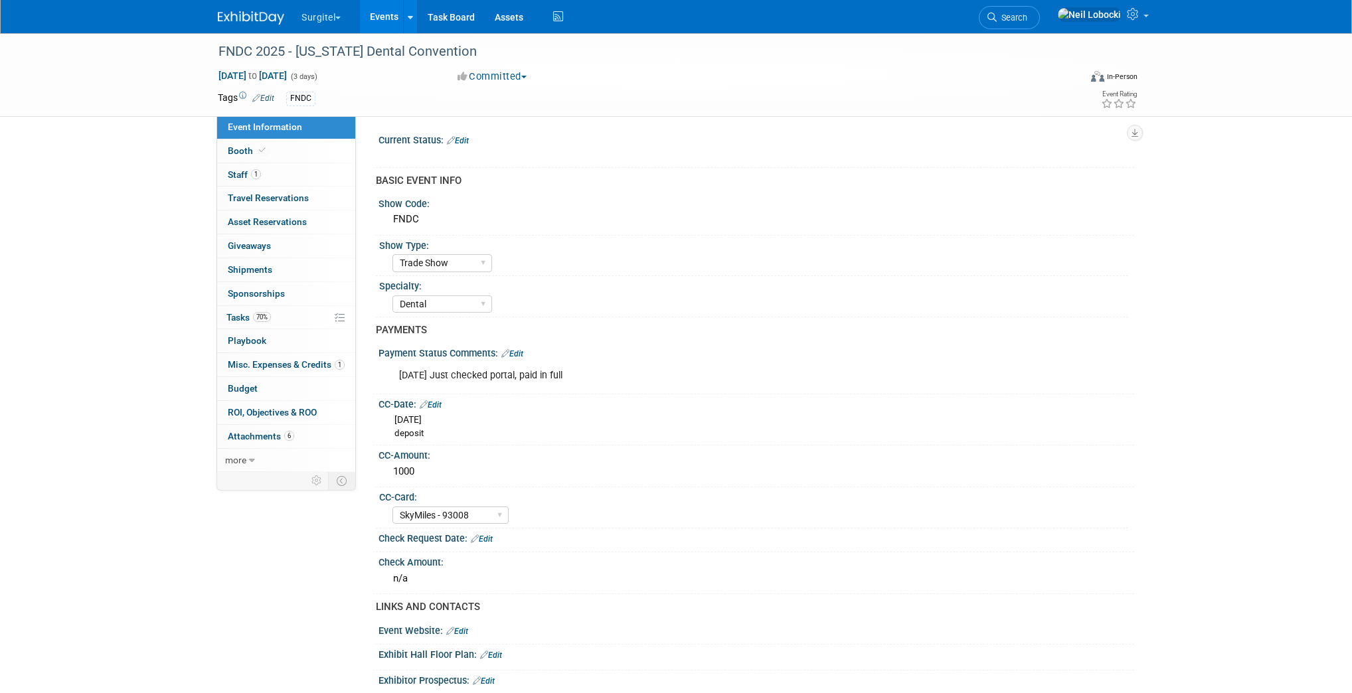
click at [462, 138] on link "Edit" at bounding box center [458, 140] width 22 height 9
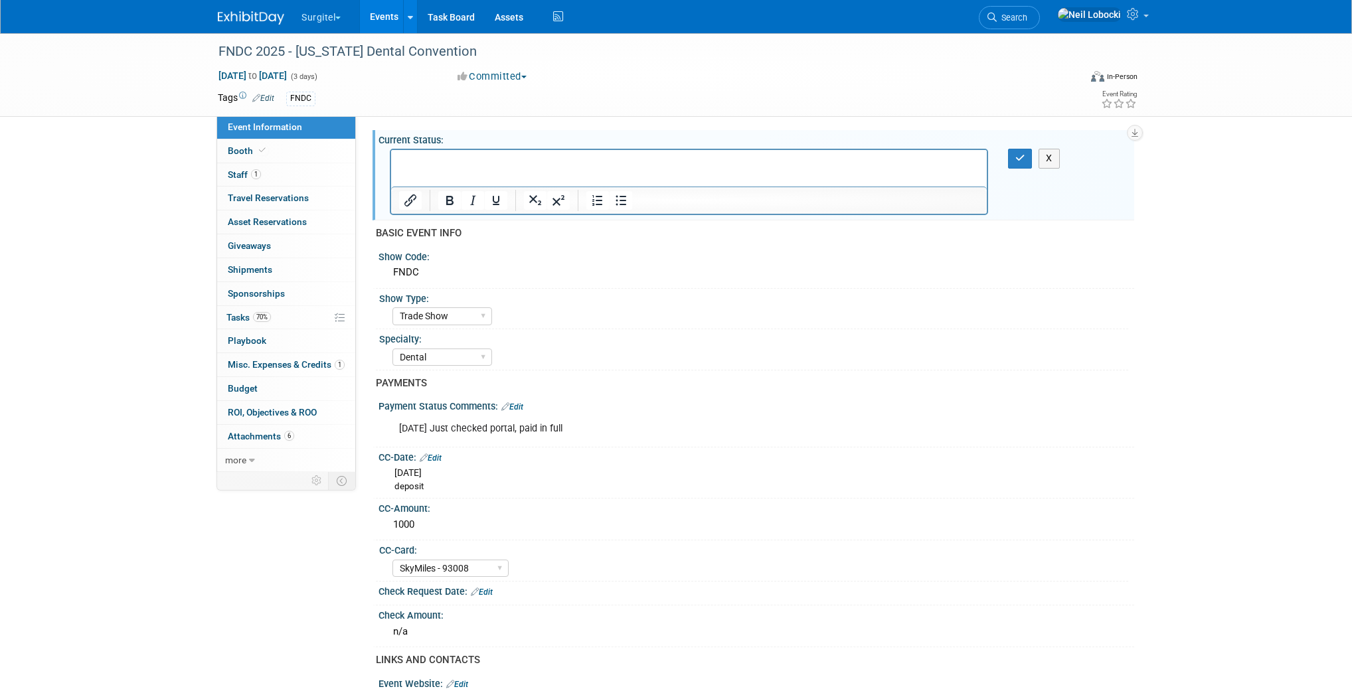
click at [524, 163] on p "Rich Text Area. Press ALT-0 for help." at bounding box center [689, 161] width 580 height 13
click at [1015, 155] on button "button" at bounding box center [1020, 158] width 25 height 19
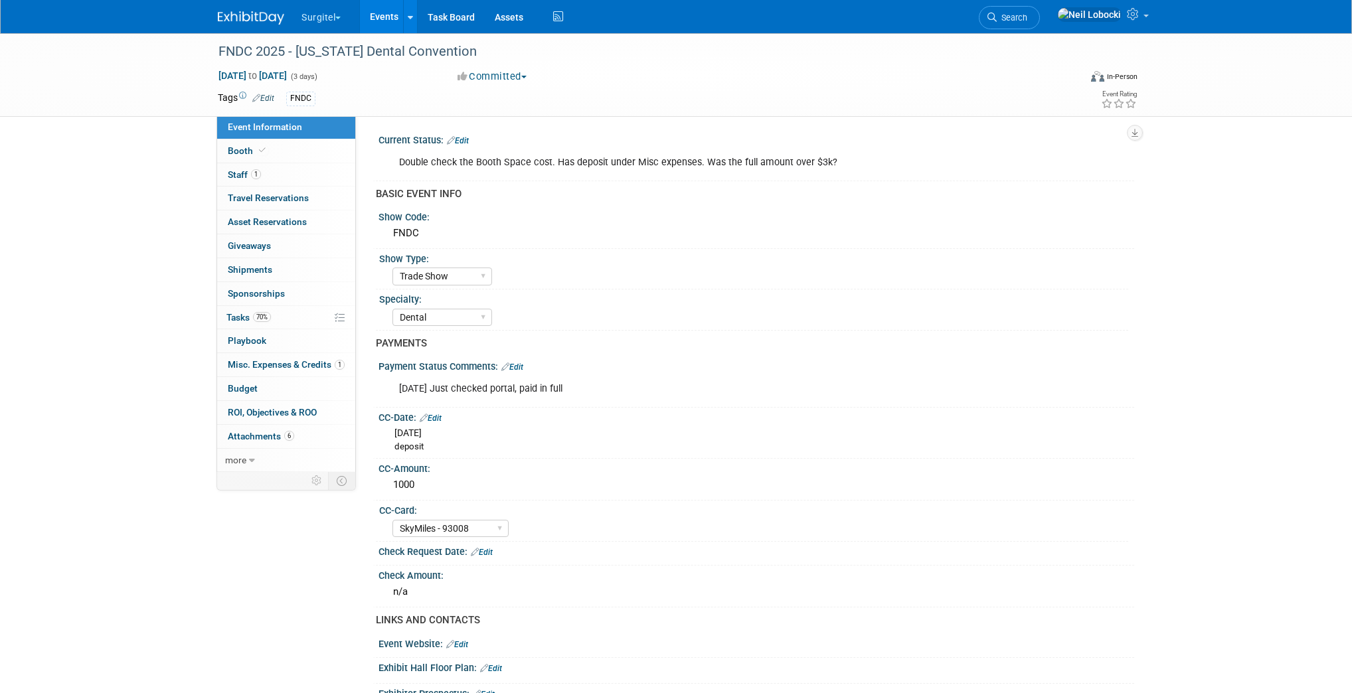
click at [466, 141] on link "Edit" at bounding box center [458, 140] width 22 height 9
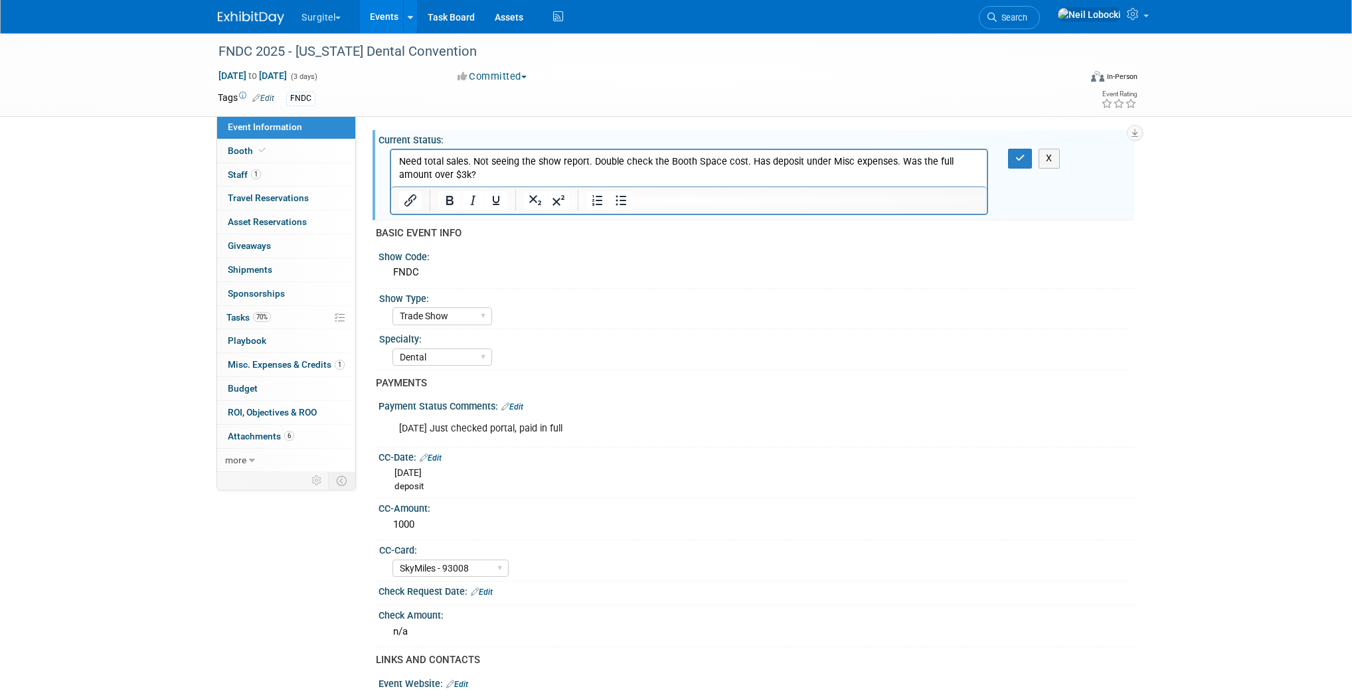
click at [766, 158] on p "Need total sales. Not seeing the show report. Double check the Booth Space cost…" at bounding box center [689, 168] width 580 height 27
click at [1016, 156] on icon "button" at bounding box center [1021, 157] width 10 height 9
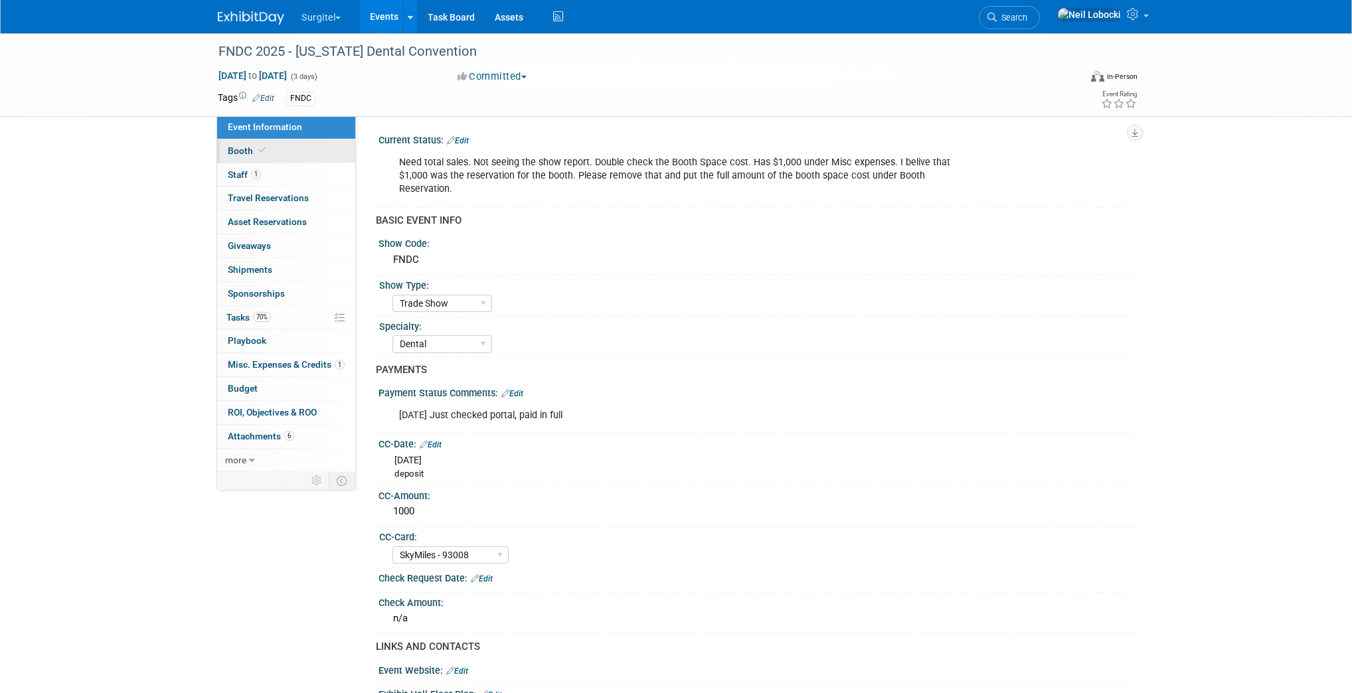
click at [272, 145] on link "Booth" at bounding box center [286, 150] width 138 height 23
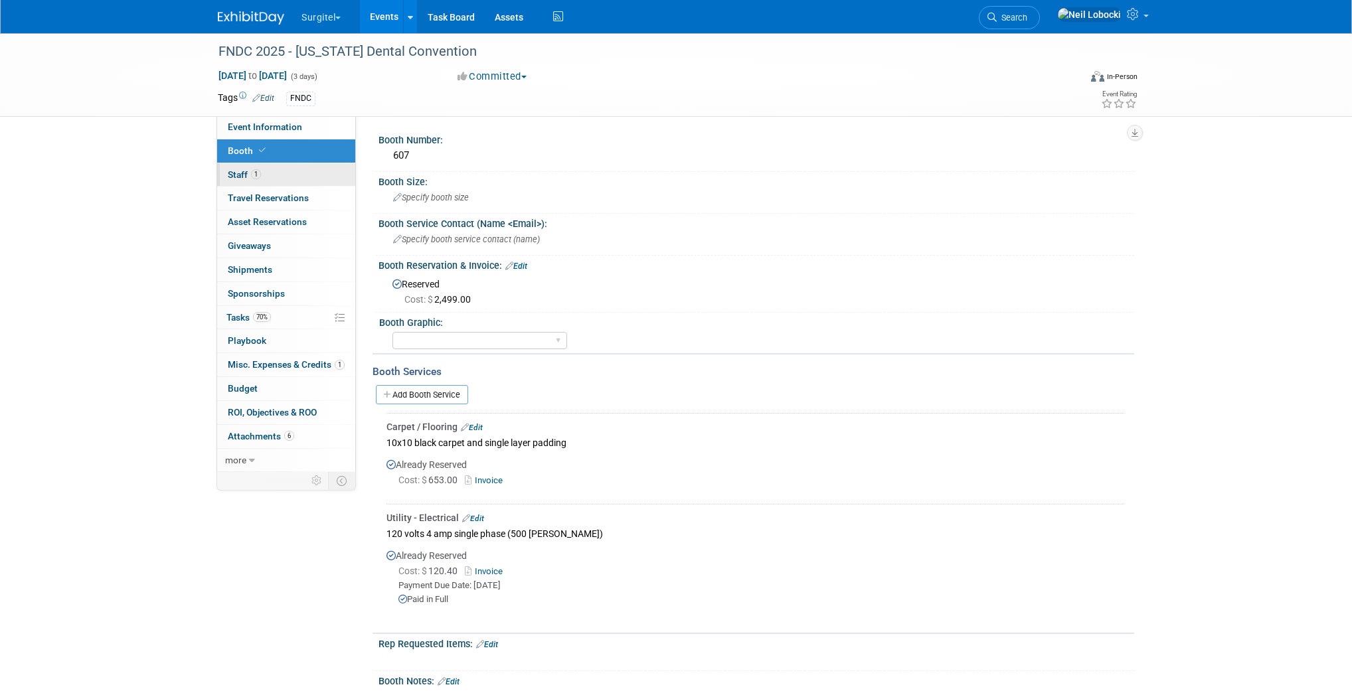
click at [290, 171] on link "1 Staff 1" at bounding box center [286, 174] width 138 height 23
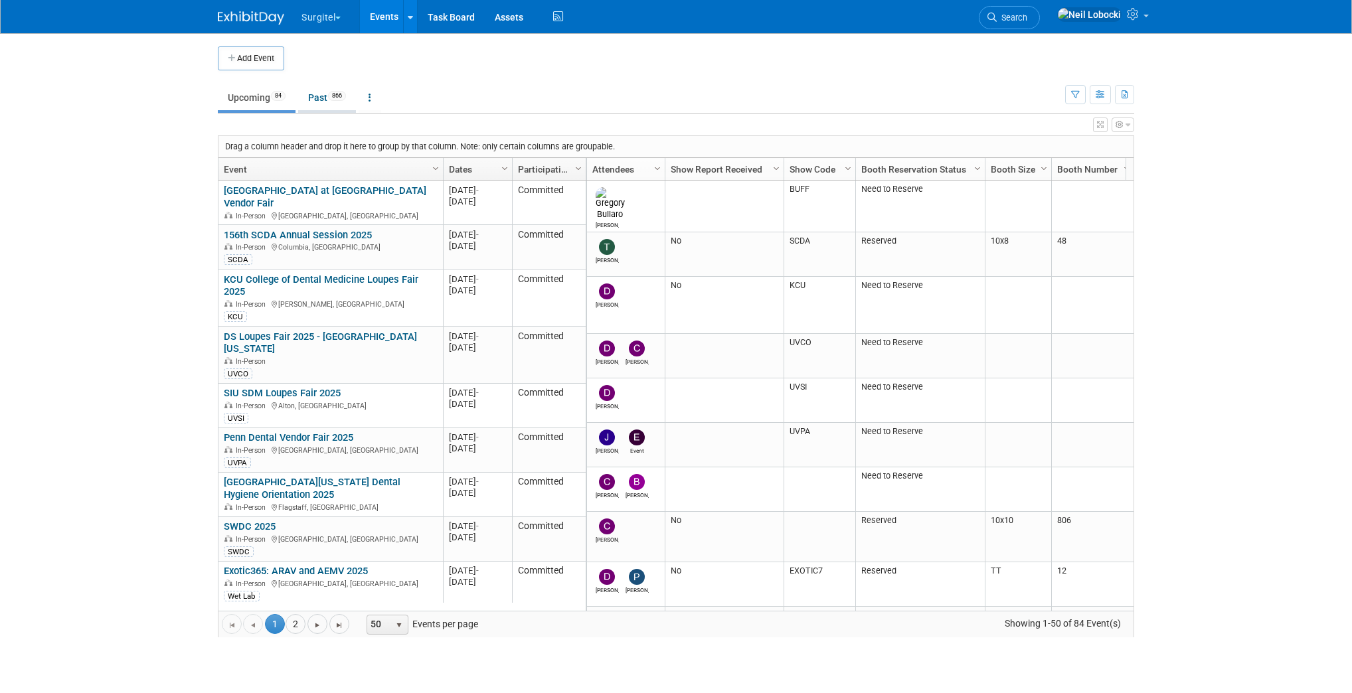
click at [316, 95] on link "Past 866" at bounding box center [327, 97] width 58 height 25
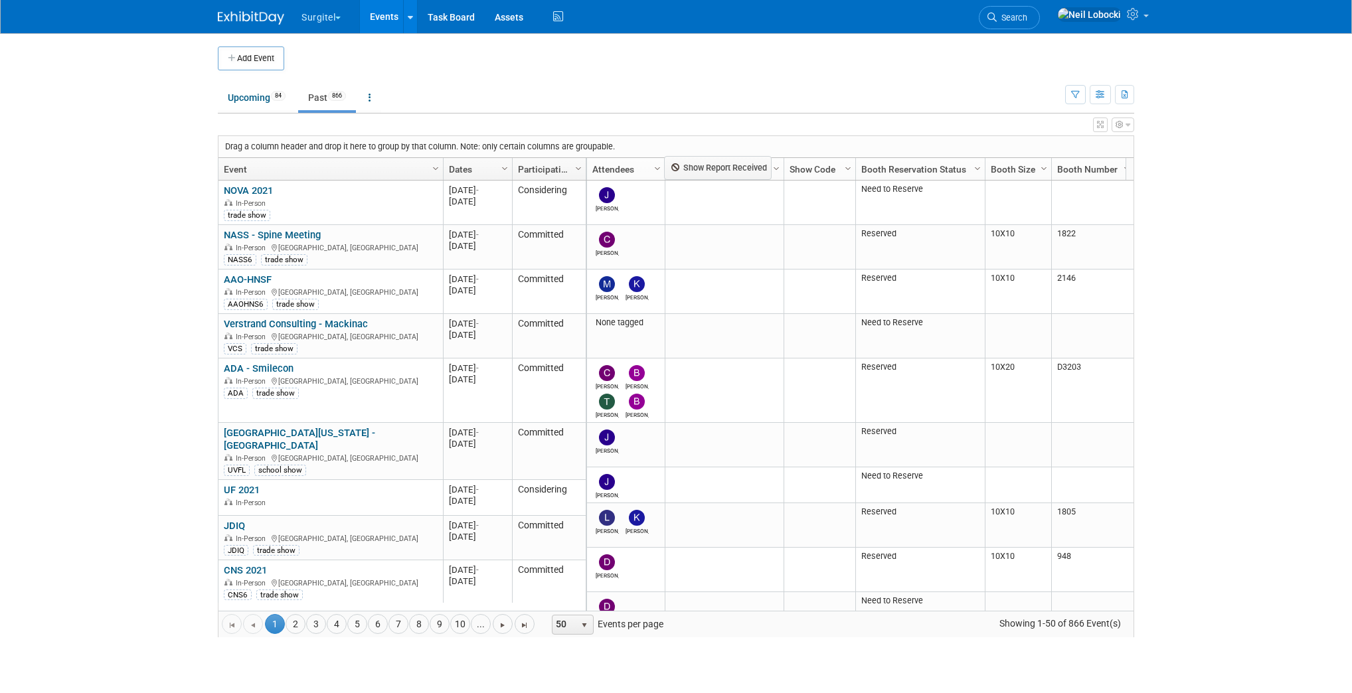
click at [670, 167] on body "Surgitel Choose Workspace: Surgitel SurgiTel Test Events Add Event Bulk Upload …" at bounding box center [676, 346] width 1352 height 693
drag, startPoint x: 744, startPoint y: 141, endPoint x: 764, endPoint y: 171, distance: 36.8
click at [764, 171] on div "Drag a column header and drop it here to group by that column. Note: only certa…" at bounding box center [676, 386] width 917 height 502
click at [760, 130] on div "View Grid Tips & Tricks Advanced Options Reset Grid Layout (back to default)" at bounding box center [676, 123] width 917 height 19
click at [699, 166] on link "Show Report Received" at bounding box center [723, 169] width 104 height 23
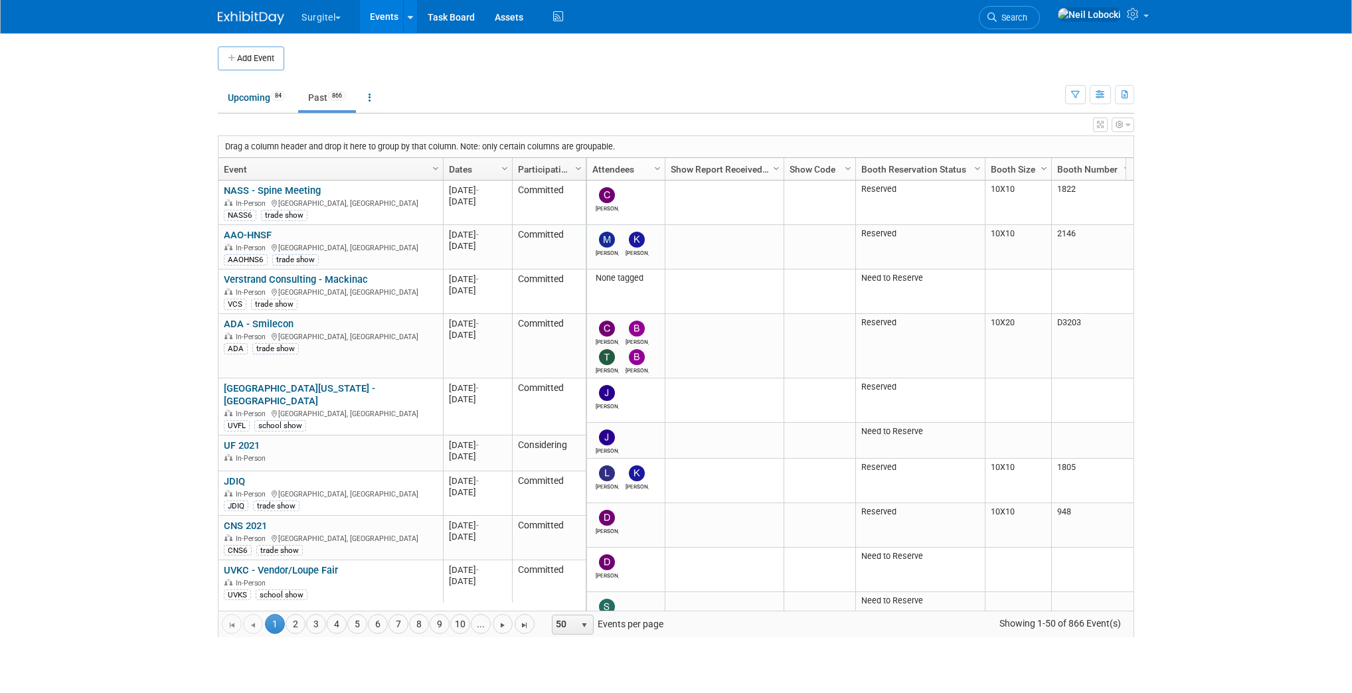
click at [699, 166] on link "Show Report Received" at bounding box center [723, 169] width 104 height 23
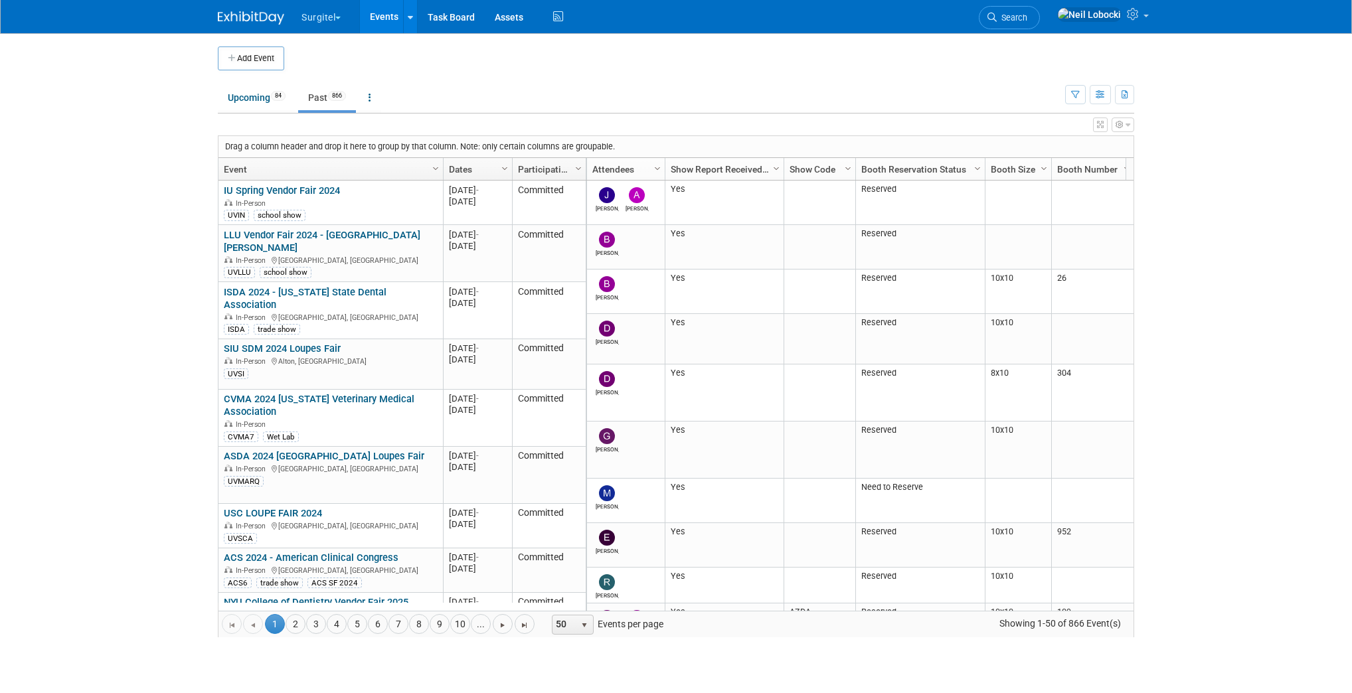
drag, startPoint x: 682, startPoint y: 141, endPoint x: 693, endPoint y: 157, distance: 19.0
click at [693, 157] on div "Drag a column header and drop it here to group by that column. Note: only certa…" at bounding box center [676, 386] width 917 height 502
click at [183, 317] on body "Surgitel Choose Workspace: Surgitel SurgiTel Test Events Add Event Bulk Upload …" at bounding box center [676, 346] width 1352 height 693
click at [375, 96] on link at bounding box center [370, 97] width 23 height 25
click at [568, 98] on ul "Upcoming 84 Past 866 All Events 950 Past and Upcoming Grouped Annually Events g…" at bounding box center [641, 99] width 847 height 30
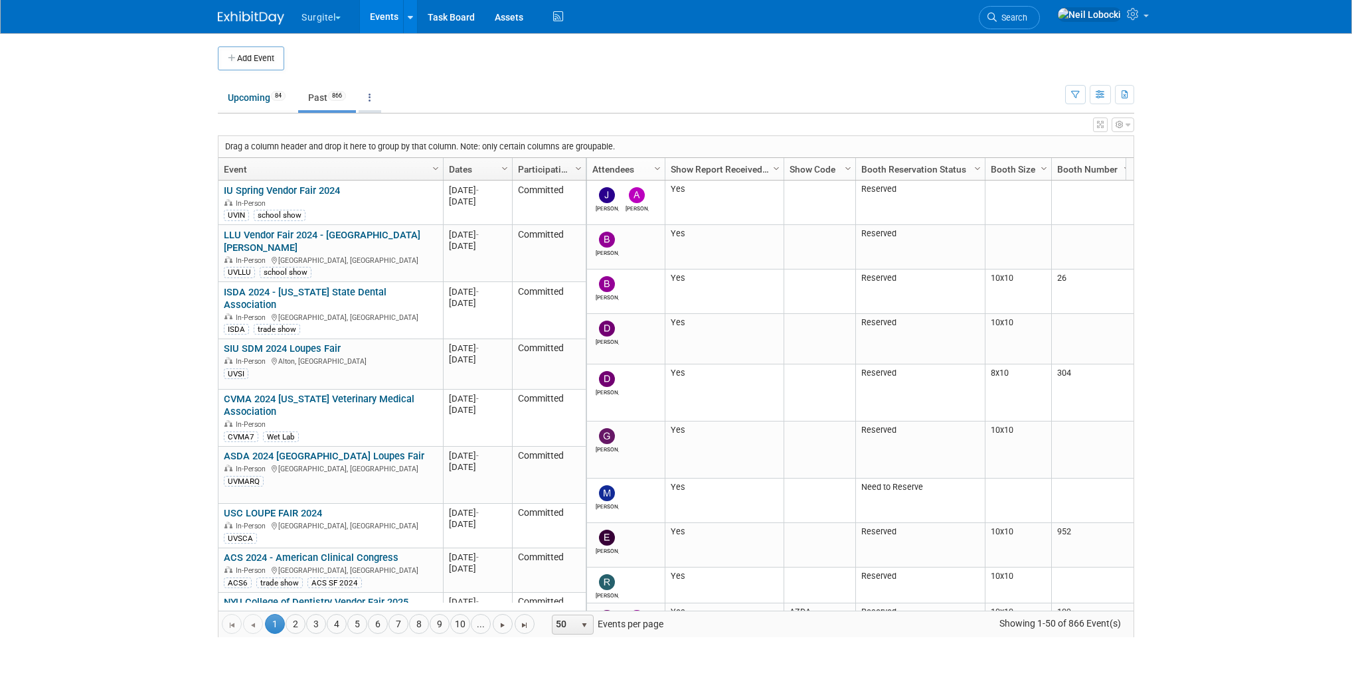
click at [380, 101] on link at bounding box center [370, 97] width 23 height 25
click at [404, 157] on link "Grouped Annually Events grouped by year" at bounding box center [412, 157] width 106 height 29
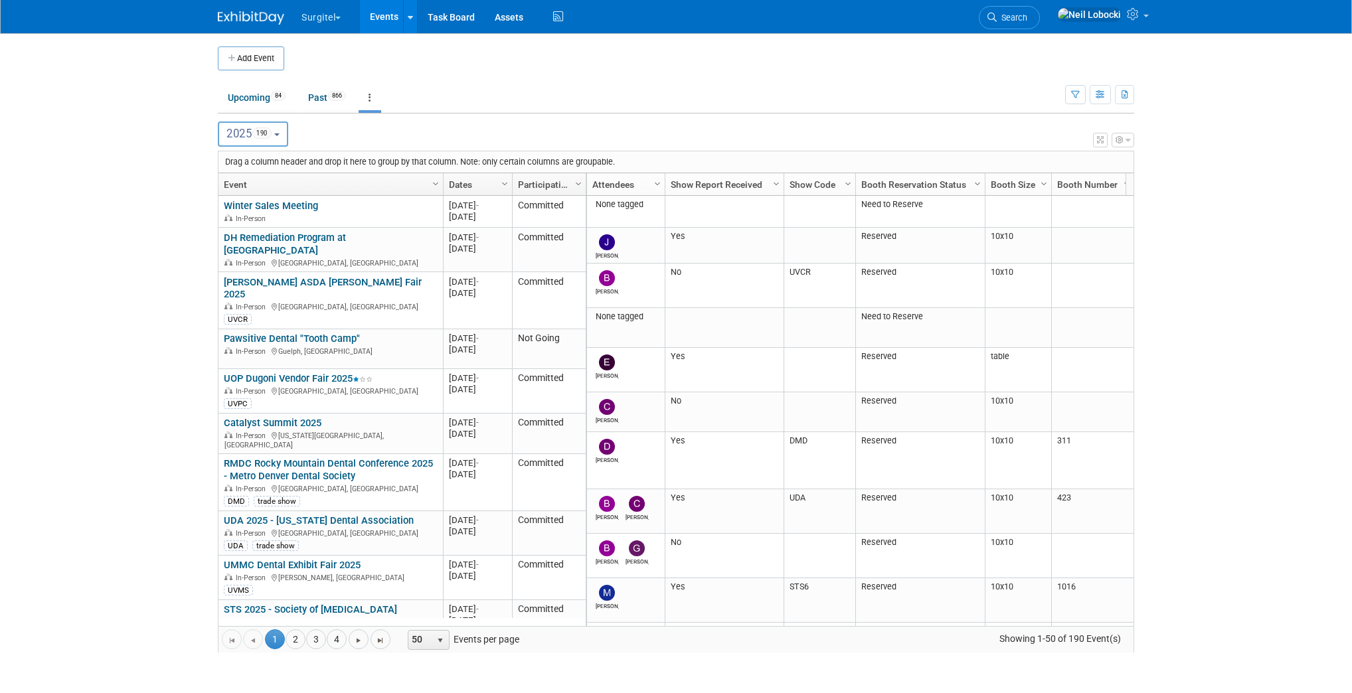
click at [713, 185] on link "Show Report Received" at bounding box center [723, 184] width 104 height 23
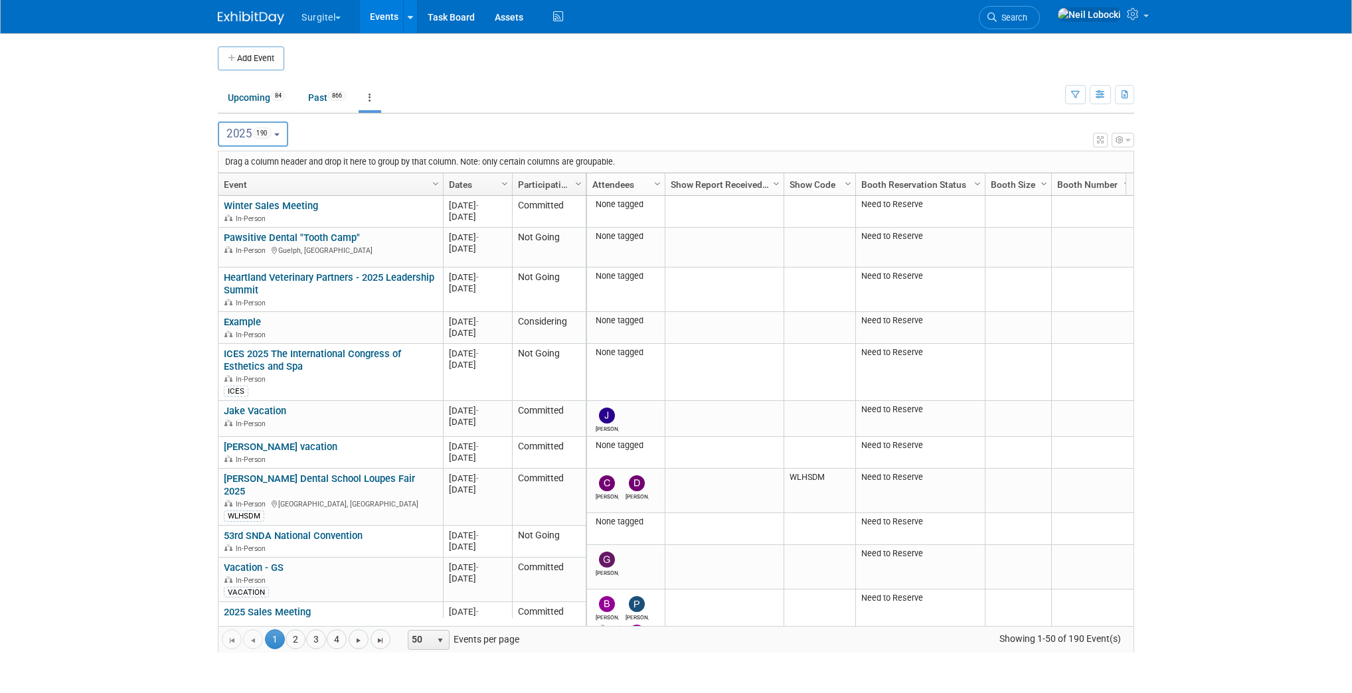
click at [713, 185] on link "Show Report Received" at bounding box center [723, 184] width 104 height 23
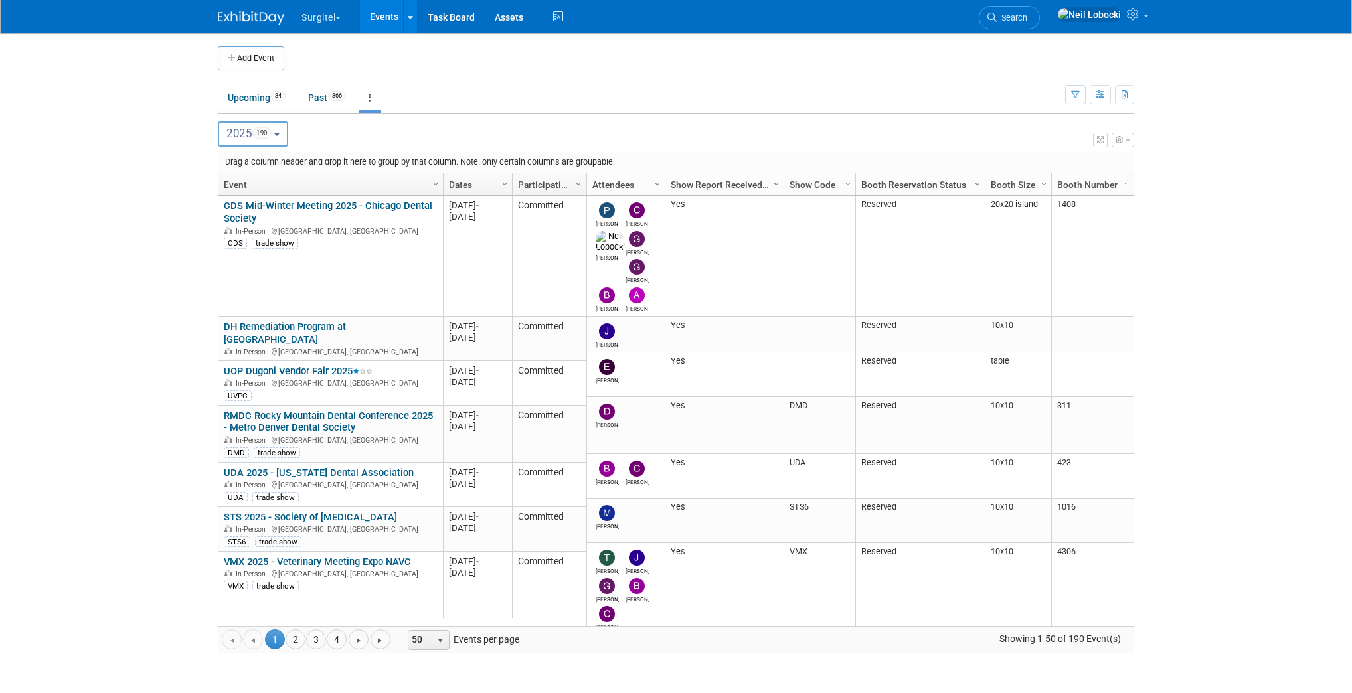
click at [713, 185] on link "Show Report Received" at bounding box center [723, 184] width 104 height 23
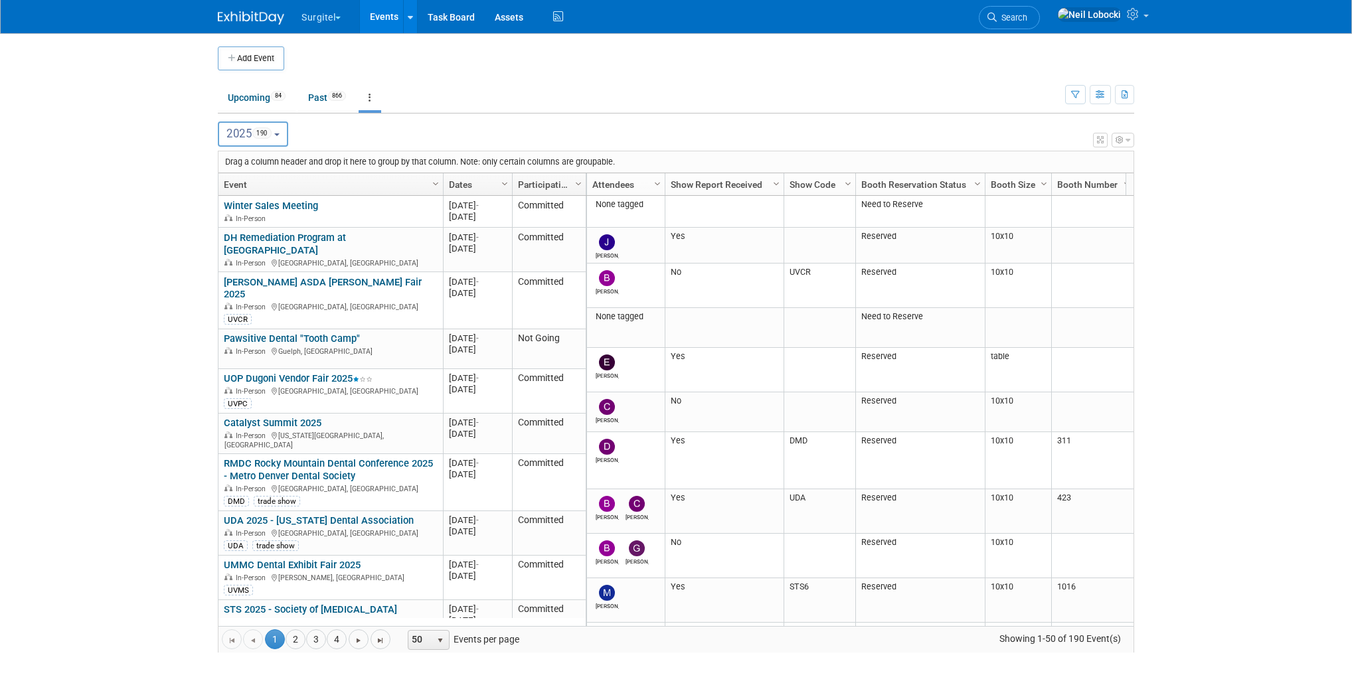
click at [699, 181] on link "Show Report Received" at bounding box center [723, 184] width 104 height 23
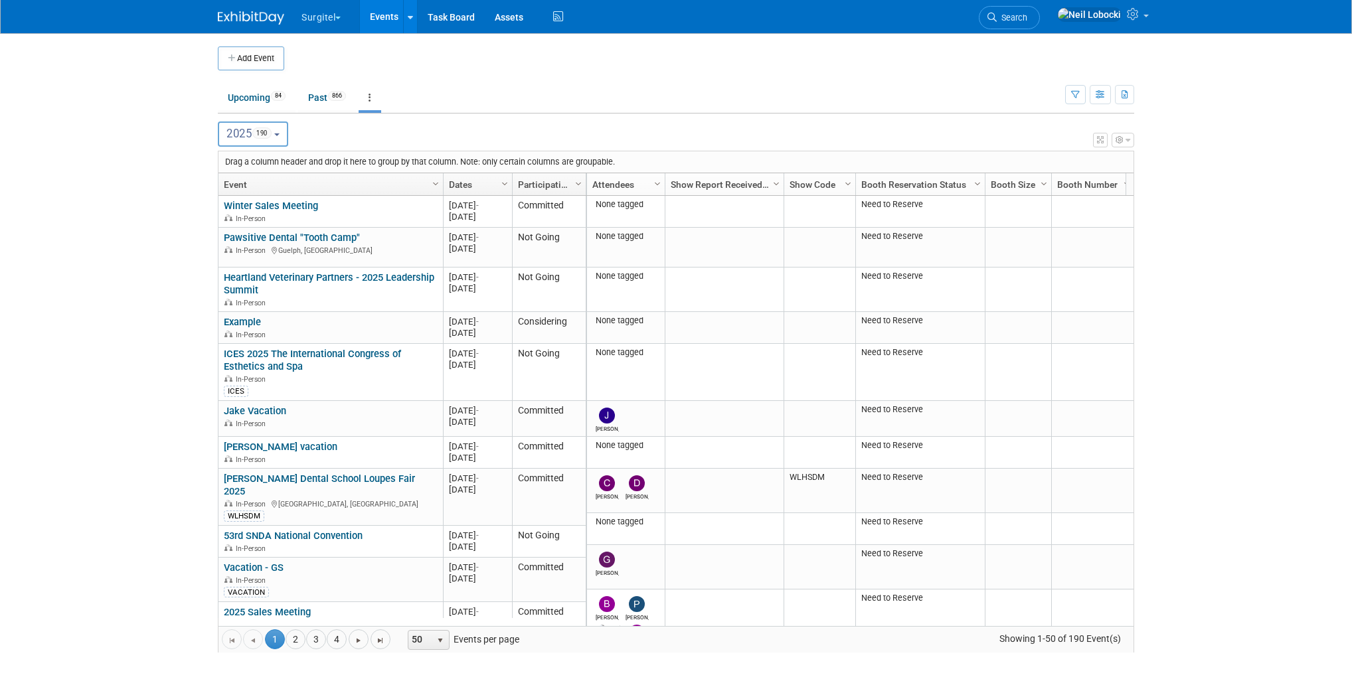
click at [465, 187] on link "Dates" at bounding box center [476, 184] width 54 height 23
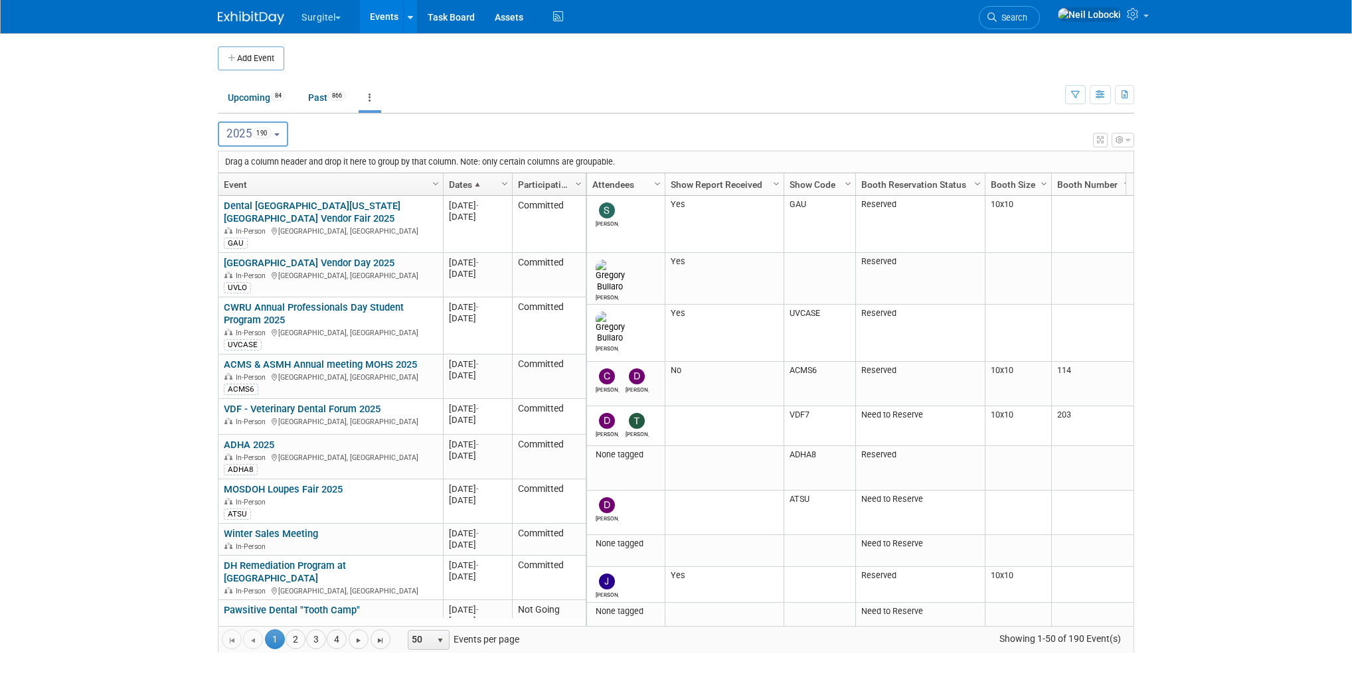
click at [484, 181] on link "Dates" at bounding box center [476, 184] width 54 height 23
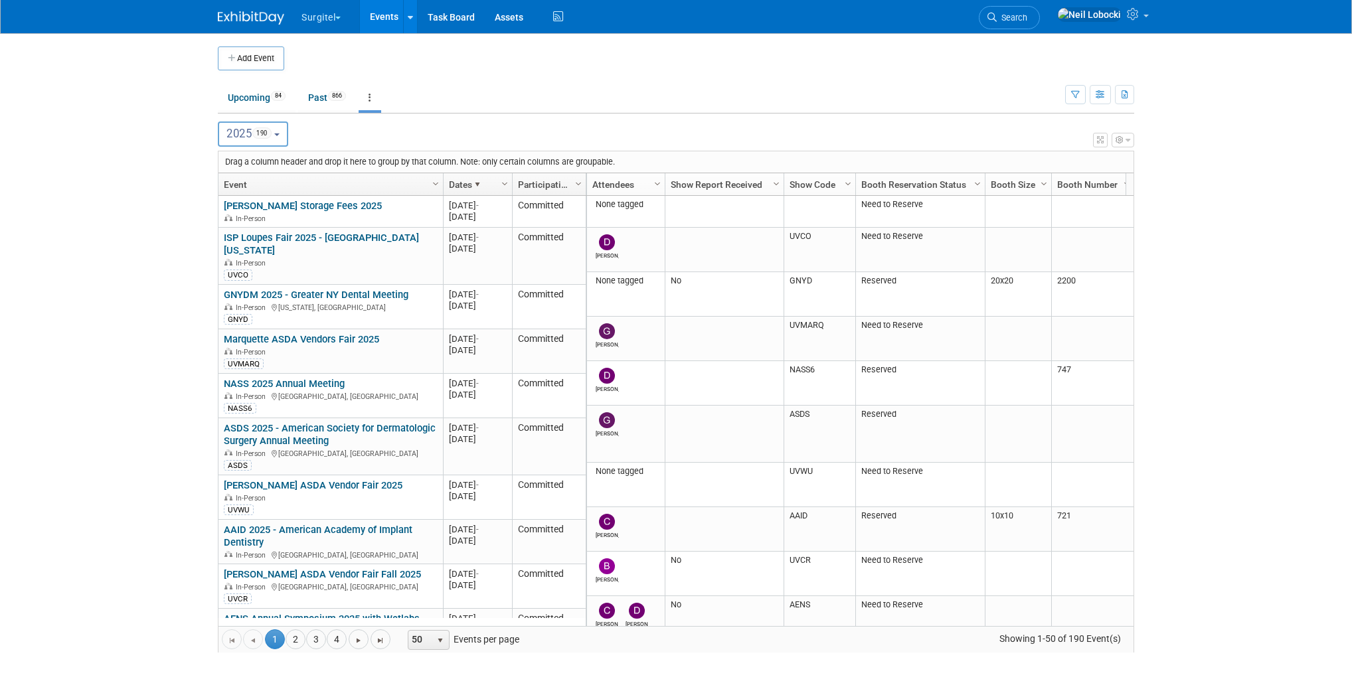
click at [484, 181] on link "Dates" at bounding box center [476, 184] width 54 height 23
